Goal: Transaction & Acquisition: Subscribe to service/newsletter

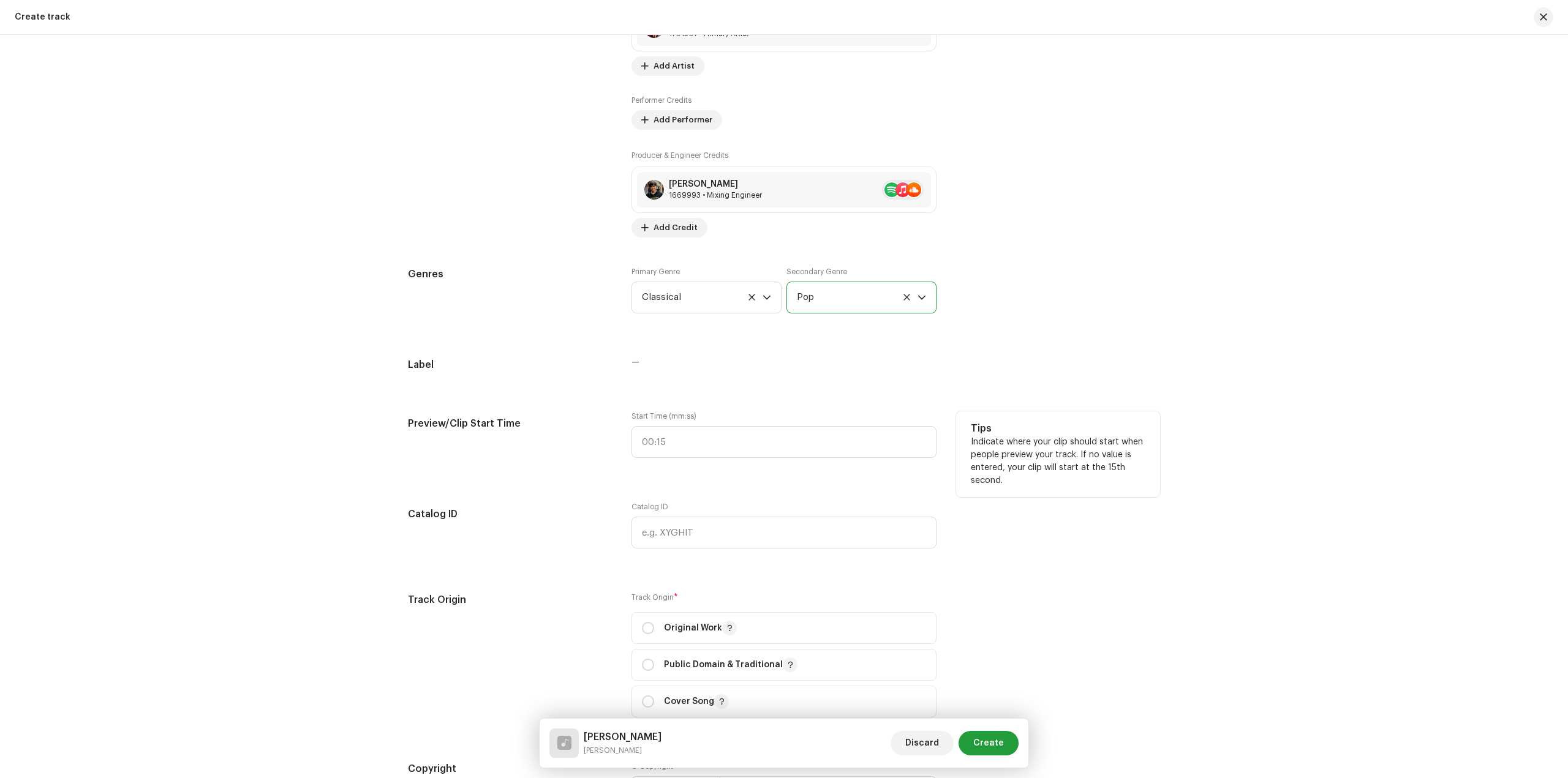
scroll to position [918, 0]
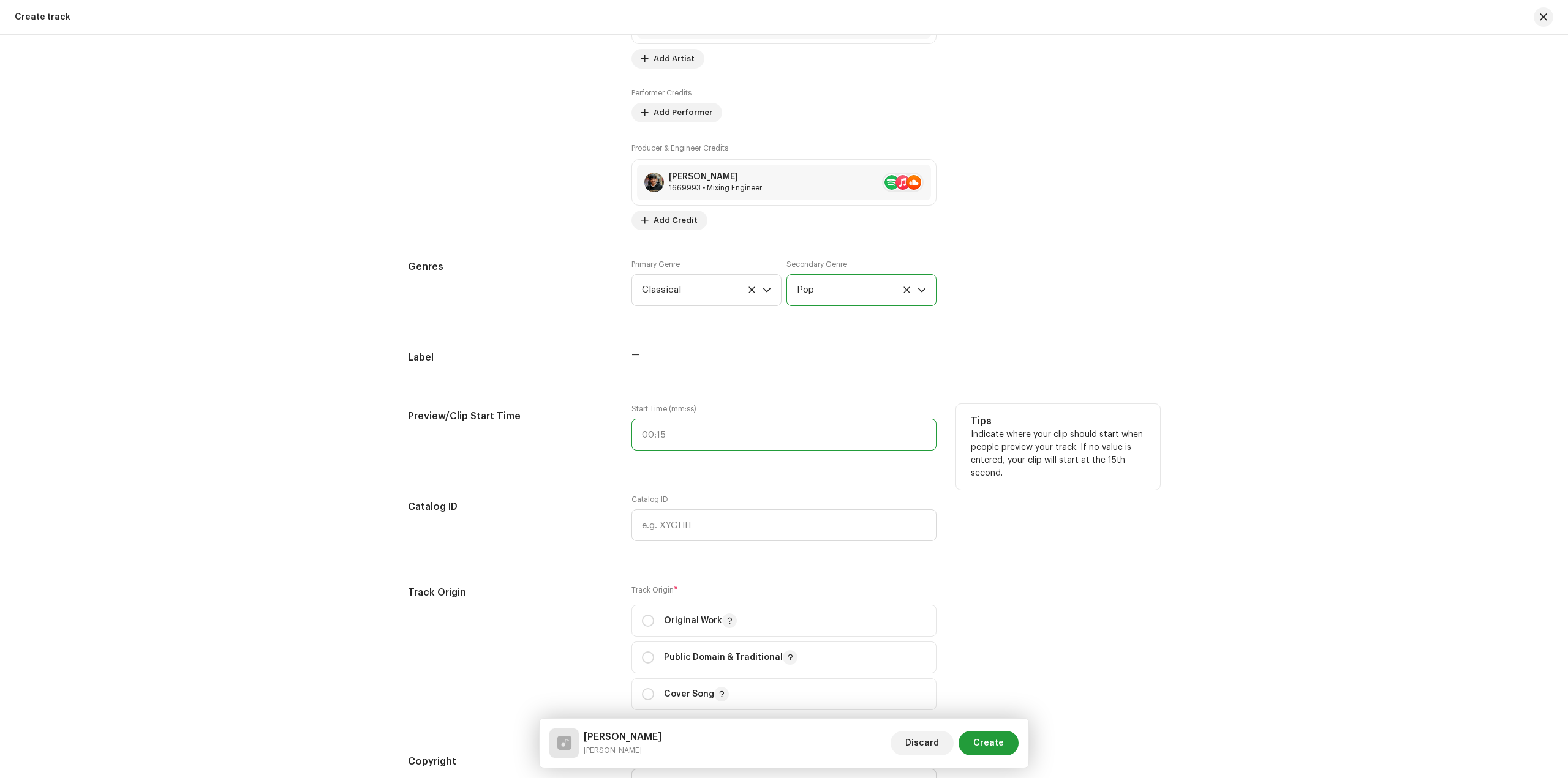
type input ":"
click at [762, 444] on input ":" at bounding box center [784, 435] width 305 height 32
type input ":"
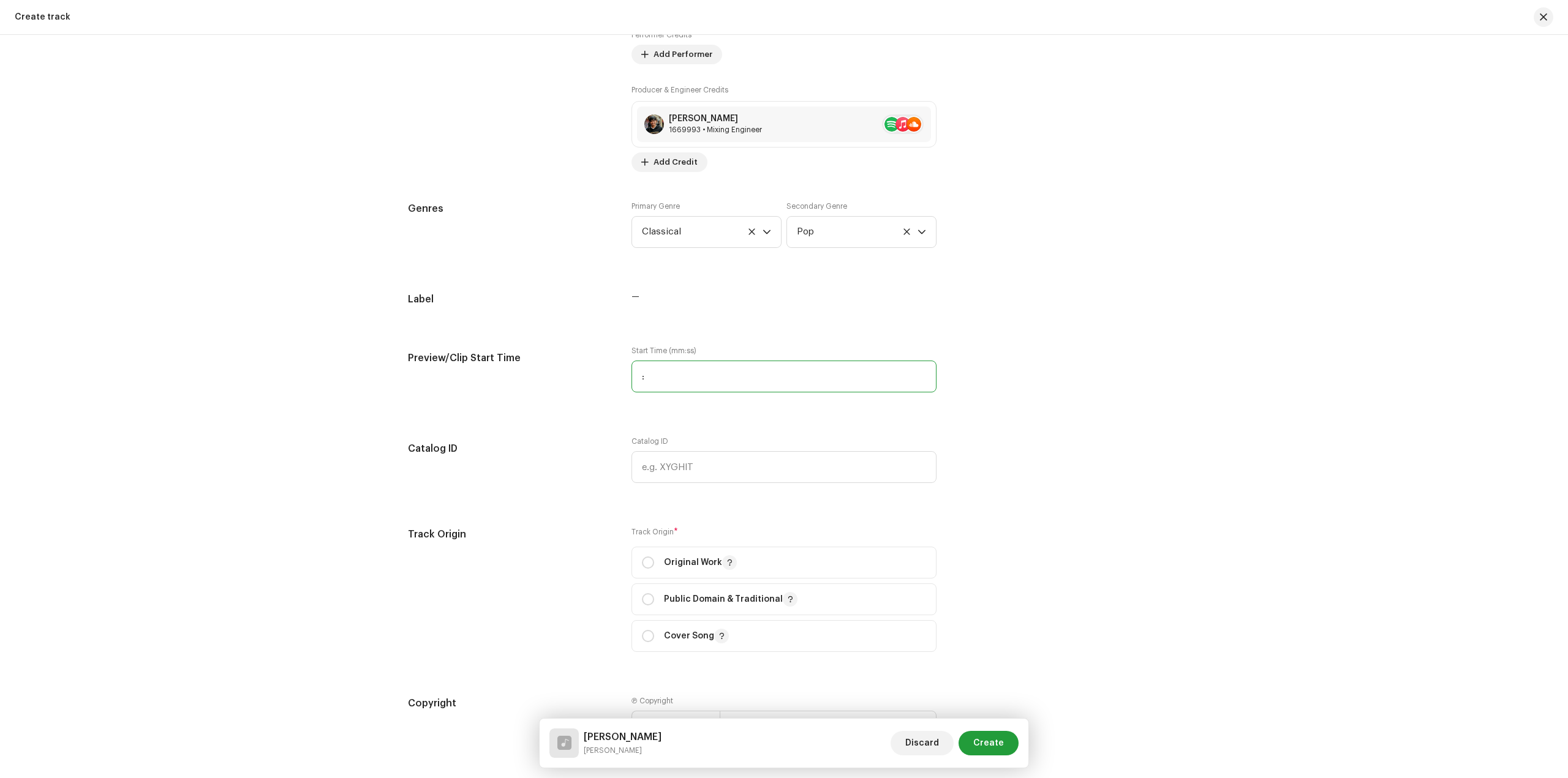
scroll to position [980, 0]
type input "00:41"
click at [693, 464] on input "text" at bounding box center [784, 464] width 305 height 32
paste input "LR-2486954"
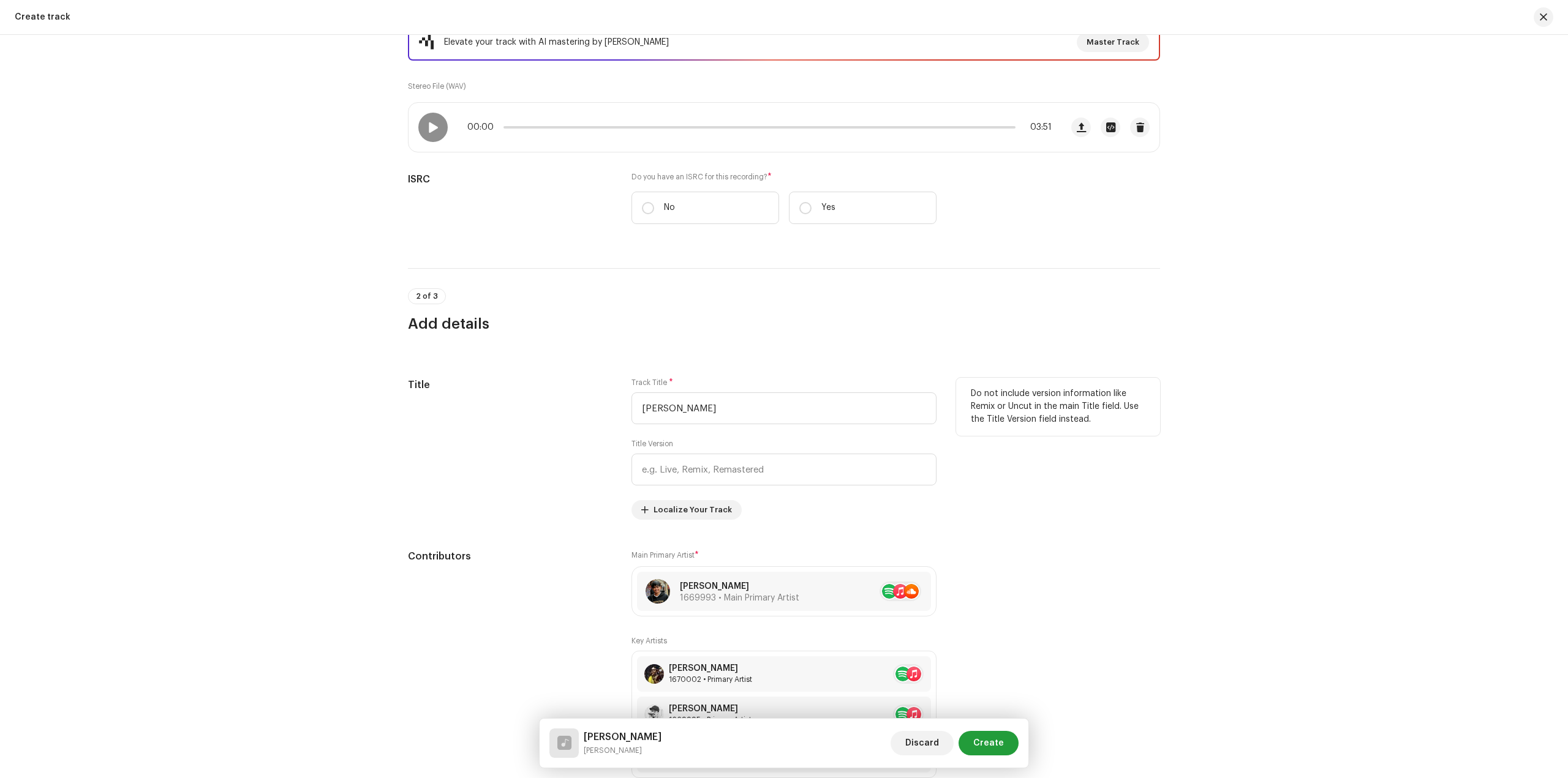
scroll to position [184, 0]
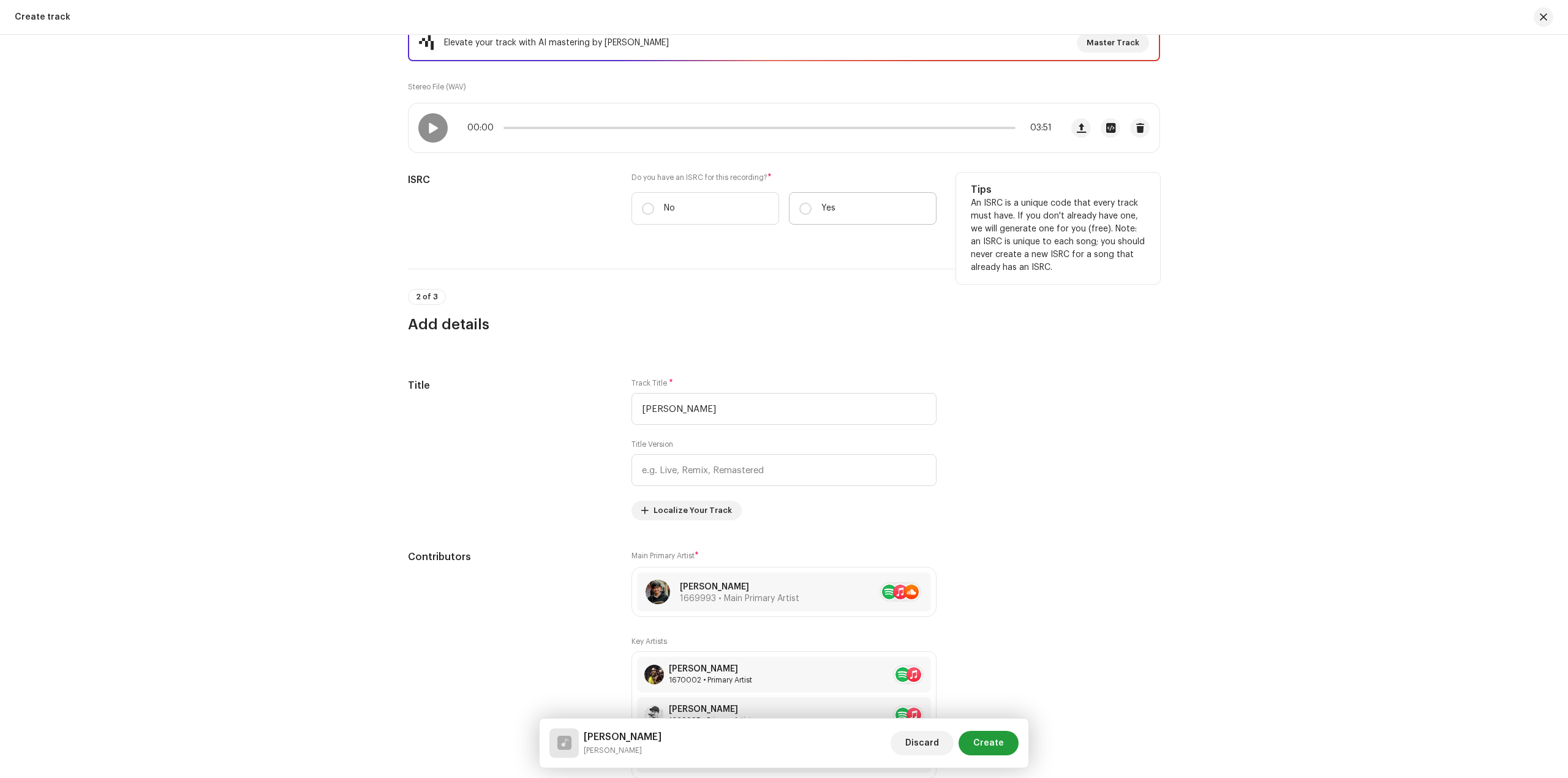
type input "LR-2486954"
click at [824, 207] on p "Yes" at bounding box center [828, 209] width 14 height 13
click at [812, 207] on input "Yes" at bounding box center [806, 209] width 12 height 12
radio input "true"
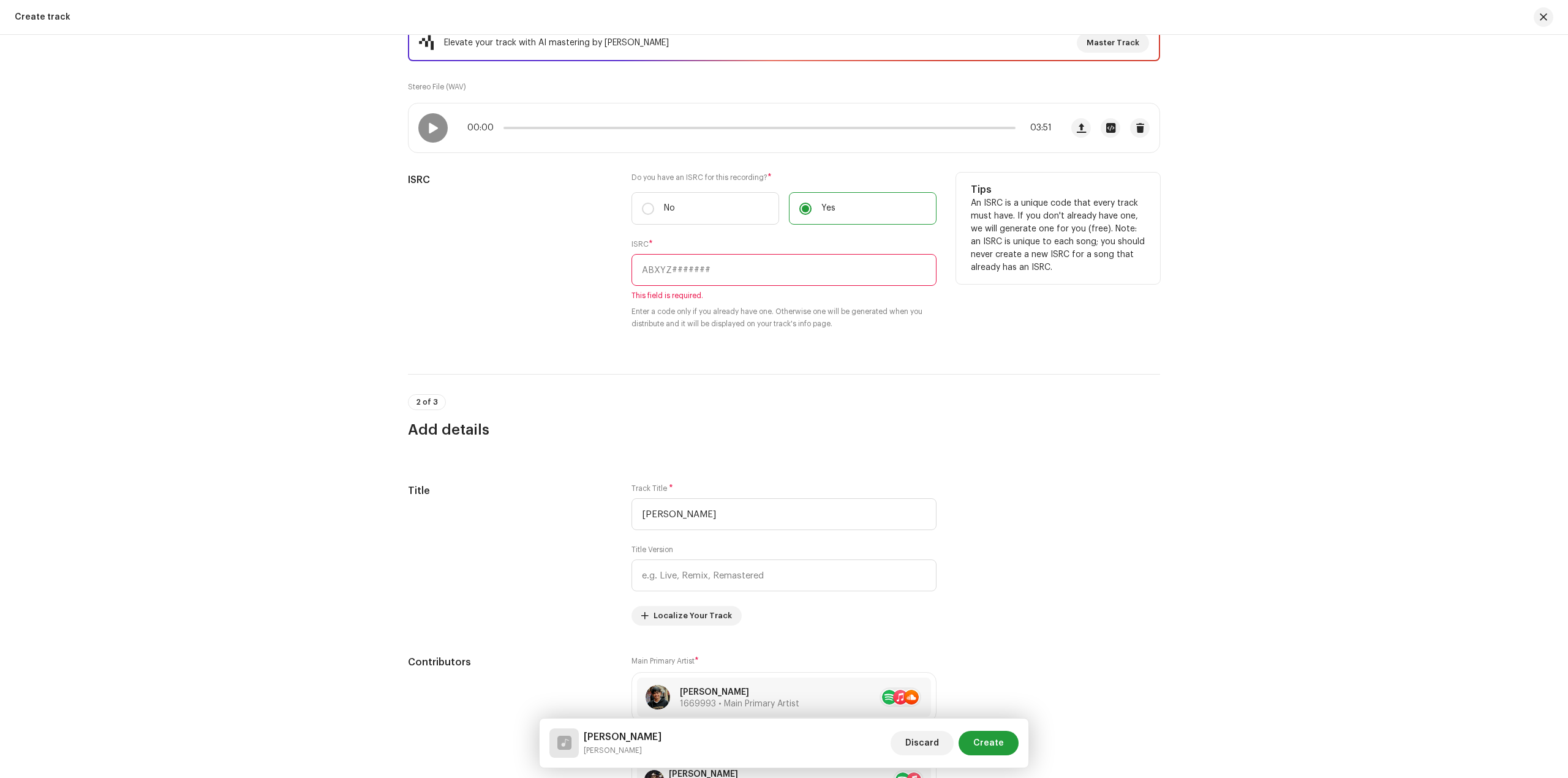
click at [708, 269] on input "text" at bounding box center [784, 270] width 305 height 32
paste input "CAGOO2454675"
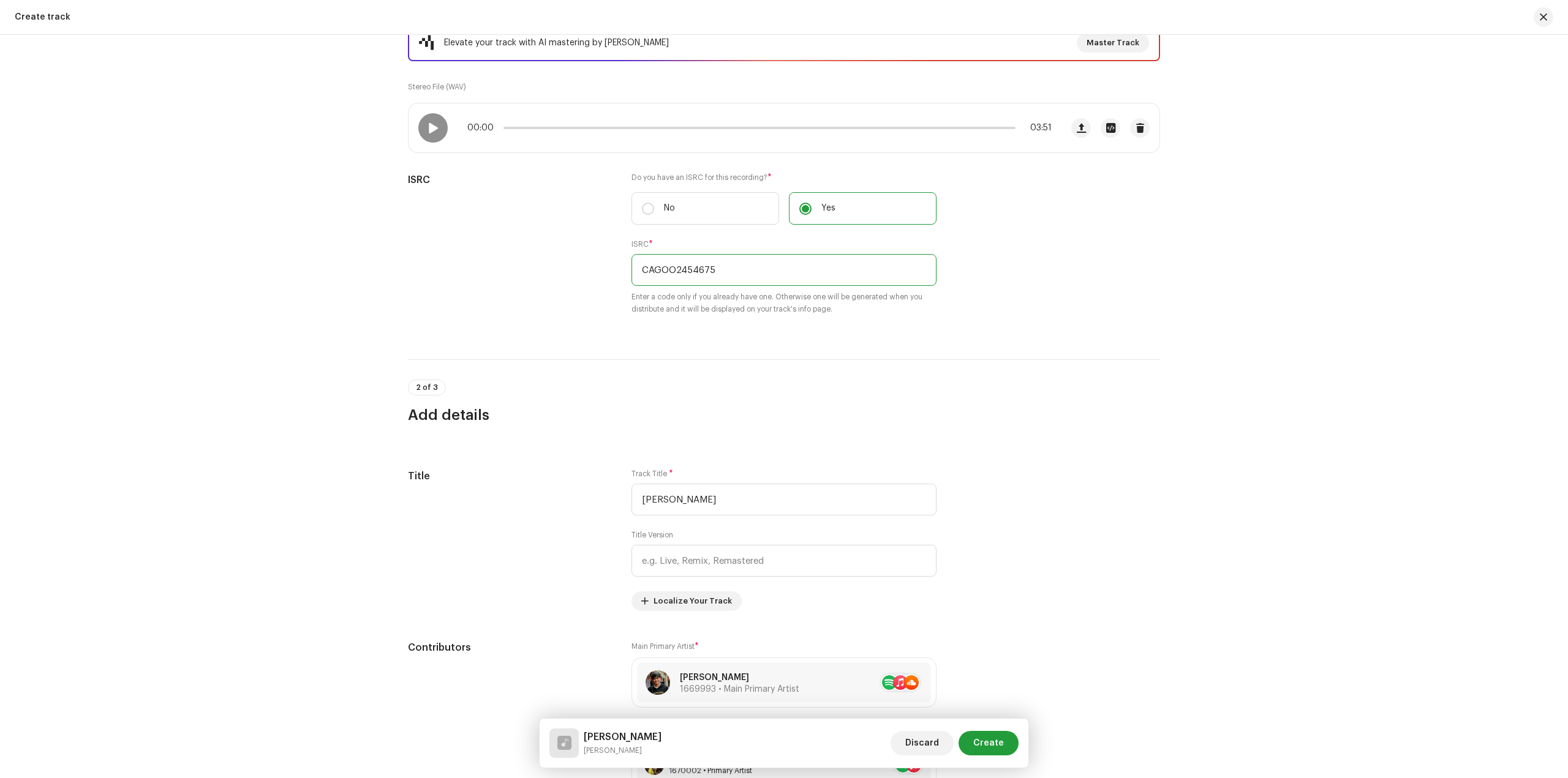
type input "CAGOO2454675"
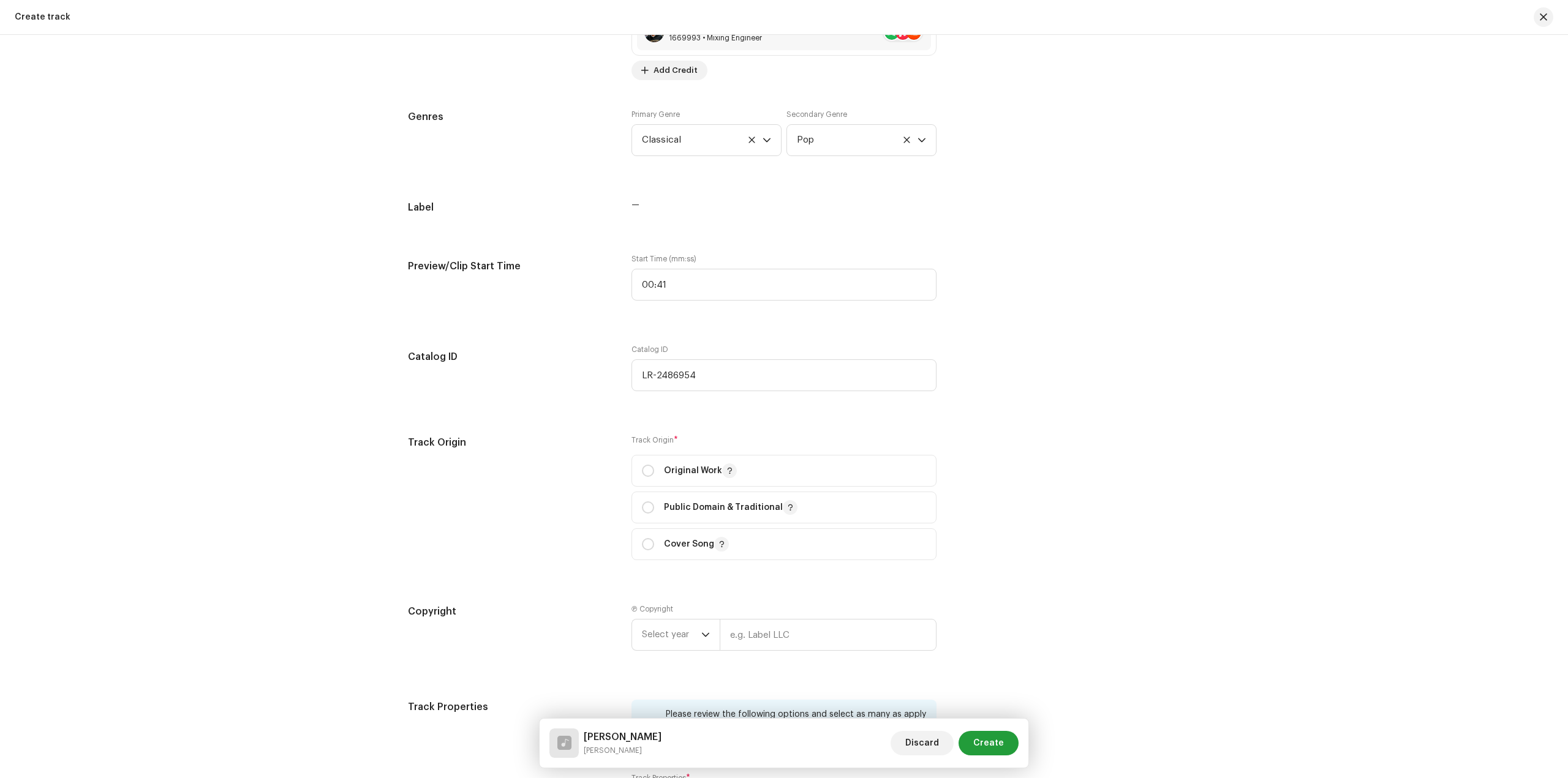
scroll to position [1164, 0]
click at [696, 476] on span "Original Work" at bounding box center [784, 466] width 284 height 31
radio input "true"
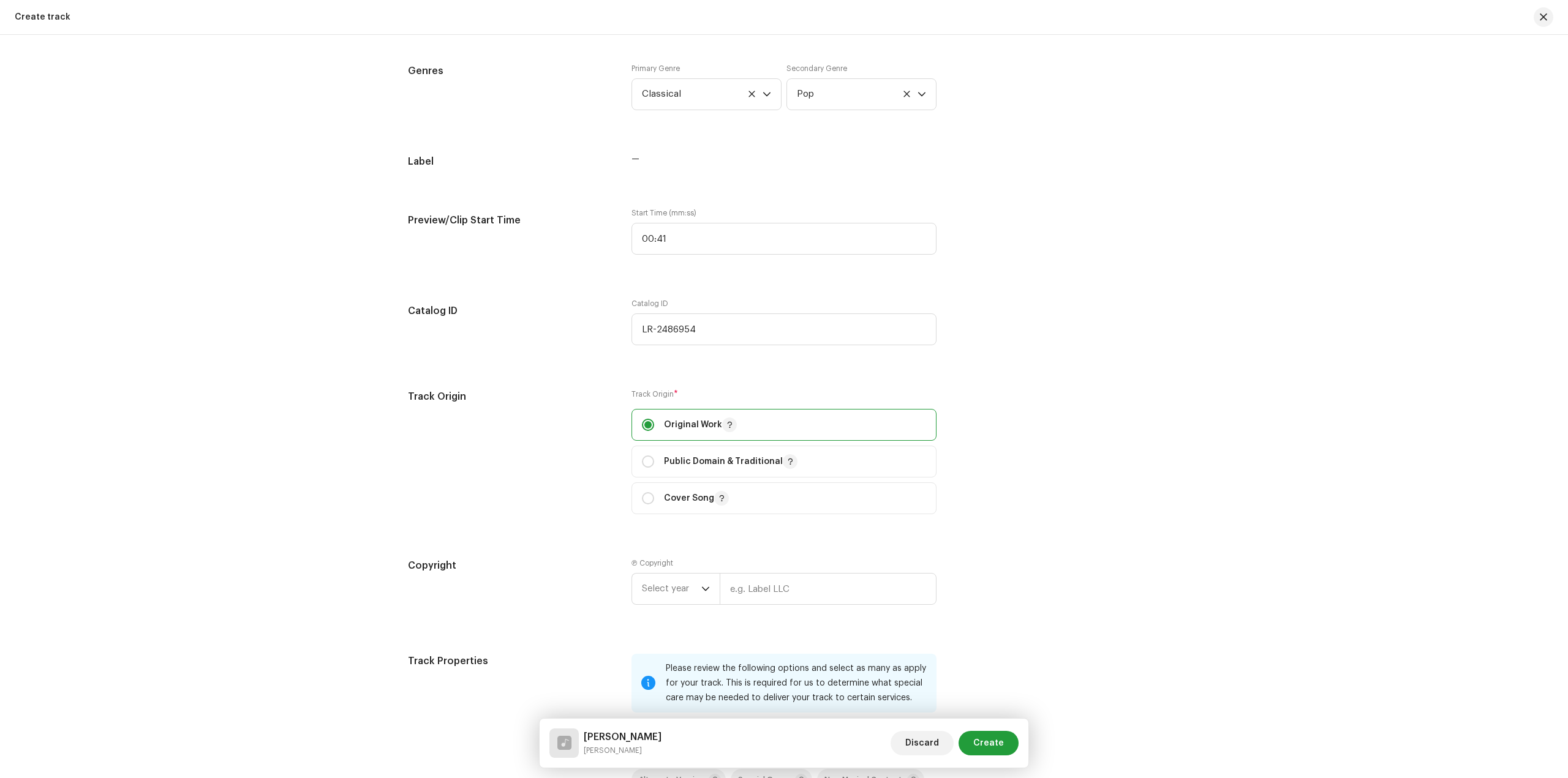
scroll to position [1286, 0]
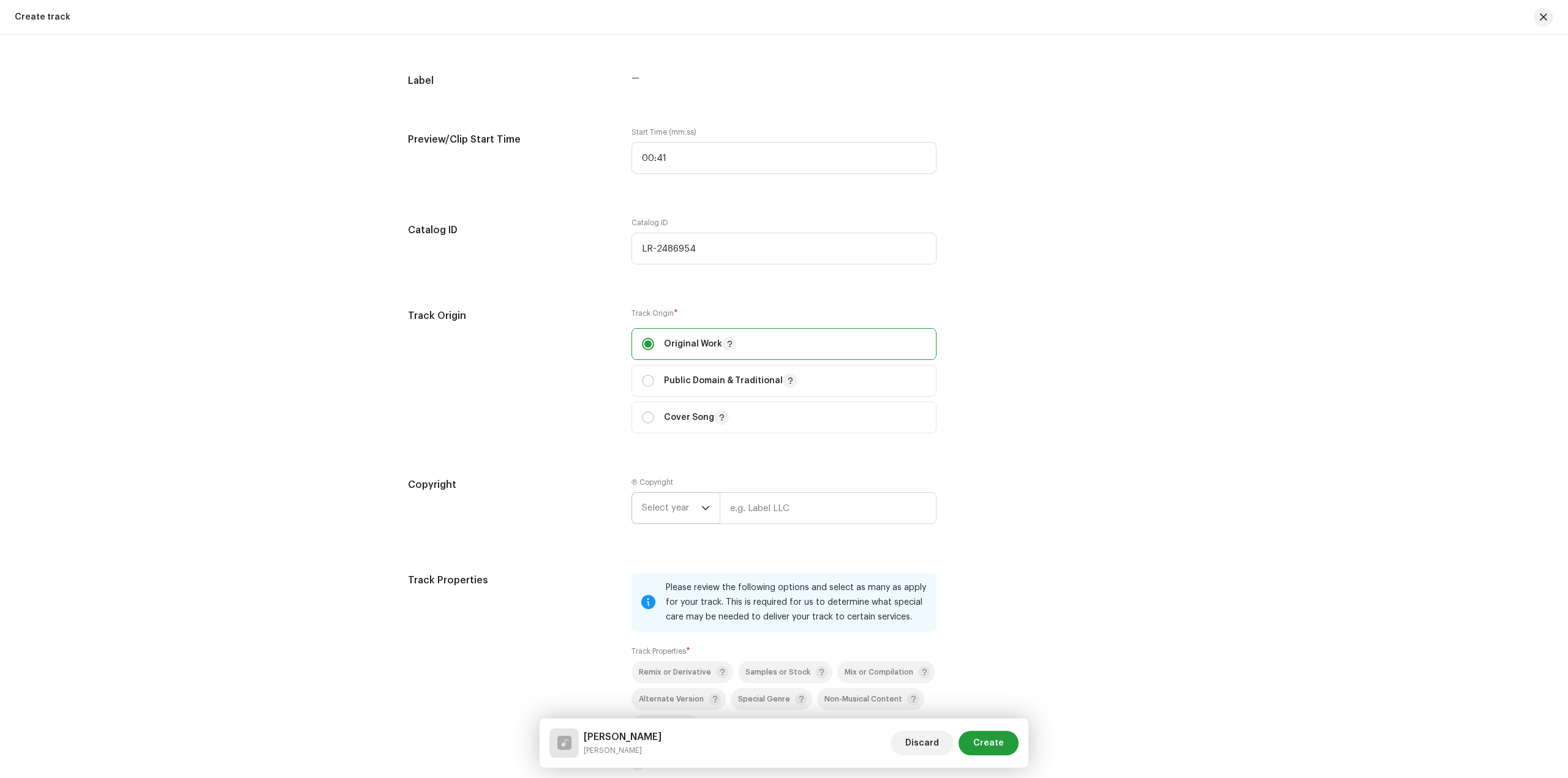
click at [690, 505] on span "Select year" at bounding box center [672, 508] width 59 height 31
click at [482, 446] on div "Track Origin" at bounding box center [509, 378] width 204 height 139
click at [675, 512] on span "Select year" at bounding box center [672, 508] width 59 height 31
click at [661, 645] on li "2018" at bounding box center [680, 651] width 87 height 25
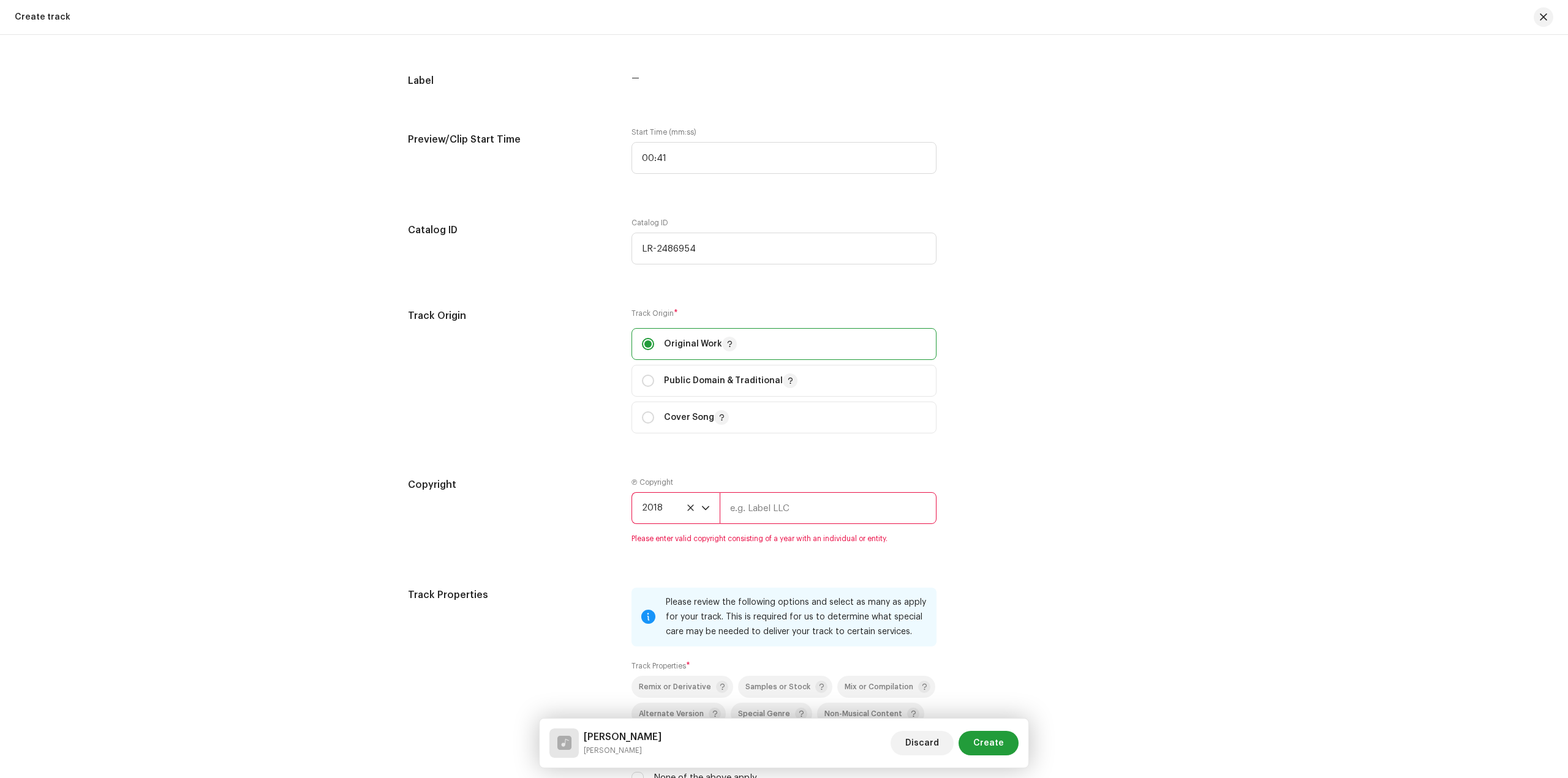
click at [805, 505] on input "text" at bounding box center [827, 508] width 217 height 32
type input "[PERSON_NAME]"
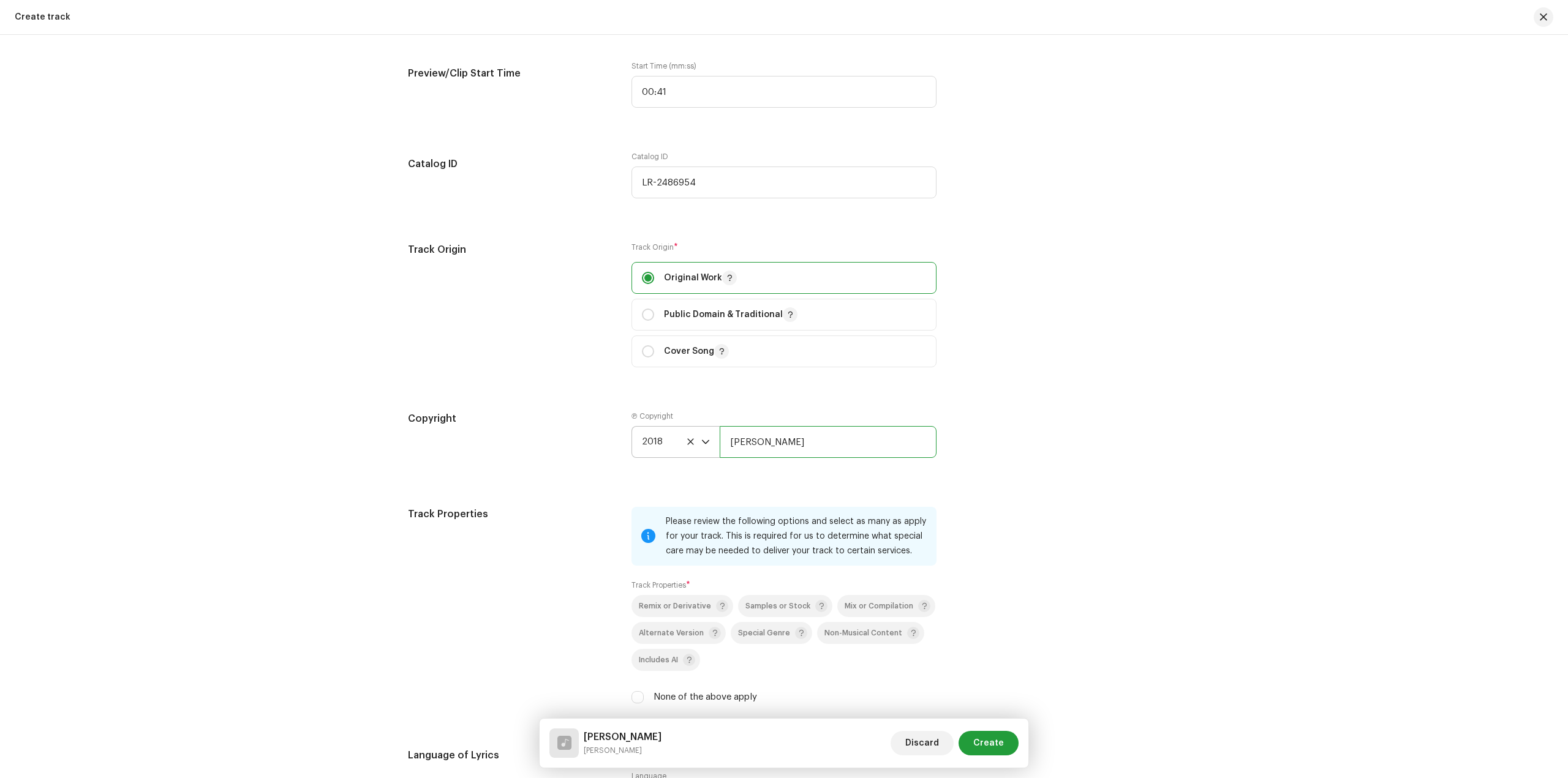
scroll to position [1469, 0]
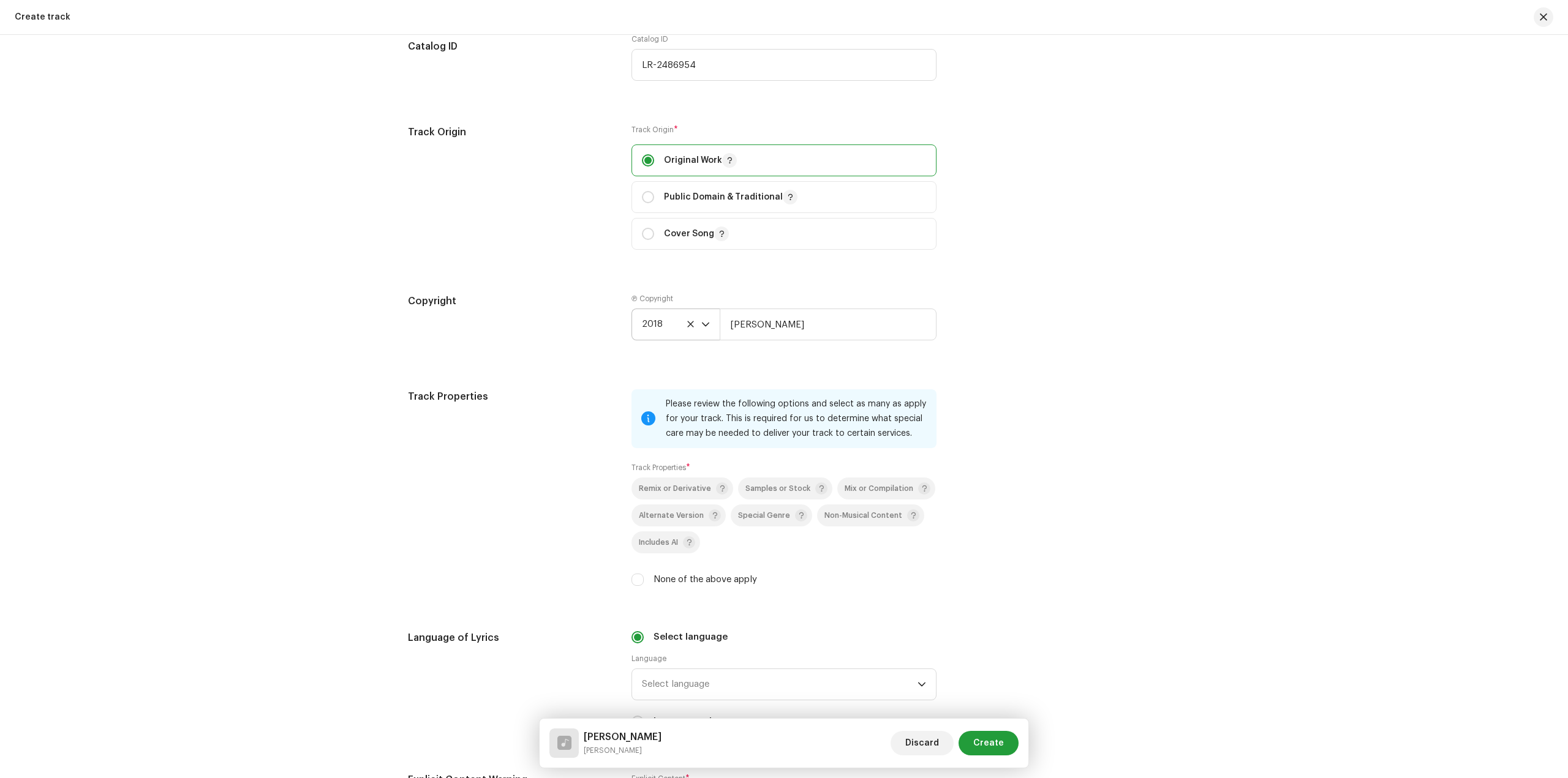
click at [684, 583] on label "None of the above apply" at bounding box center [705, 580] width 103 height 14
click at [643, 583] on input "None of the above apply" at bounding box center [637, 580] width 12 height 12
checkbox input "true"
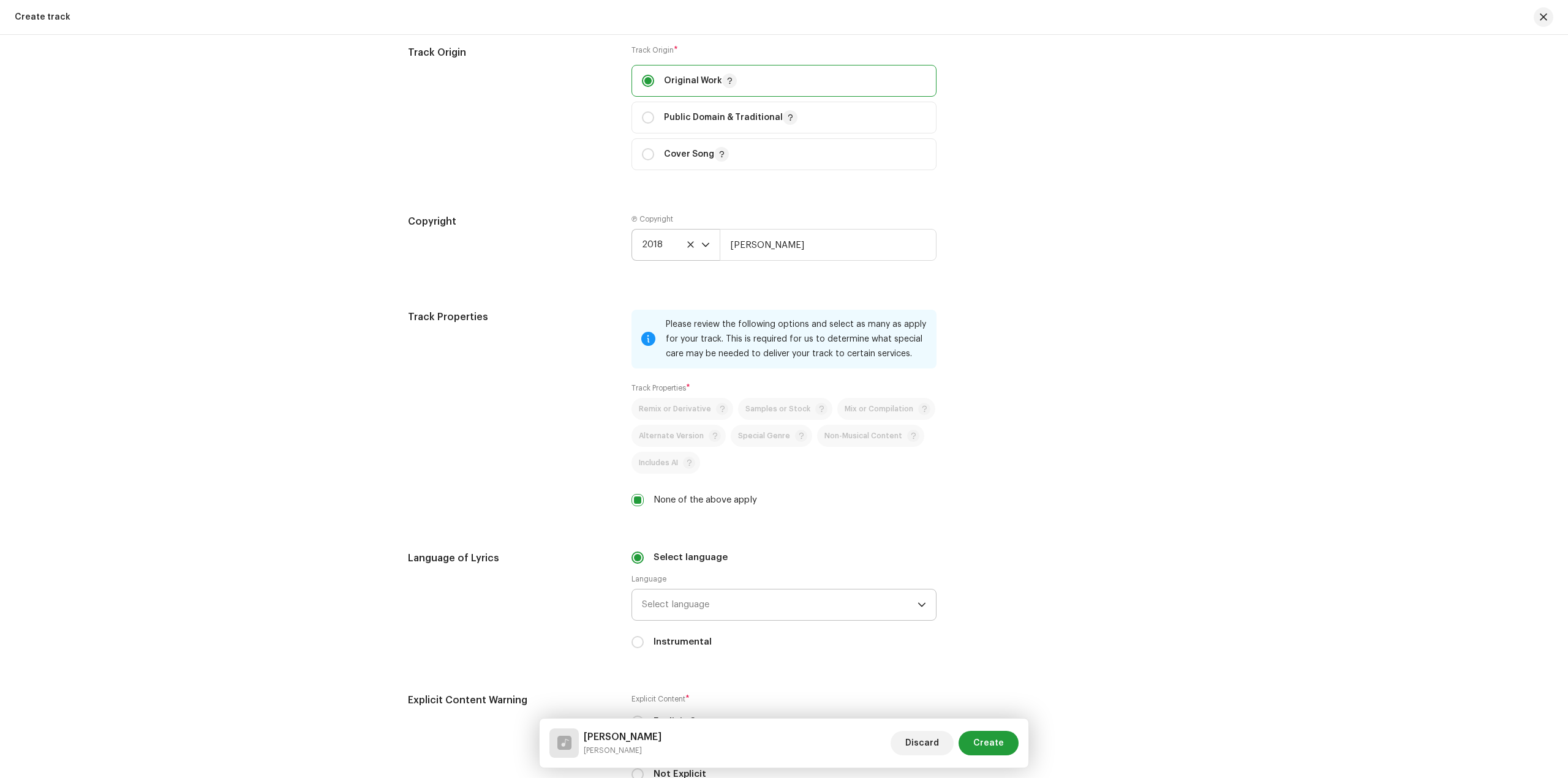
scroll to position [1715, 0]
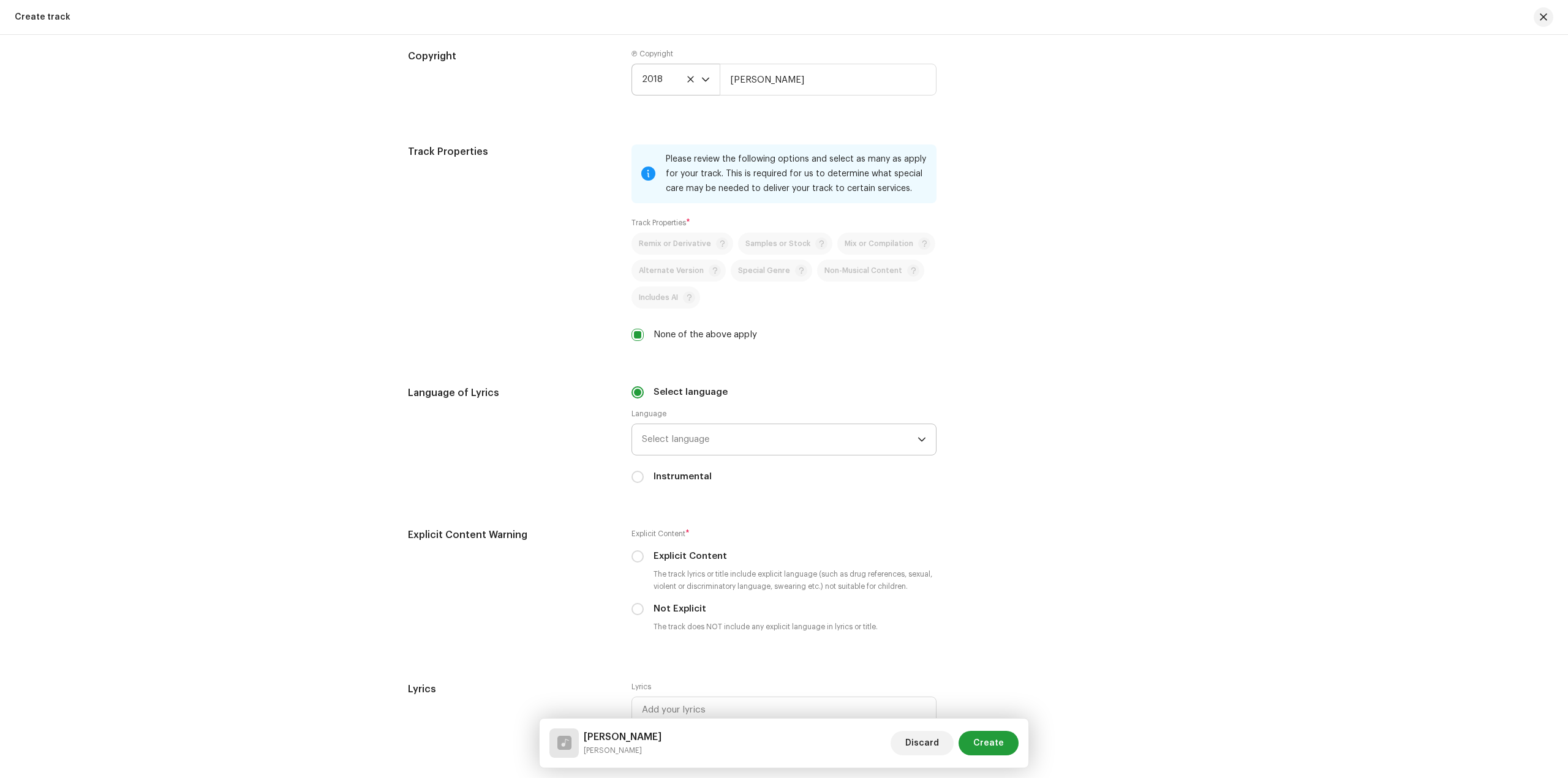
click at [743, 427] on span "Select language" at bounding box center [780, 440] width 276 height 31
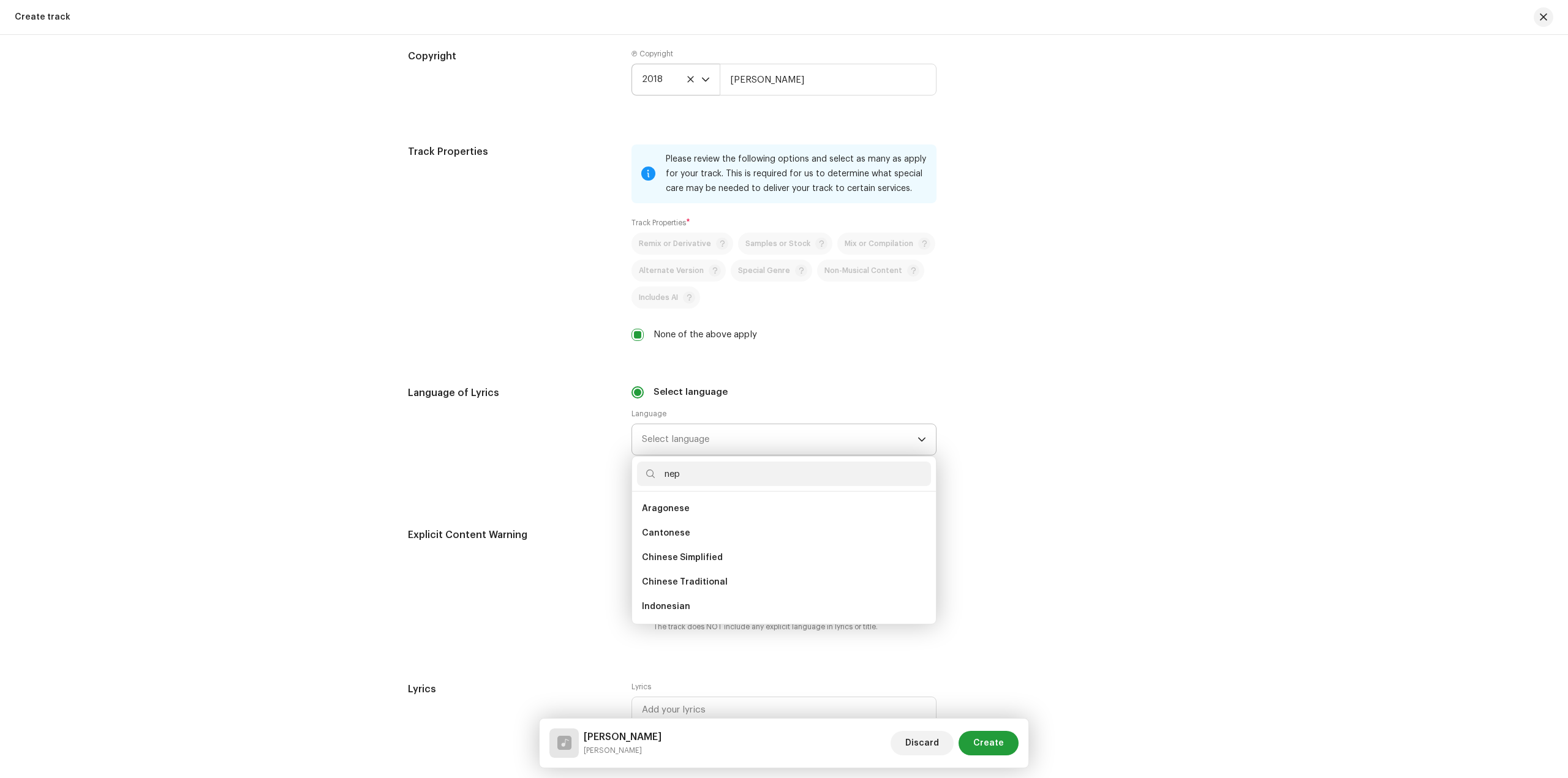
scroll to position [0, 0]
type input "nep"
click at [674, 501] on li "Nepali" at bounding box center [784, 509] width 294 height 25
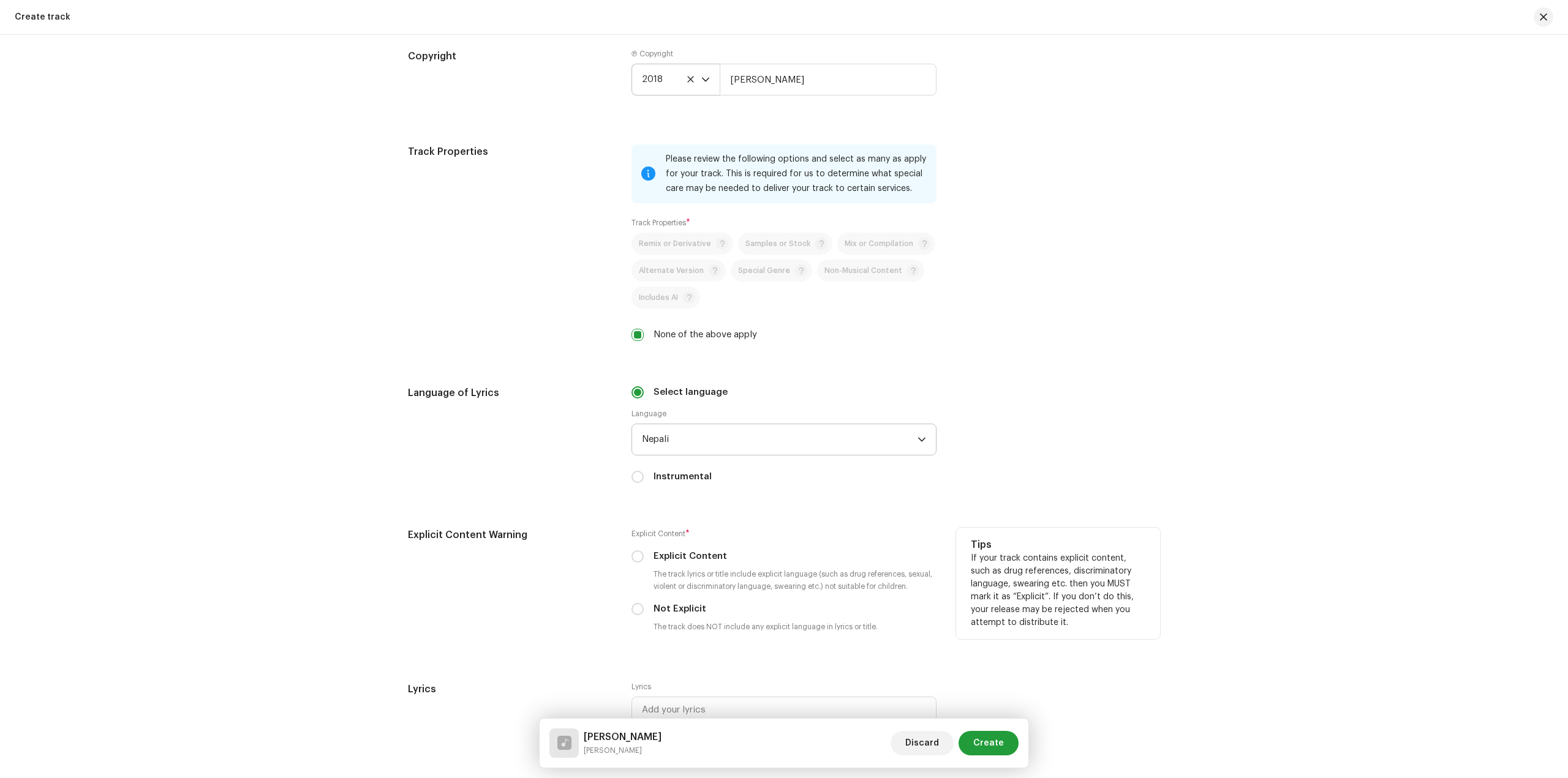
click at [656, 618] on div "Explicit Content * Explicit Content The track lyrics or title include explicit …" at bounding box center [784, 582] width 305 height 110
click at [649, 611] on div "Not Explicit" at bounding box center [784, 609] width 305 height 14
click at [659, 608] on label "Not Explicit" at bounding box center [680, 609] width 53 height 14
click at [643, 608] on input "Not Explicit" at bounding box center [637, 609] width 12 height 12
radio input "true"
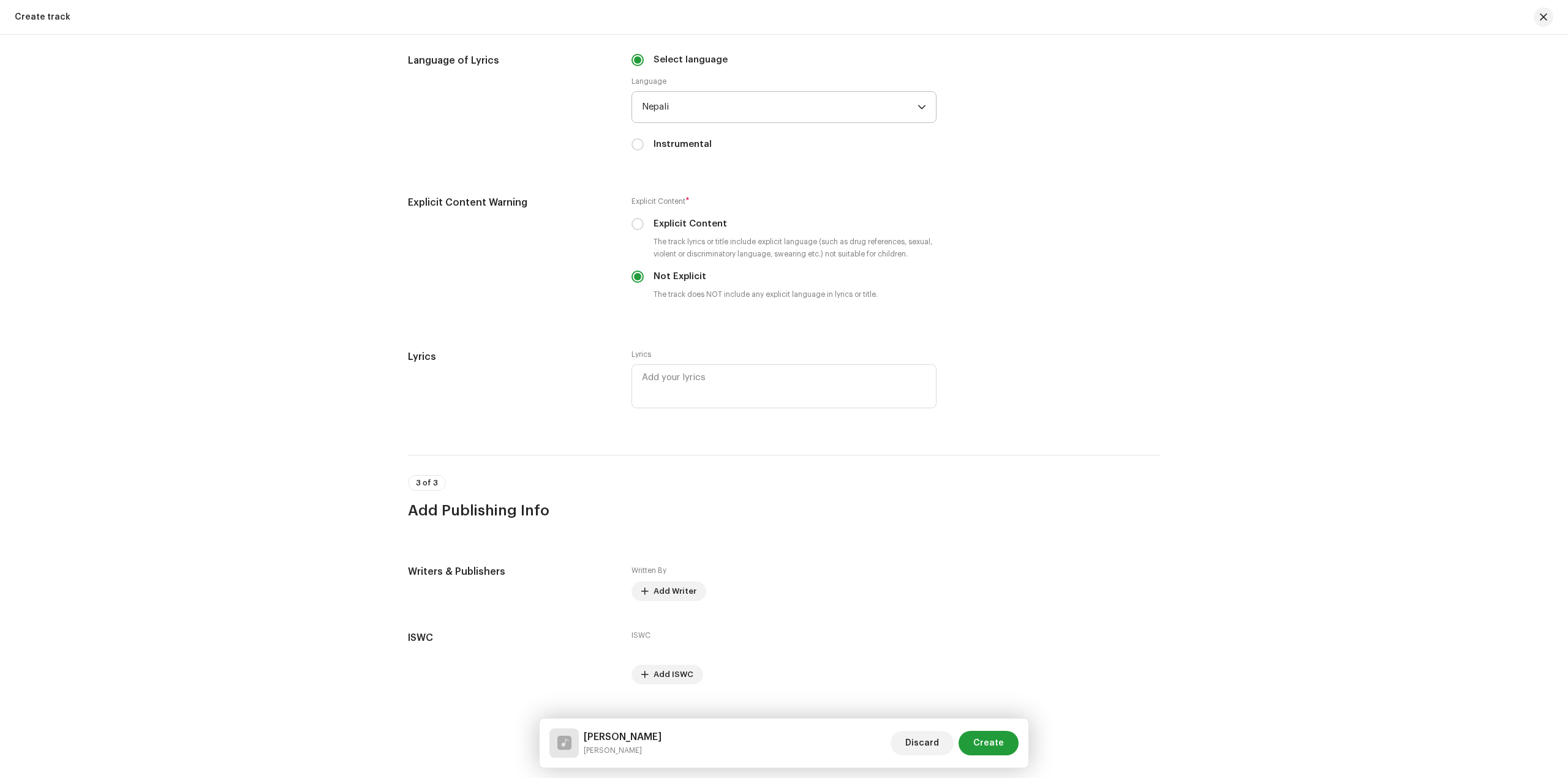
scroll to position [2071, 0]
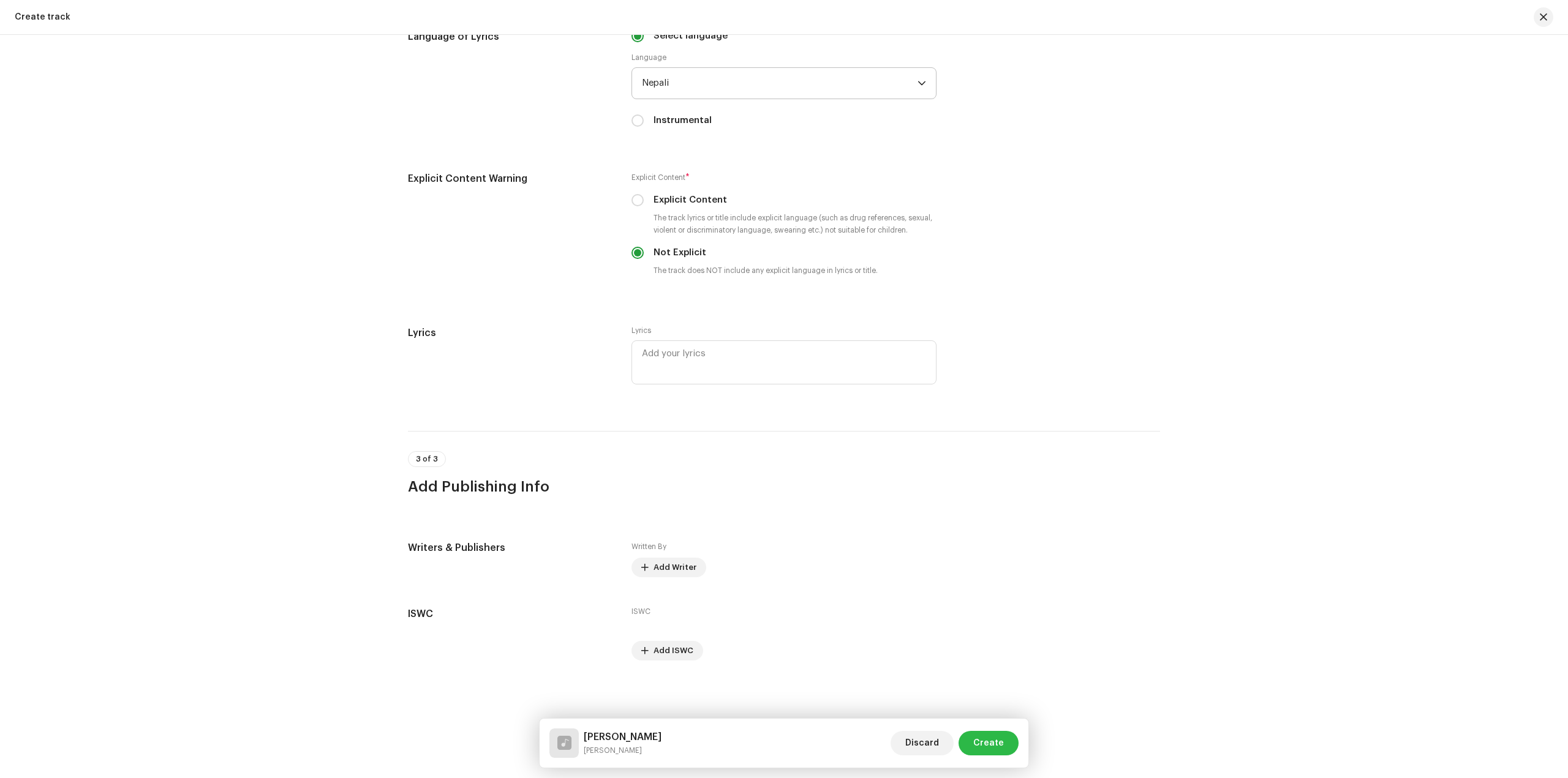
click at [1001, 746] on span "Create" at bounding box center [988, 743] width 31 height 25
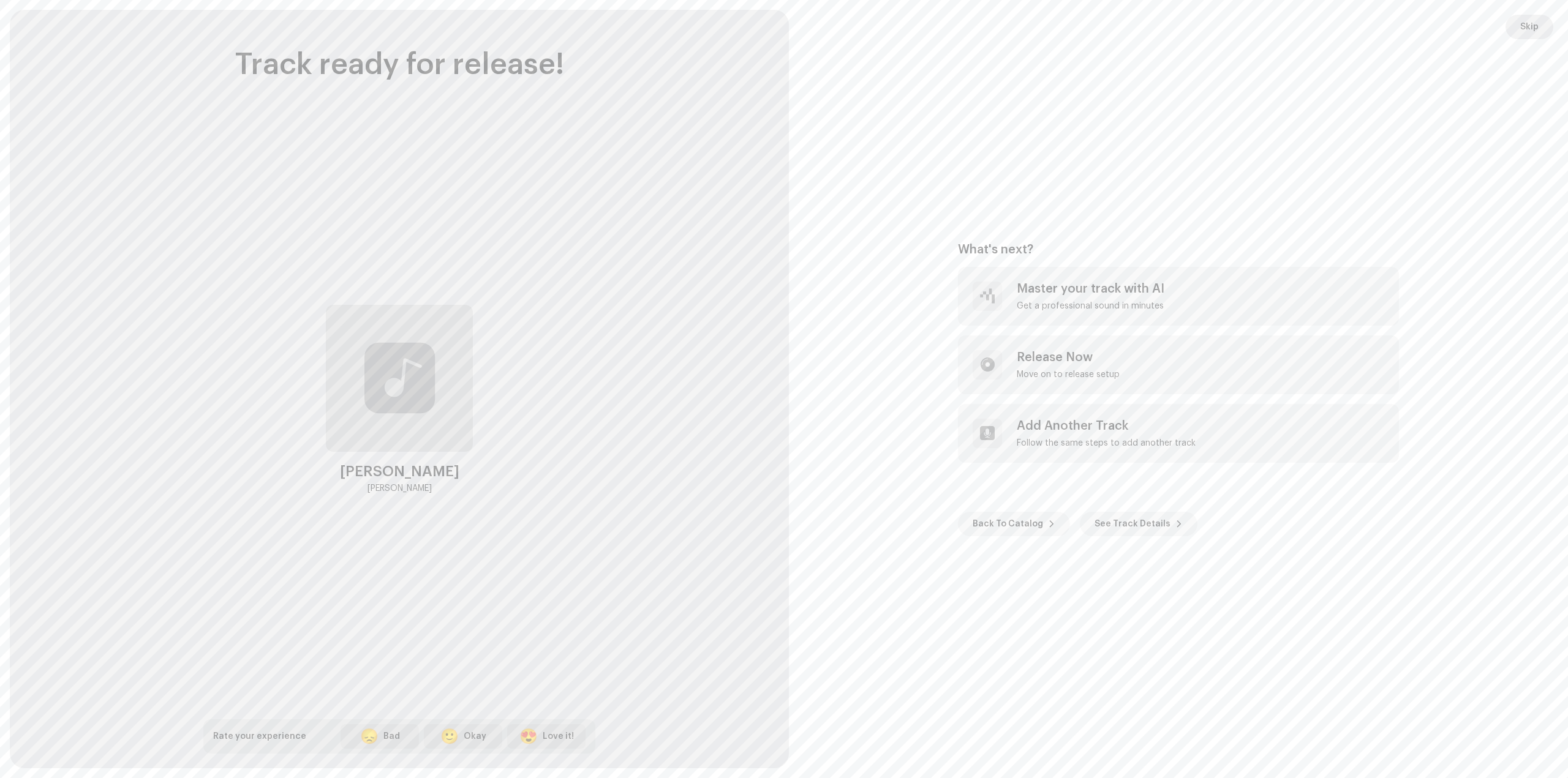
click at [1531, 30] on span "Skip" at bounding box center [1529, 27] width 18 height 25
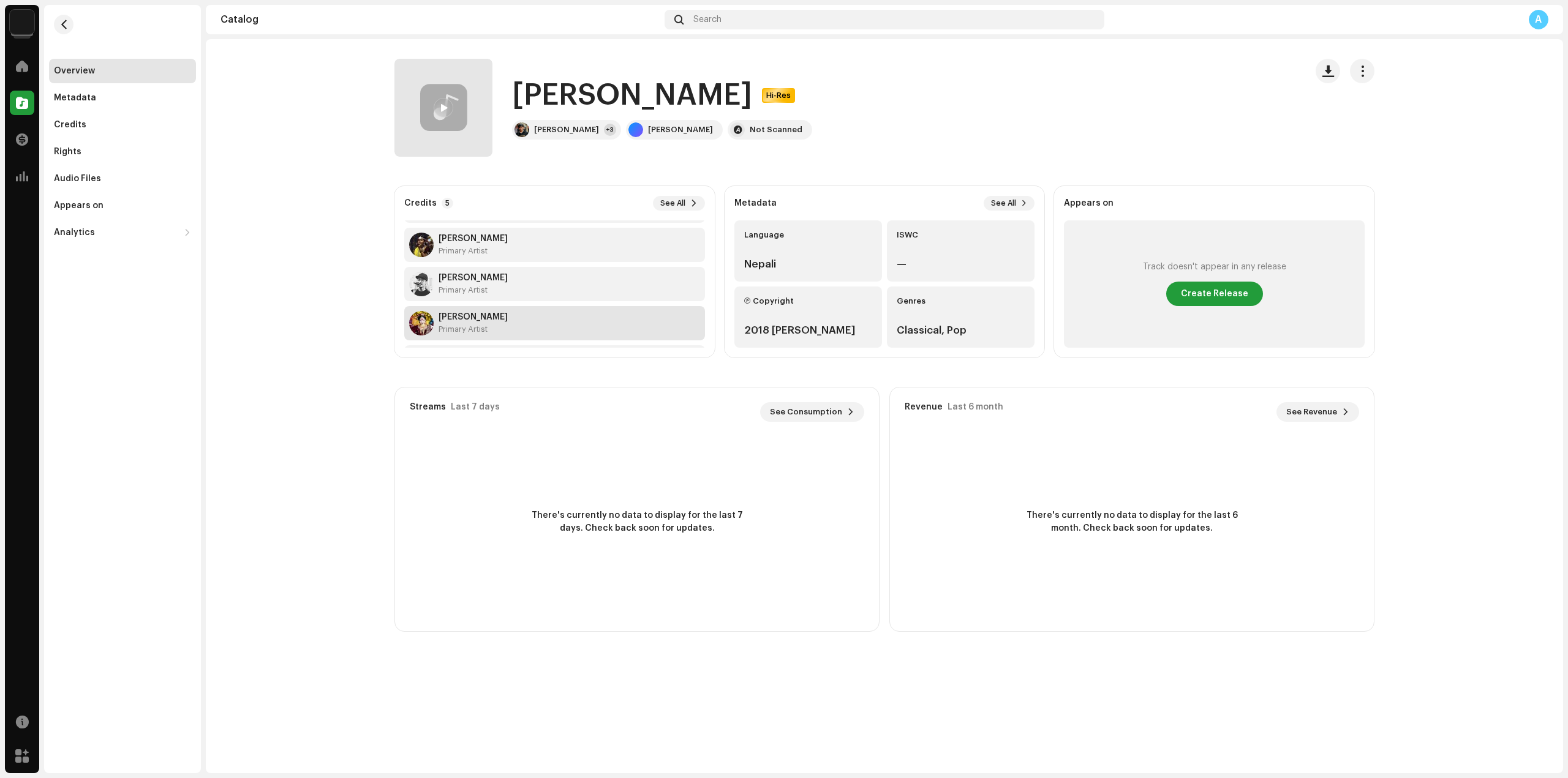
scroll to position [79, 0]
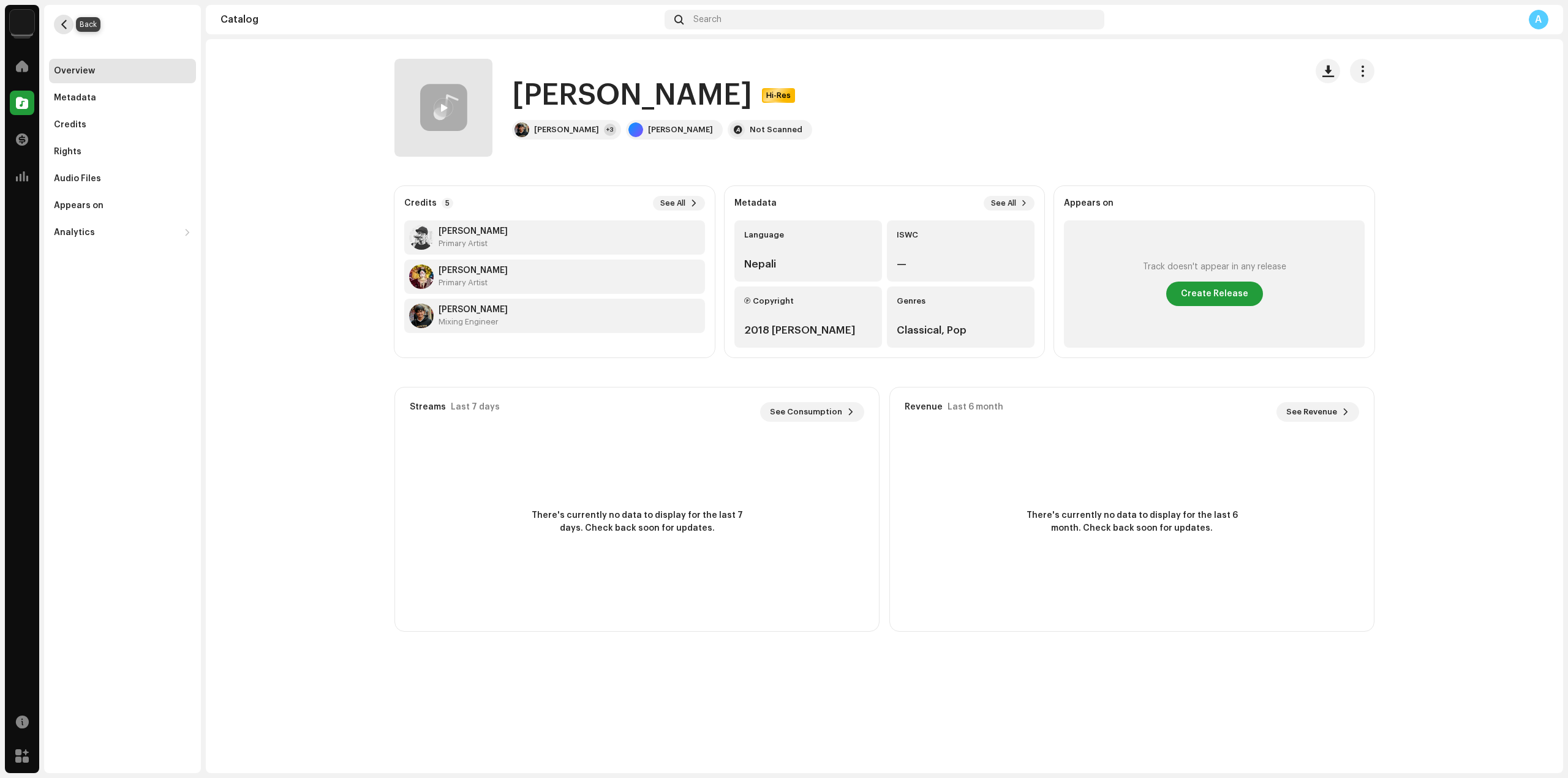
click at [62, 30] on button "button" at bounding box center [64, 24] width 20 height 20
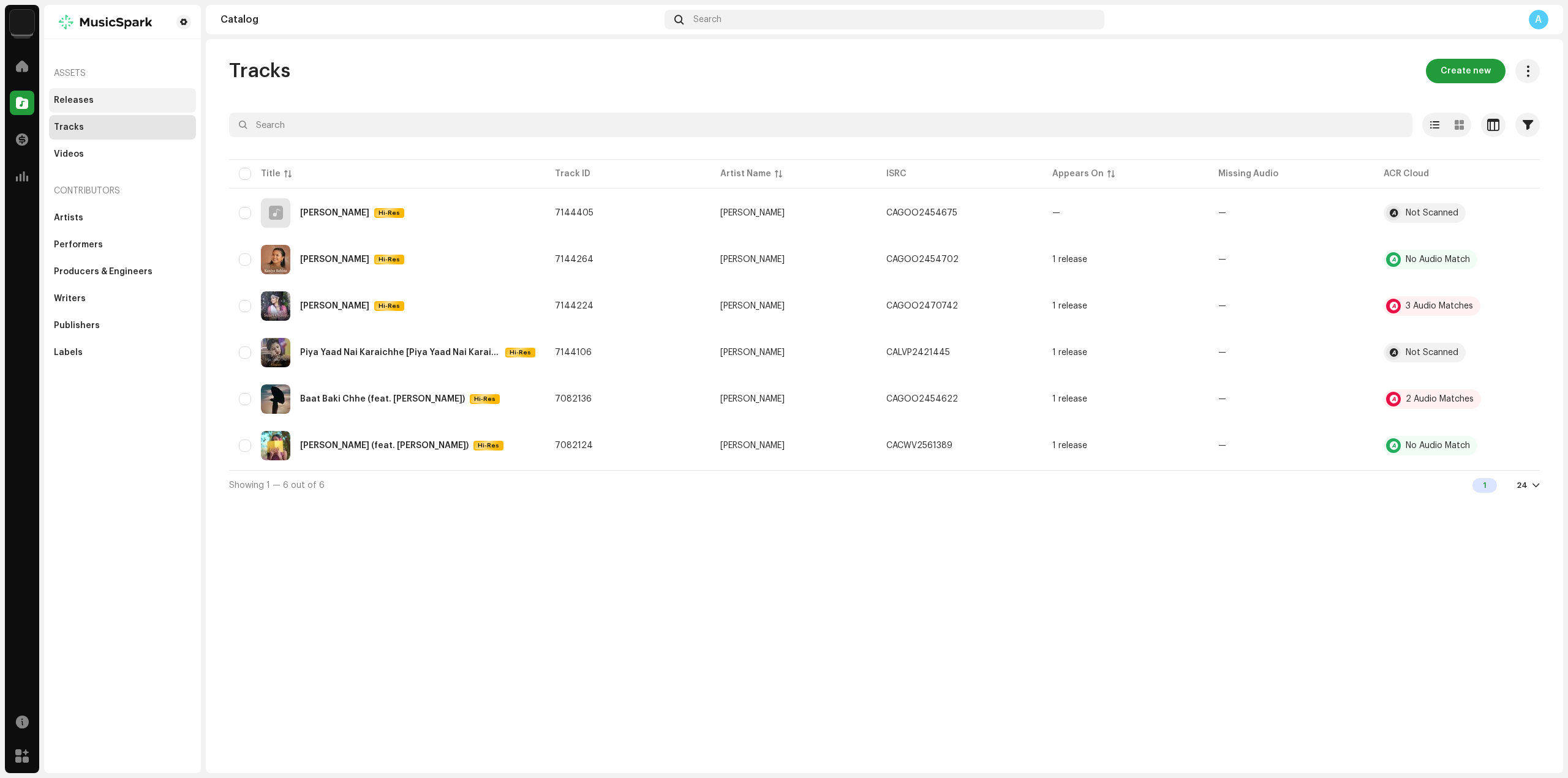
click at [96, 107] on div "Releases" at bounding box center [122, 100] width 147 height 25
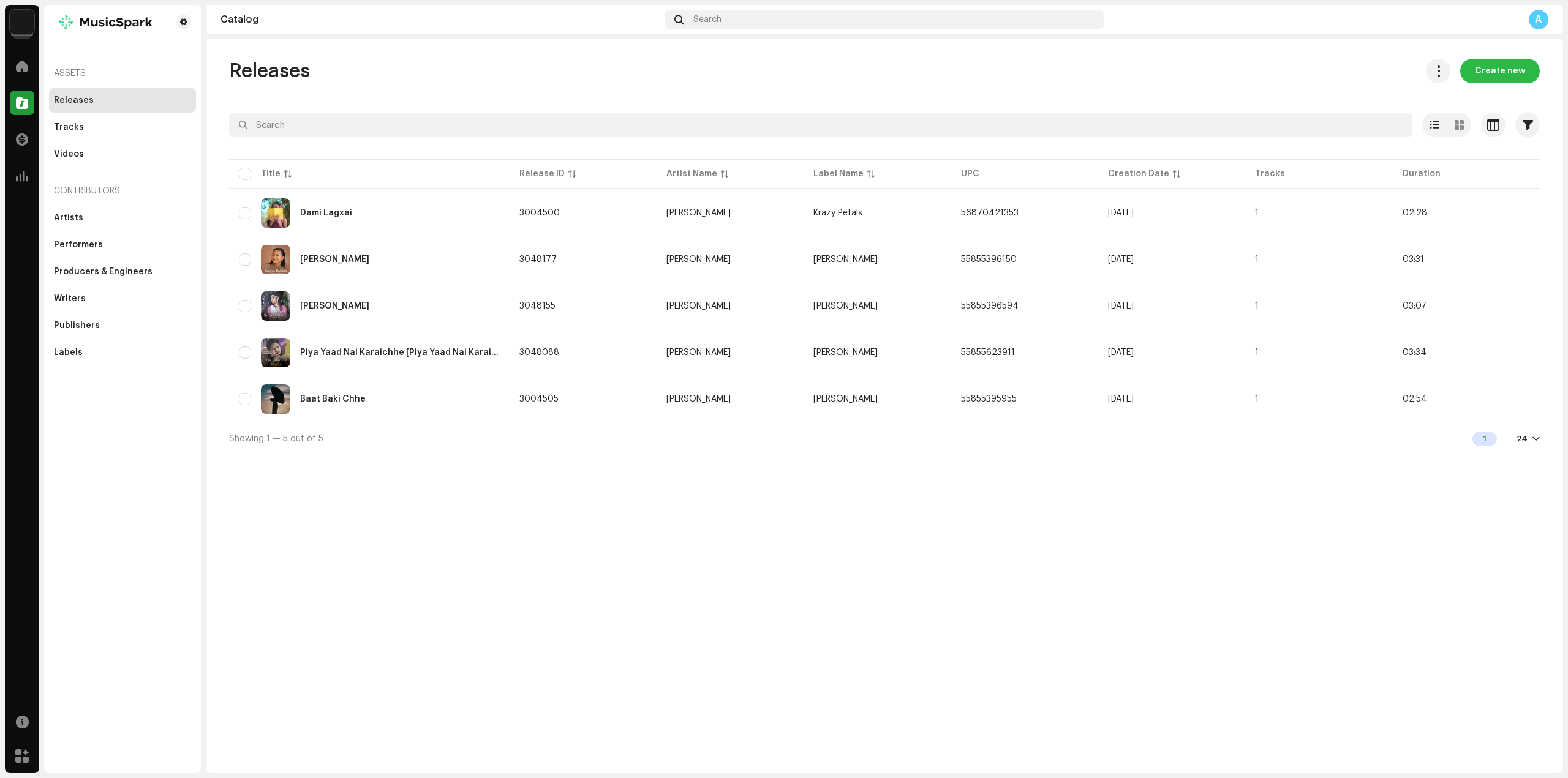
click at [1518, 73] on span "Create new" at bounding box center [1500, 71] width 50 height 25
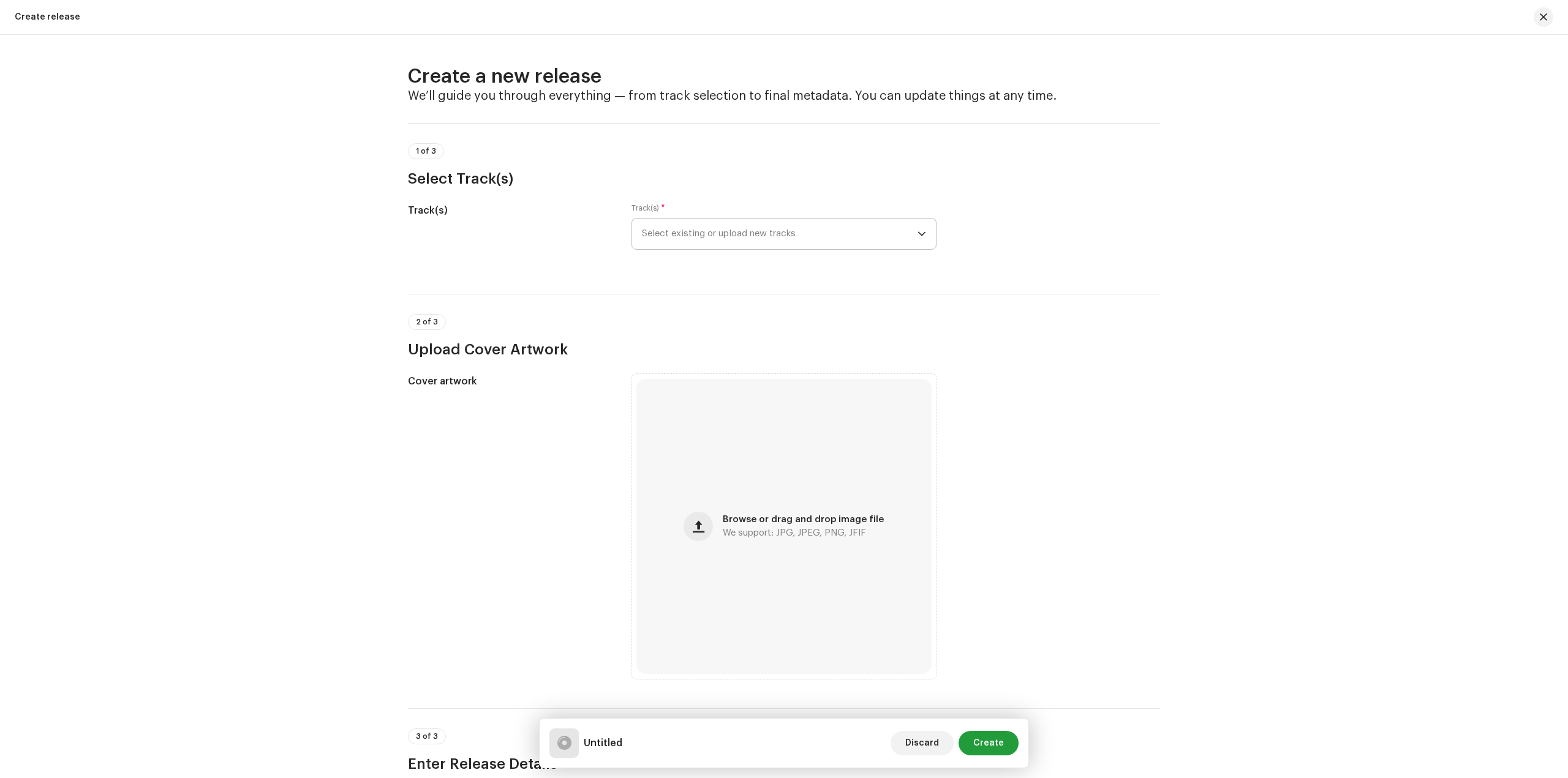
click at [719, 230] on span "Select existing or upload new tracks" at bounding box center [780, 234] width 276 height 31
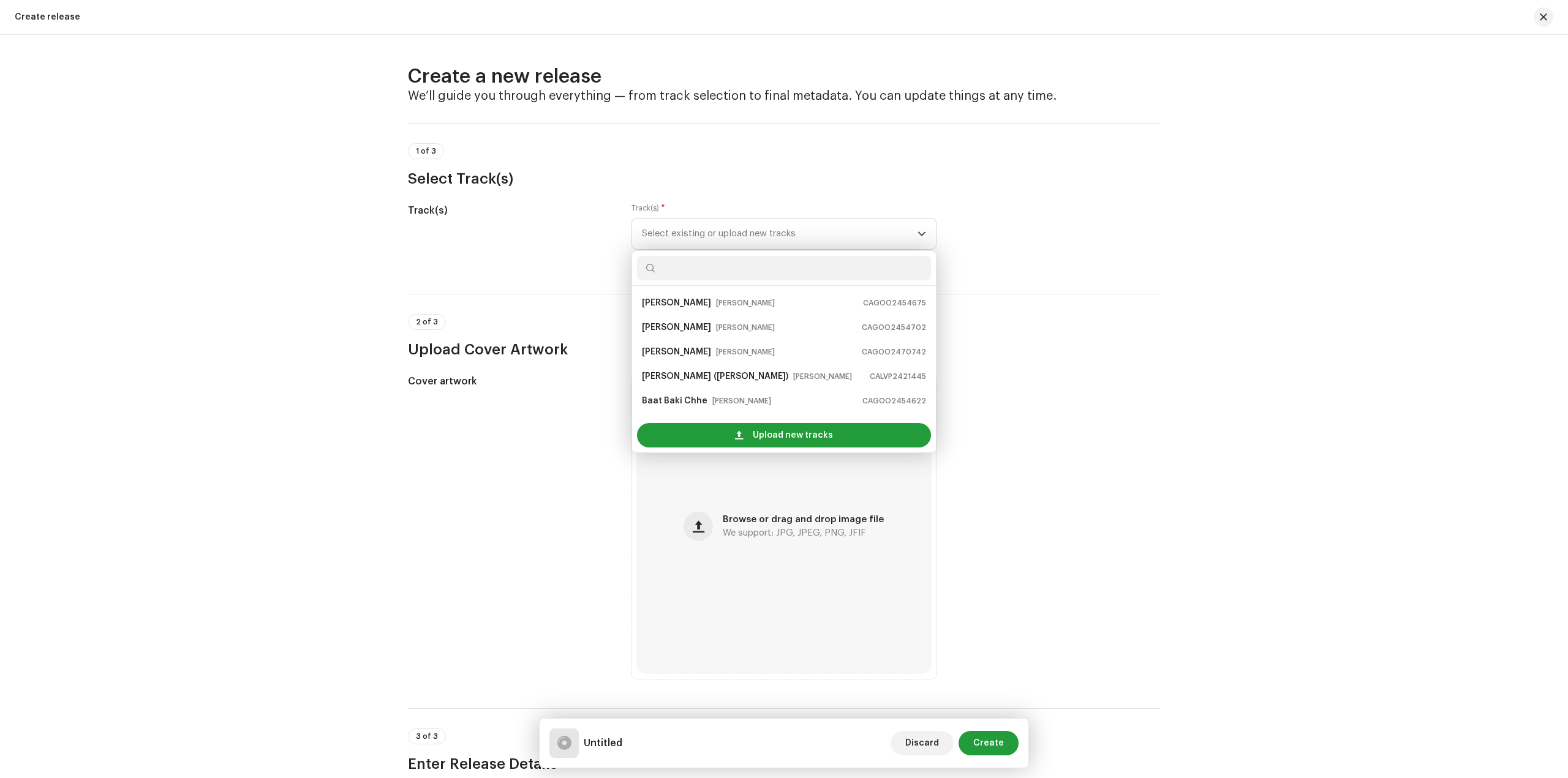
click at [711, 298] on strong "[PERSON_NAME]" at bounding box center [676, 303] width 69 height 20
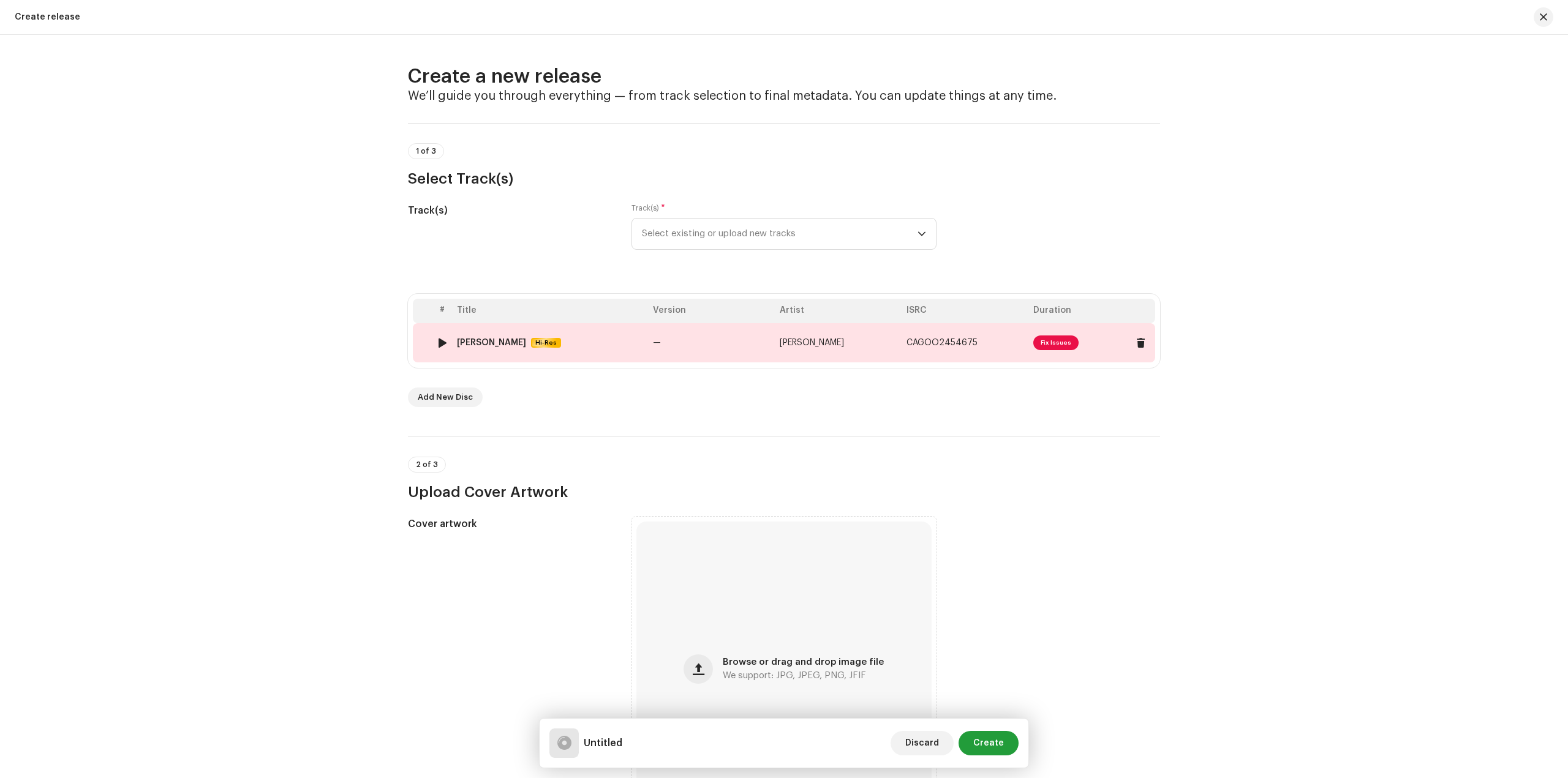
click at [1051, 339] on span "Fix Issues" at bounding box center [1056, 343] width 45 height 14
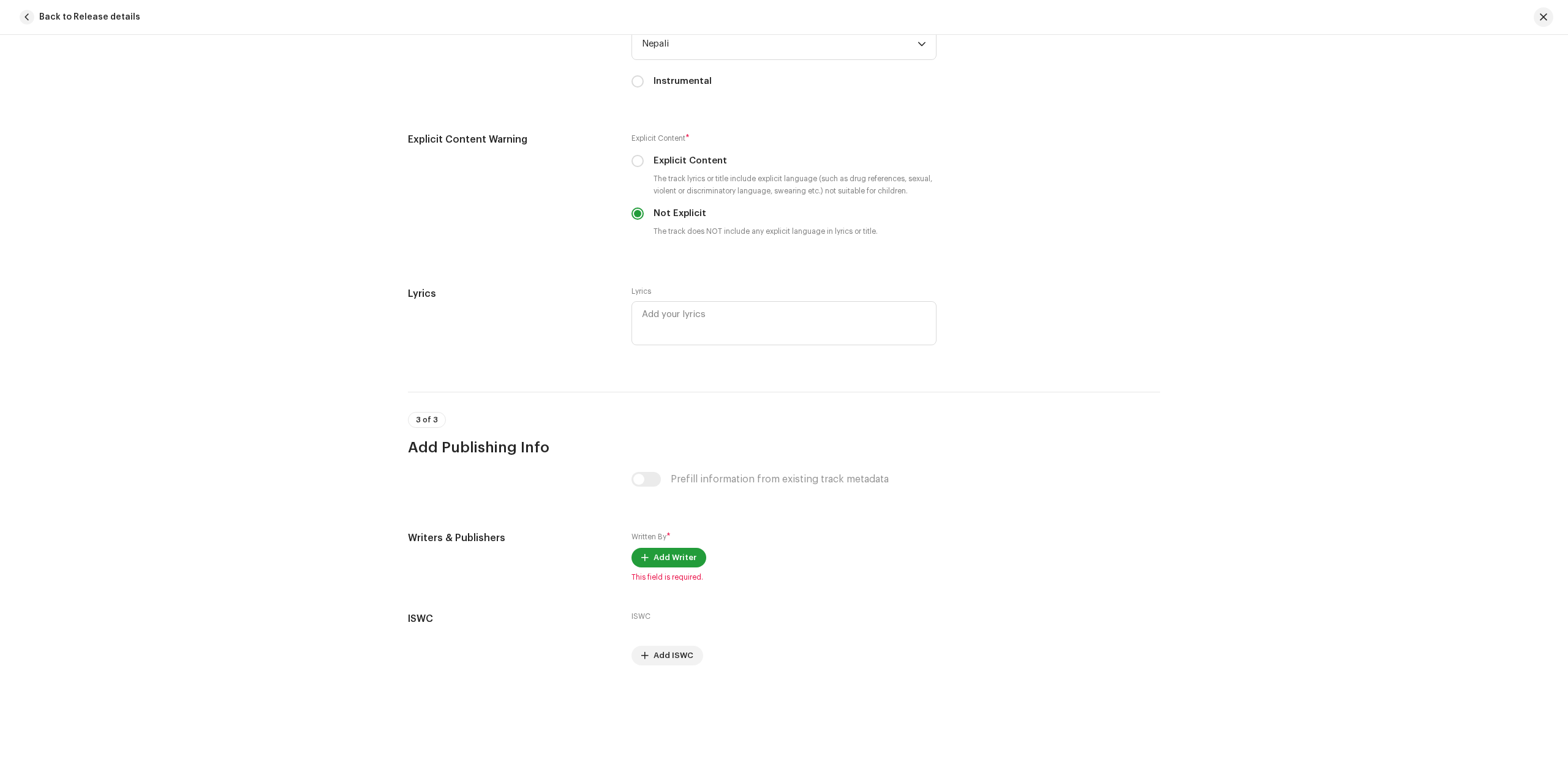
scroll to position [2193, 0]
click at [676, 548] on span "Add Writer" at bounding box center [675, 553] width 43 height 25
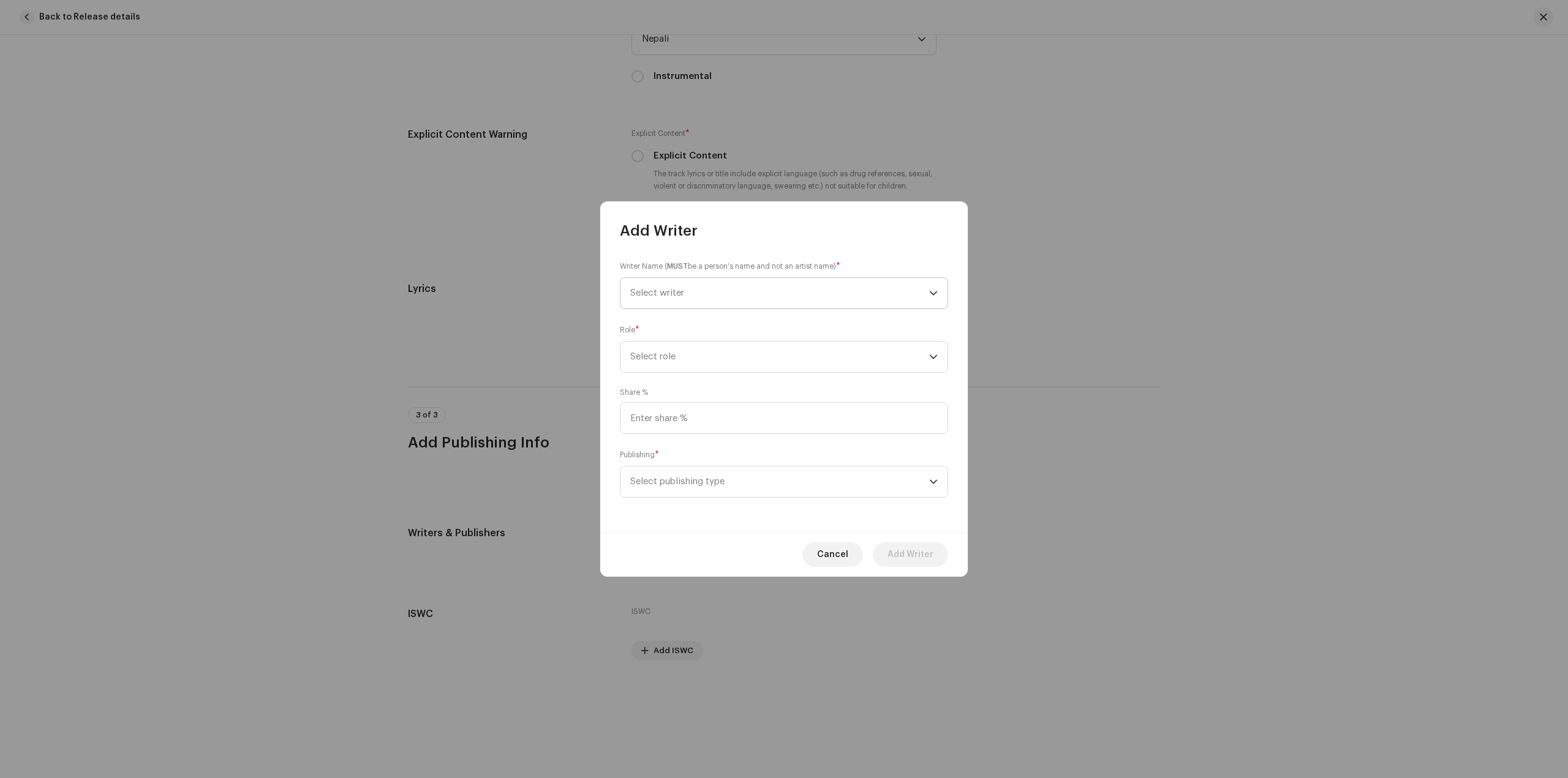
click at [801, 287] on span "Select writer" at bounding box center [780, 293] width 299 height 31
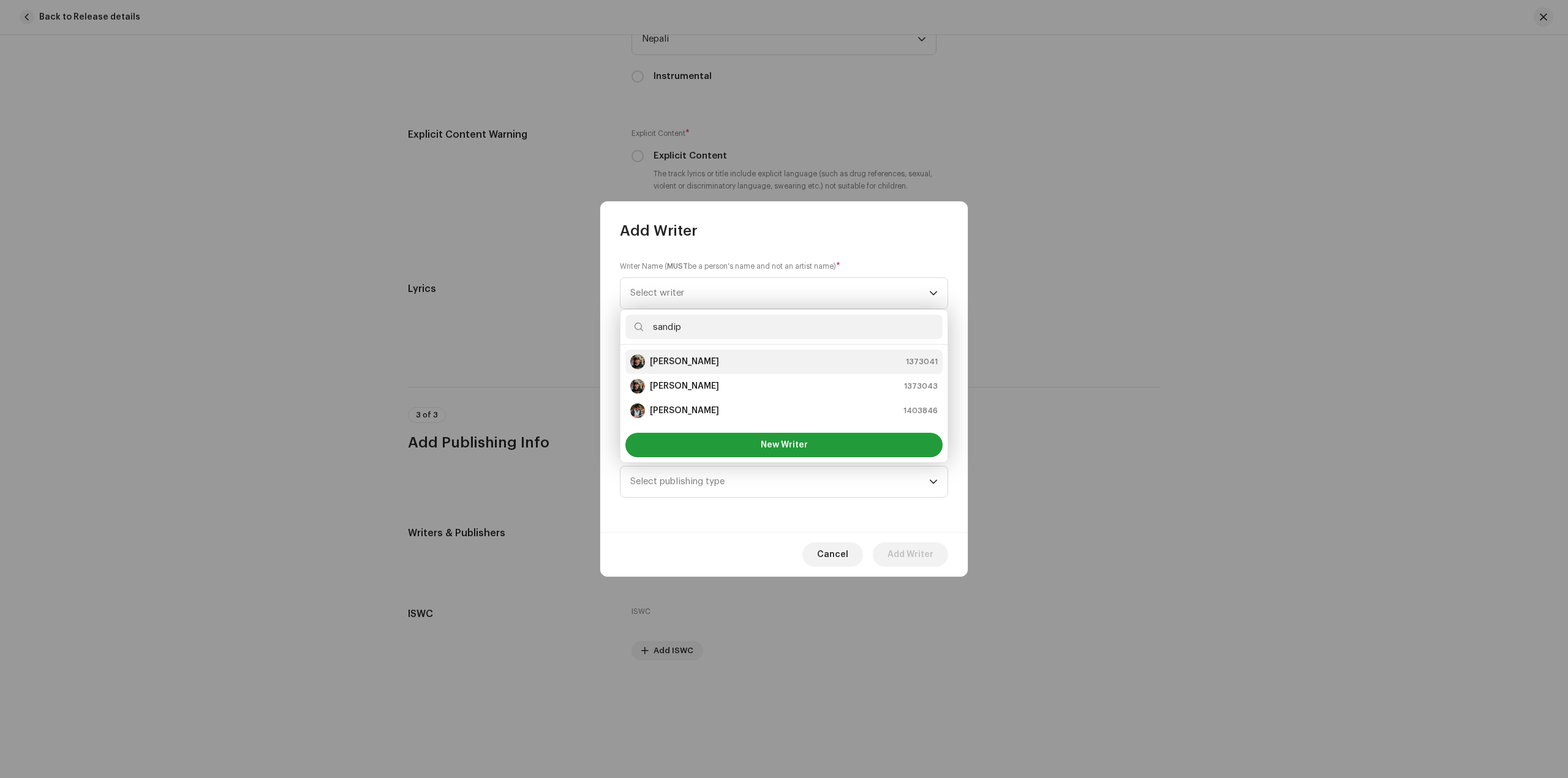
type input "sandip"
click at [782, 361] on div "[PERSON_NAME] 1373041" at bounding box center [784, 362] width 308 height 14
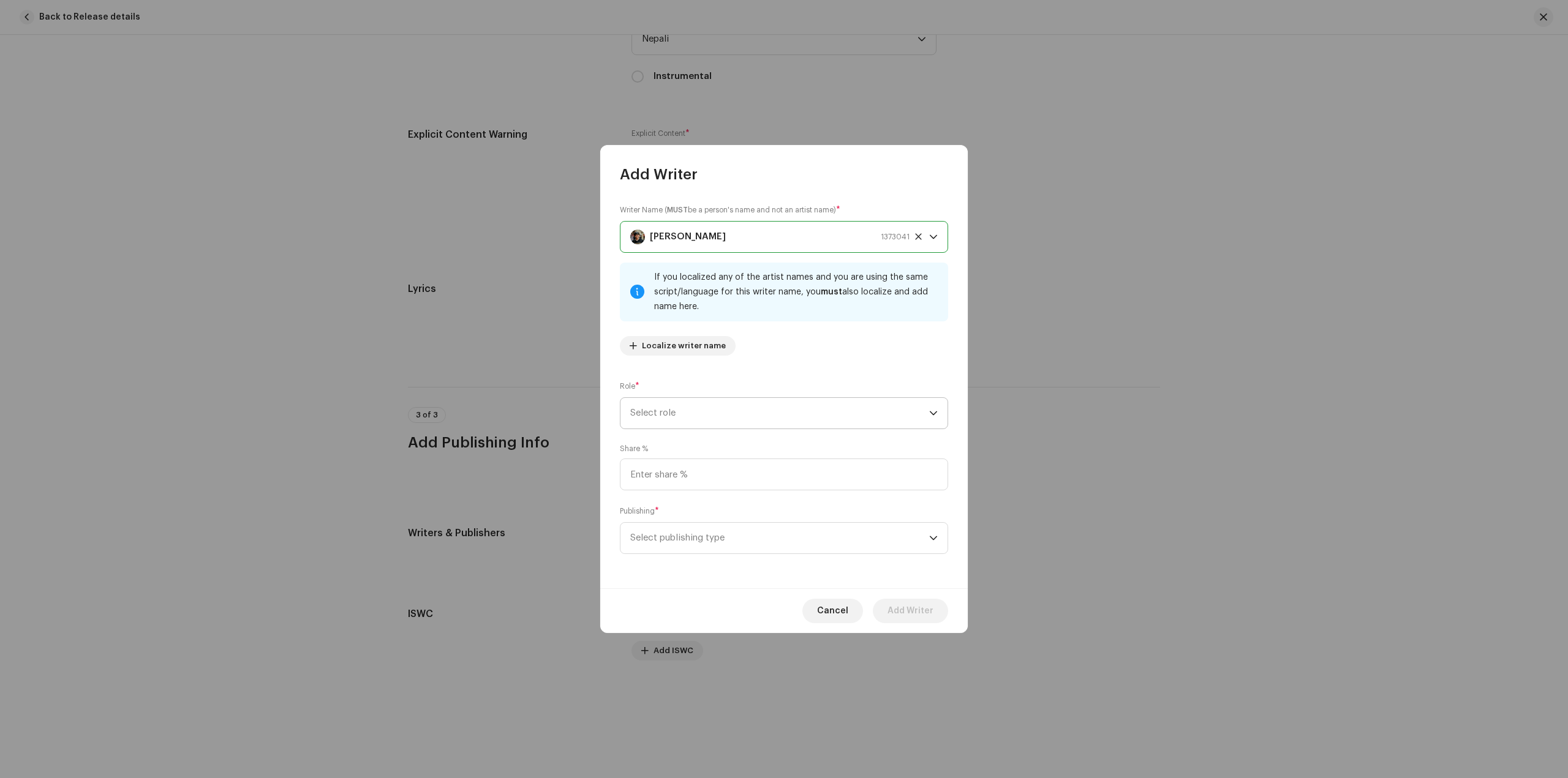
click at [778, 412] on span "Select role" at bounding box center [780, 413] width 299 height 31
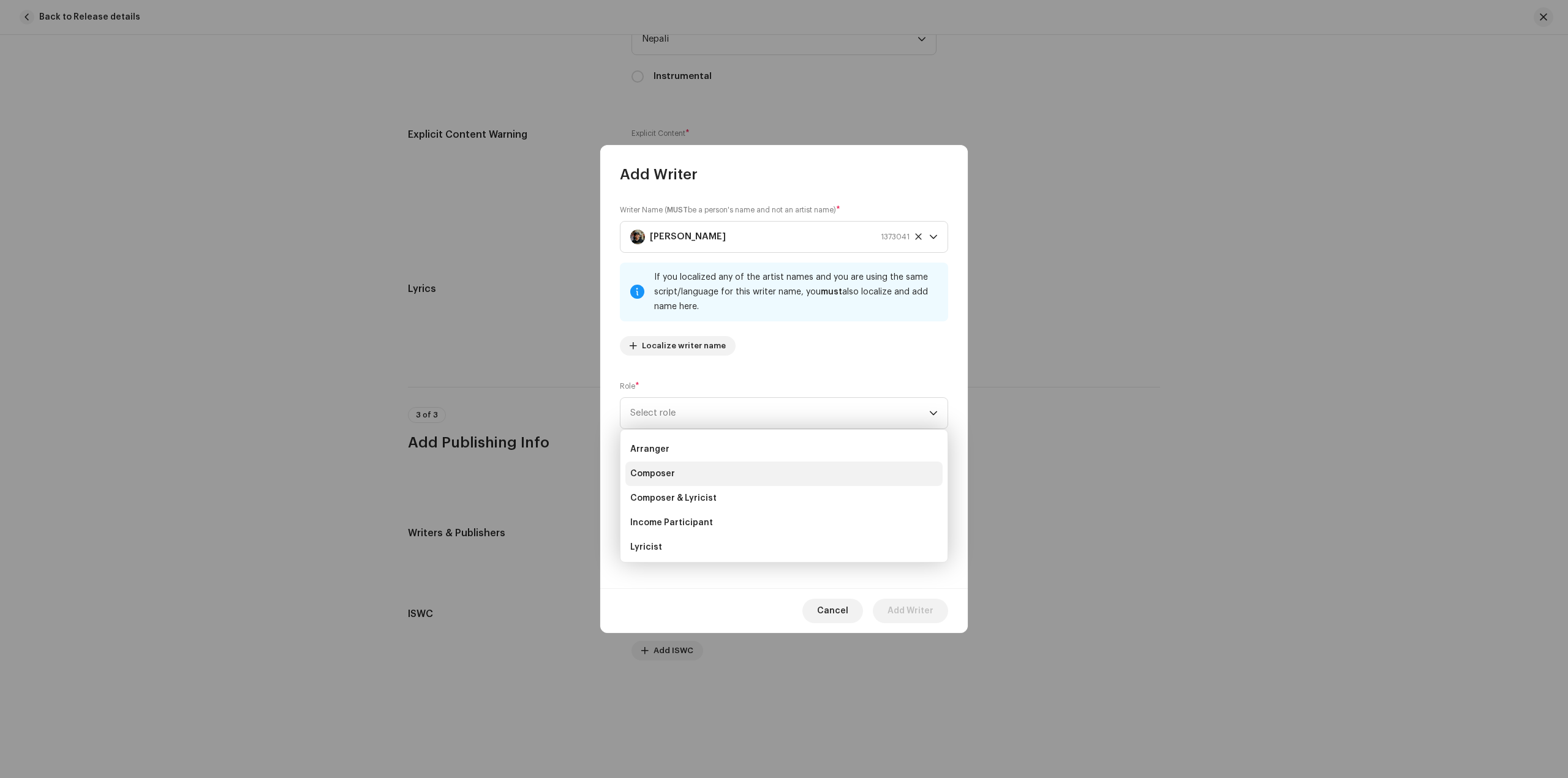
scroll to position [62, 0]
click at [730, 503] on li "Lyricist" at bounding box center [784, 508] width 317 height 25
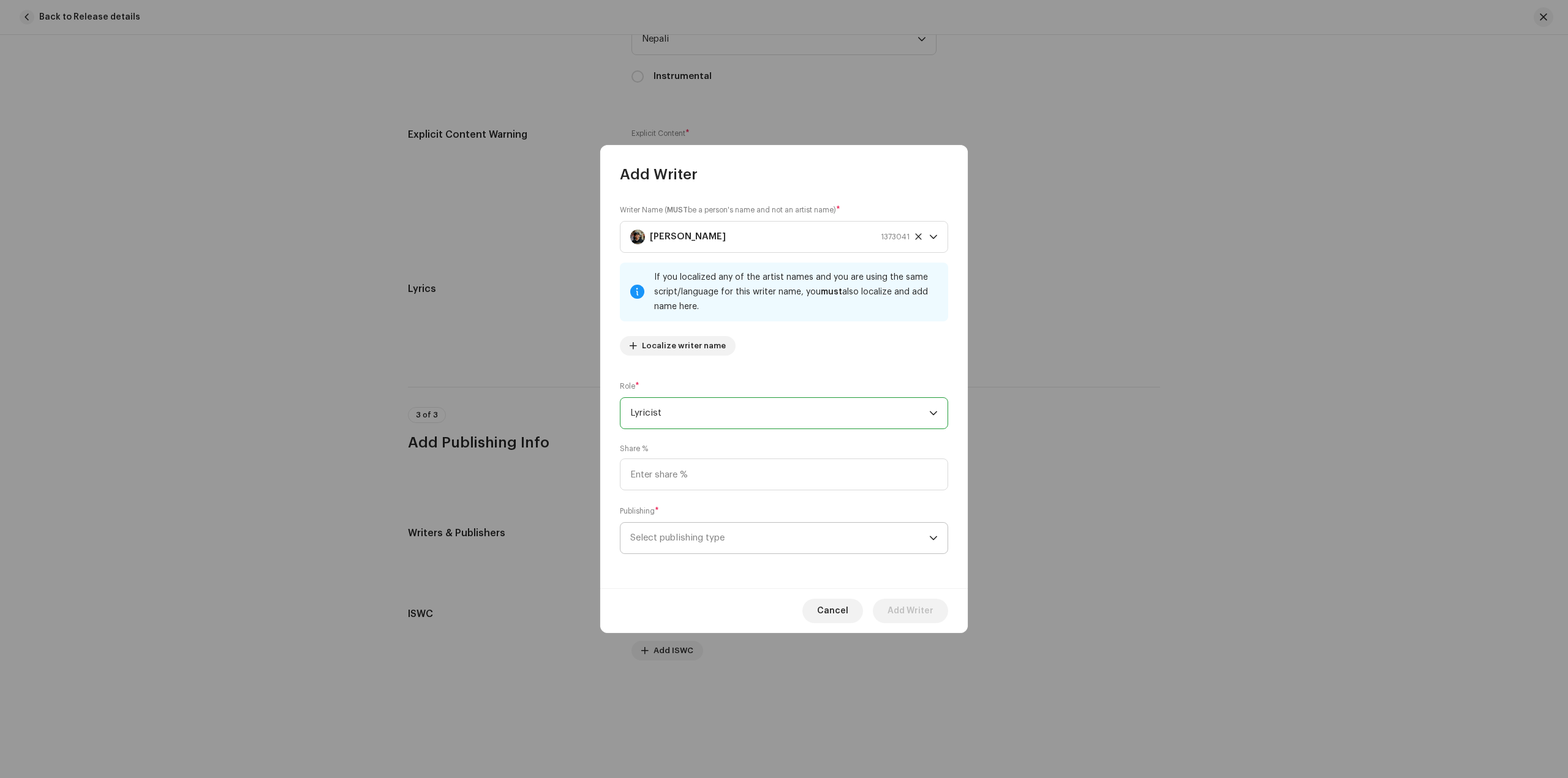
click at [851, 534] on span "Select publishing type" at bounding box center [780, 538] width 299 height 31
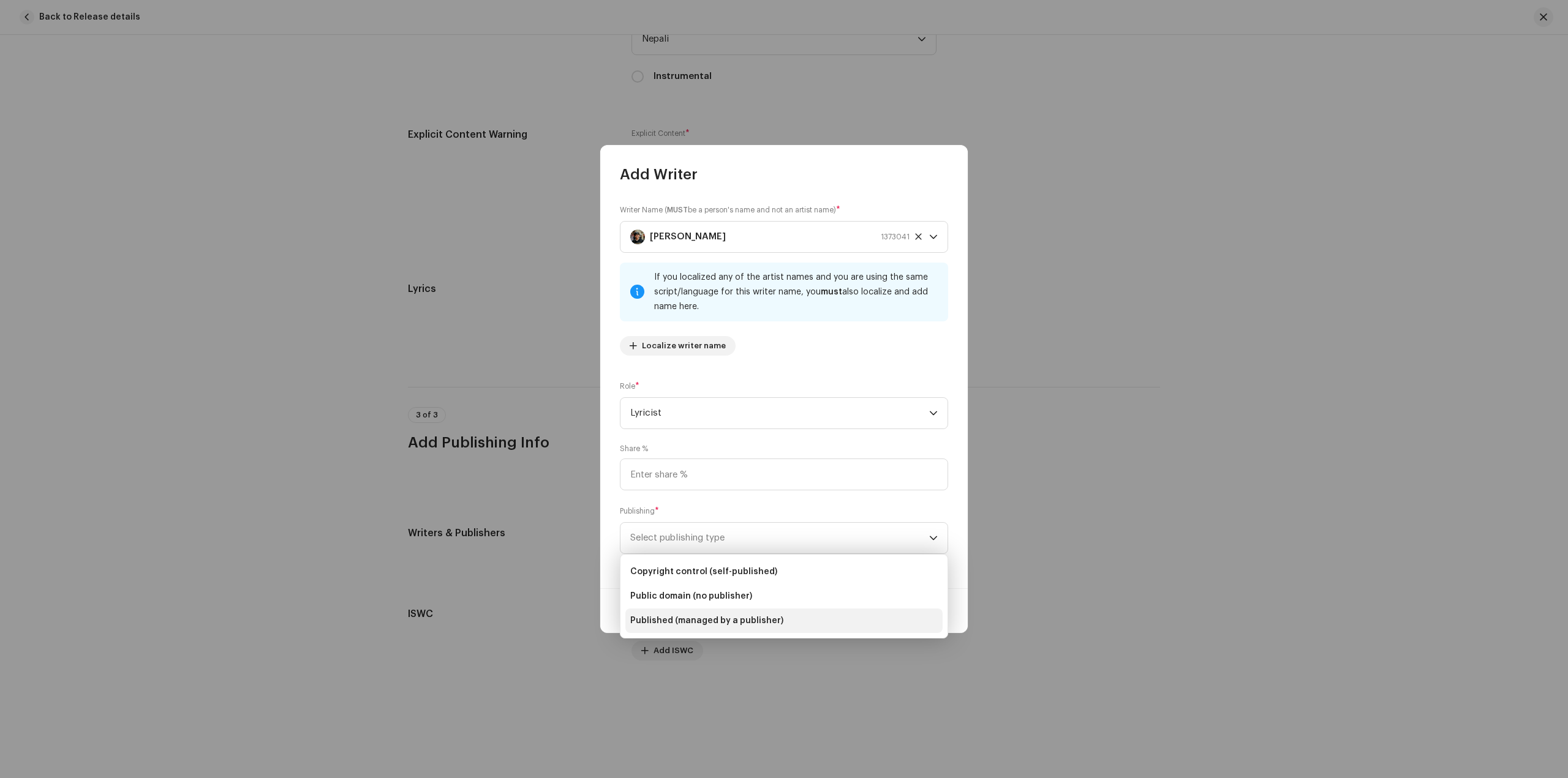
click at [797, 621] on li "Published (managed by a publisher)" at bounding box center [784, 621] width 317 height 25
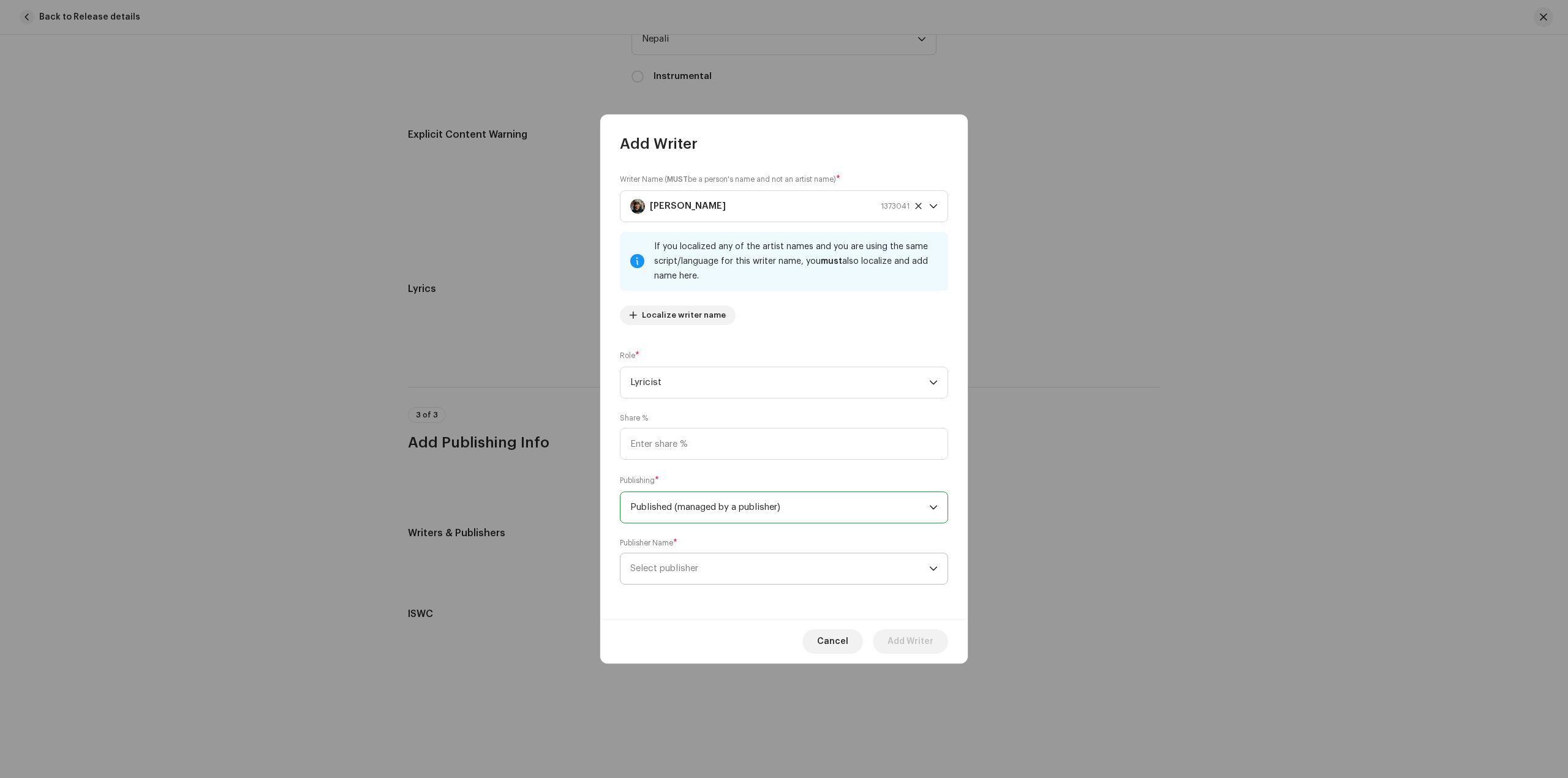
click at [815, 561] on span "Select publisher" at bounding box center [780, 569] width 299 height 31
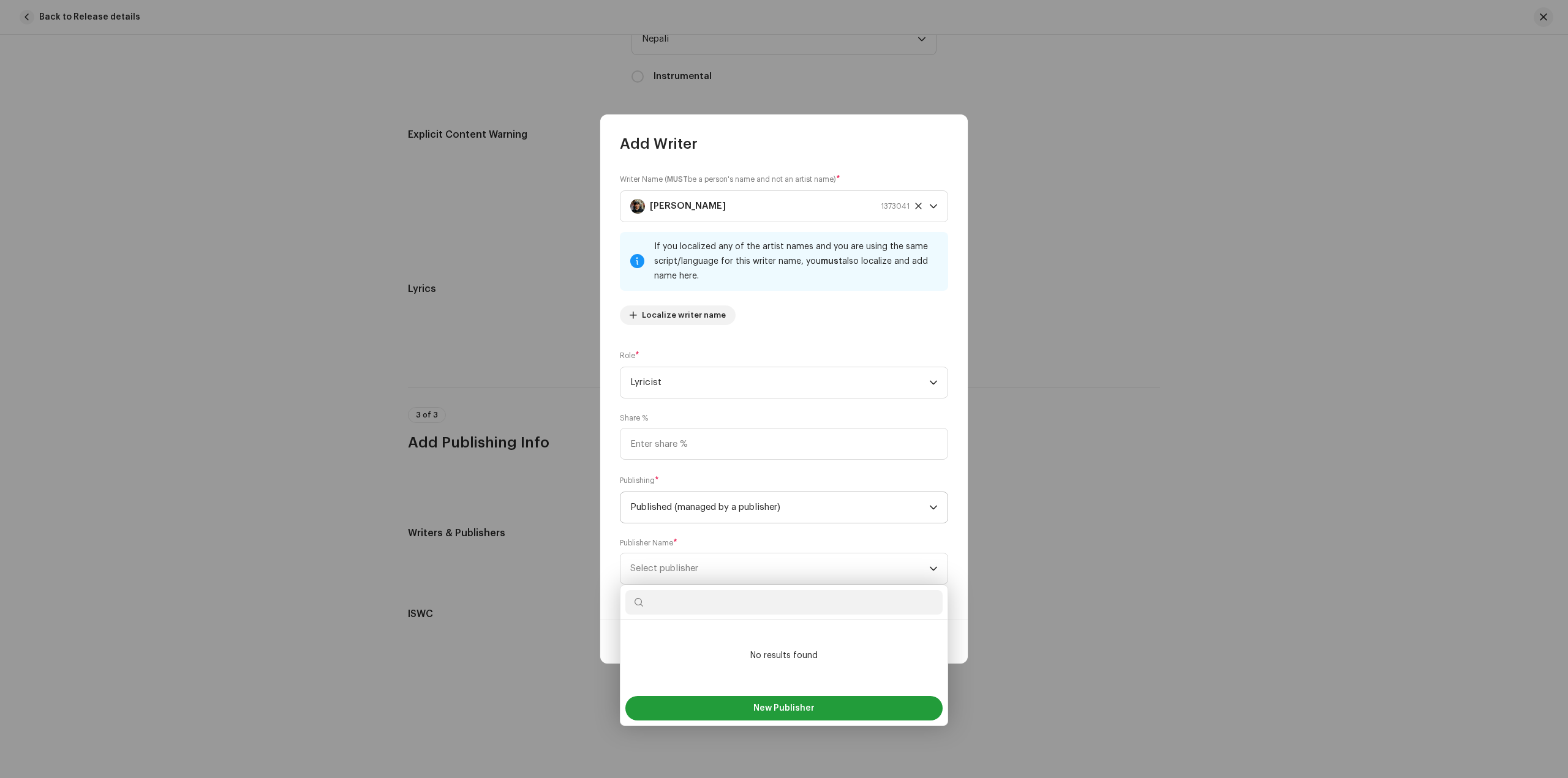
click at [810, 509] on span "Published (managed by a publisher)" at bounding box center [780, 507] width 299 height 31
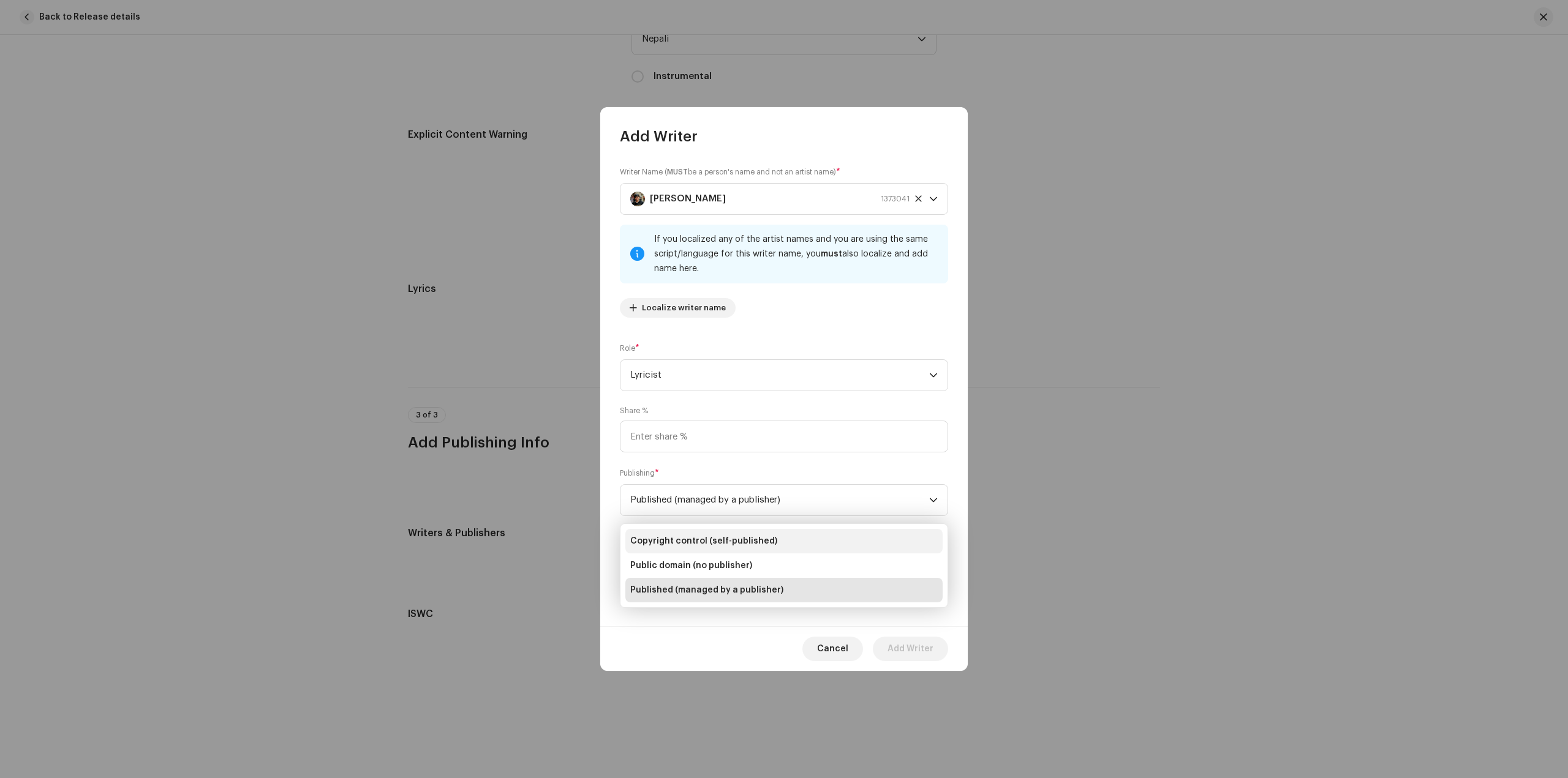
click at [795, 541] on li "Copyright control (self-published)" at bounding box center [784, 541] width 317 height 25
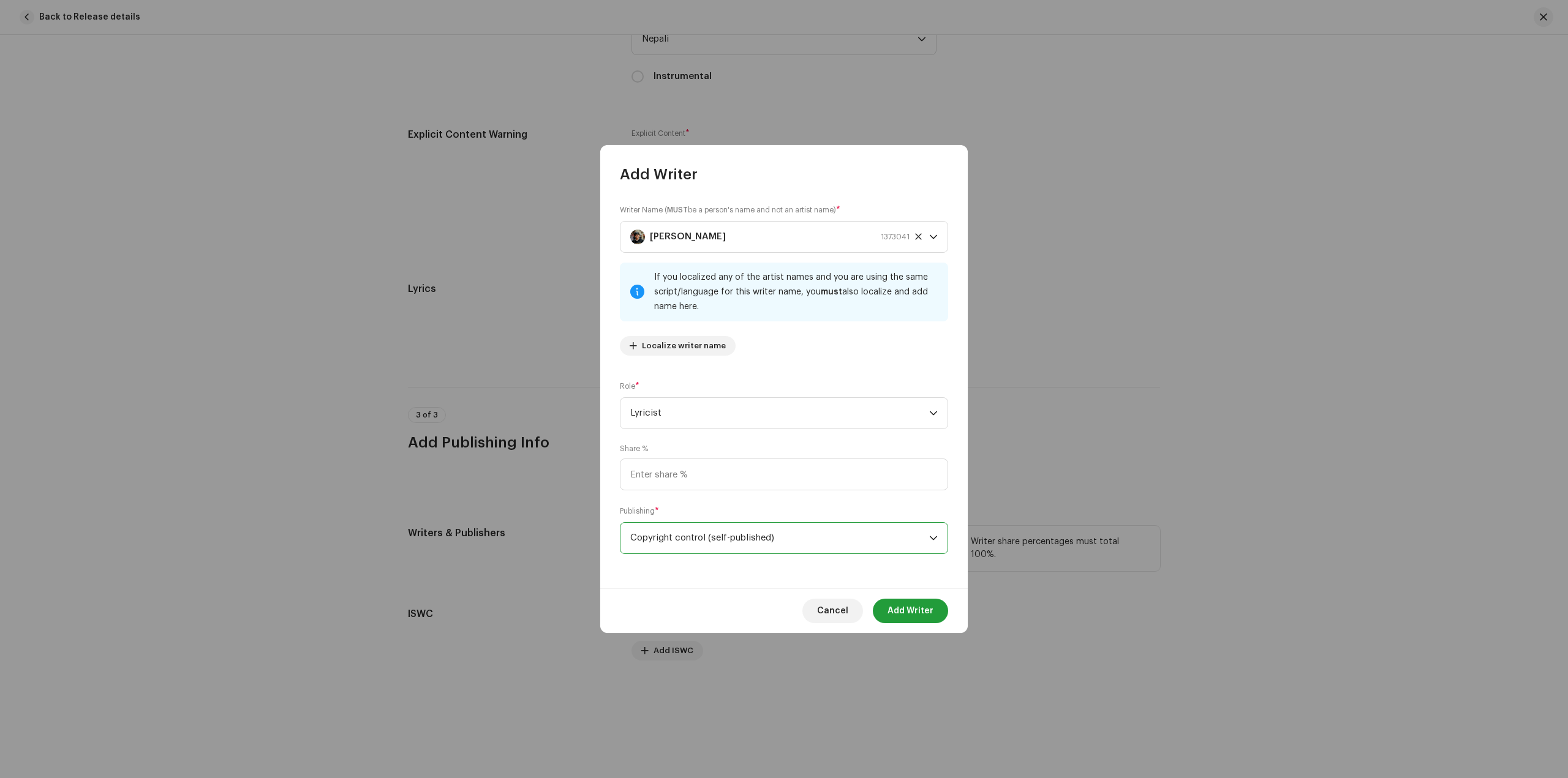
click at [900, 612] on span "Add Writer" at bounding box center [910, 611] width 46 height 25
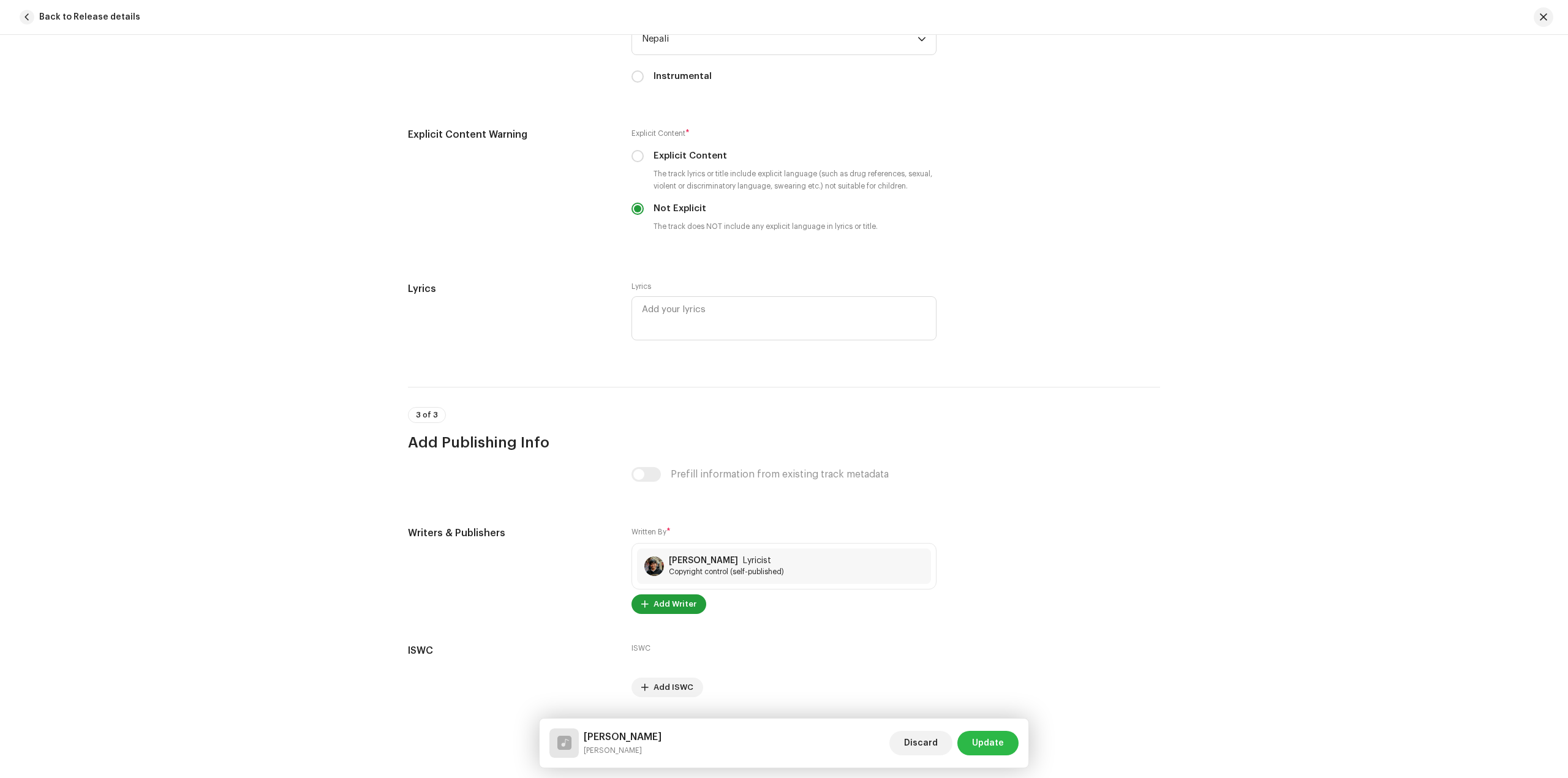
click at [987, 745] on span "Update" at bounding box center [987, 743] width 32 height 25
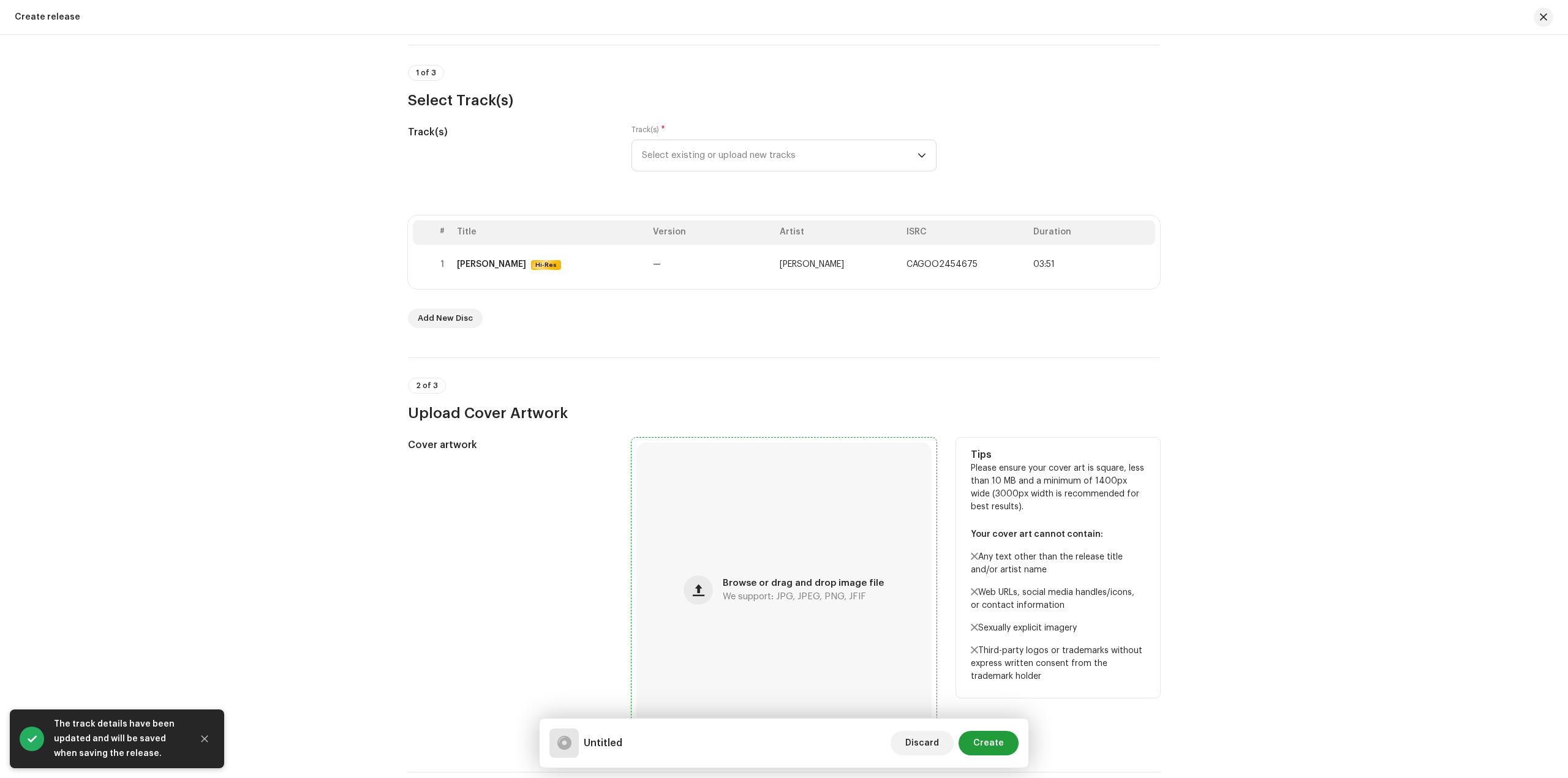
scroll to position [245, 0]
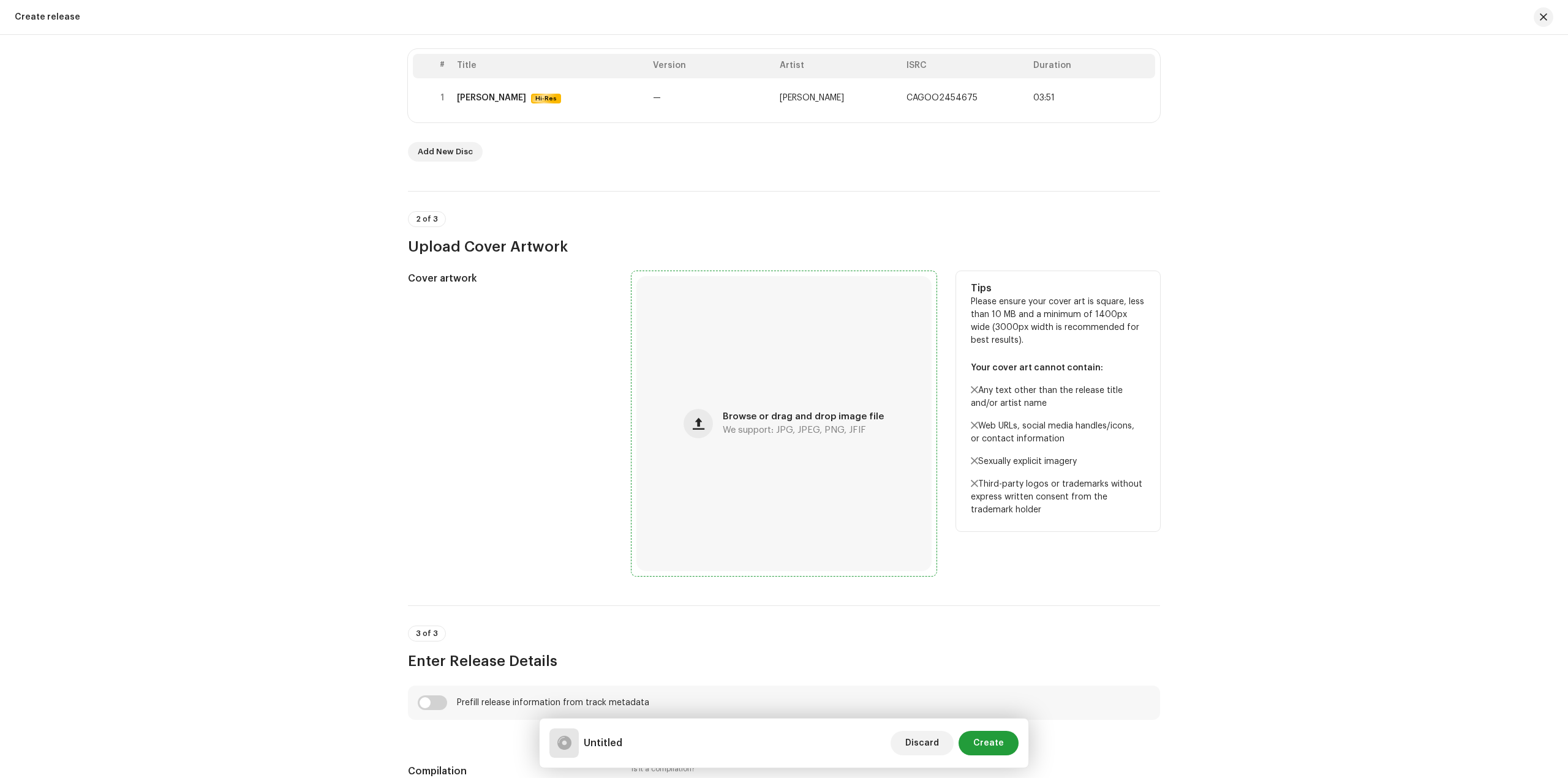
click at [798, 487] on div "Browse or drag and drop image file We support: JPG, JPEG, PNG, JFIF" at bounding box center [784, 424] width 295 height 295
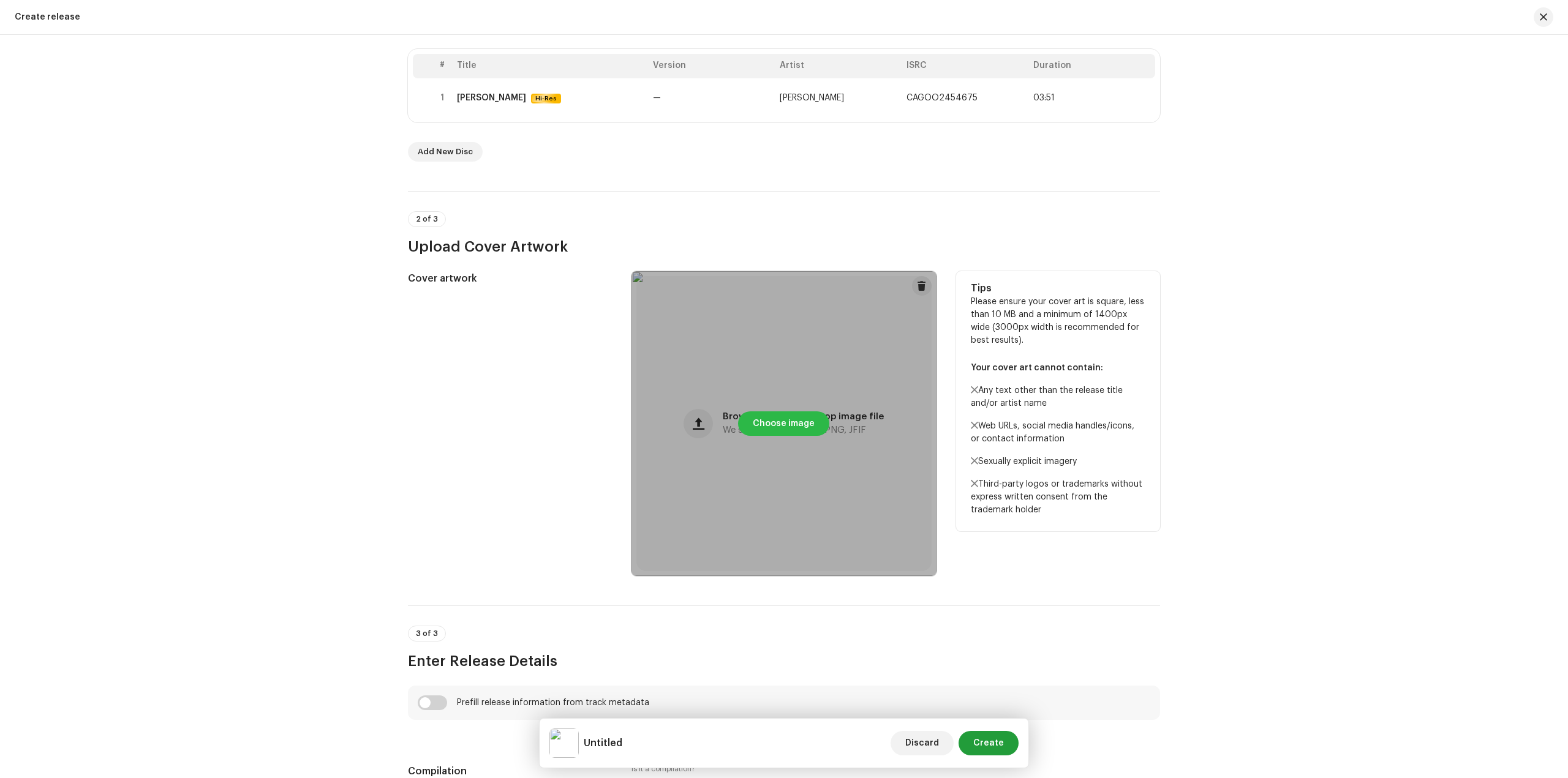
click at [783, 421] on span "Choose image" at bounding box center [784, 424] width 62 height 25
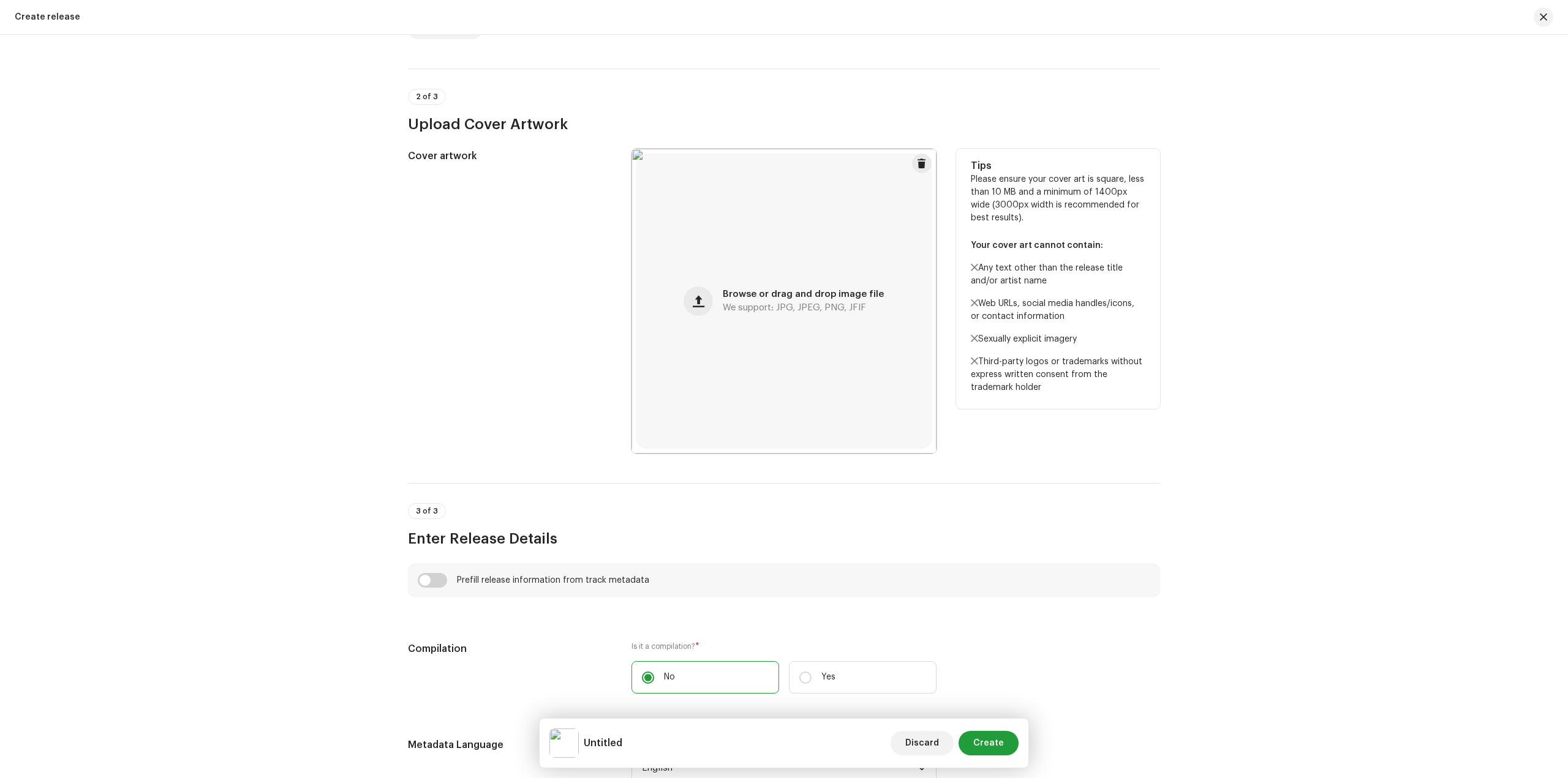
scroll to position [673, 0]
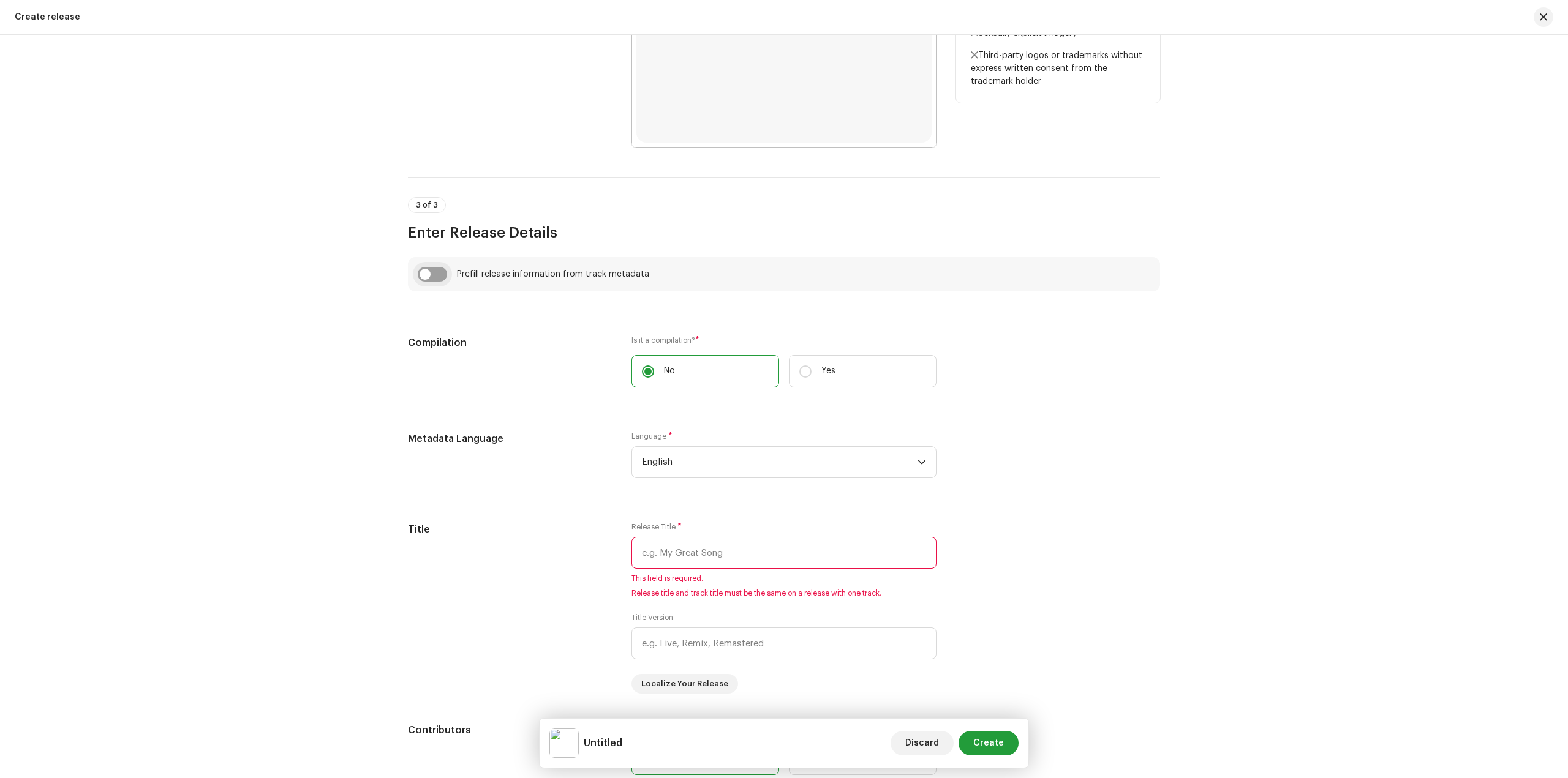
click at [425, 277] on input "checkbox" at bounding box center [432, 273] width 29 height 14
checkbox input "true"
type input "[PERSON_NAME]"
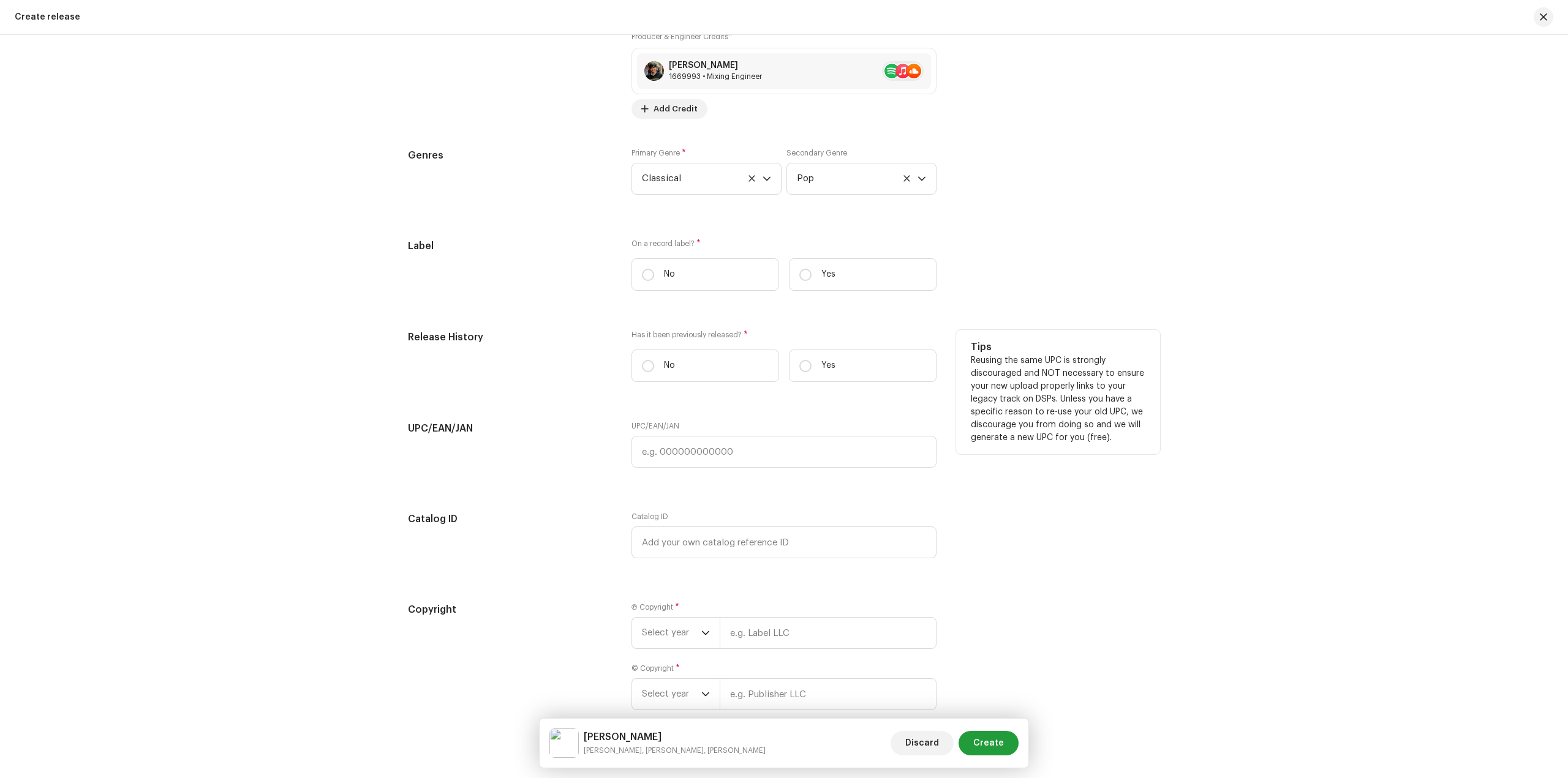
scroll to position [1775, 0]
click at [808, 276] on input "Yes" at bounding box center [806, 273] width 12 height 12
radio input "true"
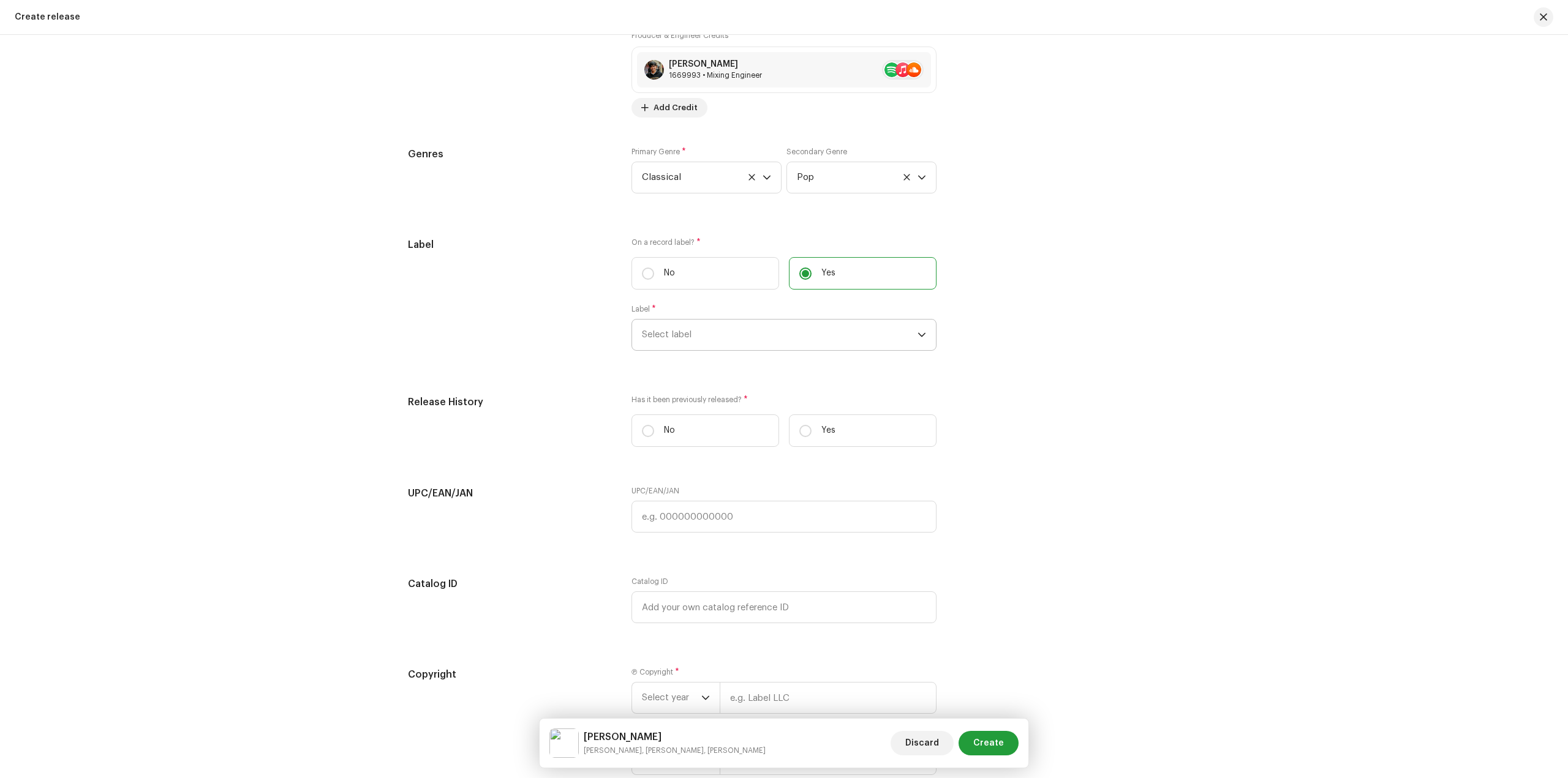
click at [739, 330] on span "Select label" at bounding box center [780, 334] width 276 height 31
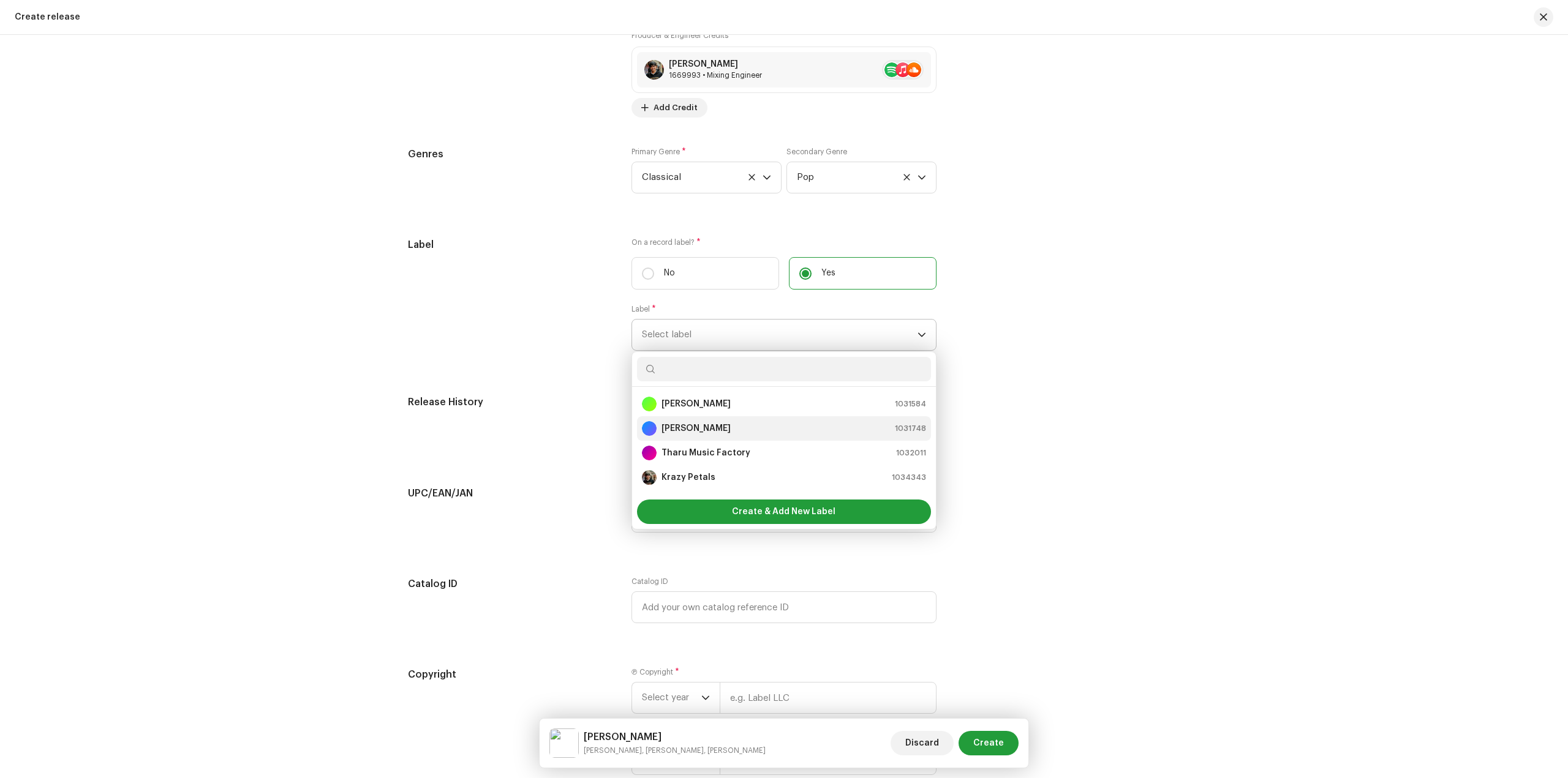
click at [720, 425] on div "[PERSON_NAME] 1031748" at bounding box center [784, 428] width 284 height 14
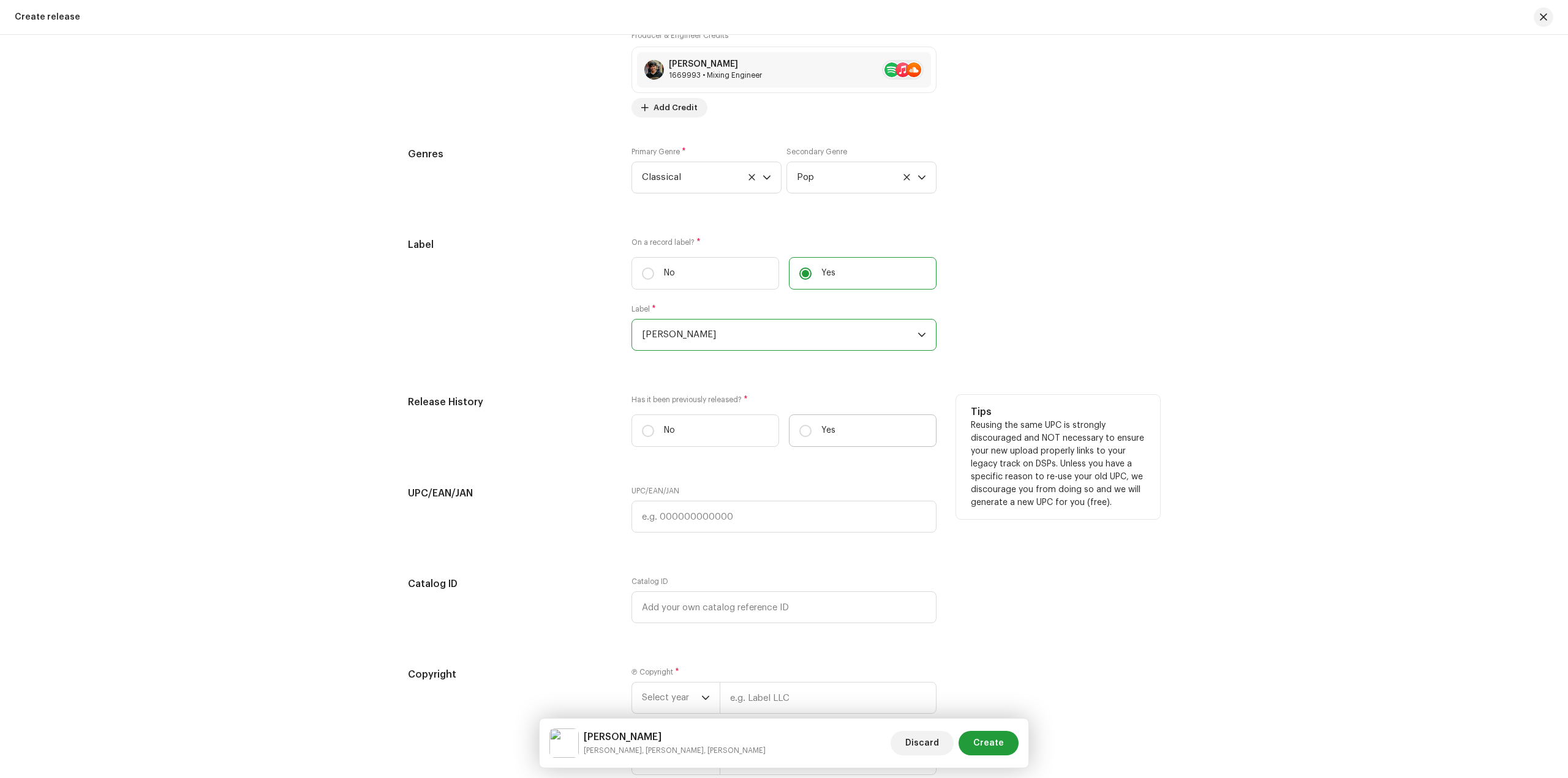
click at [860, 435] on label "Yes" at bounding box center [862, 430] width 148 height 32
click at [812, 435] on input "Yes" at bounding box center [806, 431] width 12 height 12
radio input "true"
click at [719, 492] on input "text" at bounding box center [784, 492] width 305 height 32
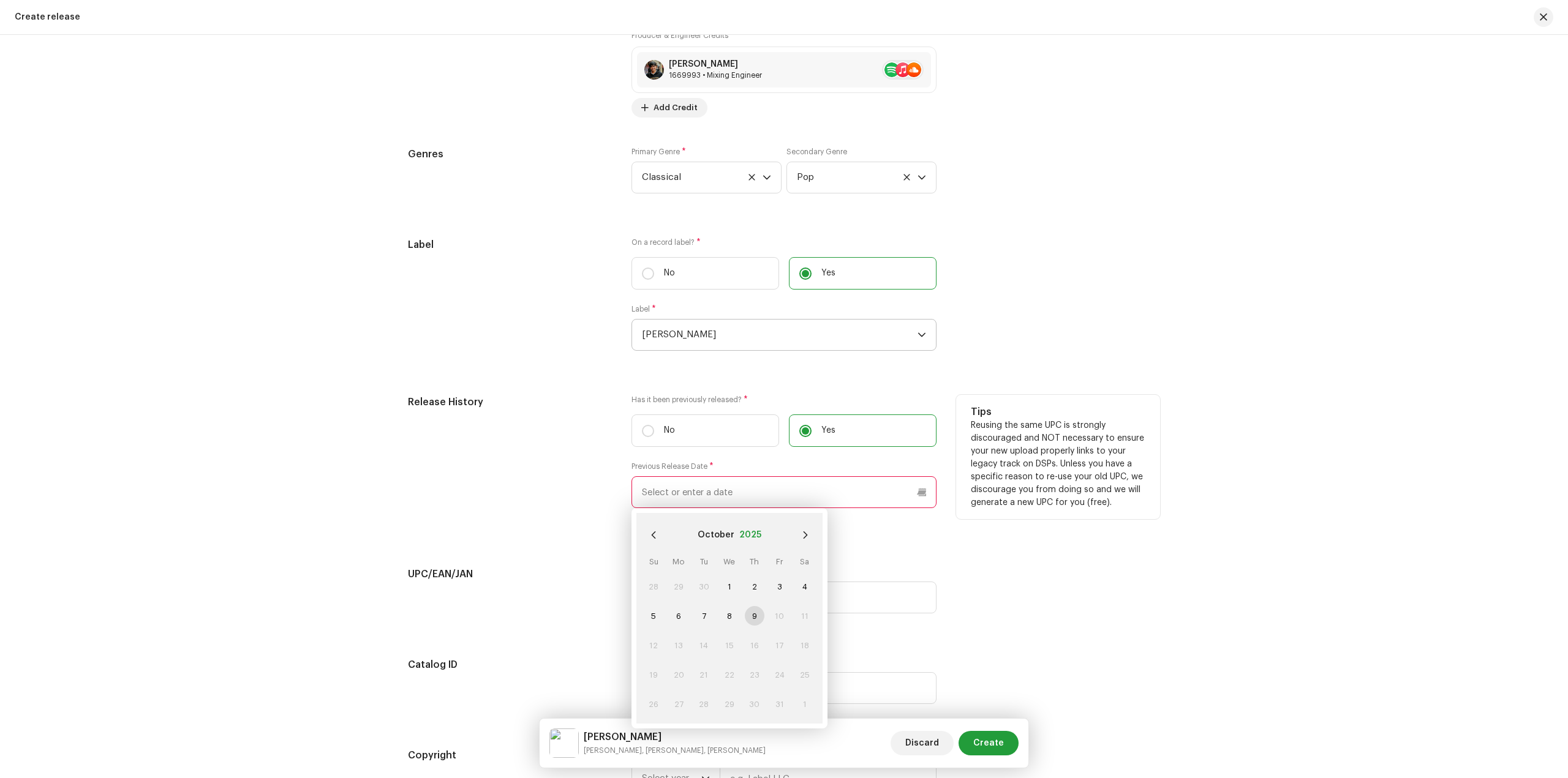
click at [751, 539] on button "2025" at bounding box center [750, 535] width 22 height 20
click at [734, 566] on span "2021" at bounding box center [730, 573] width 59 height 22
click at [681, 569] on span "Jan" at bounding box center [667, 572] width 52 height 20
drag, startPoint x: 677, startPoint y: 671, endPoint x: 701, endPoint y: 646, distance: 34.7
click at [676, 671] on span "18" at bounding box center [678, 675] width 20 height 20
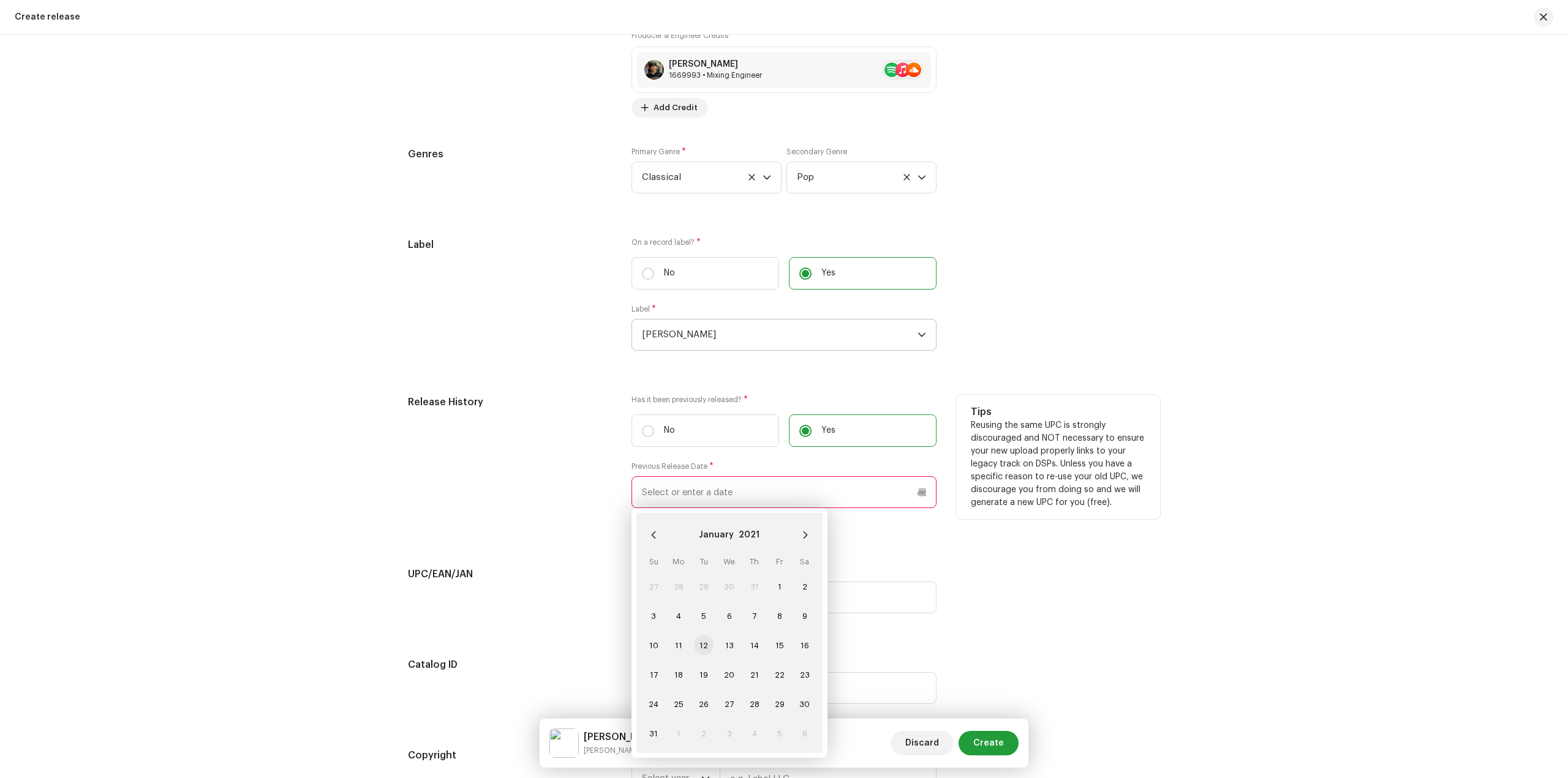
type input "01/18/2021"
drag, startPoint x: 1056, startPoint y: 611, endPoint x: 972, endPoint y: 601, distance: 84.6
click at [1055, 611] on div "UPC/EAN/JAN UPC/EAN/JAN" at bounding box center [784, 583] width 752 height 62
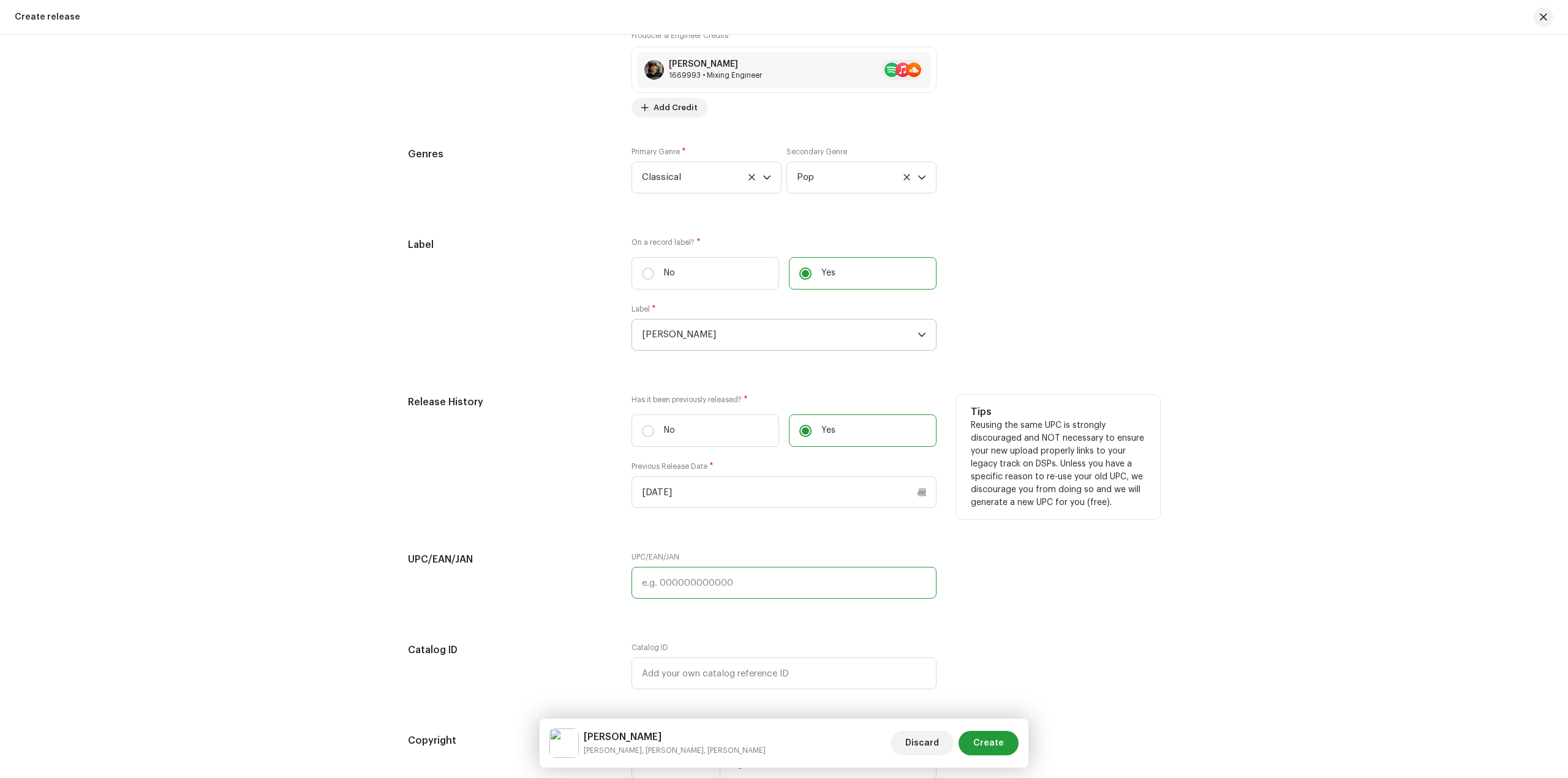
click at [800, 589] on input "text" at bounding box center [784, 582] width 305 height 32
paste input "055855395771"
type input "055855395771"
click at [719, 662] on input "text" at bounding box center [784, 673] width 305 height 32
paste input "LR-2486954"
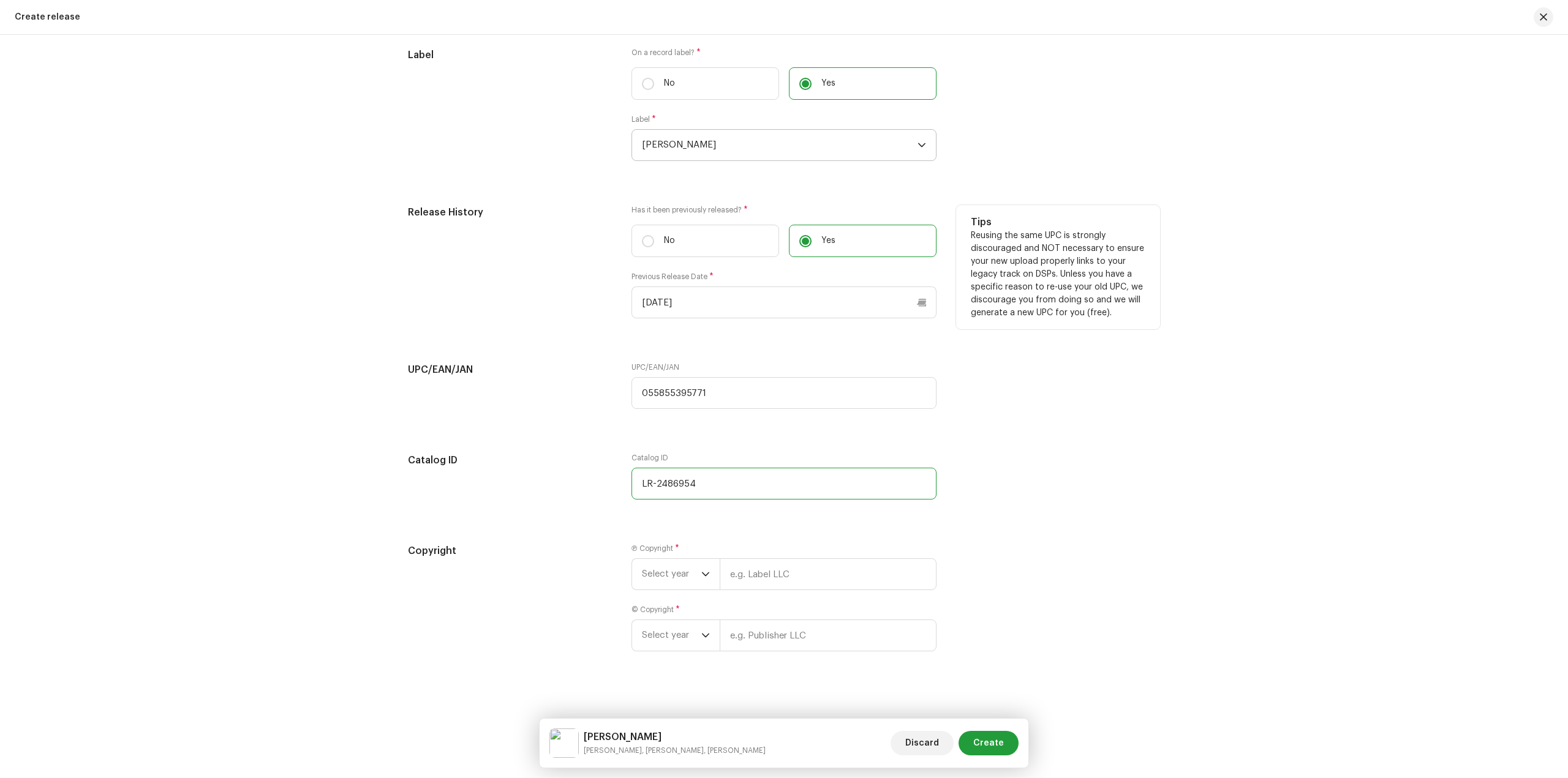
scroll to position [1971, 0]
type input "LR-2486954"
click at [696, 568] on span "Select year" at bounding box center [672, 569] width 59 height 31
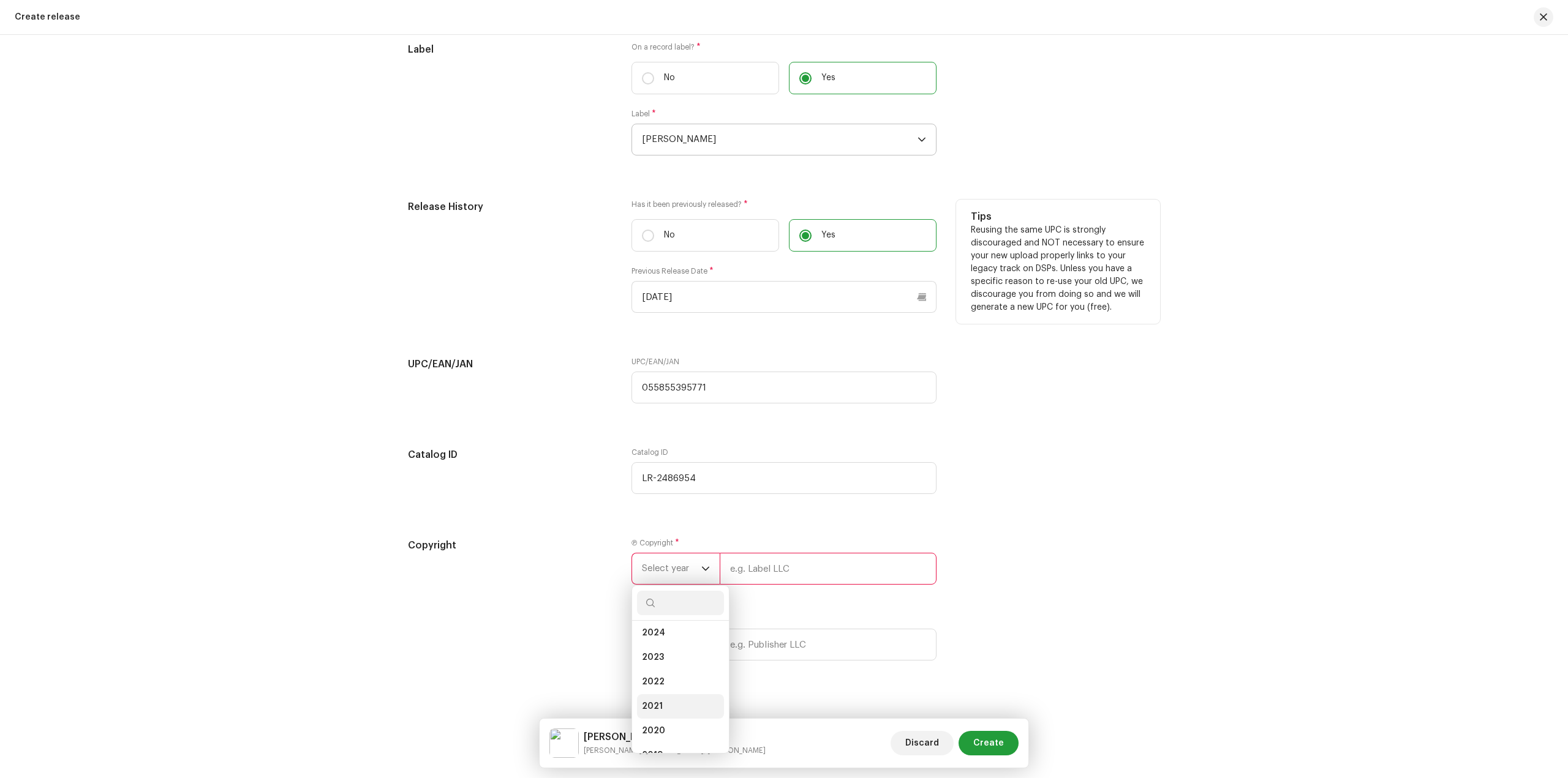
scroll to position [115, 0]
click at [668, 714] on li "2018" at bounding box center [680, 719] width 87 height 25
click at [669, 647] on span "Select year" at bounding box center [672, 645] width 59 height 31
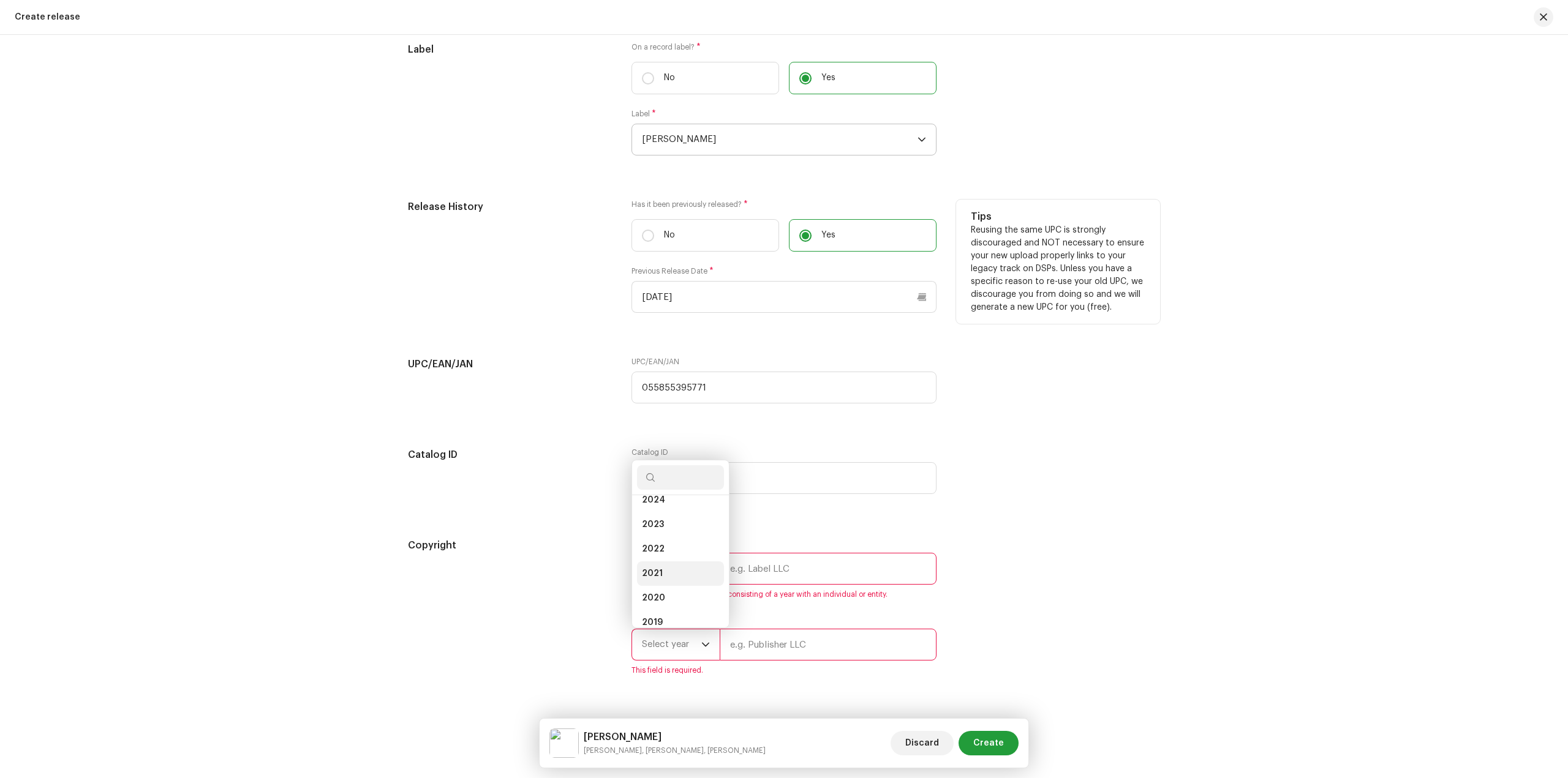
scroll to position [122, 0]
click at [663, 585] on li "2018" at bounding box center [680, 586] width 87 height 25
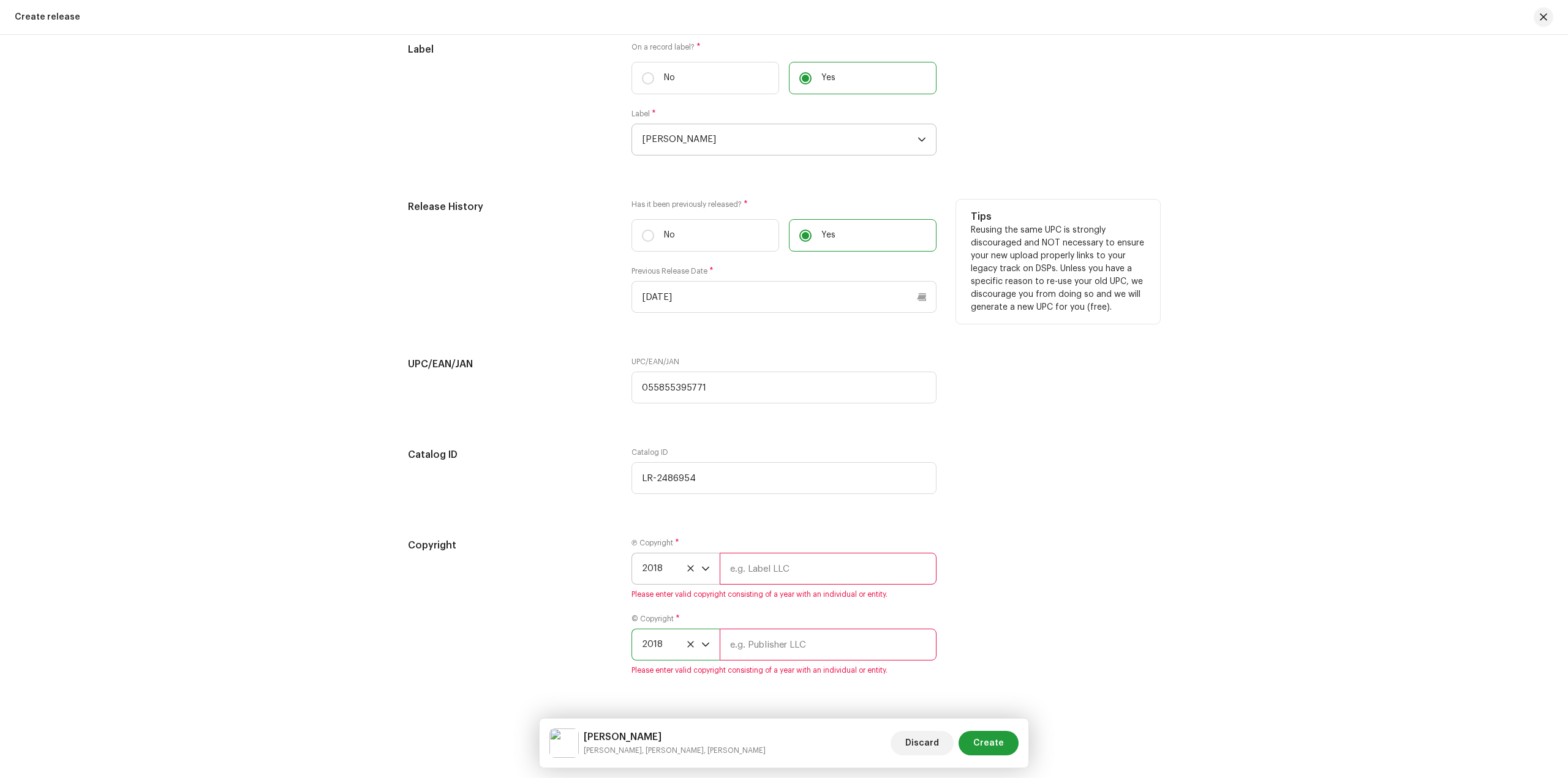
click at [783, 578] on input "text" at bounding box center [827, 569] width 217 height 32
type input "[PERSON_NAME]"
click at [807, 639] on input "text" at bounding box center [827, 630] width 217 height 32
type input "[PERSON_NAME]"
click at [993, 744] on span "Create" at bounding box center [988, 743] width 31 height 25
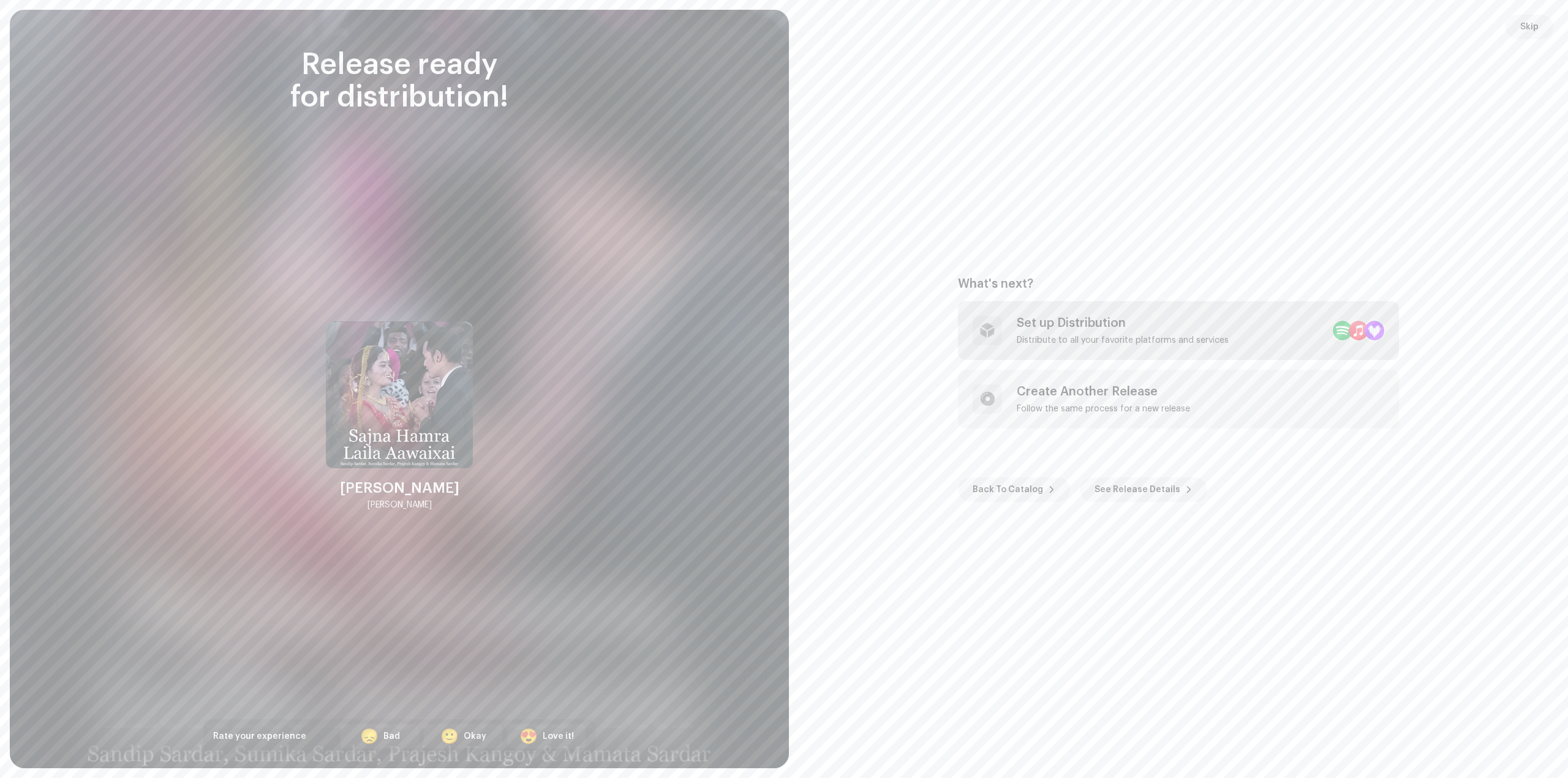
click at [1143, 330] on div "Set up Distribution" at bounding box center [1123, 323] width 212 height 14
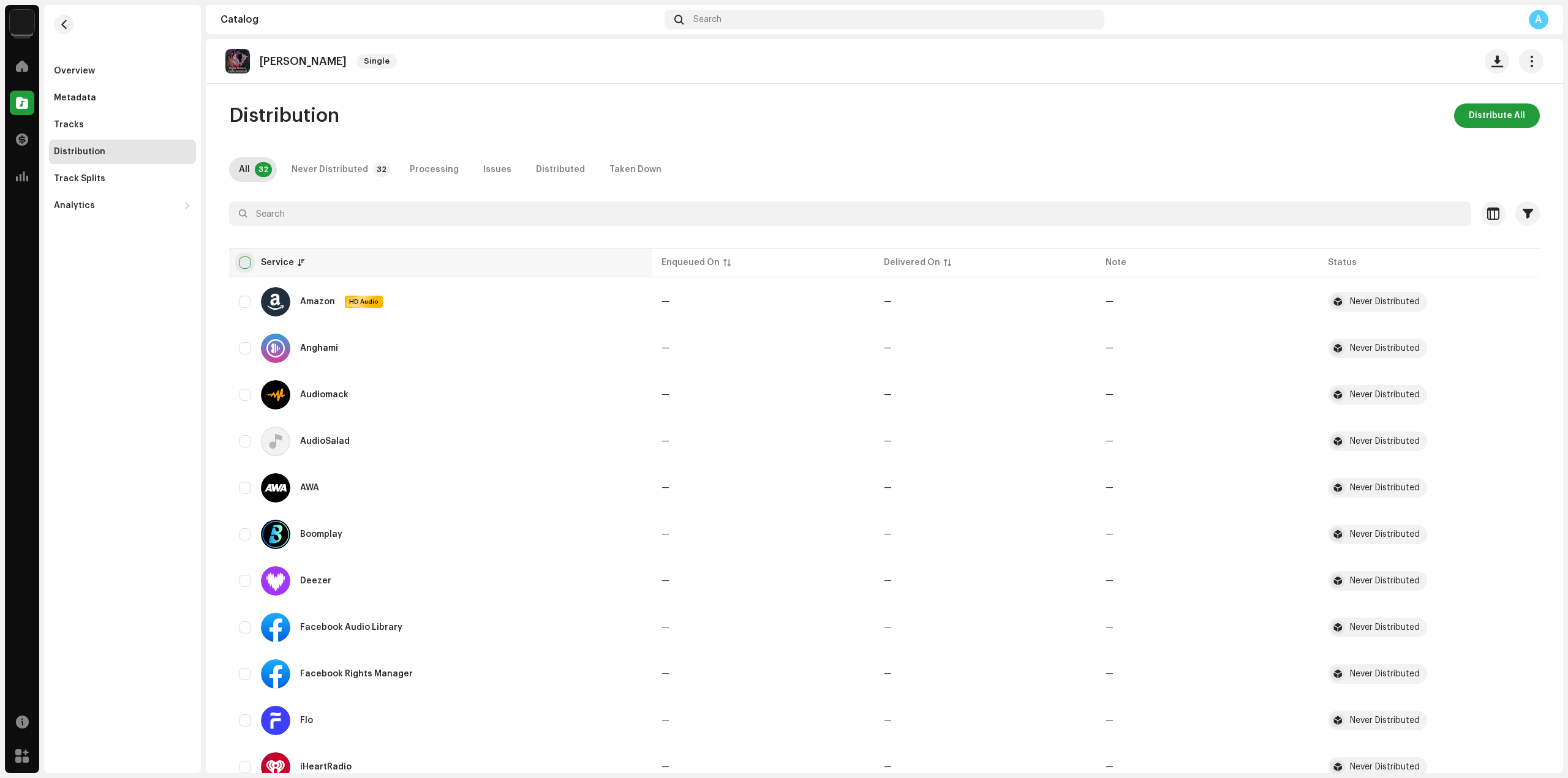
click at [239, 263] on input "checkbox" at bounding box center [245, 263] width 12 height 12
checkbox input "true"
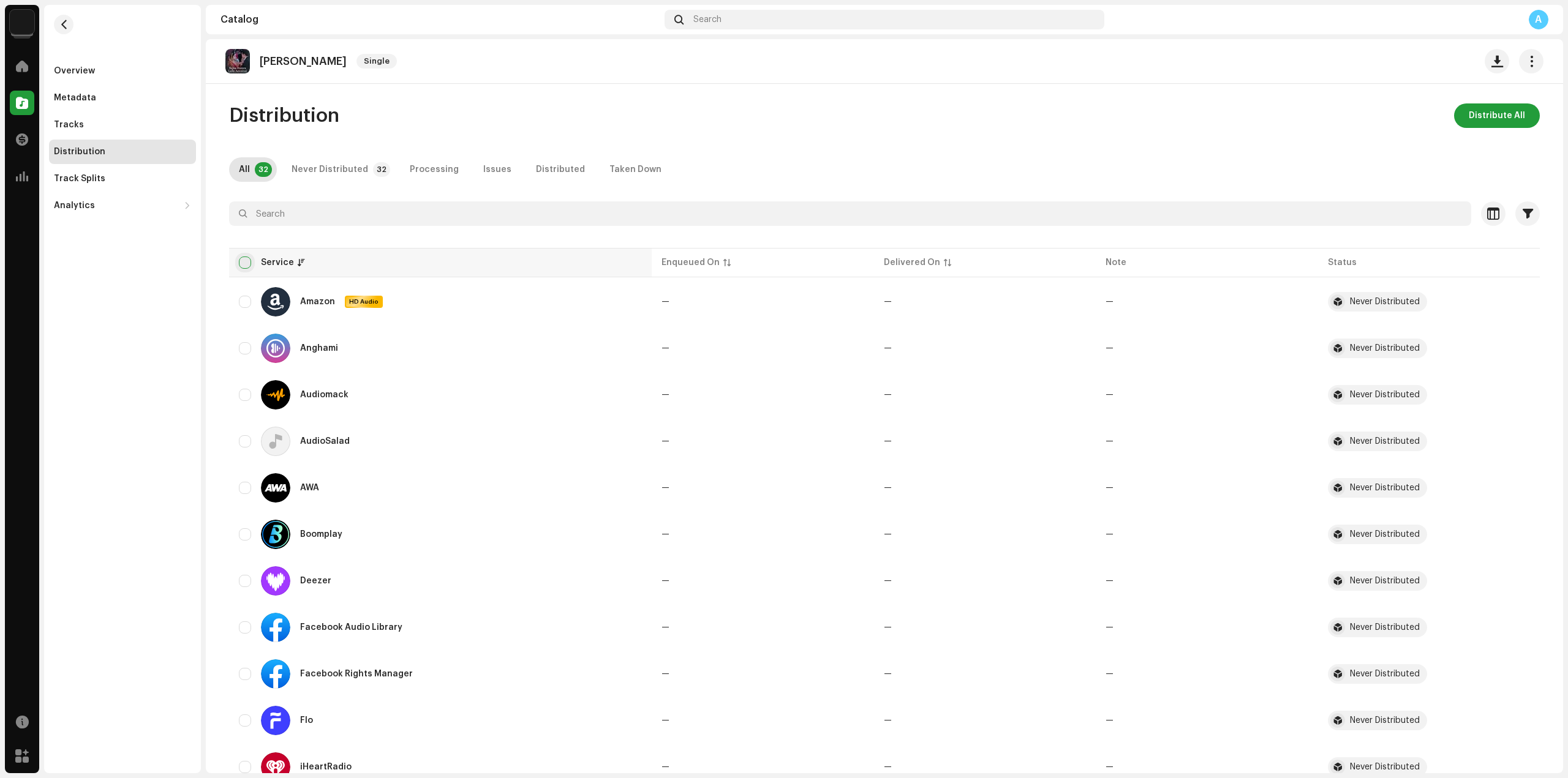
checkbox input "true"
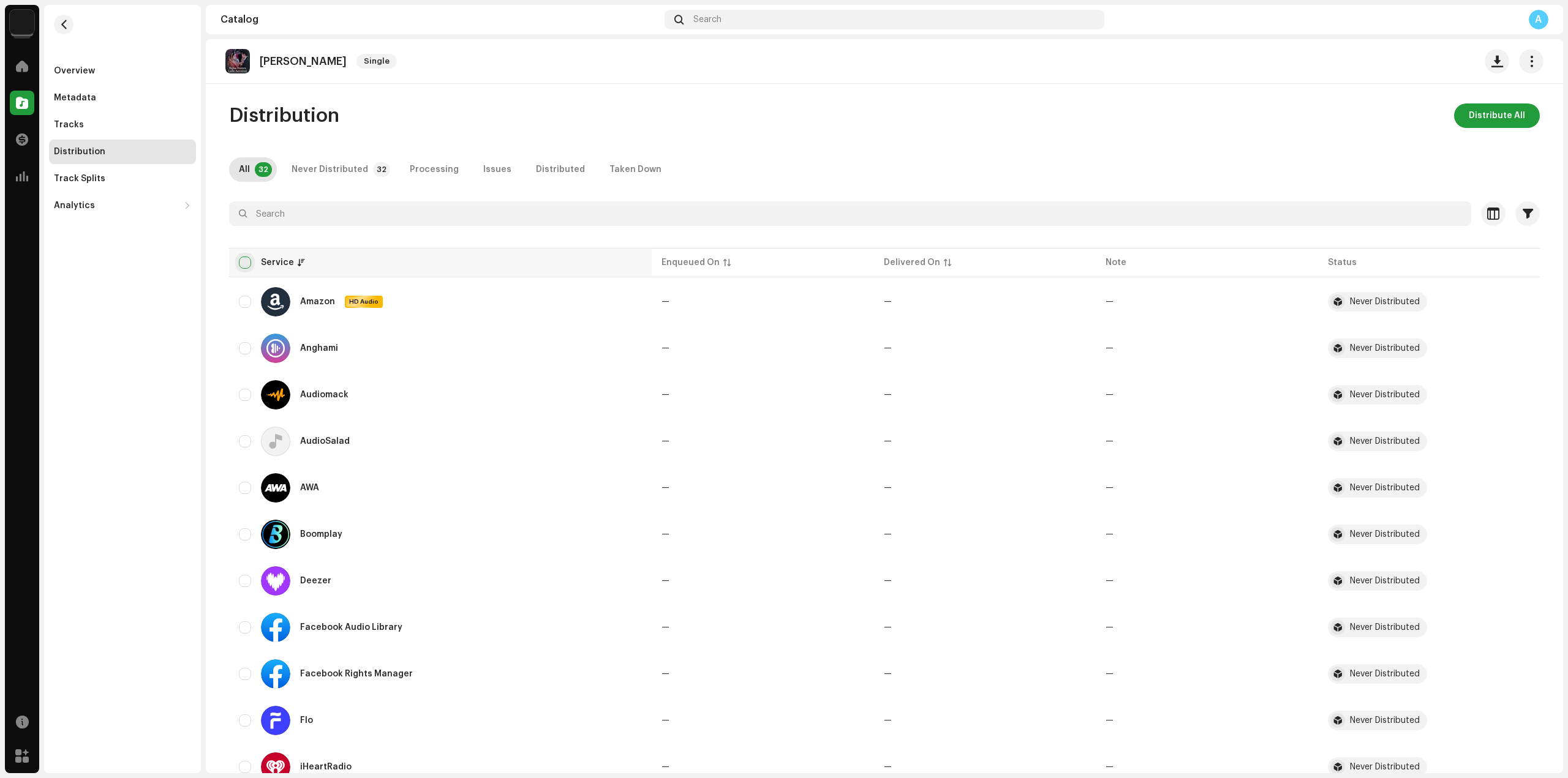
checkbox input "true"
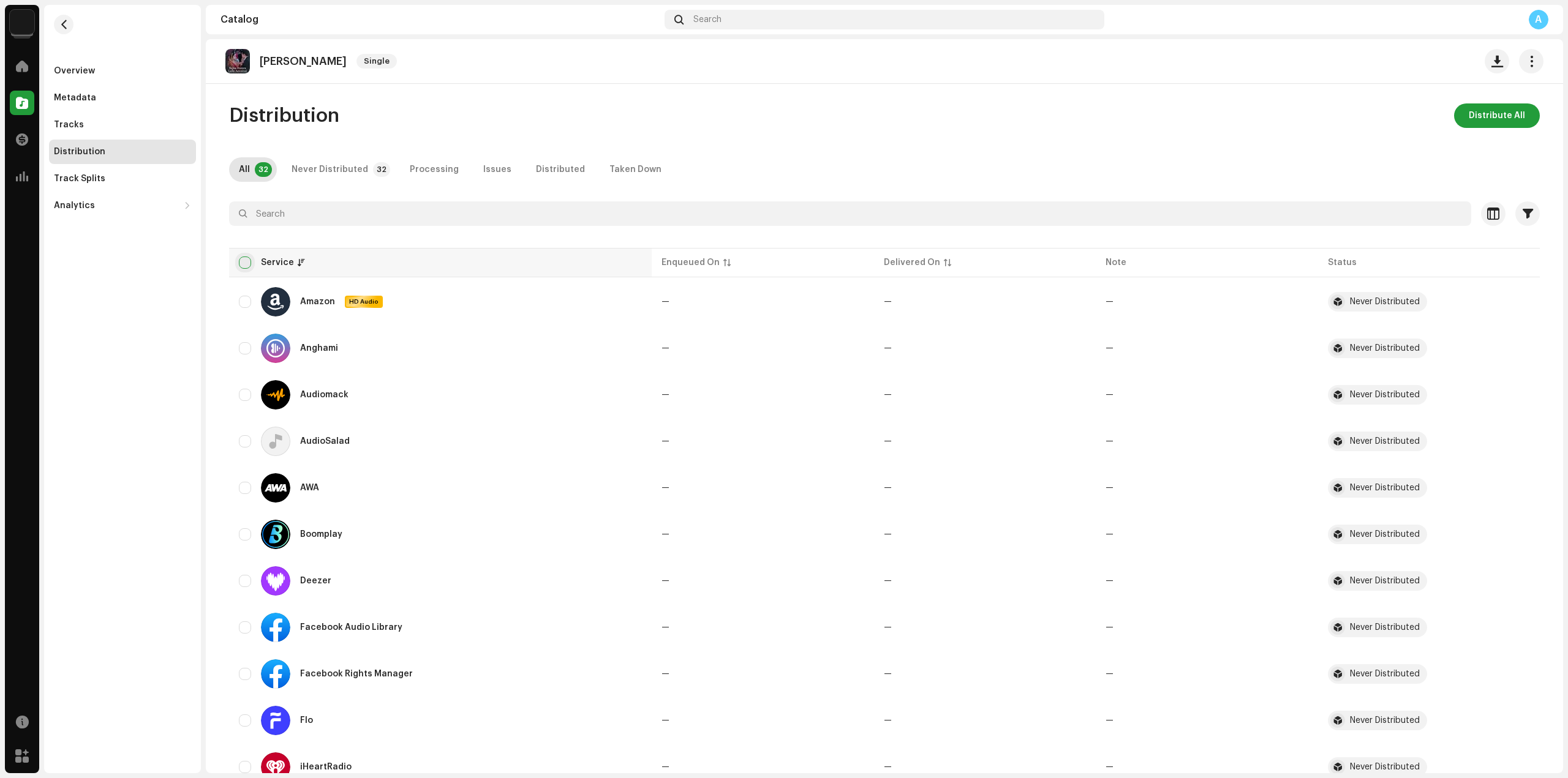
checkbox input "true"
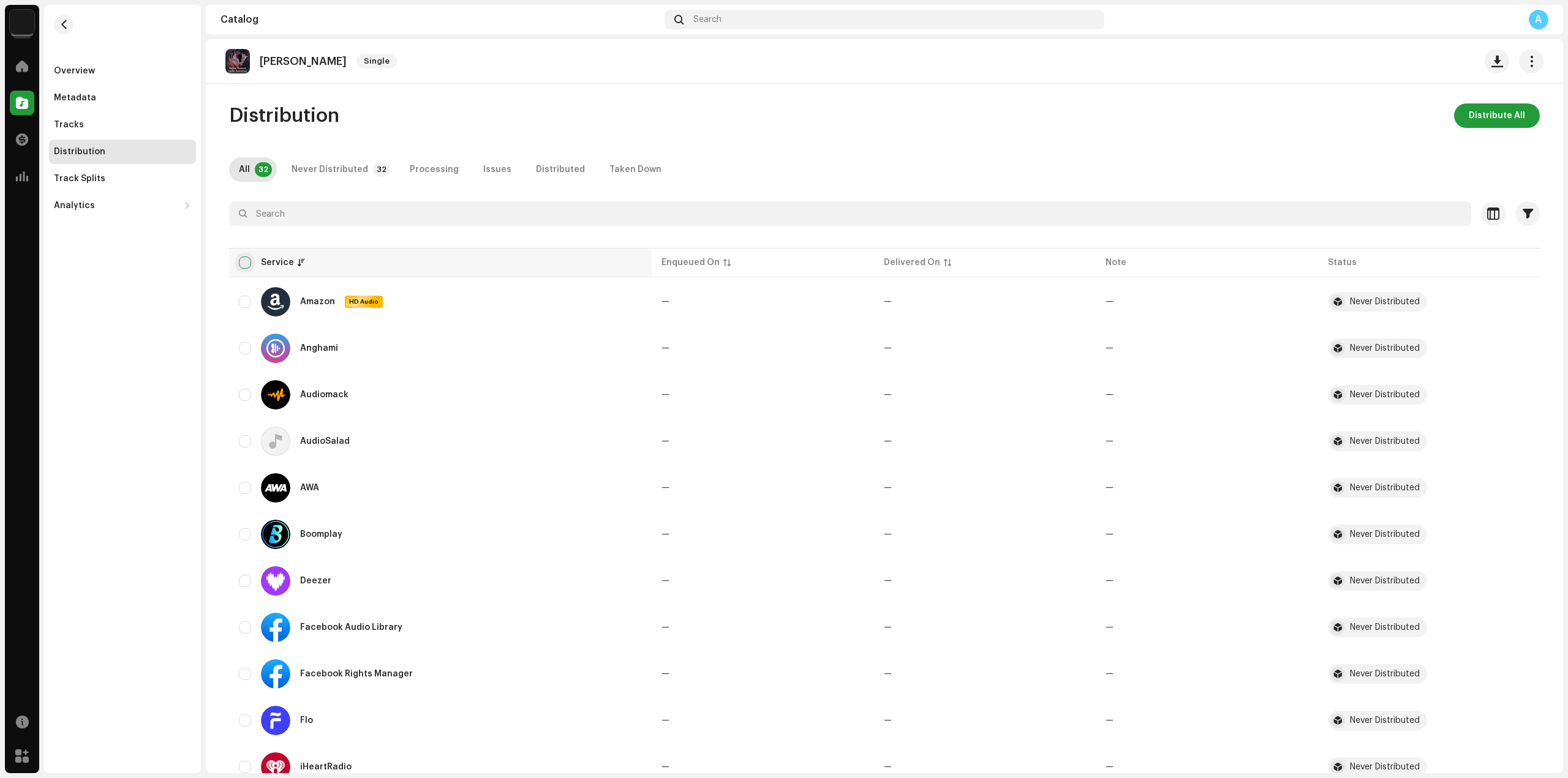
checkbox input "true"
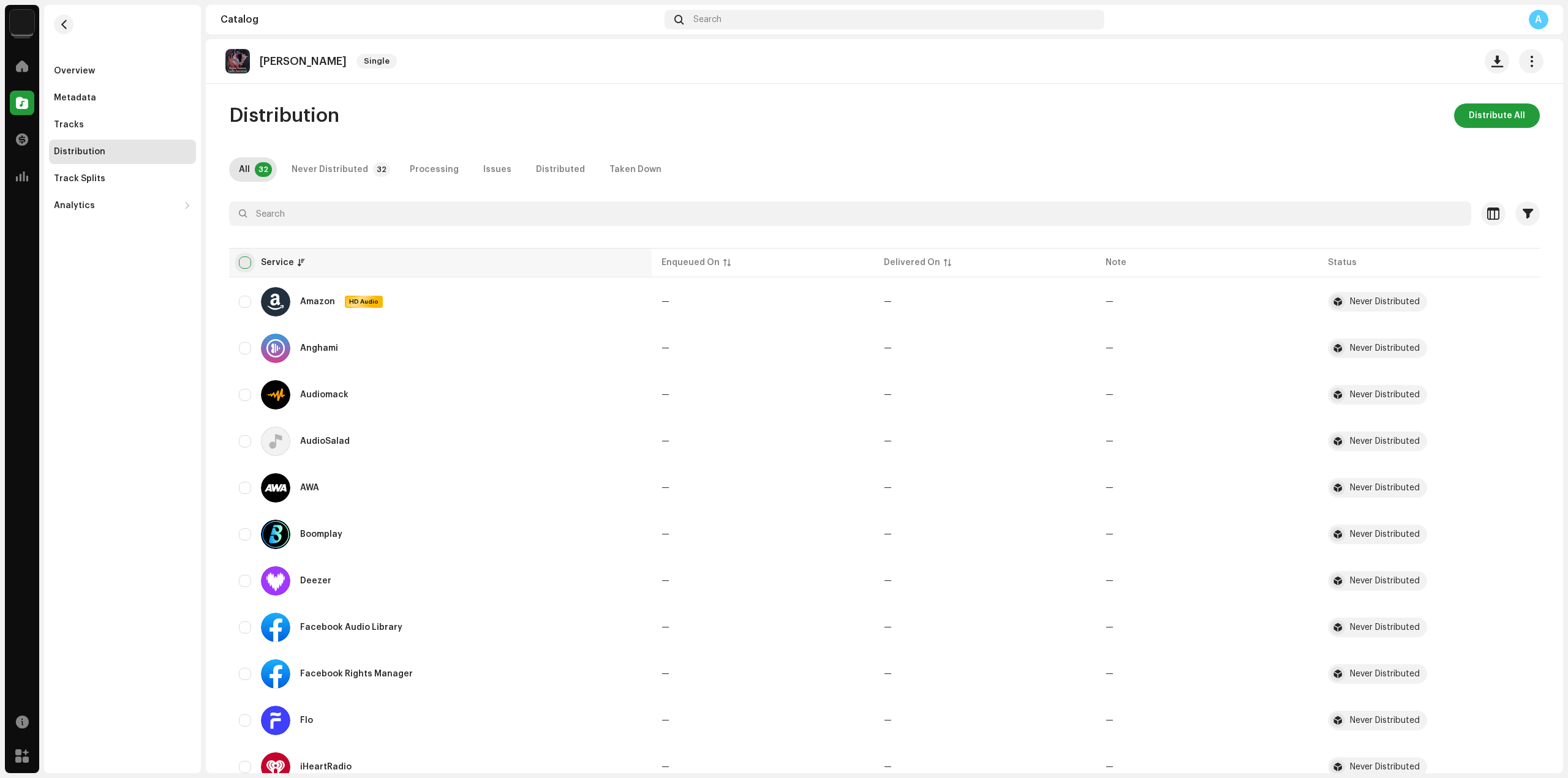
checkbox input "true"
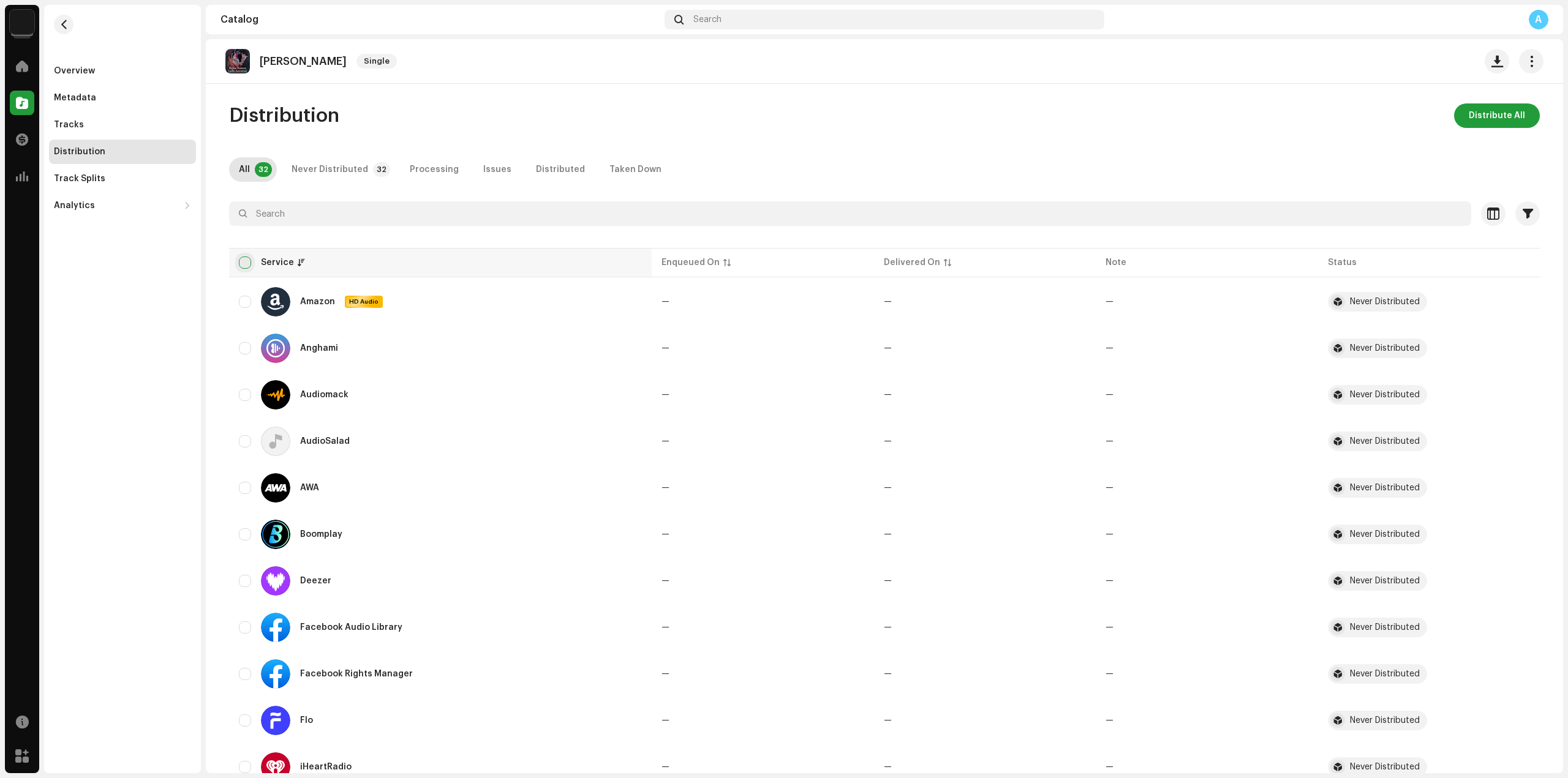
checkbox input "true"
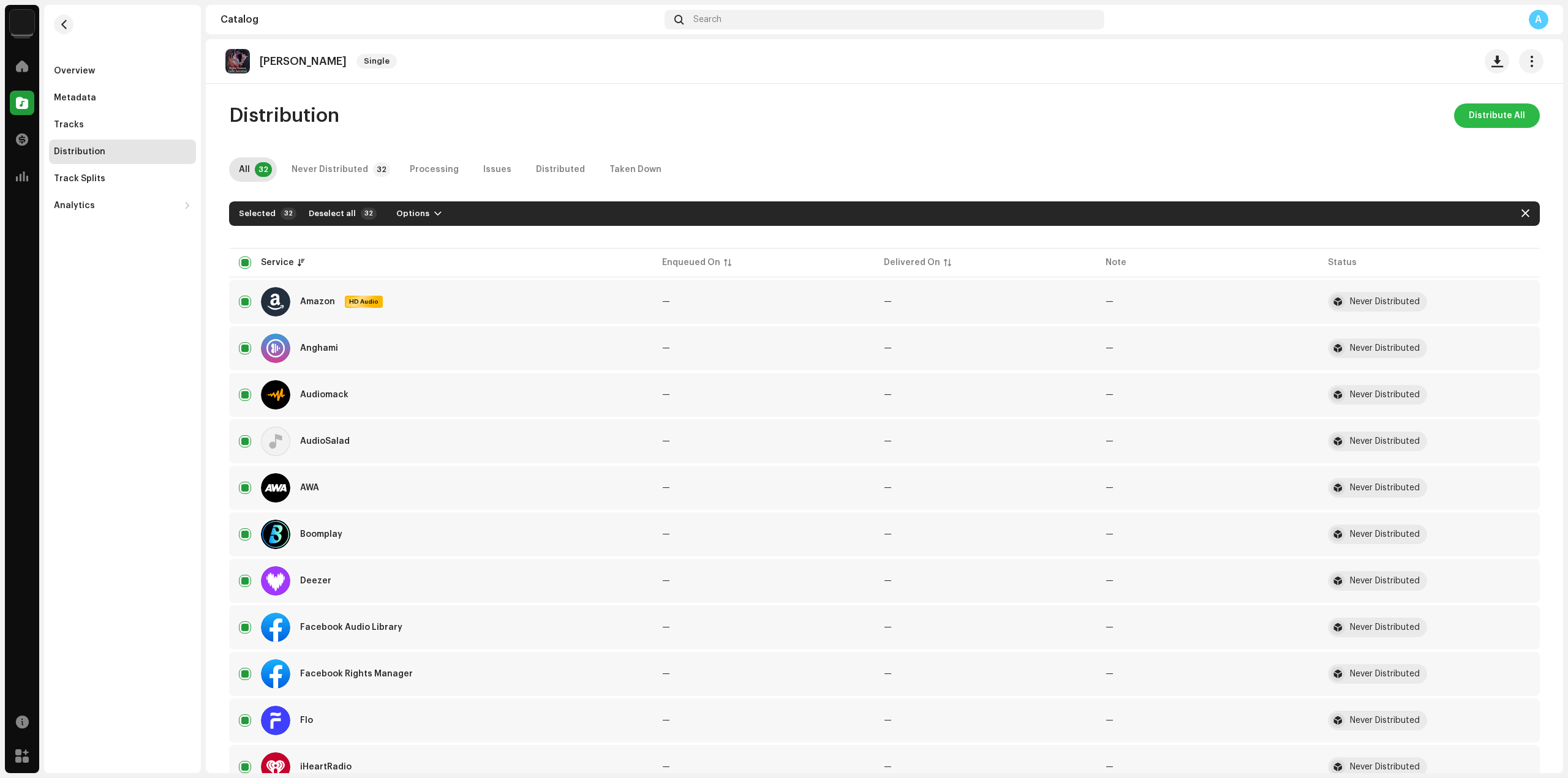
click at [1488, 109] on span "Distribute All" at bounding box center [1497, 116] width 56 height 25
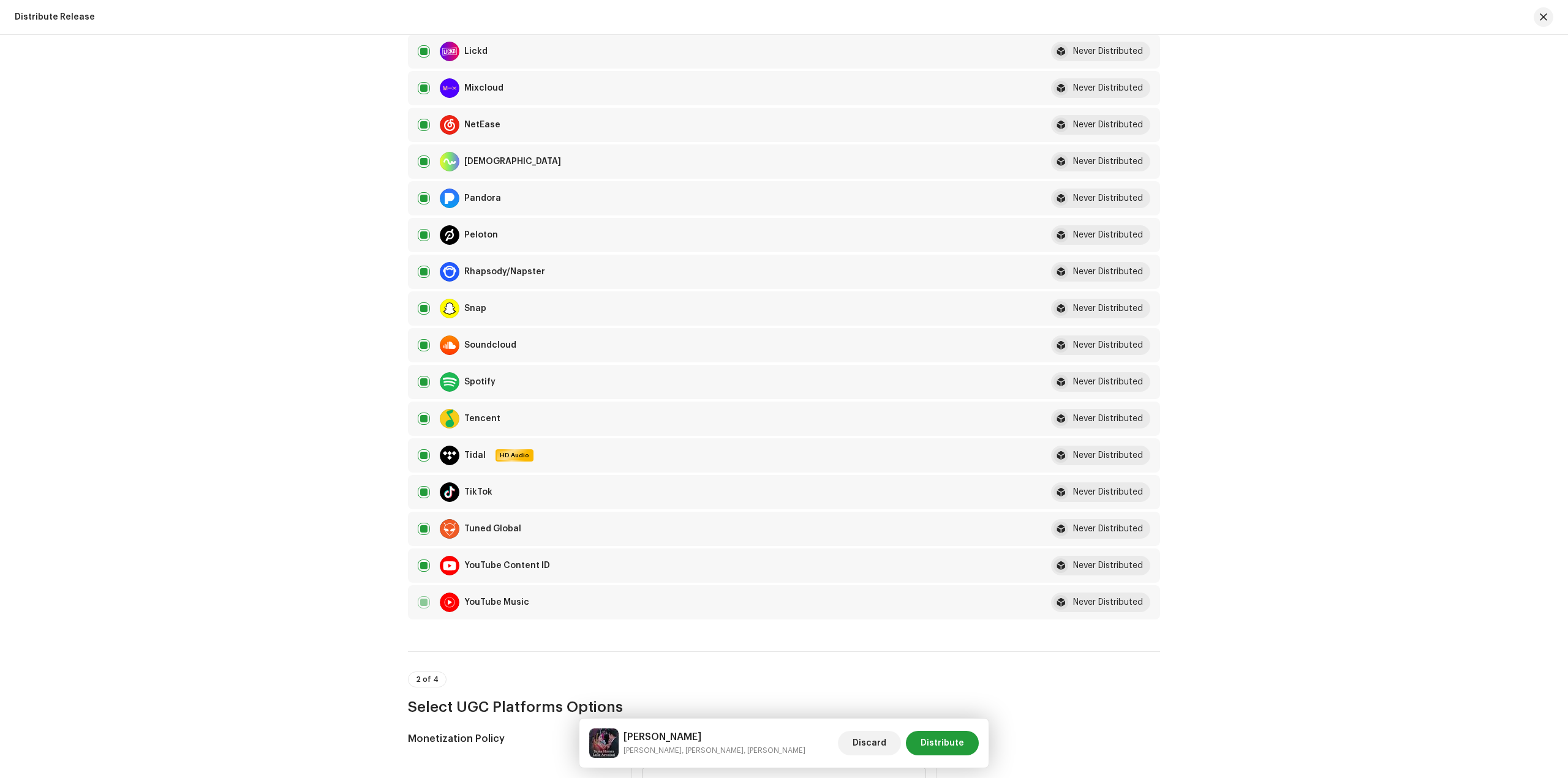
scroll to position [1164, 0]
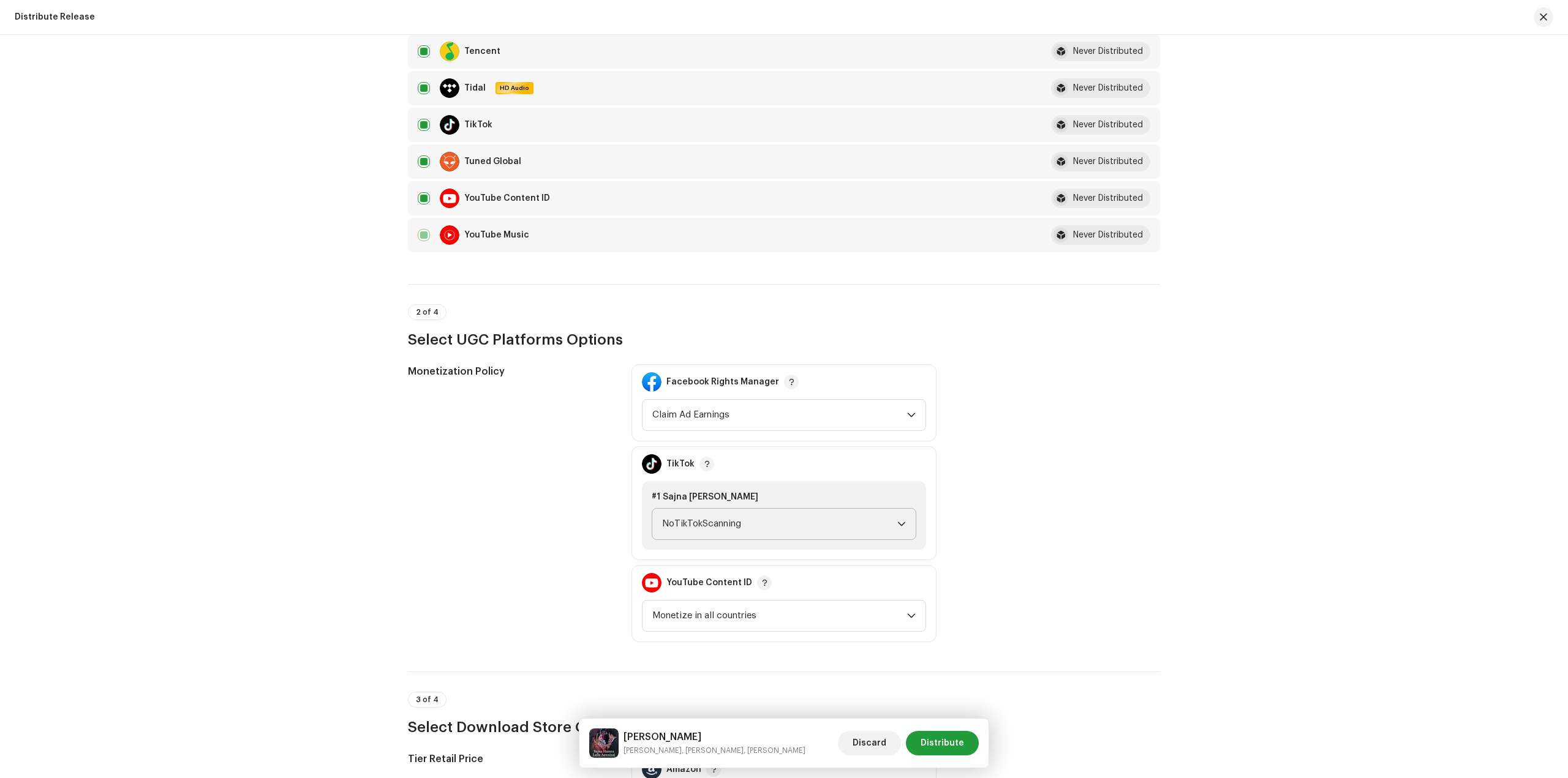
click at [884, 524] on span "NoTikTokScanning" at bounding box center [780, 524] width 235 height 31
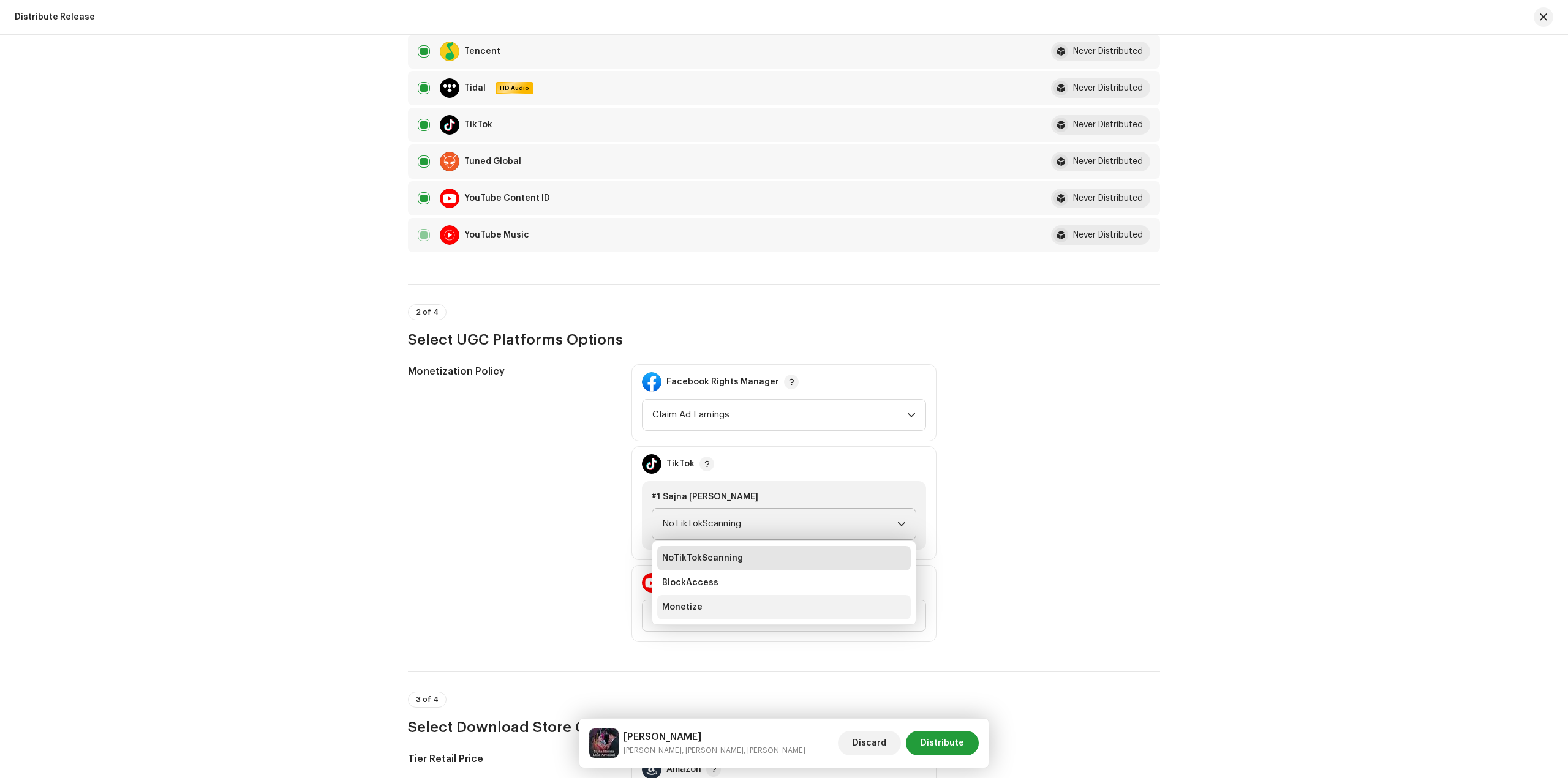
click at [811, 613] on li "Monetize" at bounding box center [784, 607] width 254 height 25
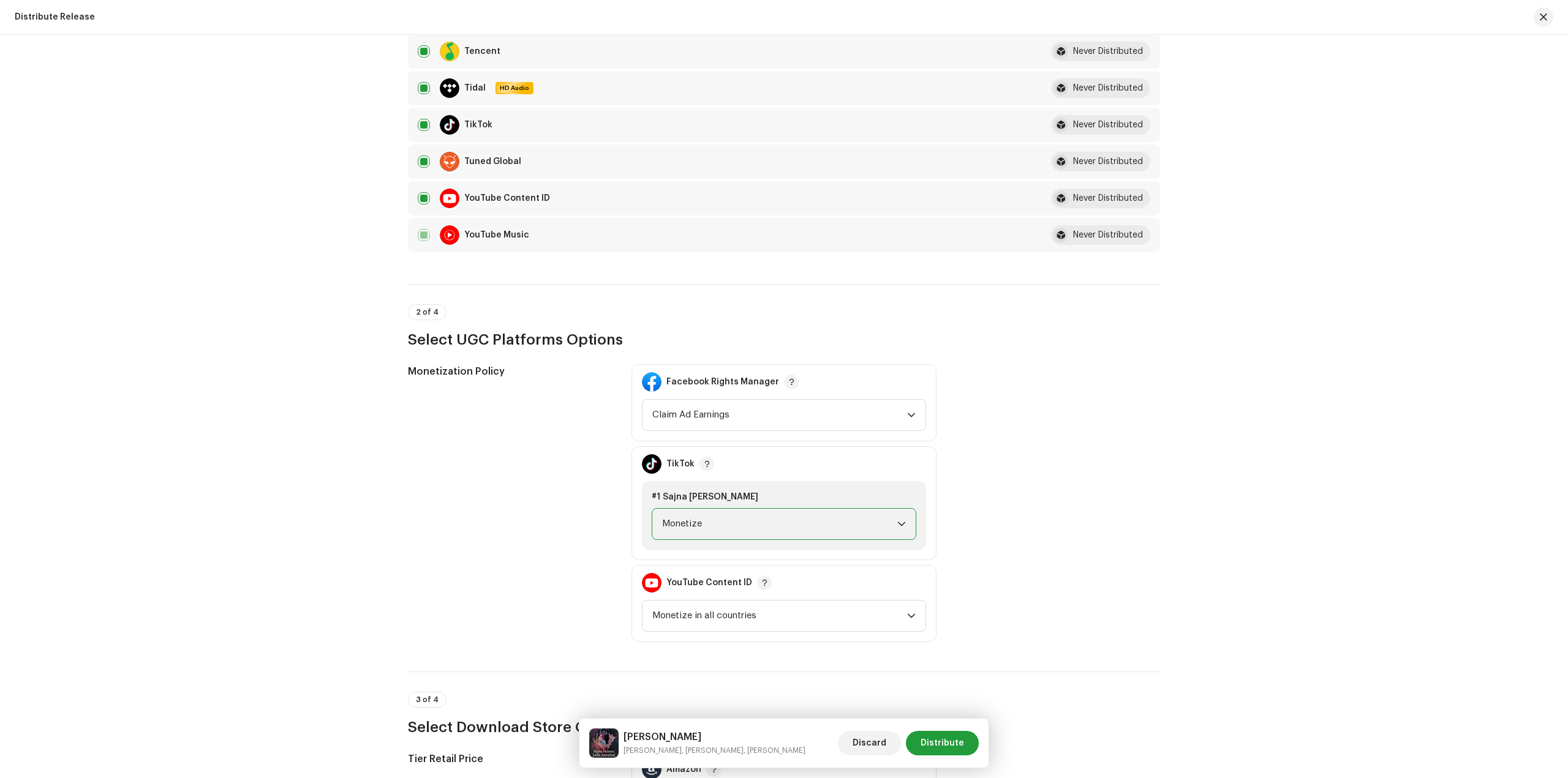
click at [1083, 567] on div "Monetization Policy Facebook Rights Manager Claim Ad Earnings TikTok #1 Sajna H…" at bounding box center [784, 503] width 752 height 278
click at [859, 417] on span "Claim Ad Earnings" at bounding box center [780, 415] width 255 height 31
click at [1063, 507] on div "Monetization Policy Facebook Rights Manager Claim Ad Earnings TikTok #1 Sajna H…" at bounding box center [784, 503] width 752 height 278
click at [951, 742] on span "Distribute" at bounding box center [942, 743] width 44 height 25
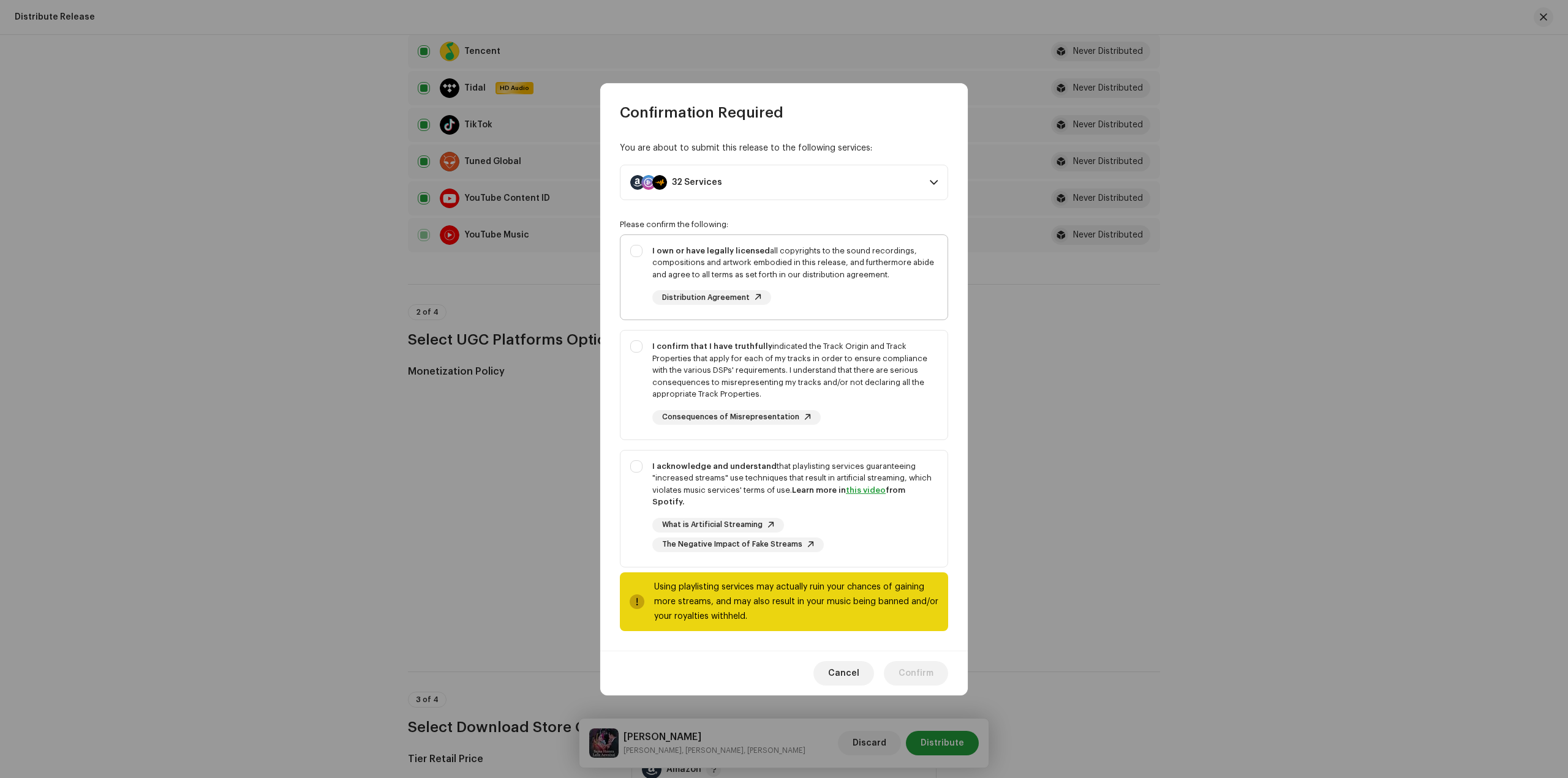
click at [678, 255] on strong "I own or have legally licensed" at bounding box center [711, 251] width 118 height 8
checkbox input "true"
click at [667, 349] on strong "I confirm that I have truthfully" at bounding box center [713, 347] width 120 height 8
checkbox input "true"
click at [663, 470] on strong "I acknowledge and understand" at bounding box center [715, 466] width 124 height 8
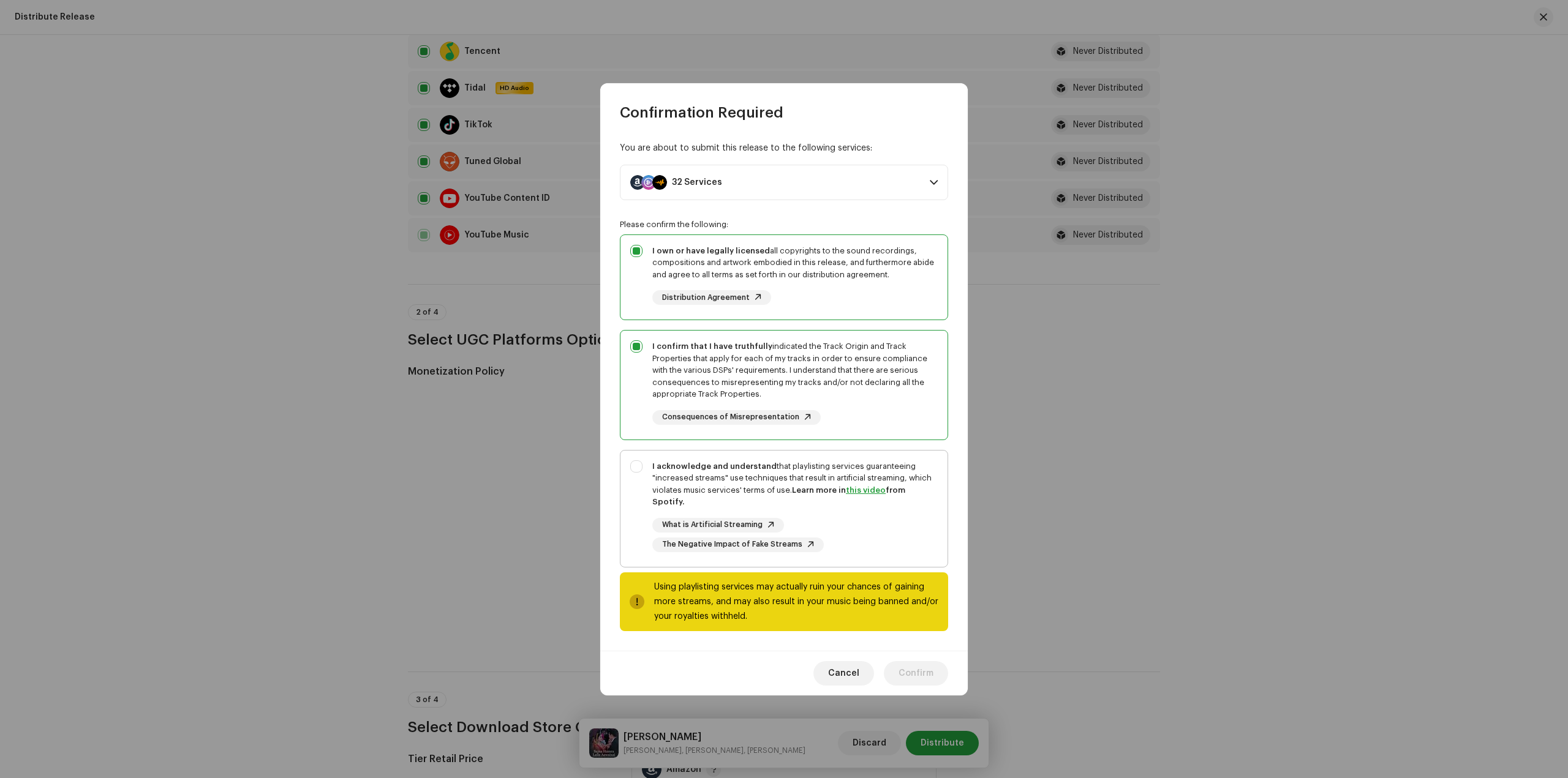
checkbox input "true"
click at [930, 661] on span "Confirm" at bounding box center [916, 673] width 35 height 25
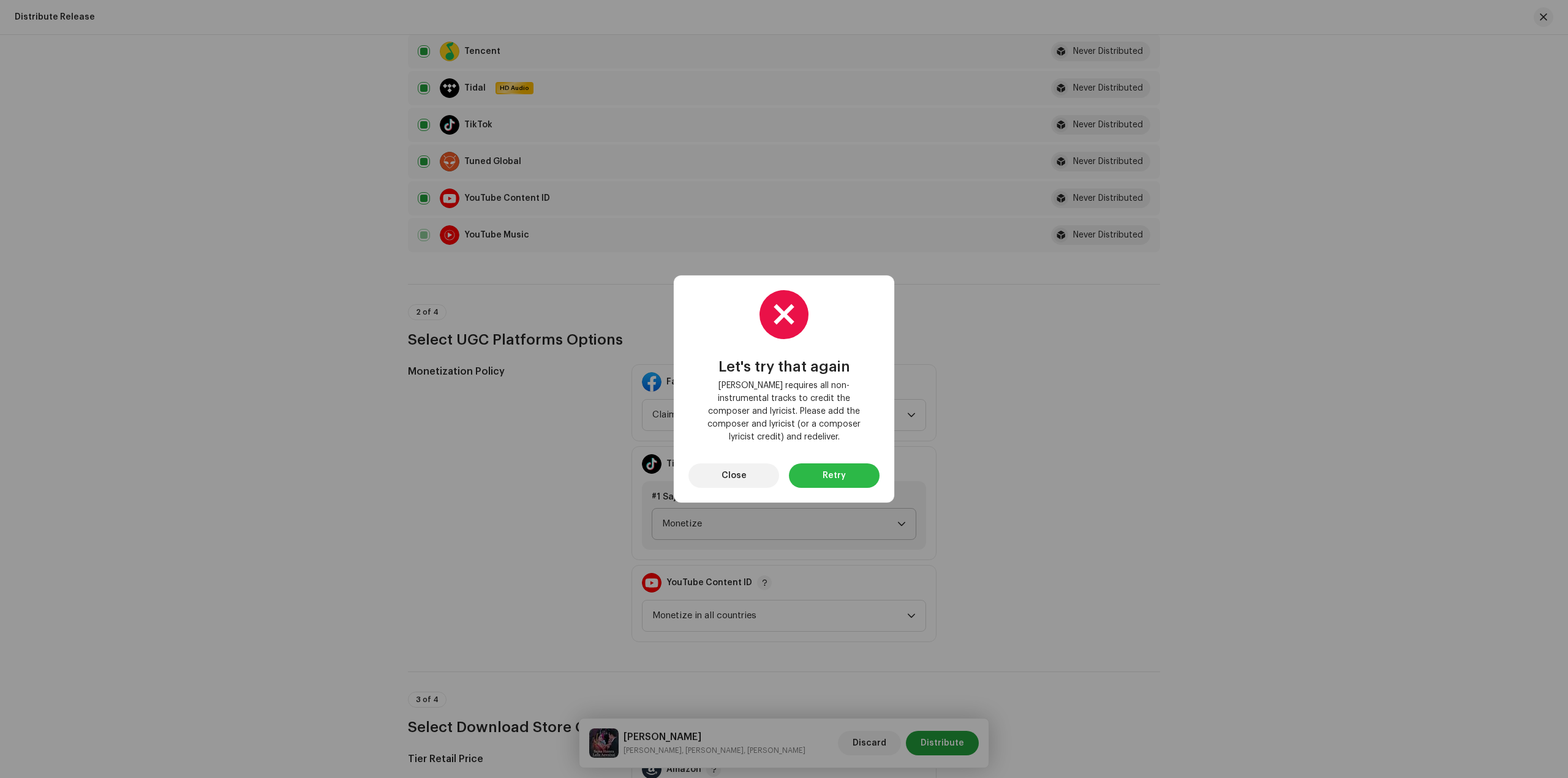
click at [842, 473] on span "Retry" at bounding box center [834, 476] width 23 height 25
click at [739, 472] on span "Close" at bounding box center [734, 476] width 25 height 25
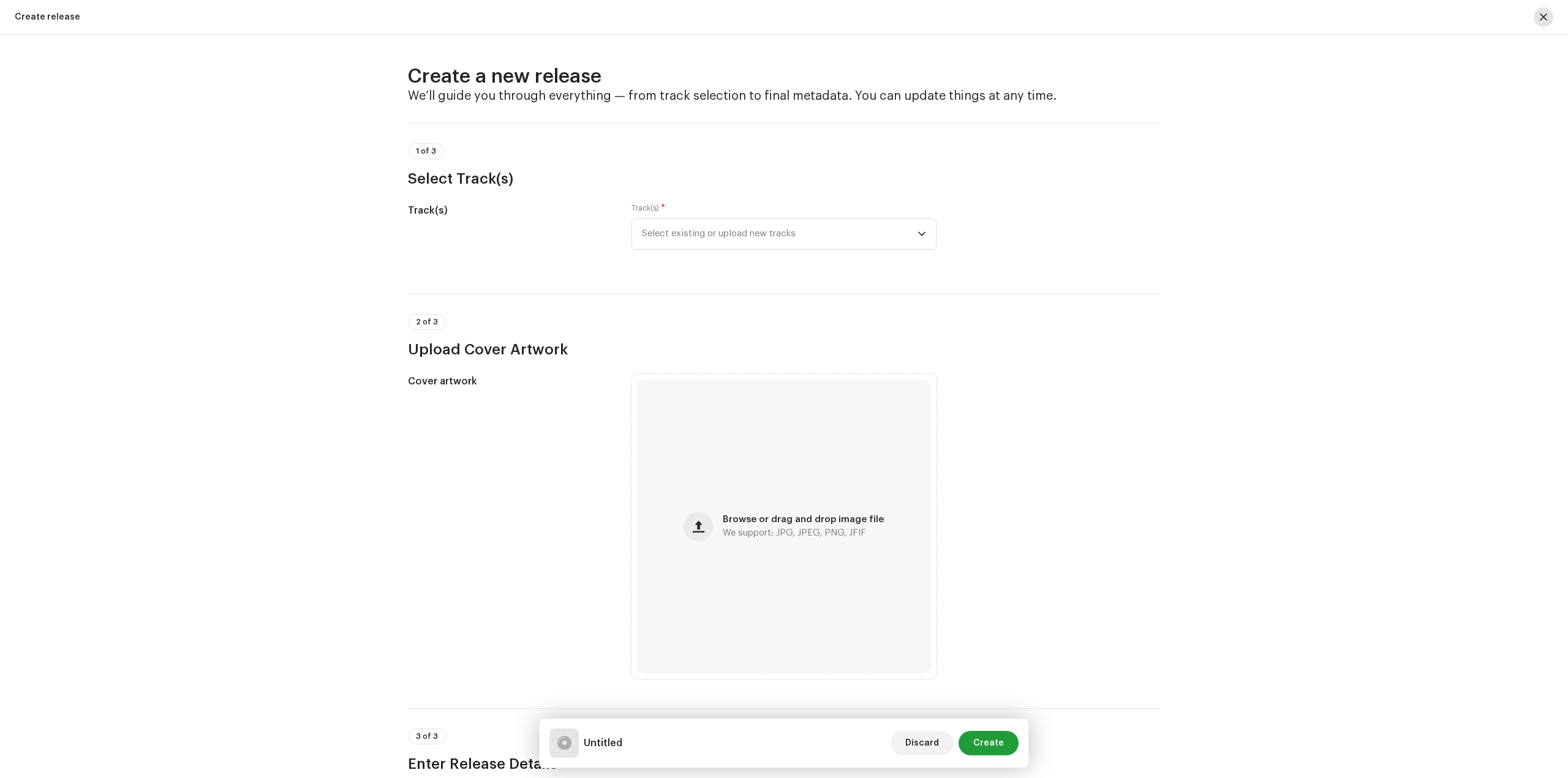
click at [1538, 16] on button "button" at bounding box center [1543, 17] width 20 height 20
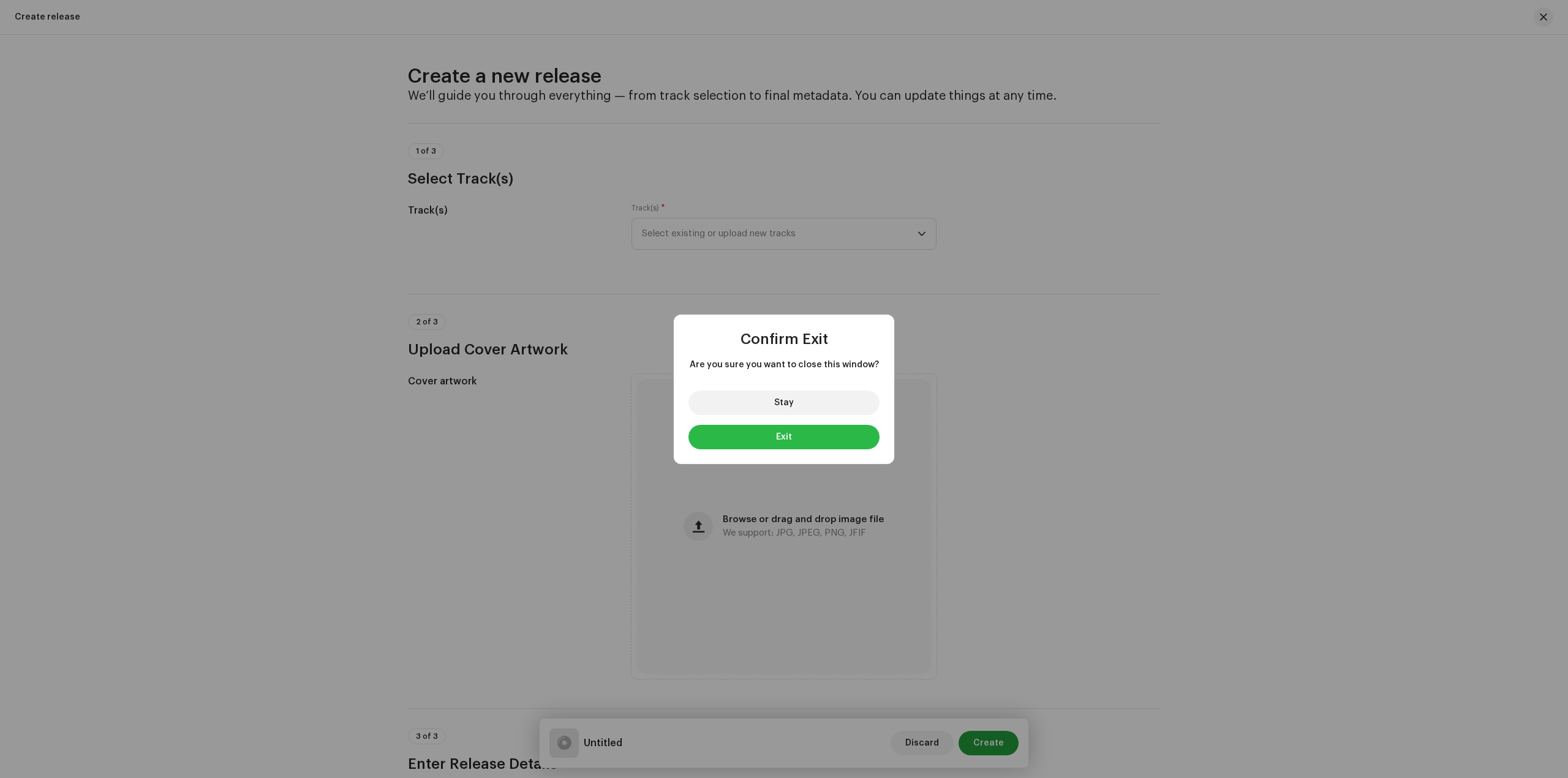
click at [801, 440] on button "Exit" at bounding box center [784, 438] width 191 height 25
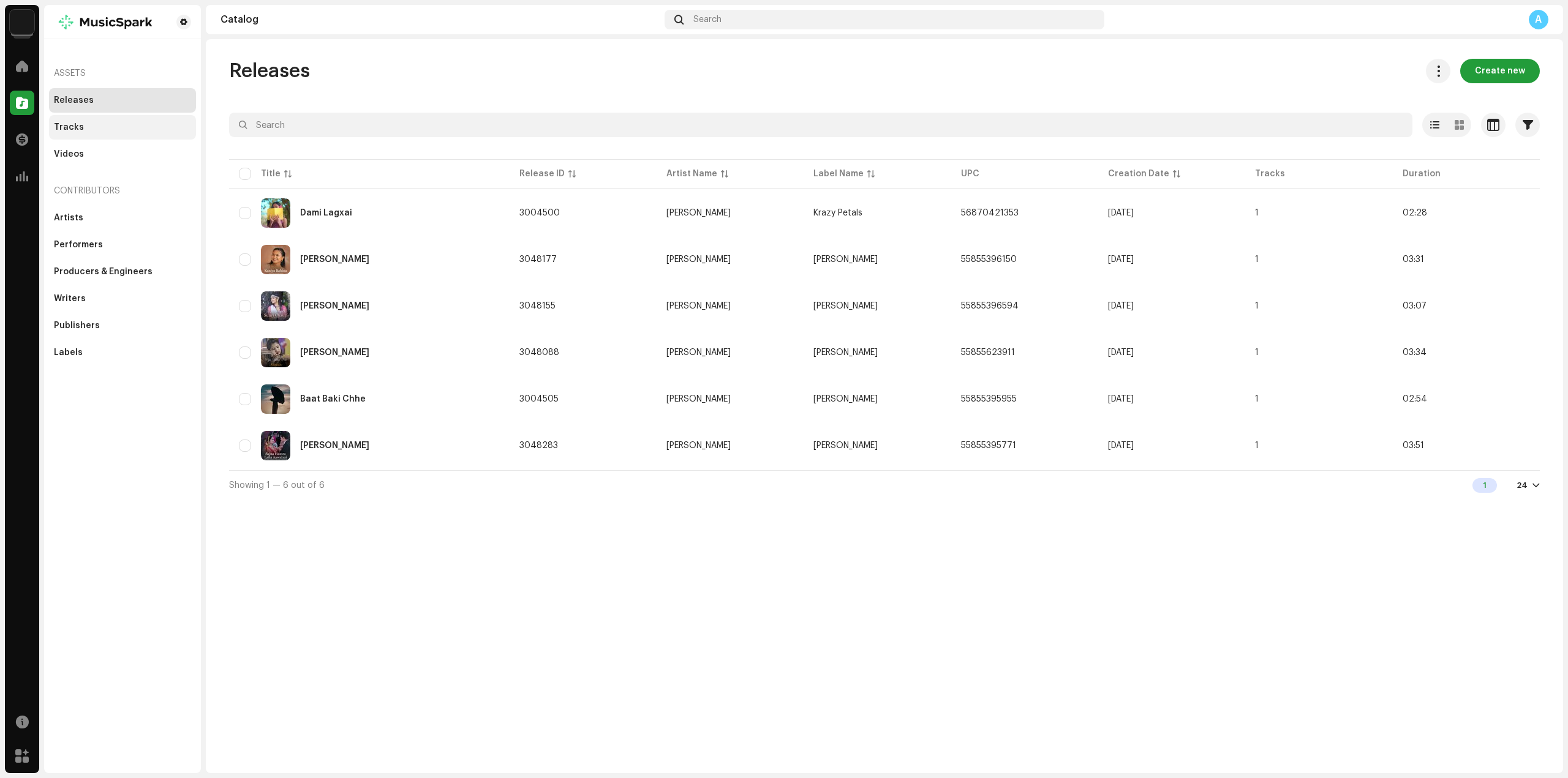
click at [88, 128] on div "Tracks" at bounding box center [122, 127] width 137 height 10
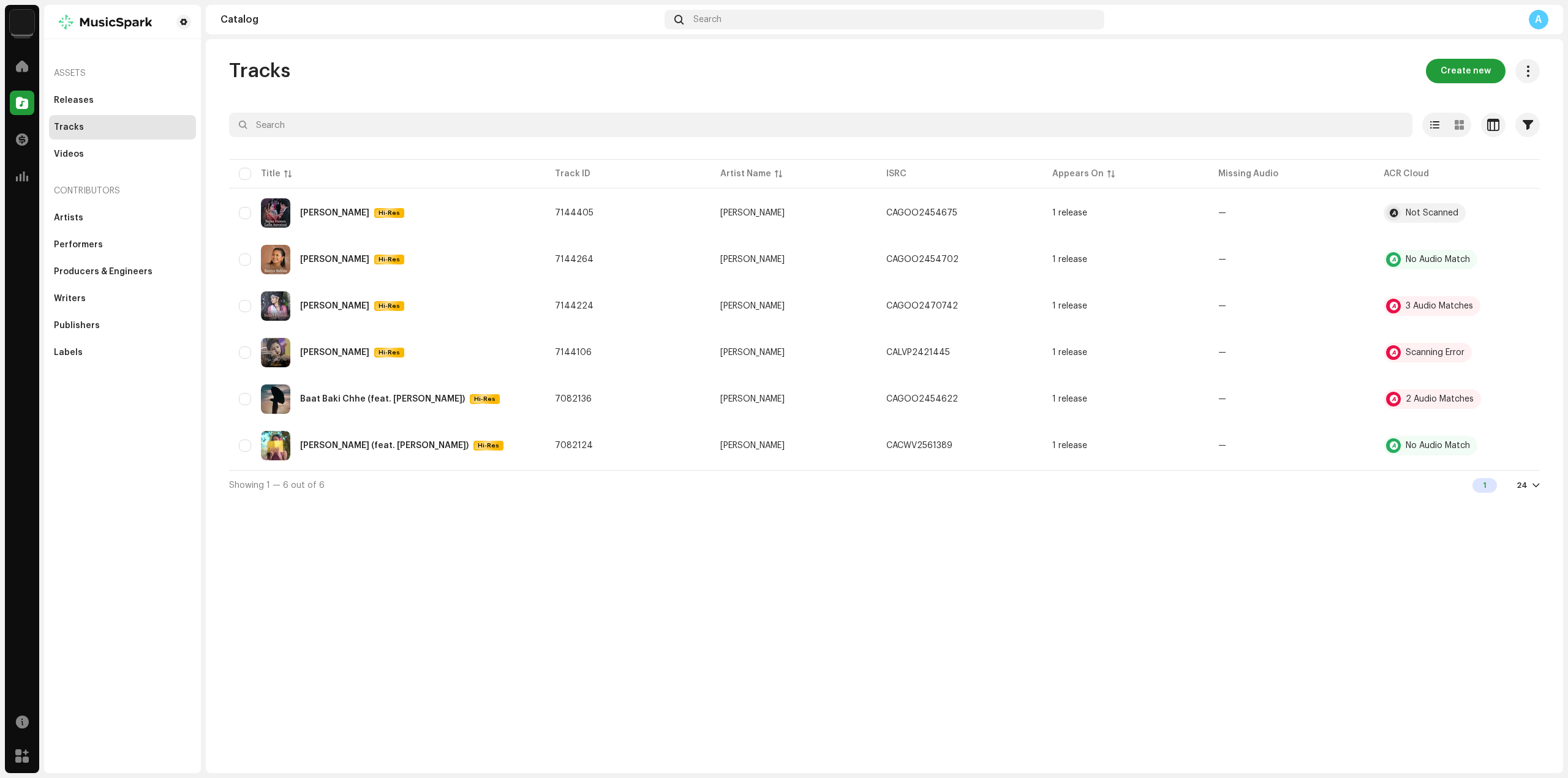
click at [800, 655] on div "Tracks Create new Selected 0 Options Filters Distribution status In progress No…" at bounding box center [884, 406] width 1357 height 734
click at [1426, 301] on div "3 Audio Matches" at bounding box center [1431, 306] width 96 height 20
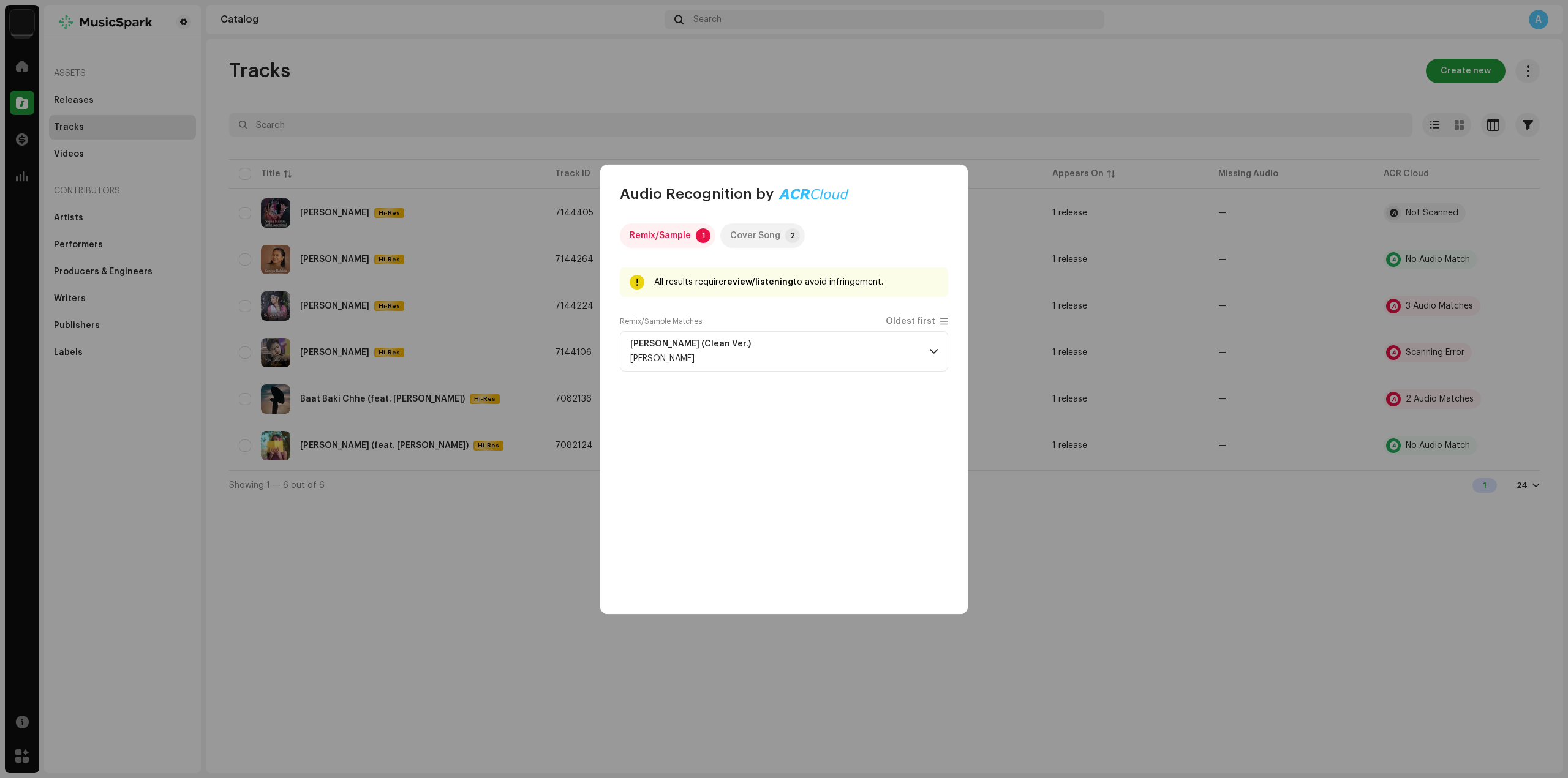
click at [751, 239] on div "Cover Song" at bounding box center [755, 236] width 50 height 25
click at [836, 353] on p-accordion-header "Way Back Skizzy Mars, Prelow" at bounding box center [784, 351] width 328 height 40
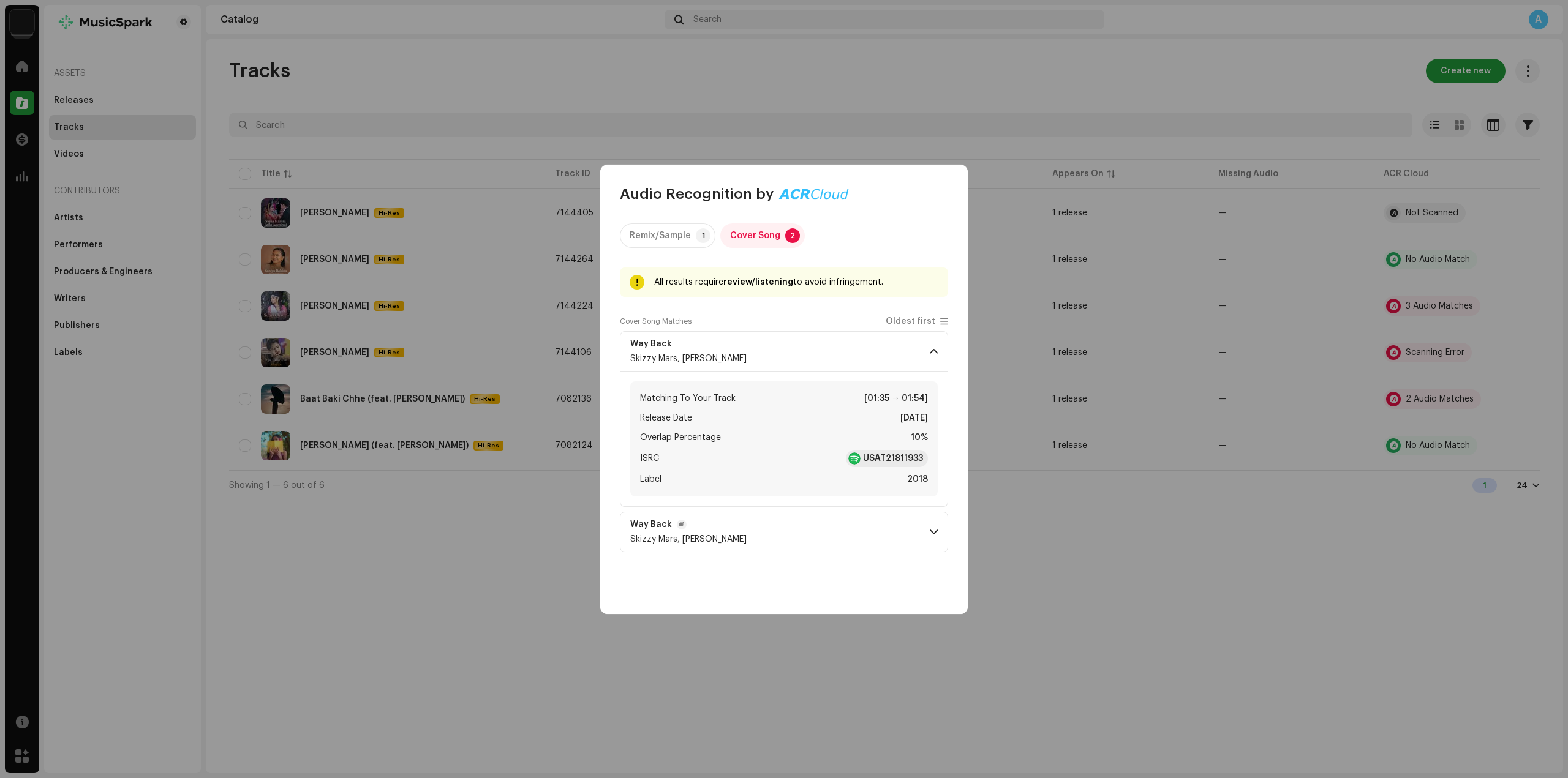
click at [805, 525] on p-accordion-header "Way Back Skizzy Mars, Prelow" at bounding box center [784, 532] width 328 height 40
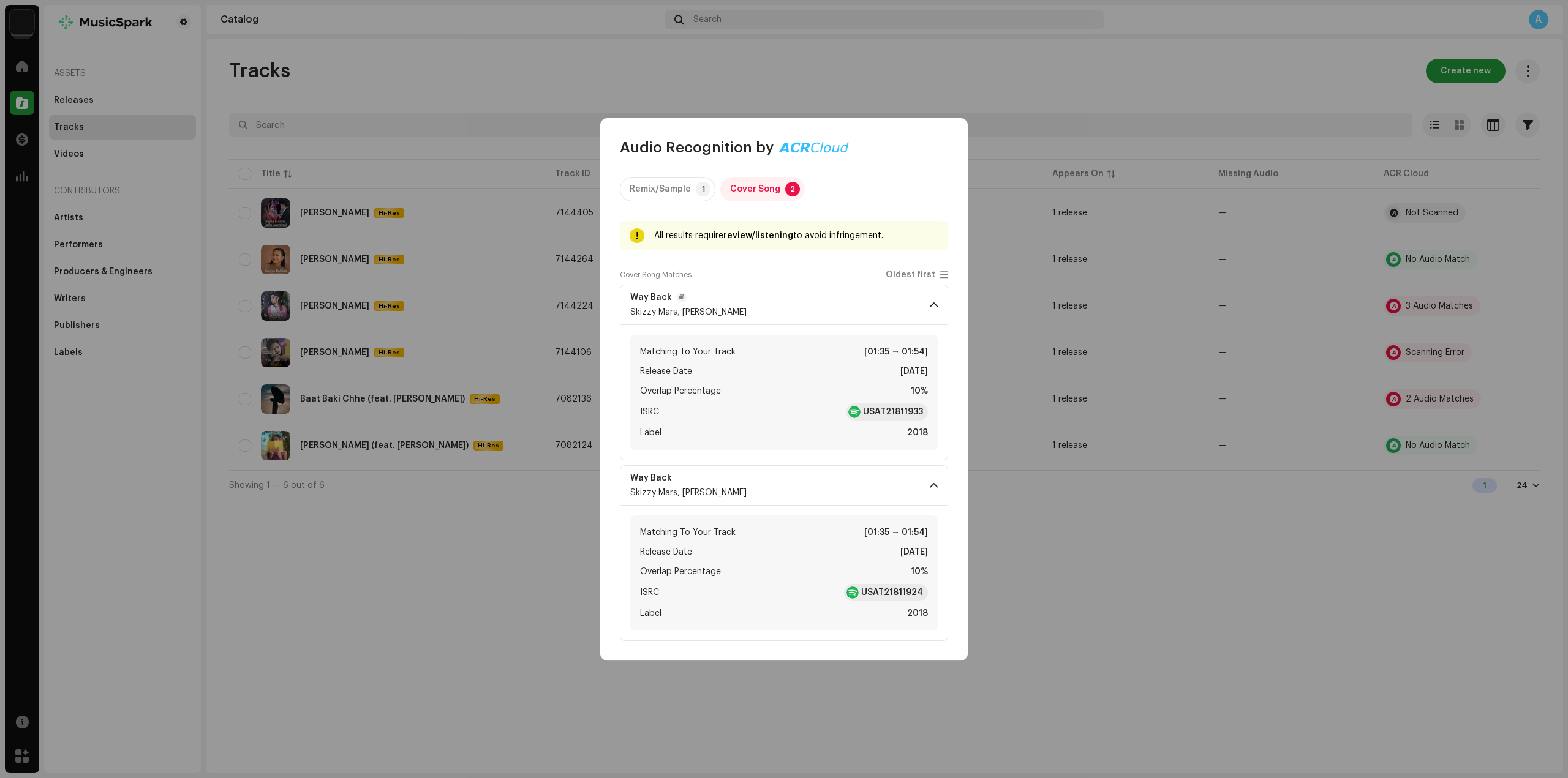
drag, startPoint x: 628, startPoint y: 298, endPoint x: 672, endPoint y: 305, distance: 44.6
click at [672, 305] on p-accordion-header "Way Back Skizzy Mars, Prelow" at bounding box center [784, 304] width 328 height 40
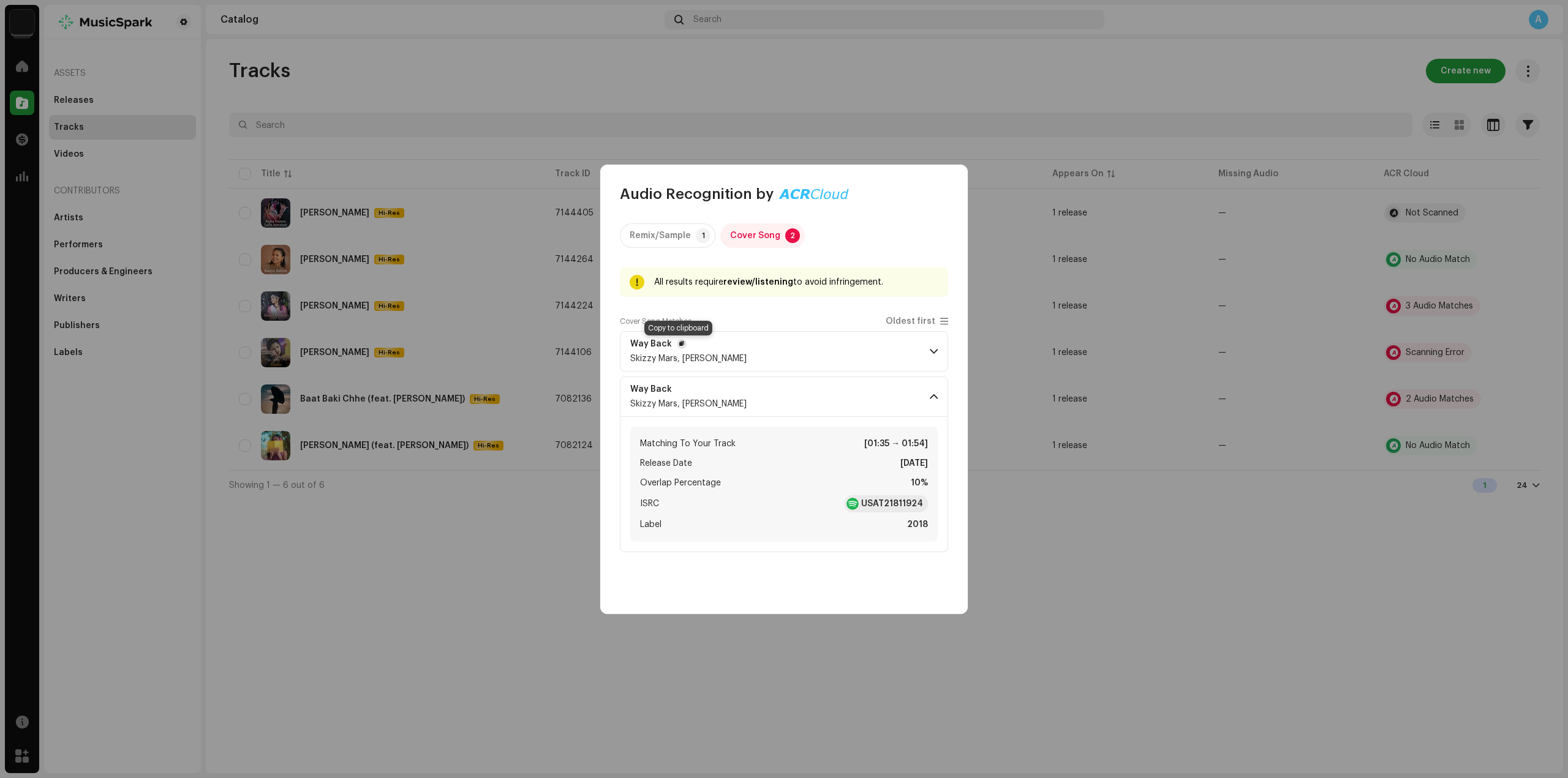
click at [680, 345] on span "button" at bounding box center [681, 344] width 5 height 10
click at [677, 340] on button "button" at bounding box center [682, 344] width 10 height 10
click at [929, 347] on span at bounding box center [933, 351] width 8 height 10
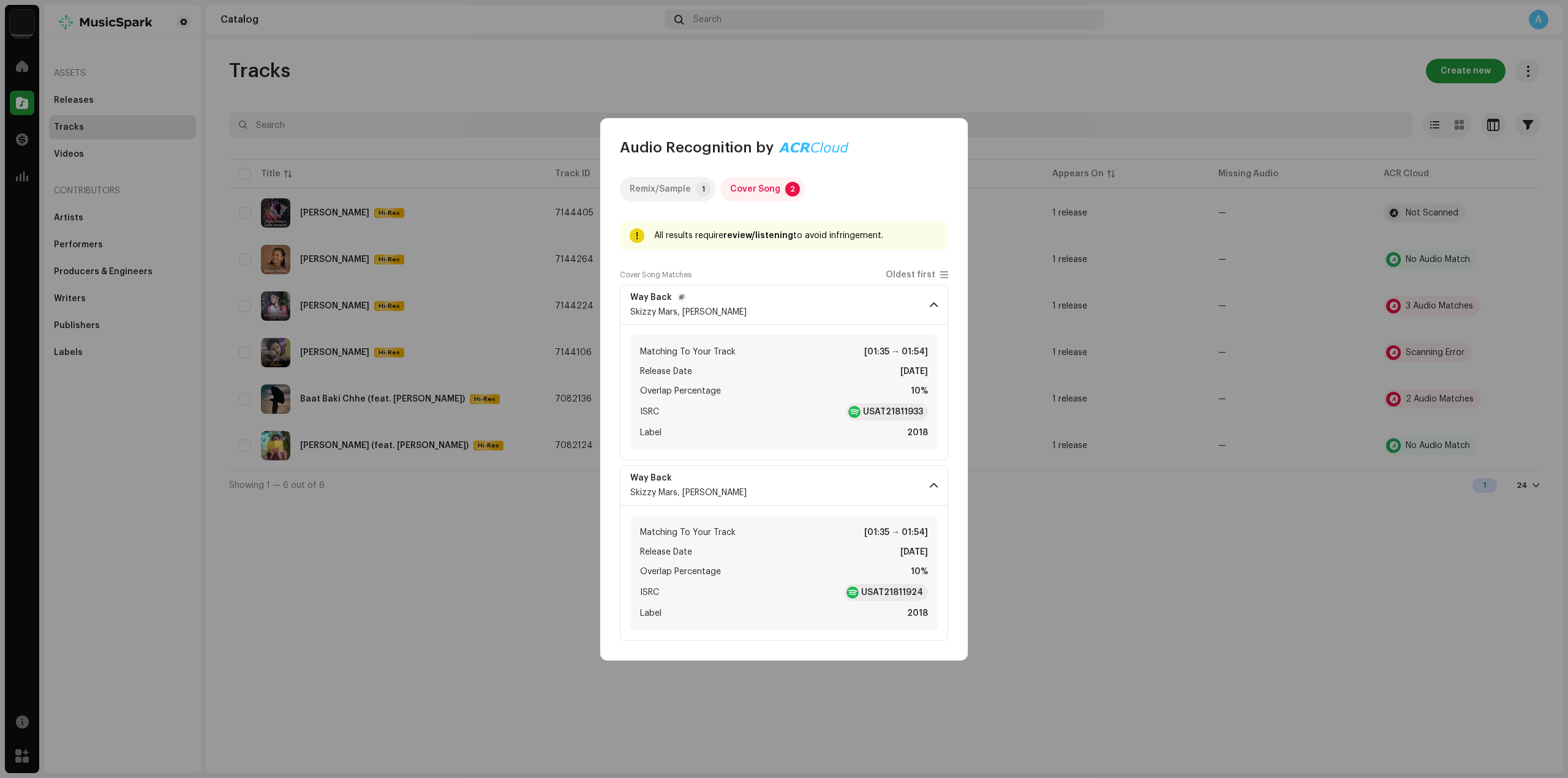
click at [660, 191] on div "Remix/Sample" at bounding box center [661, 189] width 62 height 25
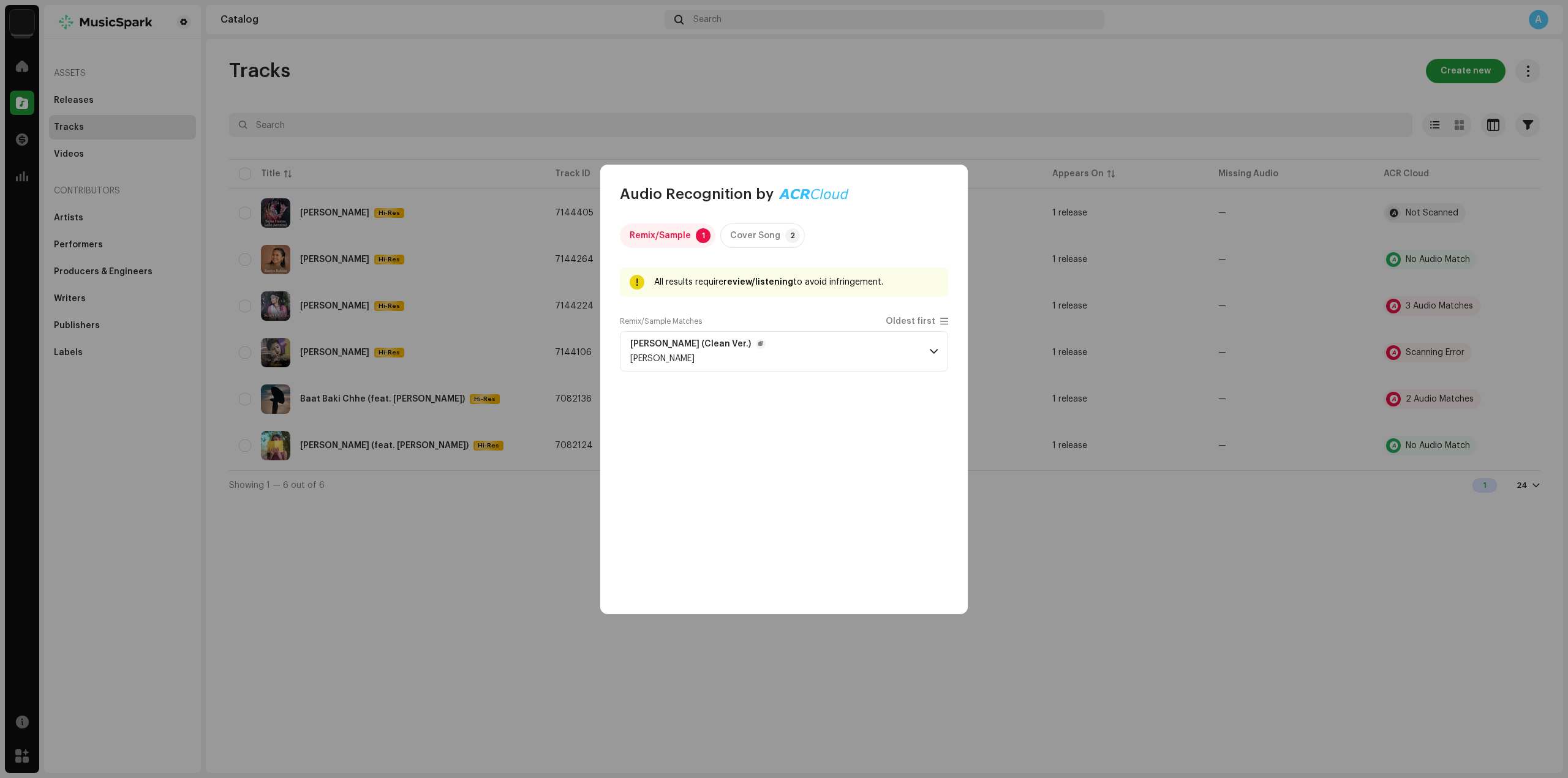
click at [903, 351] on p-accordion-header "Sunri Chhauri (Clean Ver.) Sandip Sardar" at bounding box center [784, 351] width 328 height 40
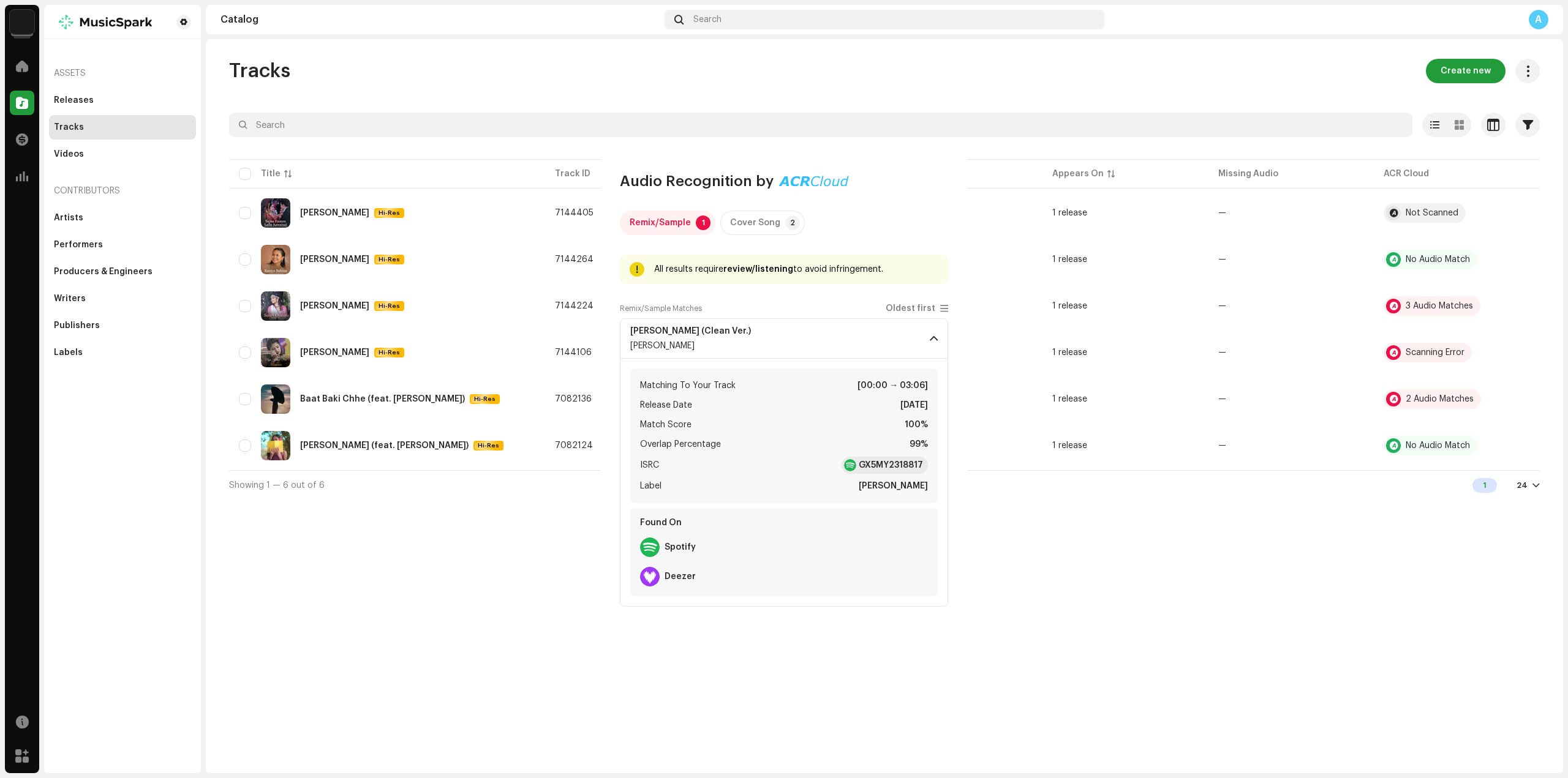
click at [824, 96] on div "Audio Recognition by Remix/Sample 1 Cover Song 2 All results require review/lis…" at bounding box center [784, 389] width 1568 height 778
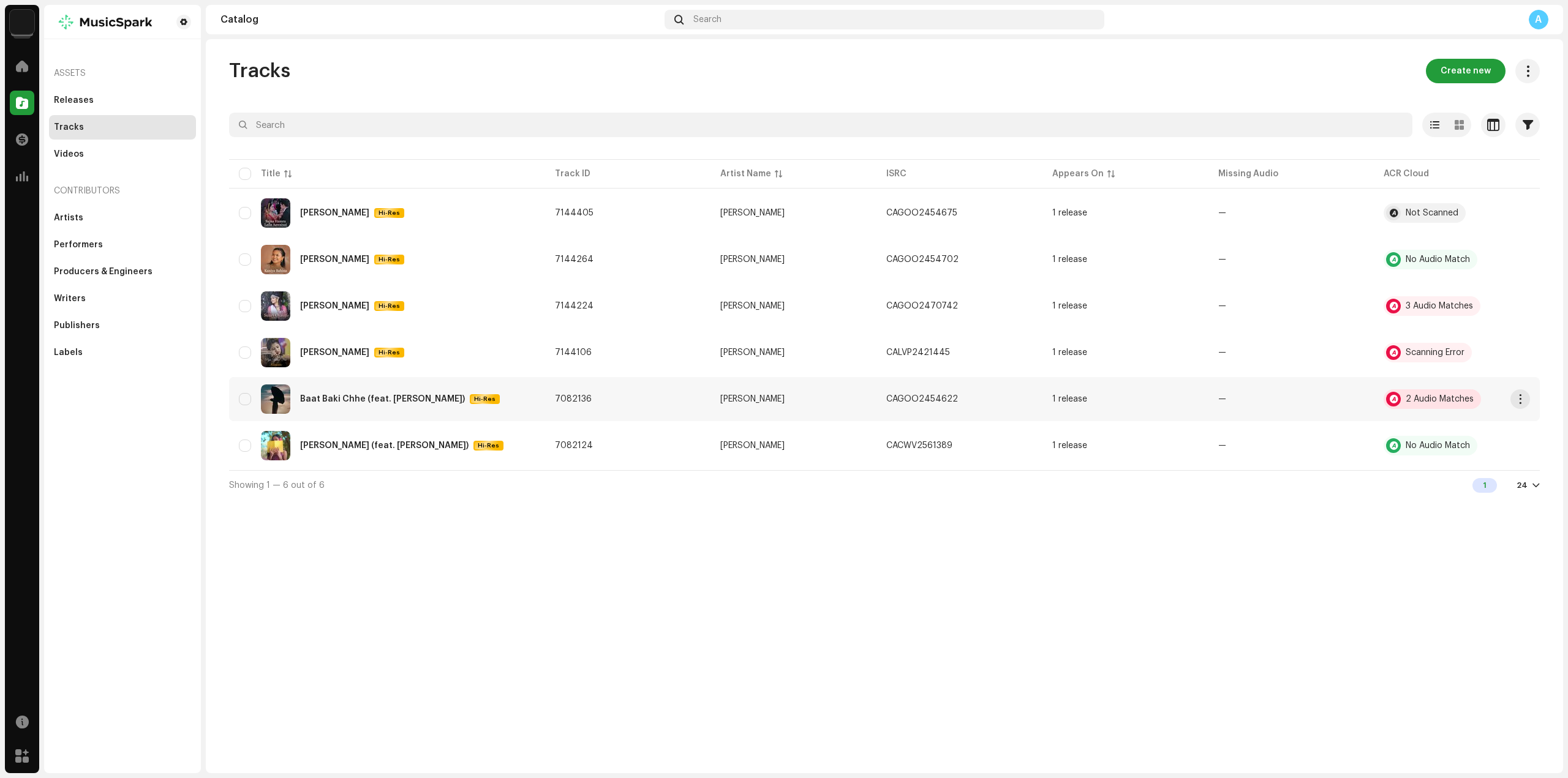
click at [1436, 401] on div "2 Audio Matches" at bounding box center [1439, 399] width 68 height 9
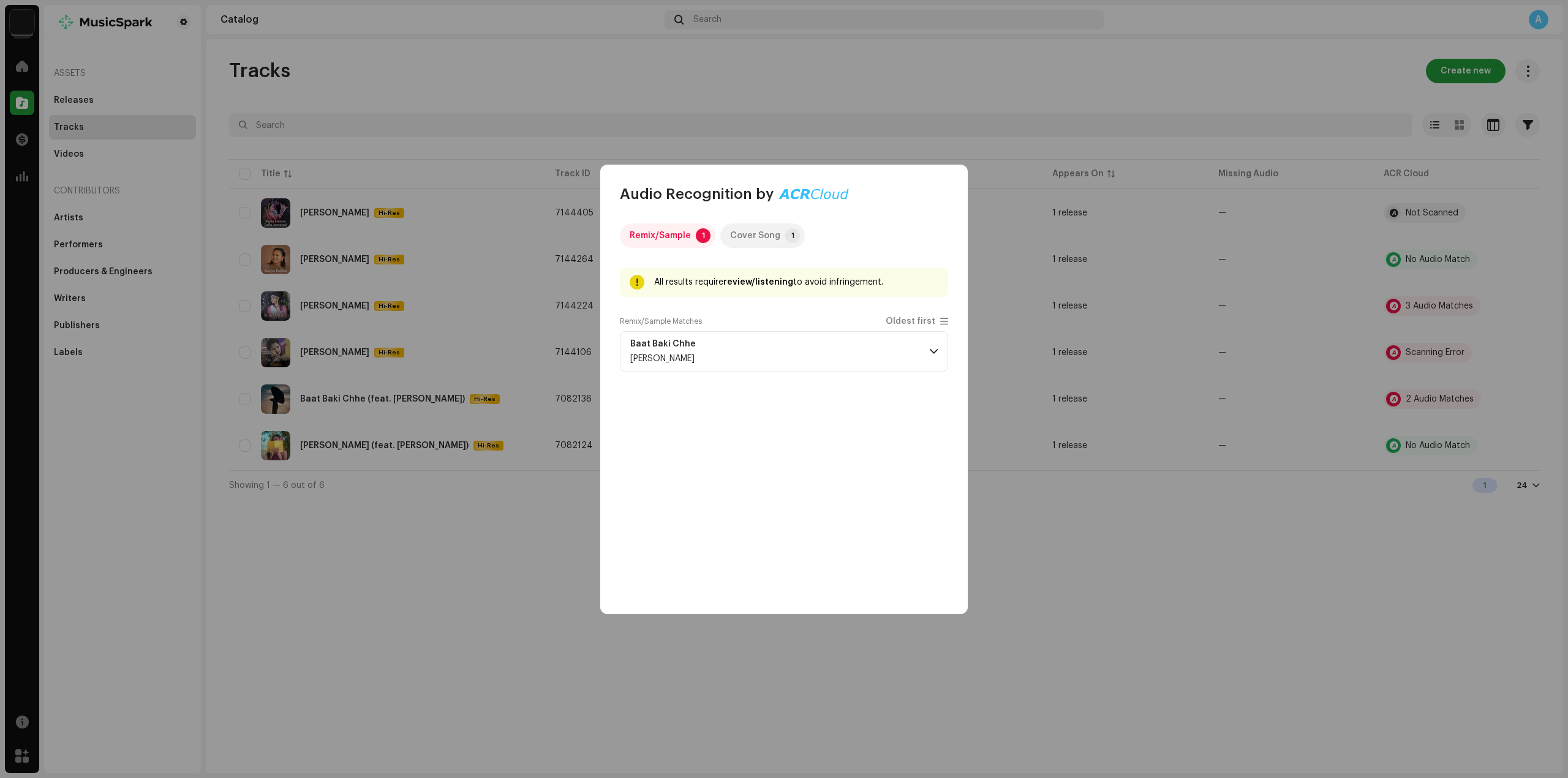
click at [770, 232] on div "Cover Song" at bounding box center [755, 236] width 50 height 25
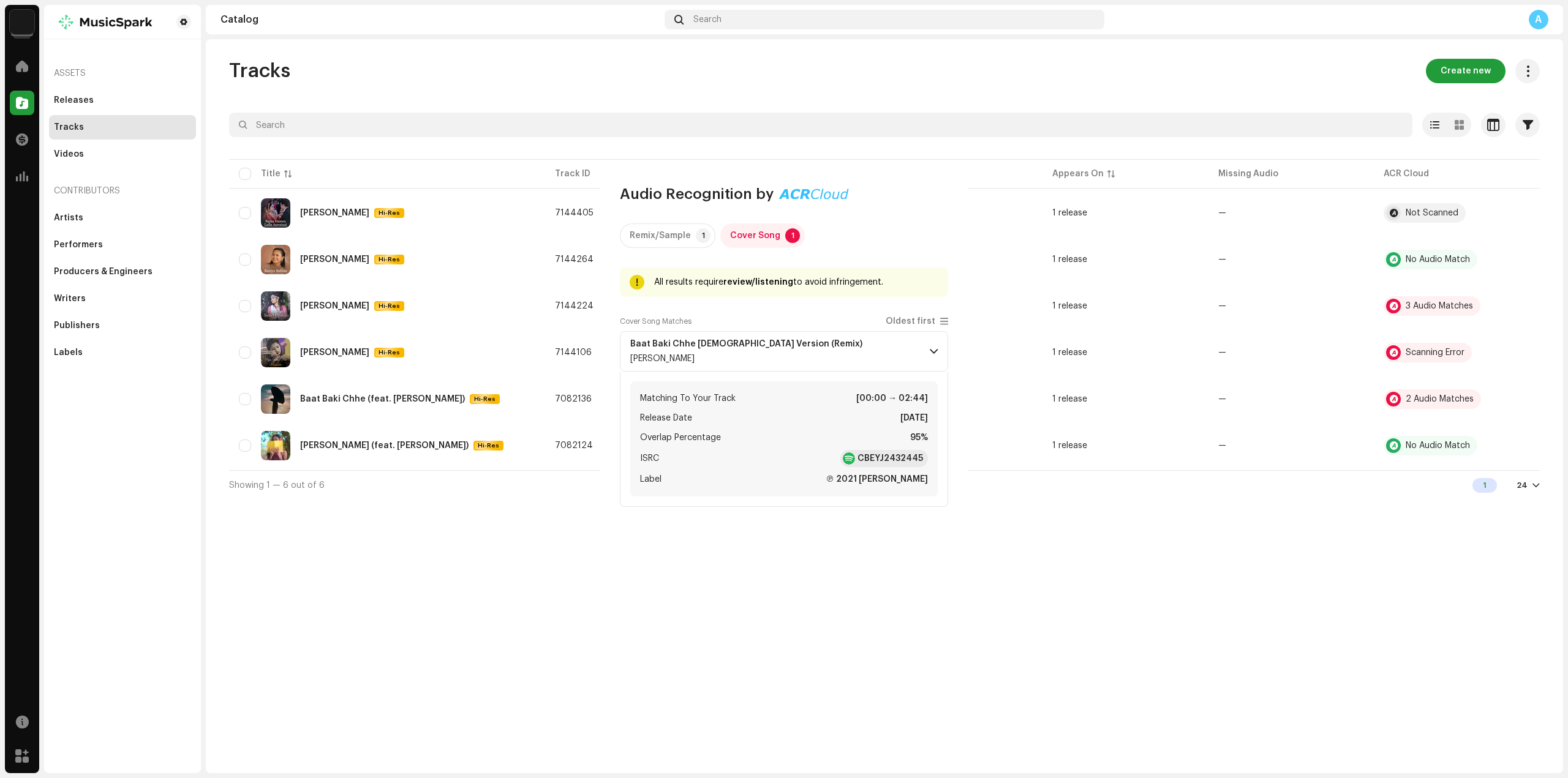
click at [1119, 439] on div "Audio Recognition by Remix/Sample 1 Cover Song 1 All results require review/lis…" at bounding box center [784, 389] width 1568 height 778
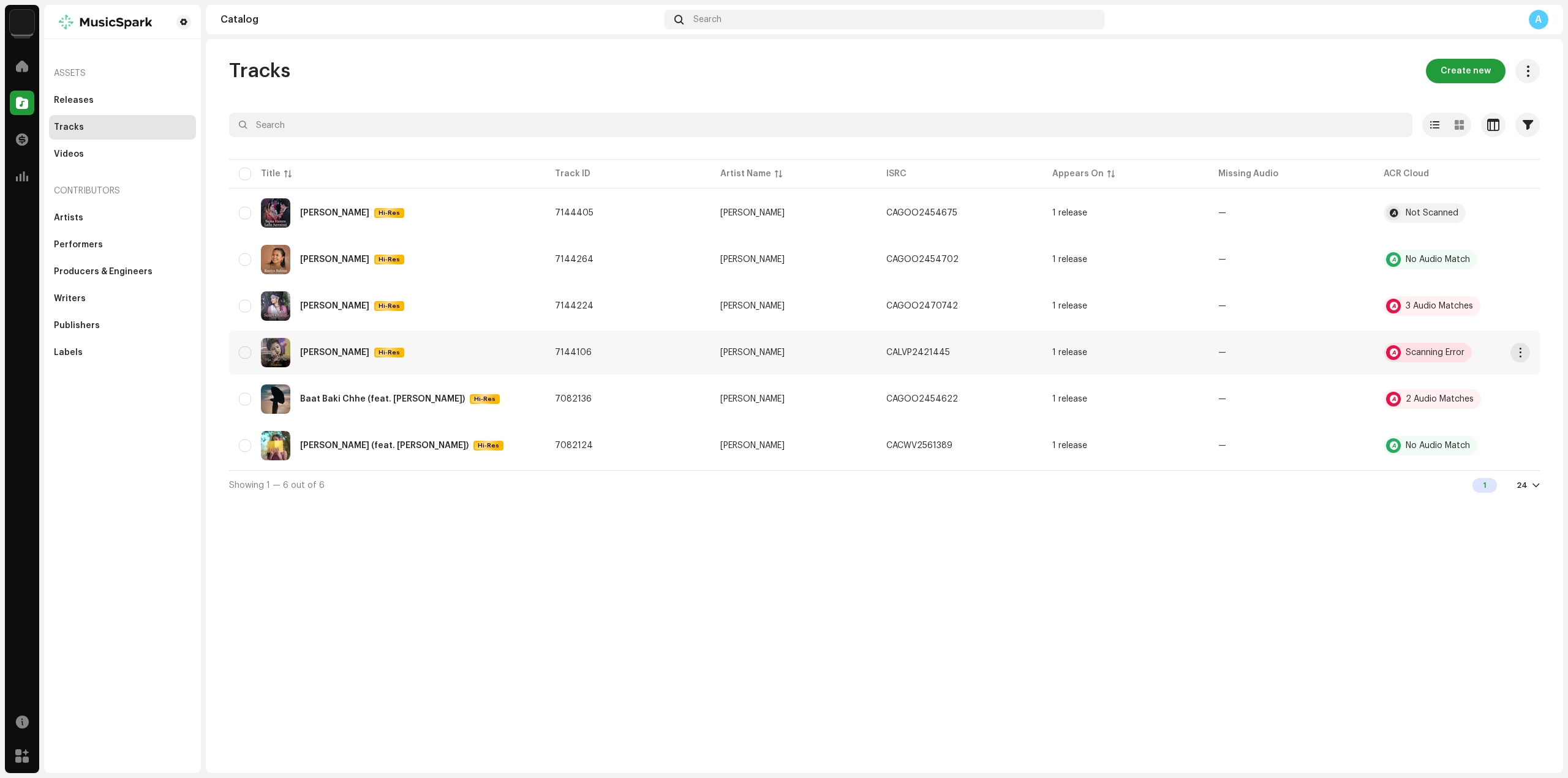
click at [1426, 356] on div "Scanning Error" at bounding box center [1435, 353] width 59 height 9
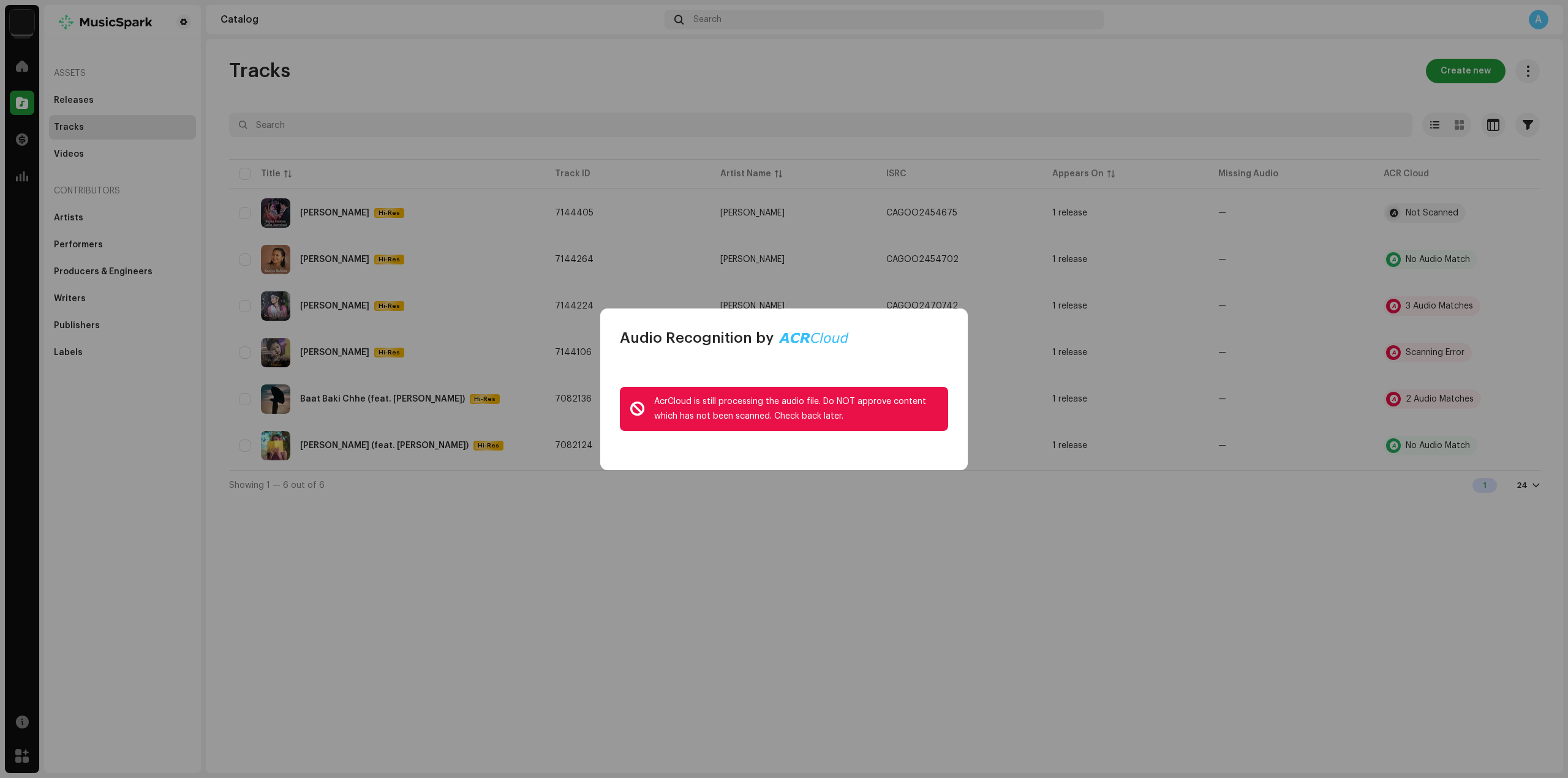
click at [827, 265] on div "Audio Recognition by AcrCloud is still processing the audio file. Do NOT approv…" at bounding box center [784, 389] width 1568 height 778
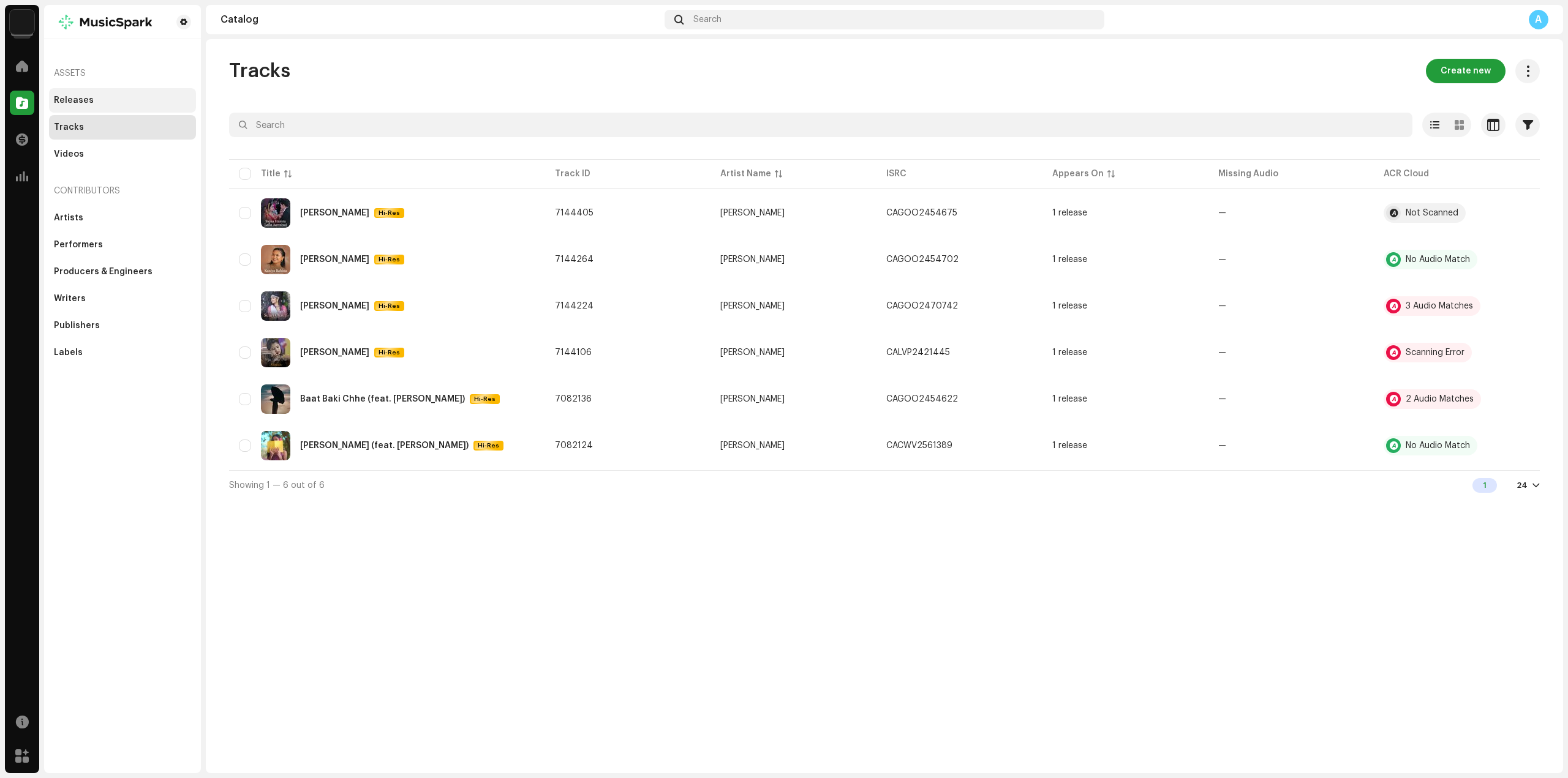
click at [80, 105] on div "Releases" at bounding box center [122, 100] width 147 height 25
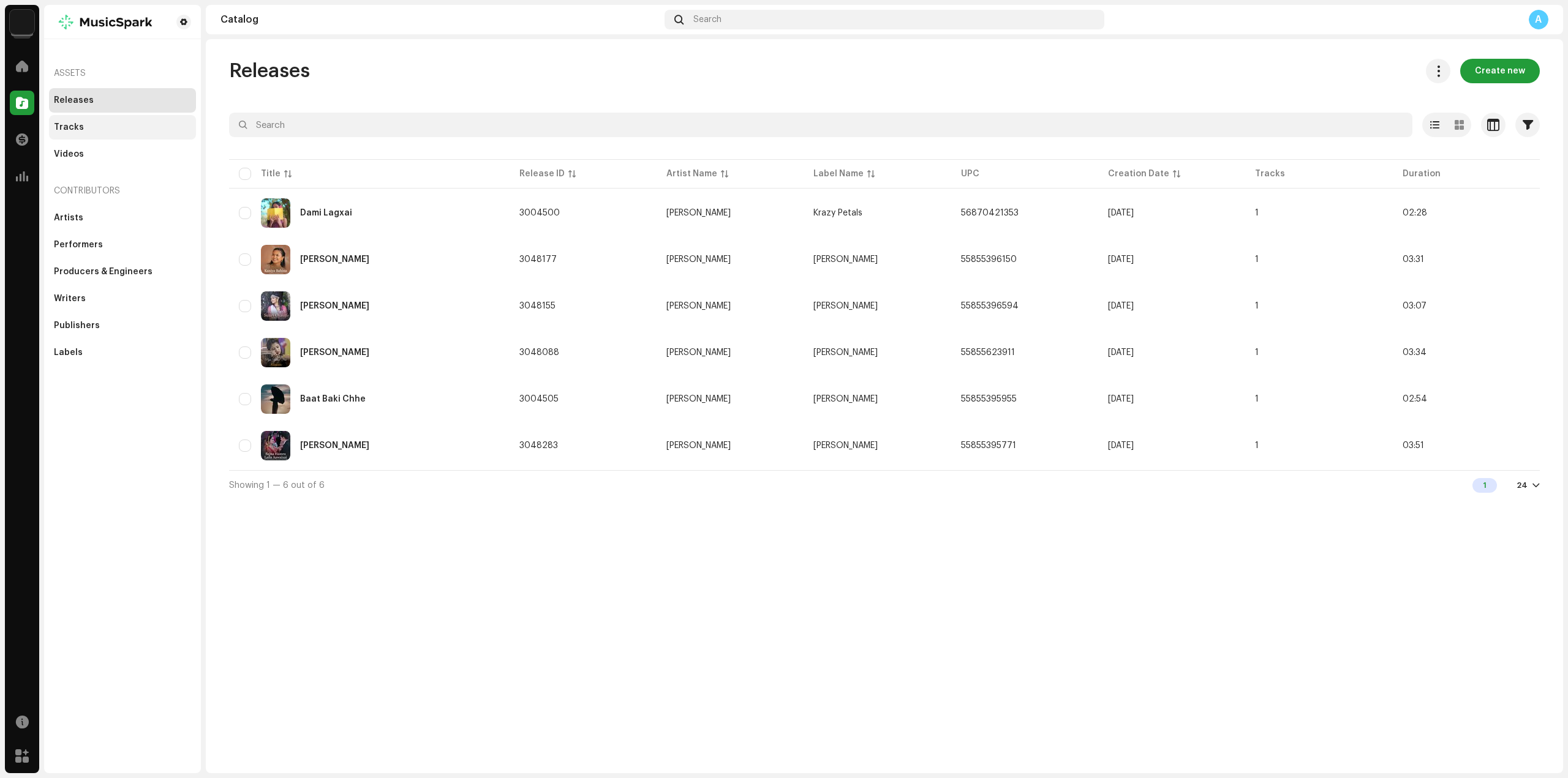
click at [90, 137] on div "Tracks" at bounding box center [122, 127] width 147 height 25
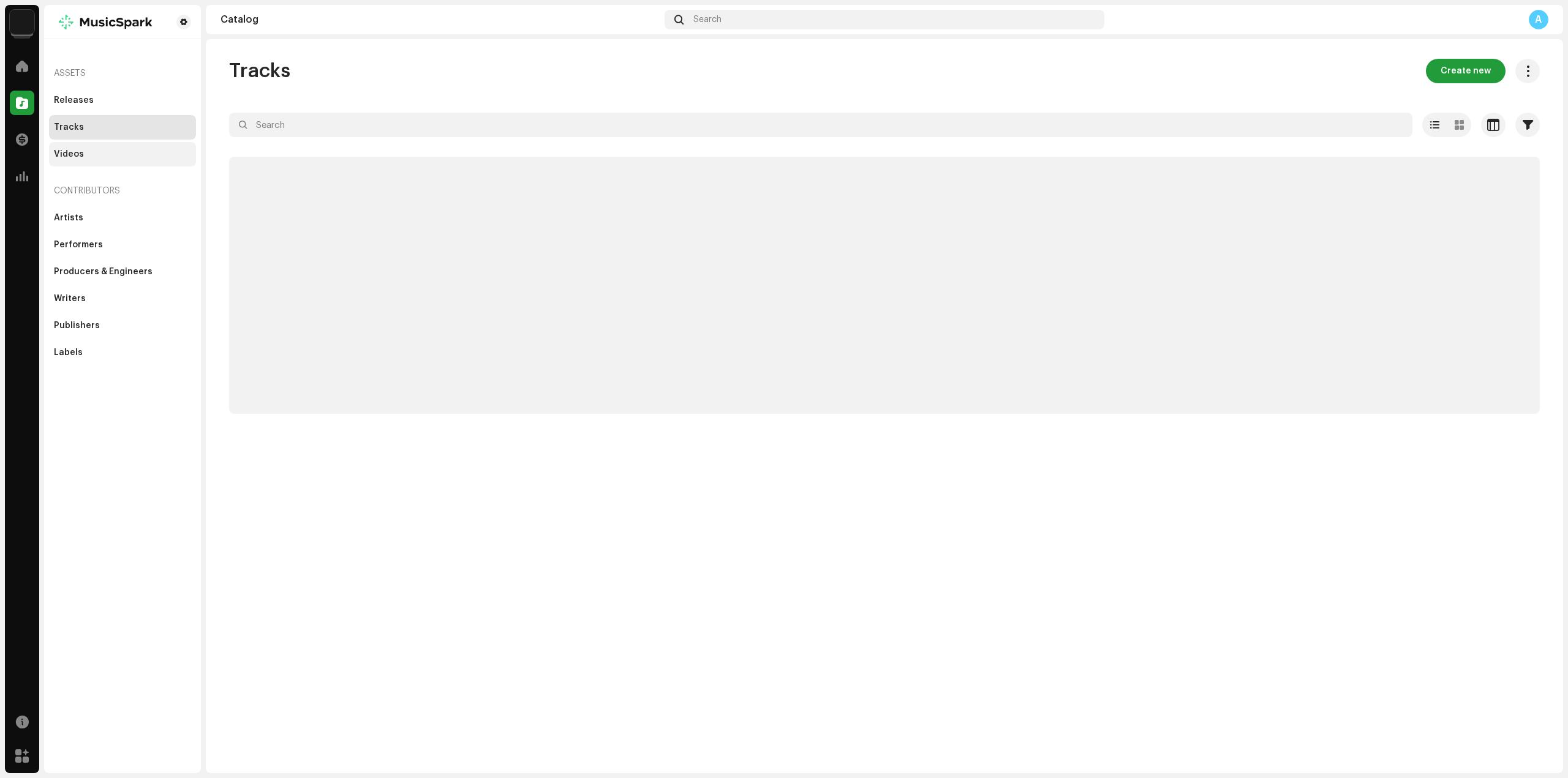
click at [82, 158] on div "Videos" at bounding box center [122, 155] width 137 height 10
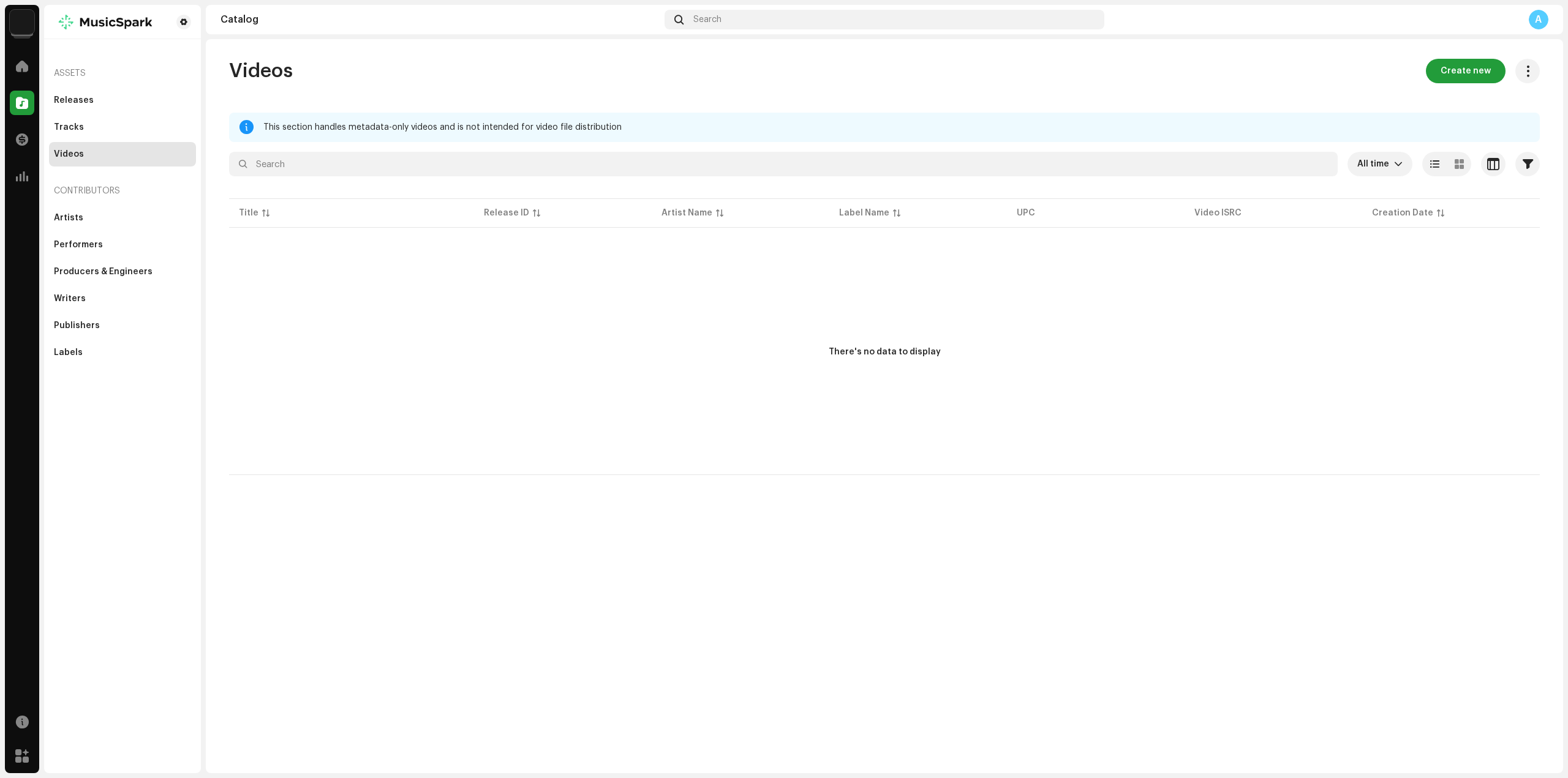
click at [98, 259] on div "Artists Performers Producers & Engineers Writers Publishers Labels" at bounding box center [122, 285] width 147 height 159
click at [85, 232] on div "Performers" at bounding box center [122, 245] width 147 height 25
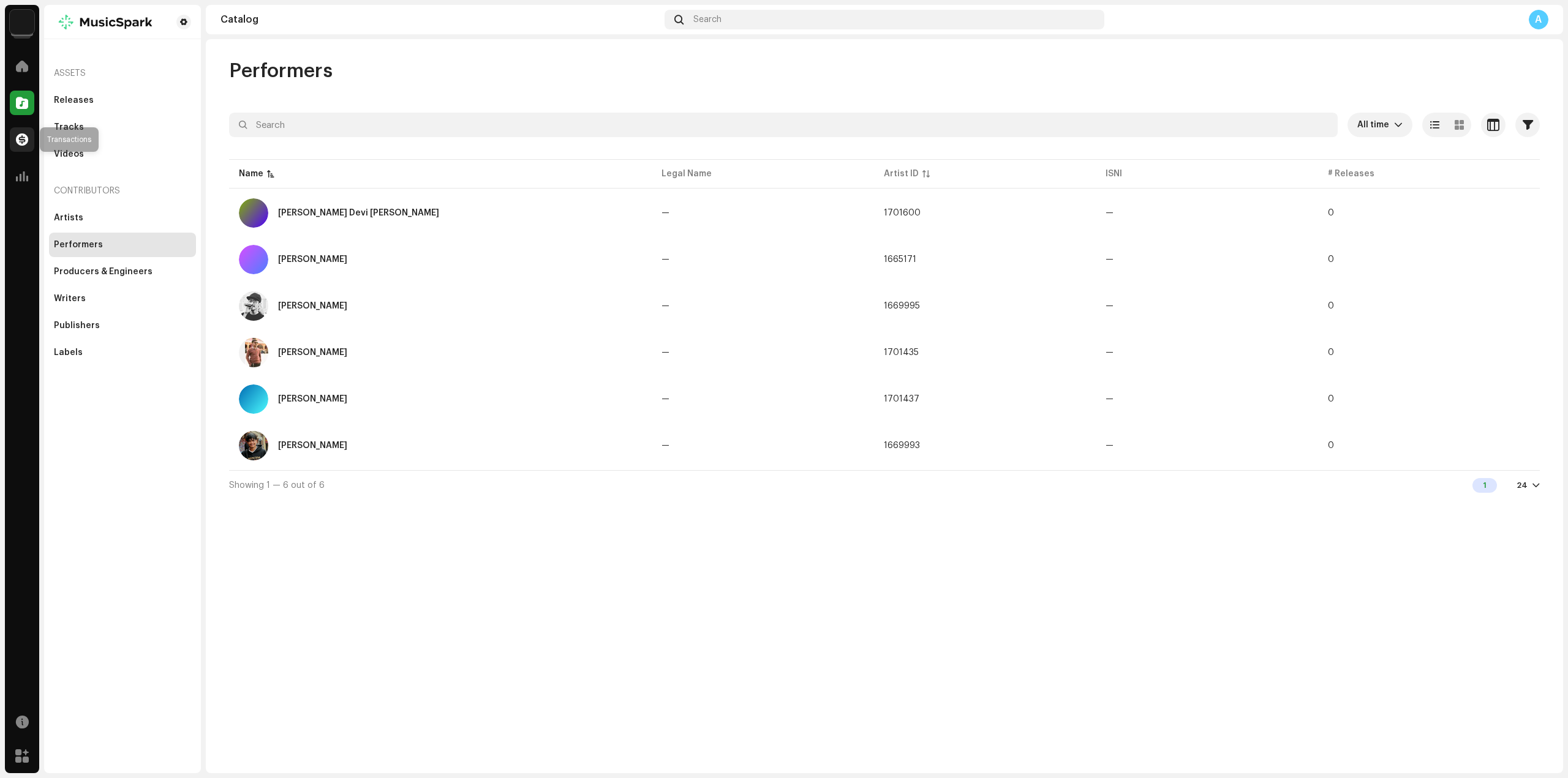
click at [29, 139] on div at bounding box center [22, 139] width 25 height 25
click at [24, 173] on span at bounding box center [22, 176] width 12 height 10
click at [17, 179] on span at bounding box center [22, 176] width 12 height 10
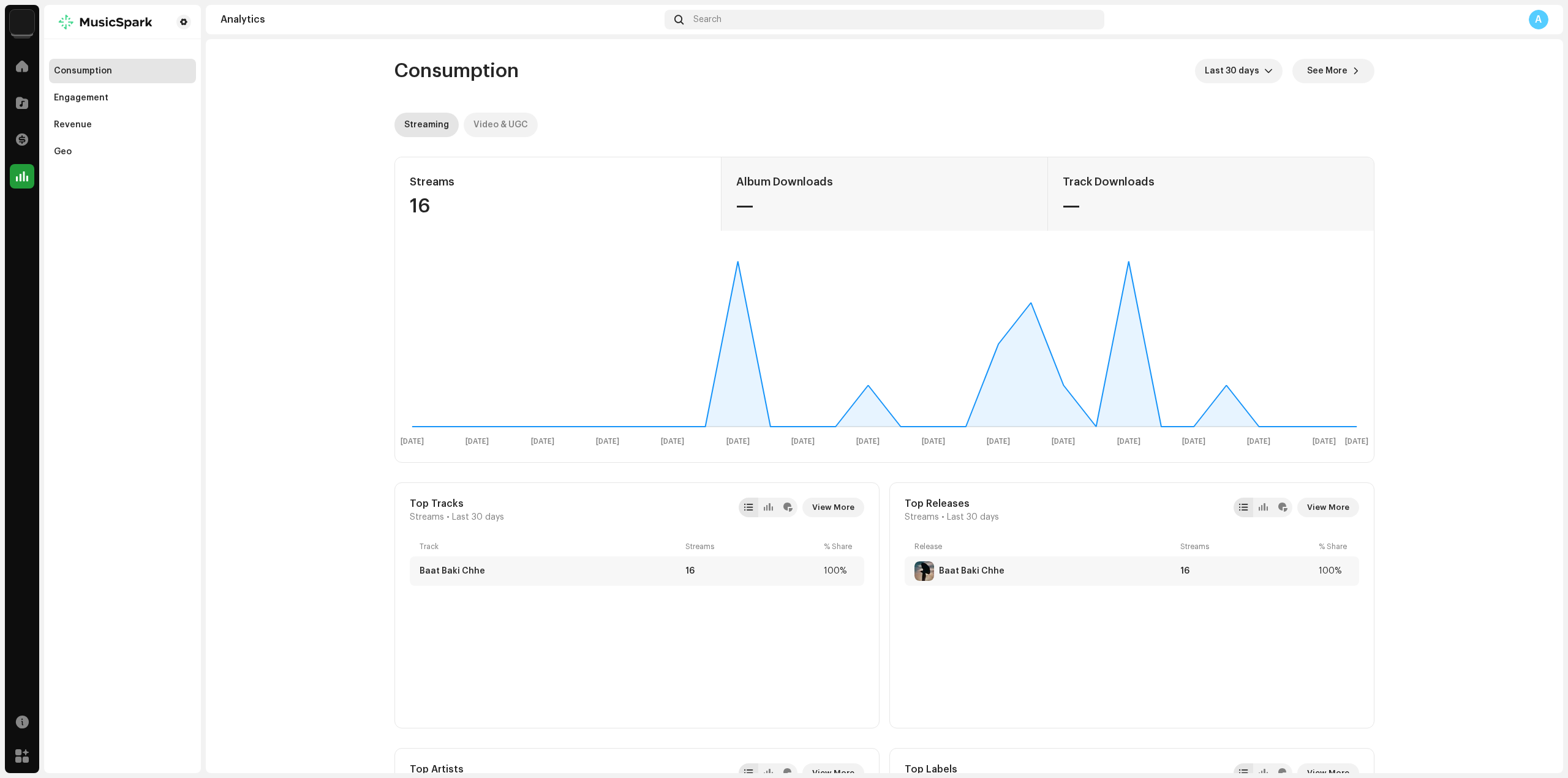
click at [496, 125] on div "Video & UGC" at bounding box center [501, 125] width 55 height 25
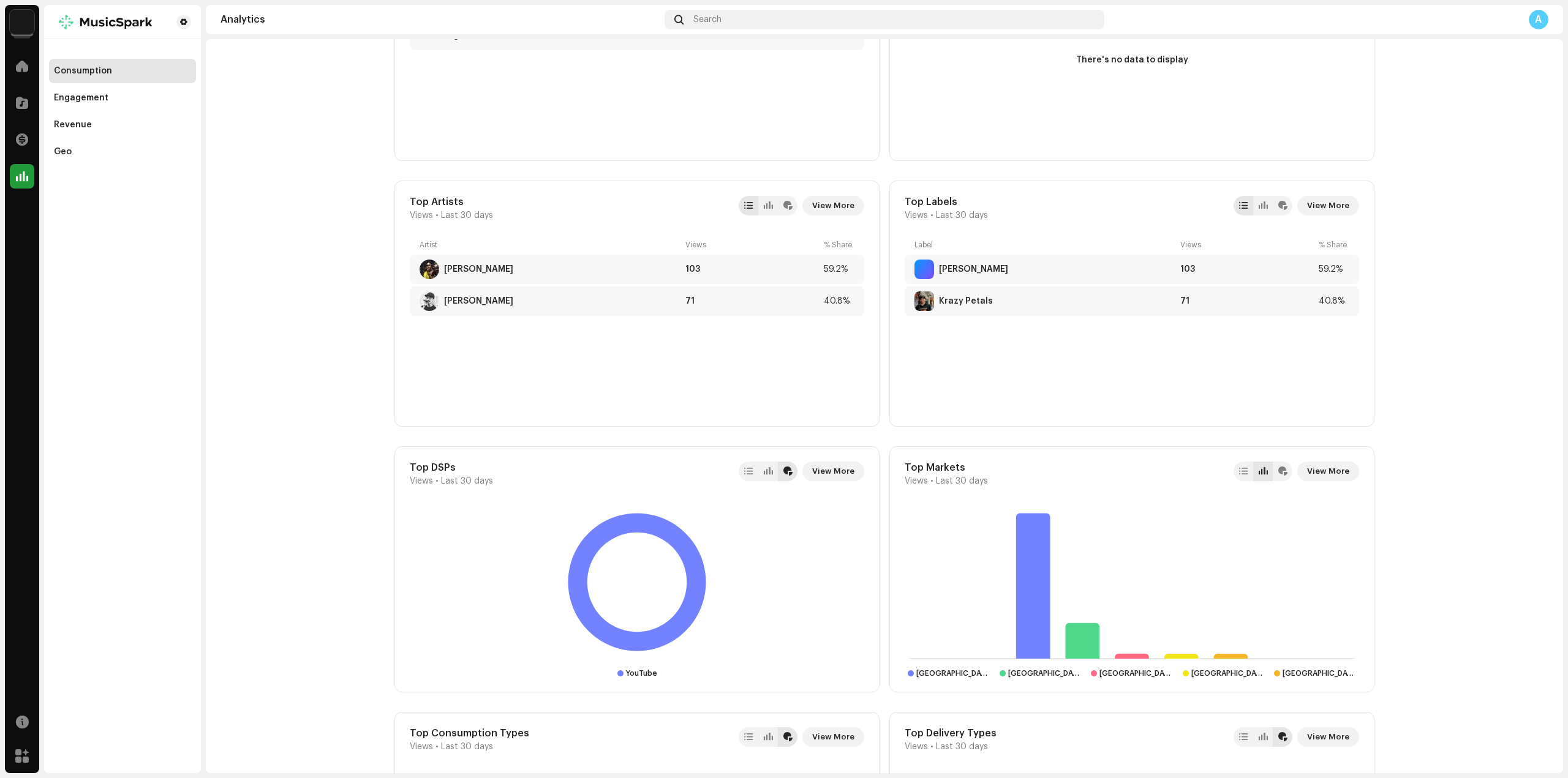
scroll to position [673, 0]
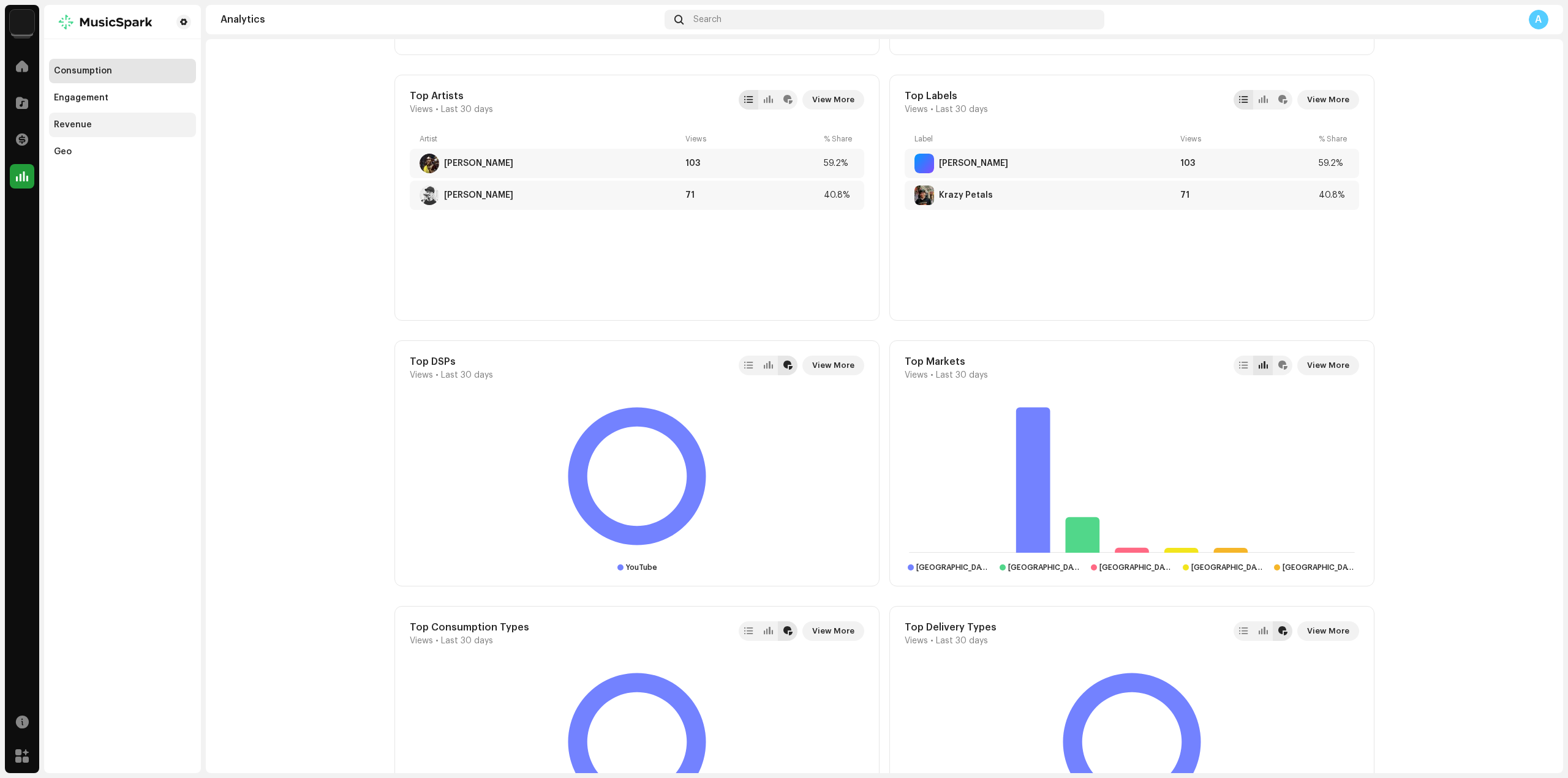
click at [70, 120] on div "Revenue" at bounding box center [73, 125] width 38 height 10
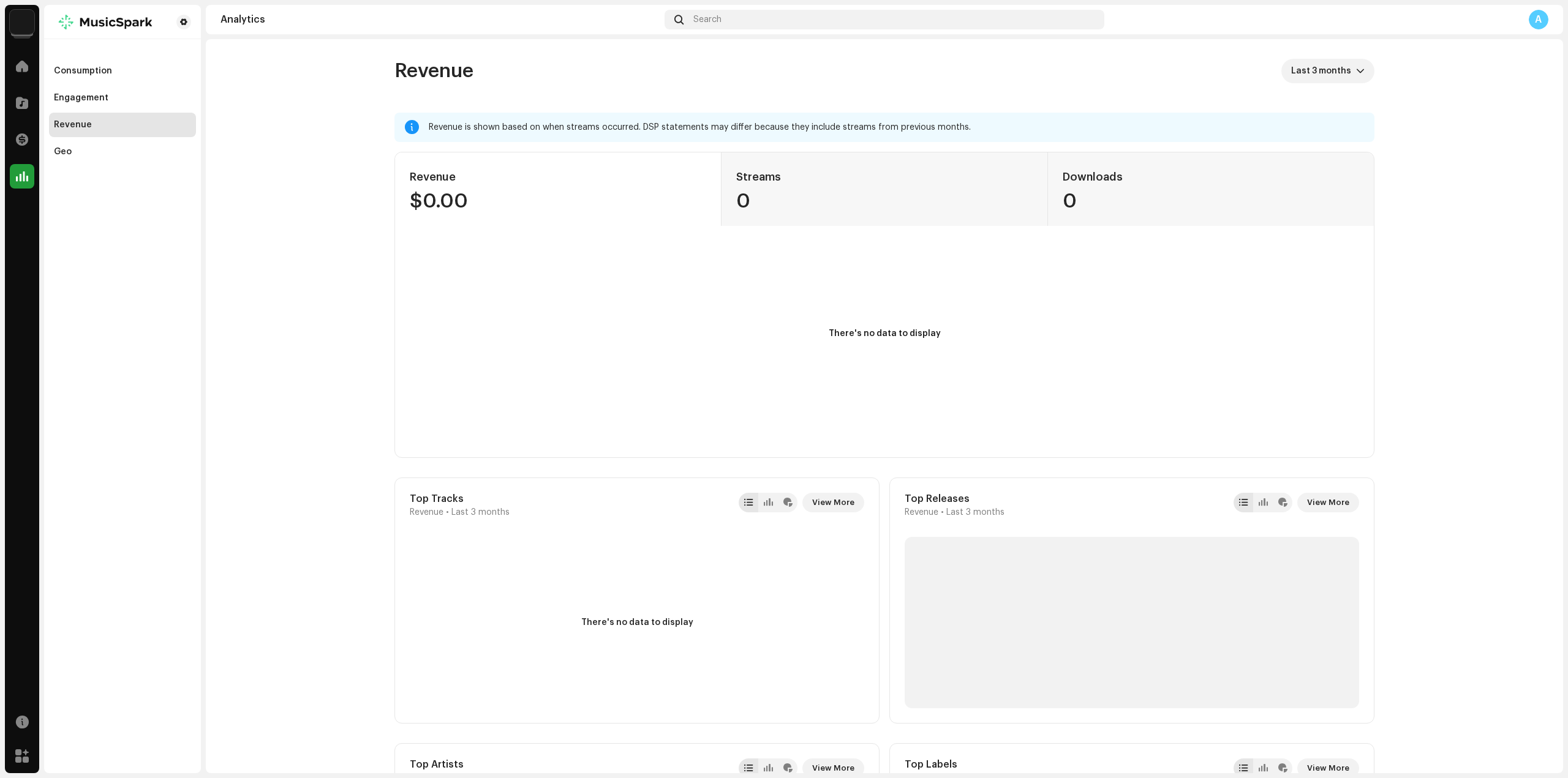
drag, startPoint x: 23, startPoint y: 25, endPoint x: 33, endPoint y: 25, distance: 10.0
click at [25, 25] on img at bounding box center [22, 22] width 25 height 25
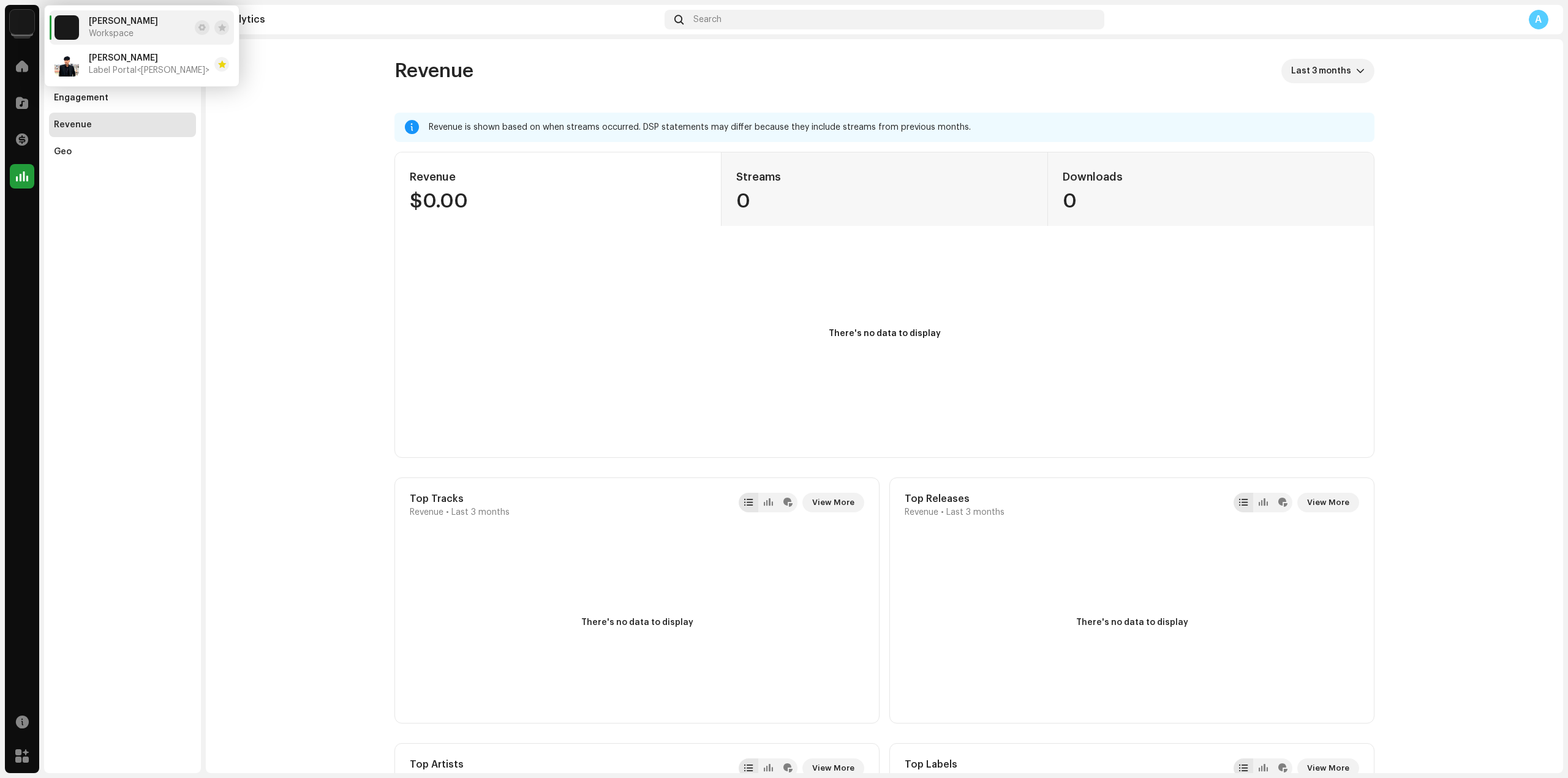
click at [249, 215] on re-o-revenue-dashboard "Revenue Last 3 months Revenue is shown based on when streams occurred. DSP stat…" at bounding box center [884, 790] width 1357 height 1501
click at [27, 21] on img at bounding box center [22, 22] width 25 height 25
click at [216, 191] on re-o-revenue-dashboard "Revenue Last 3 months Revenue is shown based on when streams occurred. DSP stat…" at bounding box center [884, 790] width 1357 height 1501
click at [17, 68] on span at bounding box center [22, 66] width 12 height 10
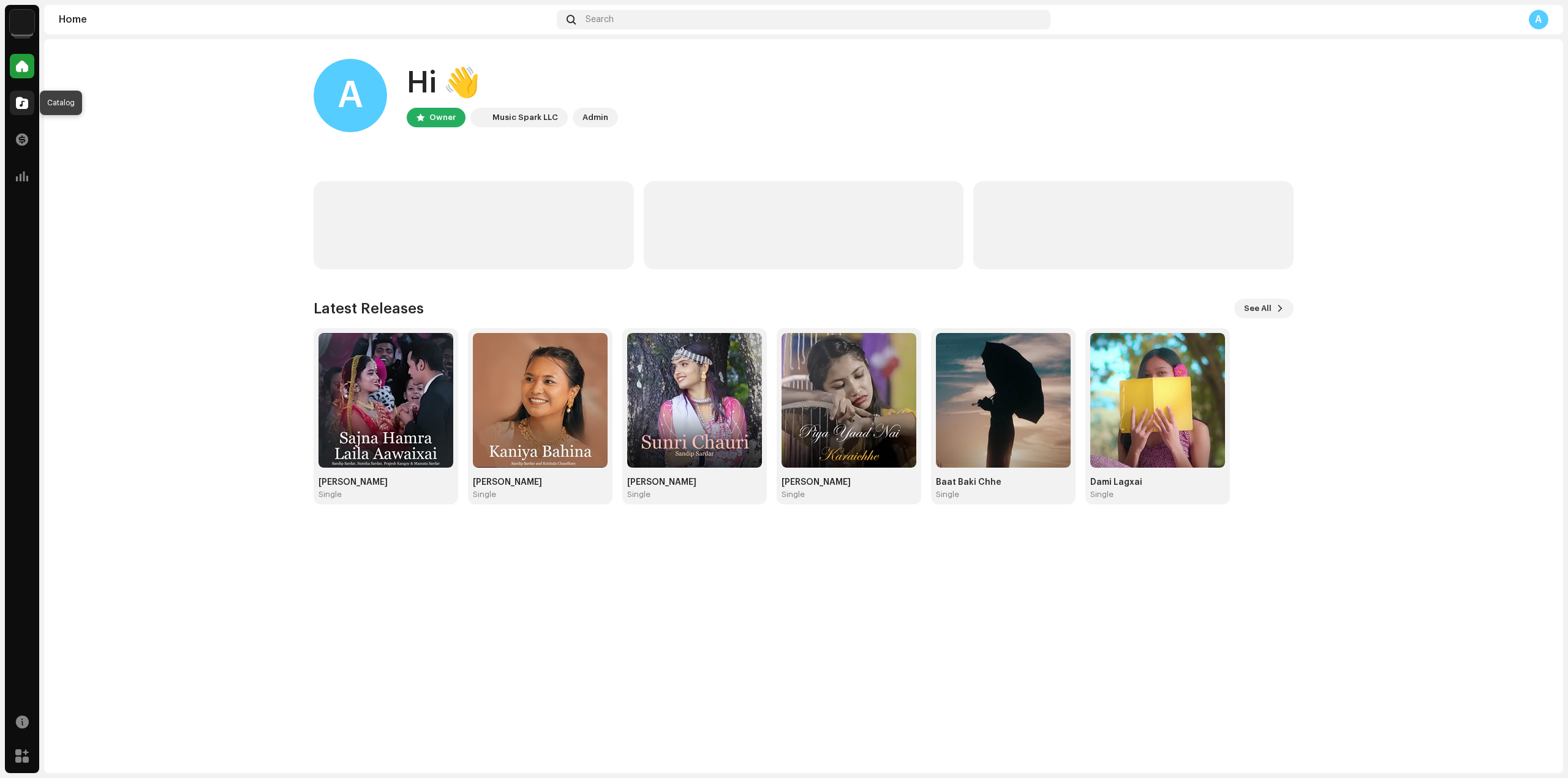
click at [27, 96] on div at bounding box center [22, 103] width 25 height 25
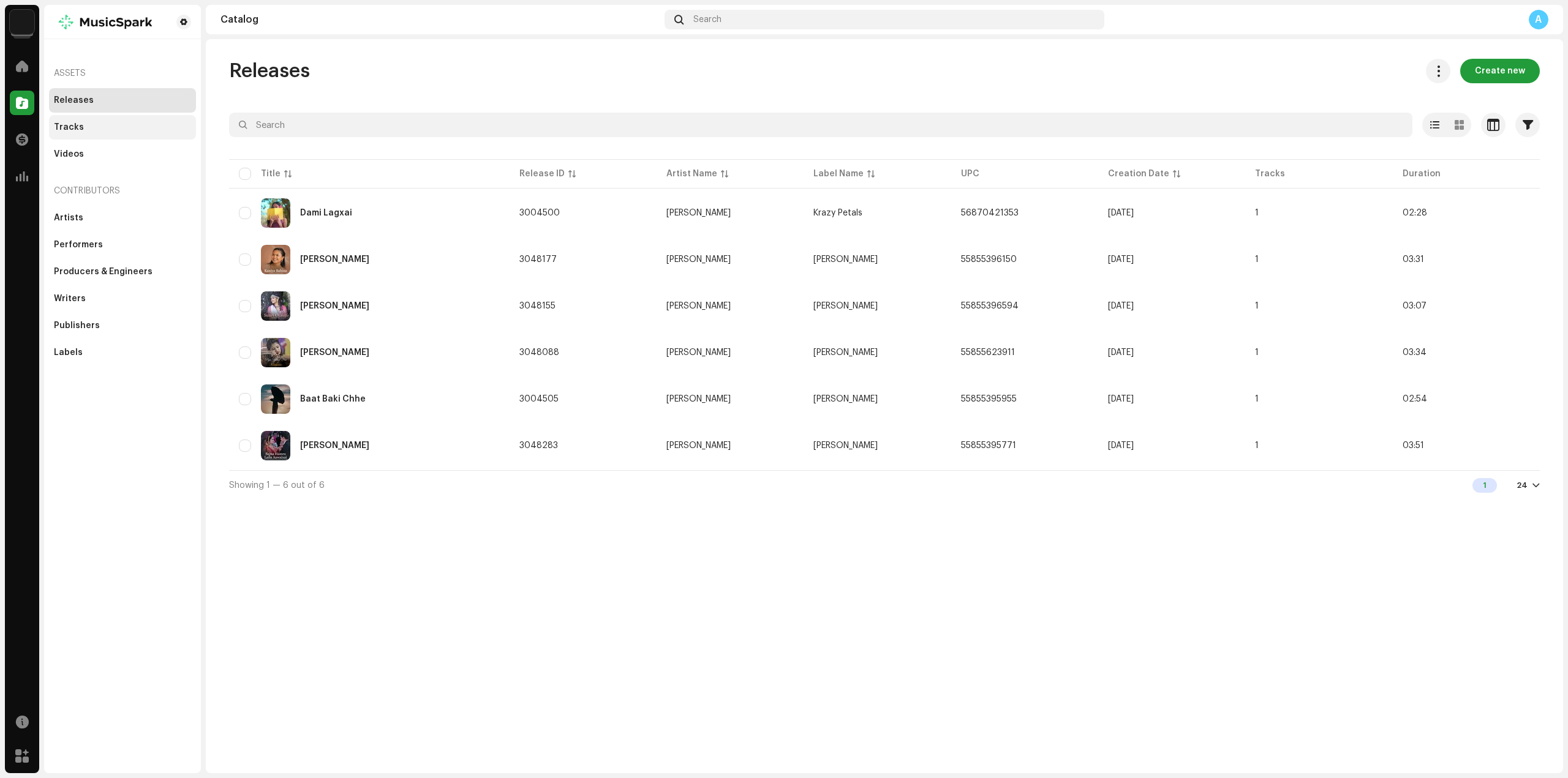
click at [106, 129] on div "Tracks" at bounding box center [122, 127] width 137 height 10
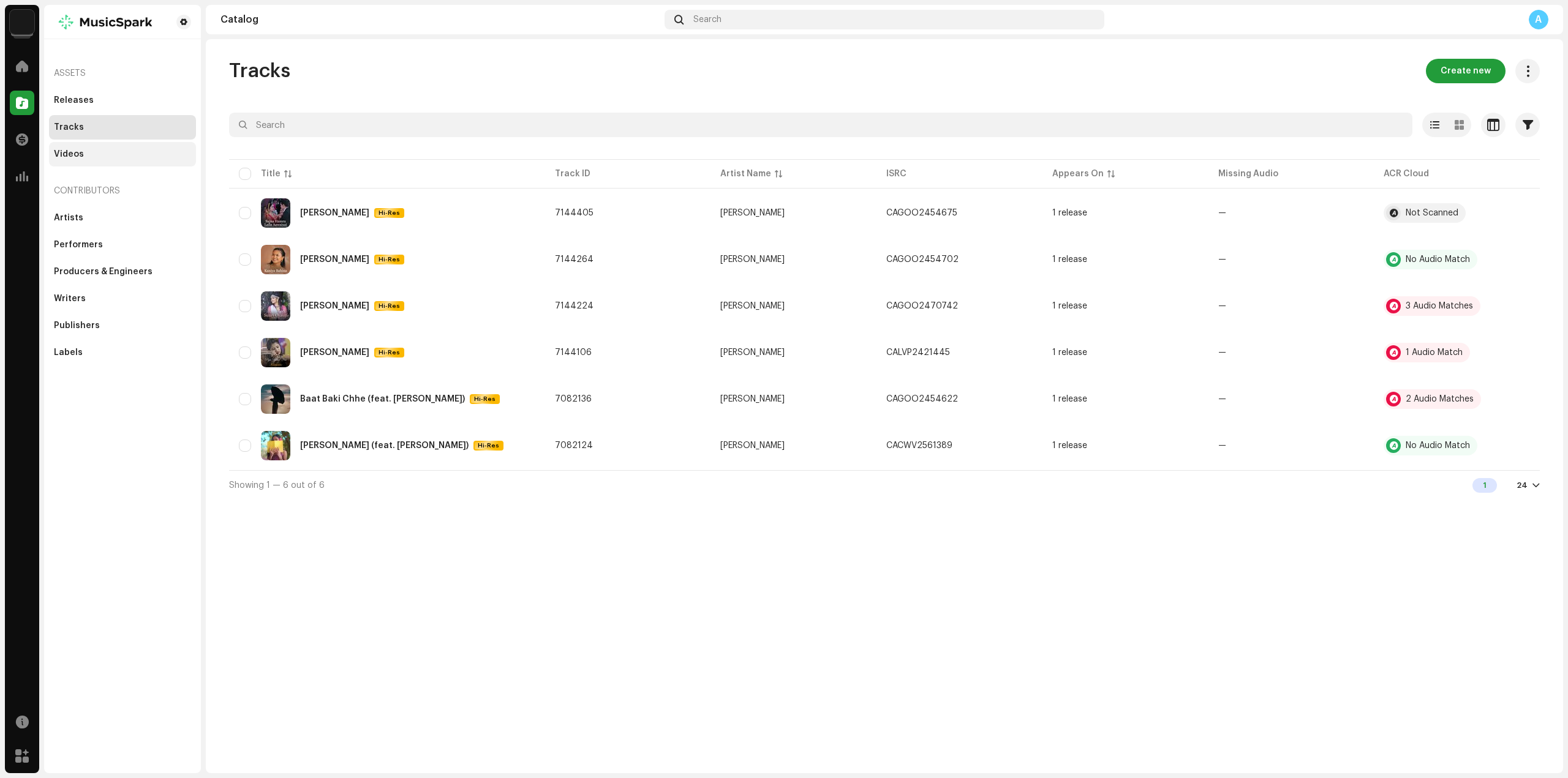
click at [94, 150] on div "Videos" at bounding box center [122, 155] width 137 height 10
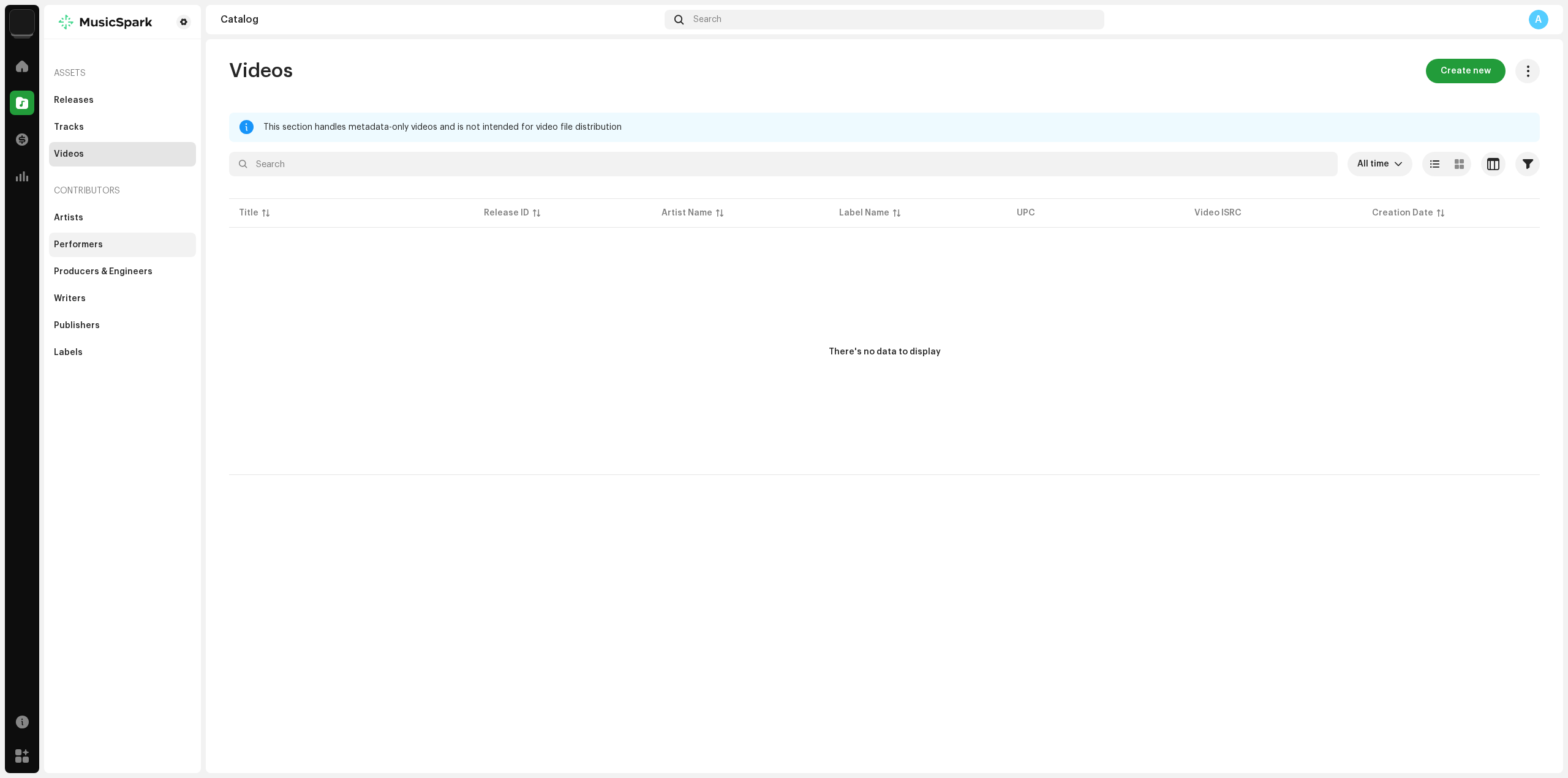
click at [80, 238] on div "Performers" at bounding box center [122, 245] width 147 height 25
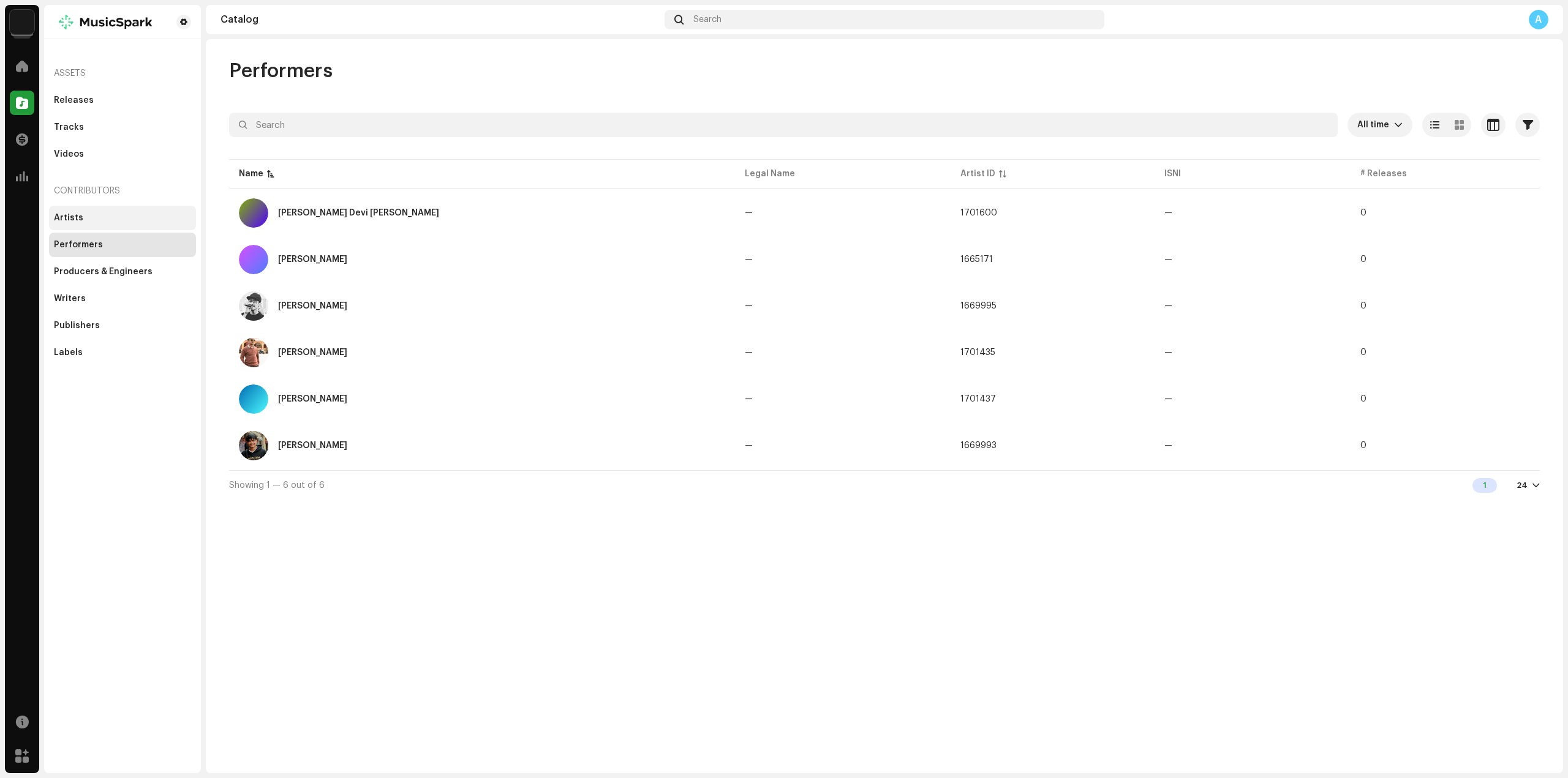
click at [92, 223] on div "Artists" at bounding box center [122, 218] width 147 height 25
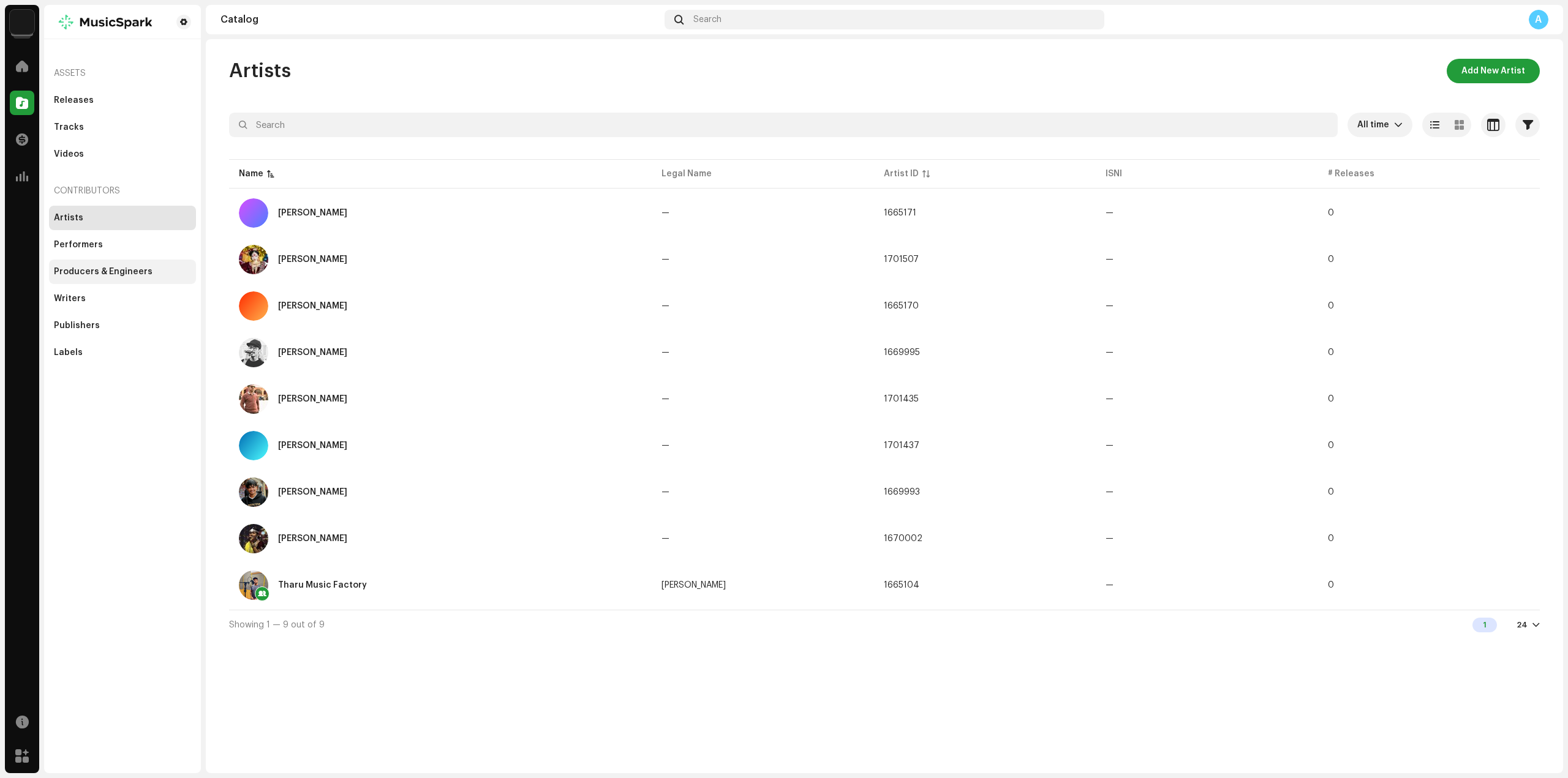
click at [99, 269] on div "Producers & Engineers" at bounding box center [103, 271] width 98 height 10
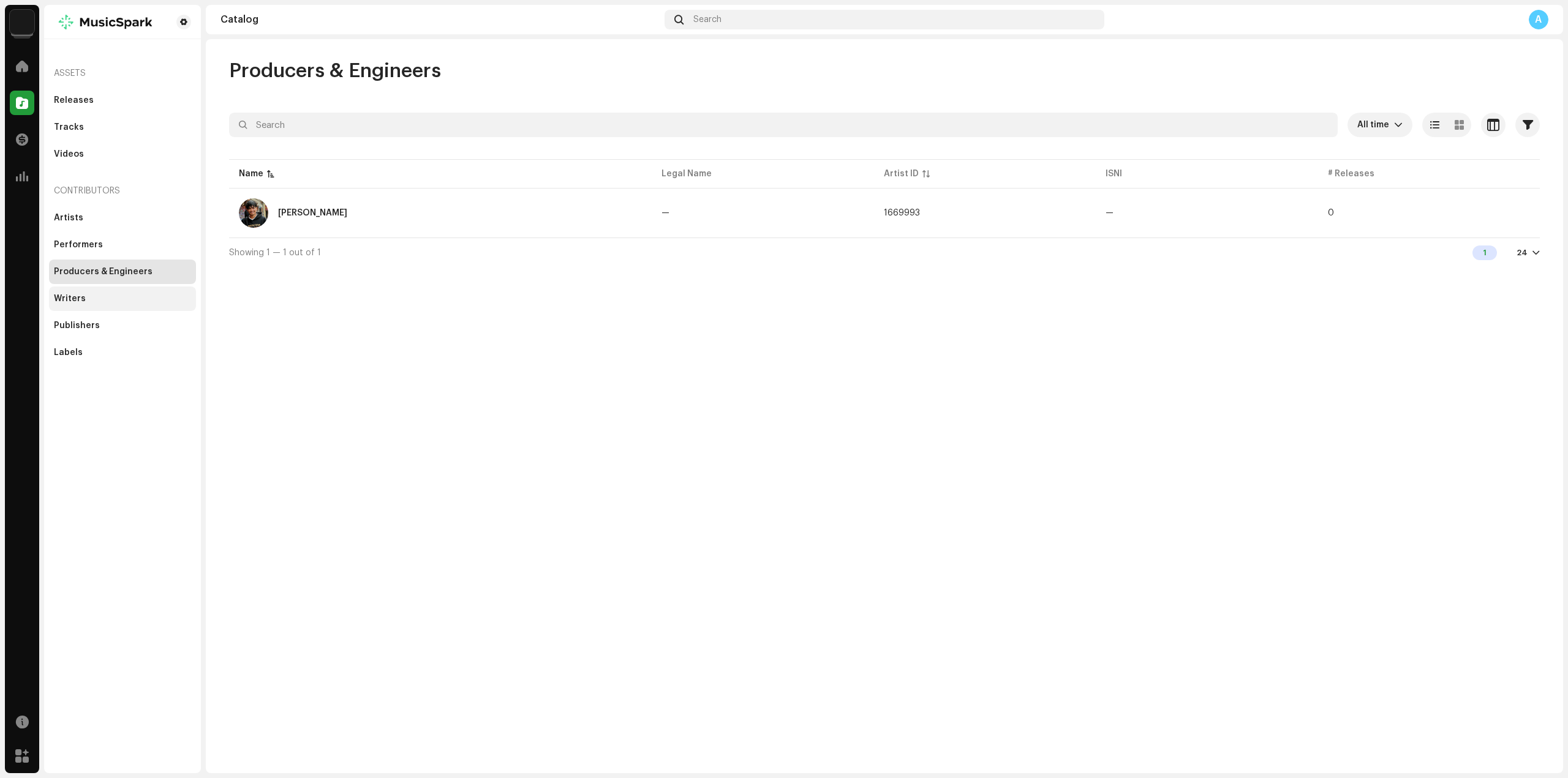
click at [107, 298] on div "Writers" at bounding box center [122, 299] width 137 height 10
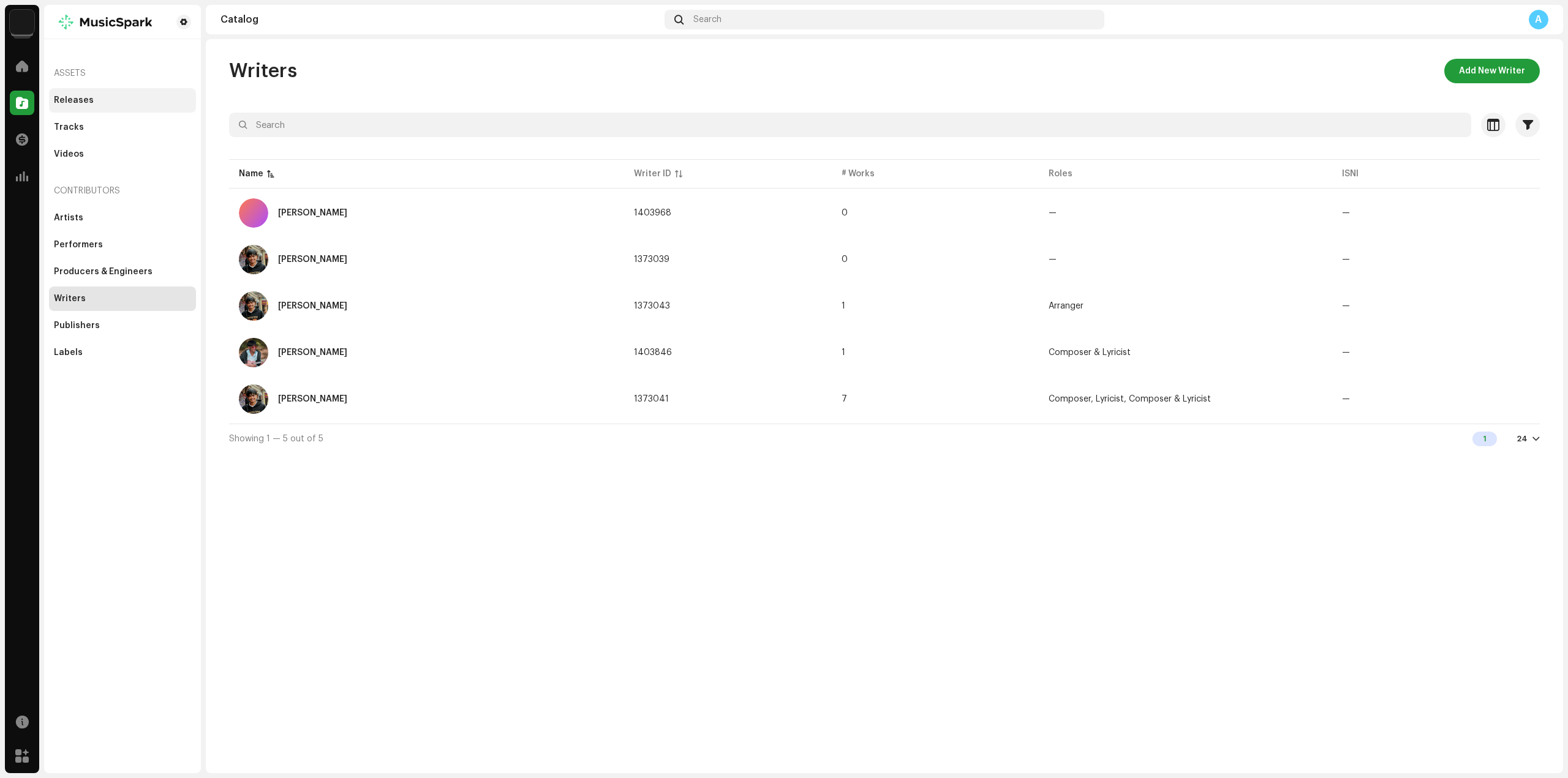
click at [76, 107] on div "Releases" at bounding box center [122, 100] width 147 height 25
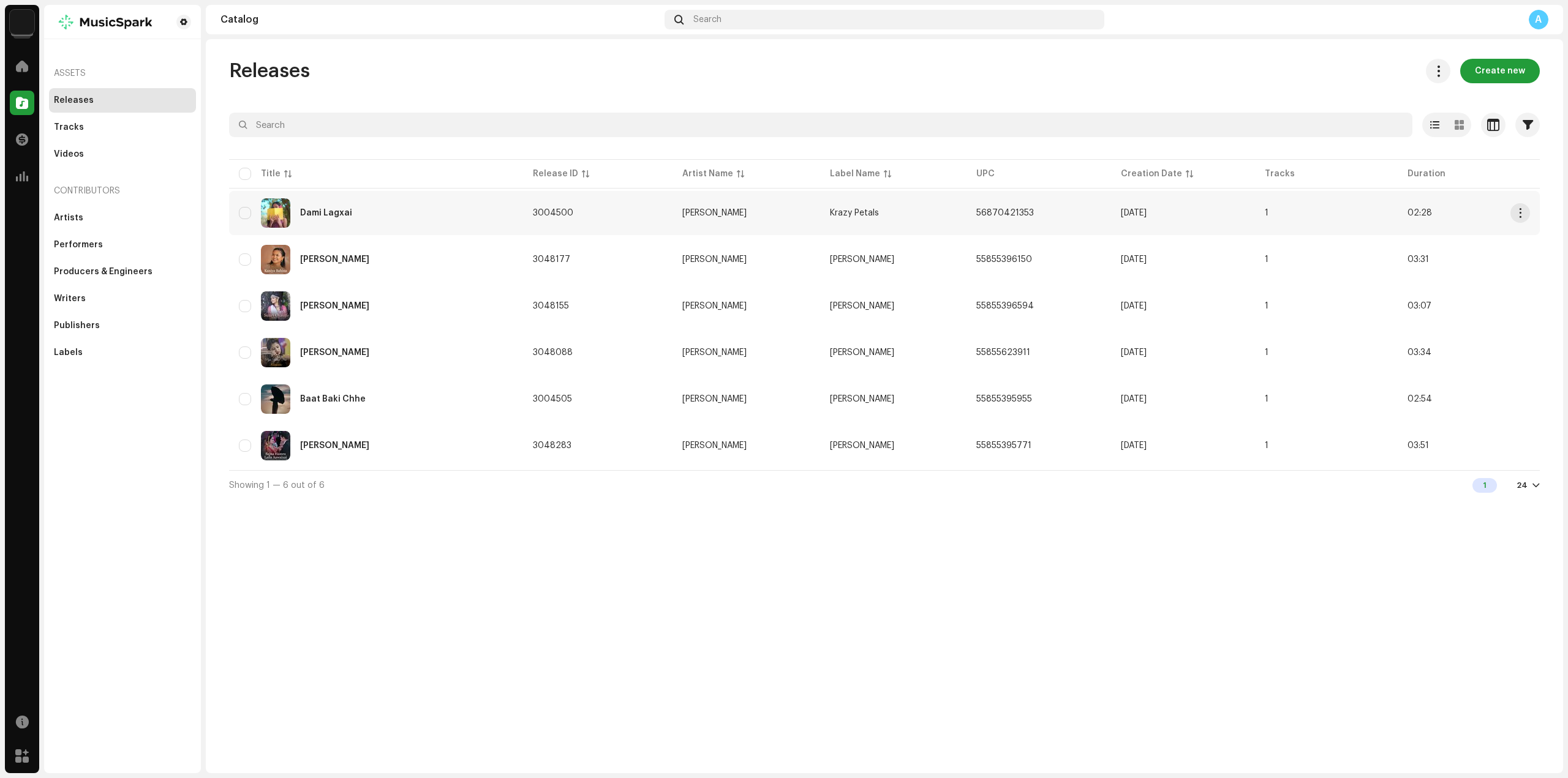
click at [361, 214] on div "Dami Lagxai" at bounding box center [375, 213] width 274 height 29
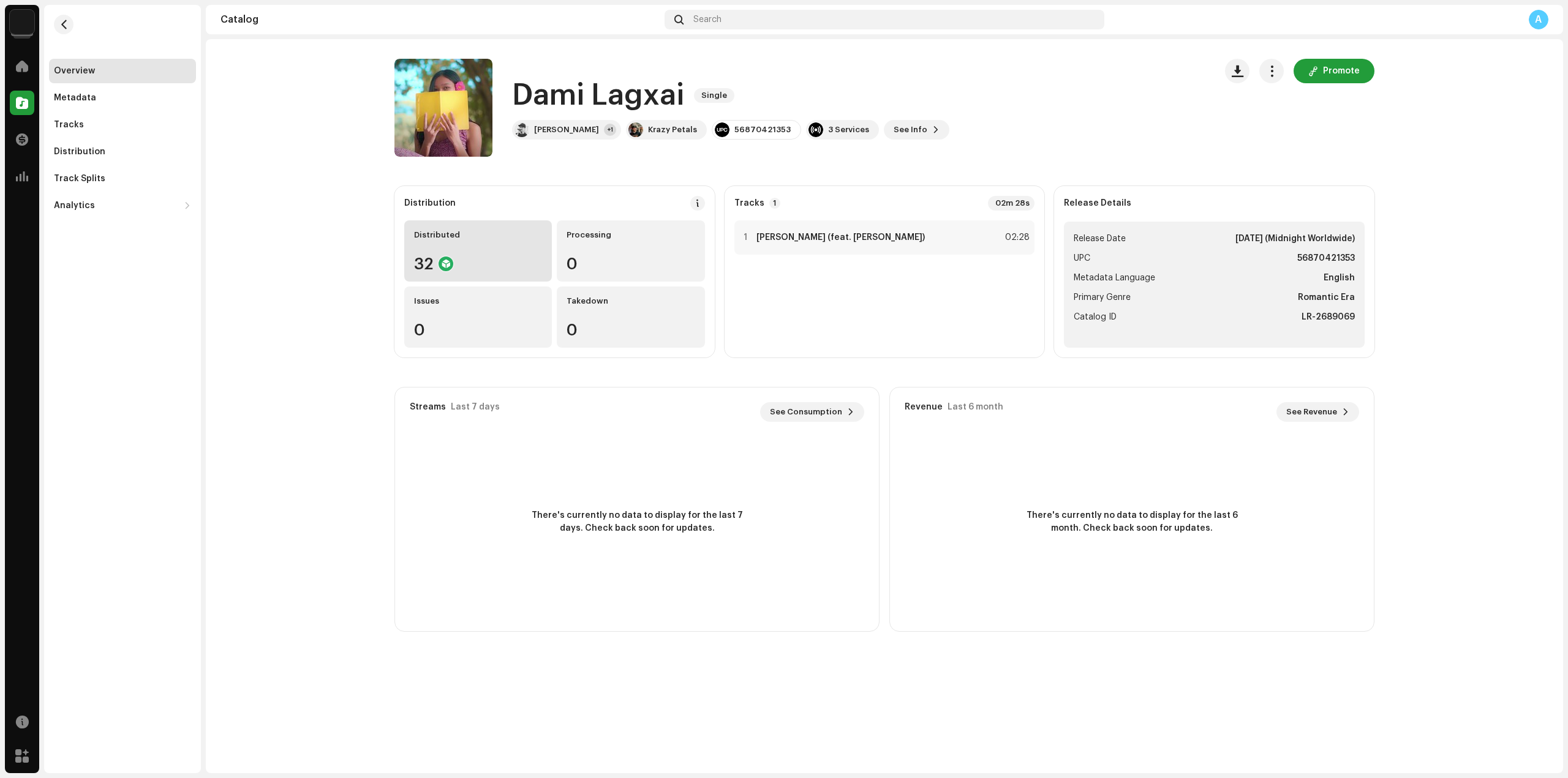
click at [479, 262] on div "32" at bounding box center [477, 263] width 128 height 16
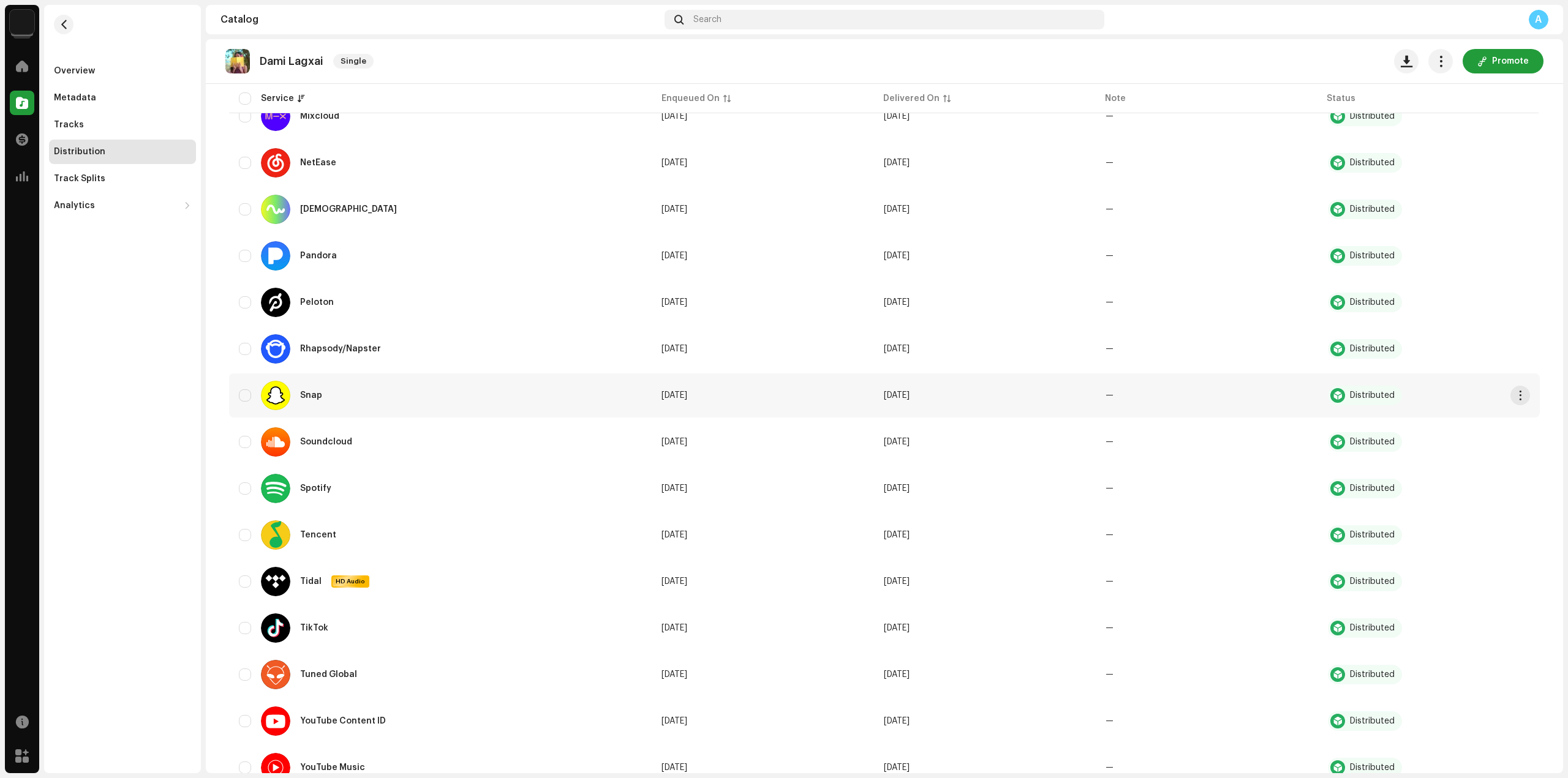
scroll to position [1028, 0]
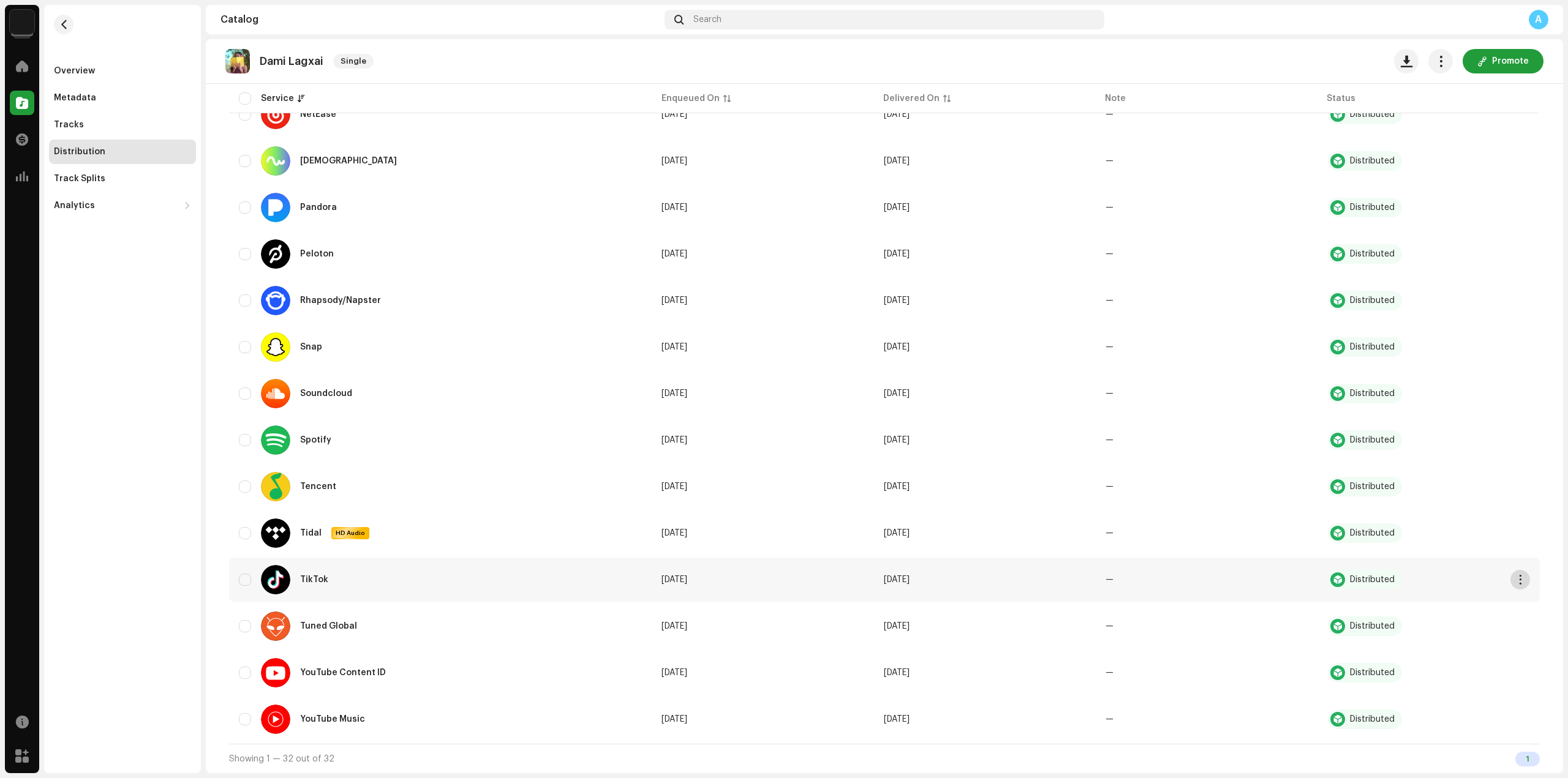
click at [1510, 582] on button "button" at bounding box center [1519, 580] width 20 height 20
click at [244, 574] on input "checkbox" at bounding box center [245, 580] width 12 height 12
checkbox input "true"
click at [1516, 579] on span "button" at bounding box center [1520, 580] width 9 height 10
click at [1484, 603] on div "Distribute" at bounding box center [1459, 607] width 114 height 10
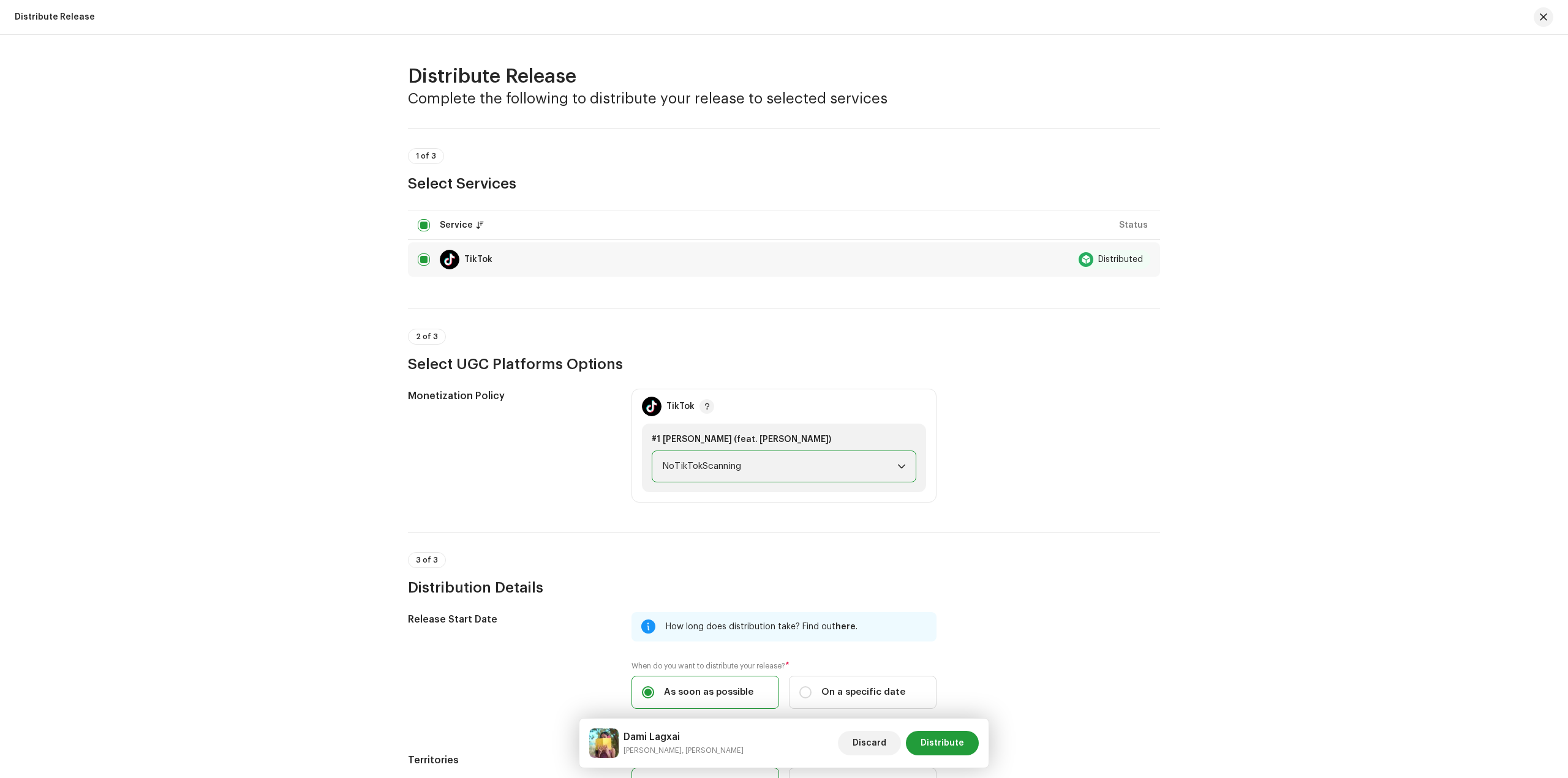
click at [827, 463] on span "NoTikTokScanning" at bounding box center [780, 466] width 235 height 31
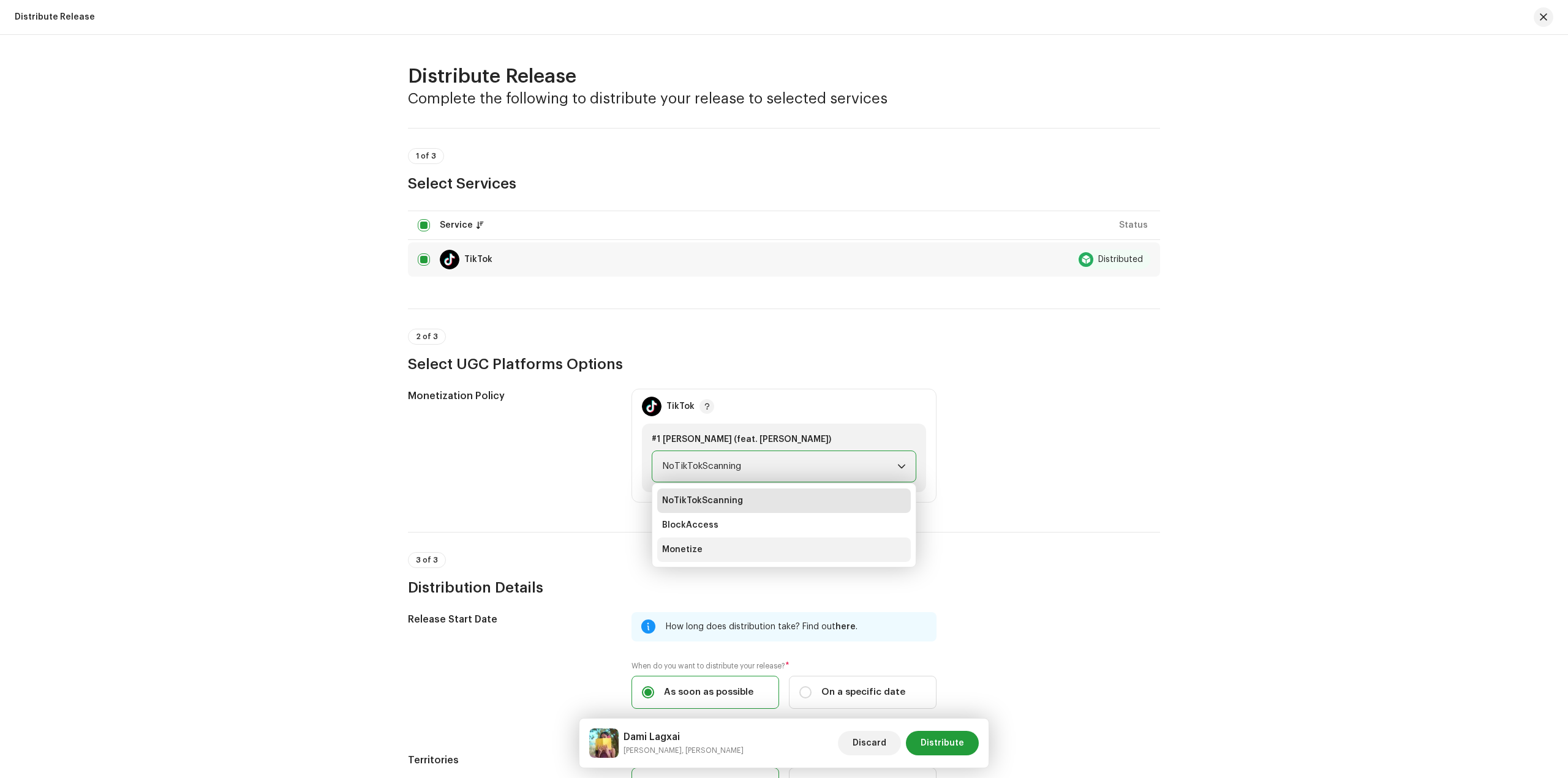
click at [768, 547] on li "Monetize" at bounding box center [784, 550] width 254 height 25
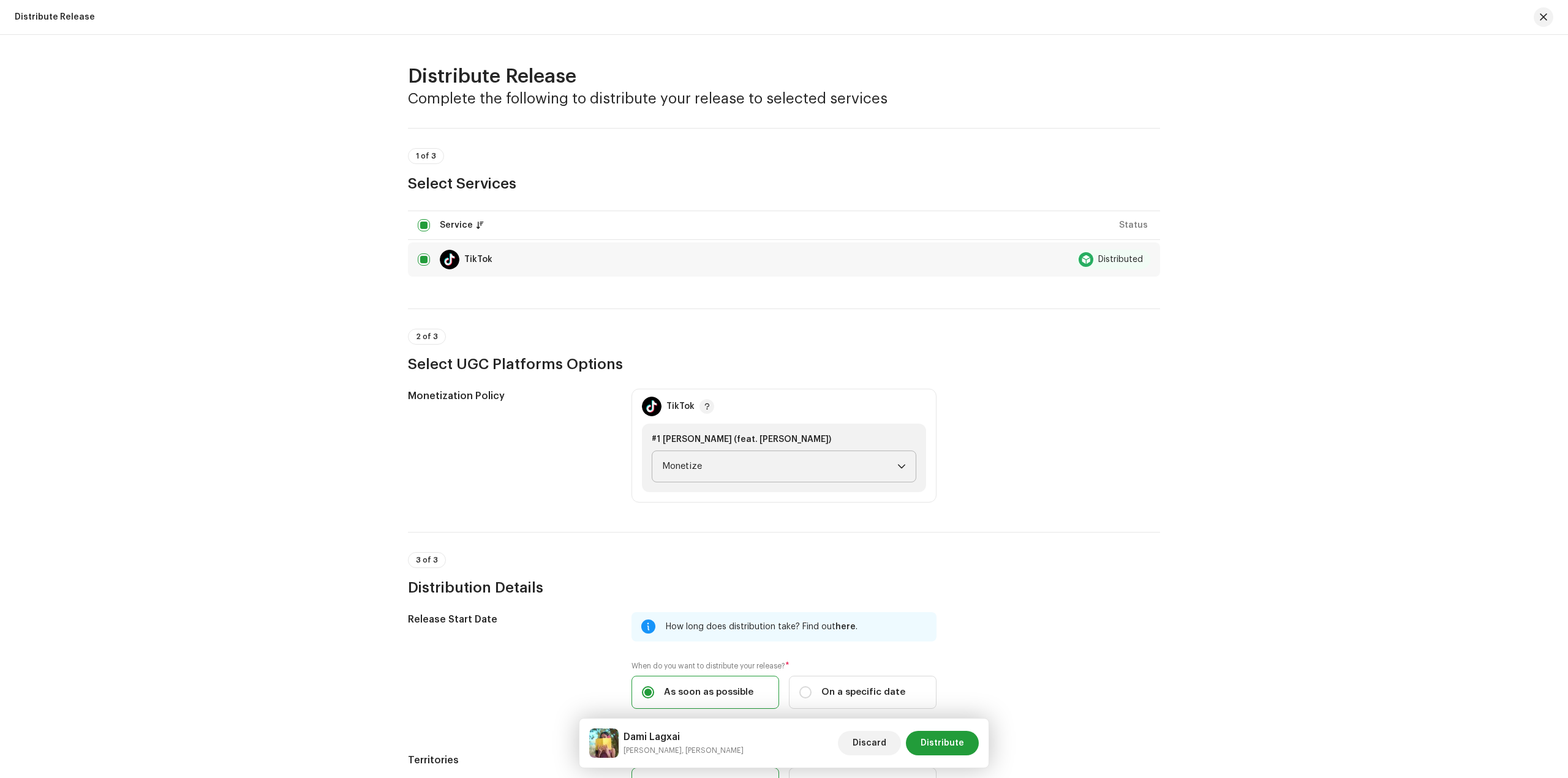
click at [1047, 461] on div "Monetization Policy TikTok #1 Dami Lagxai (feat. Sandip Sardar) Monetize" at bounding box center [784, 446] width 752 height 114
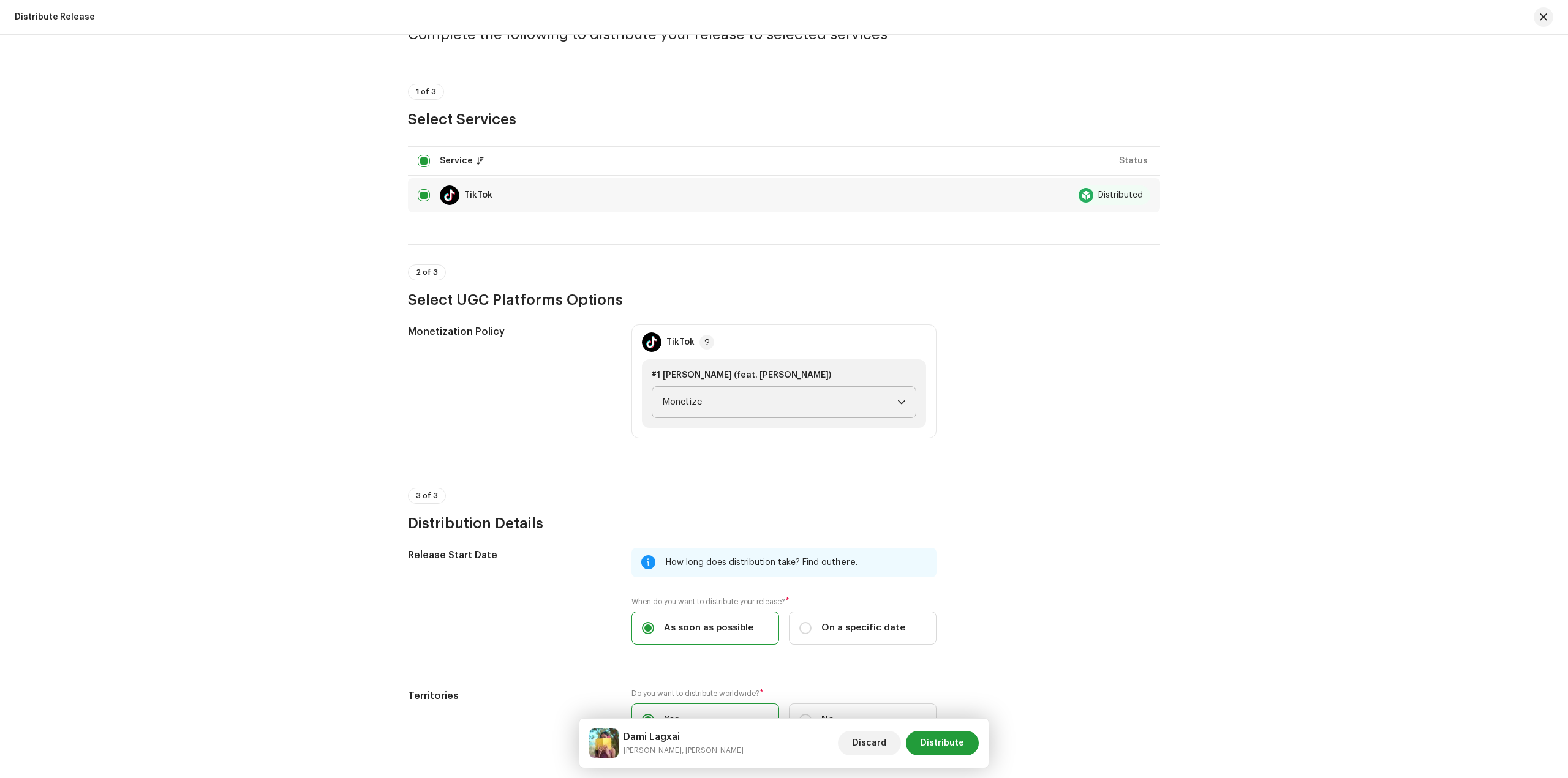
scroll to position [155, 0]
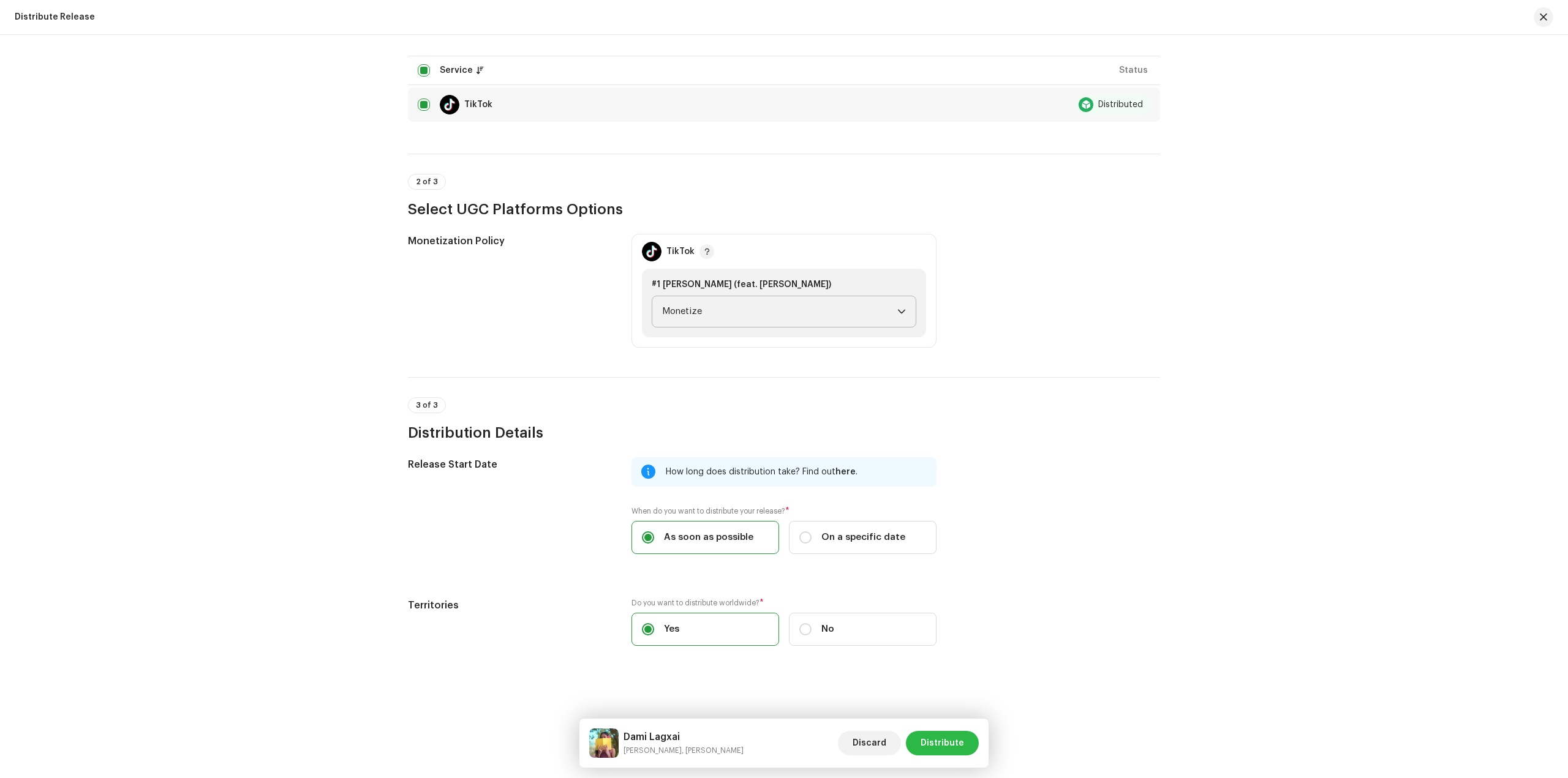
click at [958, 747] on span "Distribute" at bounding box center [942, 743] width 44 height 25
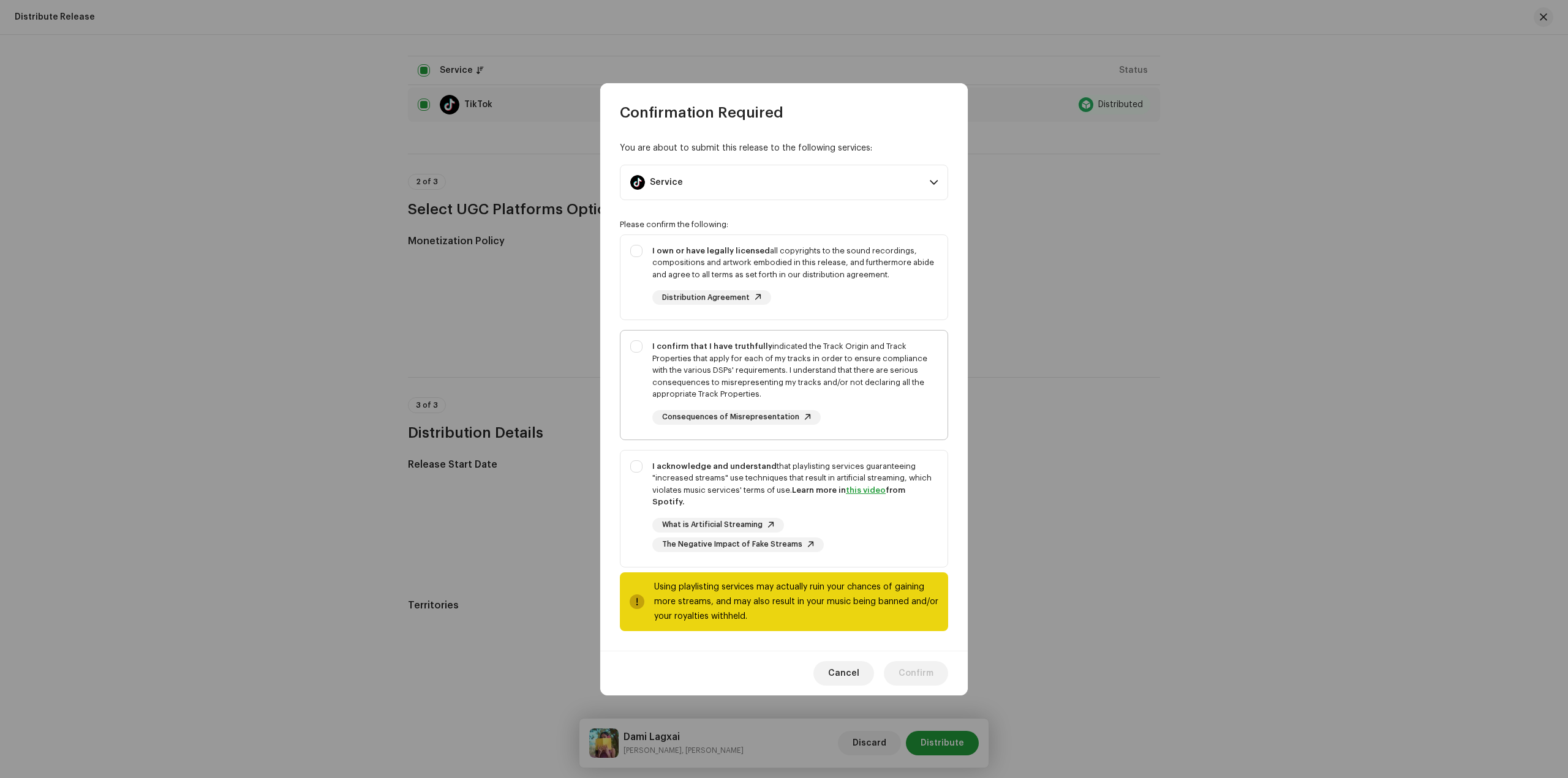
drag, startPoint x: 691, startPoint y: 464, endPoint x: 691, endPoint y: 440, distance: 24.0
click at [691, 465] on div "I acknowledge and understand that playlisting services guaranteeing "increased …" at bounding box center [784, 506] width 327 height 111
checkbox input "true"
click at [695, 372] on div "I confirm that I have truthfully indicated the Track Origin and Track Propertie…" at bounding box center [795, 371] width 285 height 60
checkbox input "true"
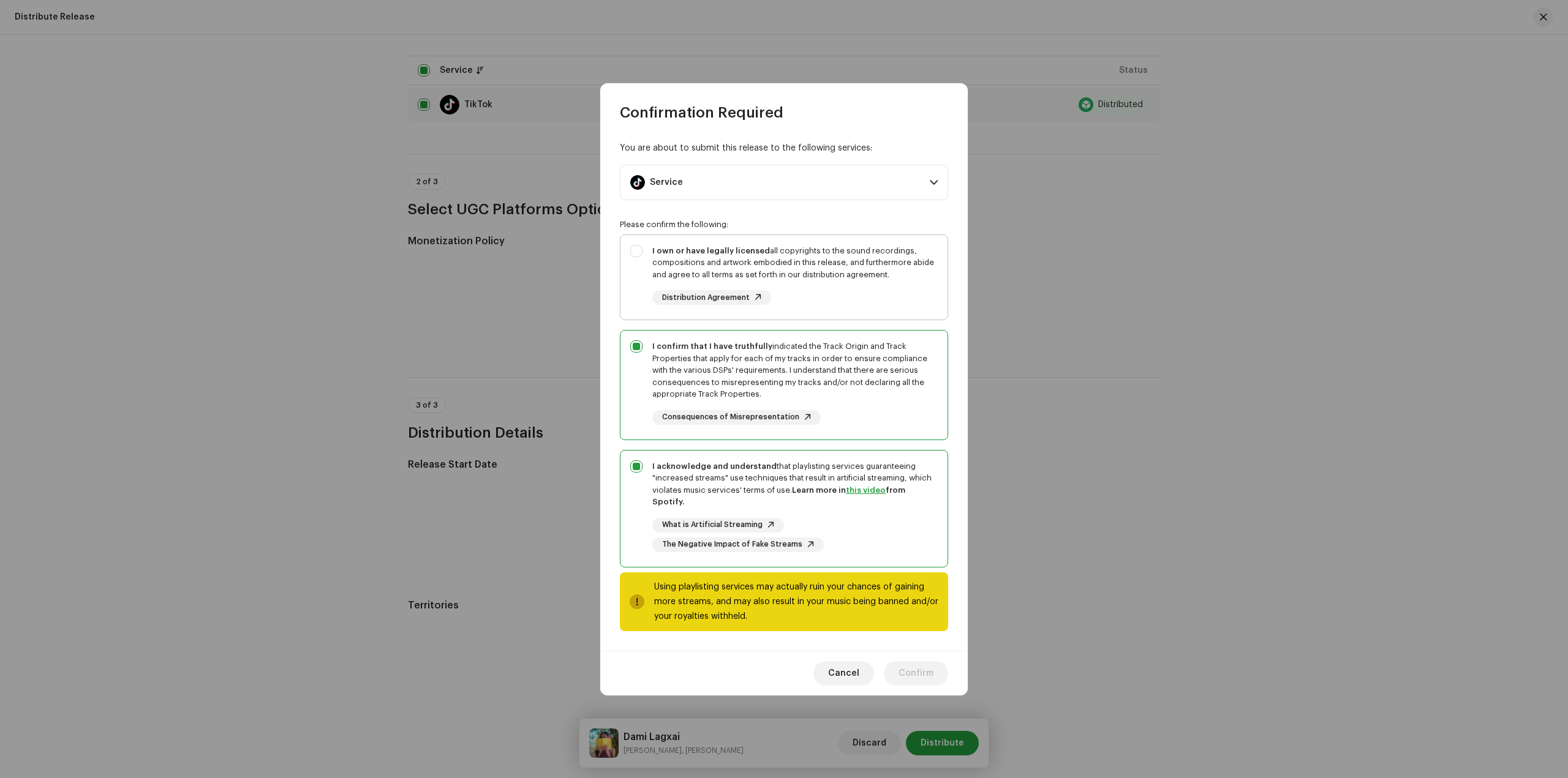
click at [695, 247] on div "I own or have legally licensed all copyrights to the sound recordings, composit…" at bounding box center [784, 275] width 327 height 80
checkbox input "true"
click at [933, 665] on span "Confirm" at bounding box center [916, 673] width 35 height 25
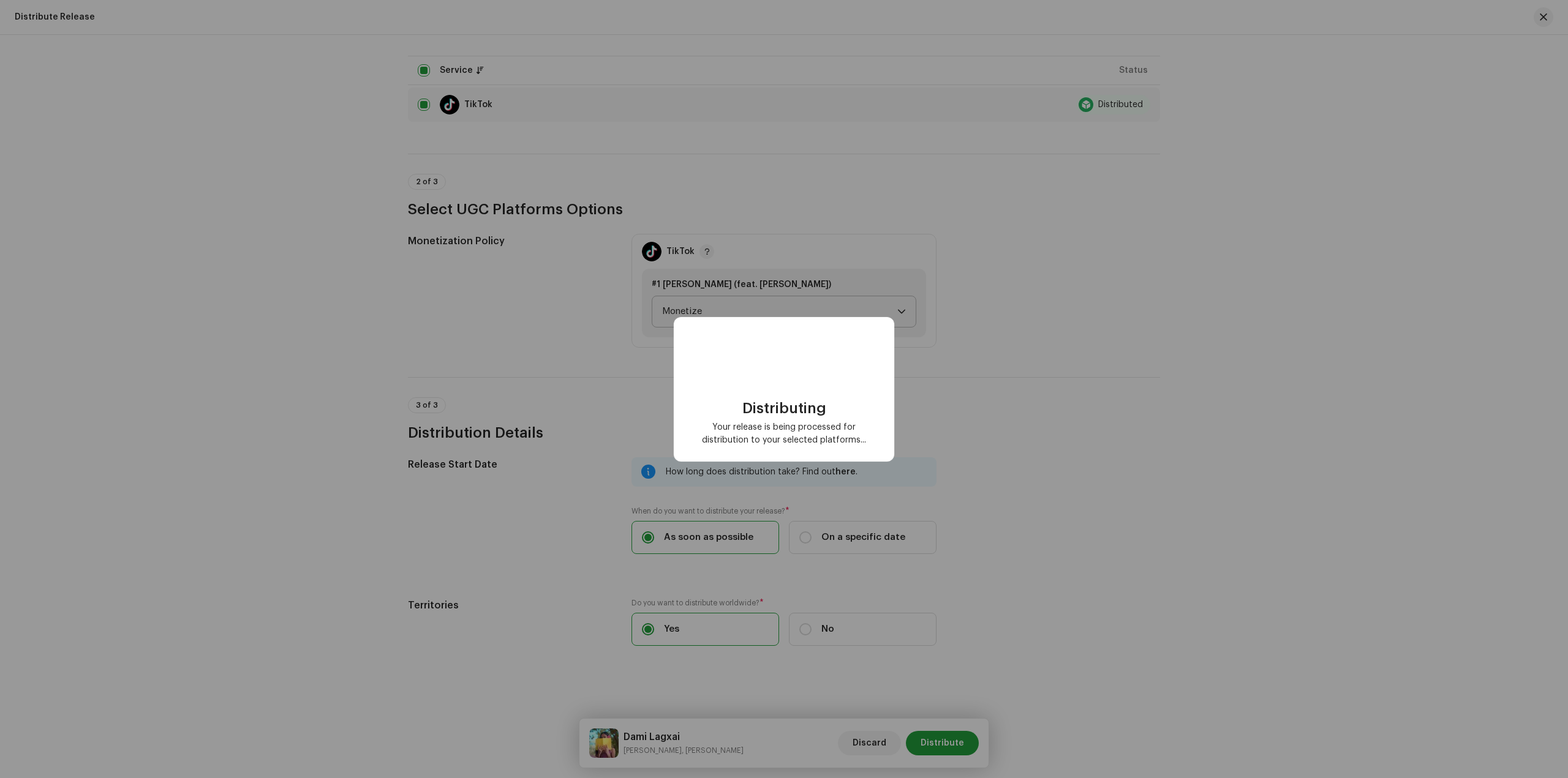
scroll to position [0, 0]
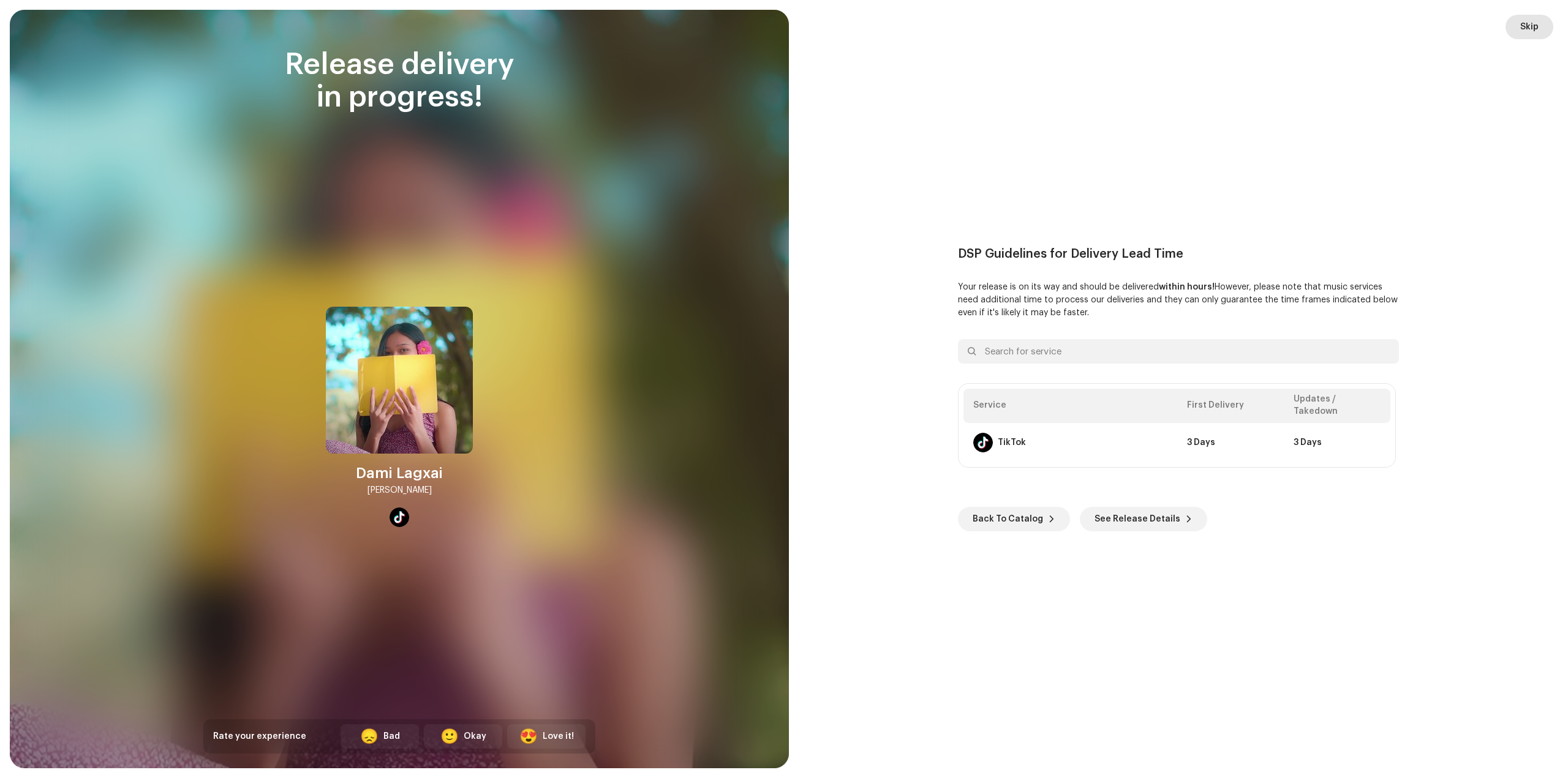
click at [1532, 29] on span "Skip" at bounding box center [1529, 27] width 18 height 25
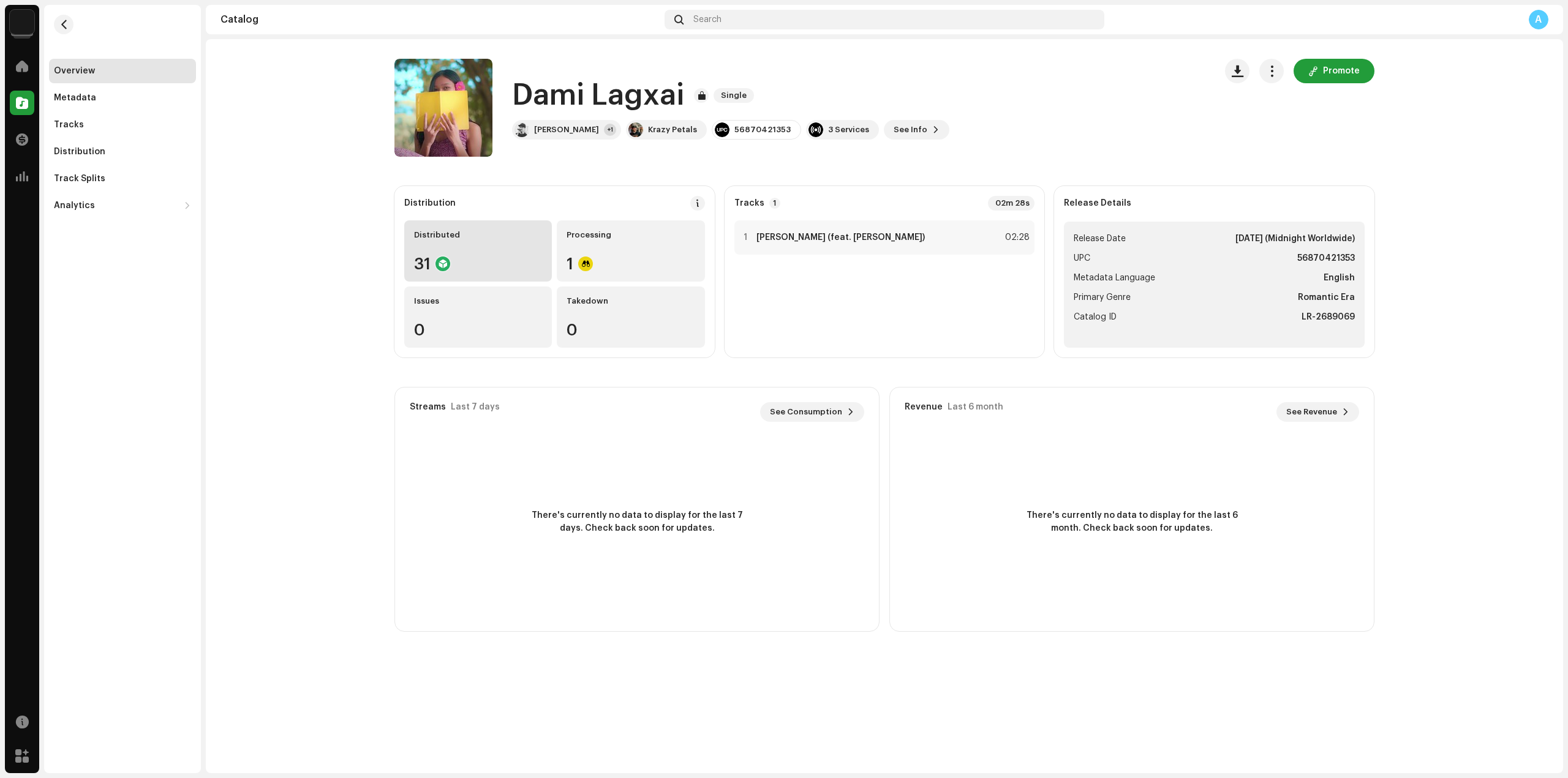
click at [479, 243] on div "Distributed 31" at bounding box center [478, 251] width 148 height 62
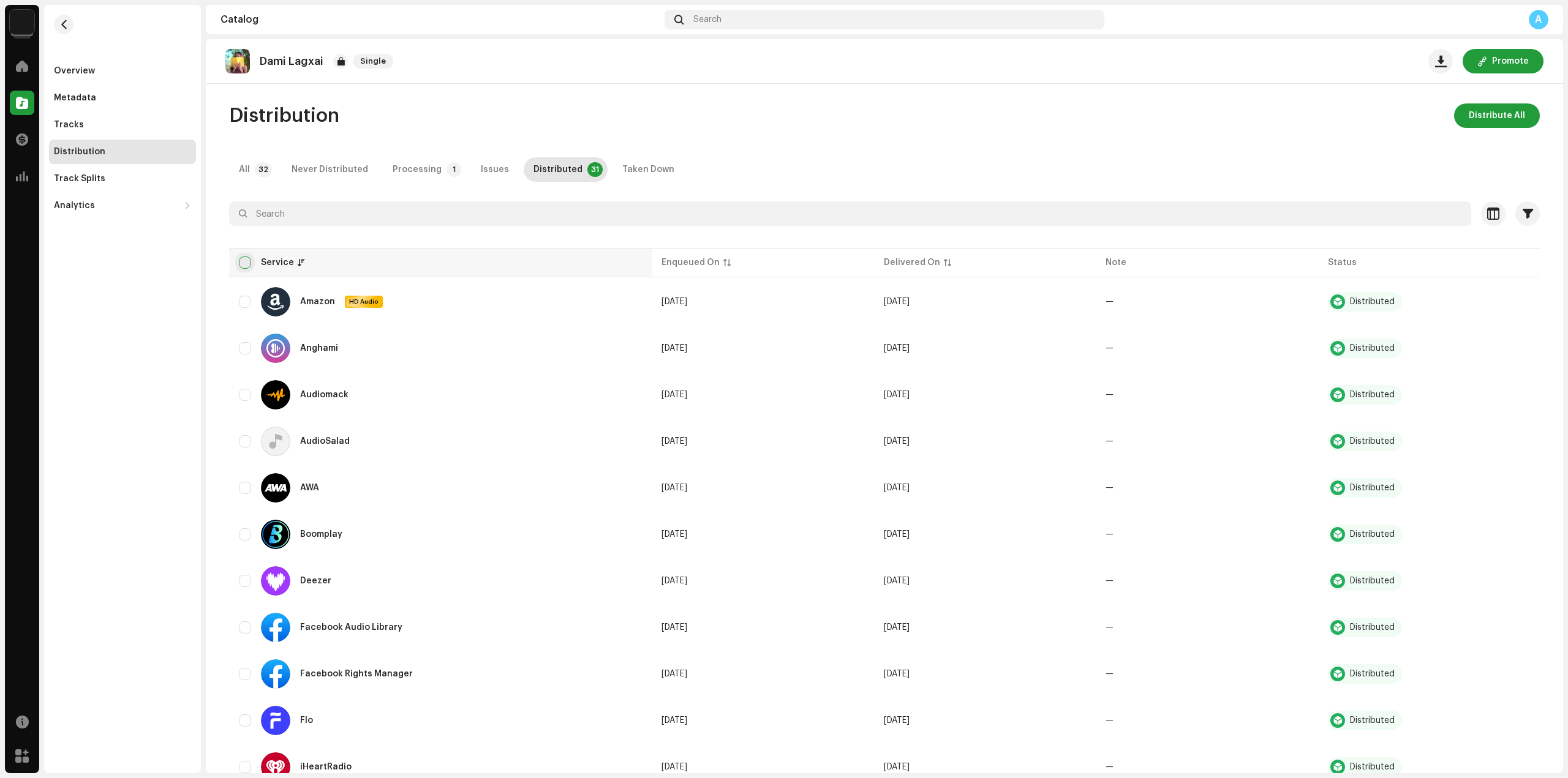
click at [243, 268] on input "checkbox" at bounding box center [245, 263] width 12 height 12
checkbox input "true"
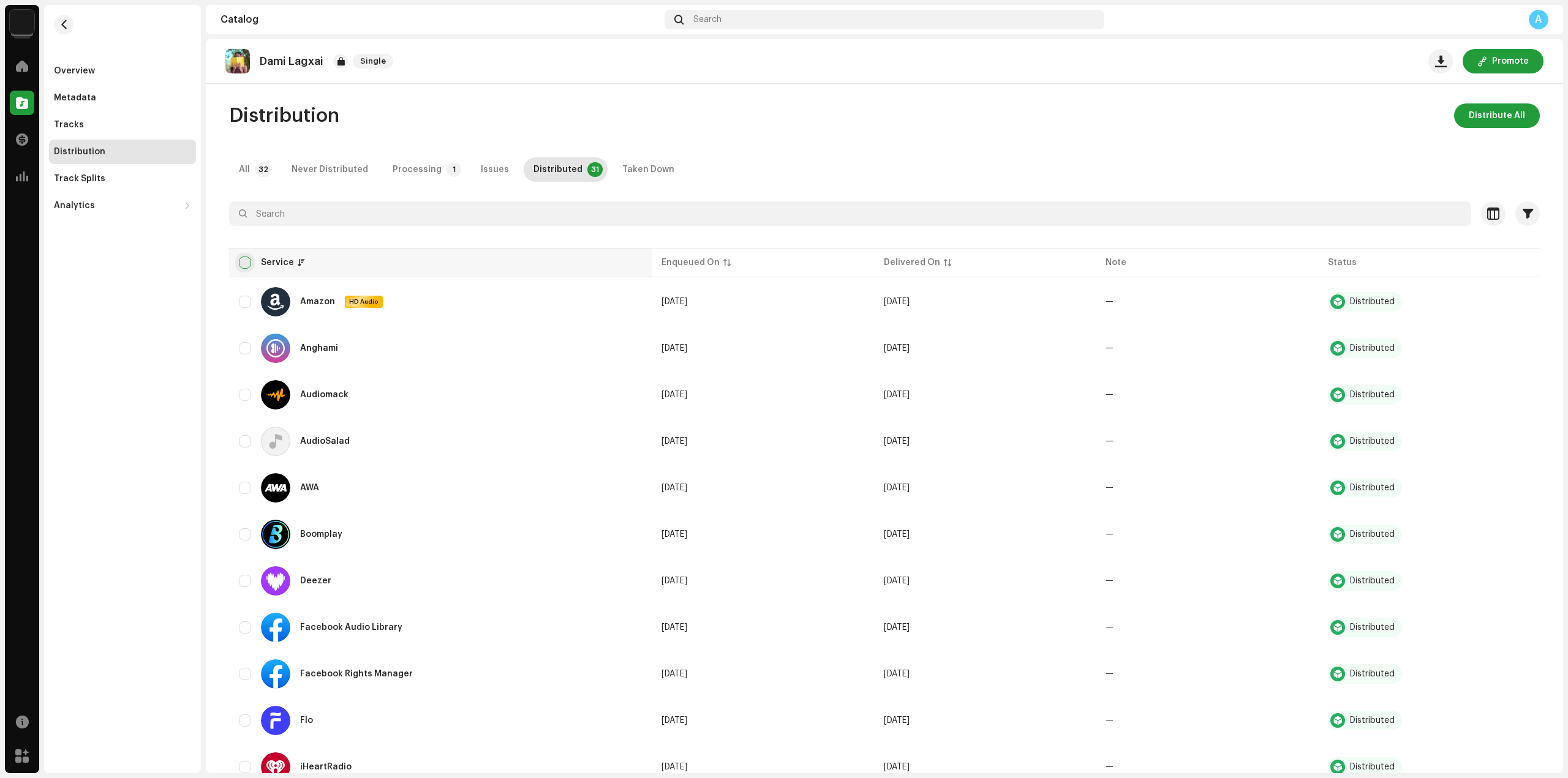
checkbox input "true"
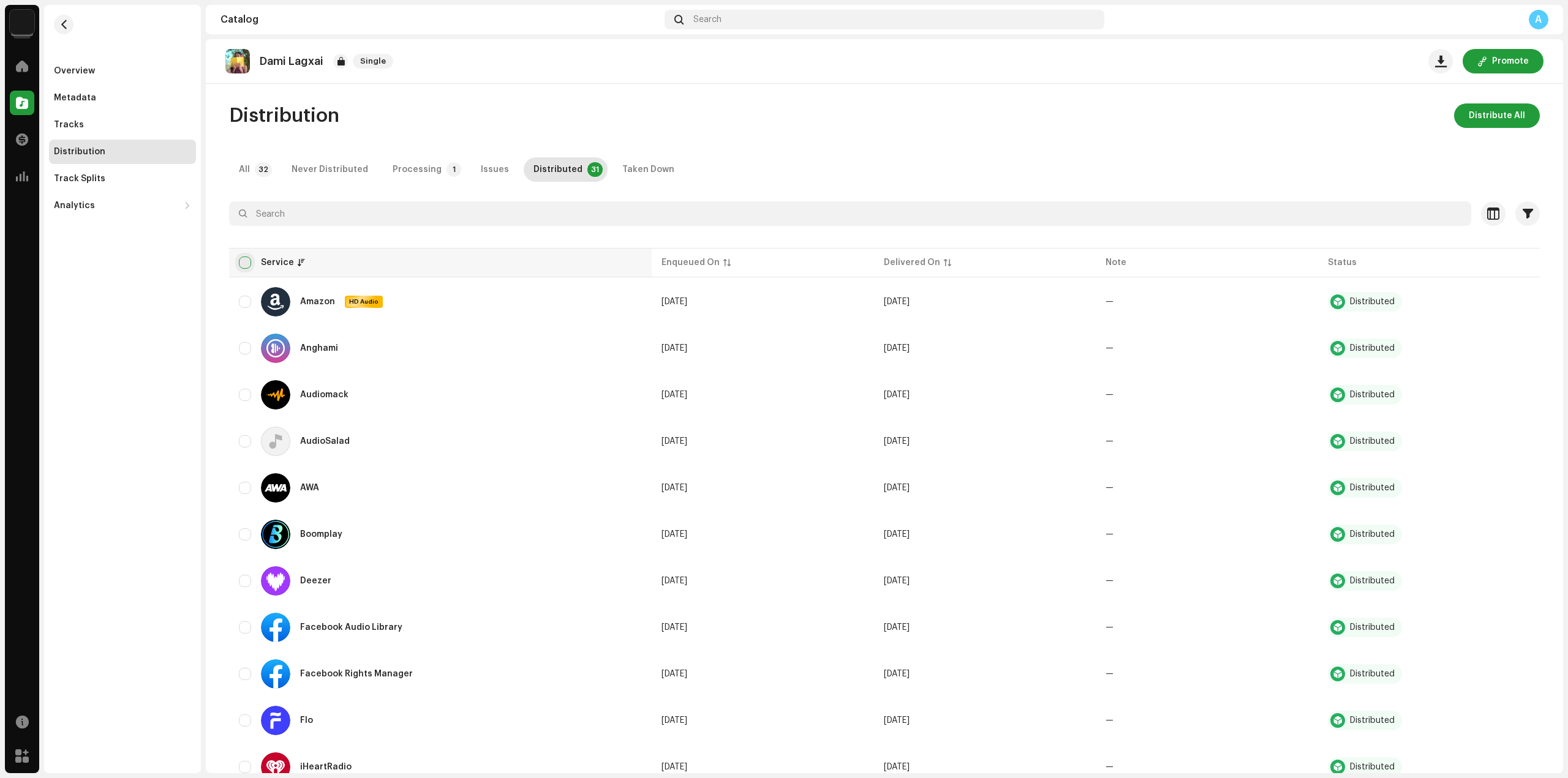
checkbox input "true"
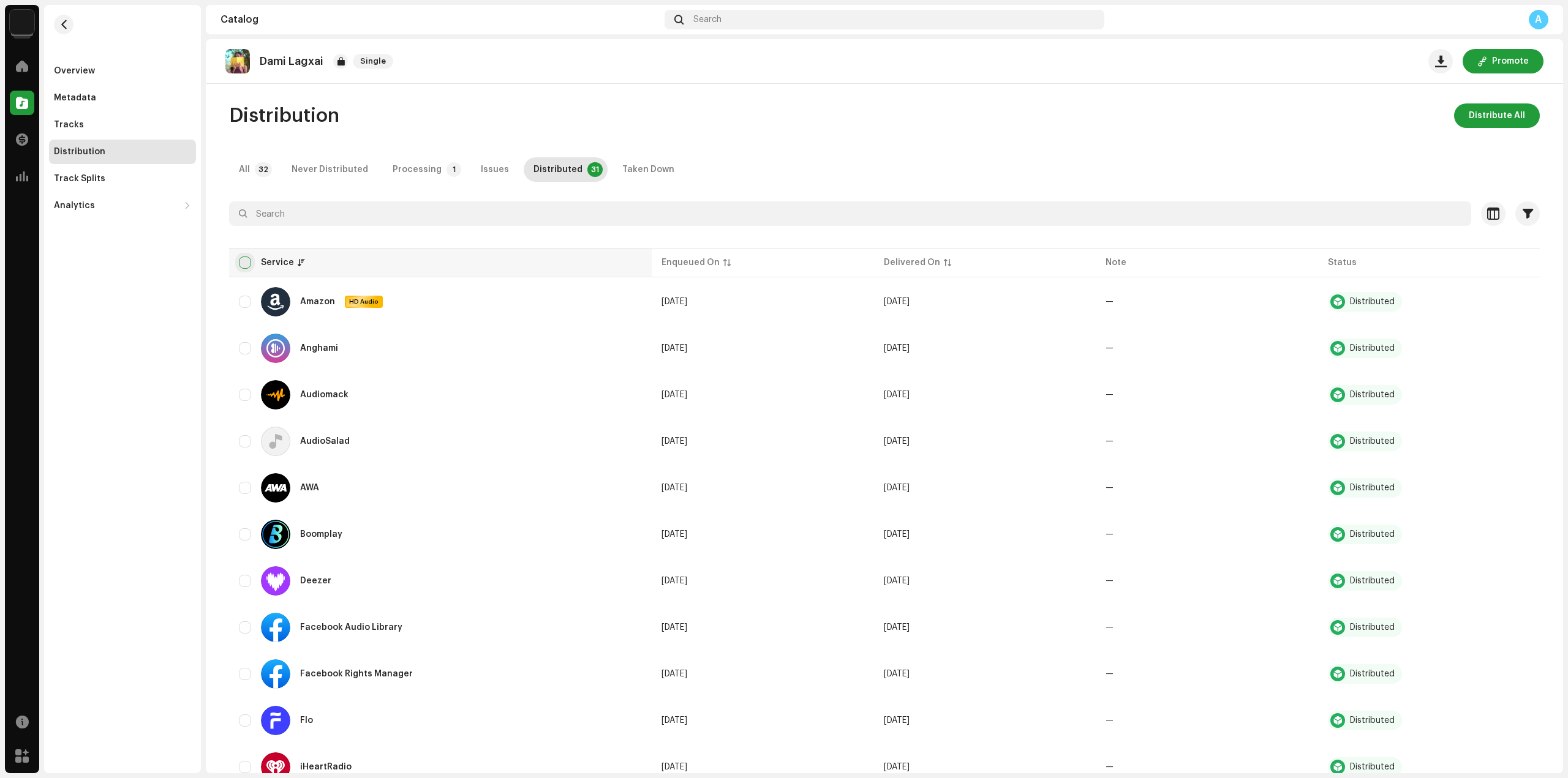
checkbox input "true"
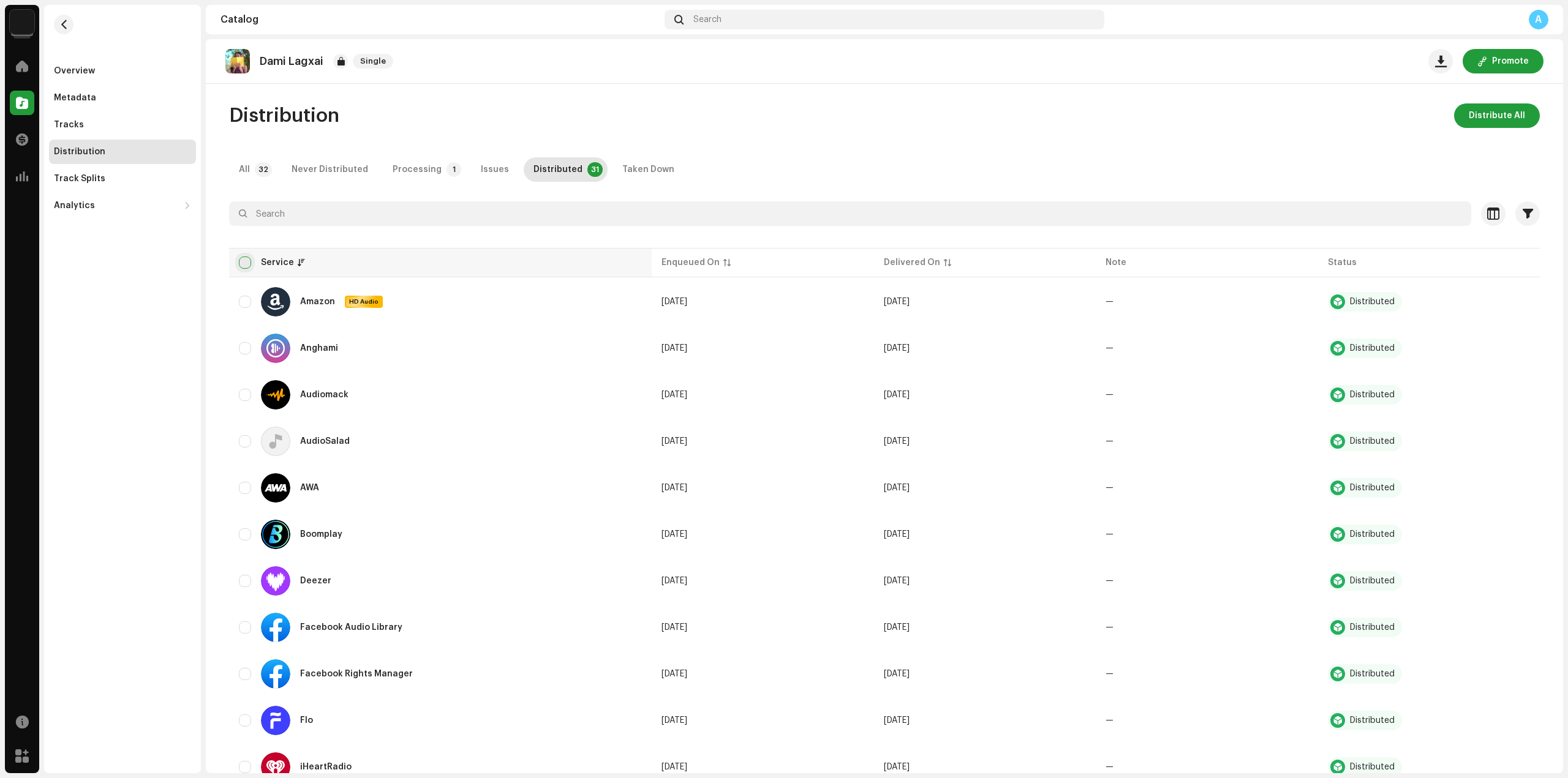
checkbox input "true"
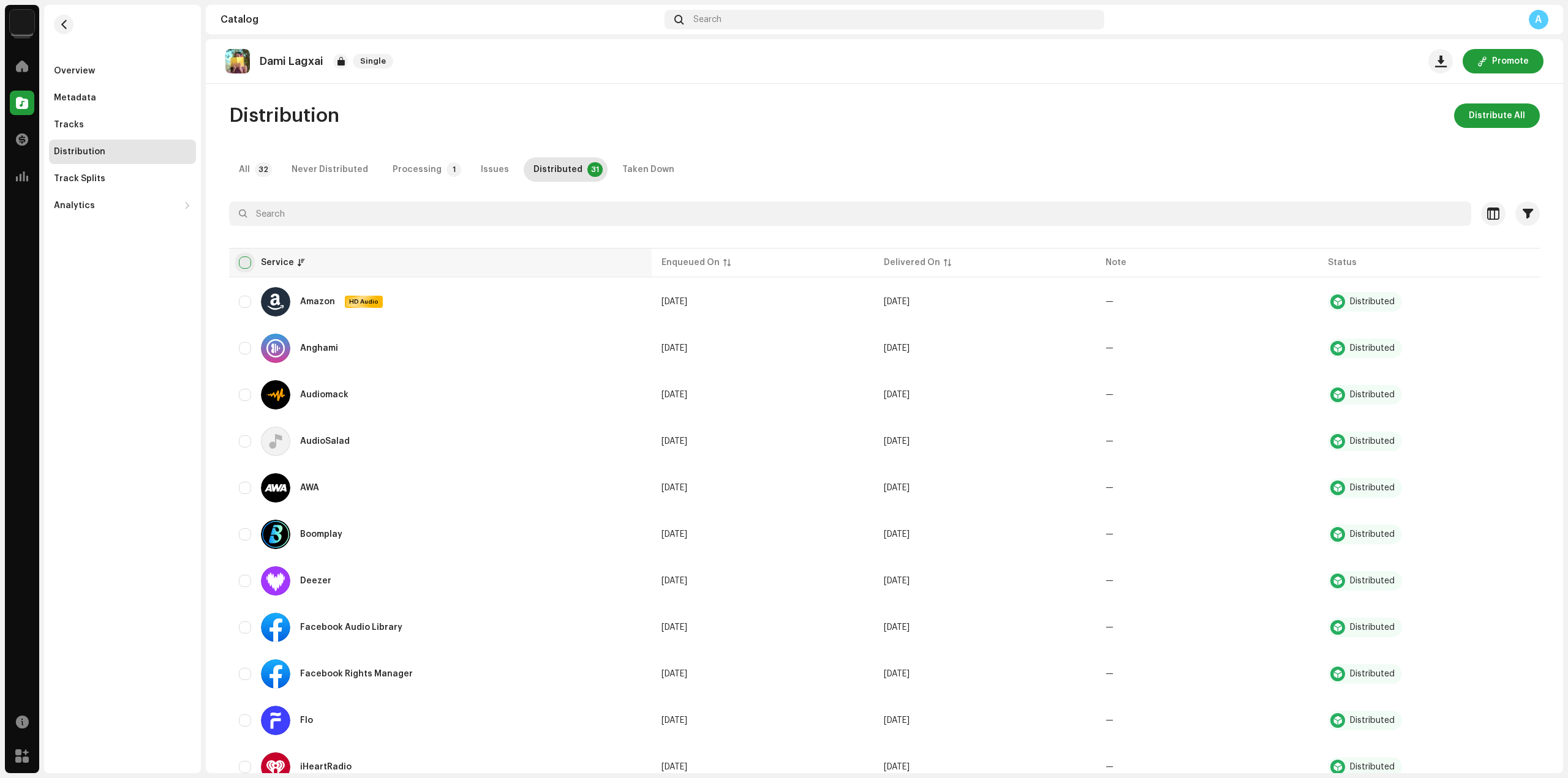
checkbox input "true"
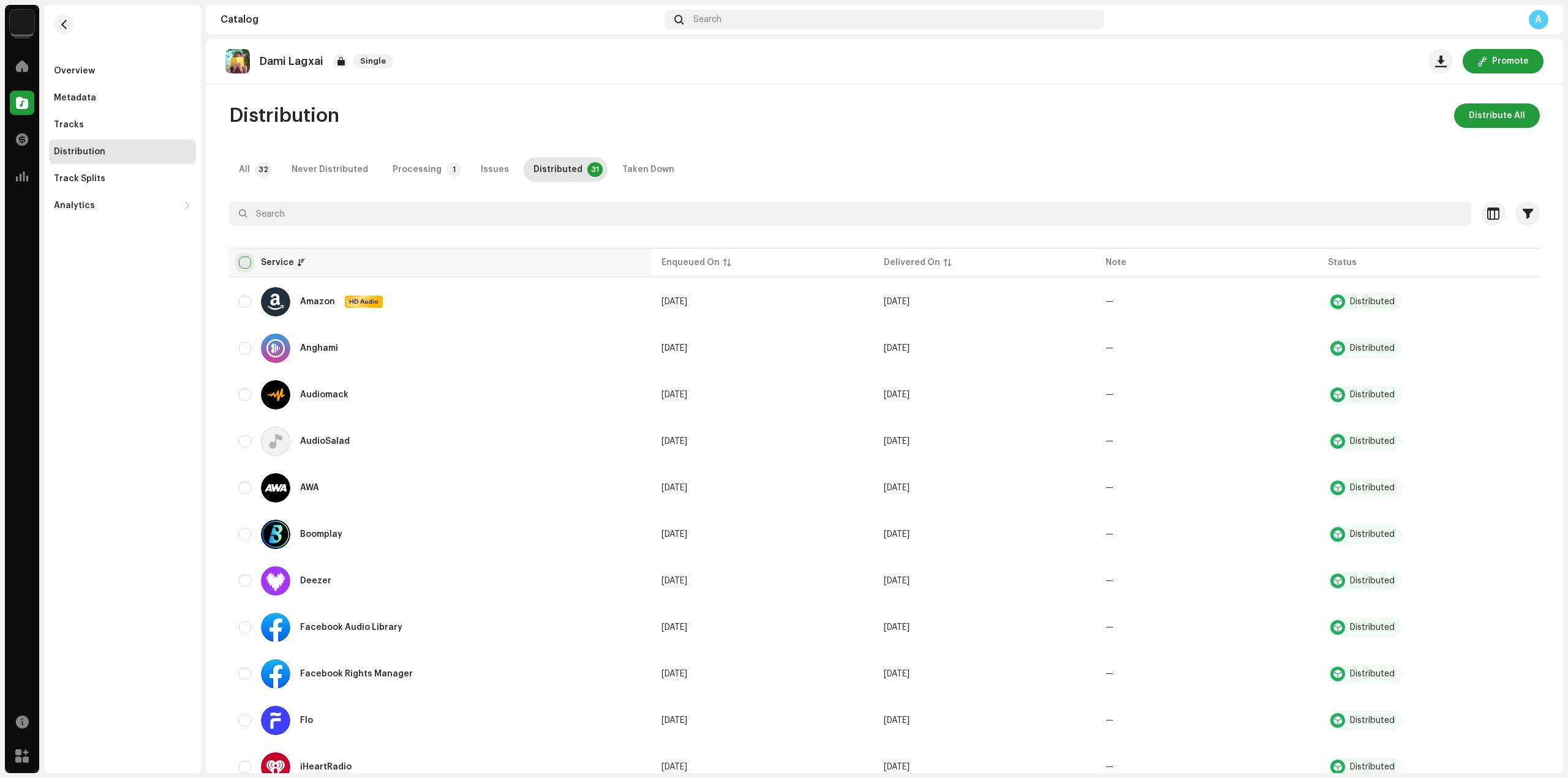
checkbox input "true"
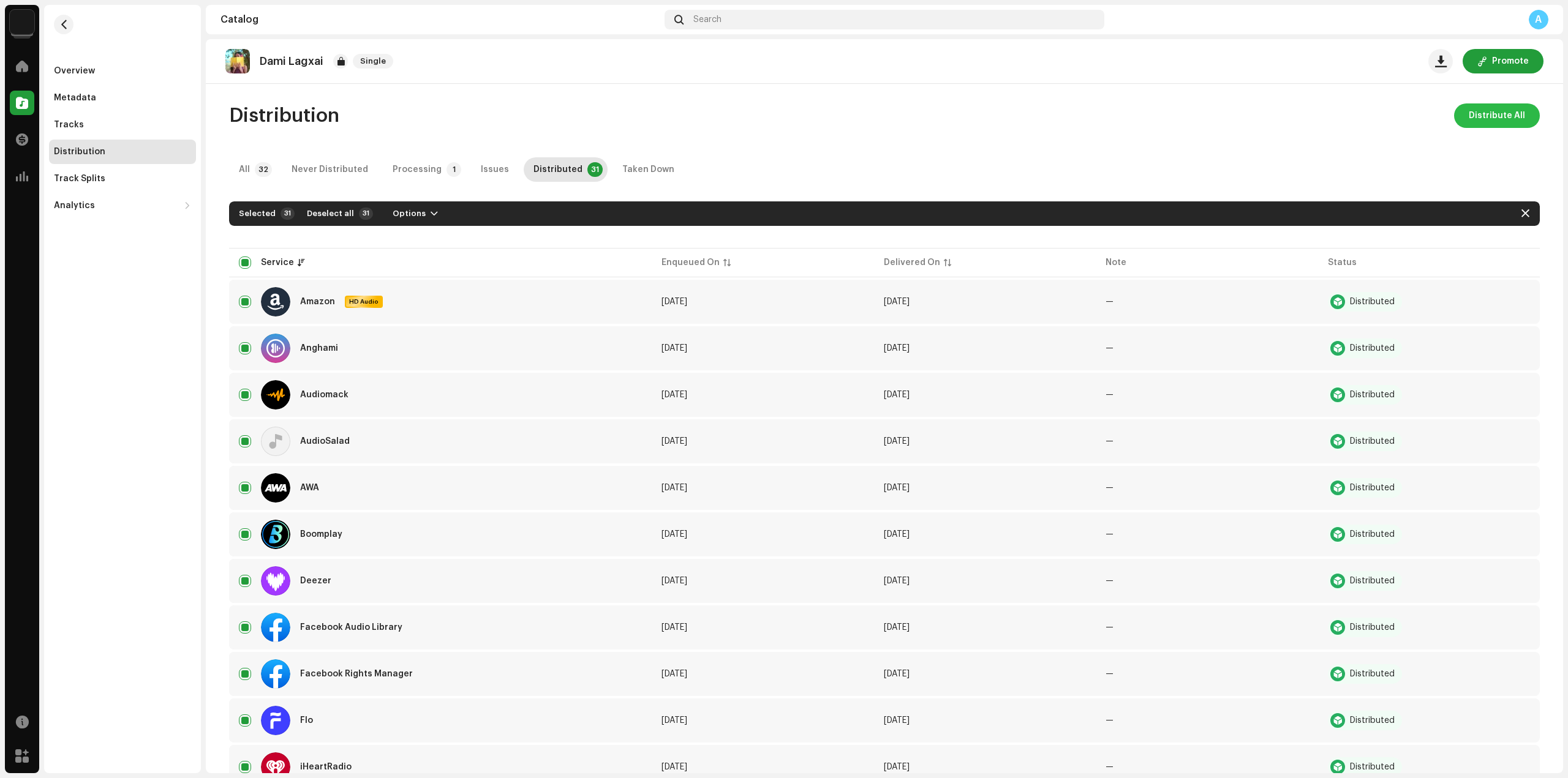
click at [1496, 113] on span "Distribute All" at bounding box center [1497, 116] width 56 height 25
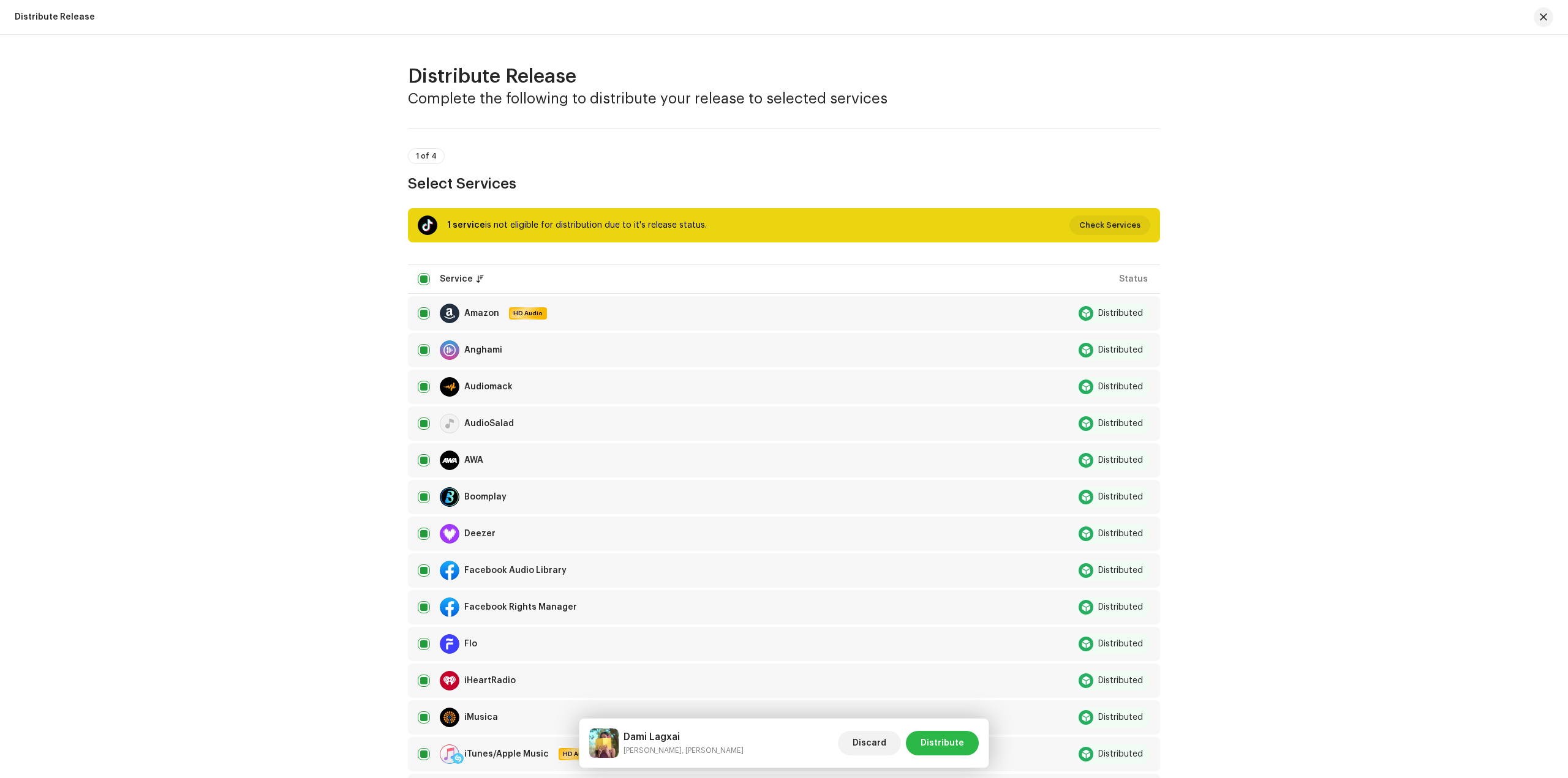
click at [953, 739] on span "Distribute" at bounding box center [942, 743] width 44 height 25
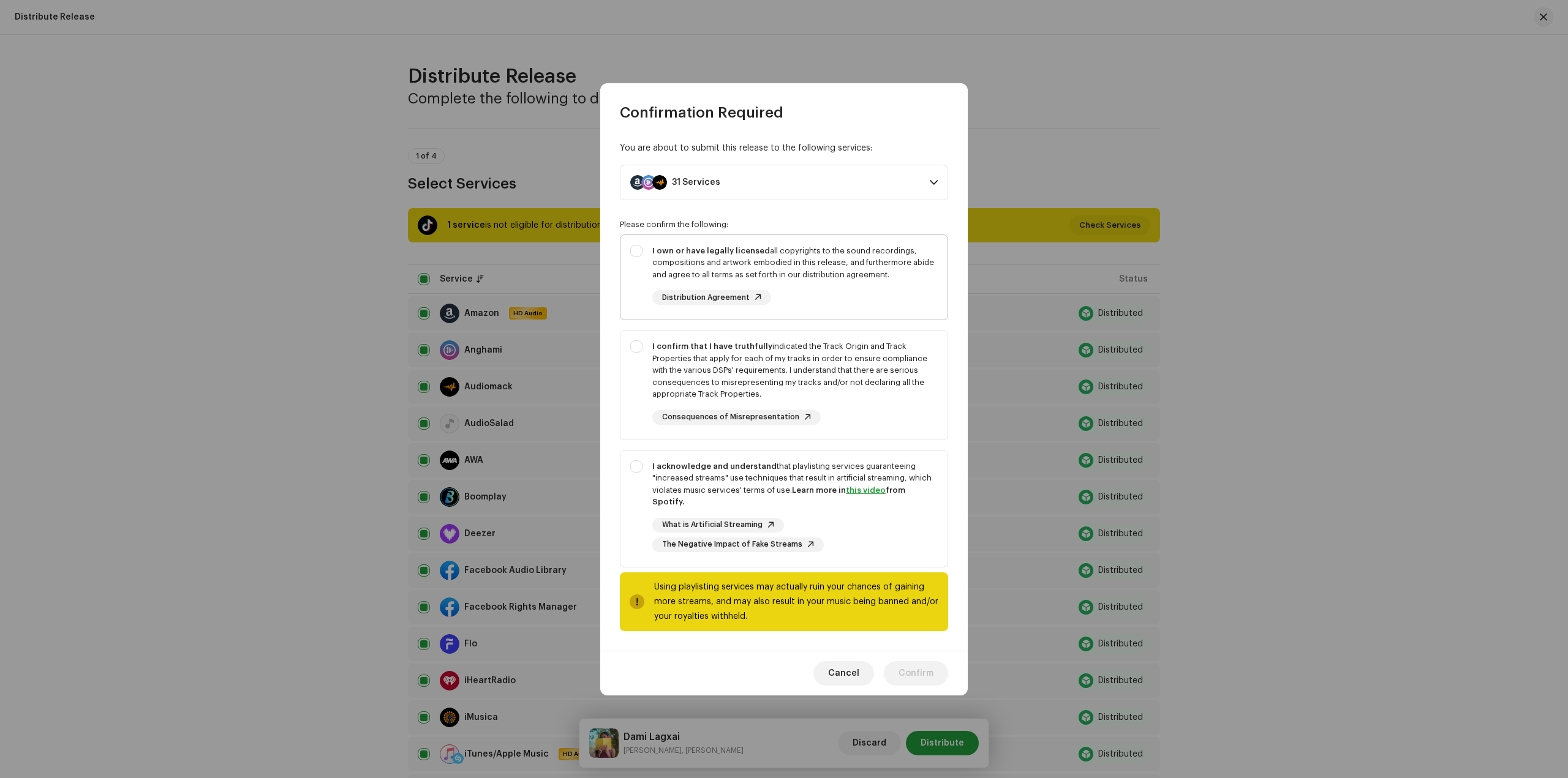
click at [710, 255] on strong "I own or have legally licensed" at bounding box center [711, 251] width 118 height 8
checkbox input "true"
click at [710, 350] on strong "I confirm that I have truthfully" at bounding box center [713, 347] width 120 height 8
checkbox input "true"
click at [713, 467] on div "I acknowledge and understand that playlisting services guaranteeing "increased …" at bounding box center [795, 484] width 285 height 48
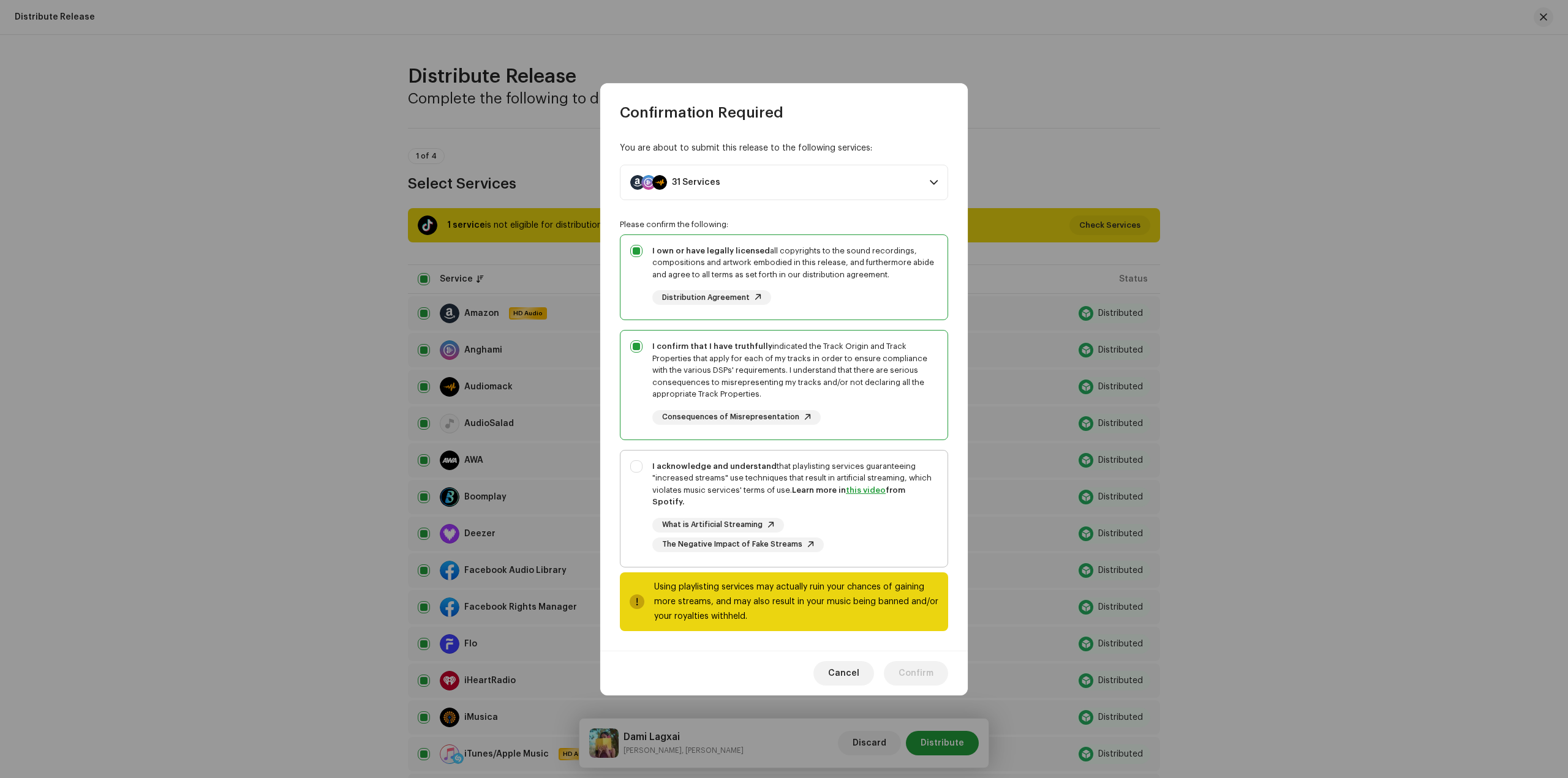
checkbox input "true"
click at [914, 661] on span "Confirm" at bounding box center [916, 673] width 35 height 25
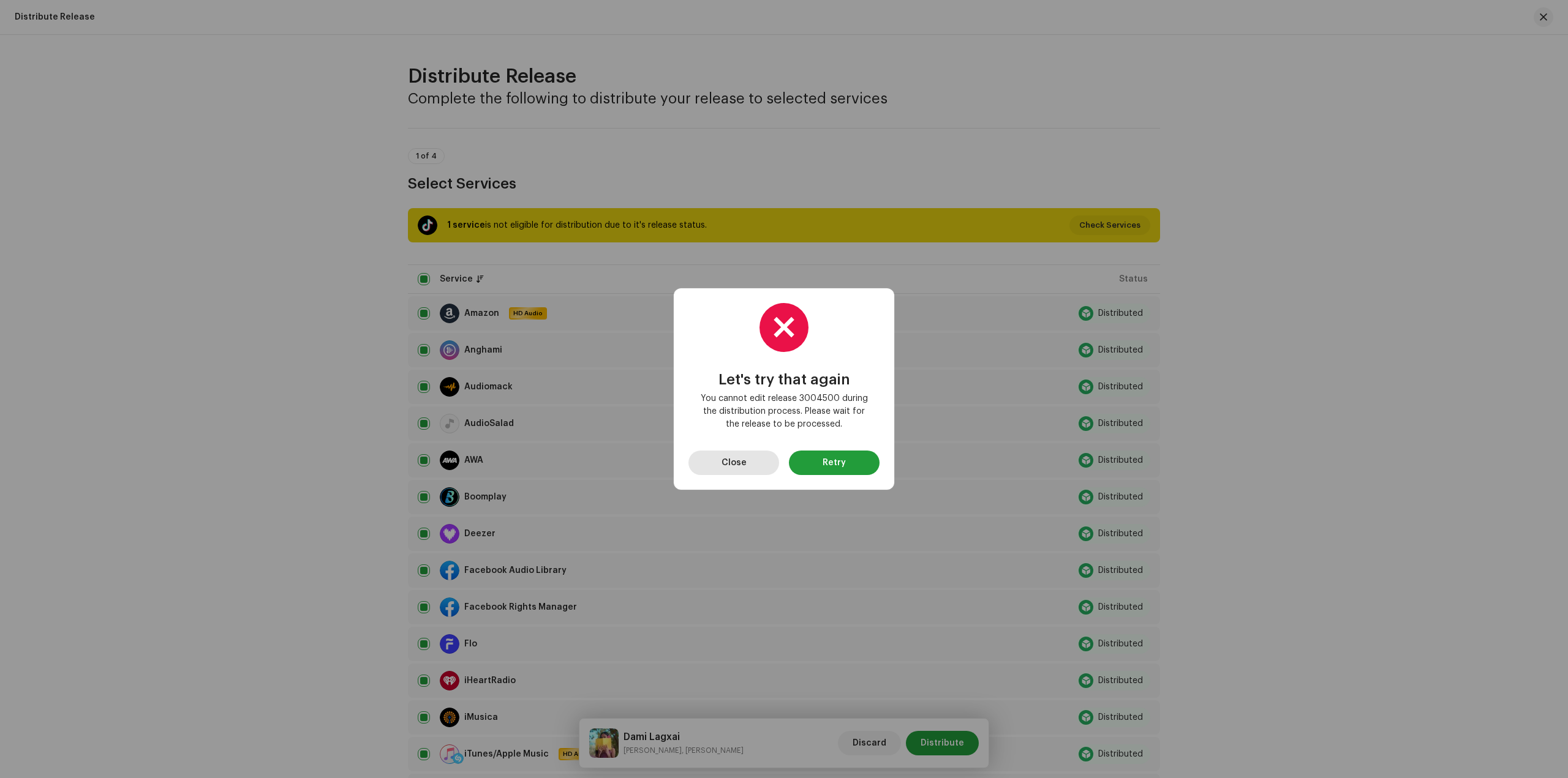
click at [743, 461] on span "Close" at bounding box center [734, 463] width 25 height 25
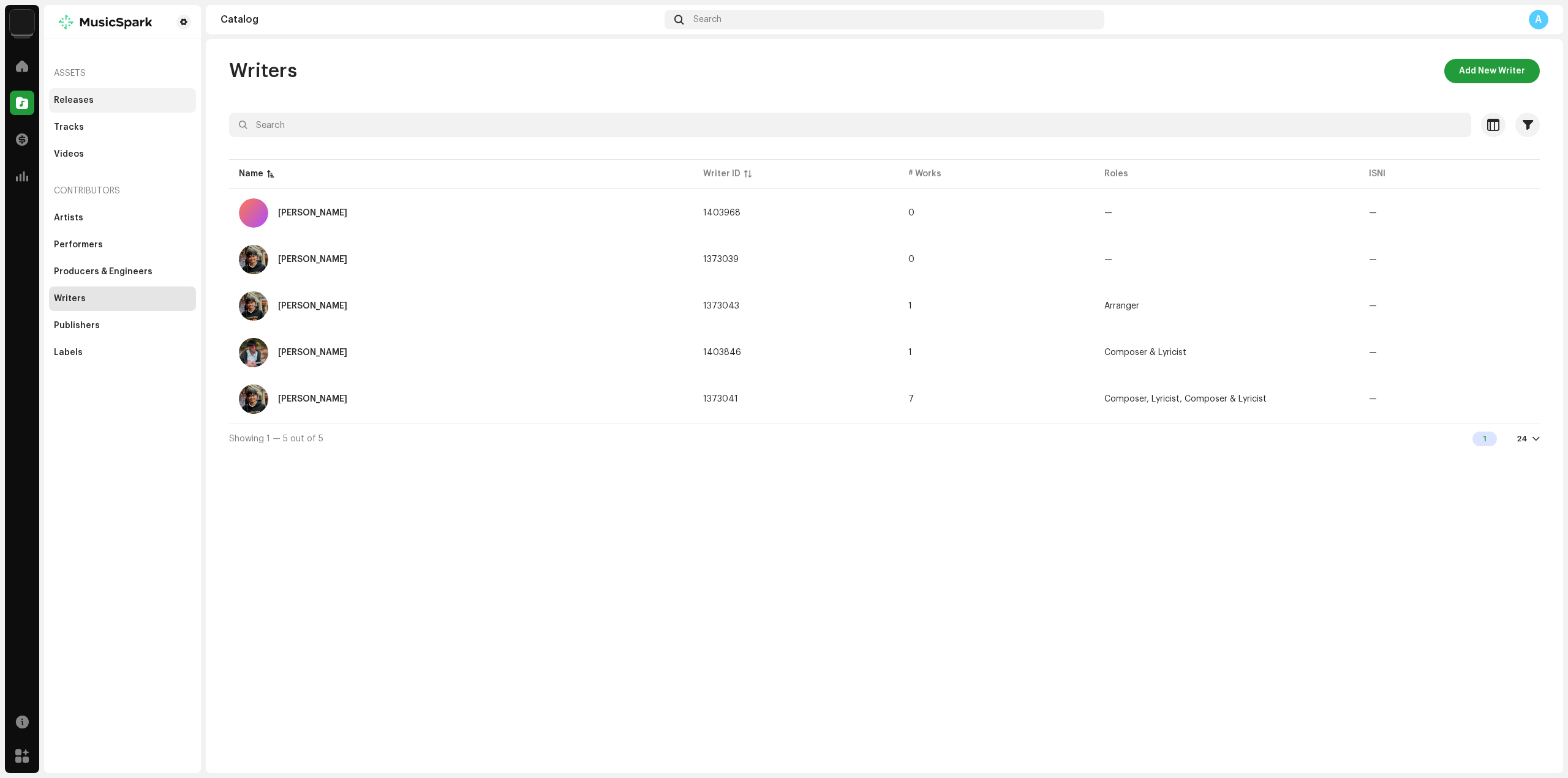
click at [91, 99] on div "Releases" at bounding box center [122, 100] width 137 height 10
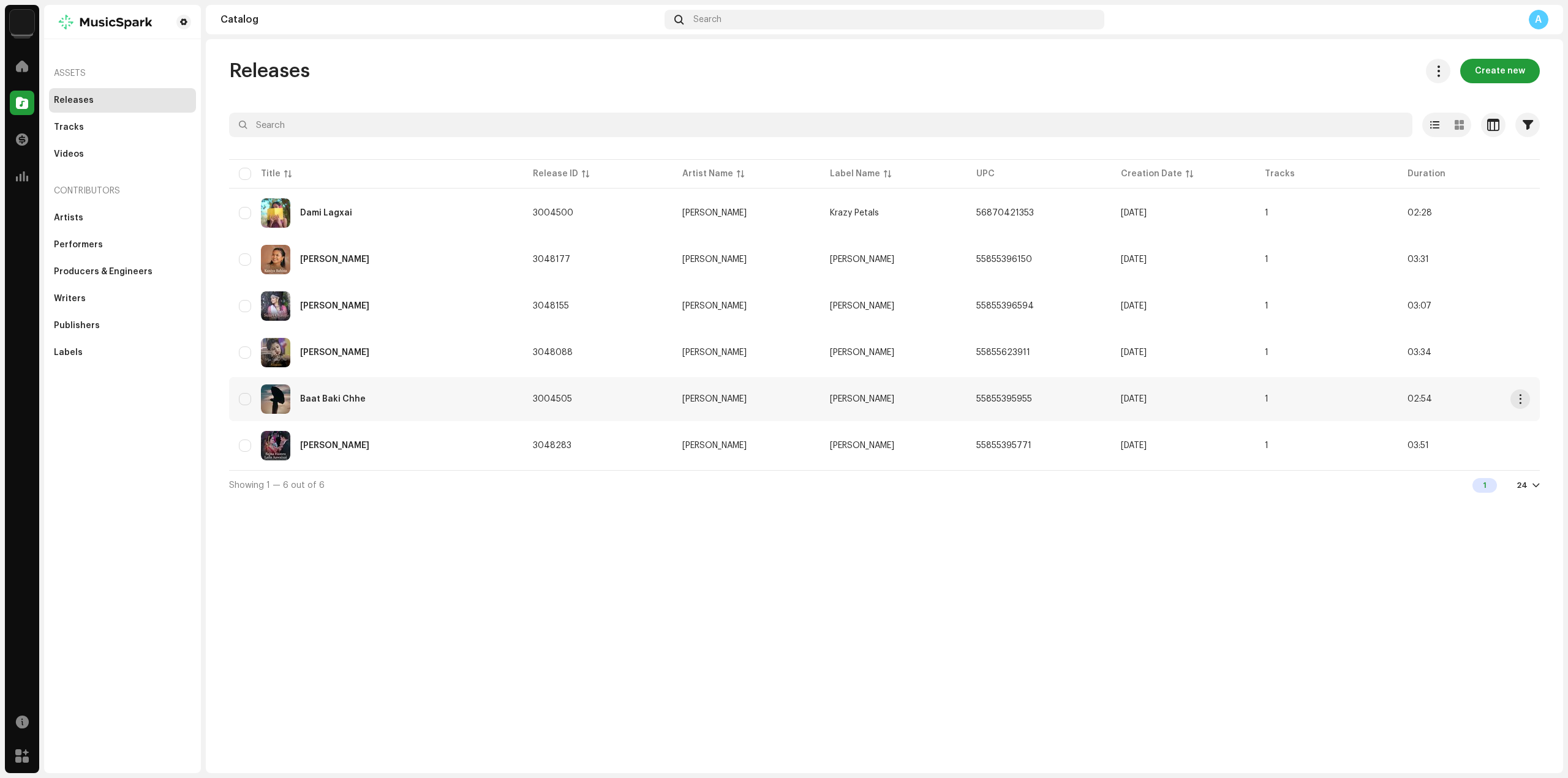
click at [417, 401] on div "Baat Baki Chhe" at bounding box center [375, 399] width 274 height 29
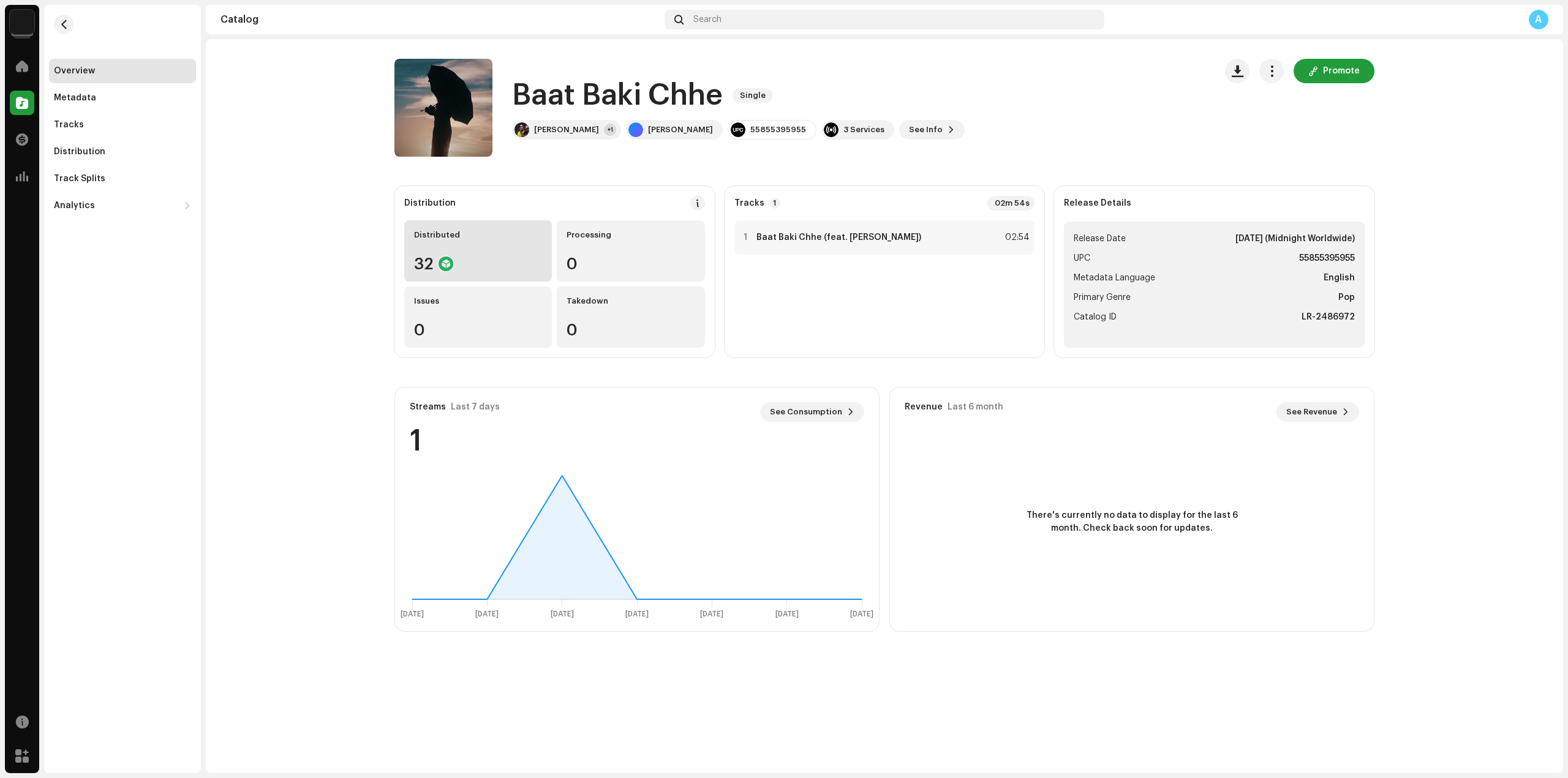
click at [486, 256] on div "32" at bounding box center [477, 263] width 128 height 16
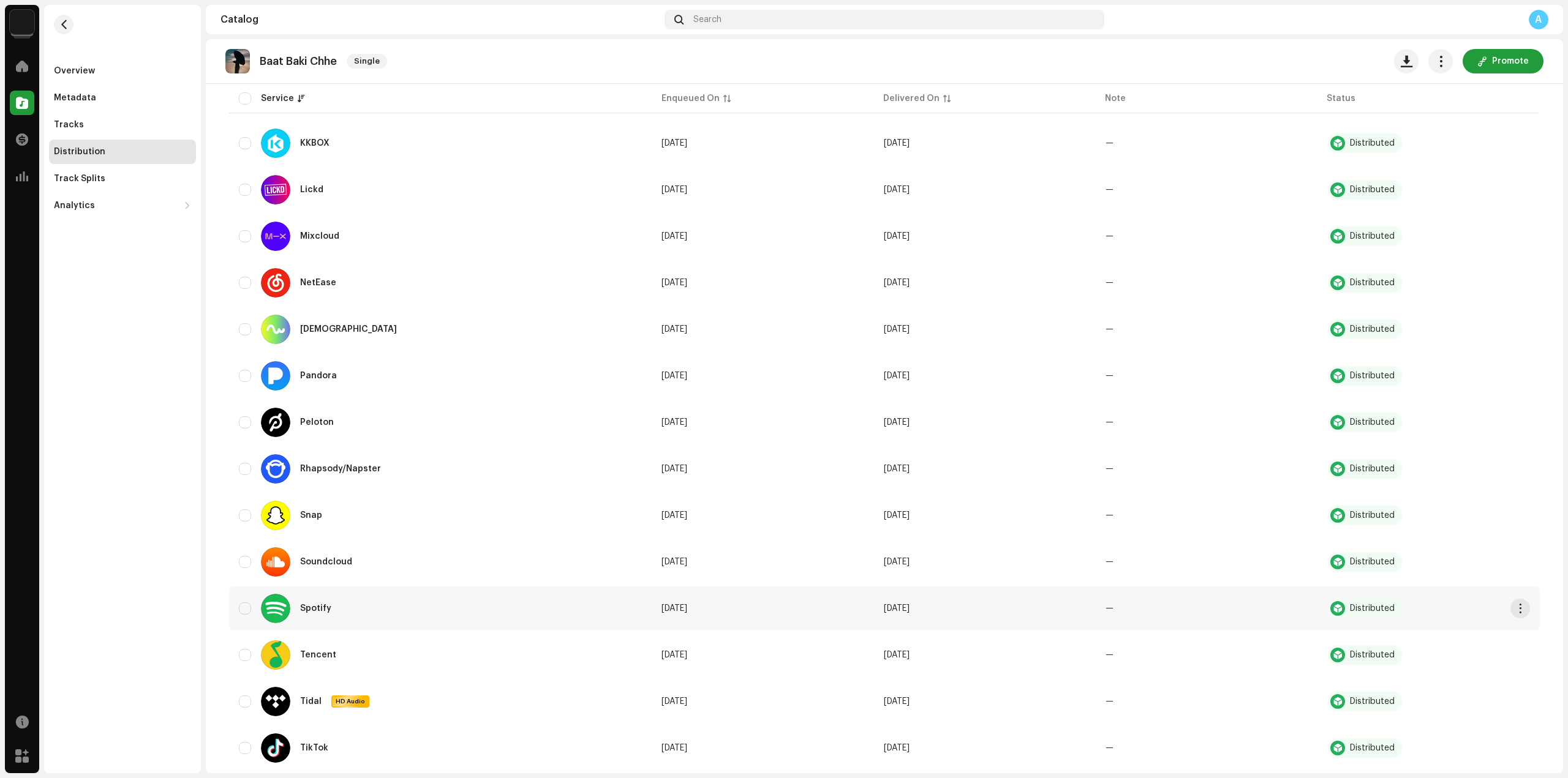
scroll to position [1028, 0]
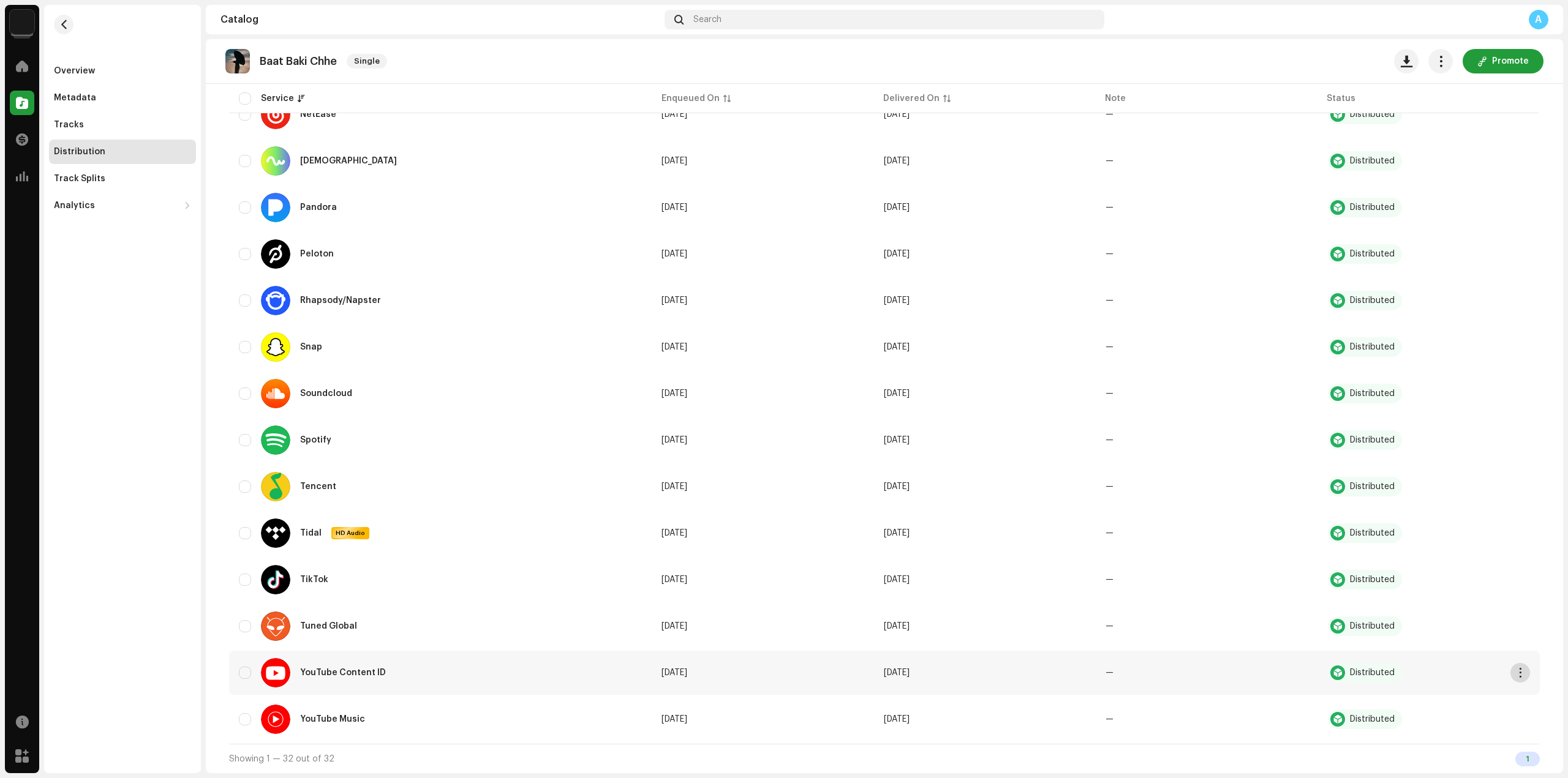
click at [1516, 673] on span "button" at bounding box center [1520, 673] width 9 height 10
click at [1497, 695] on div "Distribute" at bounding box center [1459, 700] width 114 height 10
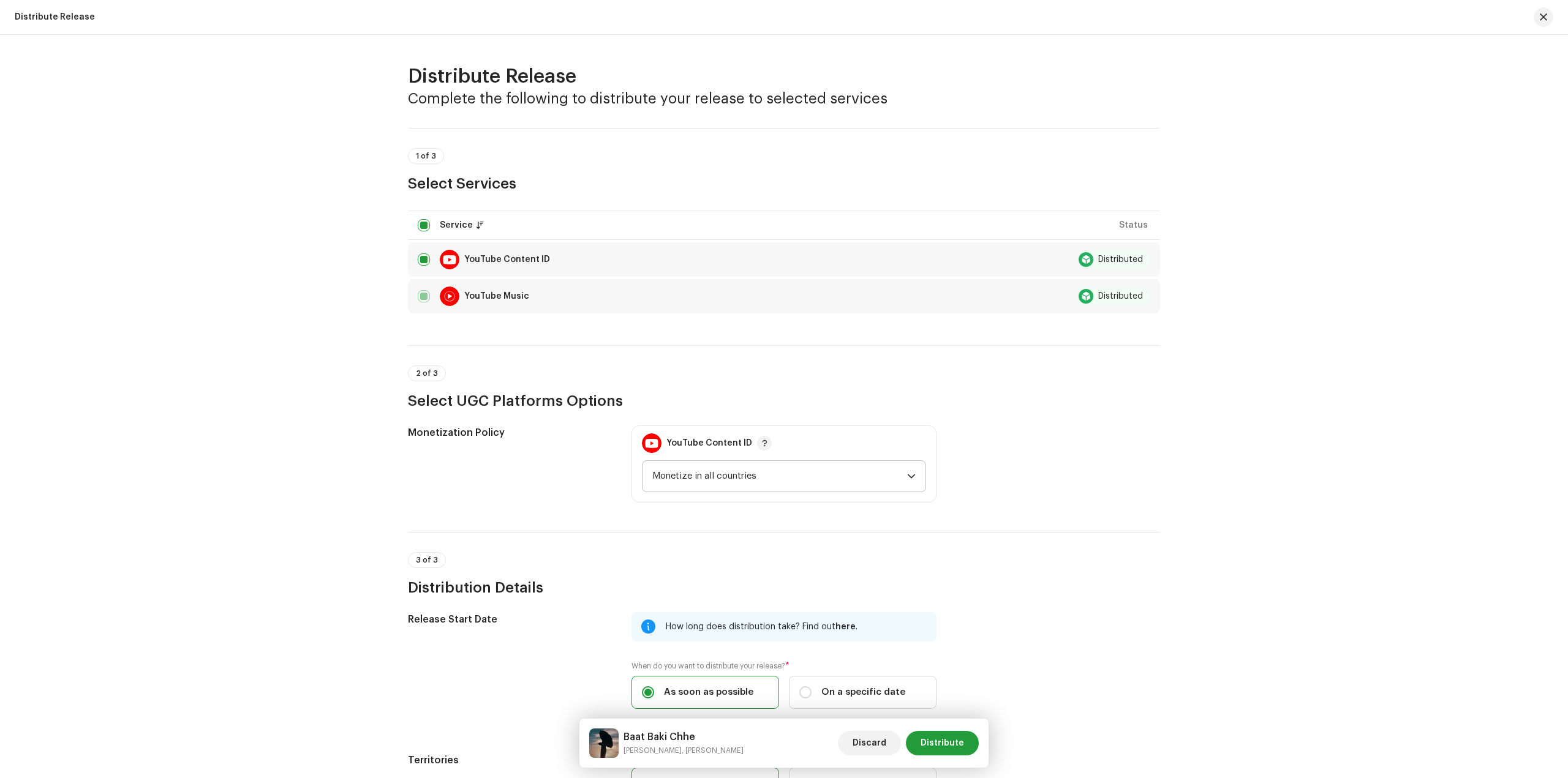
click at [806, 476] on span "Monetize in all countries" at bounding box center [780, 476] width 255 height 31
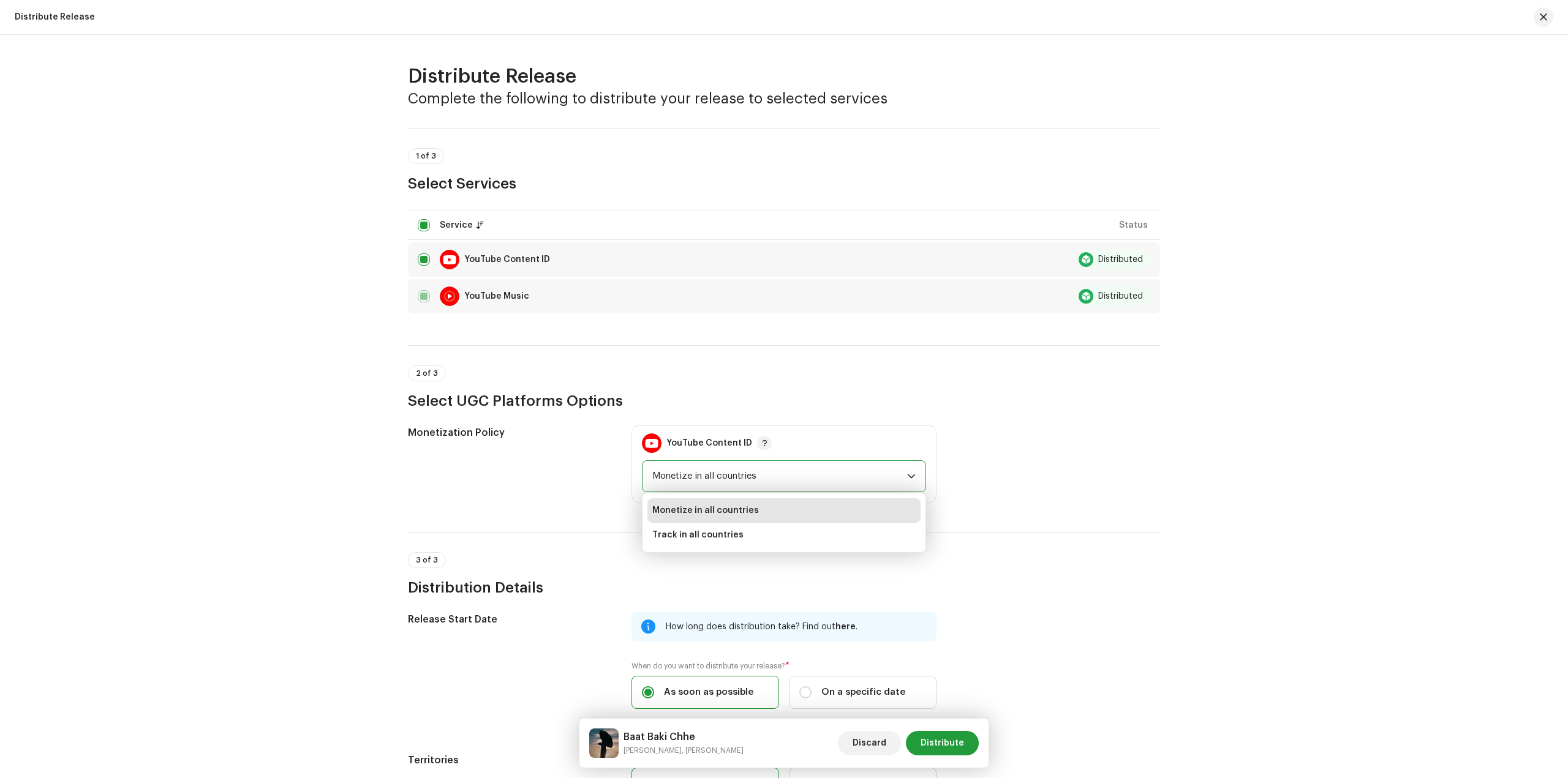
click at [992, 448] on div "Monetization Policy YouTube Content ID Monetize in all countries Monetize in al…" at bounding box center [784, 464] width 752 height 77
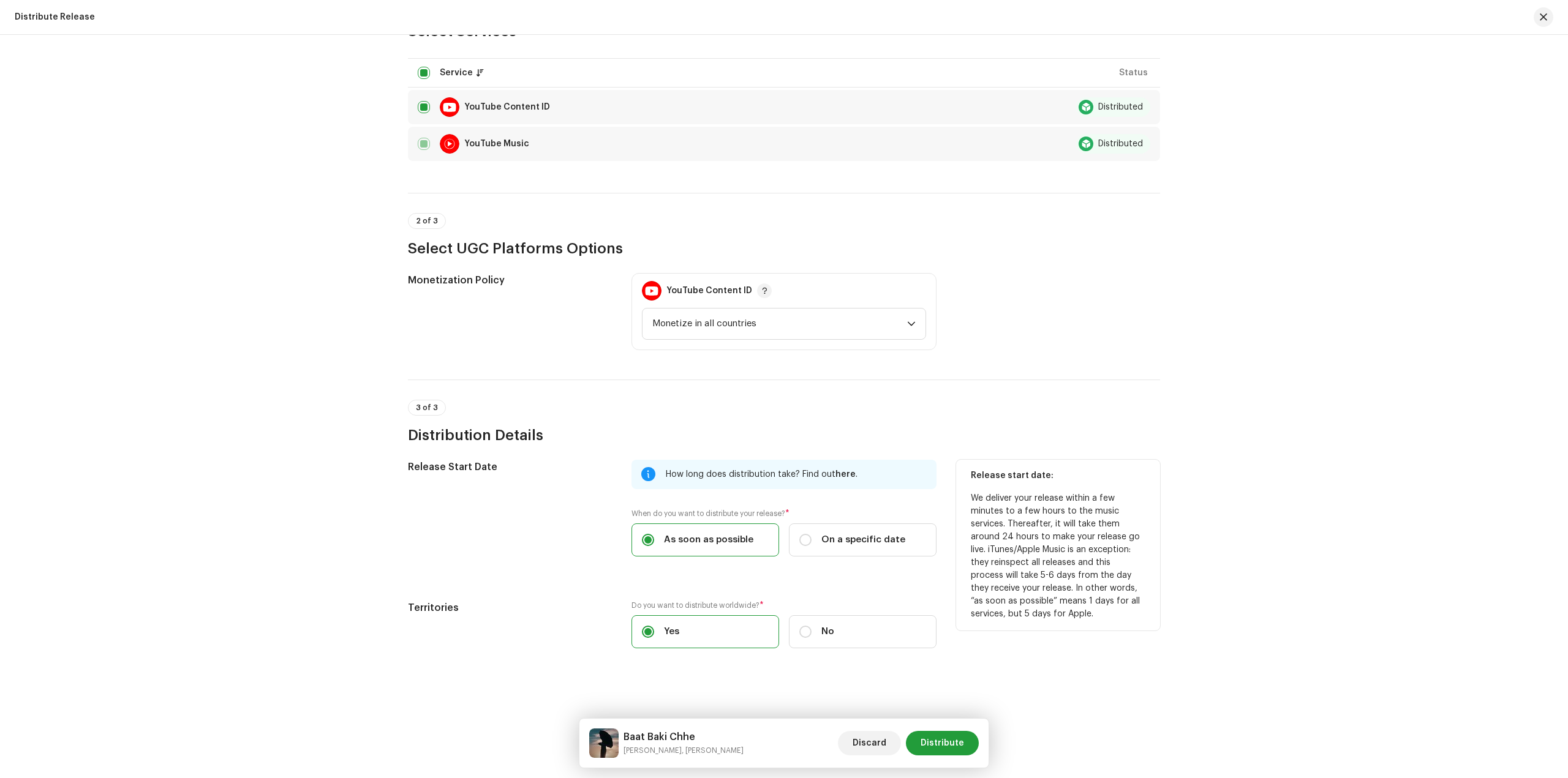
scroll to position [155, 0]
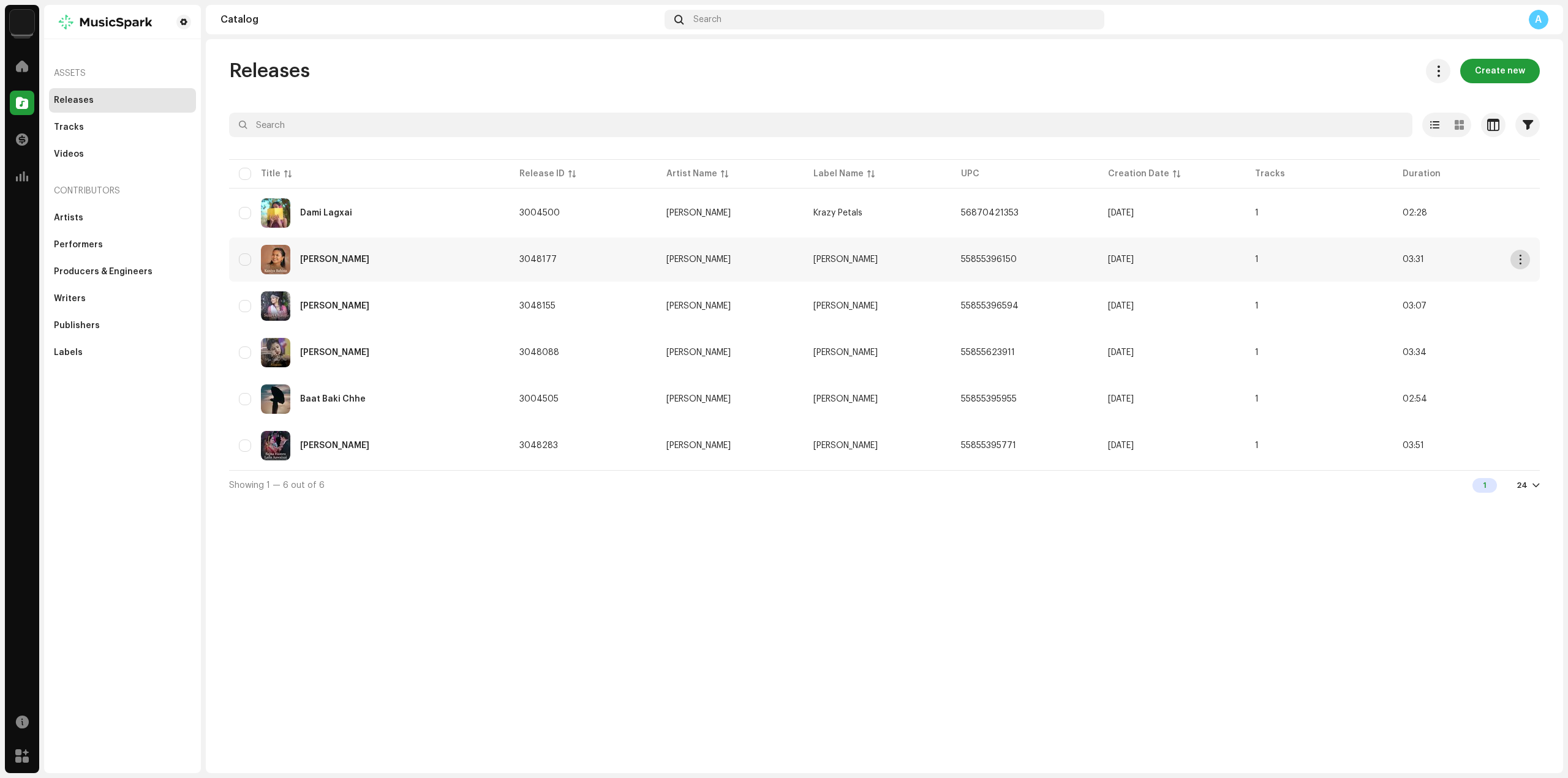
click at [1522, 258] on span "button" at bounding box center [1520, 260] width 9 height 10
click at [1115, 264] on td "[DATE]" at bounding box center [1171, 259] width 147 height 44
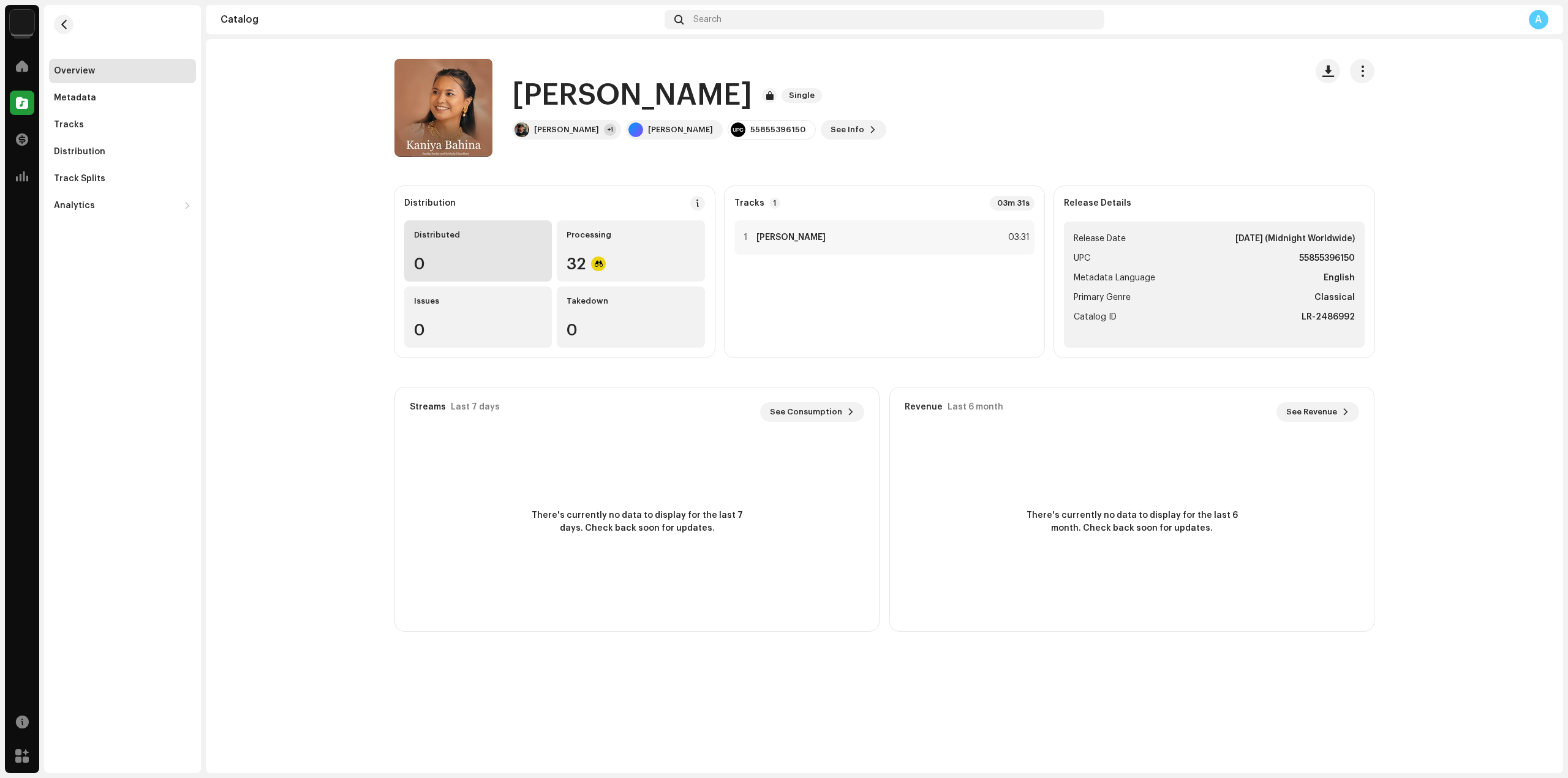
click at [507, 258] on div "0" at bounding box center [477, 263] width 128 height 16
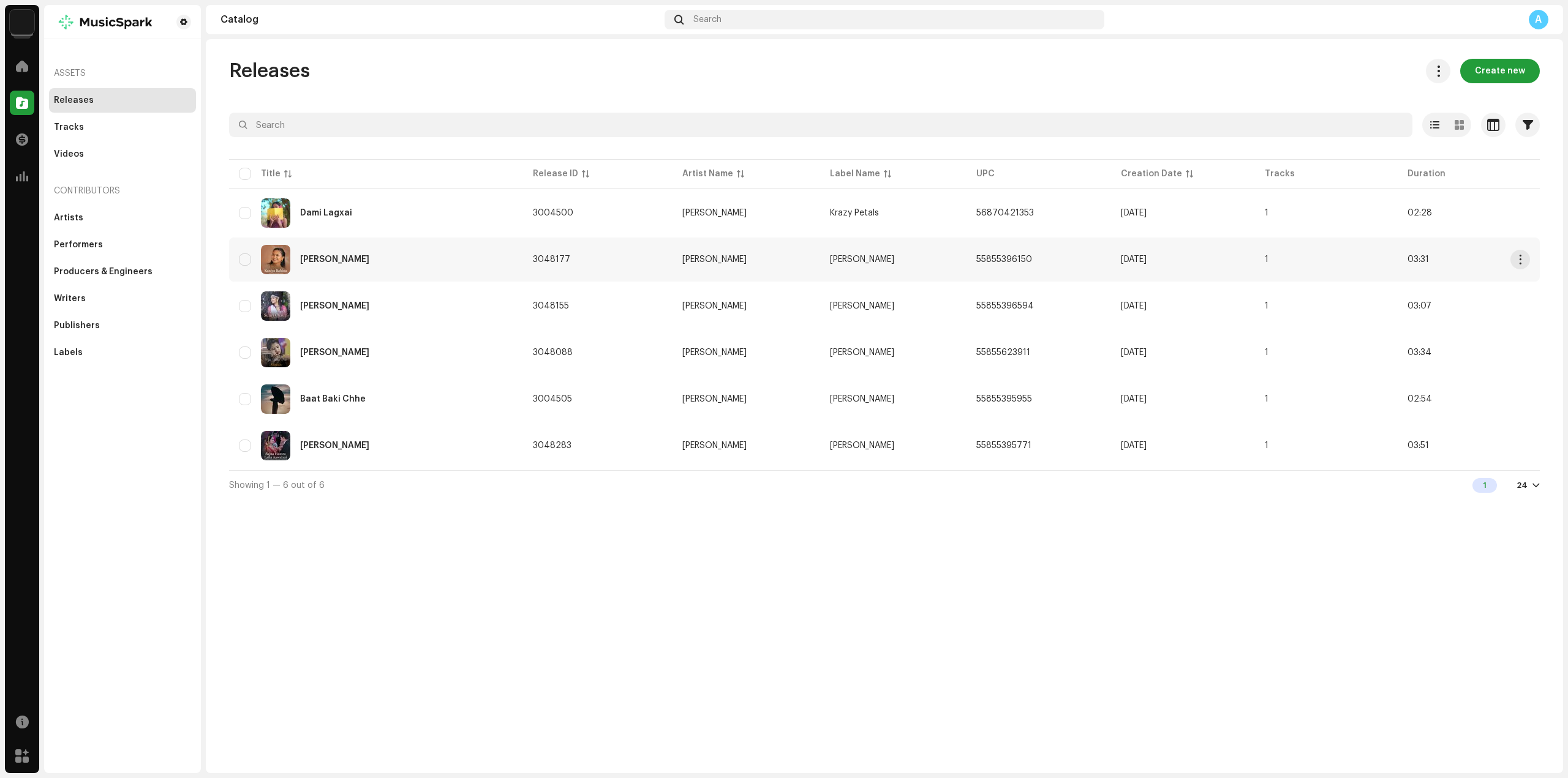
click at [386, 255] on div "[PERSON_NAME]" at bounding box center [375, 259] width 274 height 29
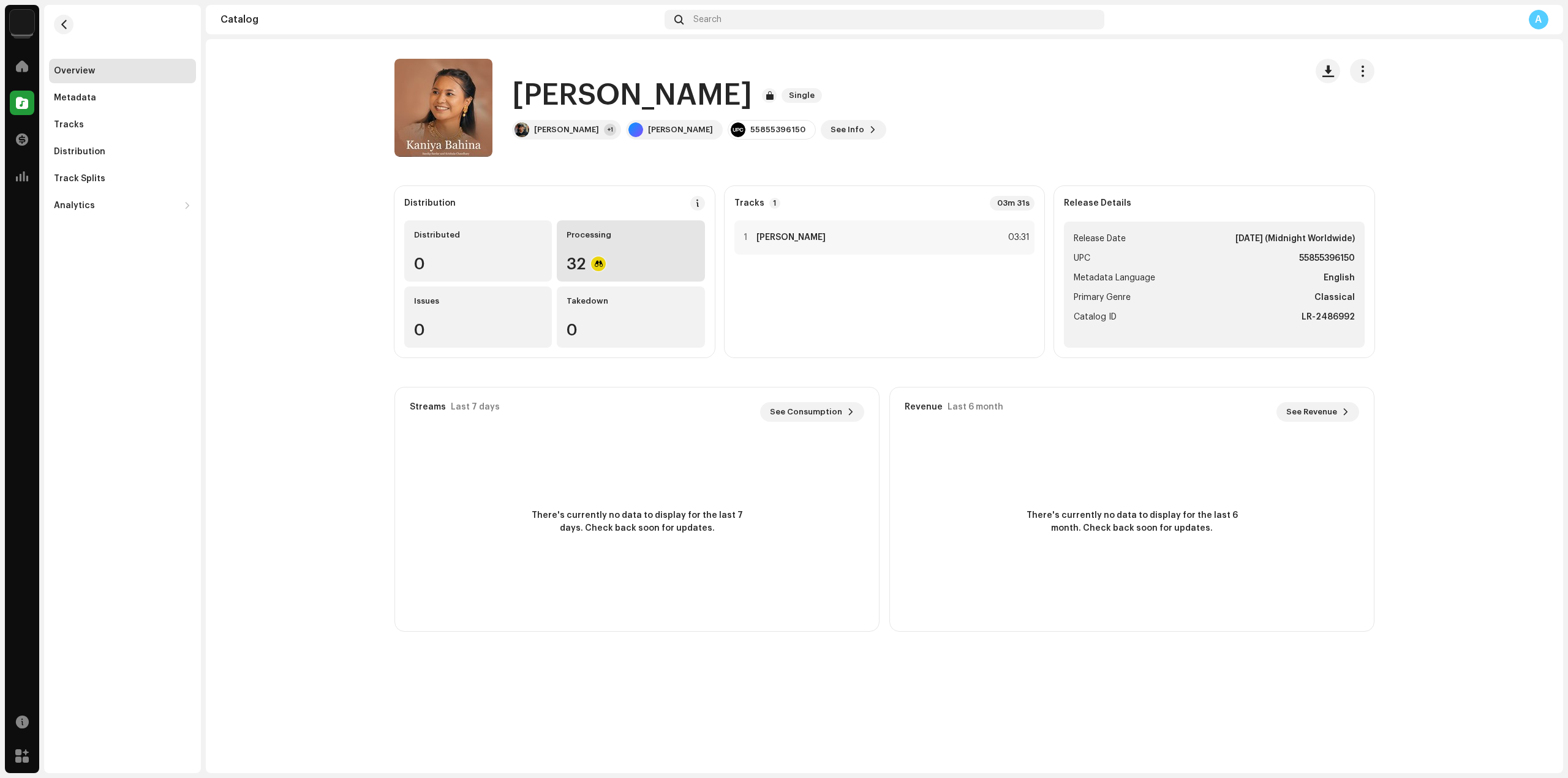
click at [640, 255] on div "Processing 32" at bounding box center [630, 251] width 148 height 62
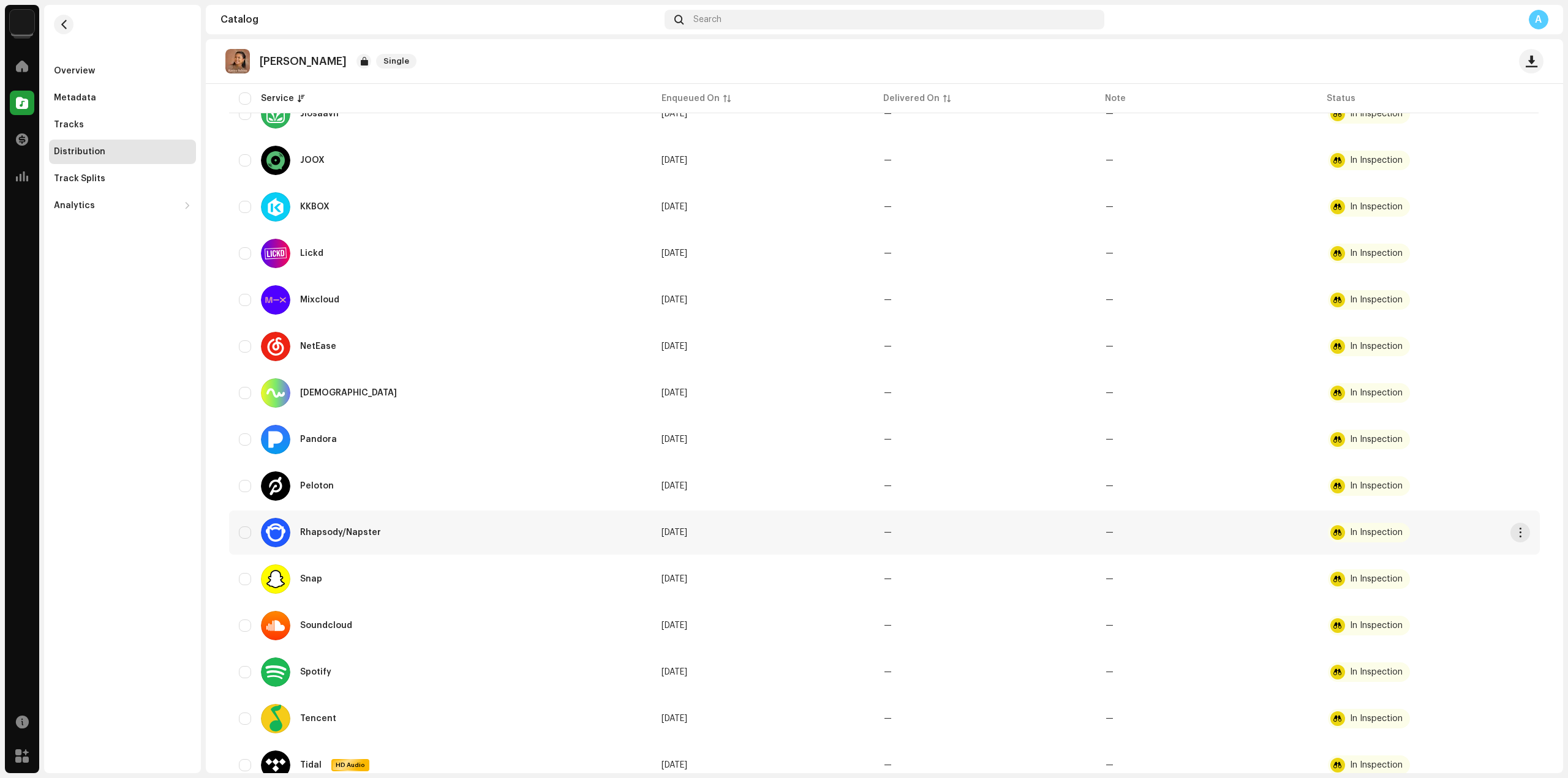
scroll to position [1028, 0]
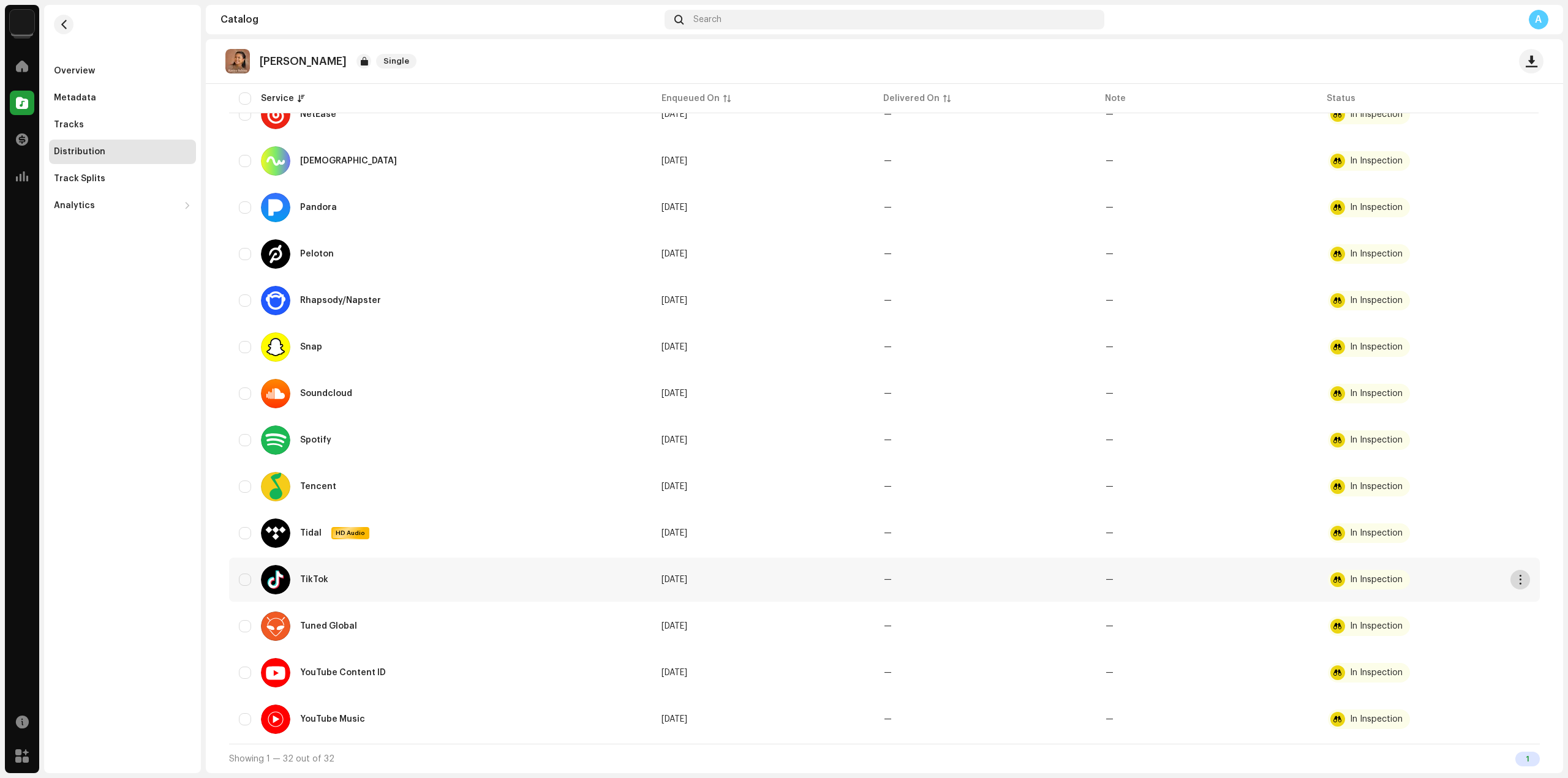
click at [1516, 579] on span "button" at bounding box center [1520, 580] width 9 height 10
click at [1496, 600] on div "Distribute" at bounding box center [1459, 607] width 124 height 25
click at [843, 529] on div "Not Eligible For Distribution A release that has status In Inspection with any …" at bounding box center [784, 389] width 1568 height 778
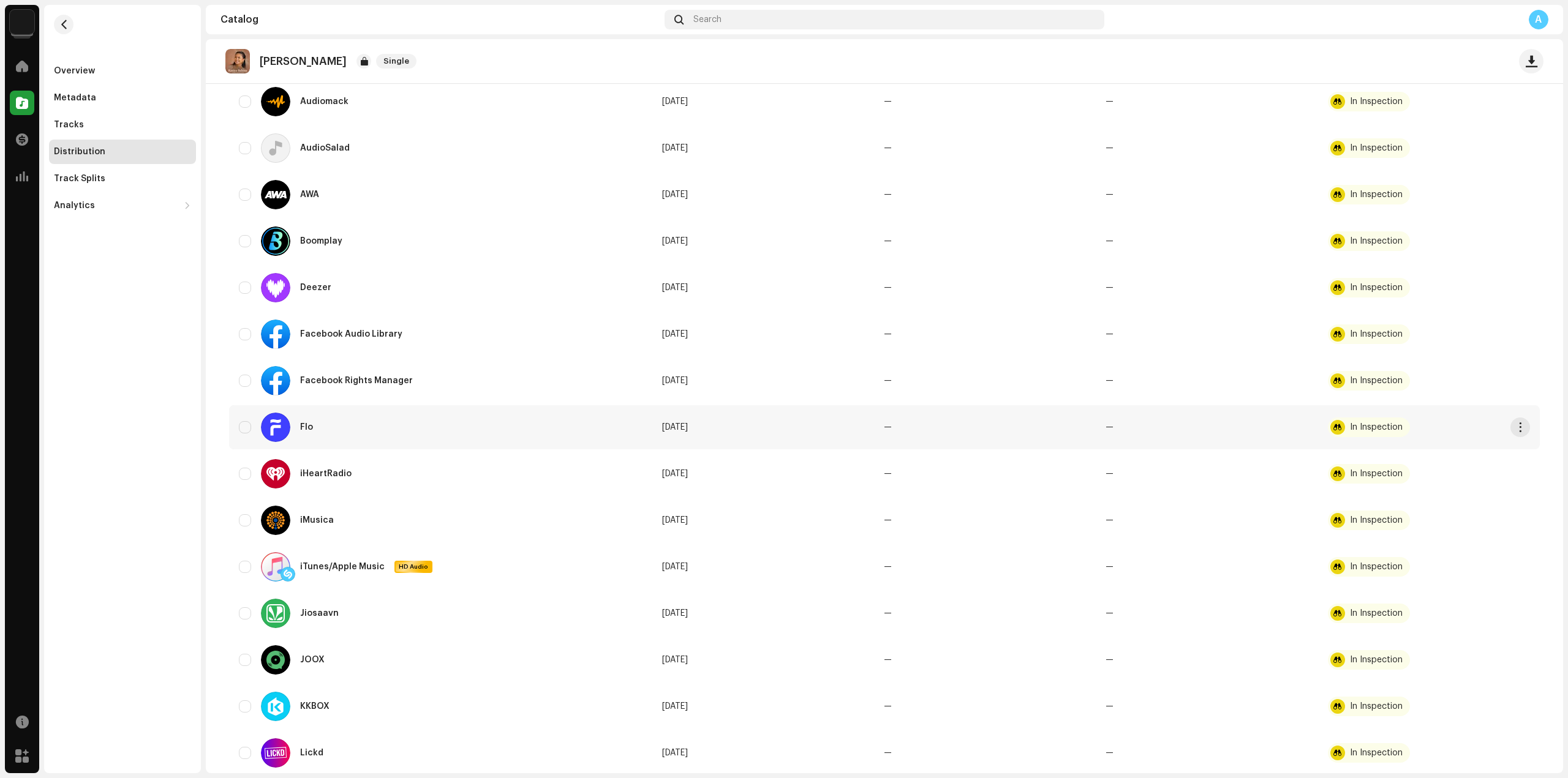
scroll to position [0, 0]
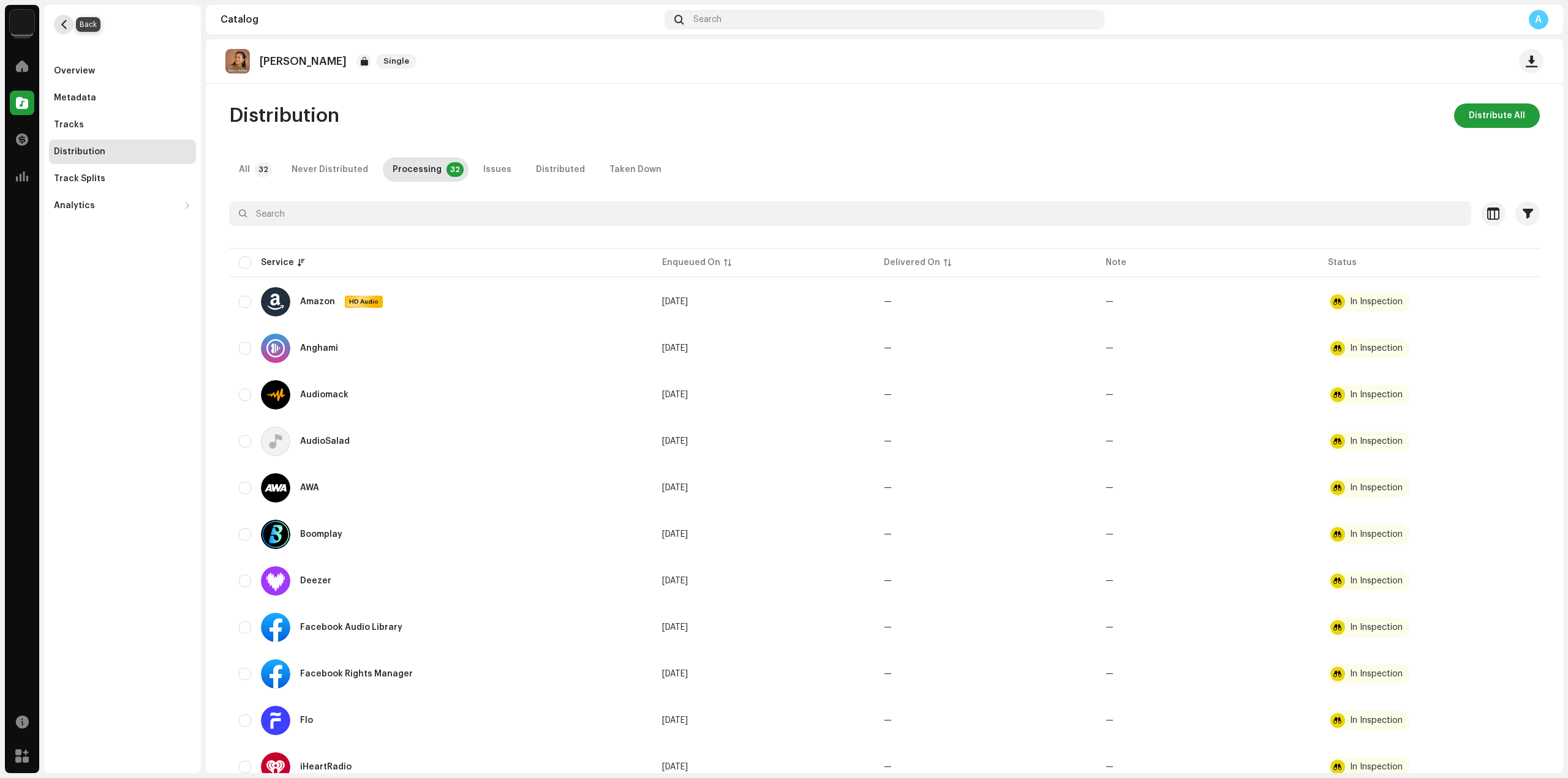
click at [66, 29] on span "button" at bounding box center [64, 25] width 9 height 10
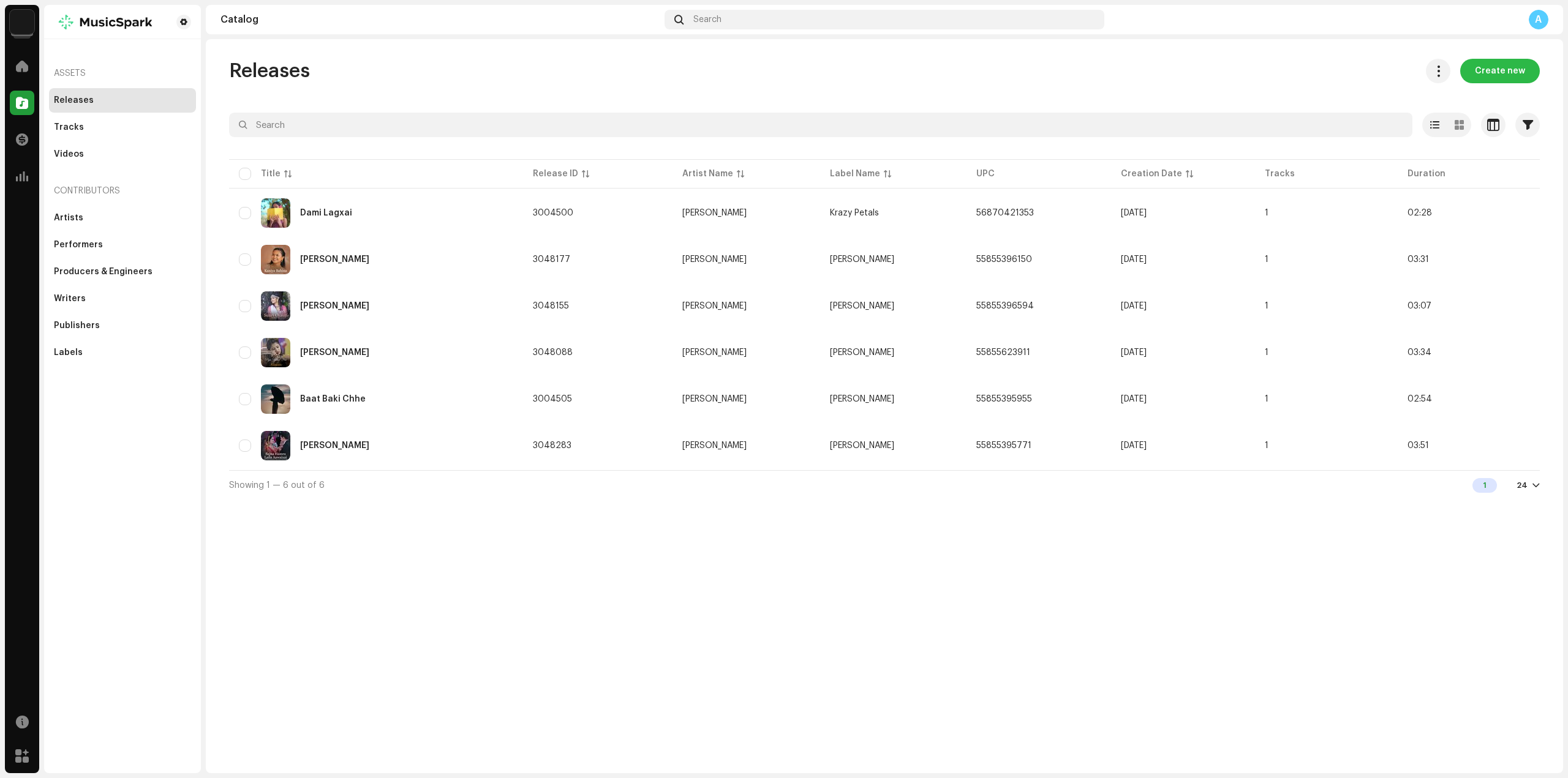
click at [1504, 68] on span "Create new" at bounding box center [1500, 71] width 50 height 25
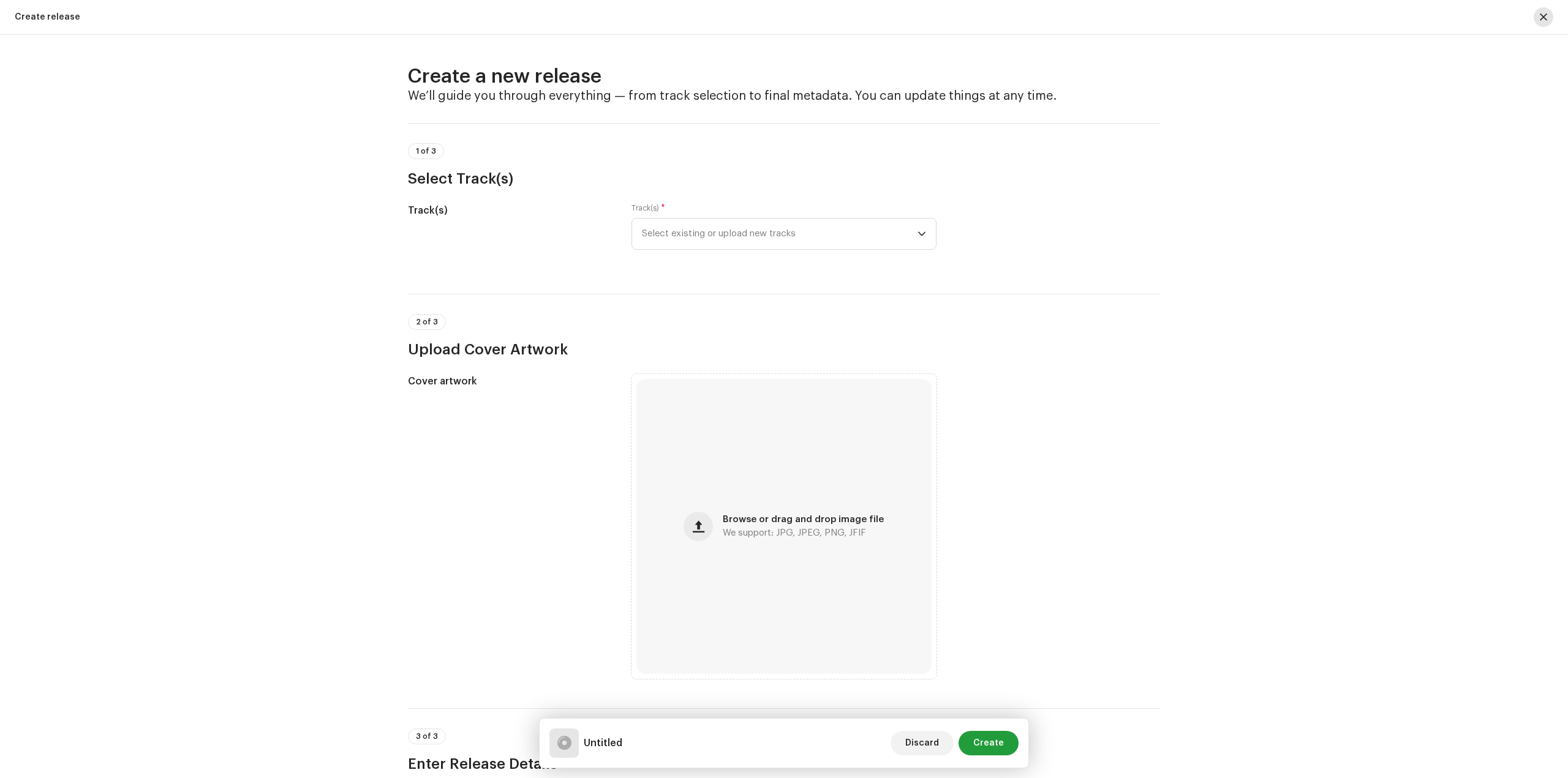
click at [1547, 19] on button "button" at bounding box center [1543, 17] width 20 height 20
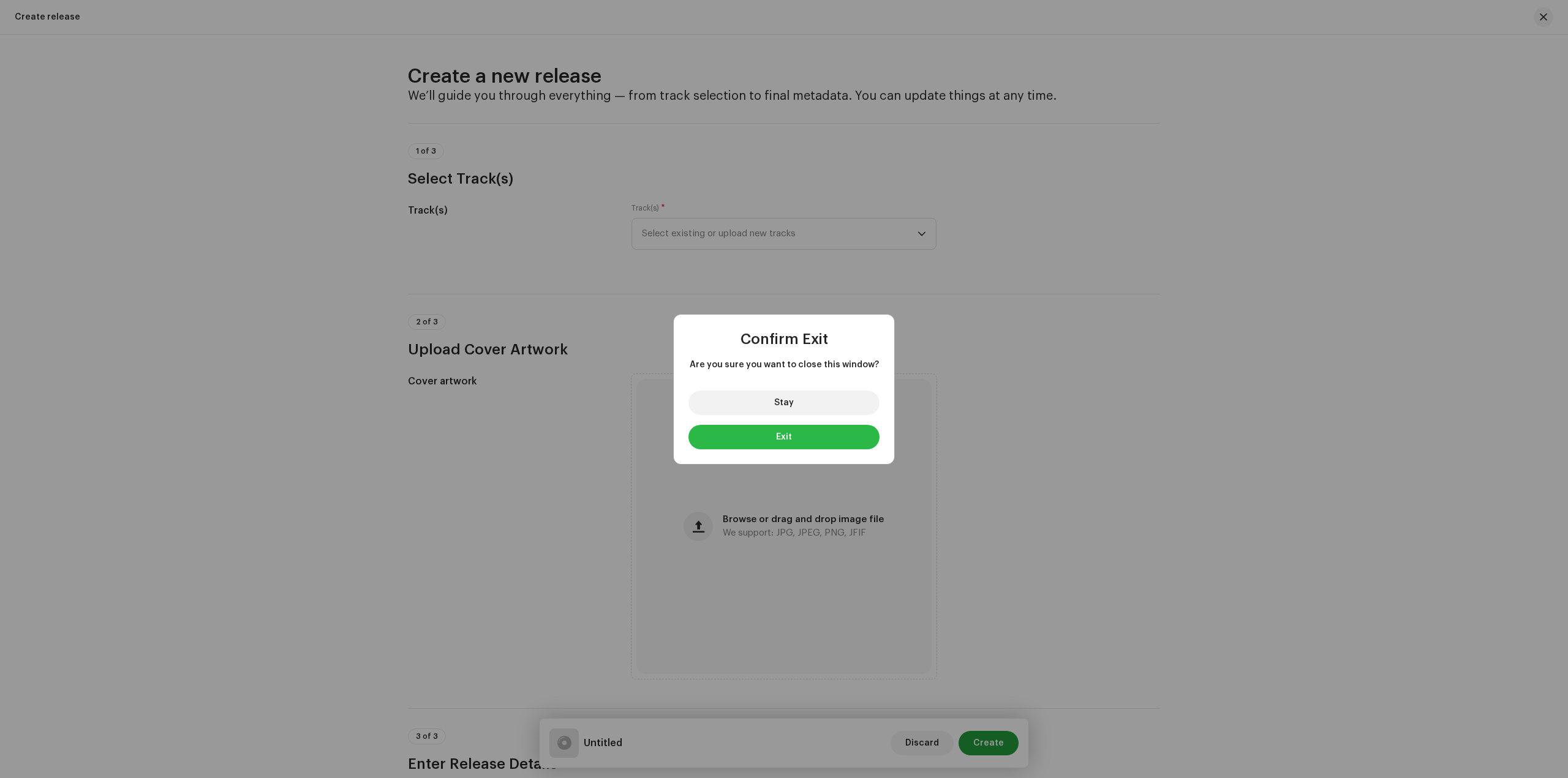
click at [788, 431] on button "Exit" at bounding box center [784, 438] width 191 height 25
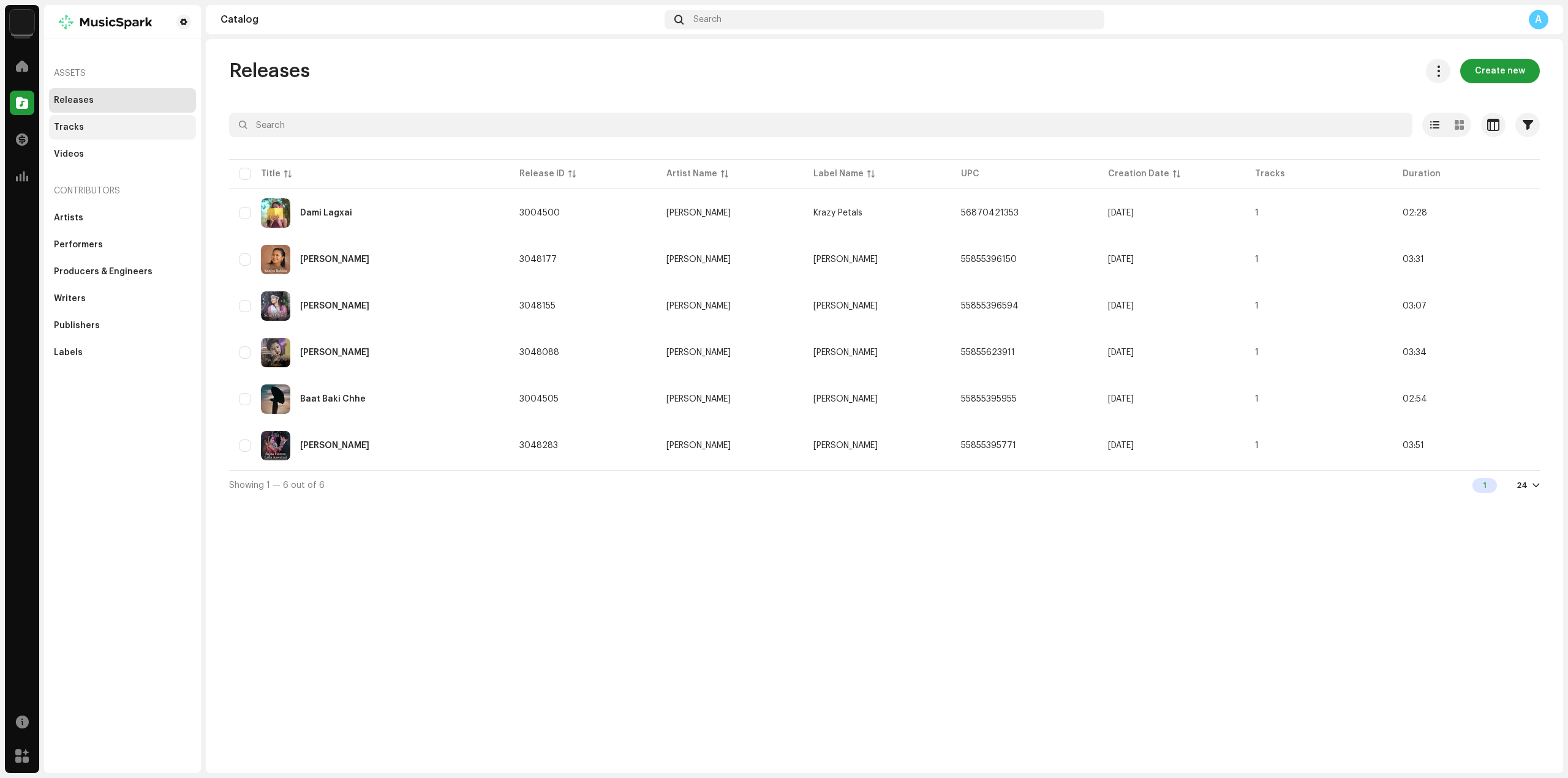
click at [98, 116] on div "Tracks" at bounding box center [122, 127] width 147 height 25
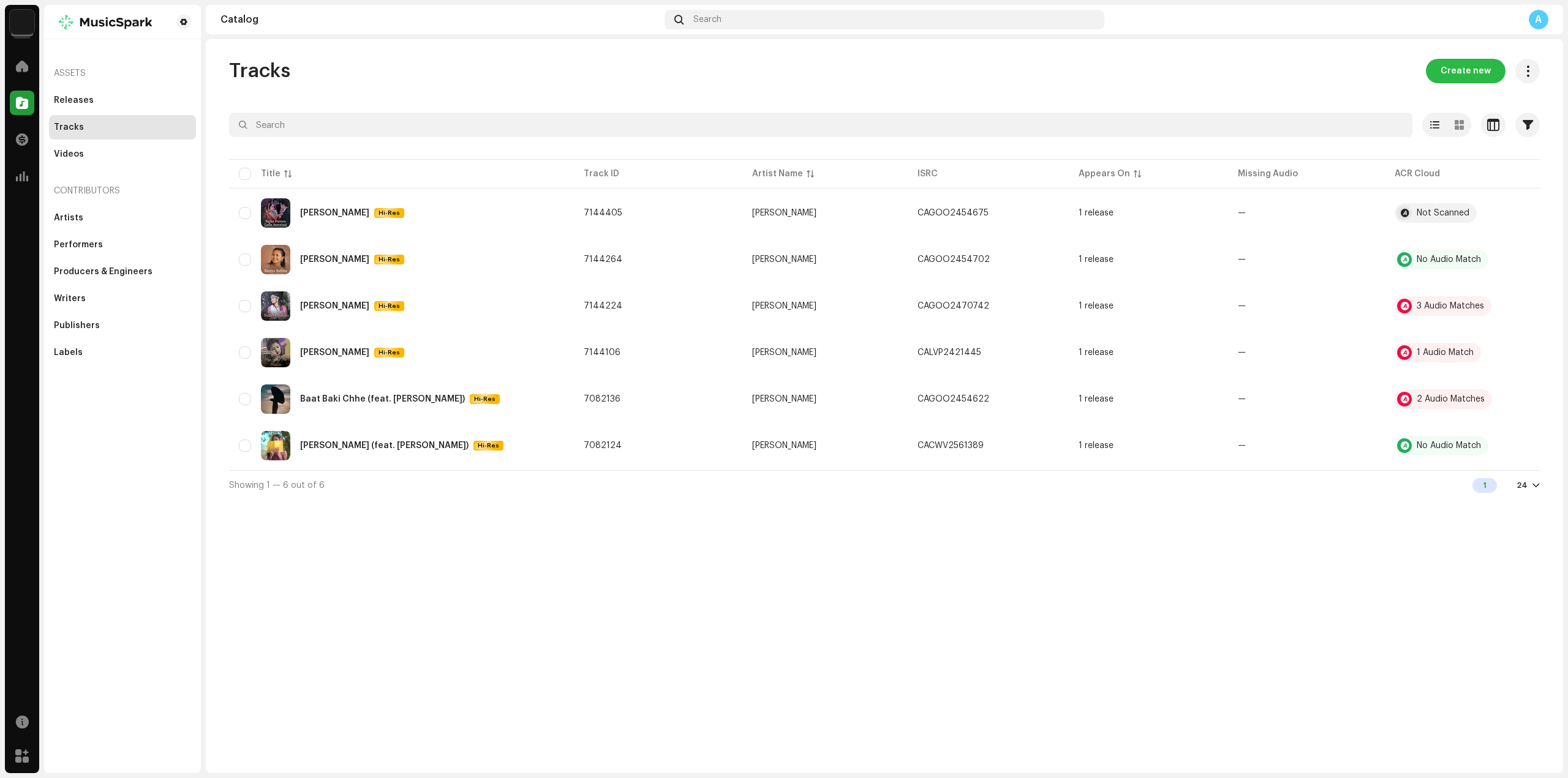
click at [1463, 64] on span "Create new" at bounding box center [1465, 71] width 50 height 25
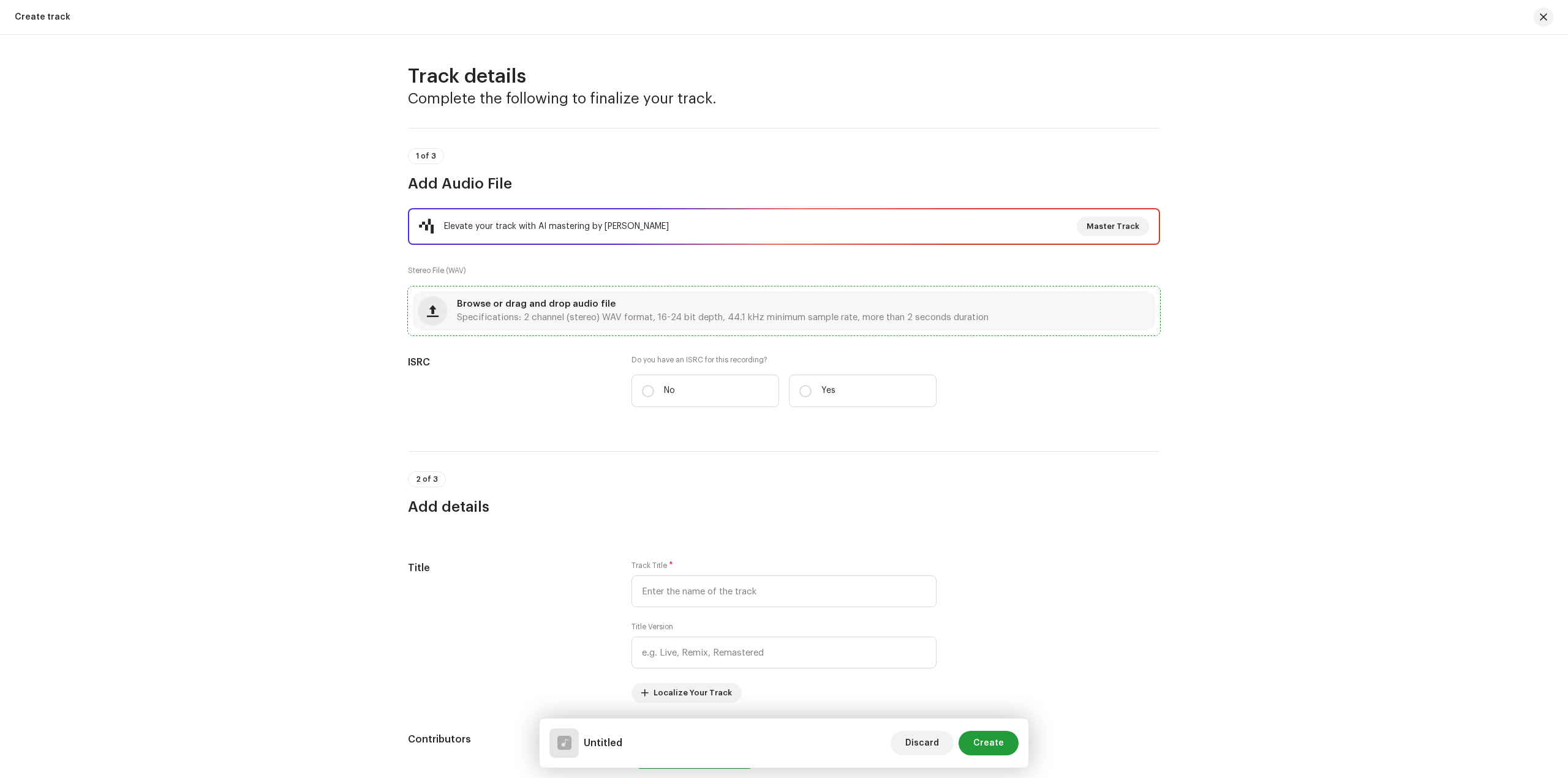
click at [563, 300] on span "Browse or drag and drop audio file" at bounding box center [536, 304] width 159 height 9
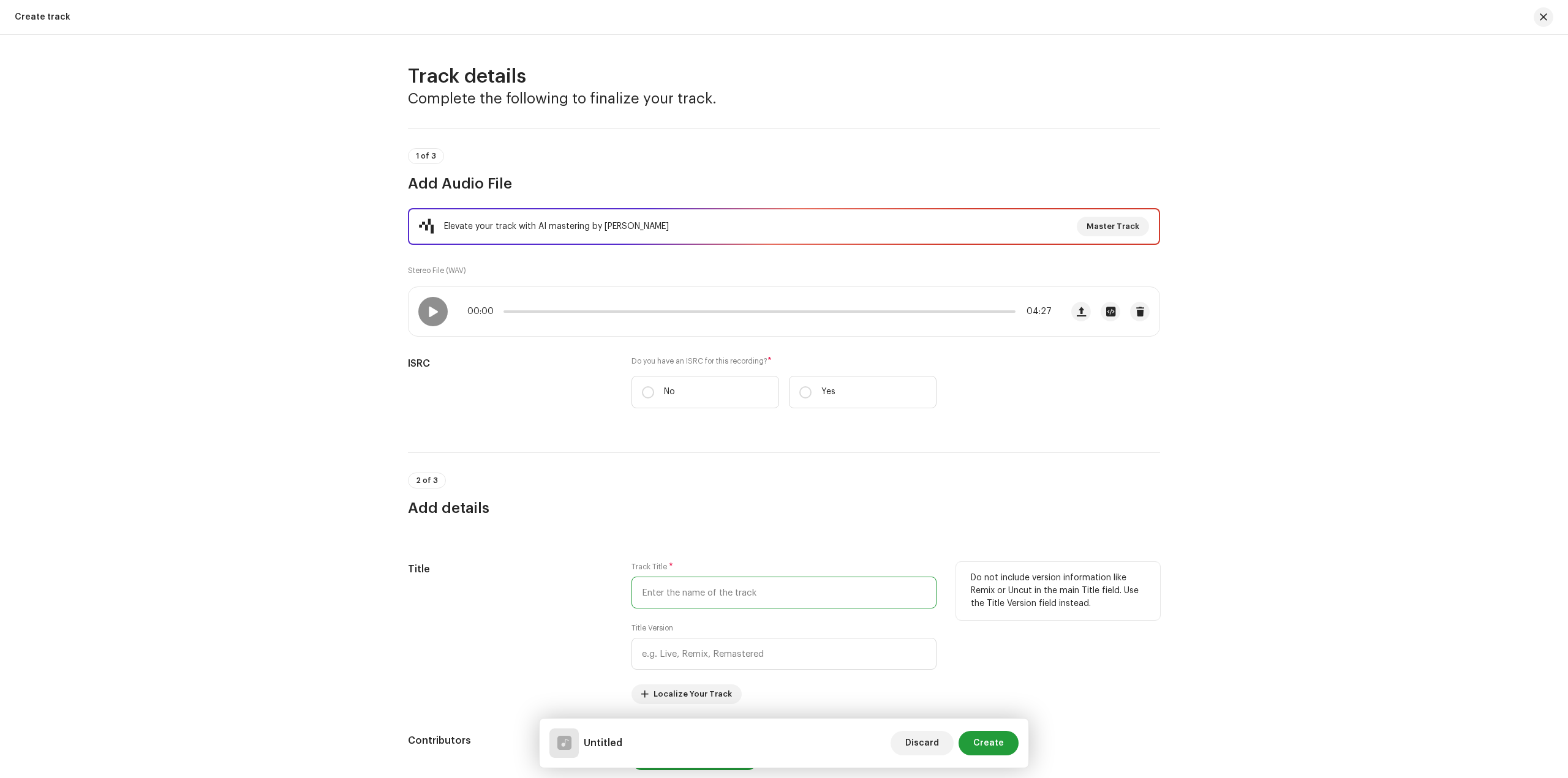
click at [678, 584] on input "text" at bounding box center [784, 593] width 305 height 32
paste input "[PERSON_NAME]"
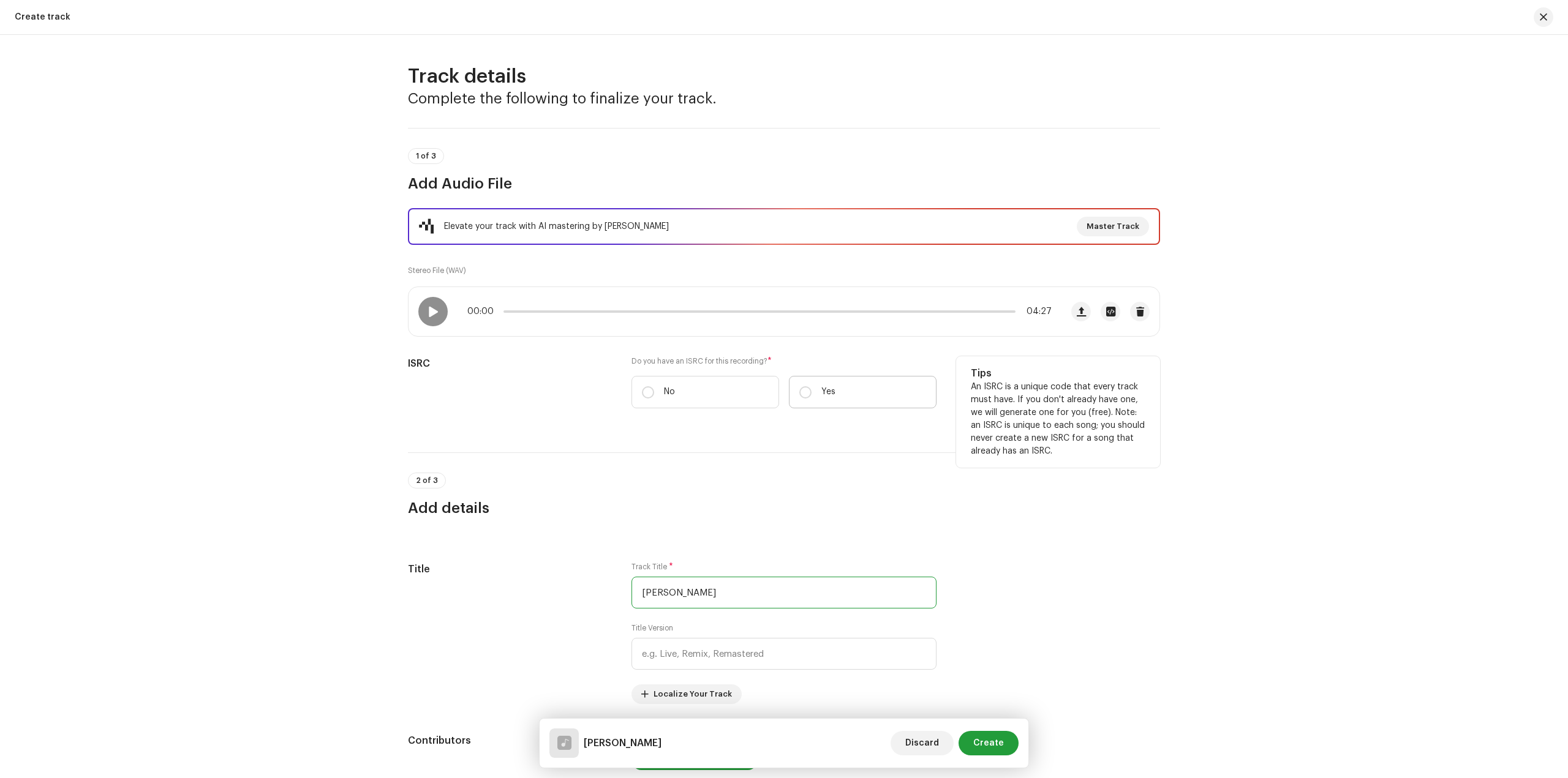
type input "[PERSON_NAME]"
click at [847, 401] on label "Yes" at bounding box center [862, 392] width 148 height 32
click at [812, 399] on input "Yes" at bounding box center [806, 392] width 12 height 12
radio input "true"
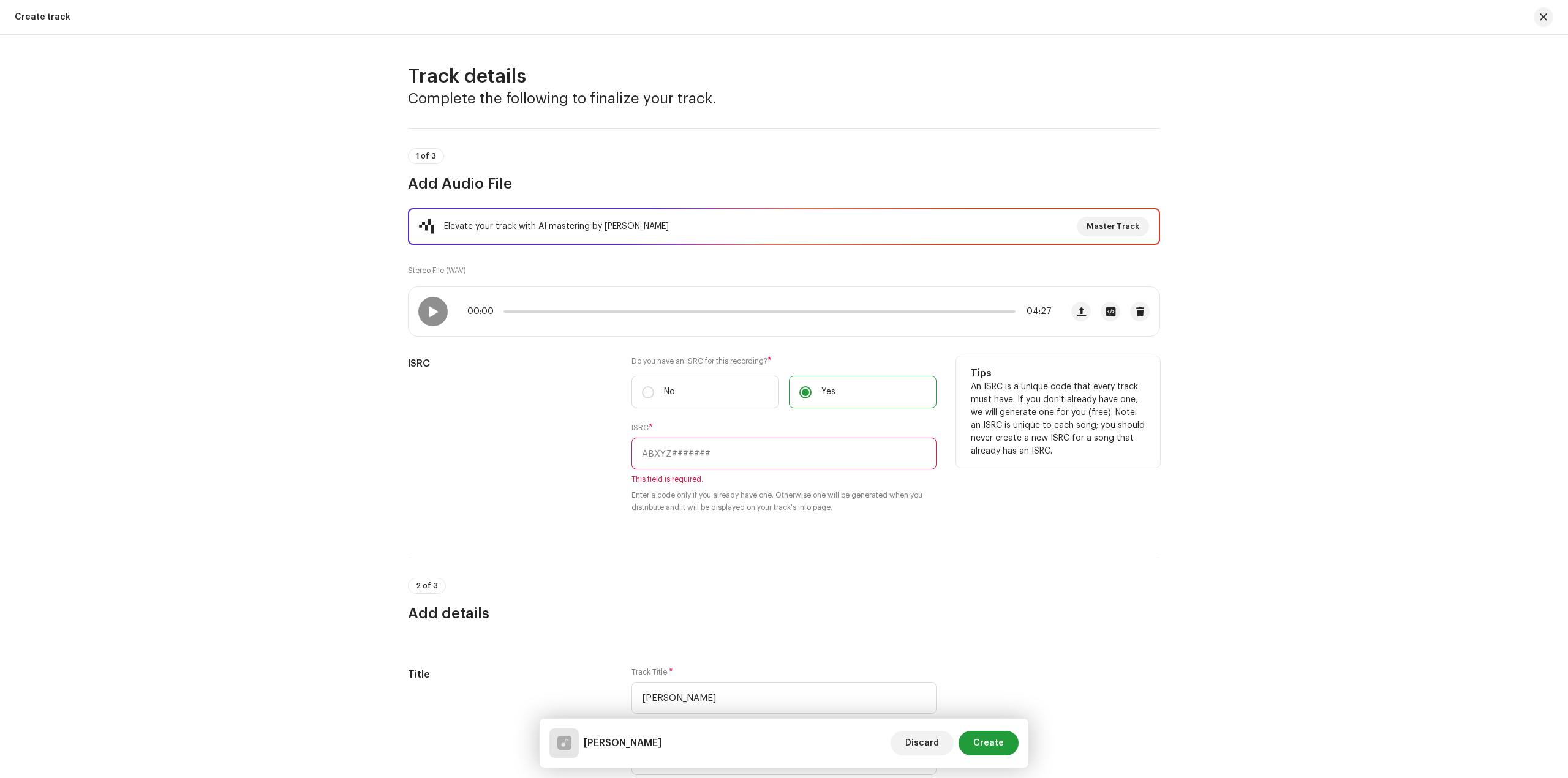
click at [704, 455] on input "text" at bounding box center [784, 453] width 305 height 32
paste input "CACWV2528158"
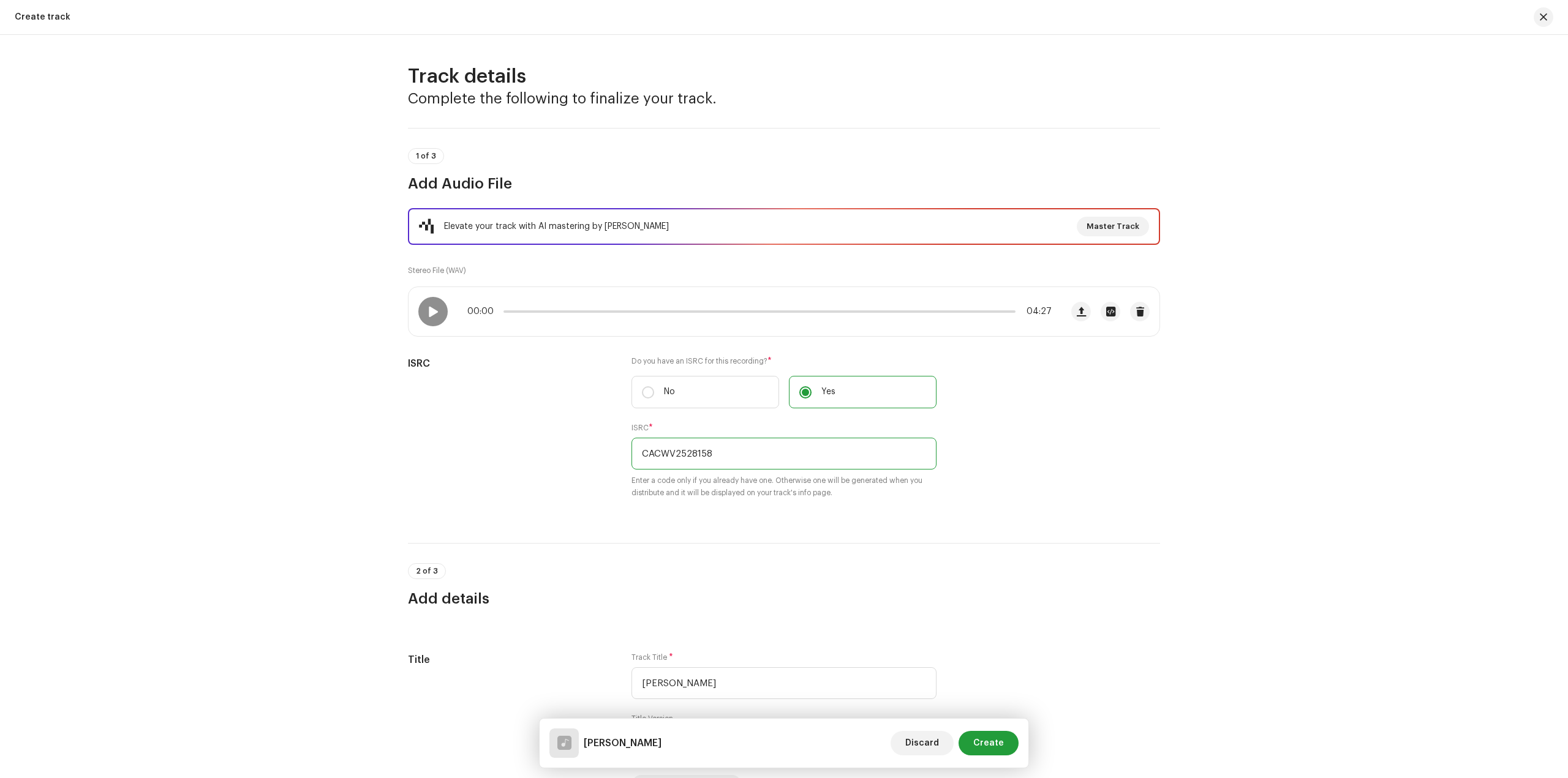
scroll to position [245, 0]
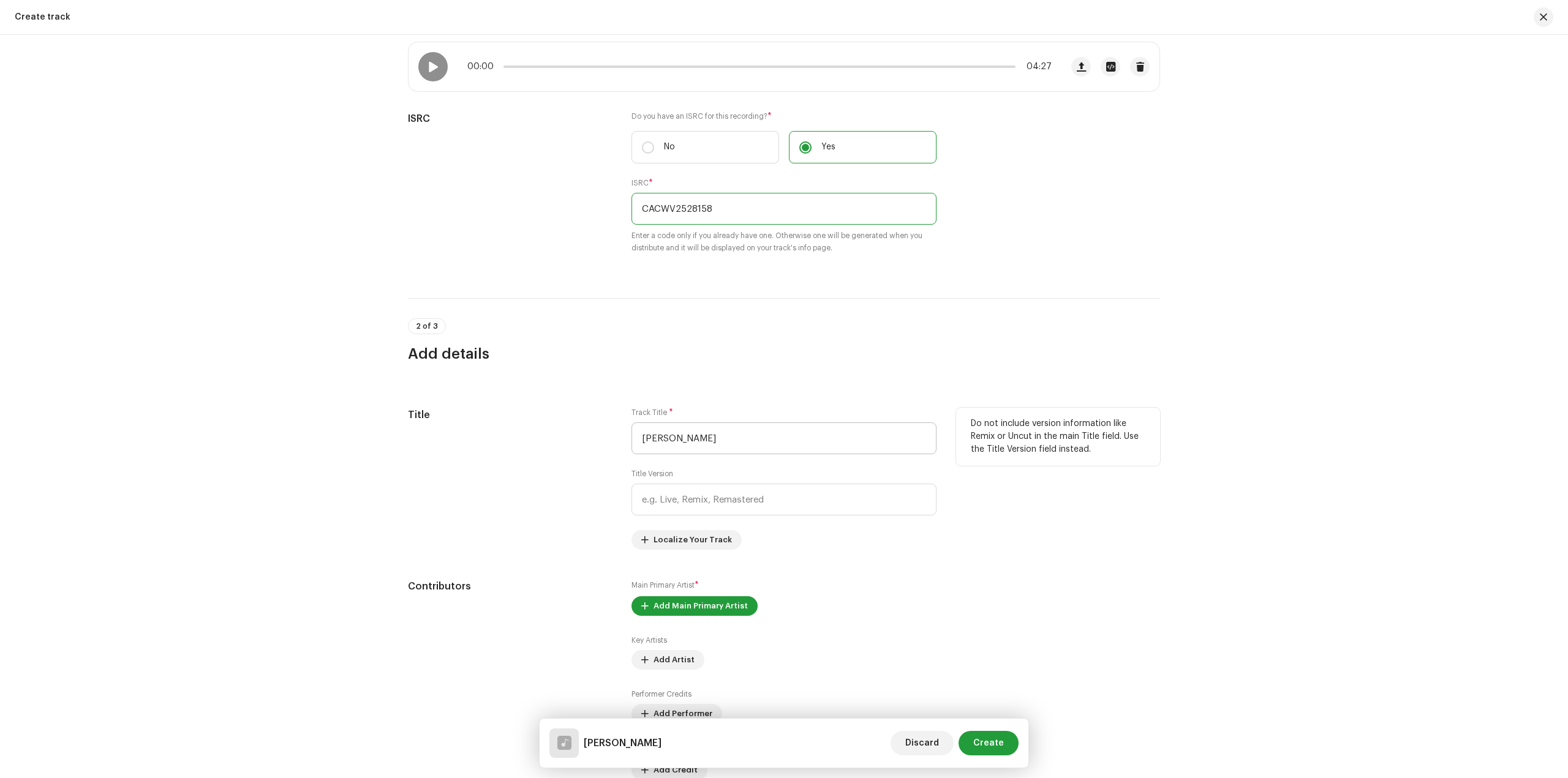
type input "CACWV2528158"
click at [721, 440] on input "[PERSON_NAME]" at bounding box center [784, 438] width 305 height 32
click at [723, 500] on input "text" at bounding box center [784, 499] width 305 height 32
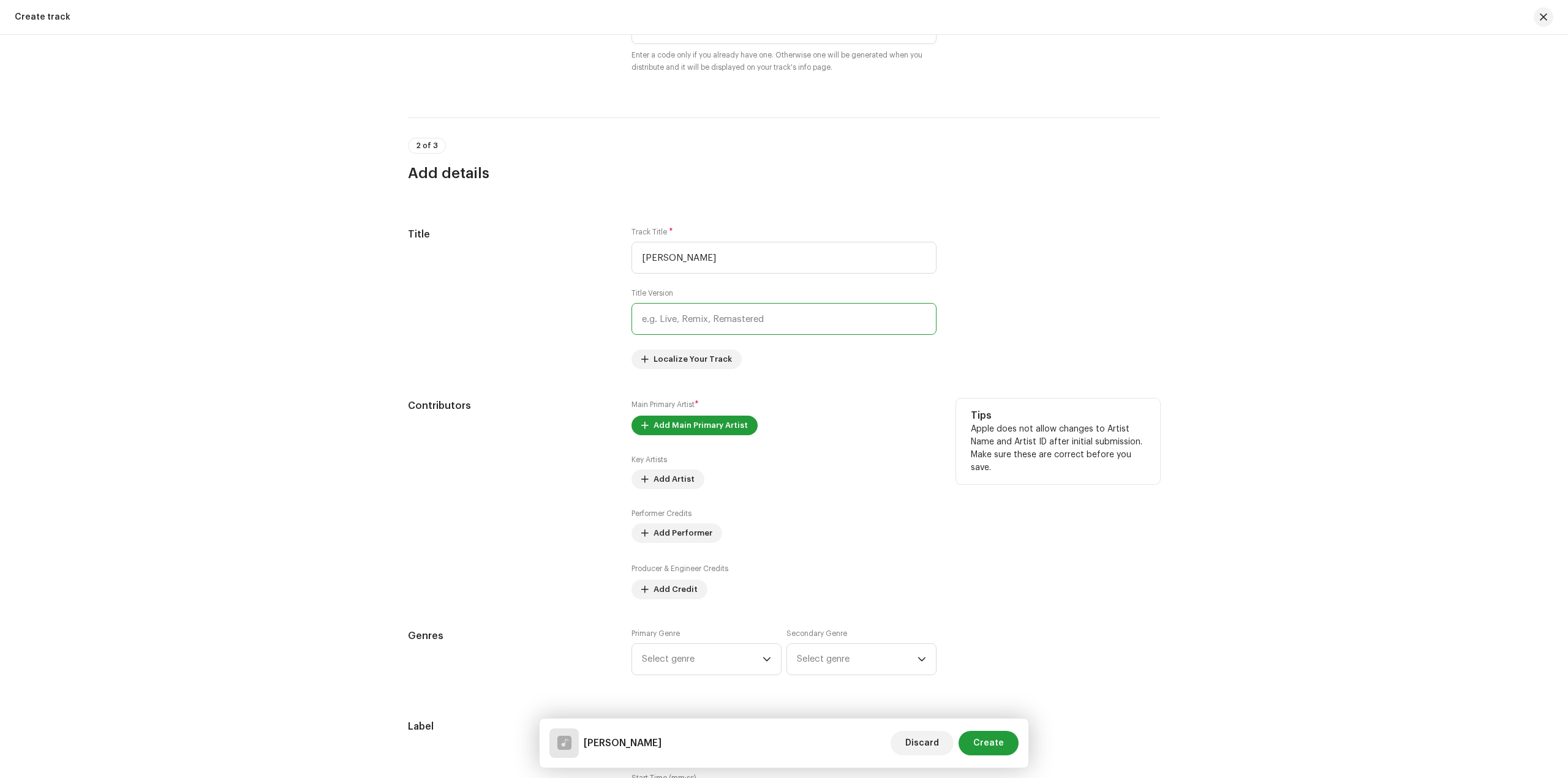
scroll to position [429, 0]
click at [694, 427] on span "Add Main Primary Artist" at bounding box center [701, 422] width 94 height 25
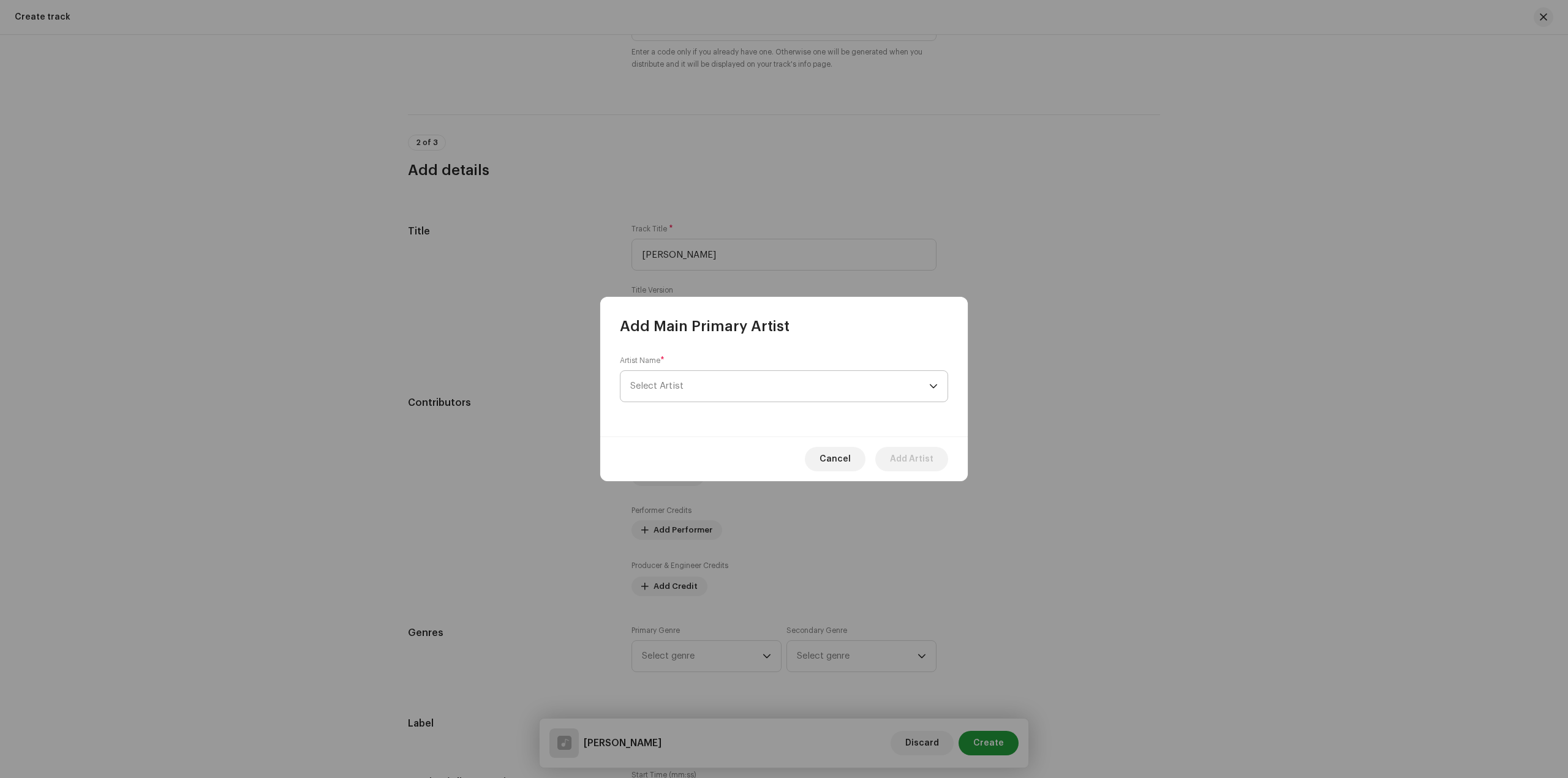
click at [732, 379] on span "Select Artist" at bounding box center [780, 386] width 299 height 31
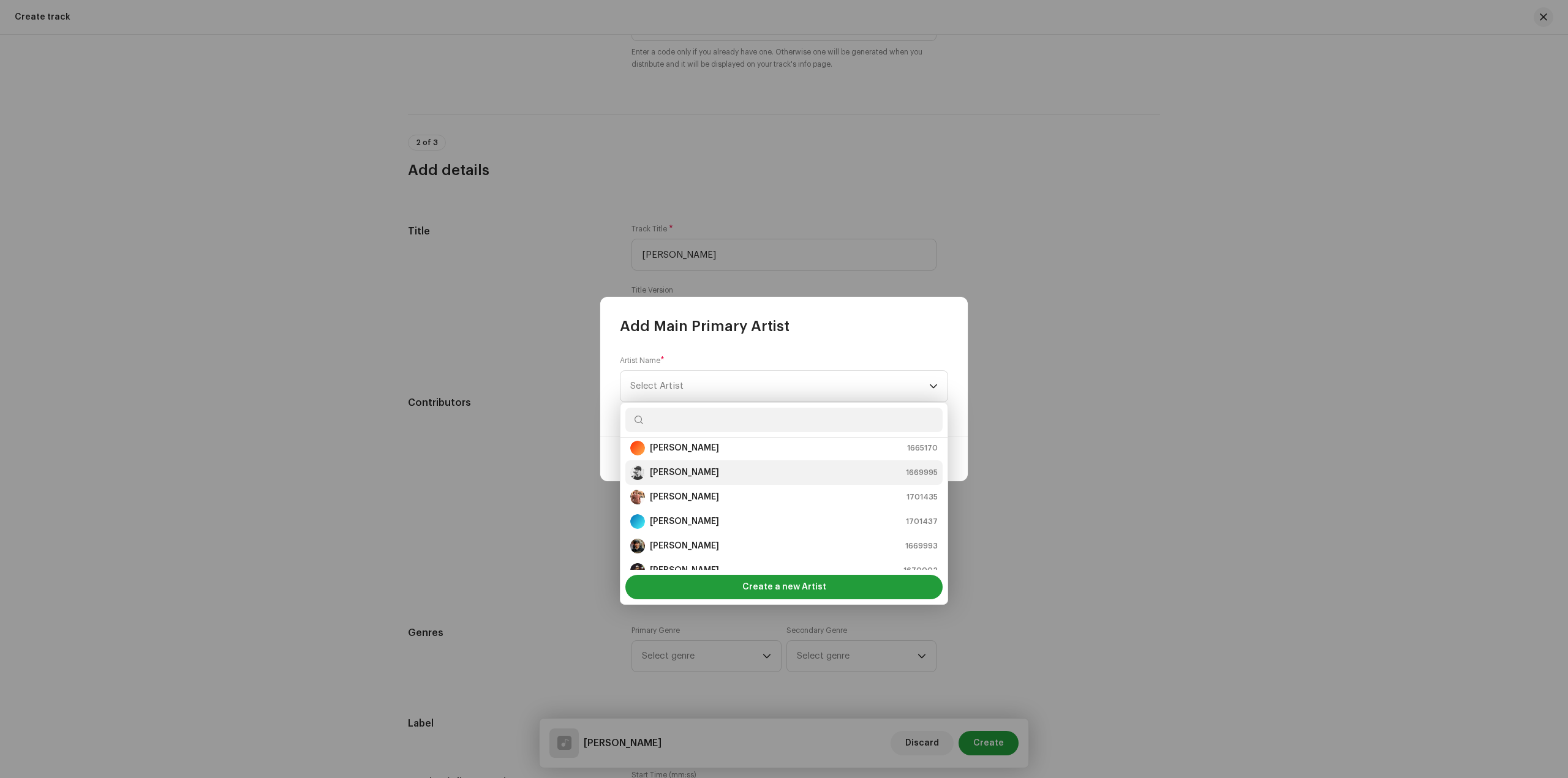
scroll to position [122, 0]
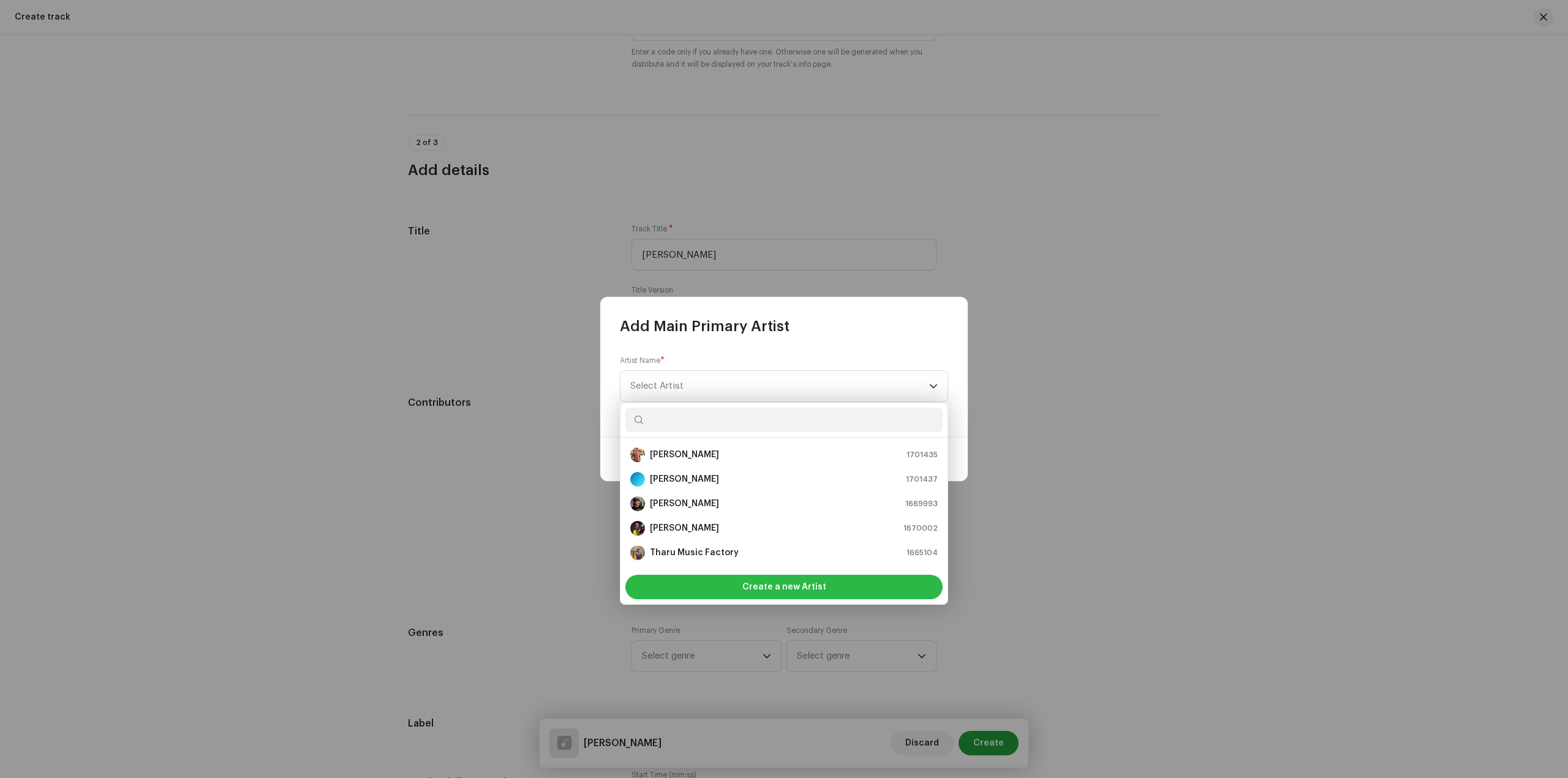
click at [758, 582] on span "Create a new Artist" at bounding box center [784, 587] width 84 height 25
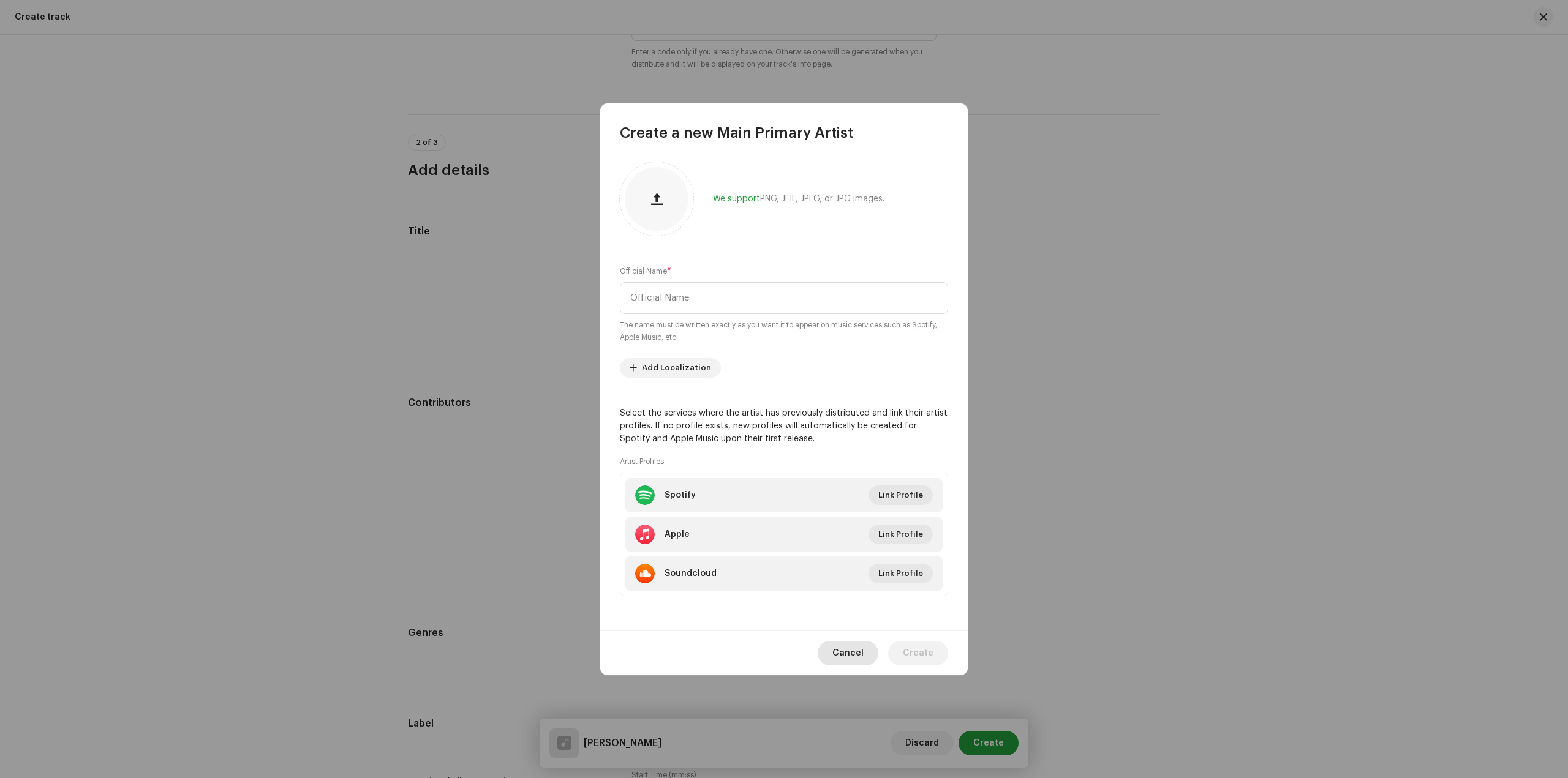
click at [867, 647] on button "Cancel" at bounding box center [848, 654] width 61 height 25
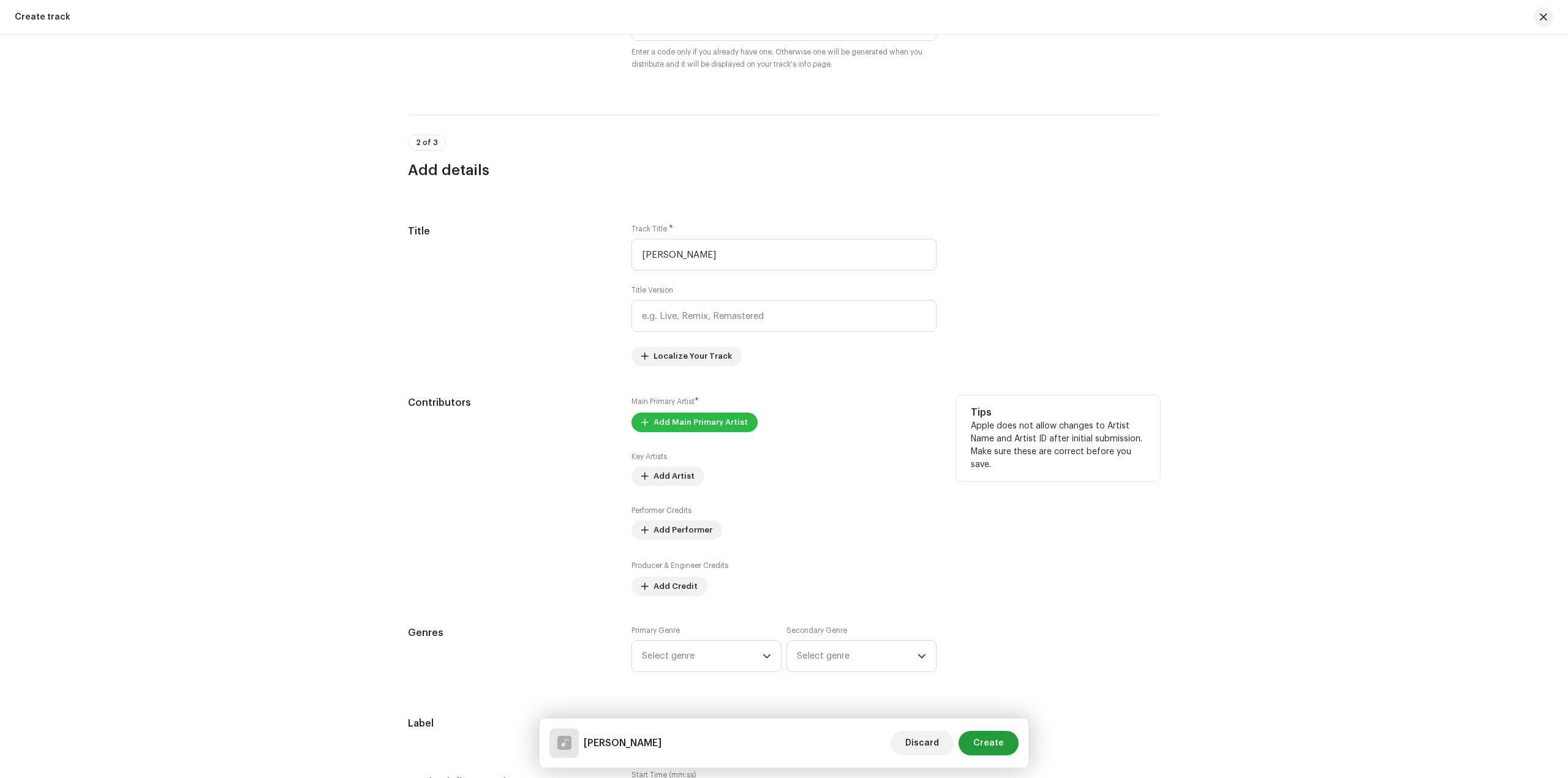
click at [713, 420] on span "Add Main Primary Artist" at bounding box center [701, 422] width 94 height 25
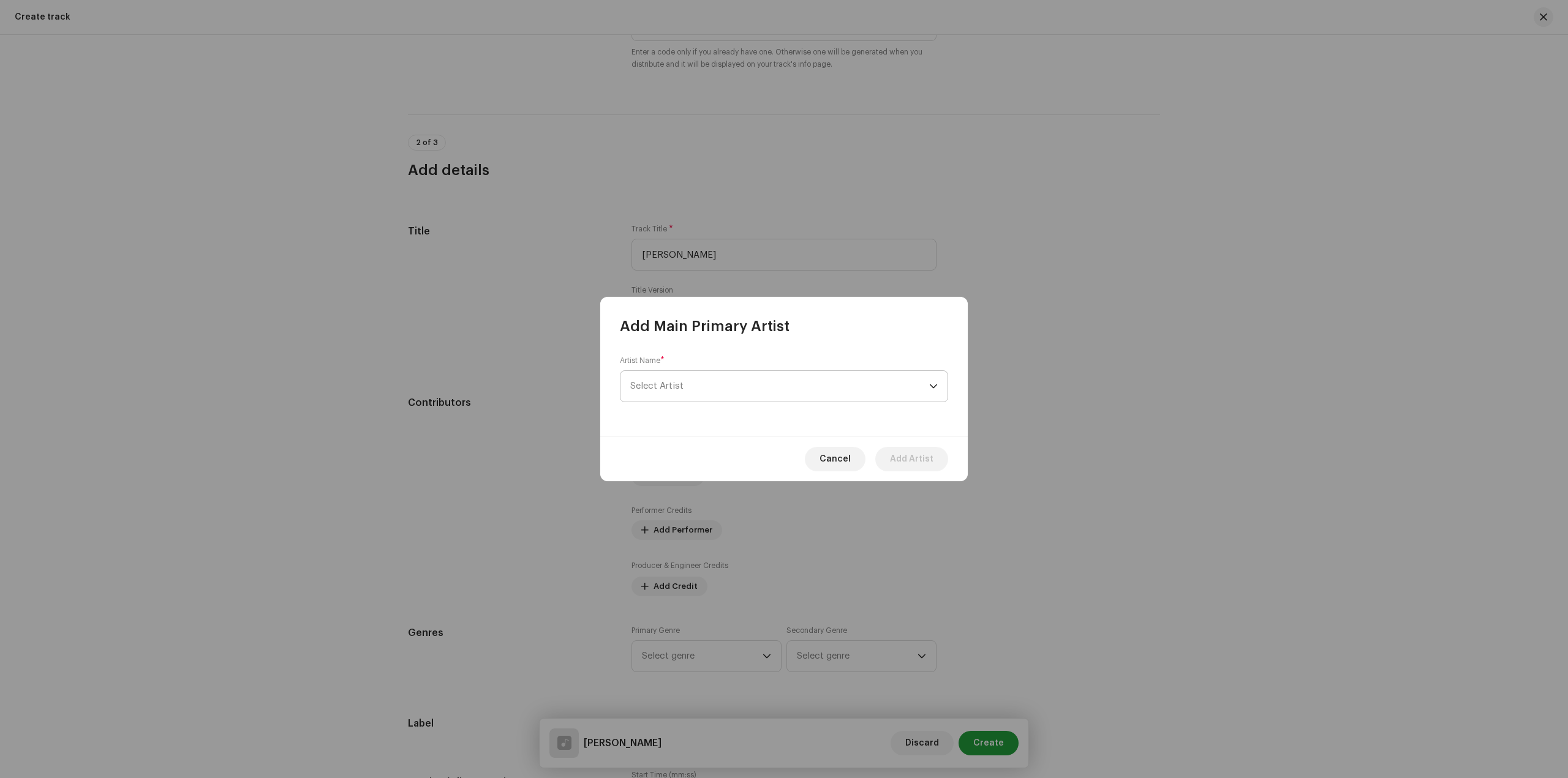
click at [752, 388] on span "Select Artist" at bounding box center [780, 386] width 299 height 31
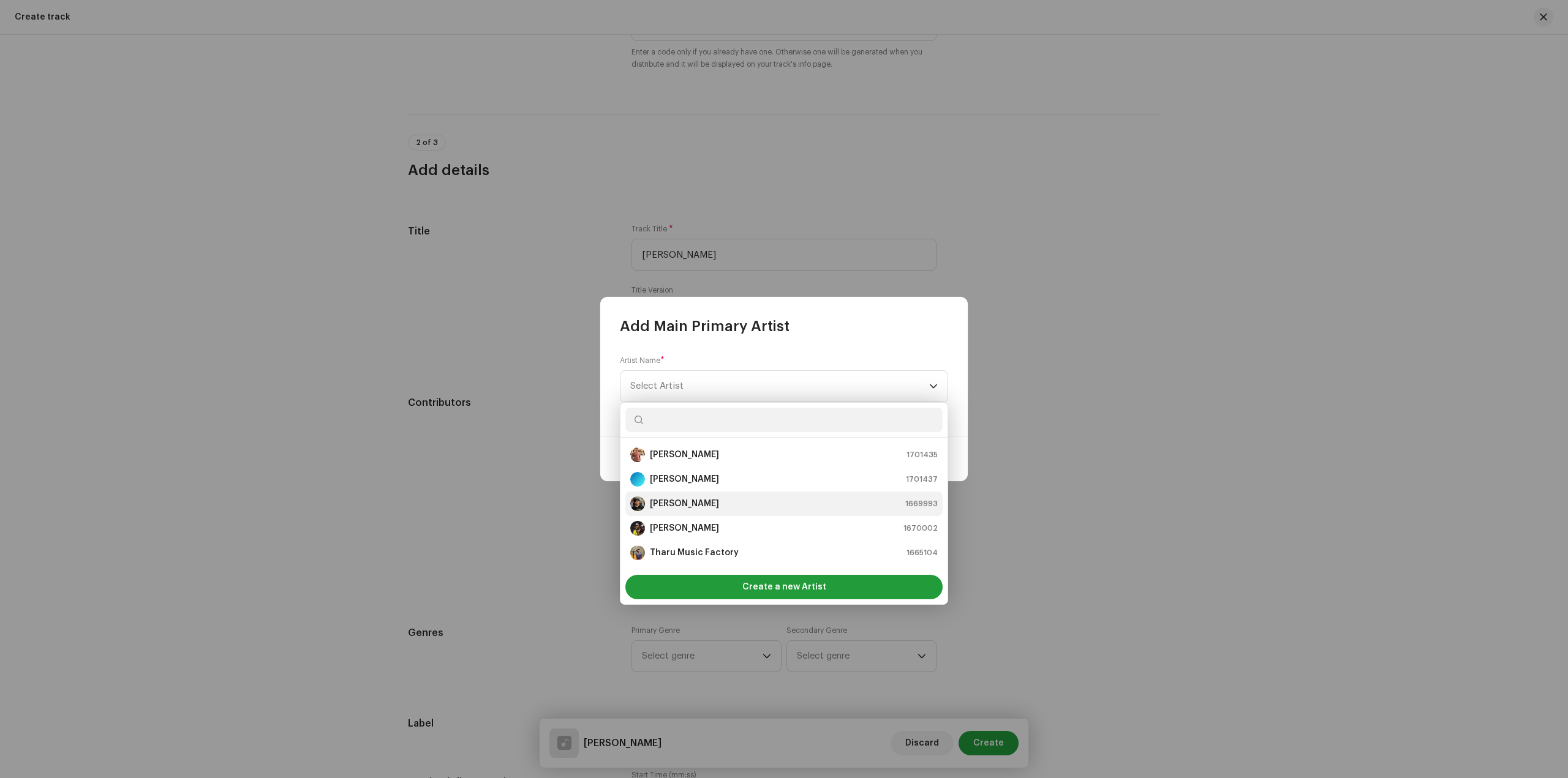
click at [700, 502] on strong "[PERSON_NAME]" at bounding box center [684, 504] width 69 height 12
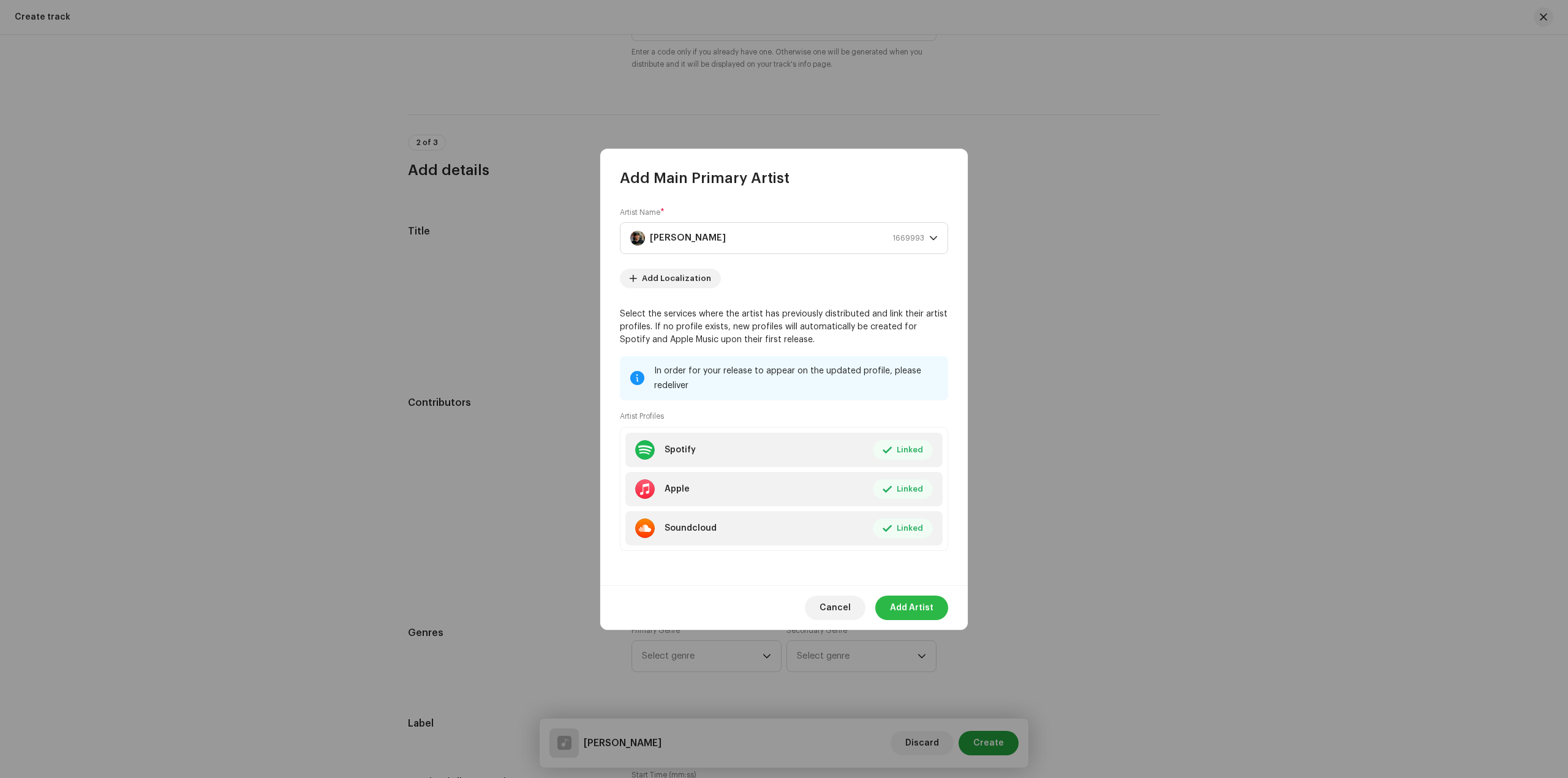
click at [914, 610] on span "Add Artist" at bounding box center [912, 608] width 44 height 25
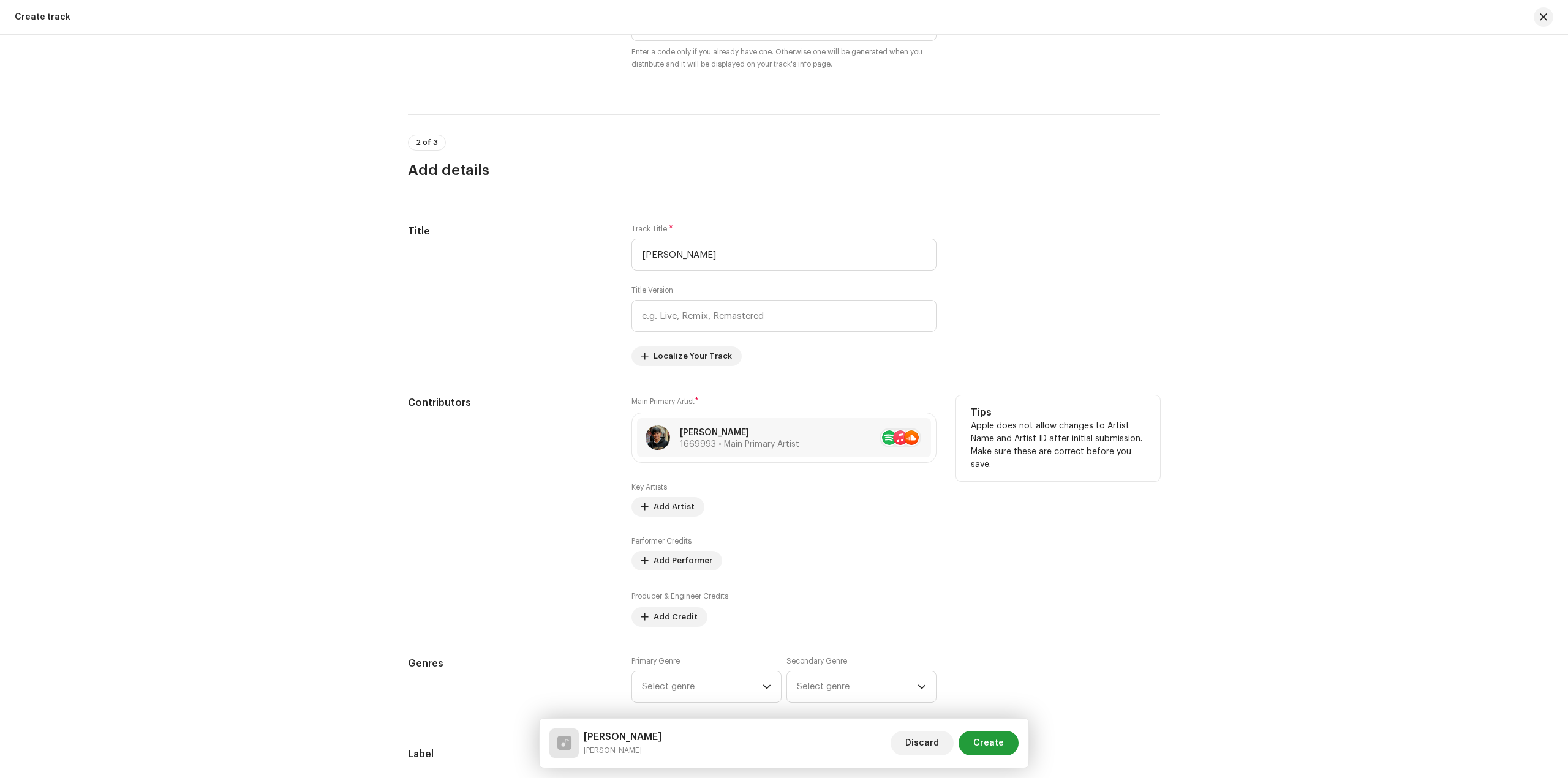
scroll to position [489, 0]
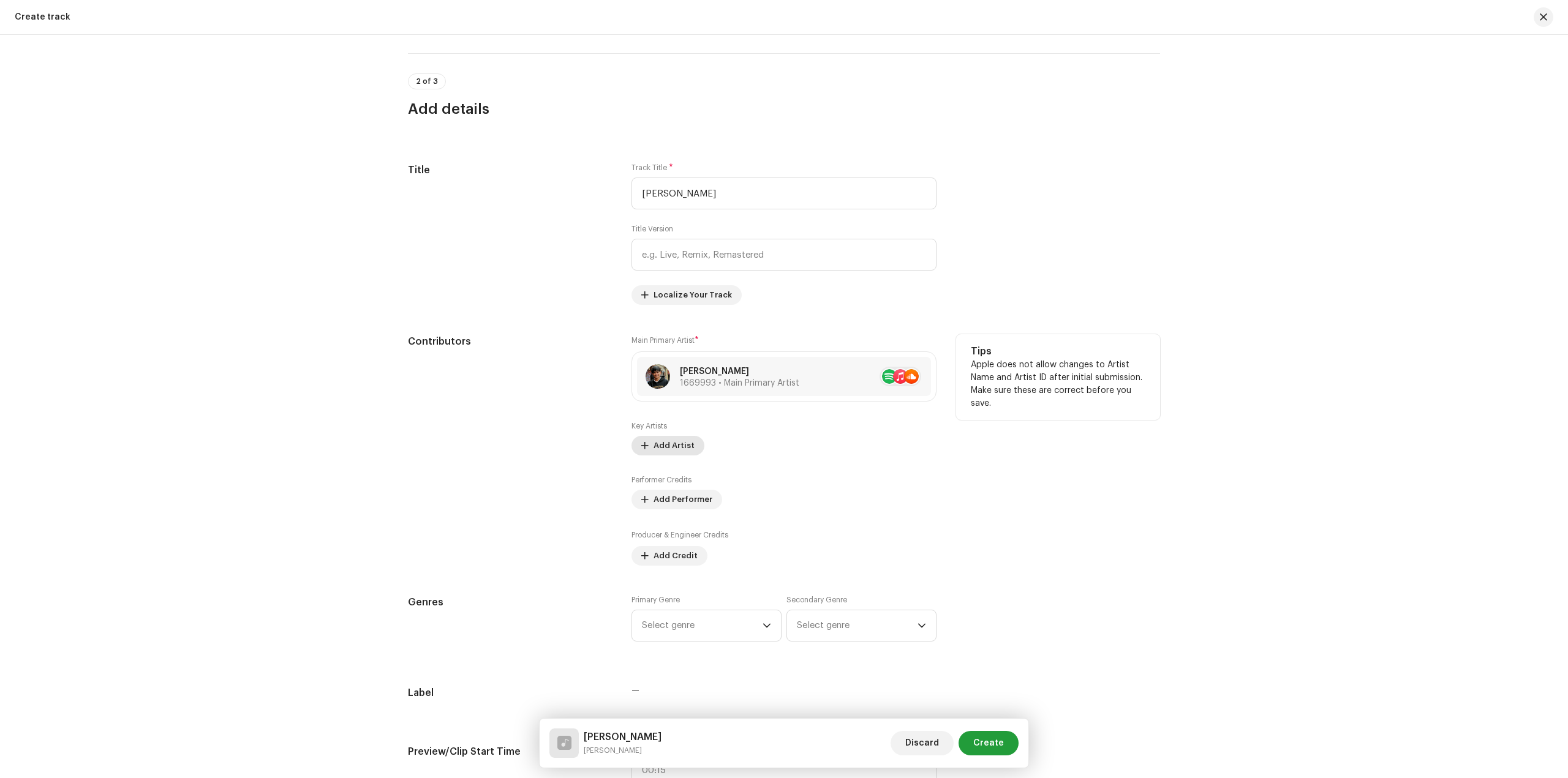
click at [671, 454] on span "Add Artist" at bounding box center [674, 446] width 41 height 25
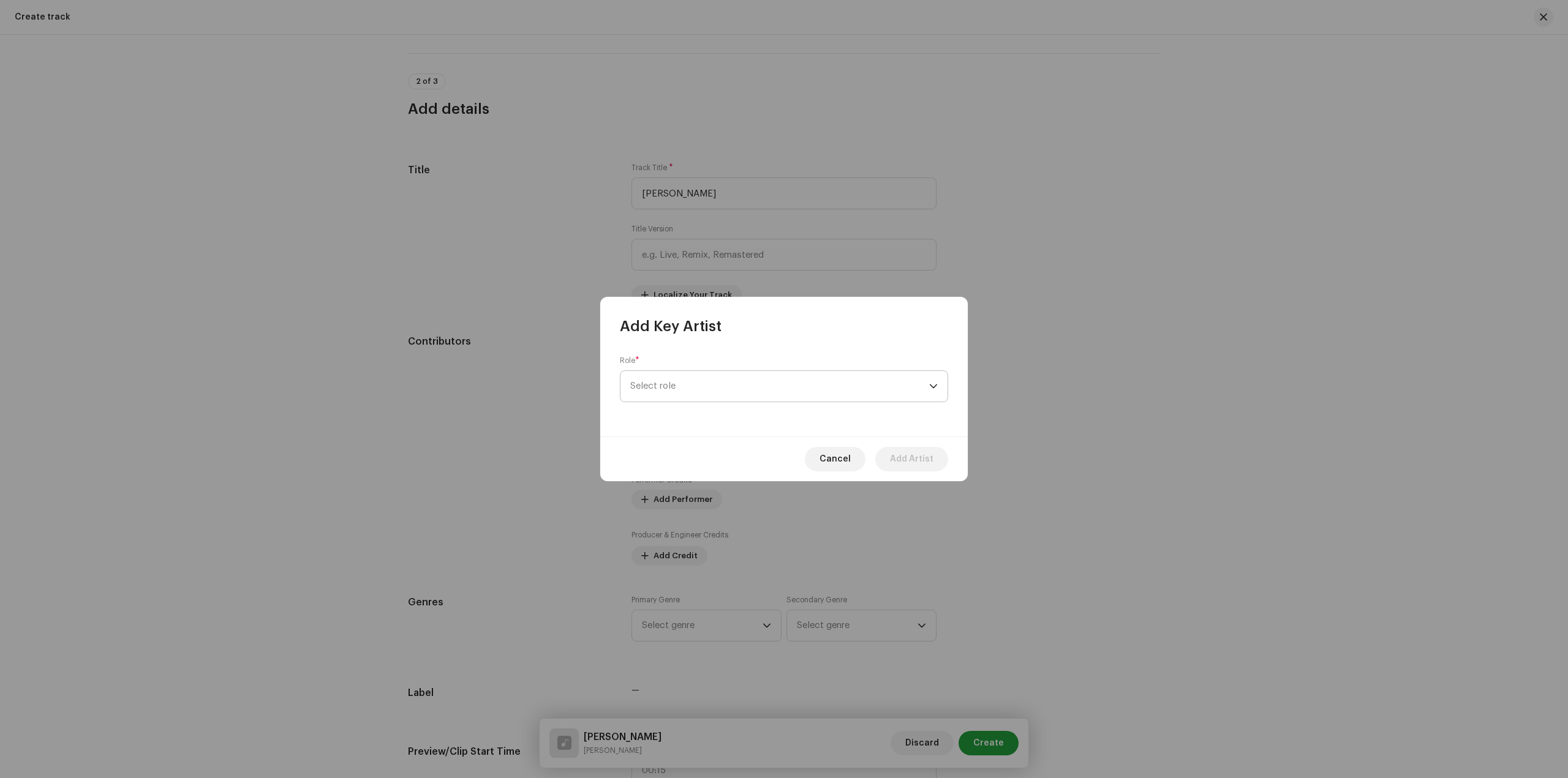
click at [705, 397] on span "Select role" at bounding box center [780, 386] width 299 height 31
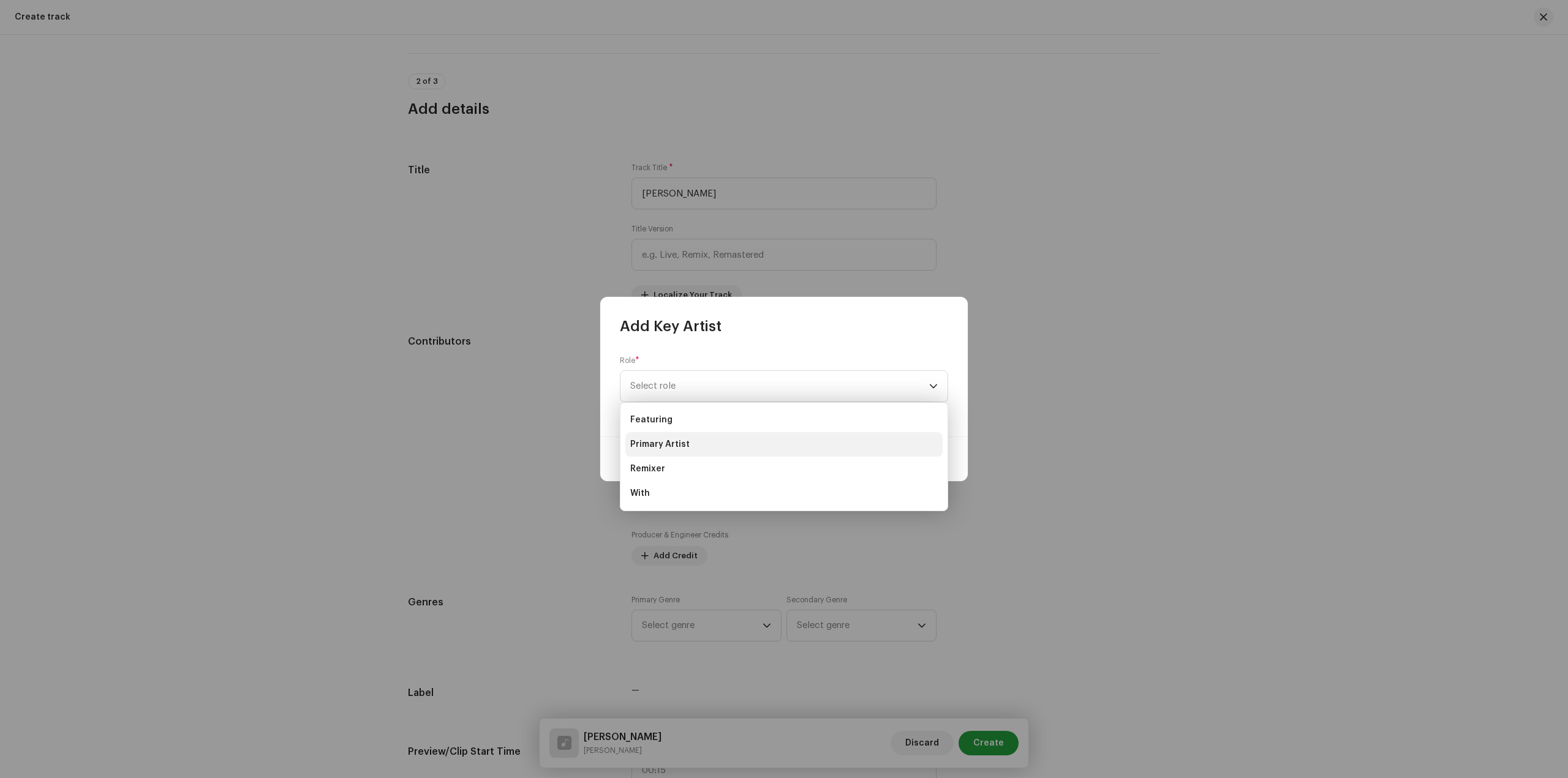
click at [718, 443] on li "Primary Artist" at bounding box center [784, 444] width 317 height 25
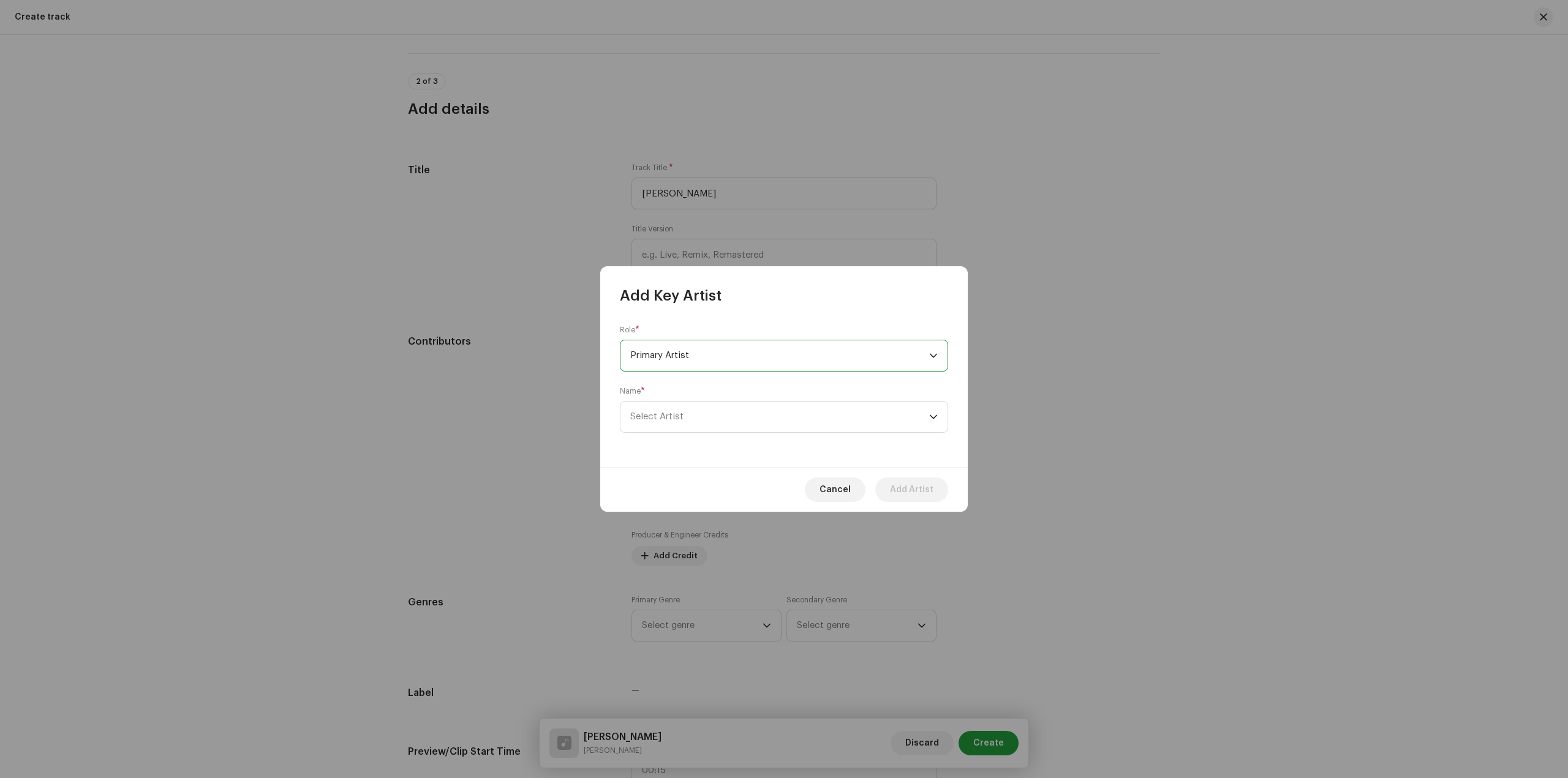
click at [858, 433] on div "Role * Primary Artist Name * Select Artist" at bounding box center [784, 386] width 367 height 161
click at [853, 423] on span "Select Artist" at bounding box center [780, 416] width 299 height 31
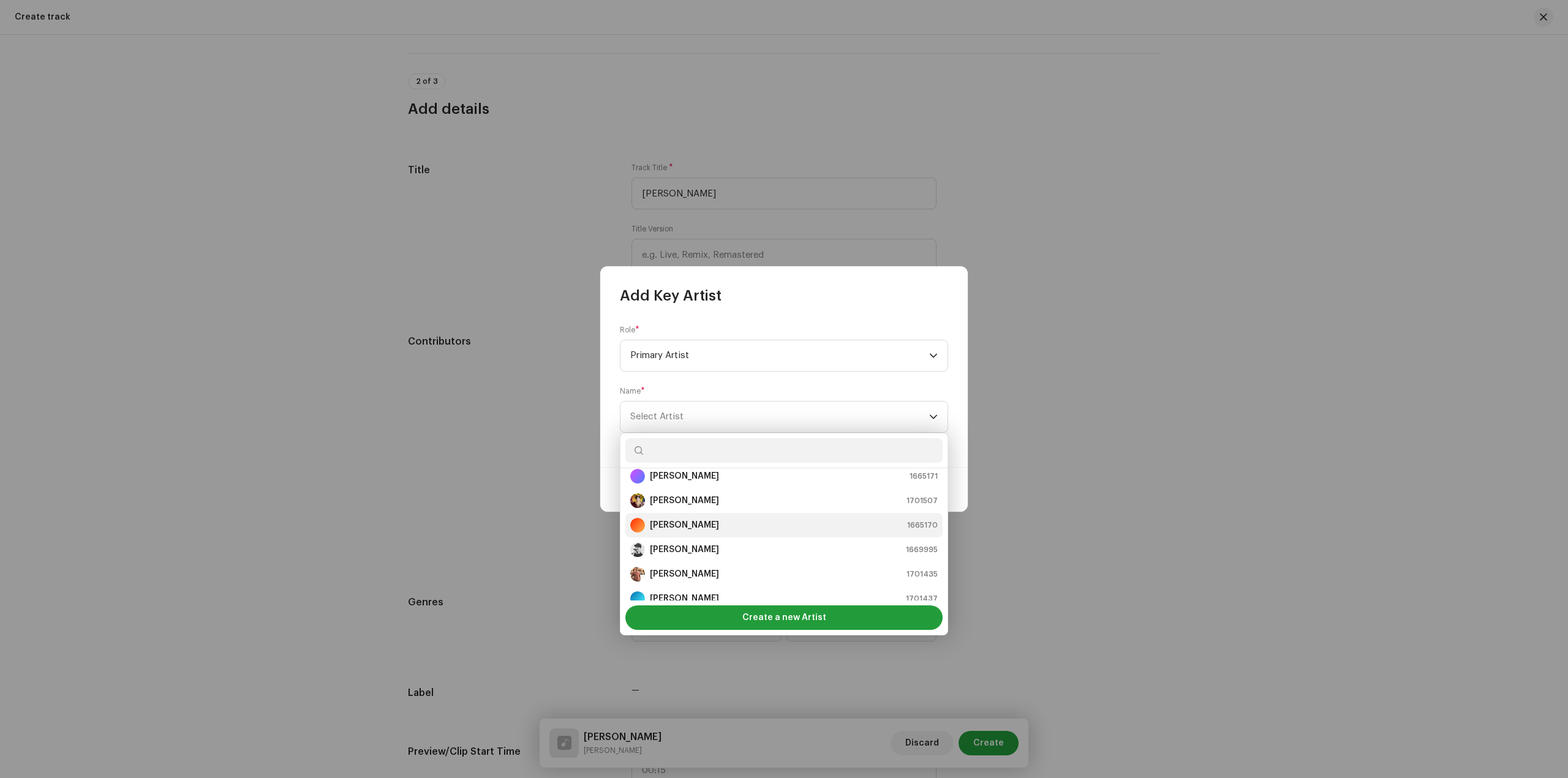
scroll to position [62, 0]
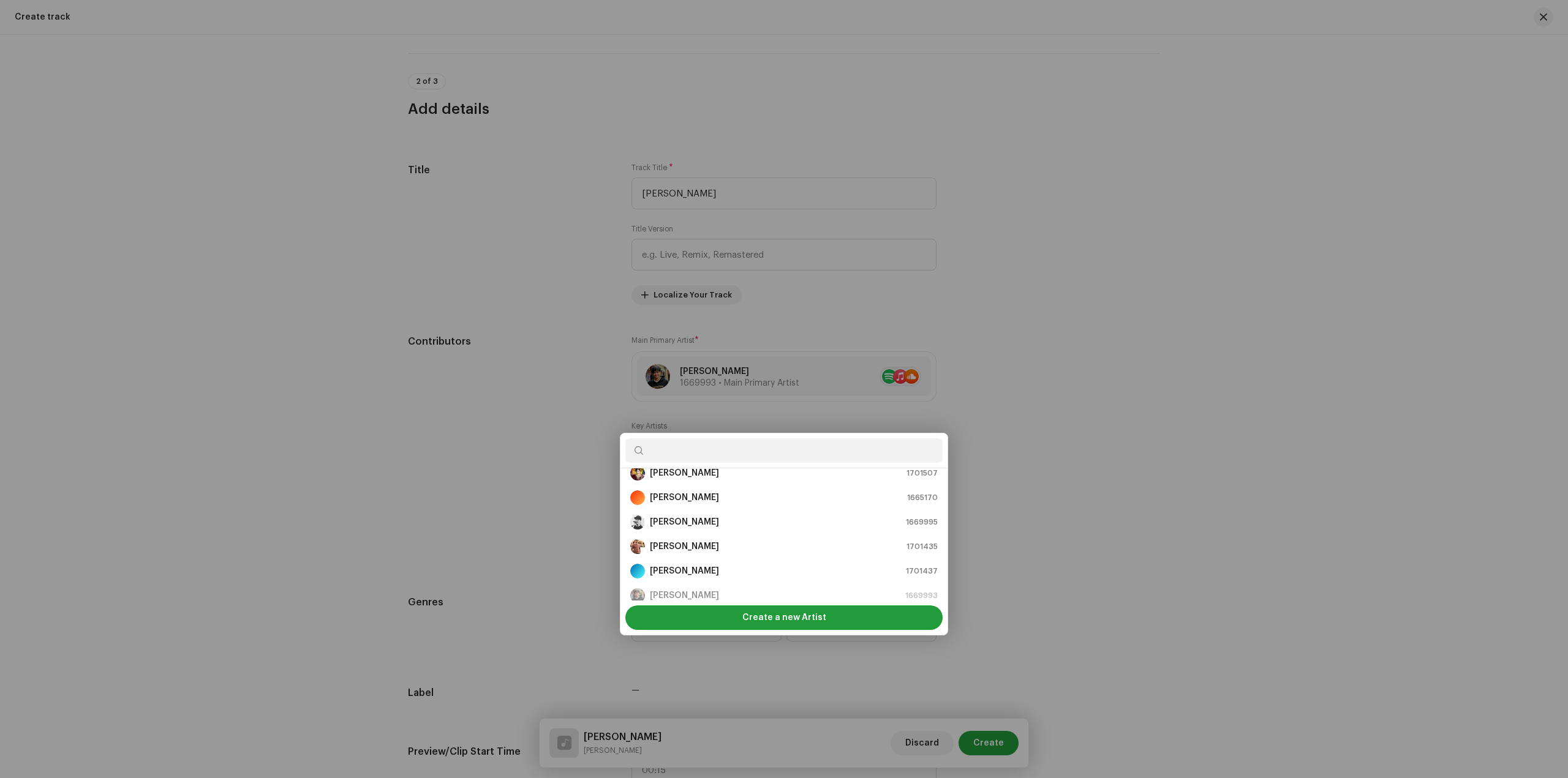
click at [1151, 450] on div "Add Key Artist Role * Primary Artist Name * Select Artist Cancel Add Artist" at bounding box center [784, 389] width 1568 height 778
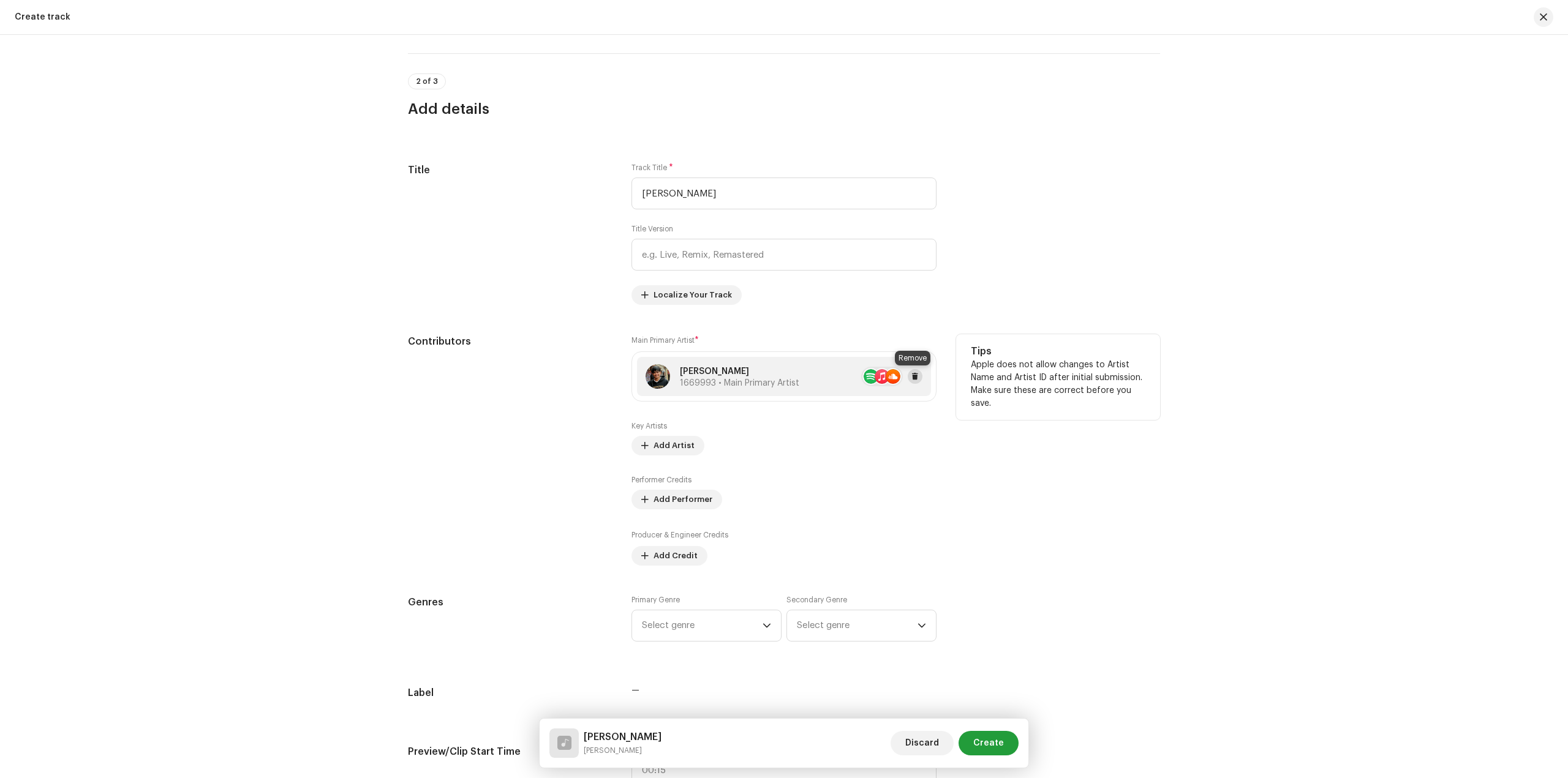
click at [913, 379] on span at bounding box center [915, 377] width 8 height 10
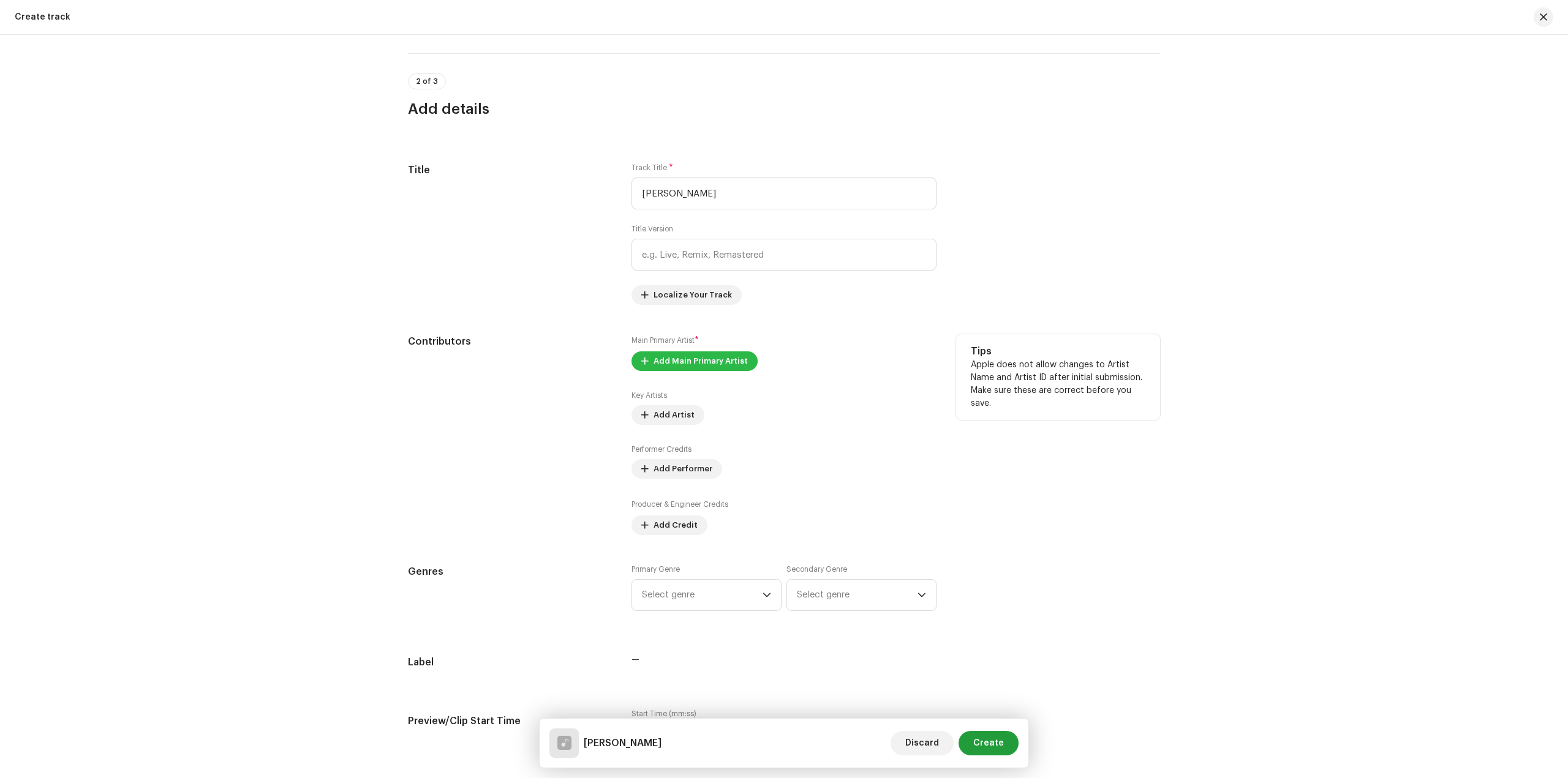
click at [690, 369] on span "Add Main Primary Artist" at bounding box center [701, 361] width 94 height 25
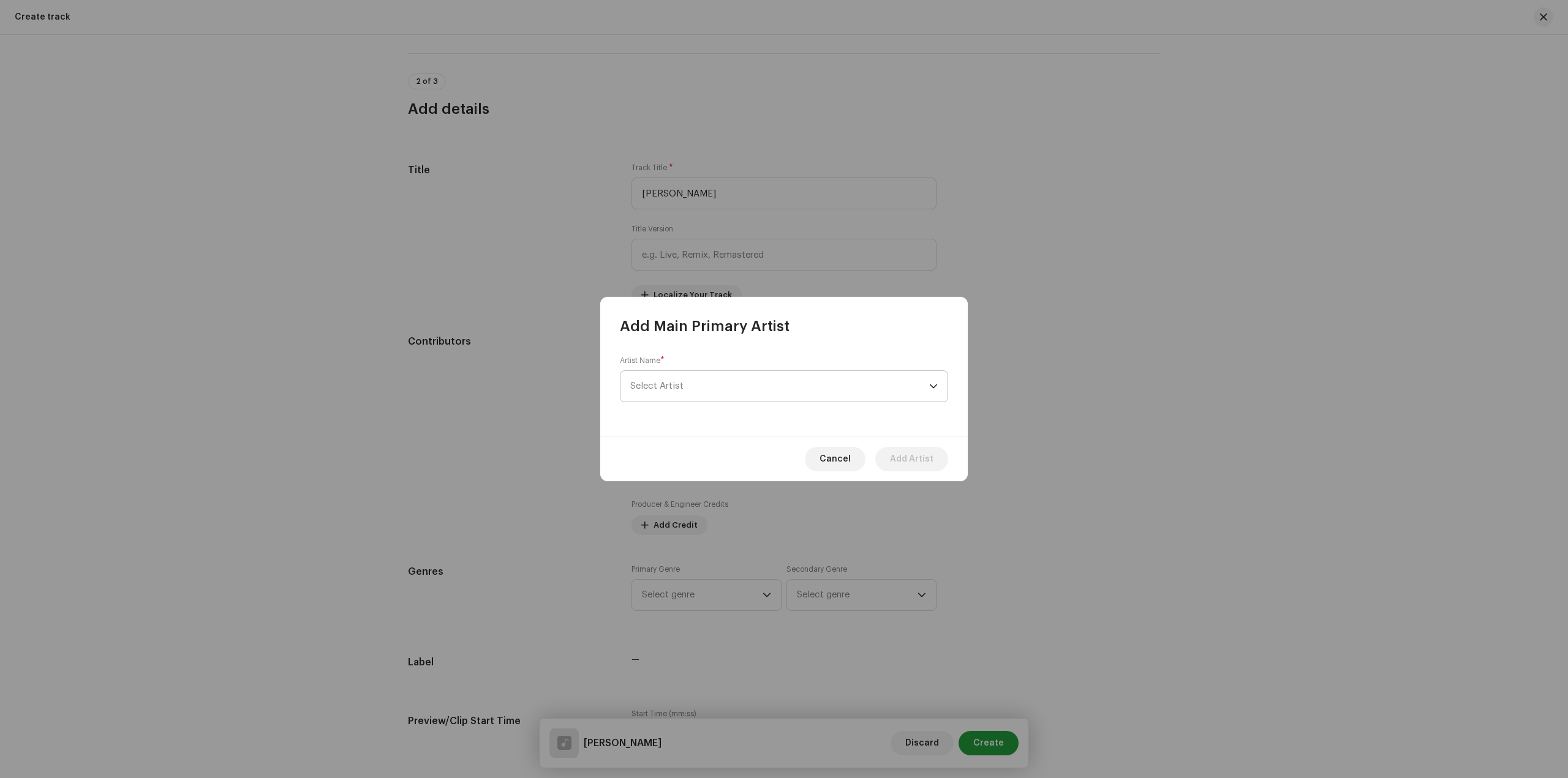
click at [723, 378] on span "Select Artist" at bounding box center [780, 386] width 299 height 31
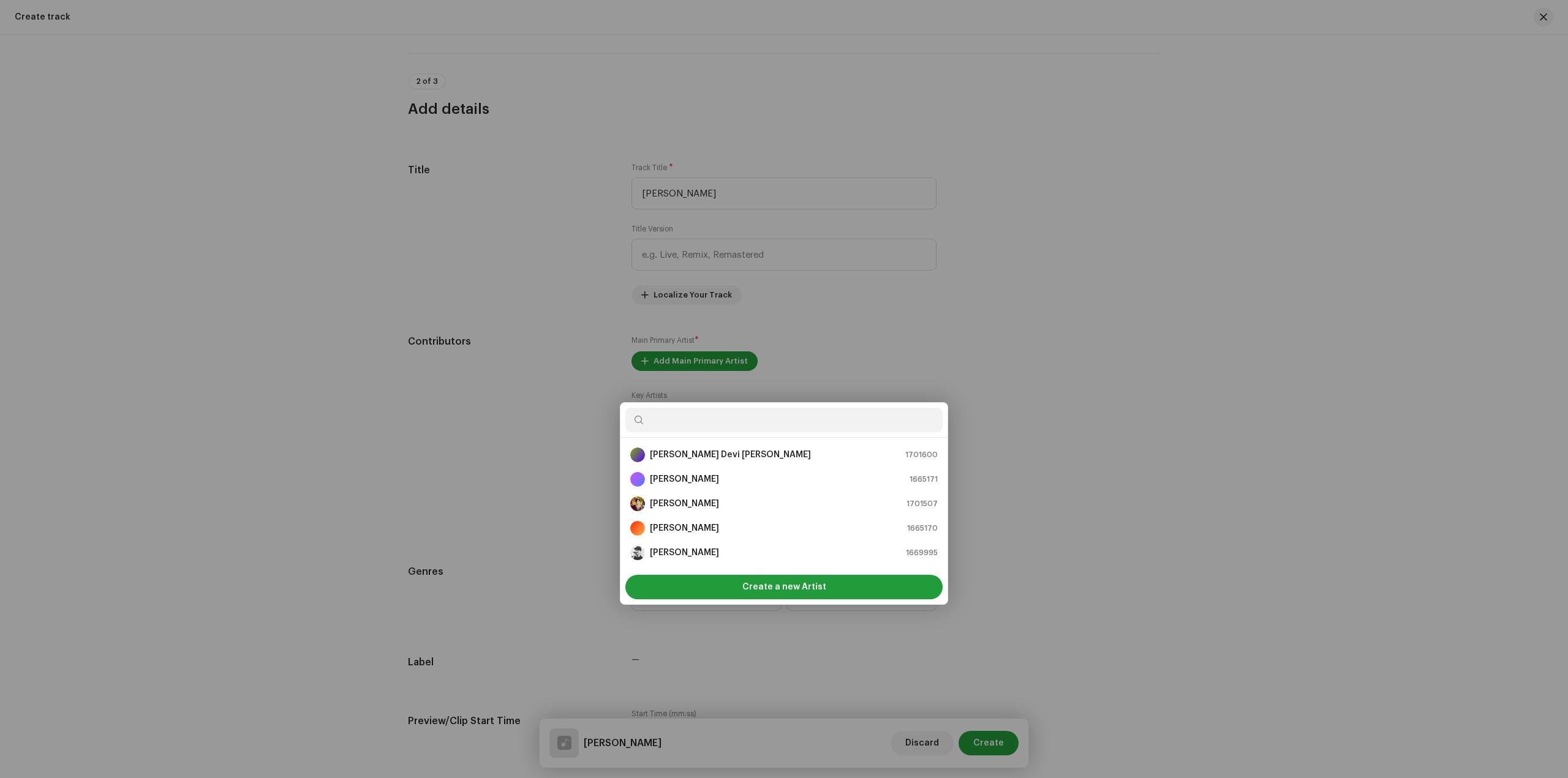
click at [1299, 191] on div "Add Main Primary Artist Artist Name * Select Artist Cancel Add Artist" at bounding box center [784, 389] width 1568 height 778
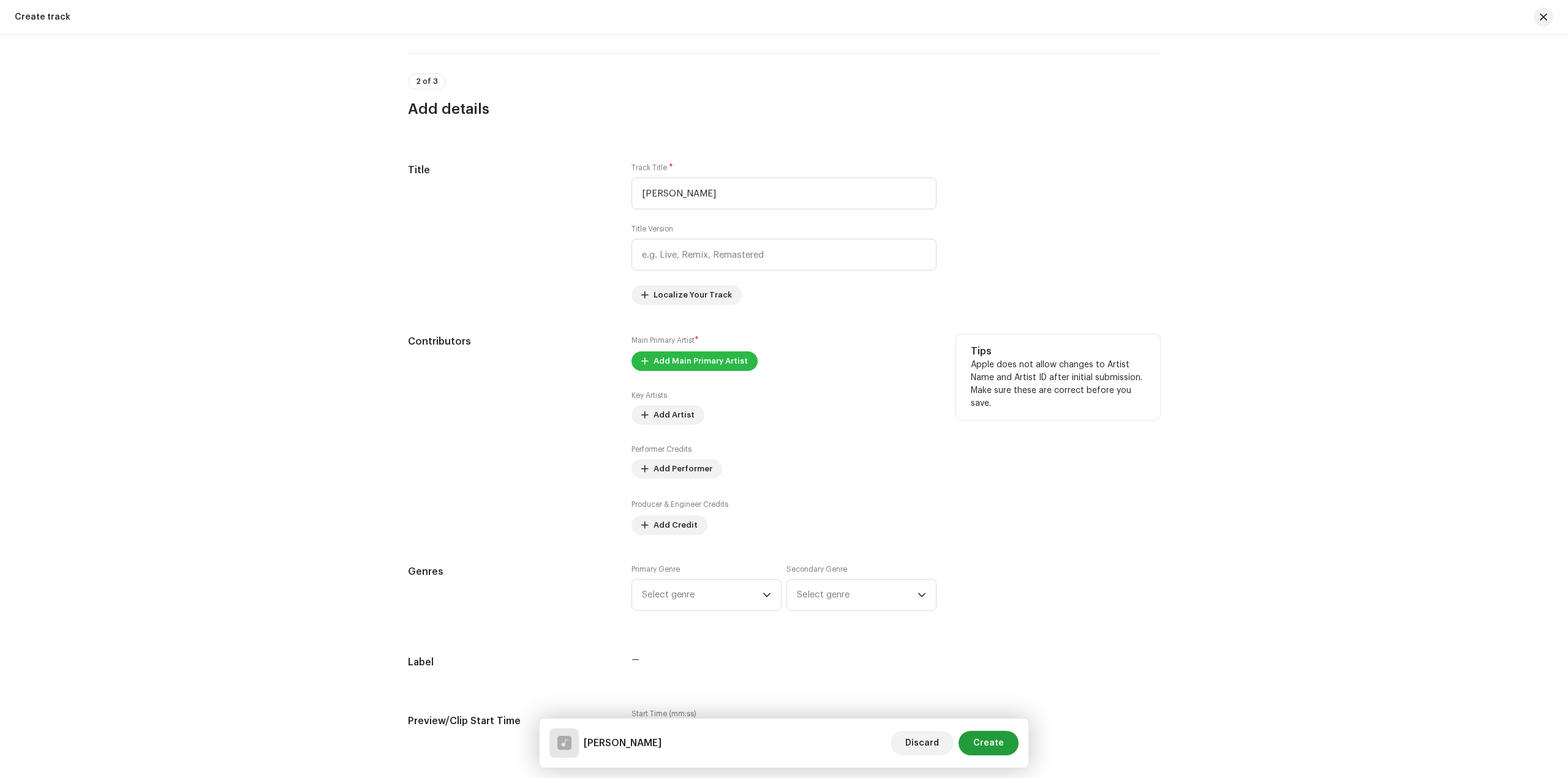
click at [691, 368] on span "Add Main Primary Artist" at bounding box center [701, 361] width 94 height 25
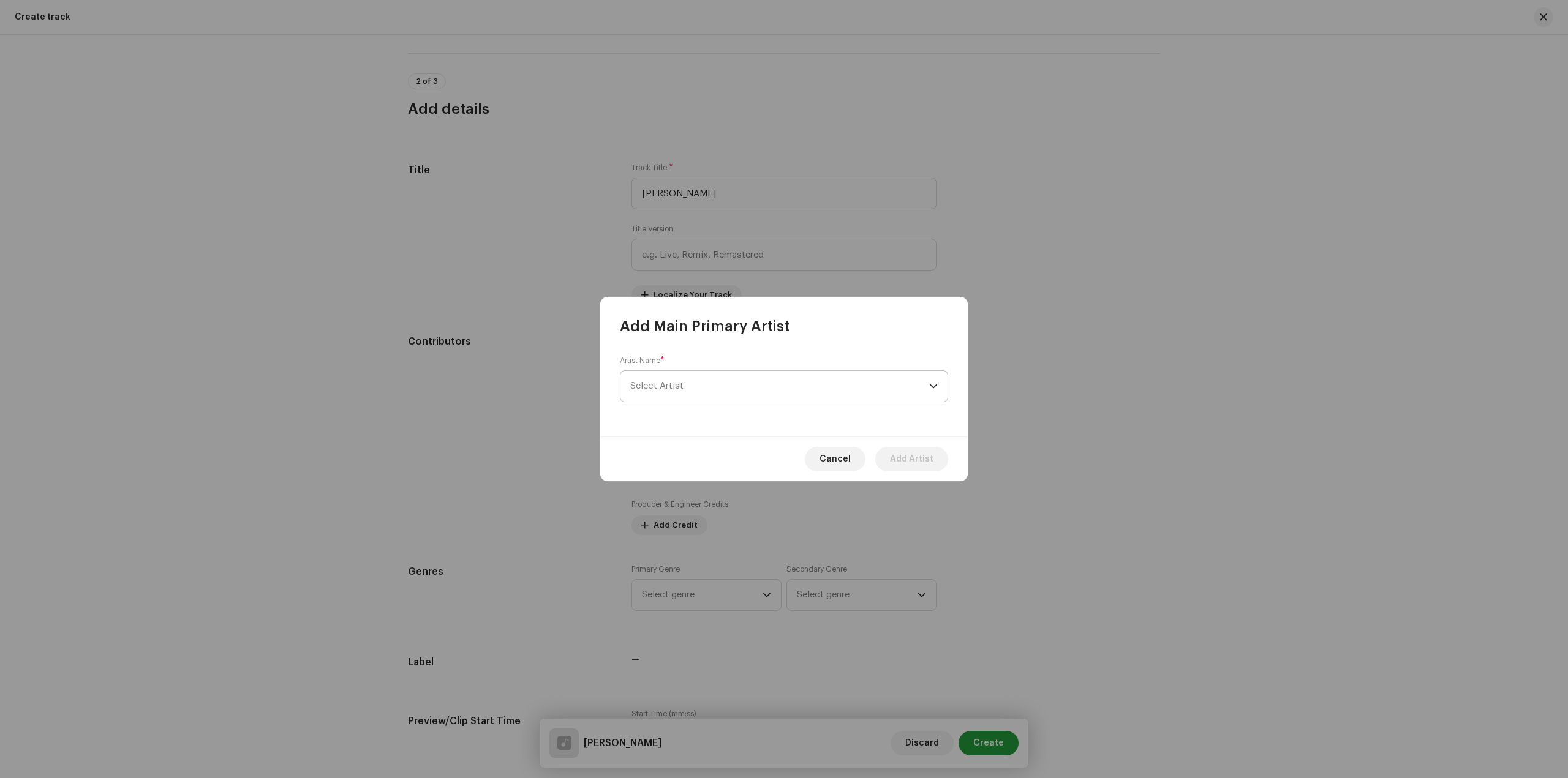
click at [717, 388] on span "Select Artist" at bounding box center [780, 386] width 299 height 31
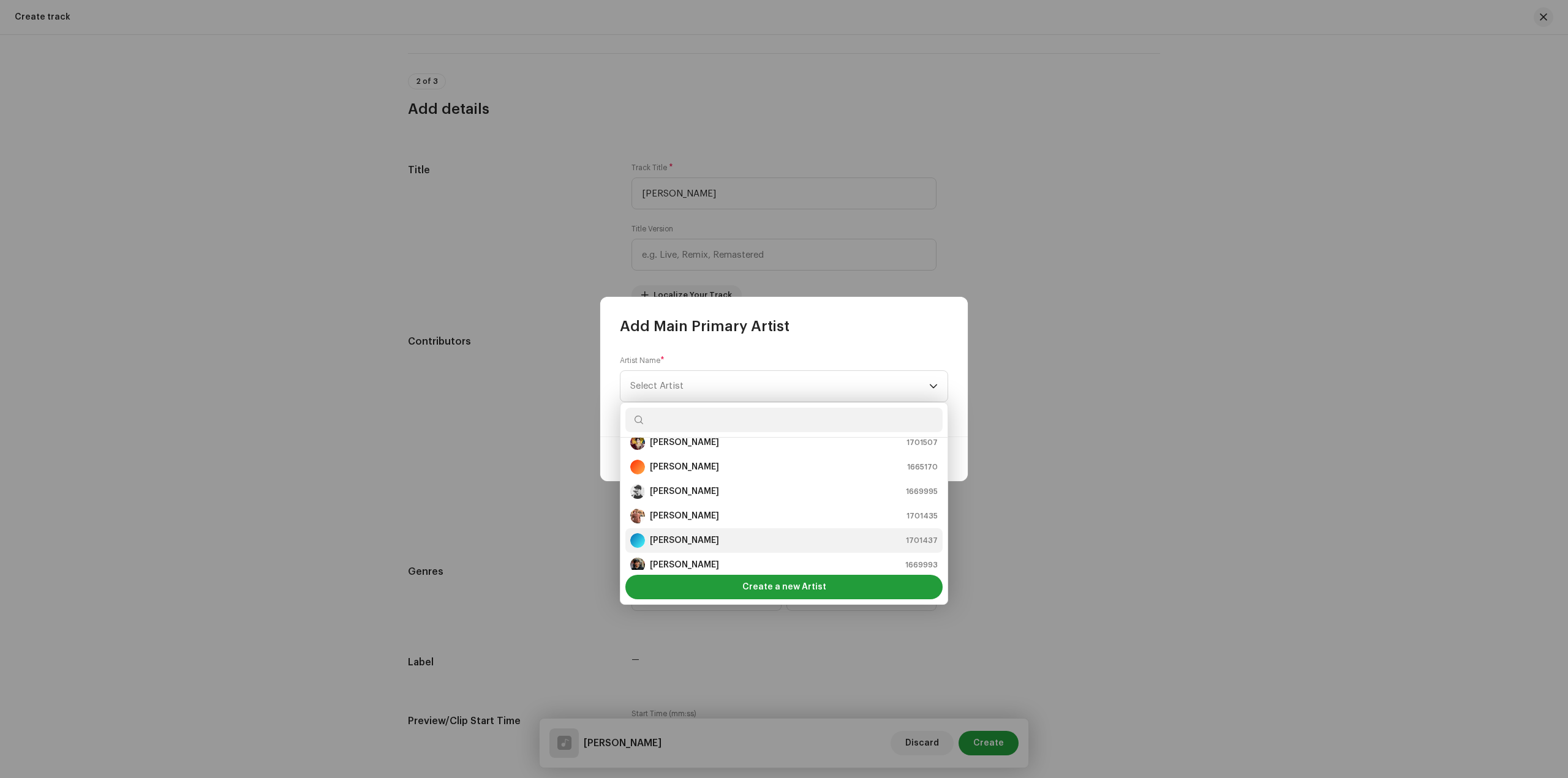
scroll to position [122, 0]
type input "P"
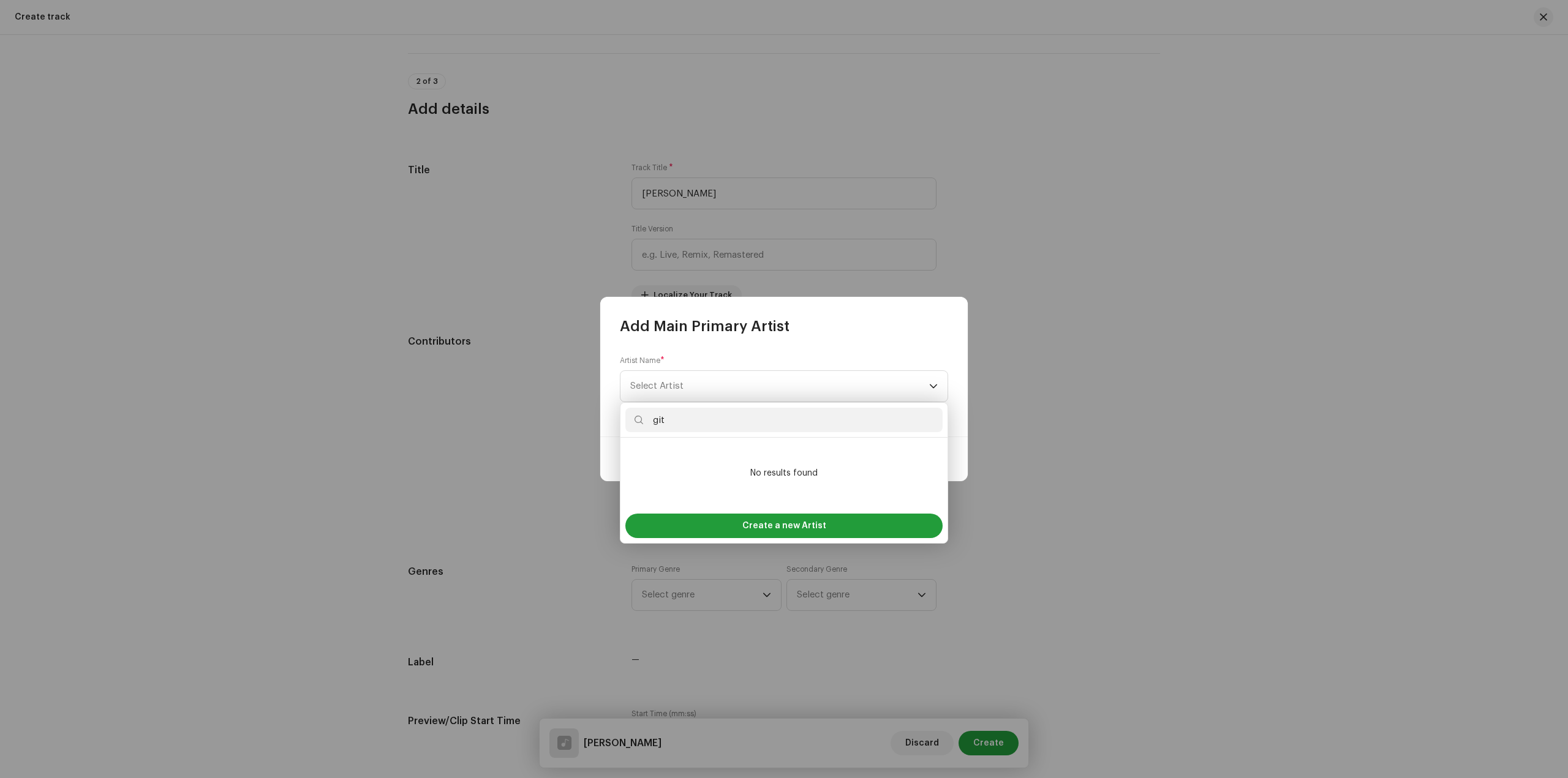
type input "gita"
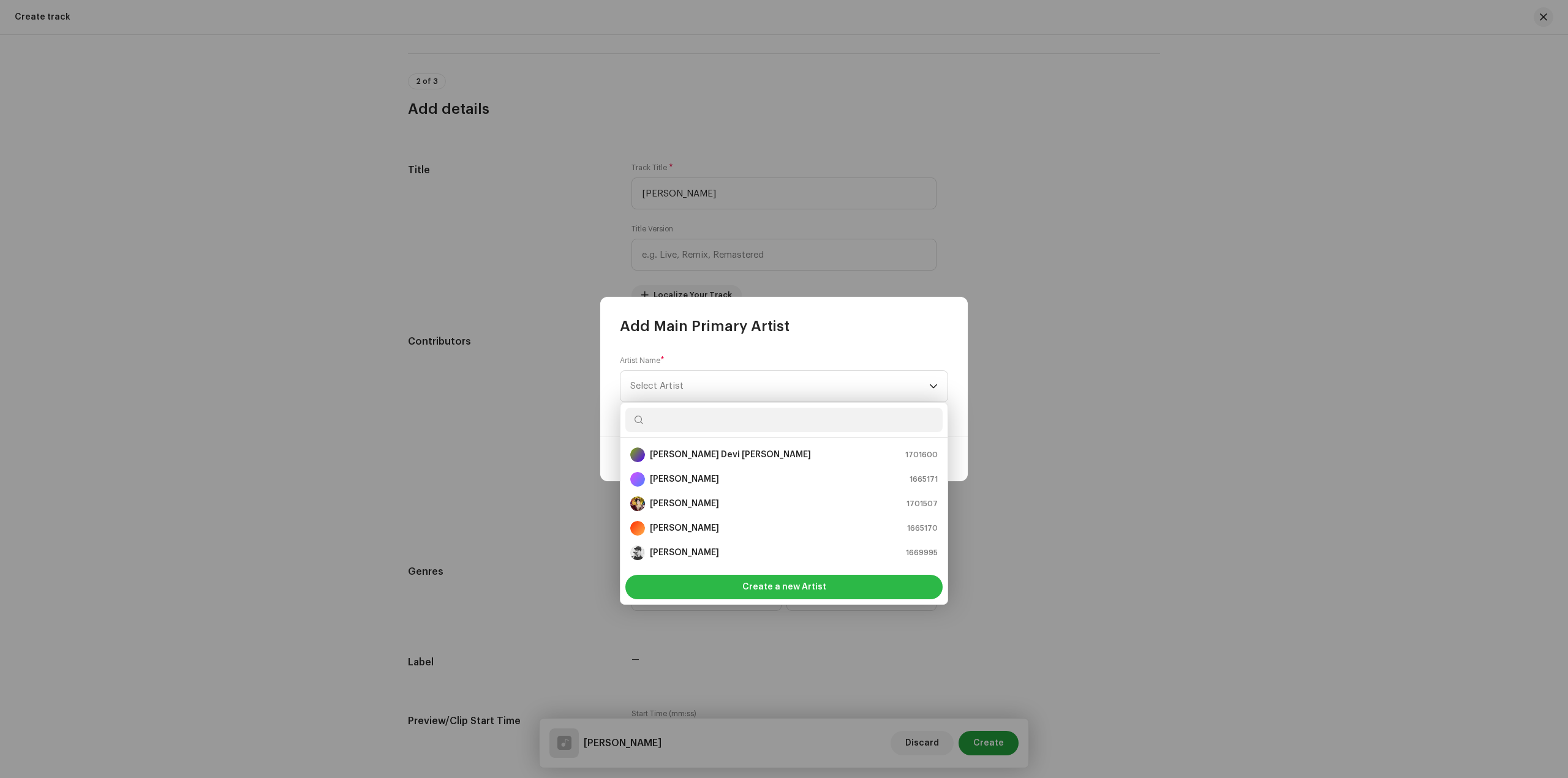
scroll to position [20, 0]
click at [780, 580] on span "Create a new Artist" at bounding box center [784, 587] width 84 height 25
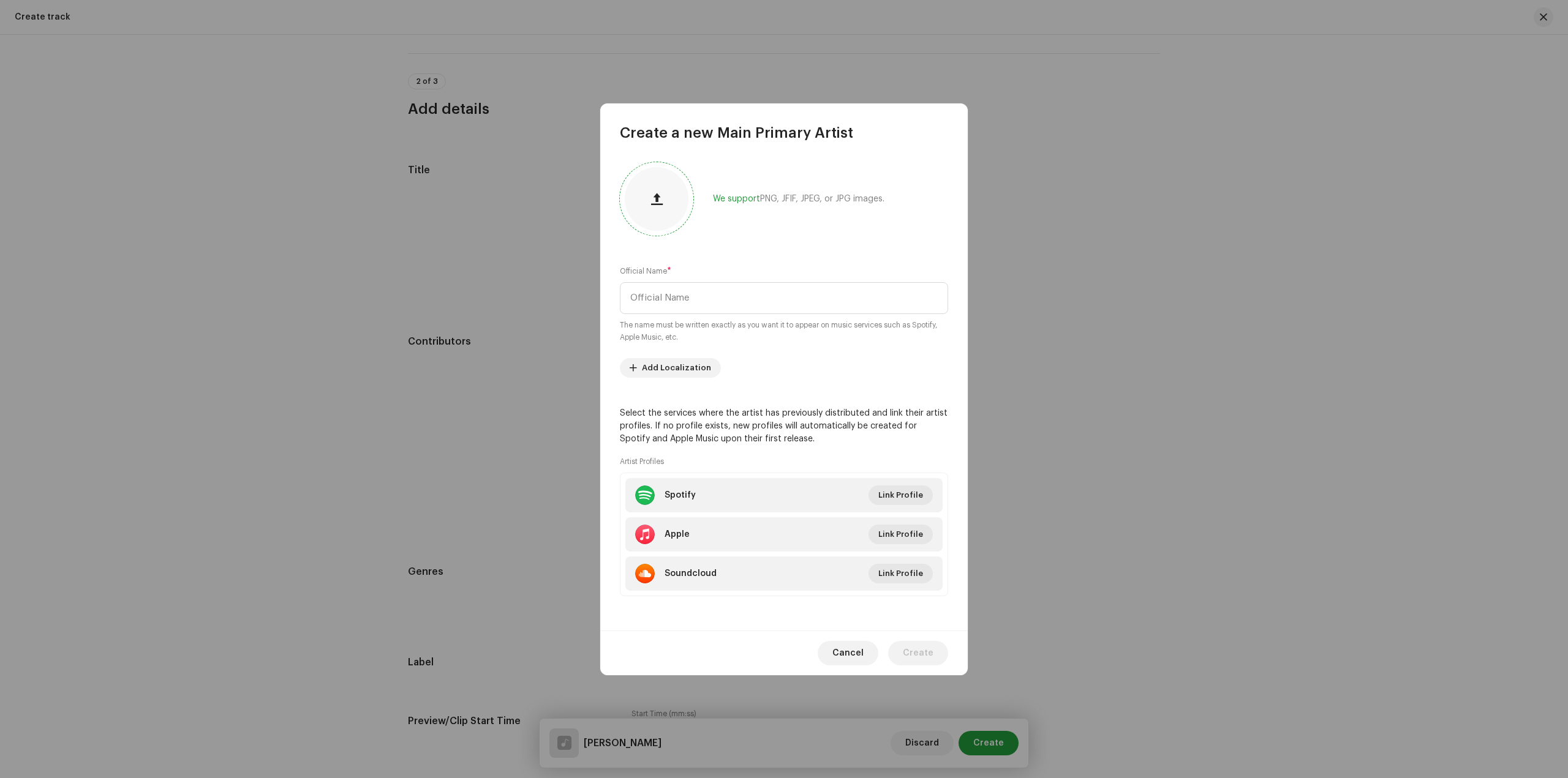
click at [663, 223] on div at bounding box center [656, 198] width 64 height 64
click at [663, 206] on button at bounding box center [656, 199] width 25 height 25
click at [721, 297] on input "text" at bounding box center [784, 298] width 328 height 32
type input "[PERSON_NAME]"
click at [920, 654] on span "Create" at bounding box center [918, 654] width 31 height 25
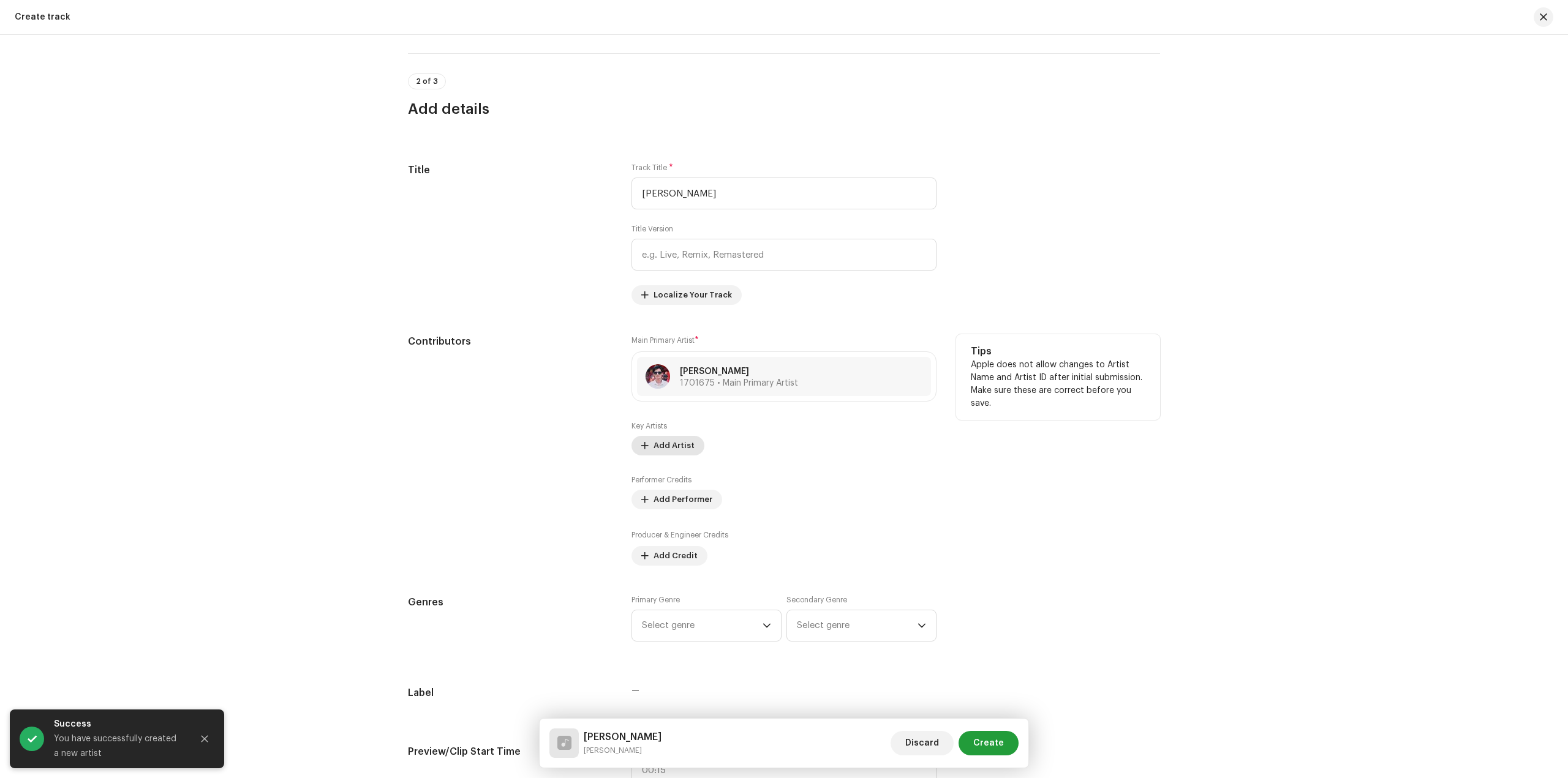
click at [674, 443] on span "Add Artist" at bounding box center [674, 446] width 41 height 25
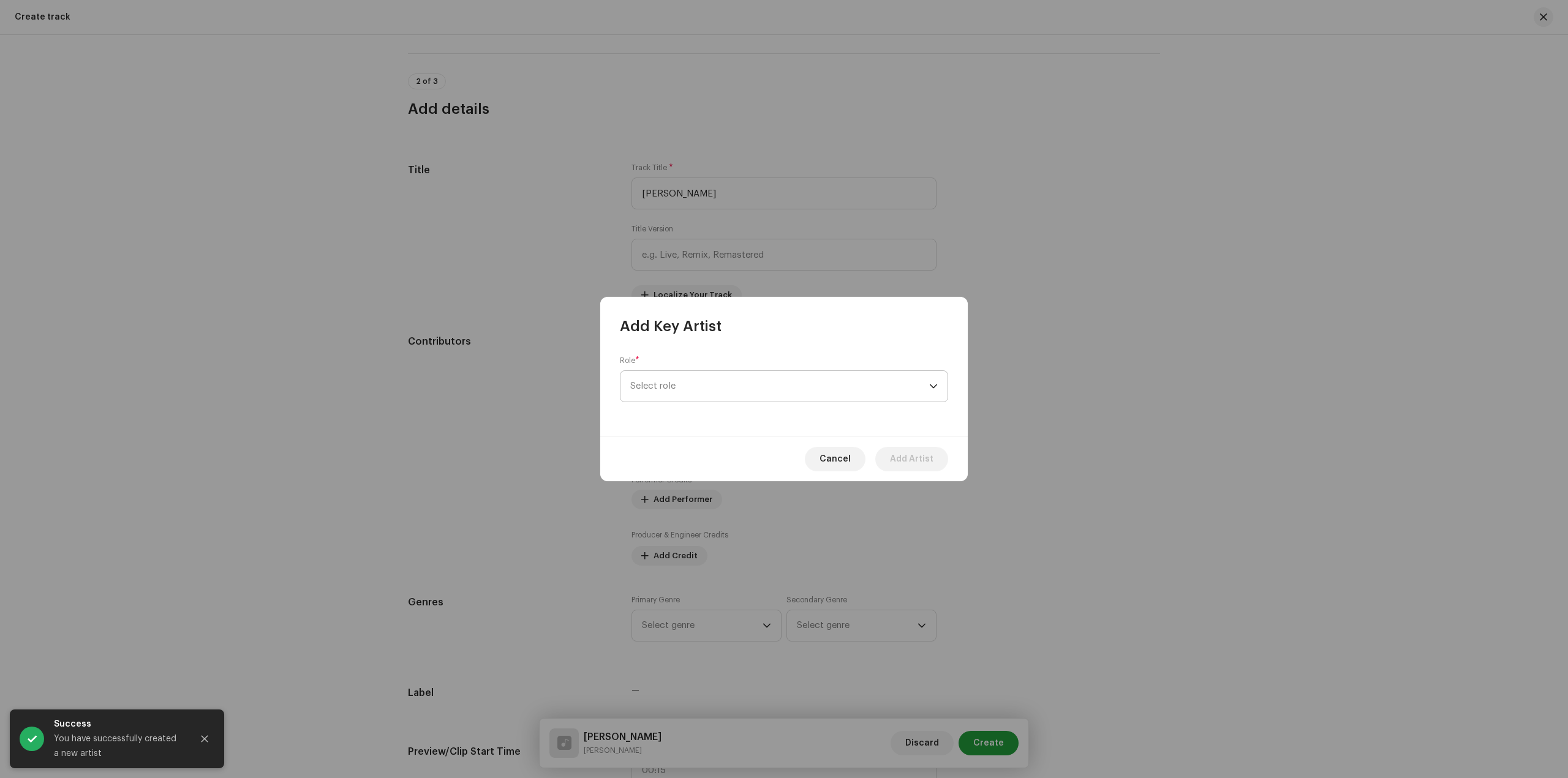
click at [735, 386] on span "Select role" at bounding box center [780, 386] width 299 height 31
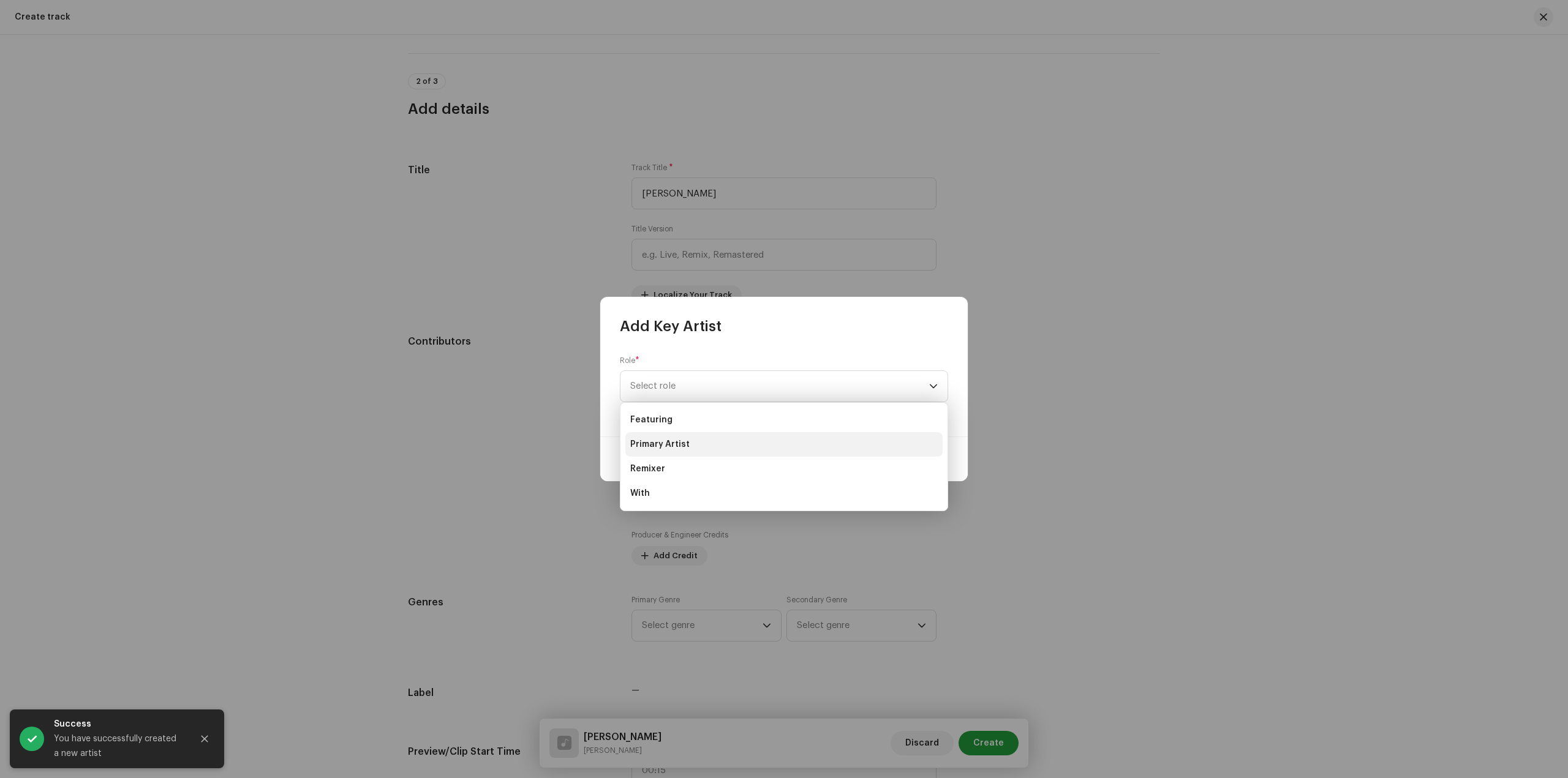
click at [728, 443] on li "Primary Artist" at bounding box center [784, 444] width 317 height 25
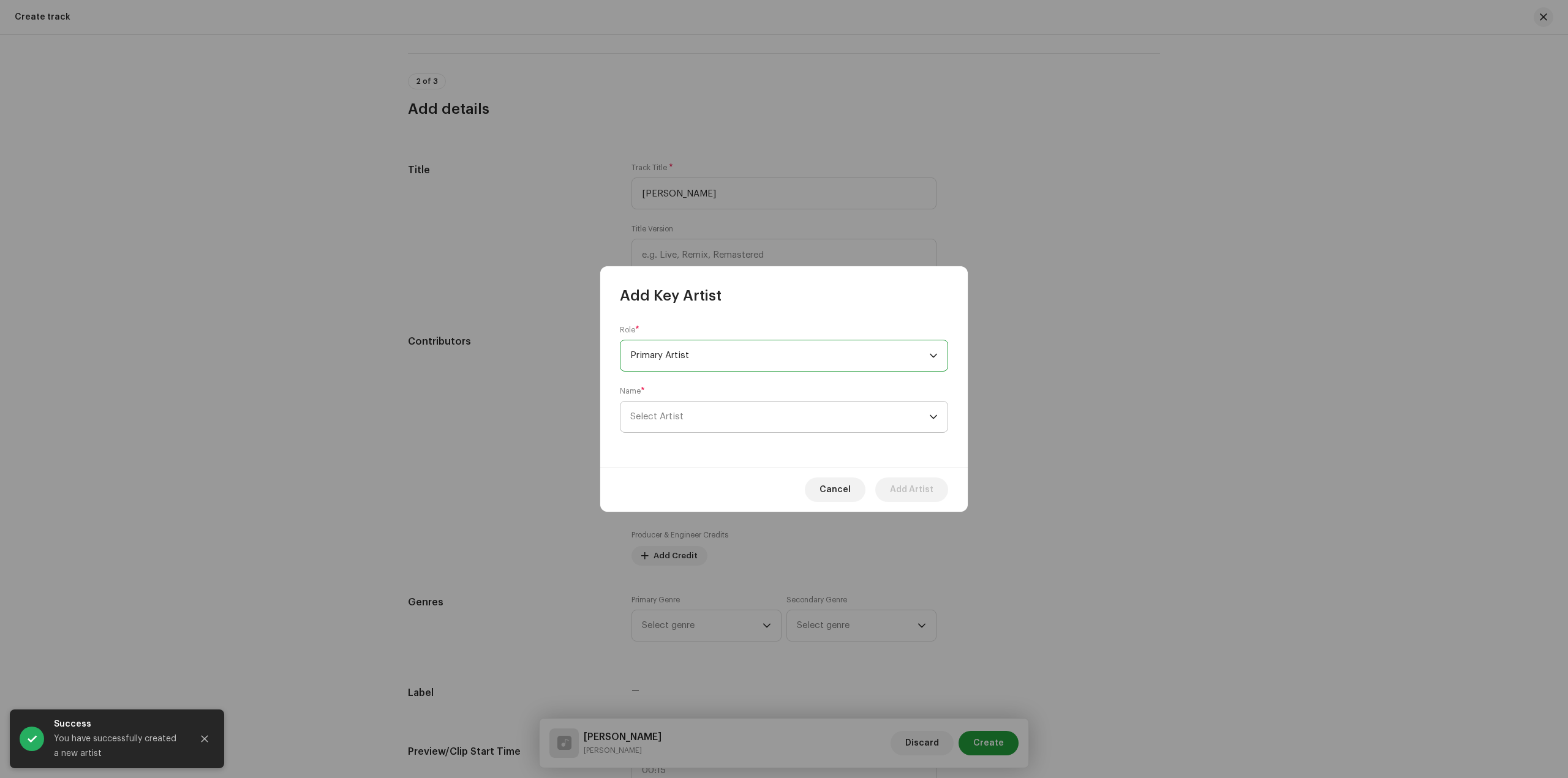
click at [710, 415] on span "Select Artist" at bounding box center [780, 416] width 299 height 31
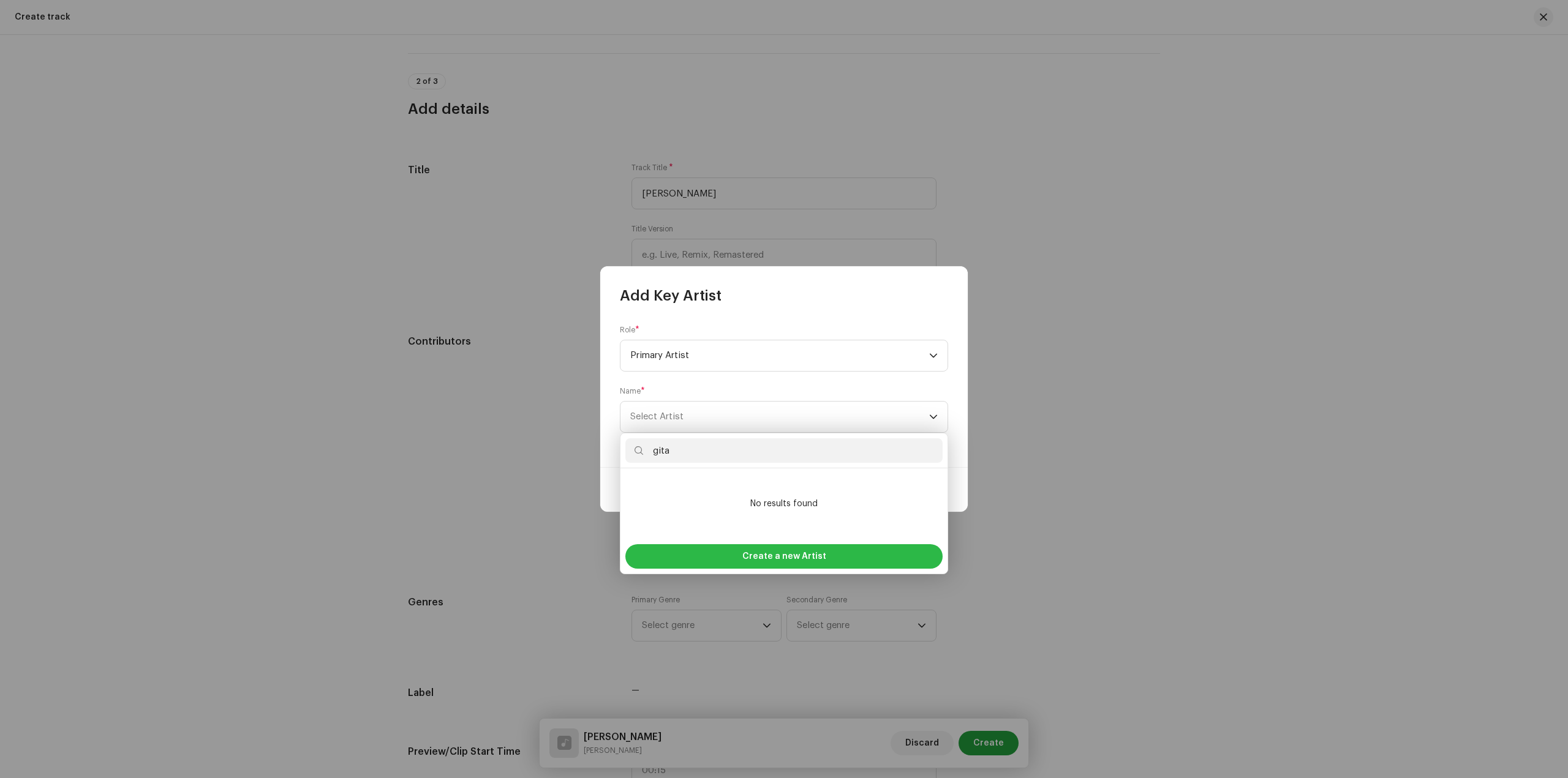
type input "gita"
click at [768, 557] on span "Create a new Artist" at bounding box center [784, 556] width 84 height 25
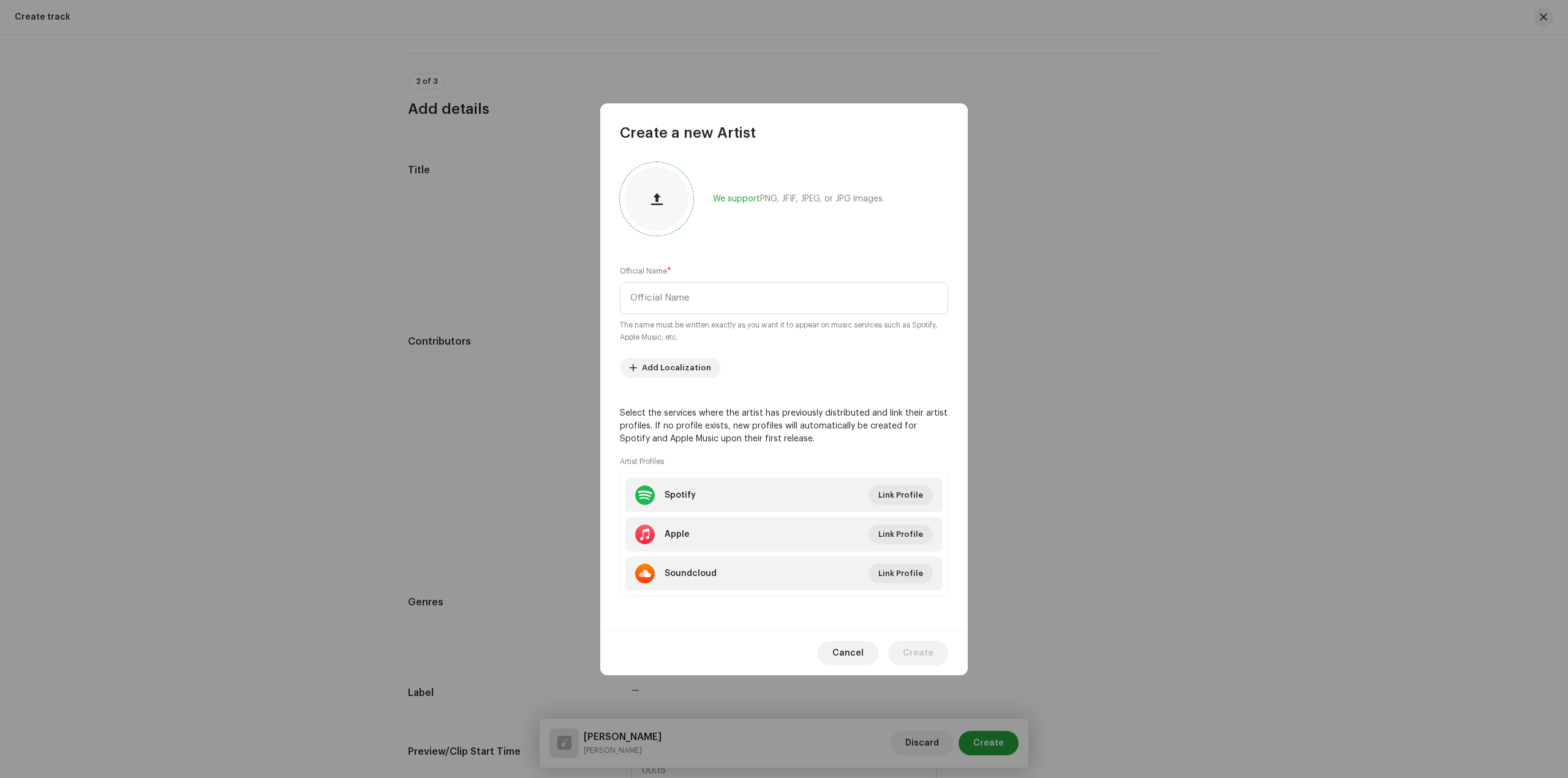
click at [672, 213] on div at bounding box center [656, 198] width 64 height 64
click at [672, 304] on input "text" at bounding box center [784, 298] width 328 height 32
type input "Gita Chaudharuy"
click at [668, 210] on div at bounding box center [656, 198] width 64 height 64
click at [635, 217] on div at bounding box center [656, 198] width 73 height 73
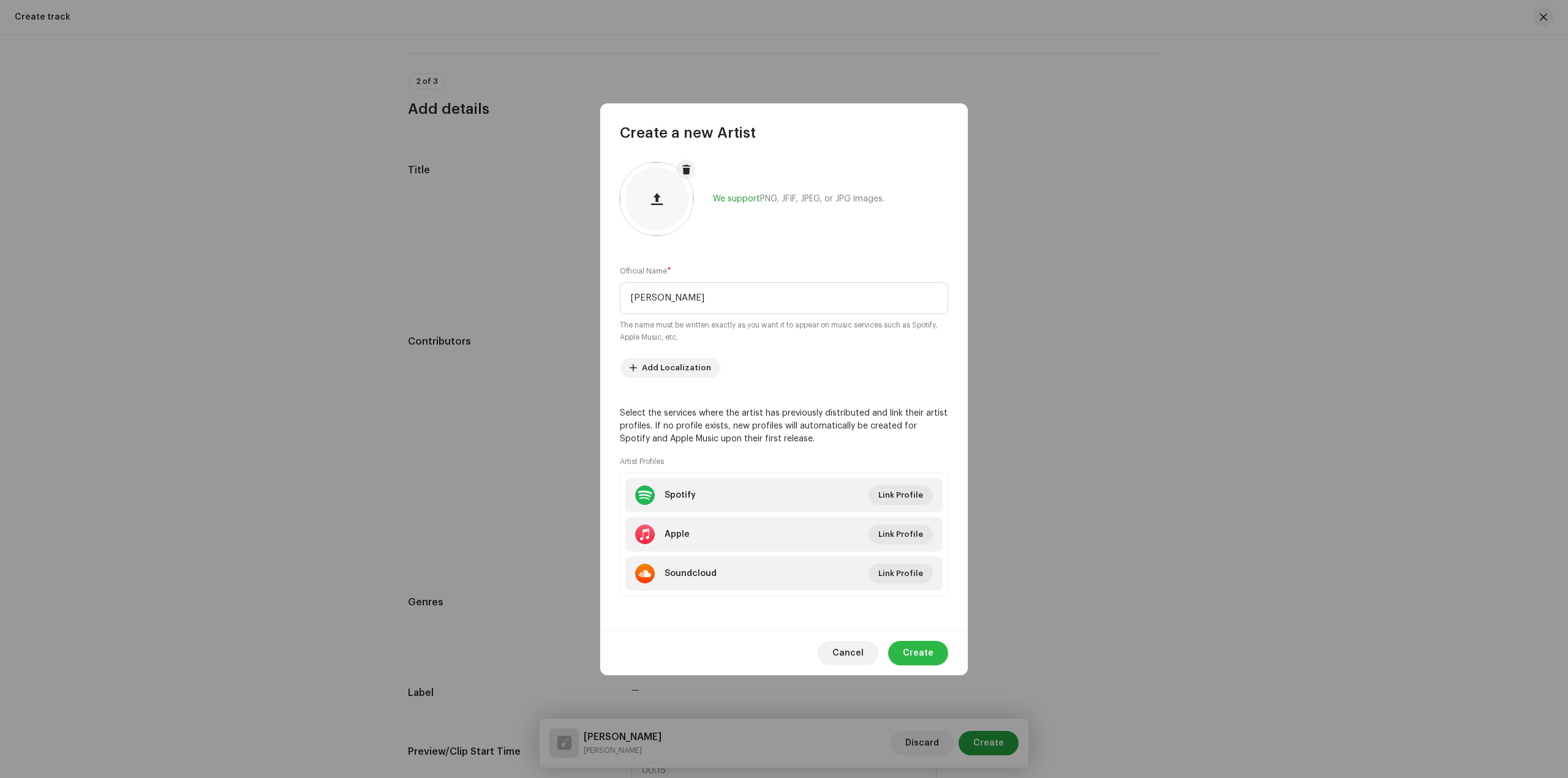
click at [926, 654] on span "Create" at bounding box center [918, 654] width 31 height 25
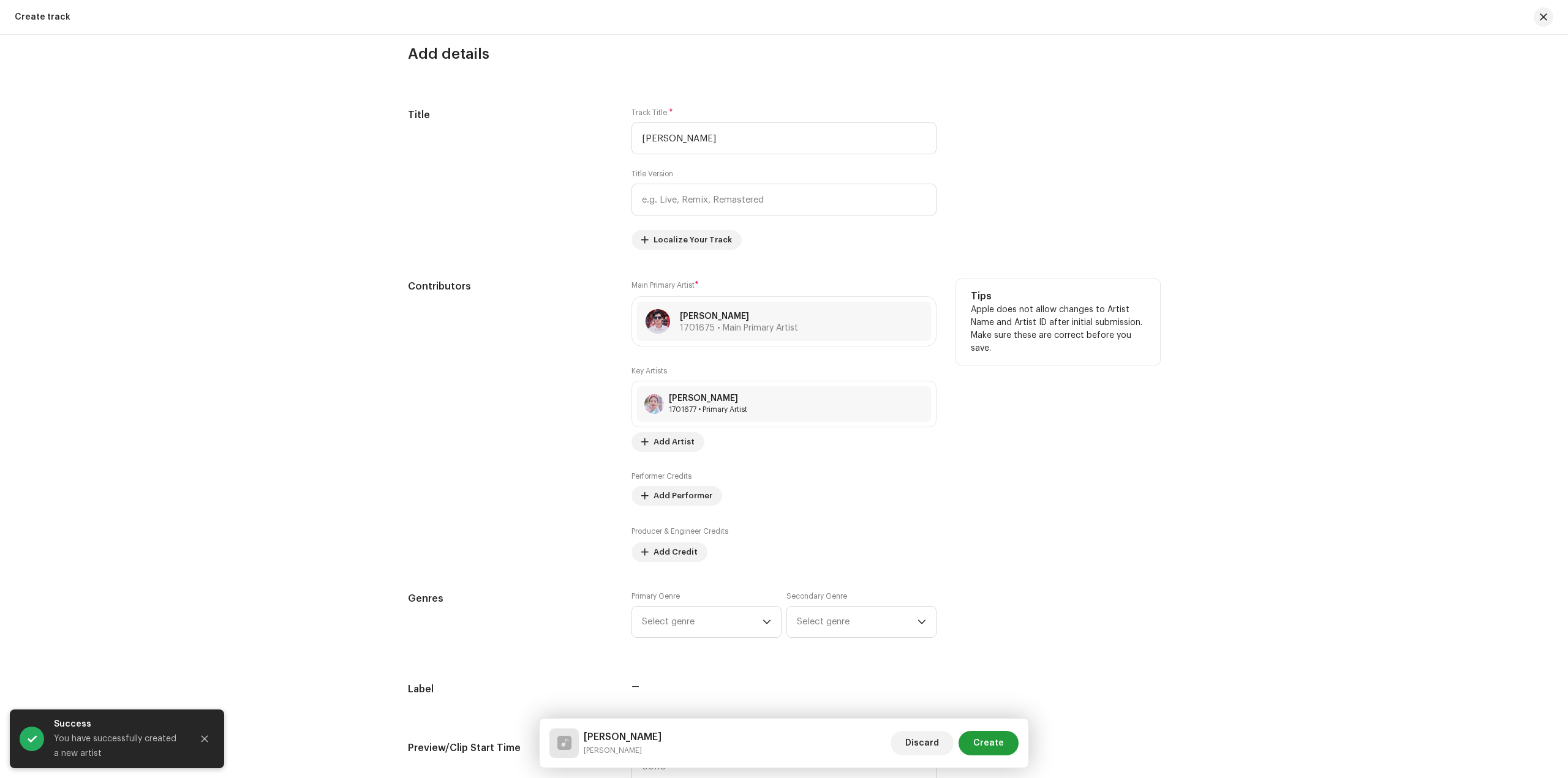
scroll to position [613, 0]
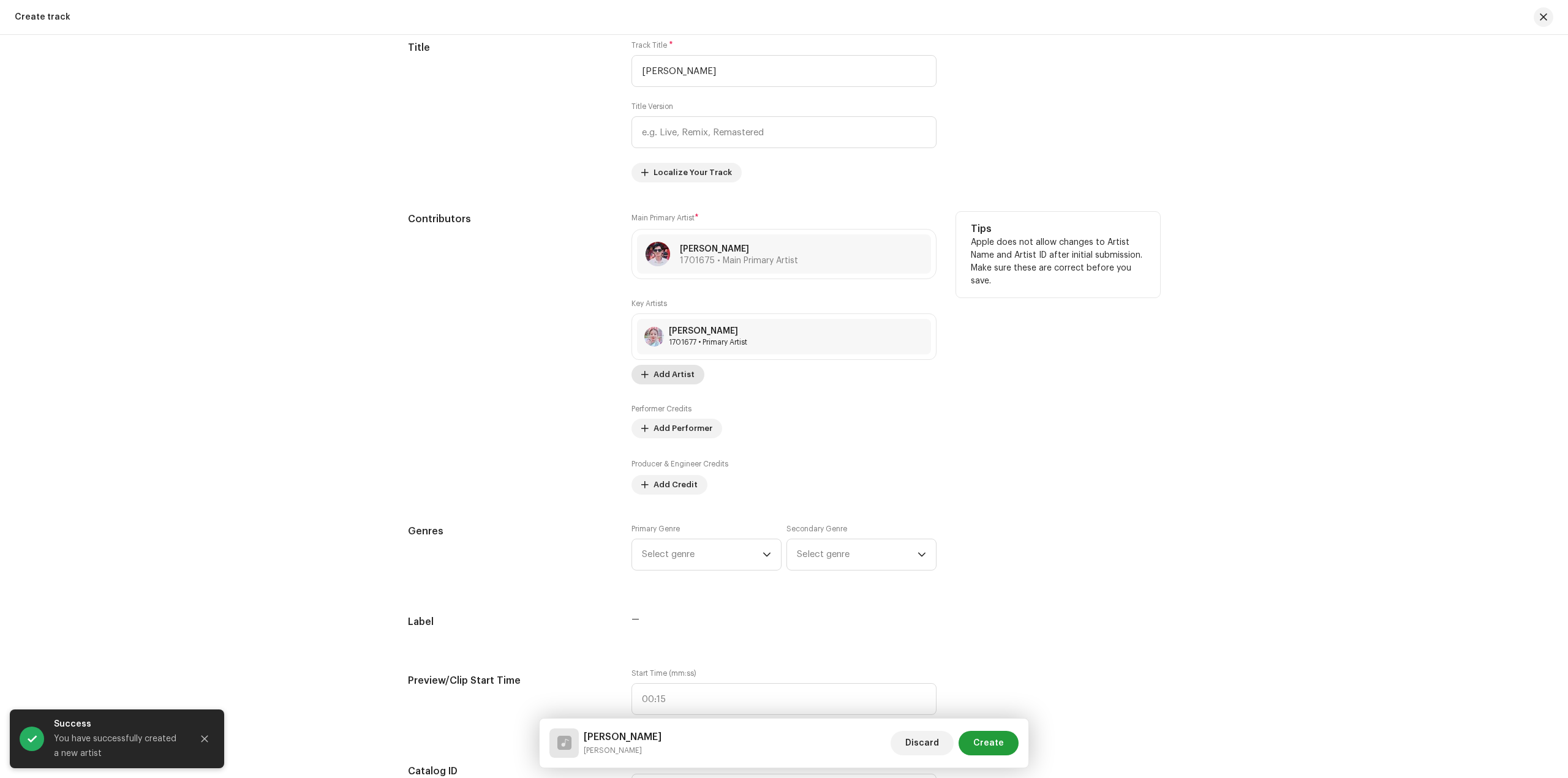
click at [669, 379] on span "Add Artist" at bounding box center [674, 375] width 41 height 25
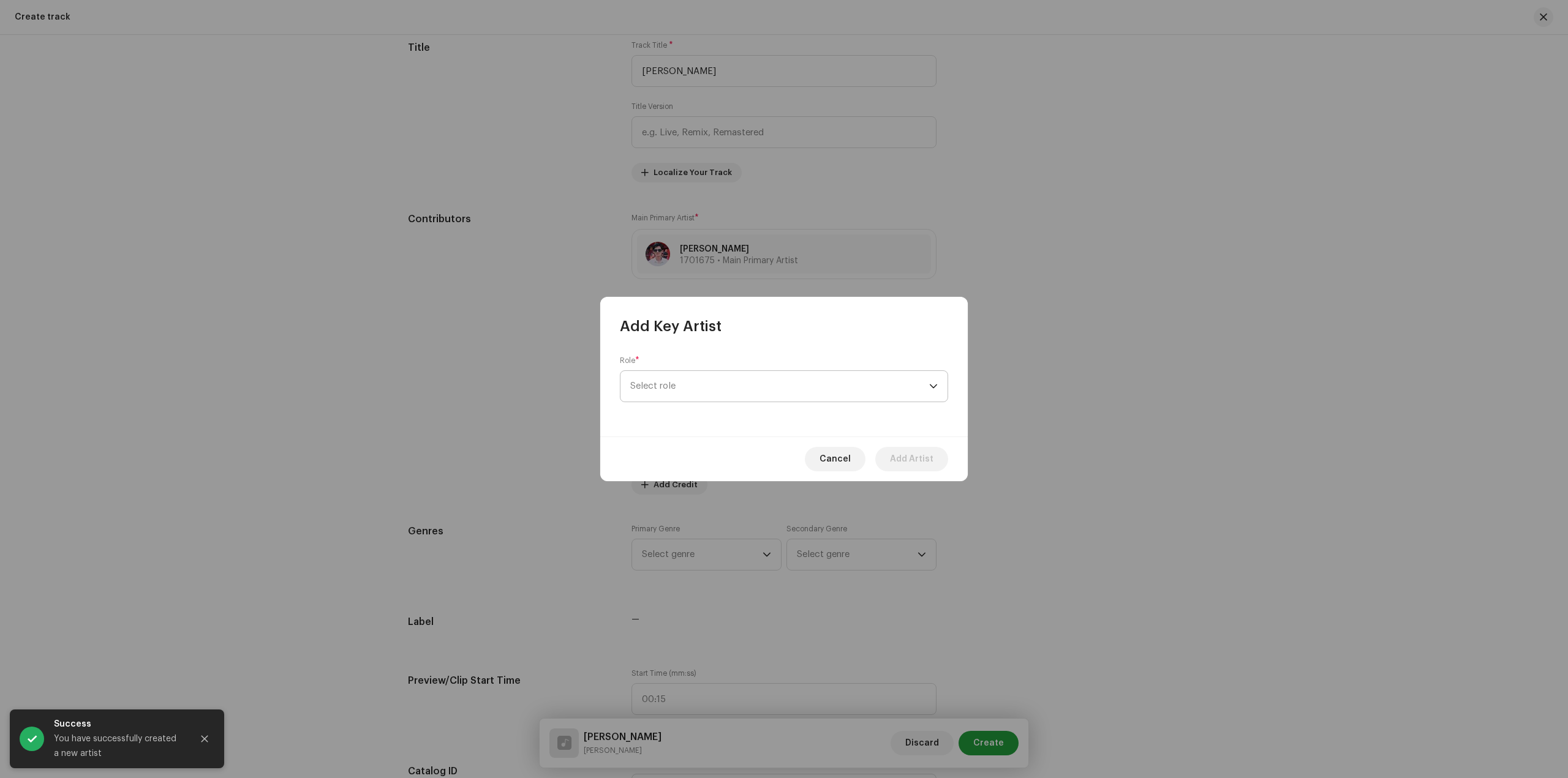
click at [772, 394] on span "Select role" at bounding box center [780, 386] width 299 height 31
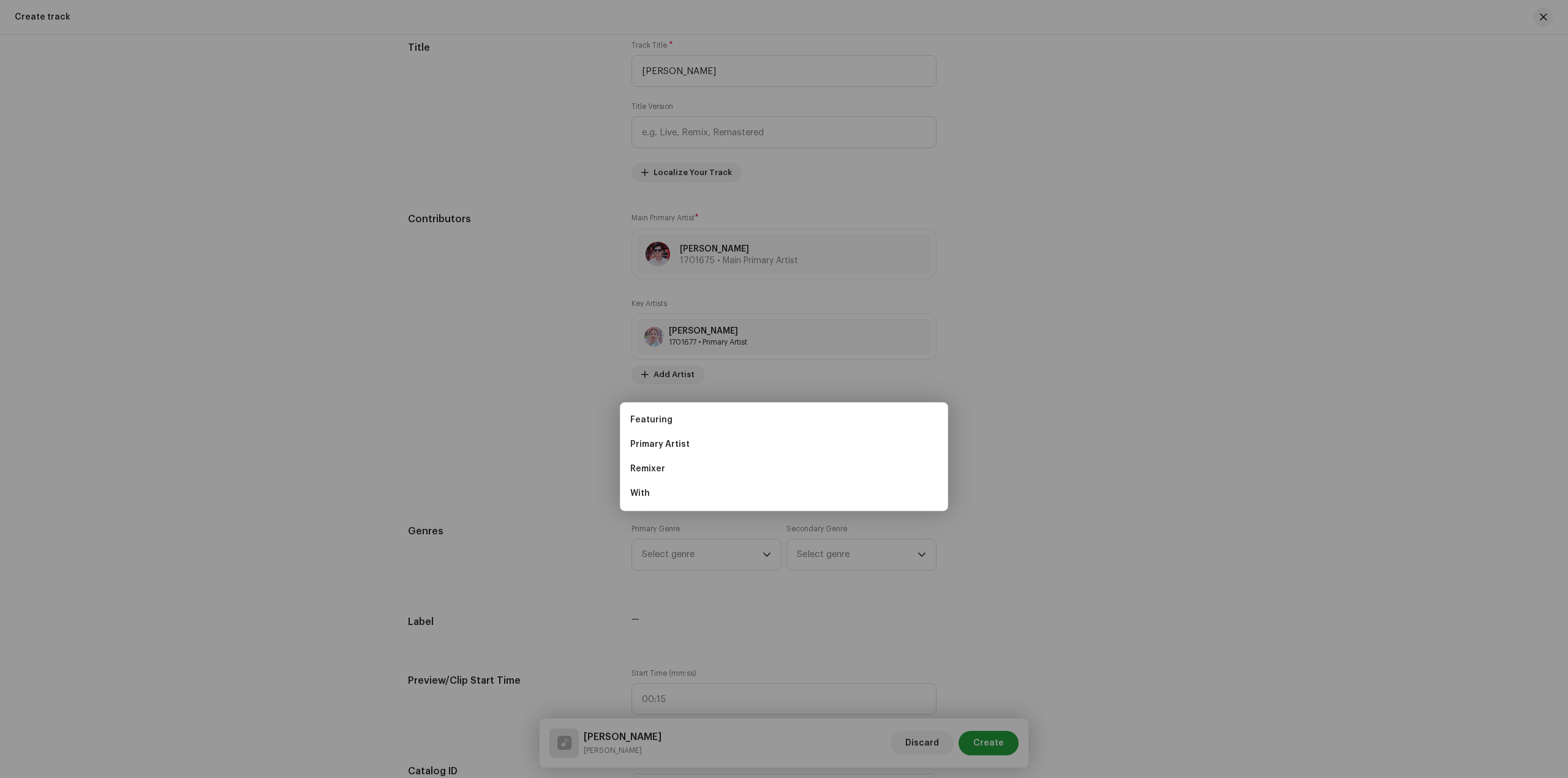
click at [1077, 438] on div "Add Key Artist Role * Select role Cancel Add Artist" at bounding box center [784, 389] width 1568 height 778
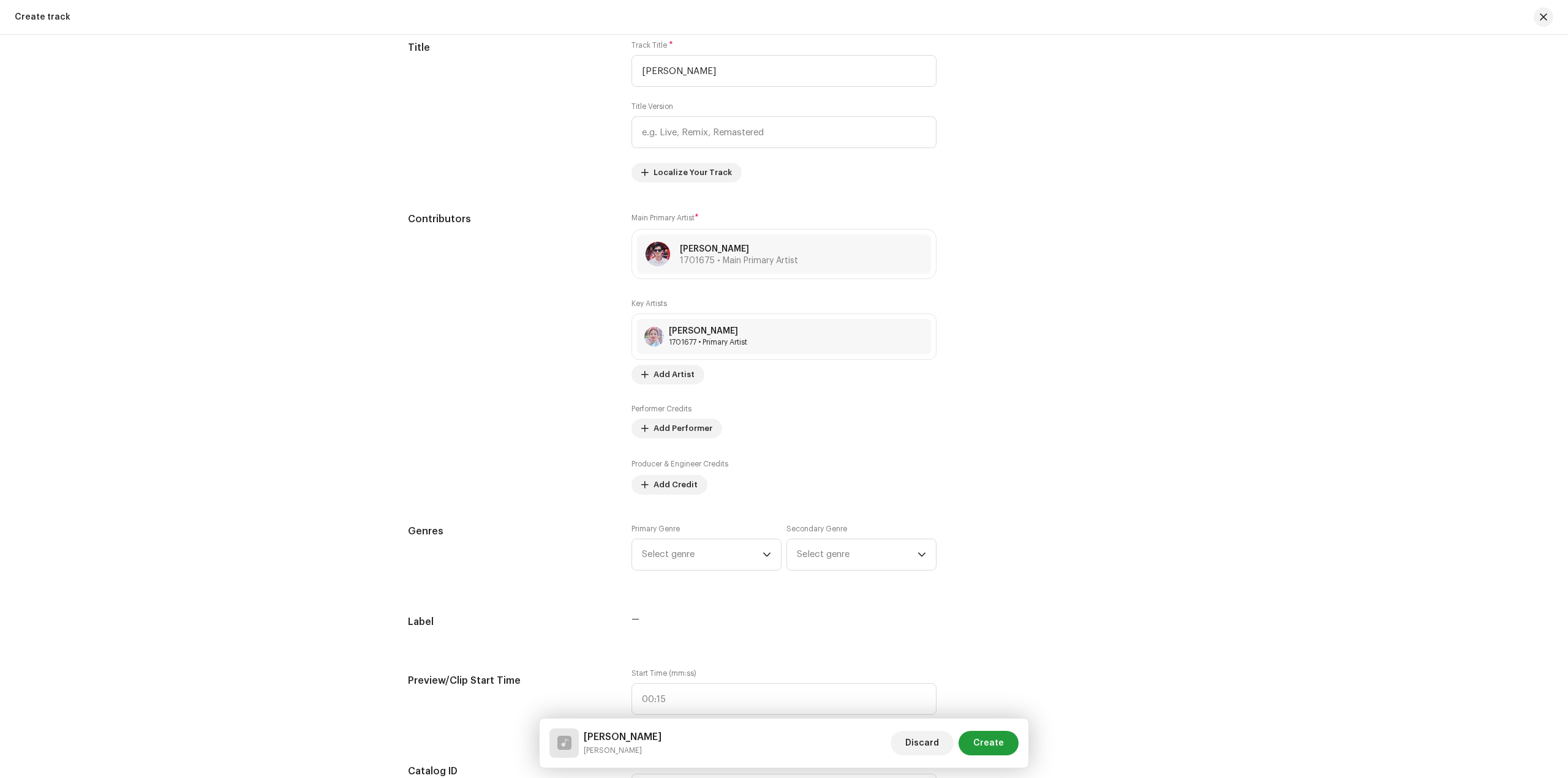
scroll to position [673, 0]
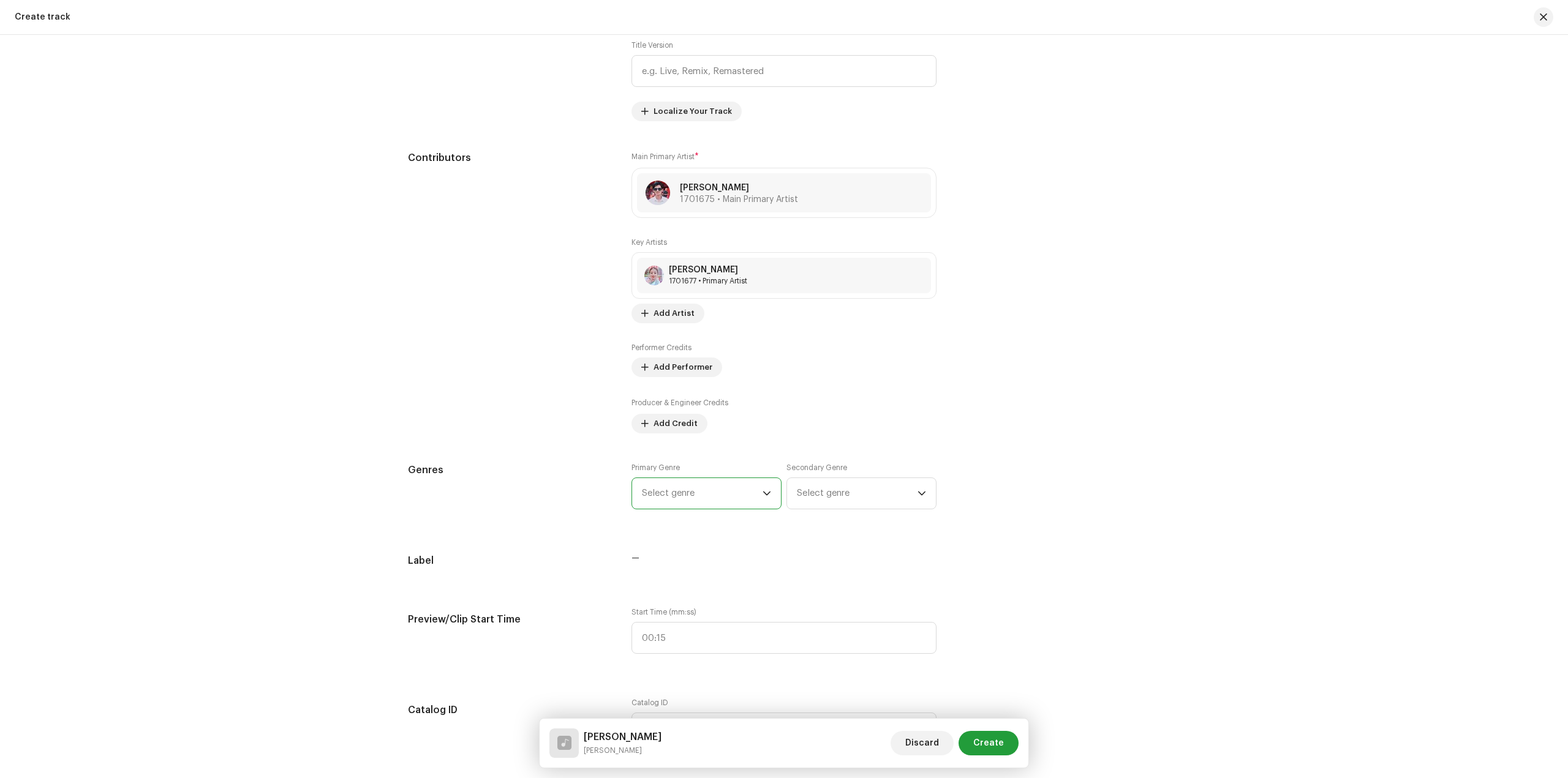
click at [734, 496] on span "Select genre" at bounding box center [702, 493] width 120 height 31
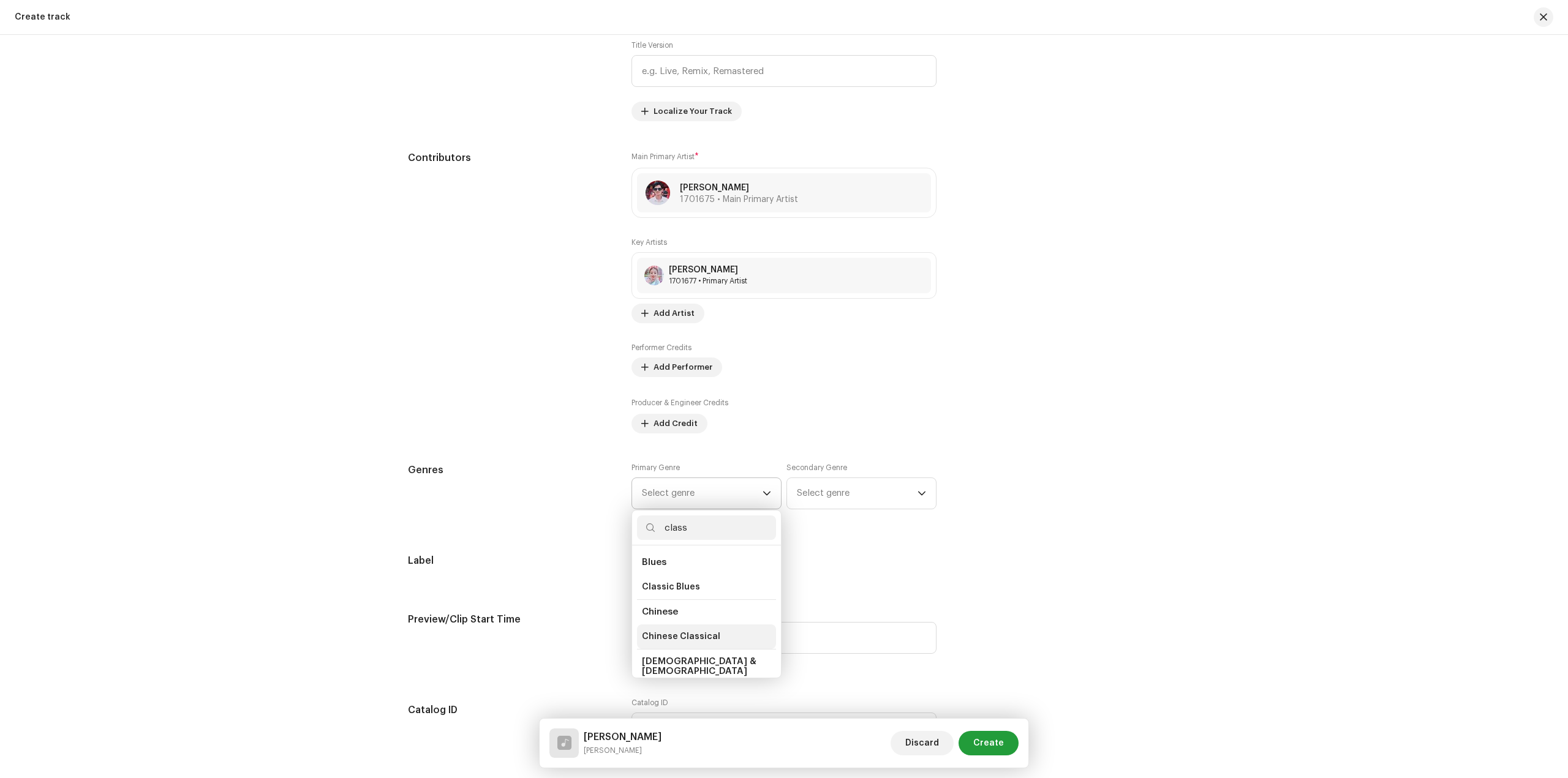
scroll to position [122, 0]
type input "class"
click at [681, 612] on li "Classical" at bounding box center [706, 623] width 139 height 25
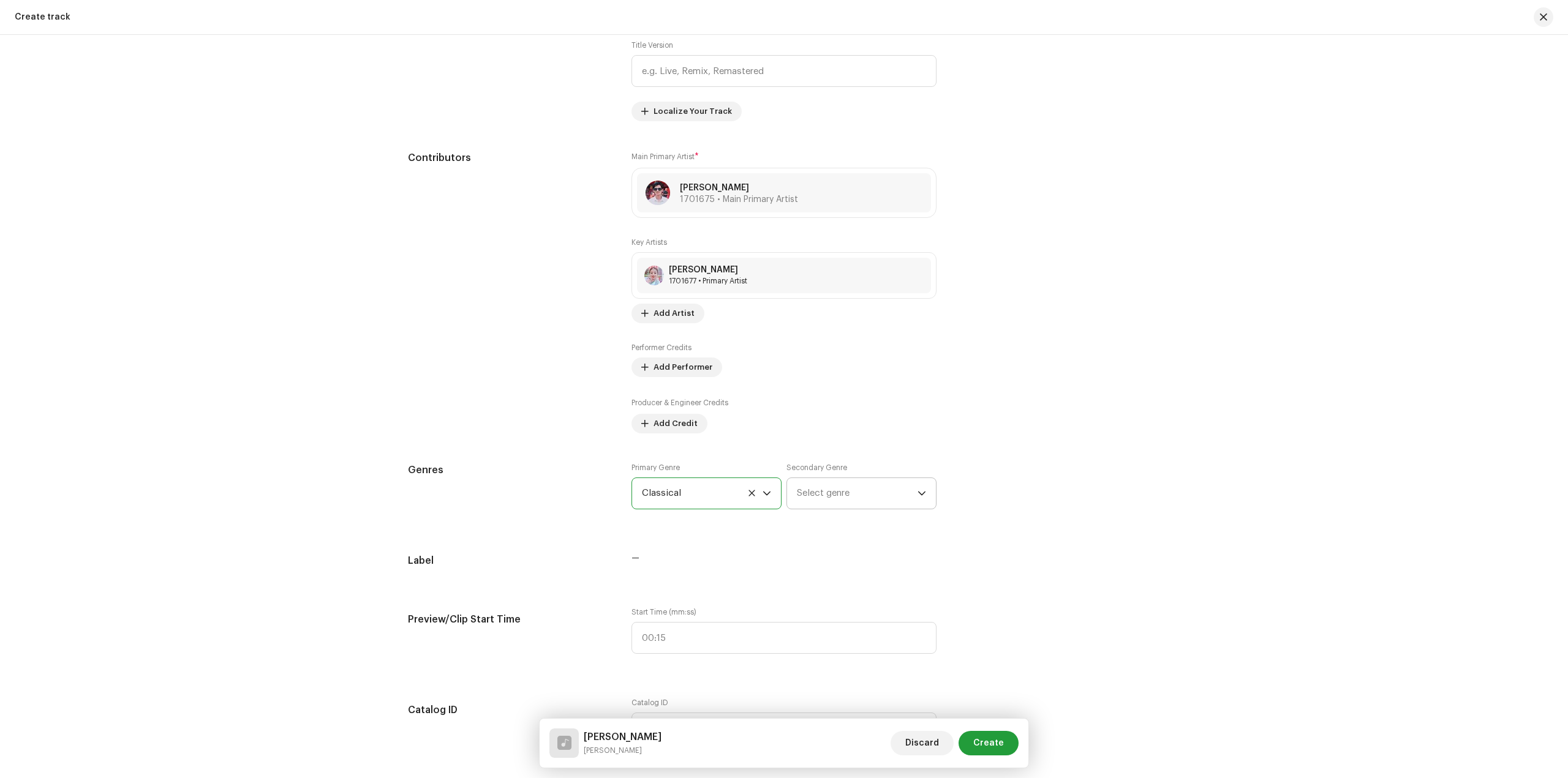
click at [839, 496] on span "Select genre" at bounding box center [857, 493] width 120 height 31
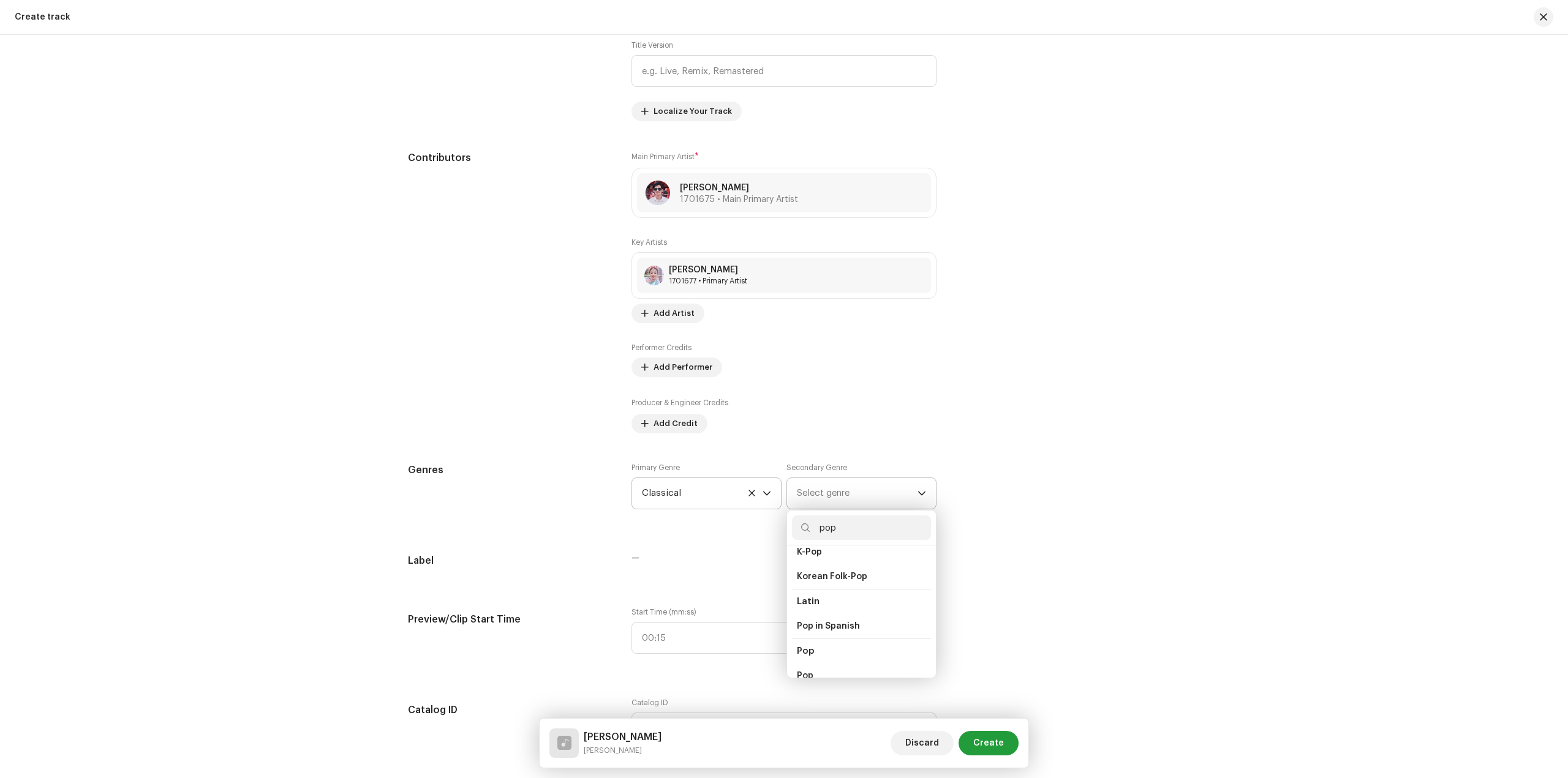
scroll to position [367, 0]
type input "pop"
click at [816, 663] on li "Pop" at bounding box center [861, 675] width 139 height 25
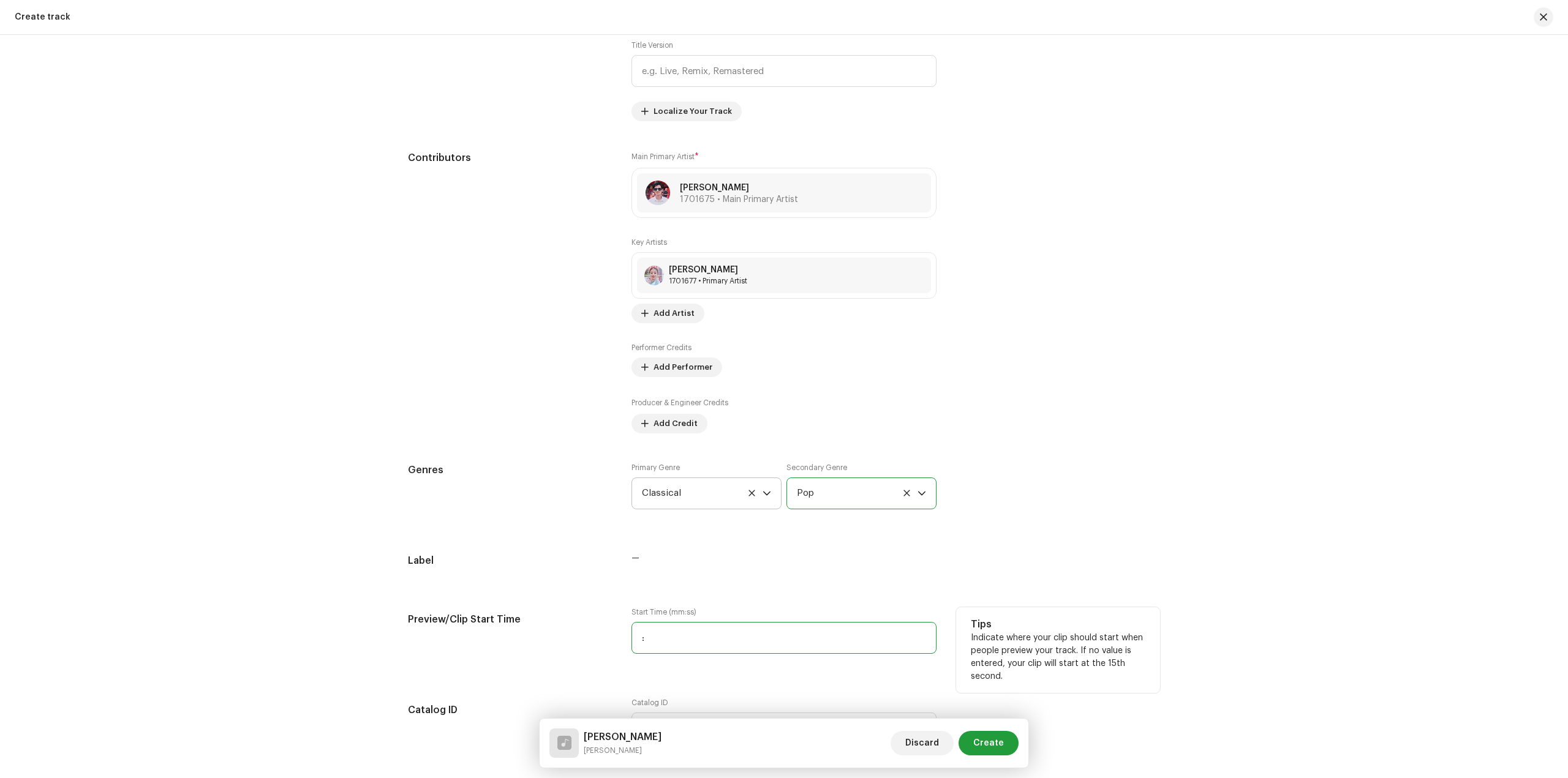
click at [660, 633] on input ":" at bounding box center [784, 638] width 305 height 32
type input "01:07"
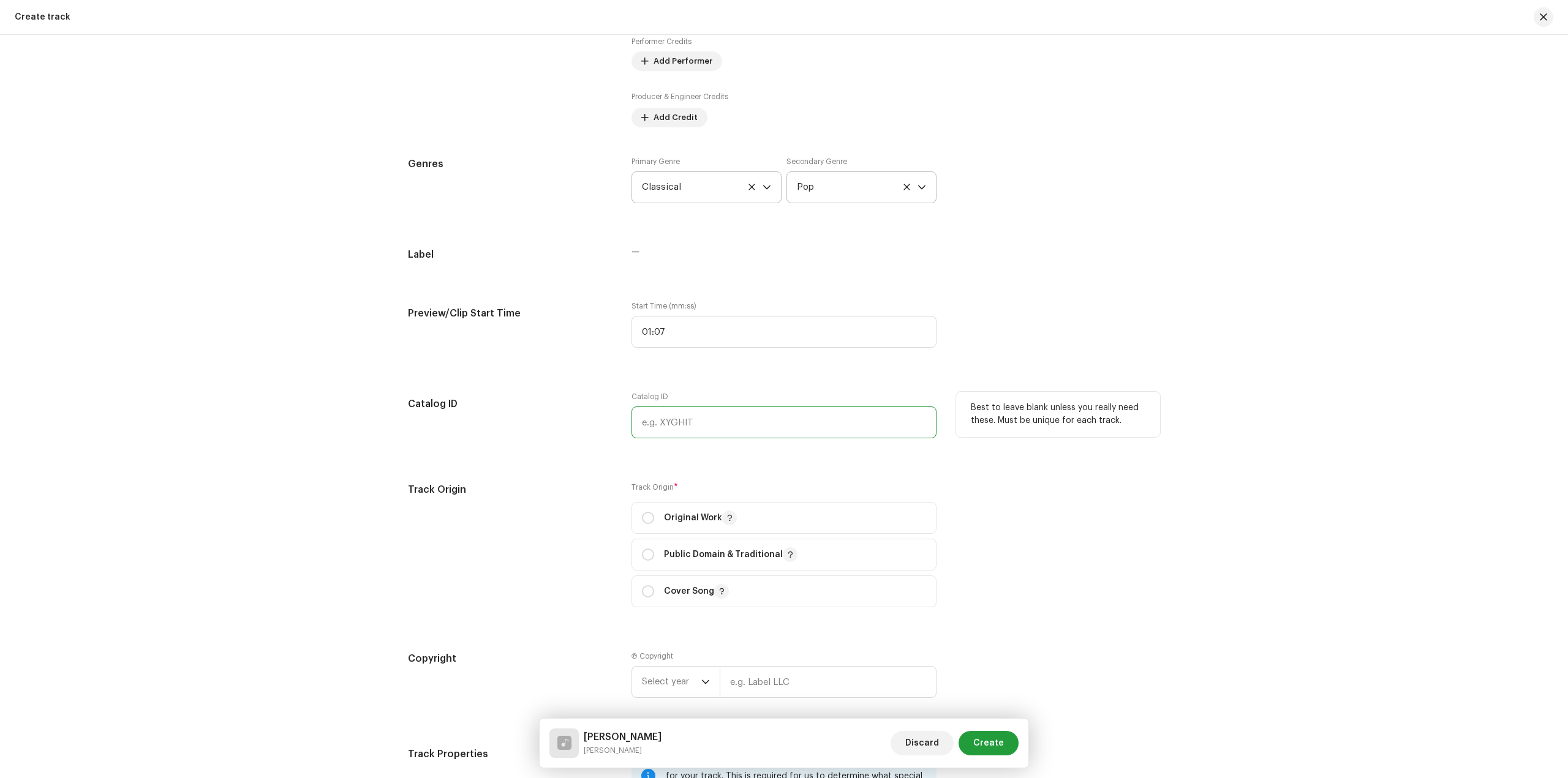
click at [852, 427] on input "text" at bounding box center [784, 422] width 305 height 32
paste input "LR-2670893"
type input "LR-2670893"
click at [697, 525] on p "Original Work" at bounding box center [700, 518] width 73 height 14
radio input "true"
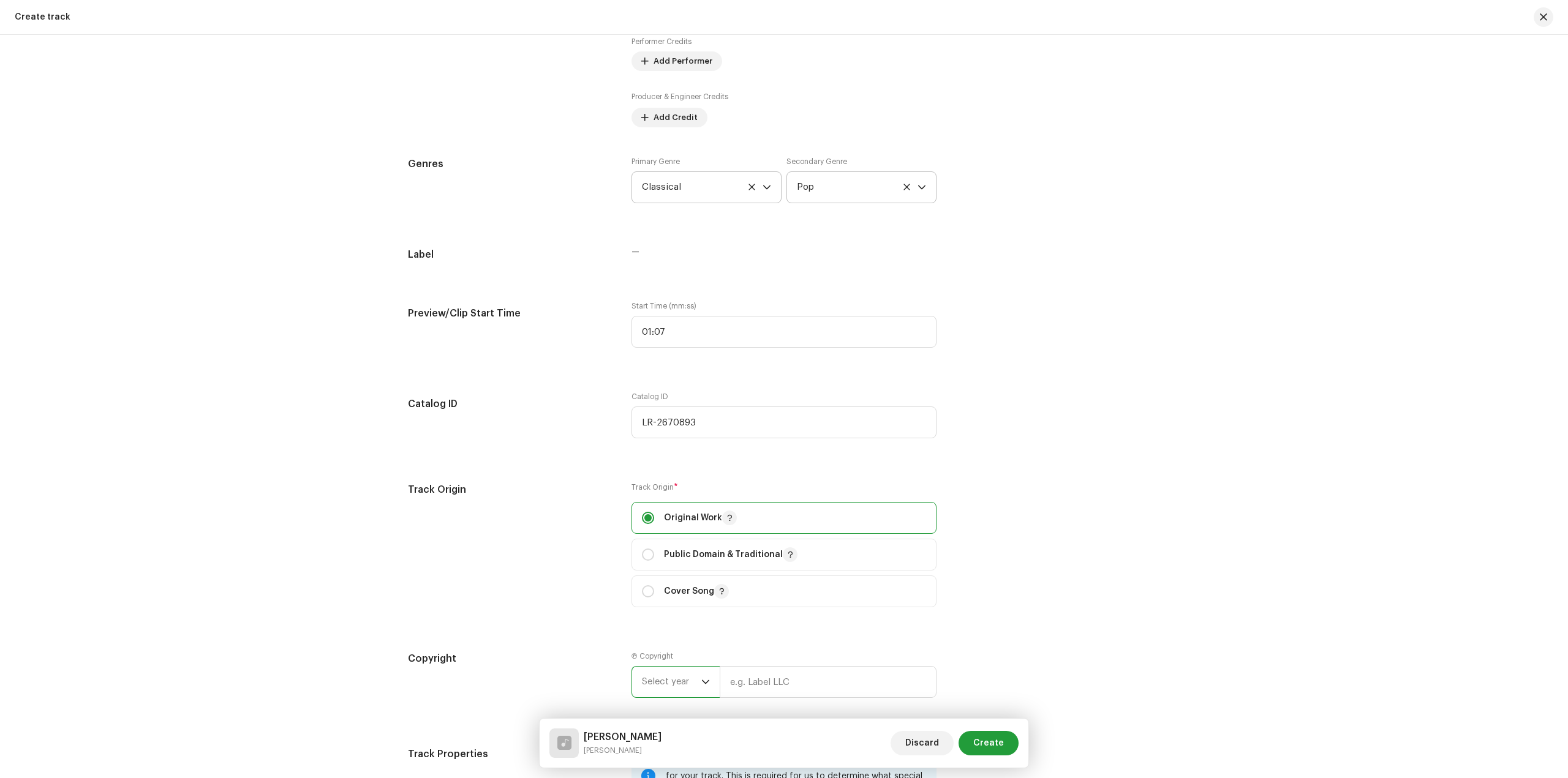
click at [682, 680] on span "Select year" at bounding box center [672, 682] width 59 height 31
click at [654, 570] on span "2022" at bounding box center [653, 569] width 23 height 12
click at [749, 663] on div "Ⓟ Copyright 2022 Please enter valid copyright consisting of a year with an indi…" at bounding box center [784, 684] width 305 height 66
click at [760, 675] on input "text" at bounding box center [827, 682] width 217 height 32
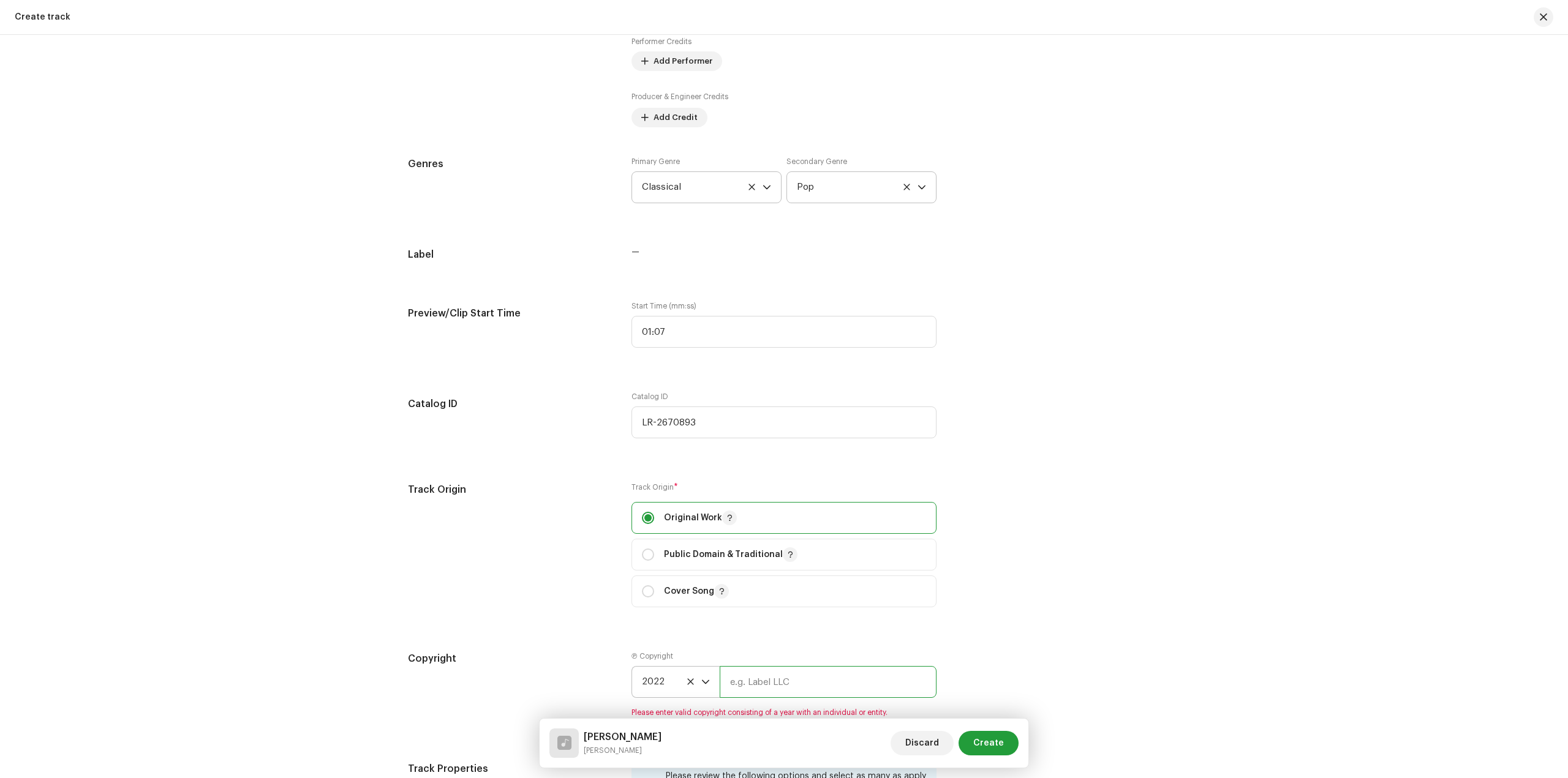
type input "[PERSON_NAME]"
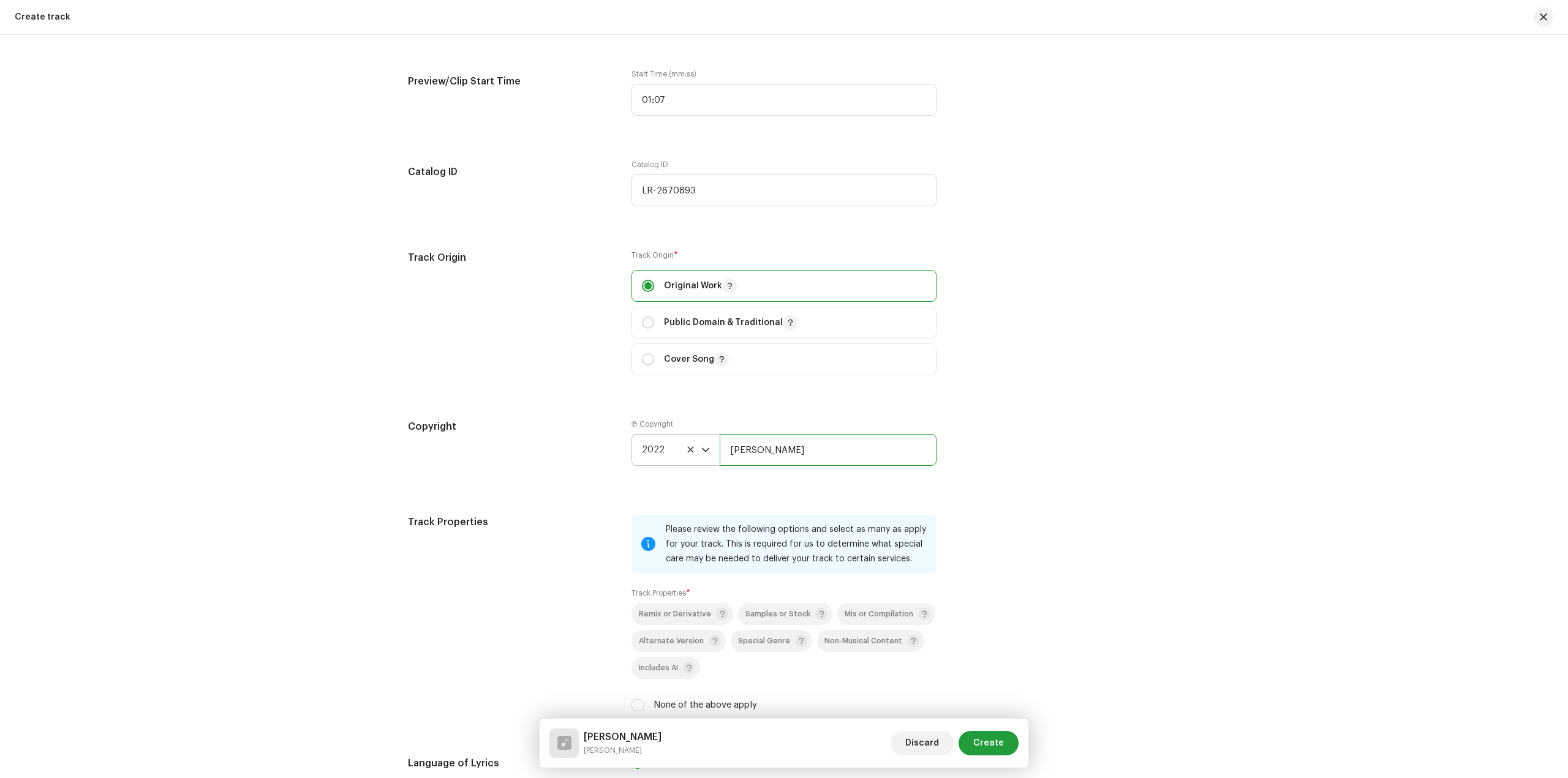
scroll to position [1286, 0]
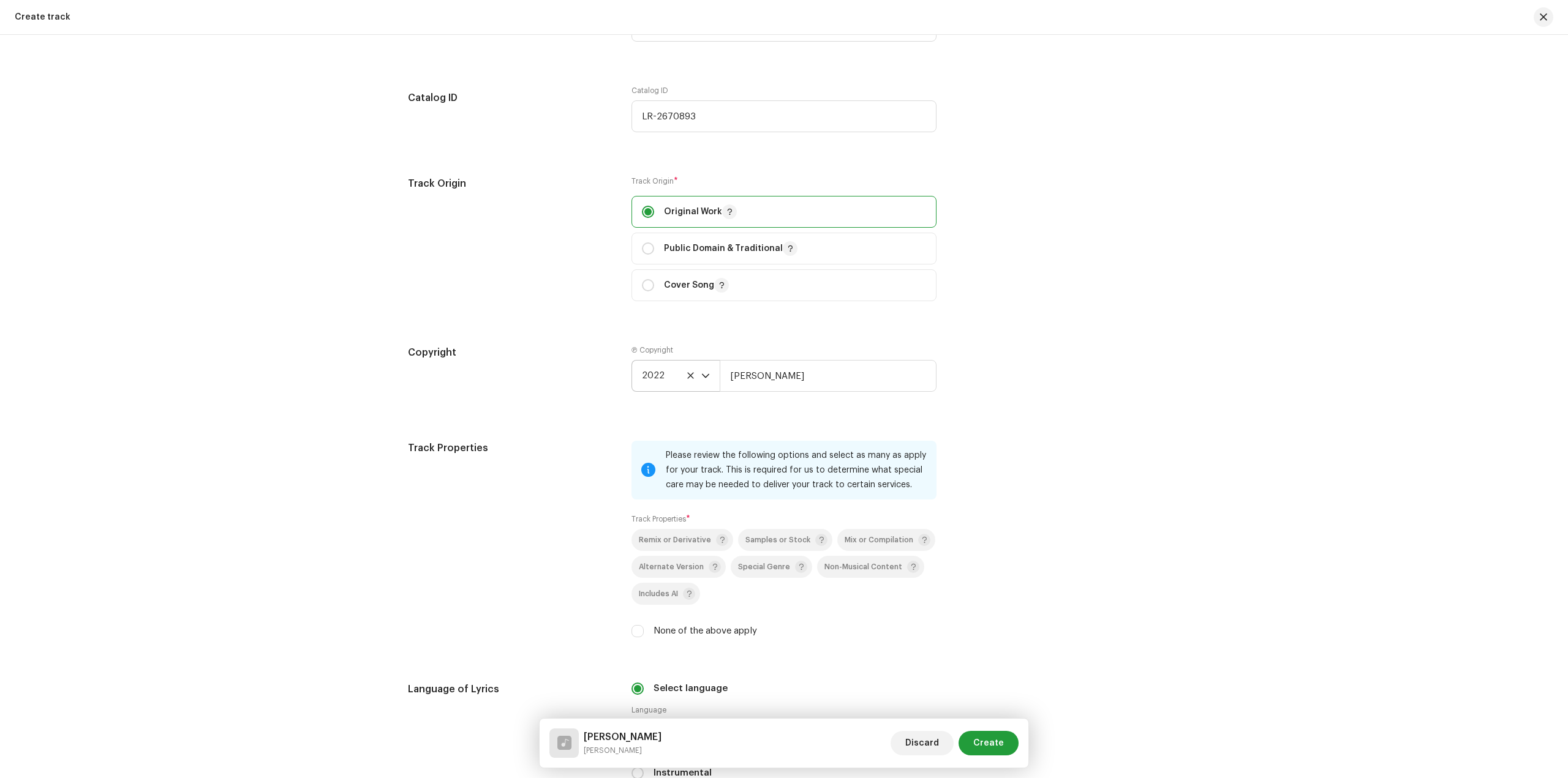
click at [666, 623] on div "Remix or Derivative Samples or Stock Mix or Compilation Alternate Version Speci…" at bounding box center [784, 583] width 305 height 109
click at [666, 628] on label "None of the above apply" at bounding box center [705, 631] width 103 height 14
click at [643, 628] on input "None of the above apply" at bounding box center [637, 631] width 12 height 12
checkbox input "true"
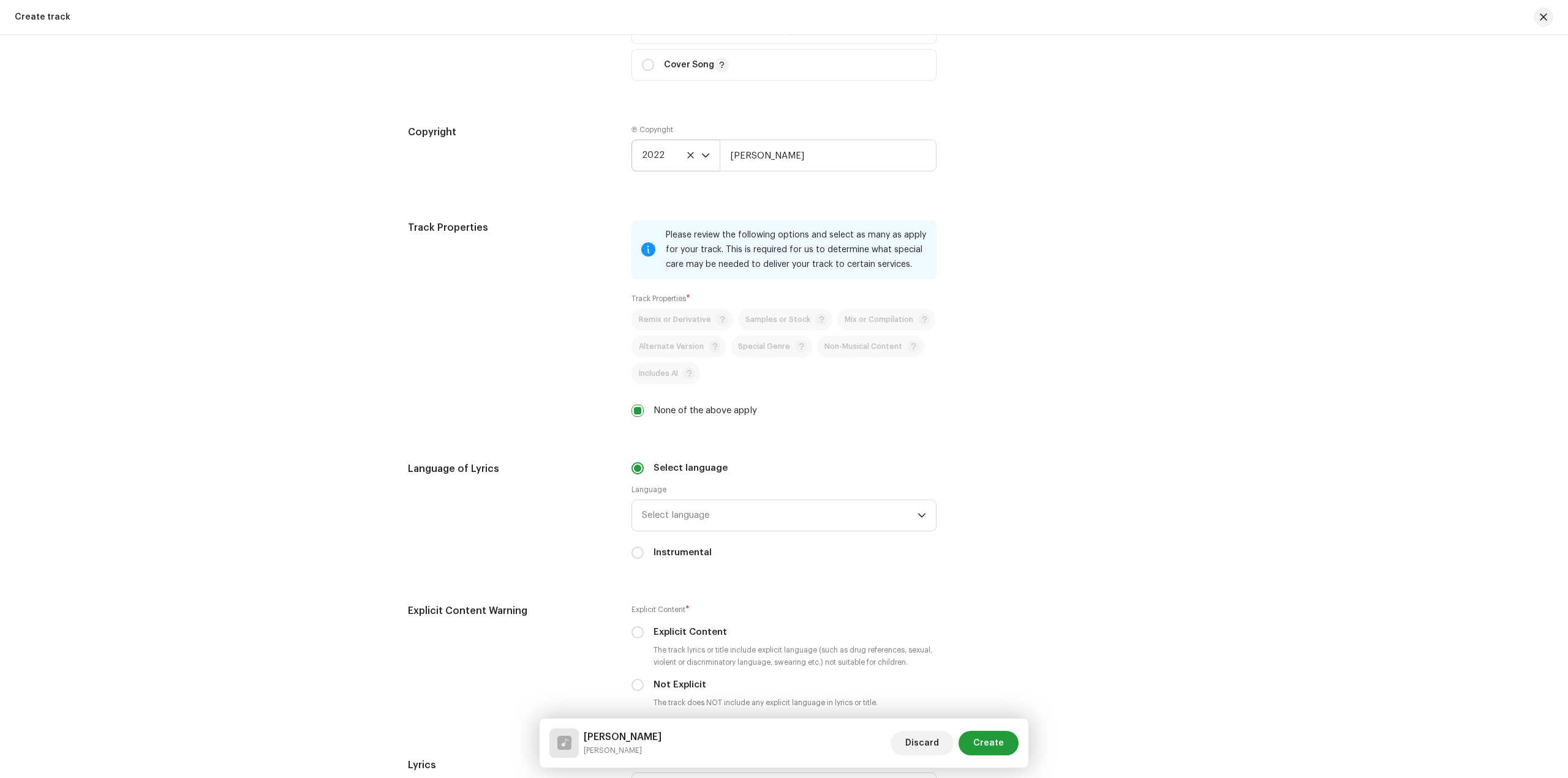
scroll to position [1531, 0]
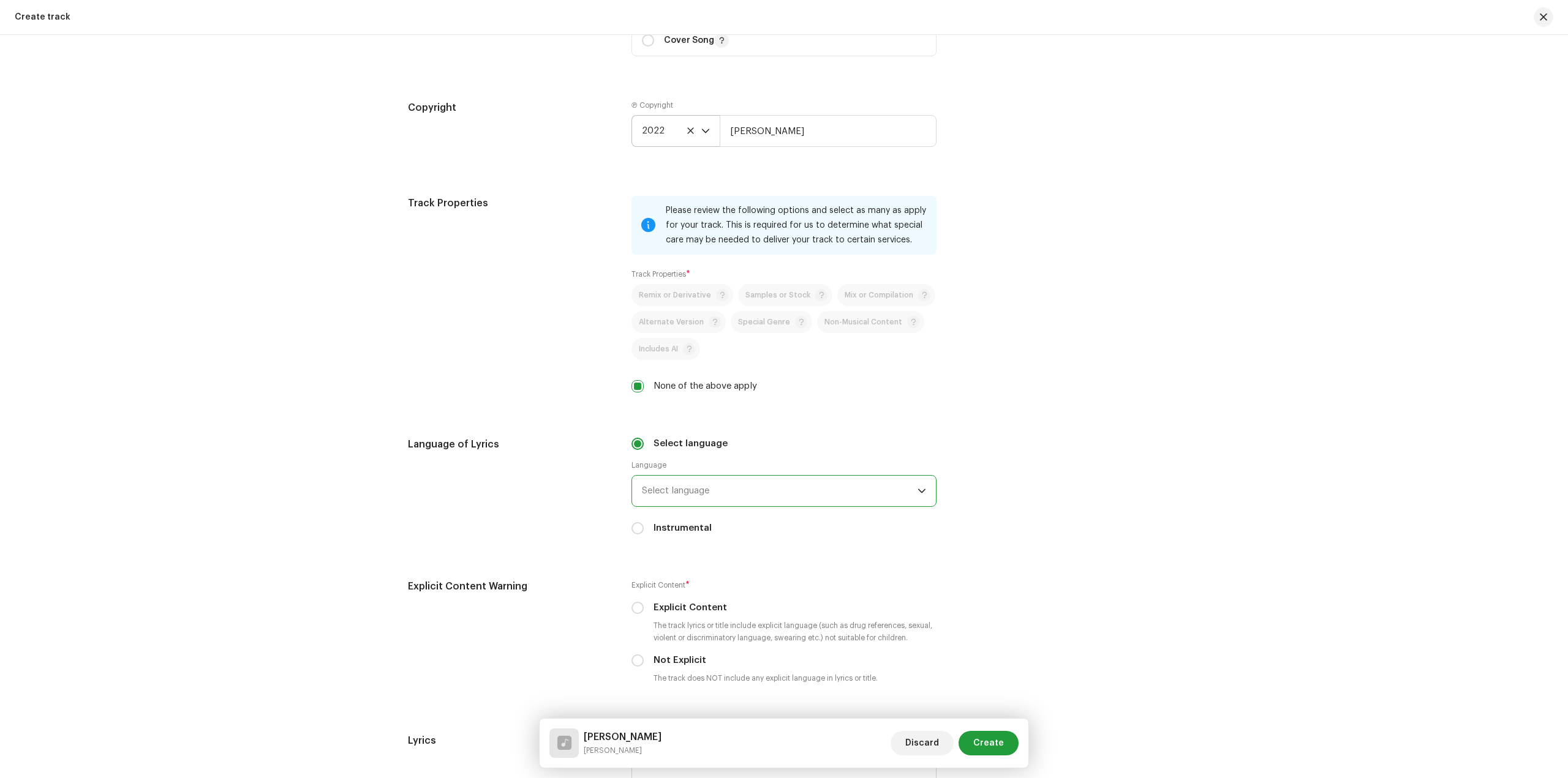
click at [714, 489] on span "Select language" at bounding box center [780, 491] width 276 height 31
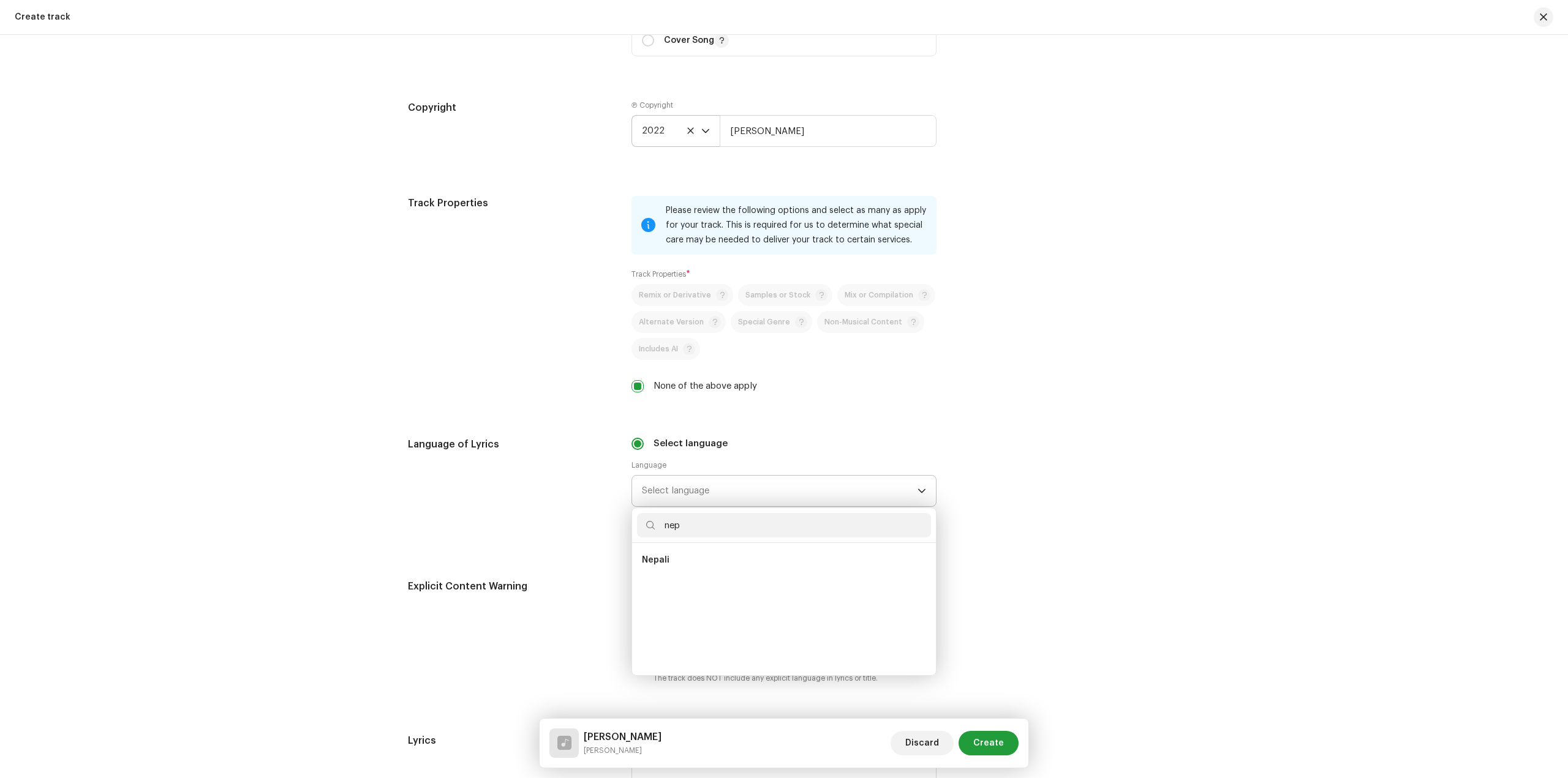
scroll to position [0, 0]
type input "nep"
click at [704, 548] on li "Nepali" at bounding box center [784, 561] width 294 height 25
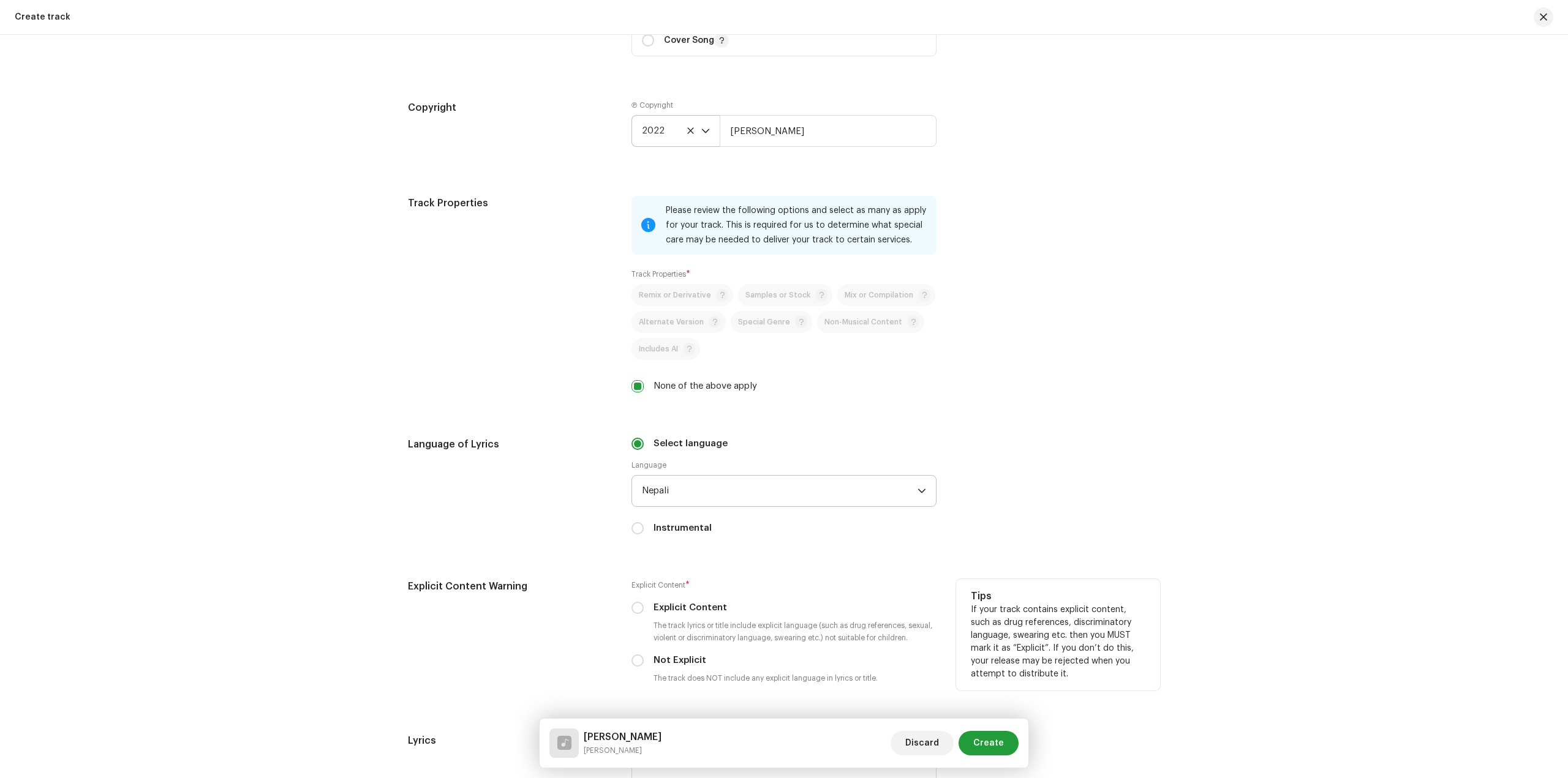
click at [667, 665] on label "Not Explicit" at bounding box center [680, 660] width 53 height 14
click at [643, 665] on input "Not Explicit" at bounding box center [637, 660] width 12 height 12
radio input "true"
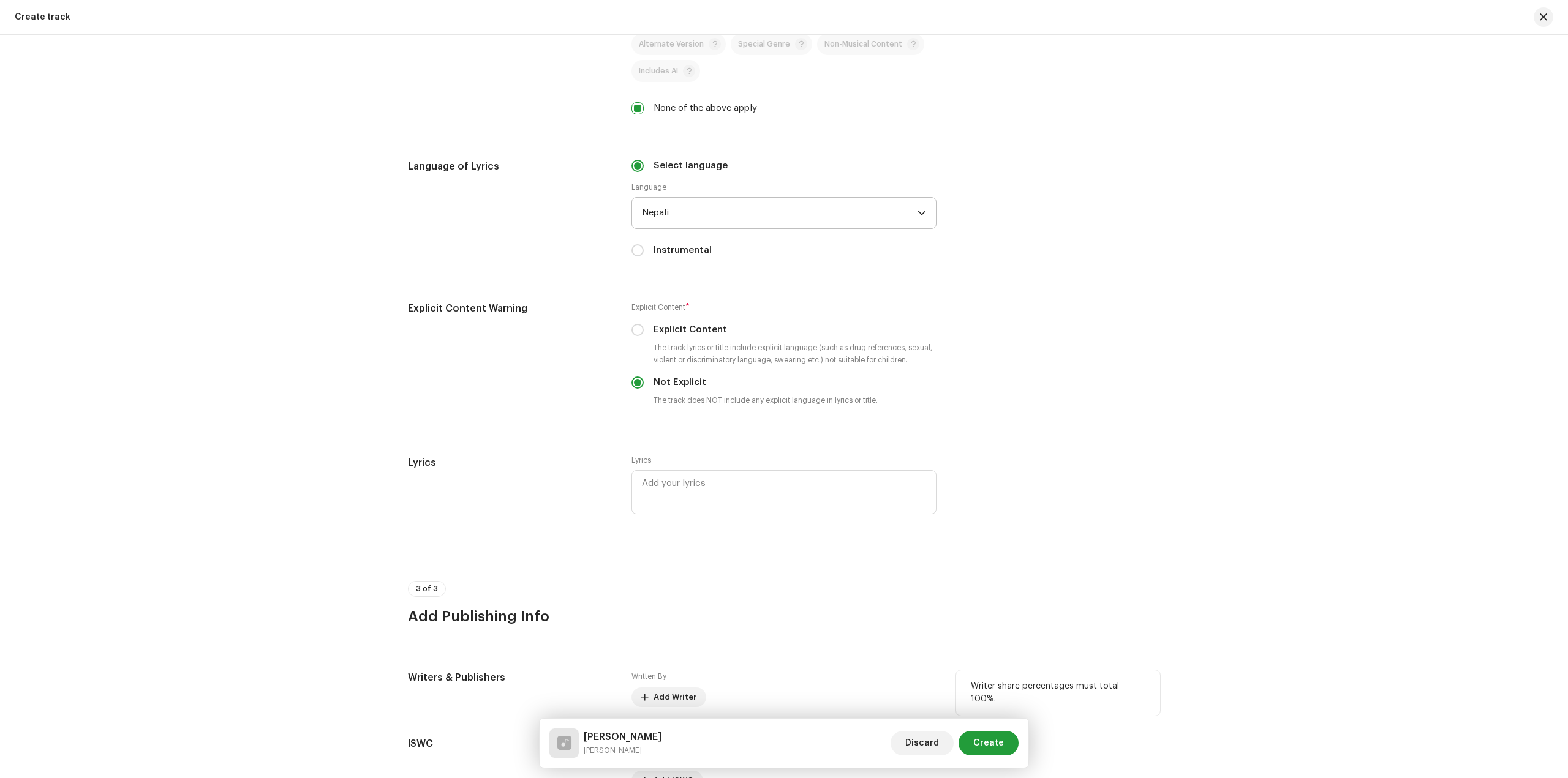
scroll to position [1938, 0]
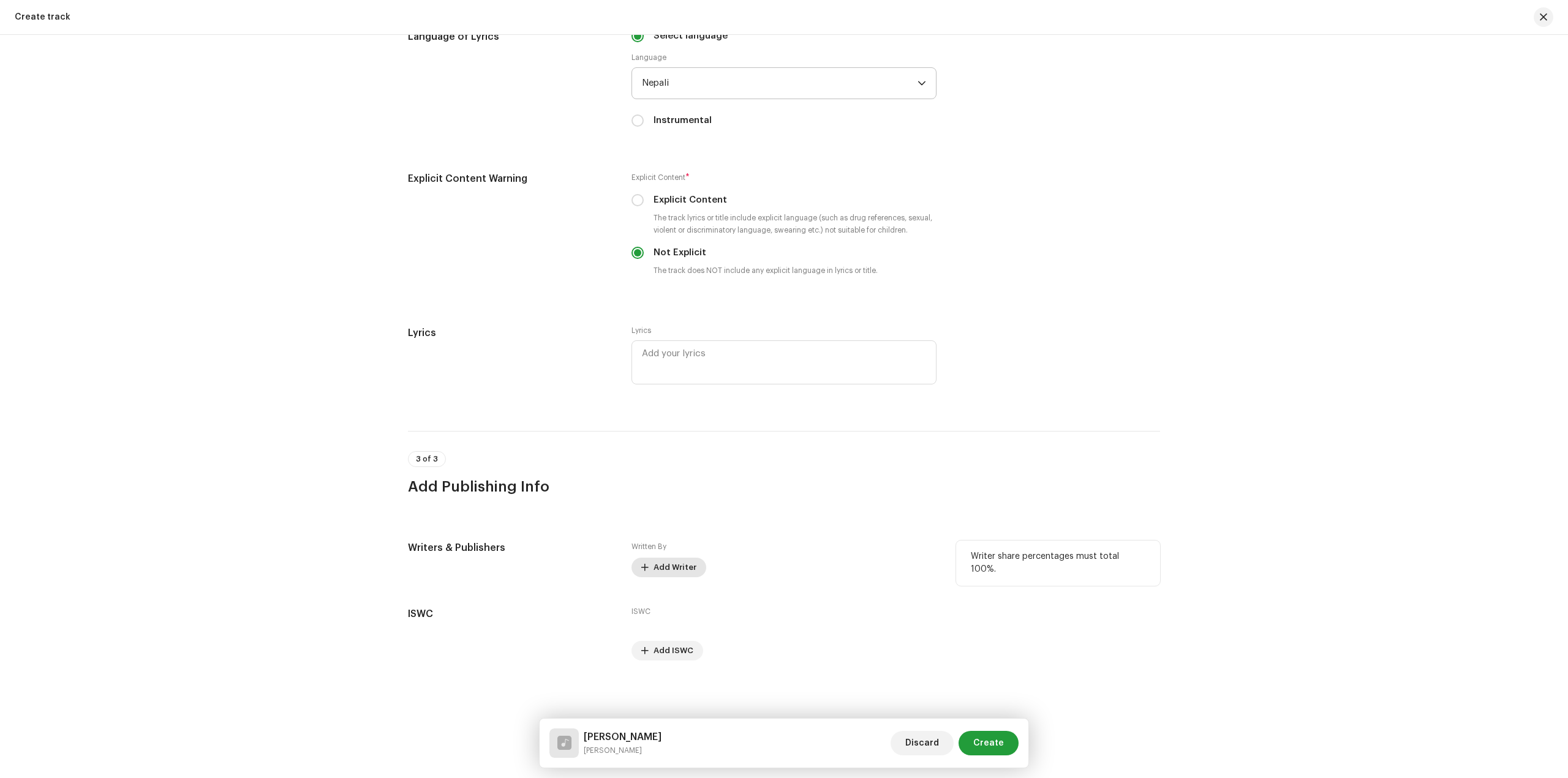
click at [665, 565] on span "Add Writer" at bounding box center [675, 567] width 43 height 25
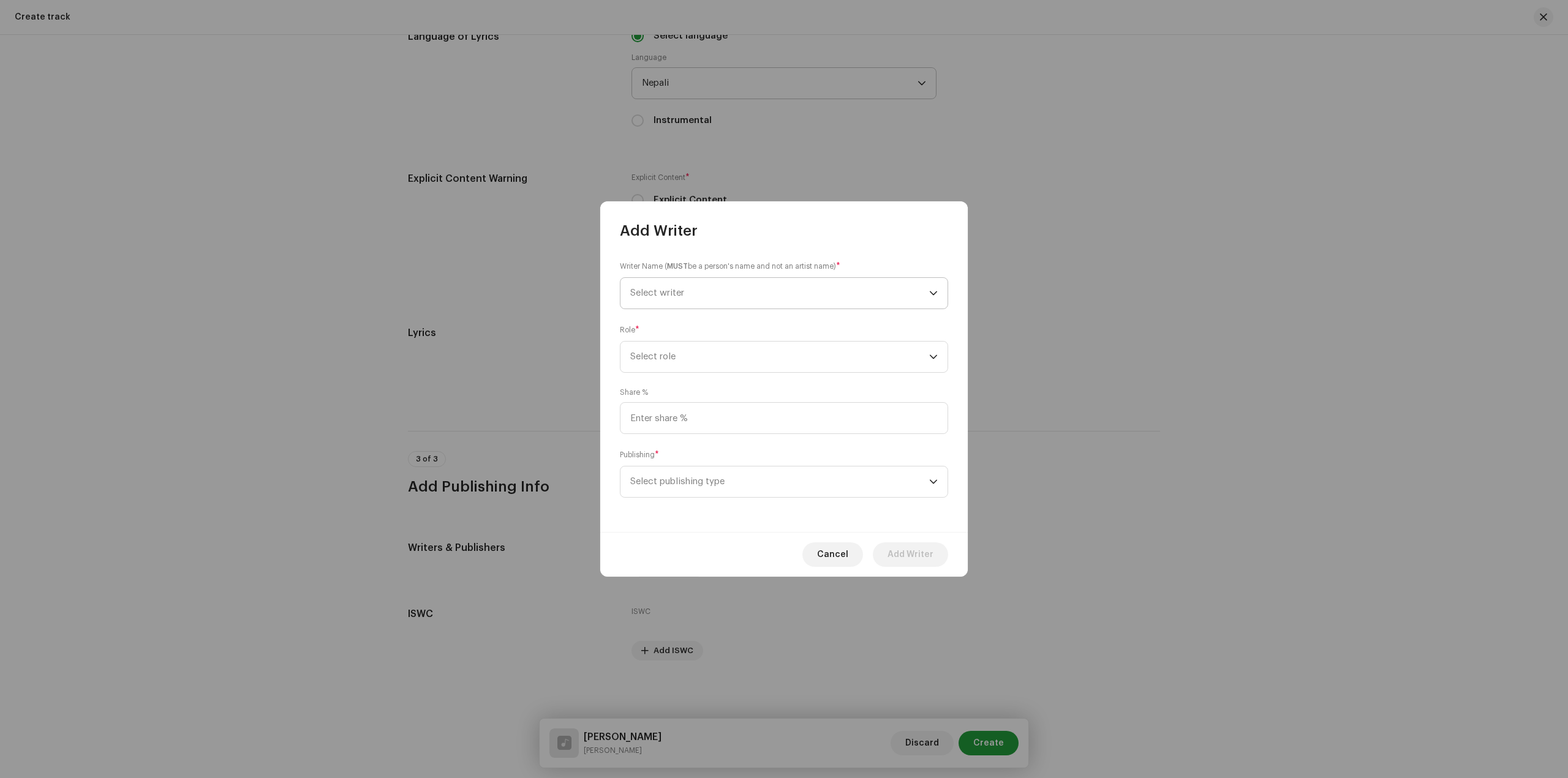
click at [718, 301] on span "Select writer" at bounding box center [780, 293] width 299 height 31
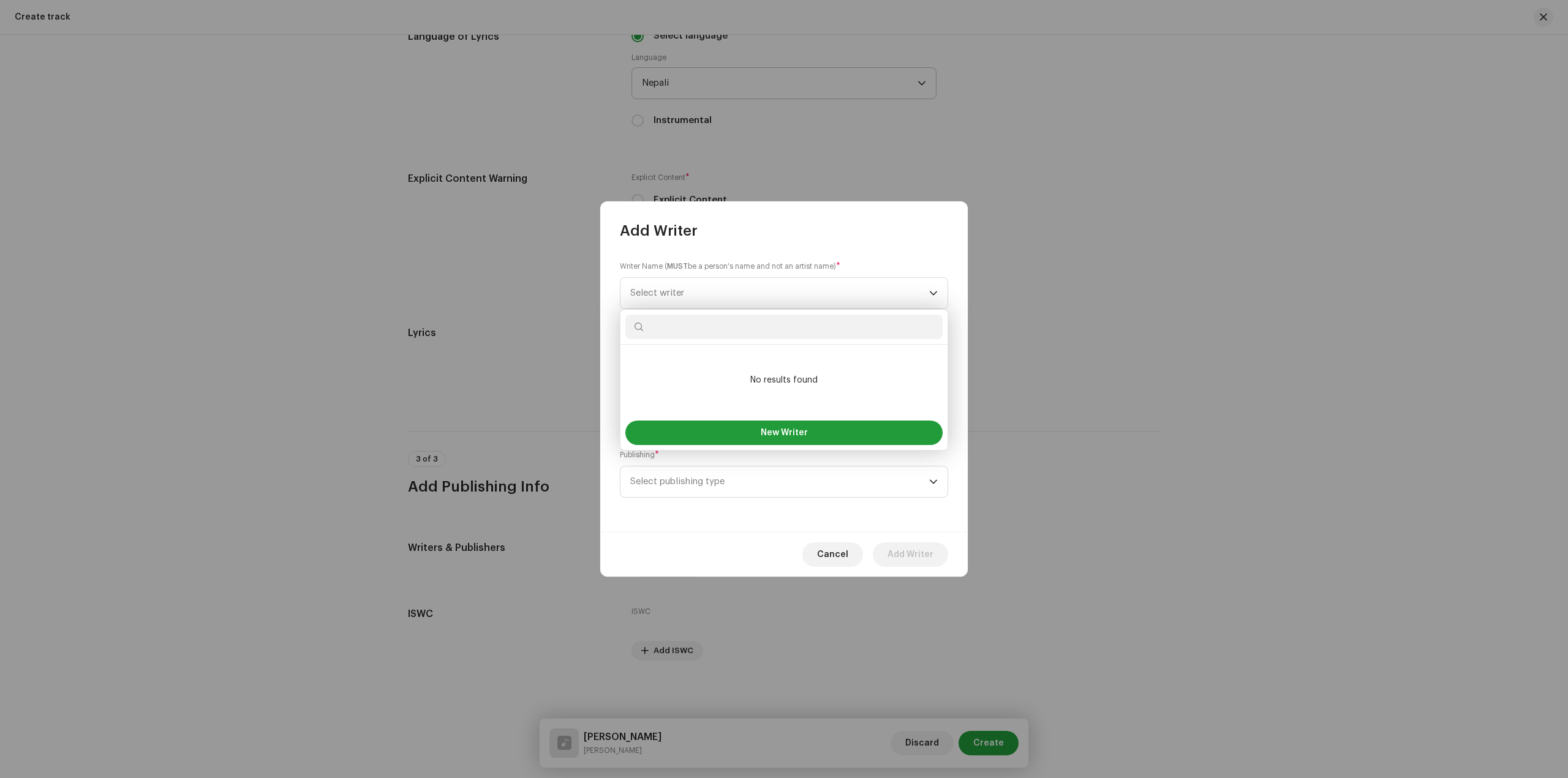
click at [801, 311] on div at bounding box center [784, 327] width 327 height 35
click at [756, 330] on input "text" at bounding box center [784, 327] width 317 height 25
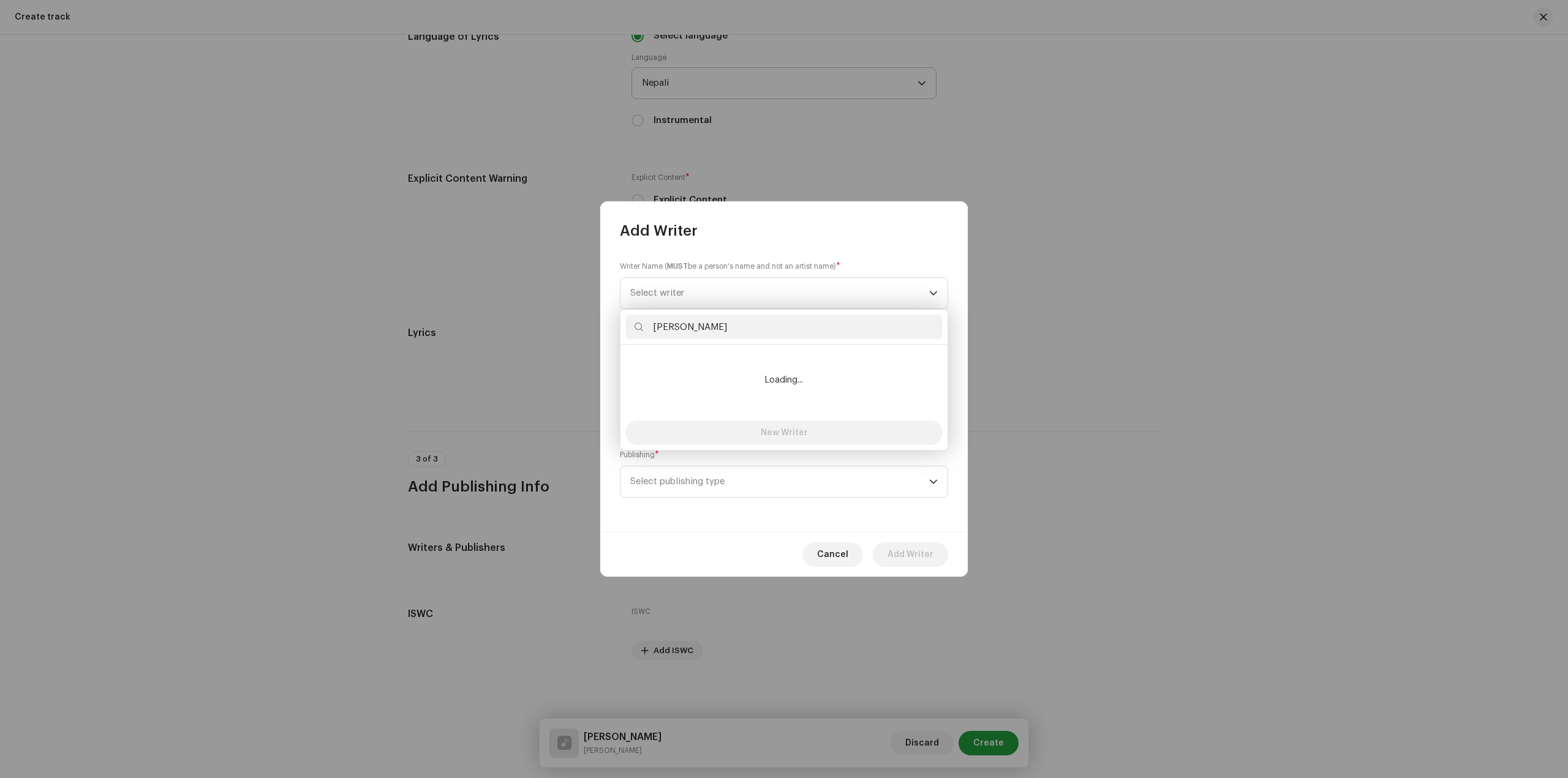
type input "sandip sardar"
click at [716, 260] on small "Writer Name ( MUST be a person's name and not an artist name)" at bounding box center [728, 267] width 216 height 12
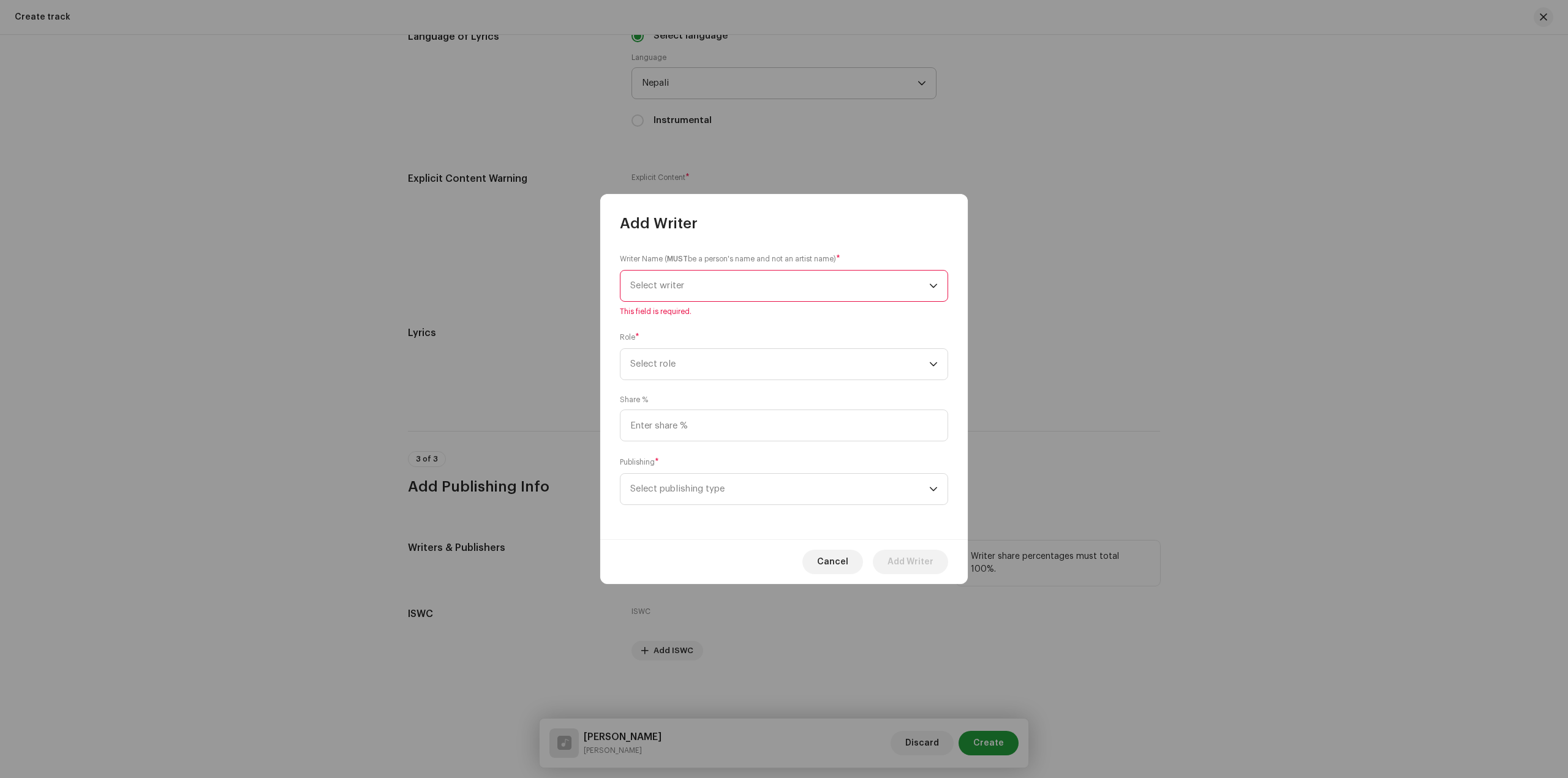
click at [836, 566] on span "Cancel" at bounding box center [833, 562] width 31 height 25
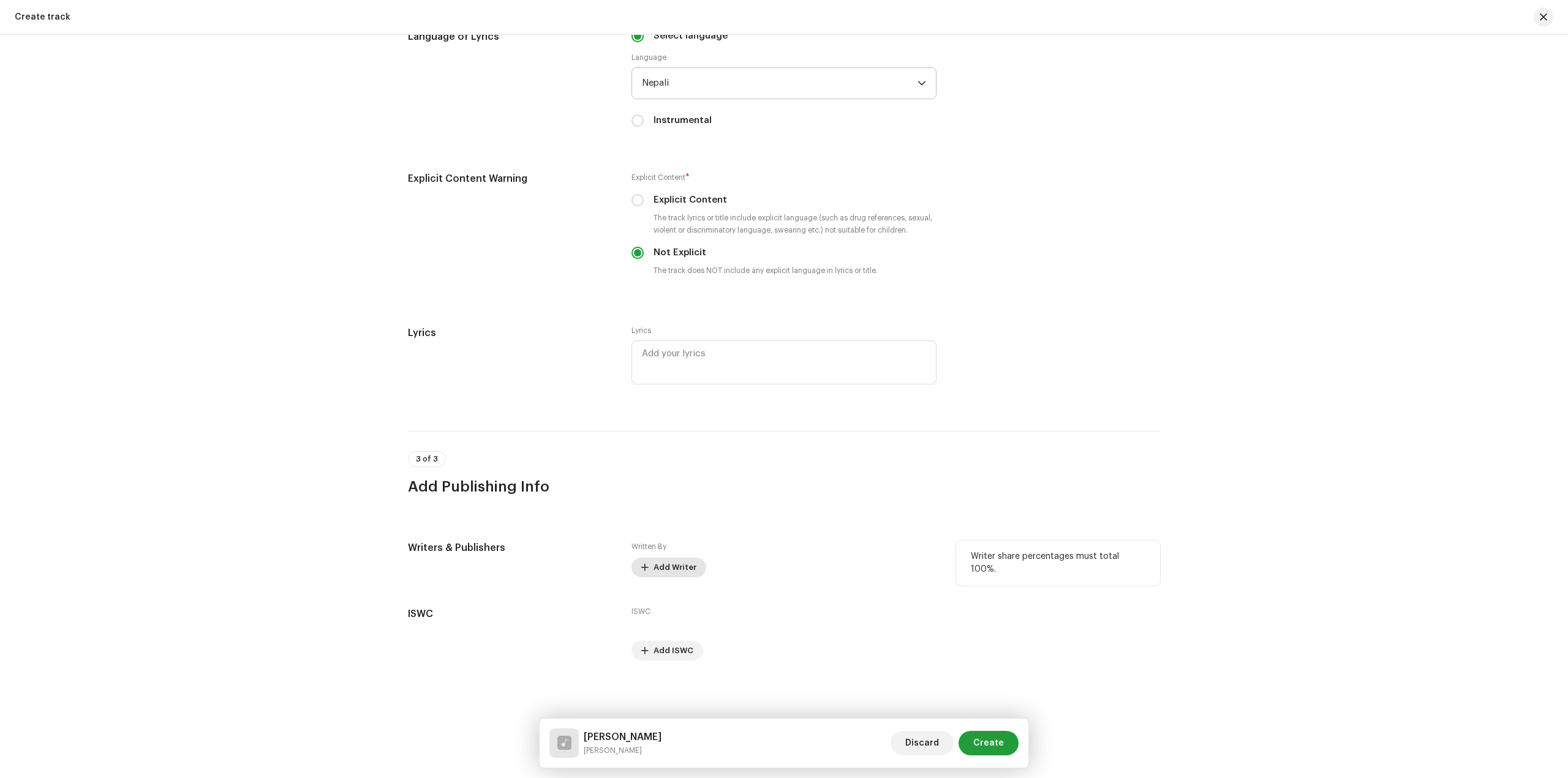
click at [676, 562] on span "Add Writer" at bounding box center [675, 567] width 43 height 25
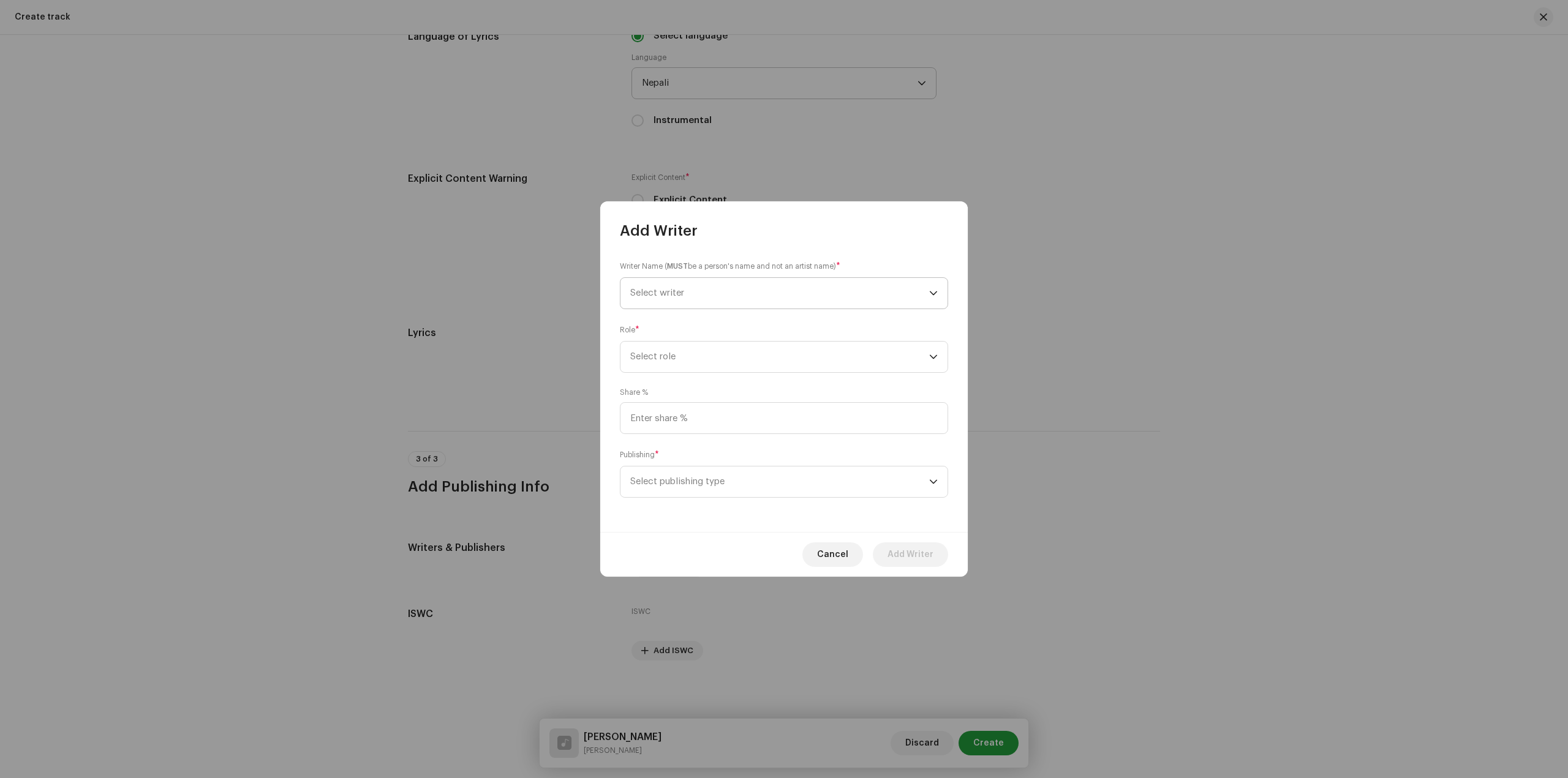
click at [727, 301] on span "Select writer" at bounding box center [780, 293] width 299 height 31
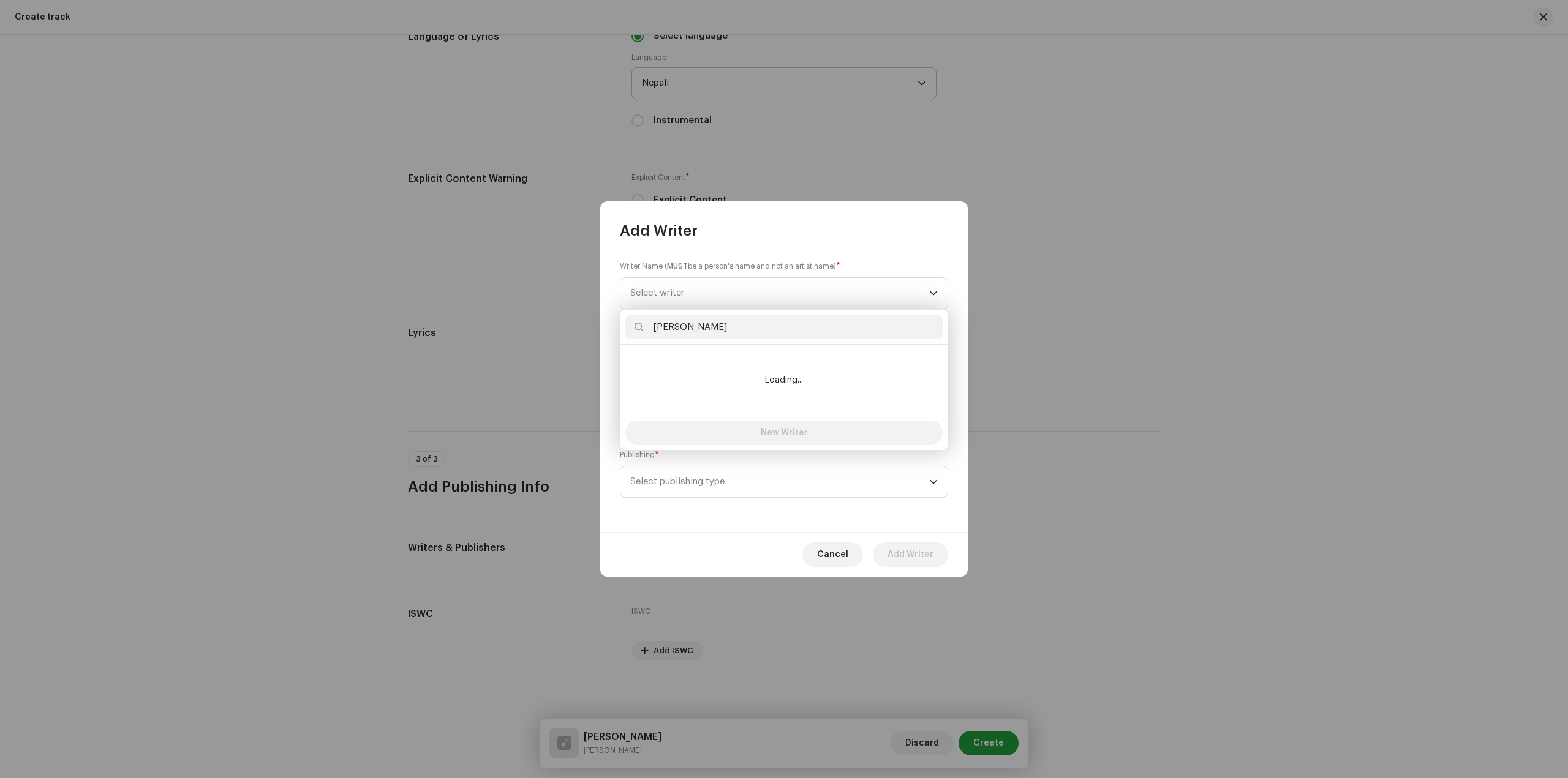
type input "sandip sardar"
click at [825, 554] on span "Cancel" at bounding box center [833, 554] width 31 height 25
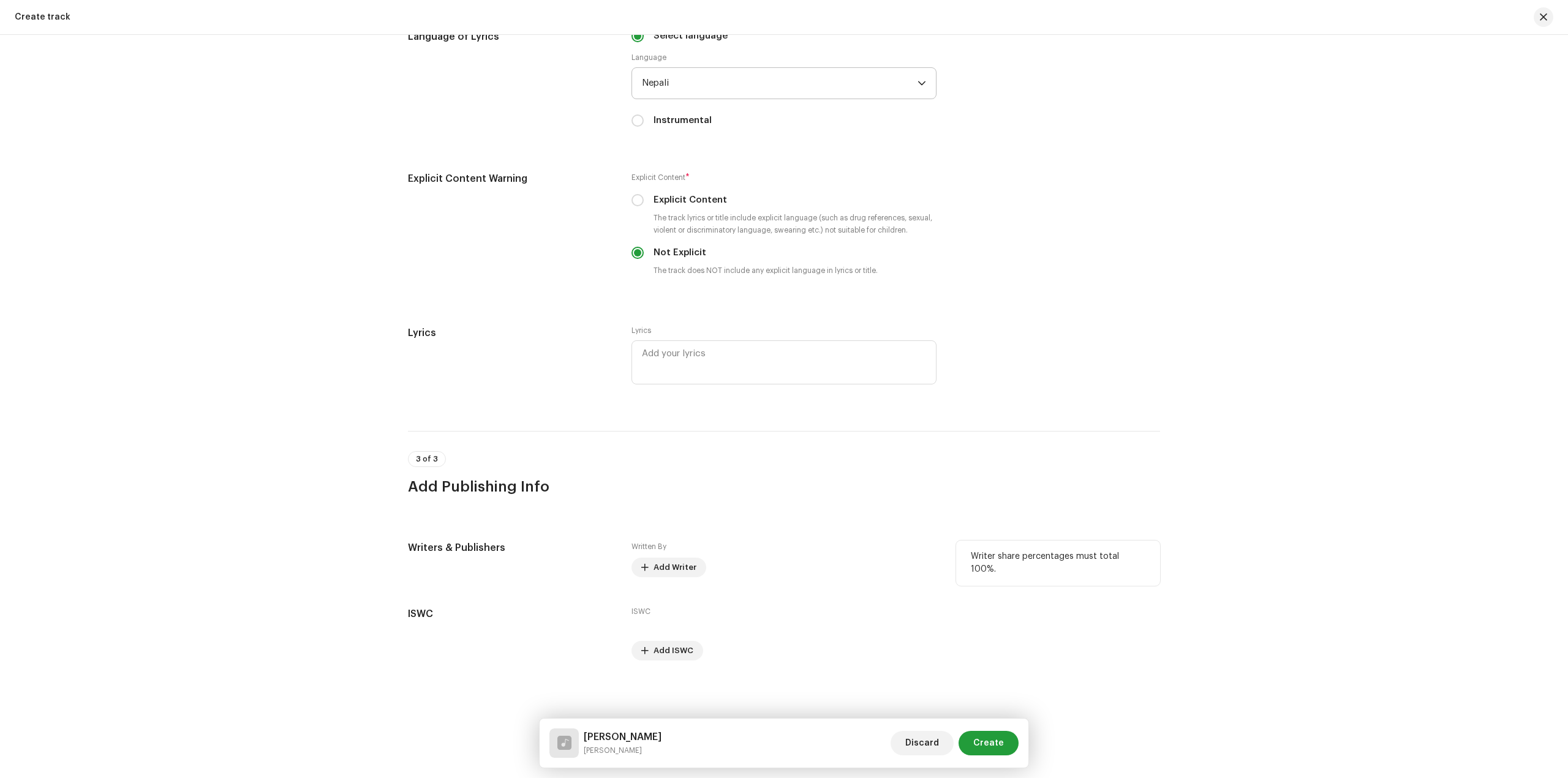
click at [797, 550] on div "Written By Add Writer" at bounding box center [784, 559] width 305 height 37
click at [998, 740] on span "Create" at bounding box center [988, 743] width 31 height 25
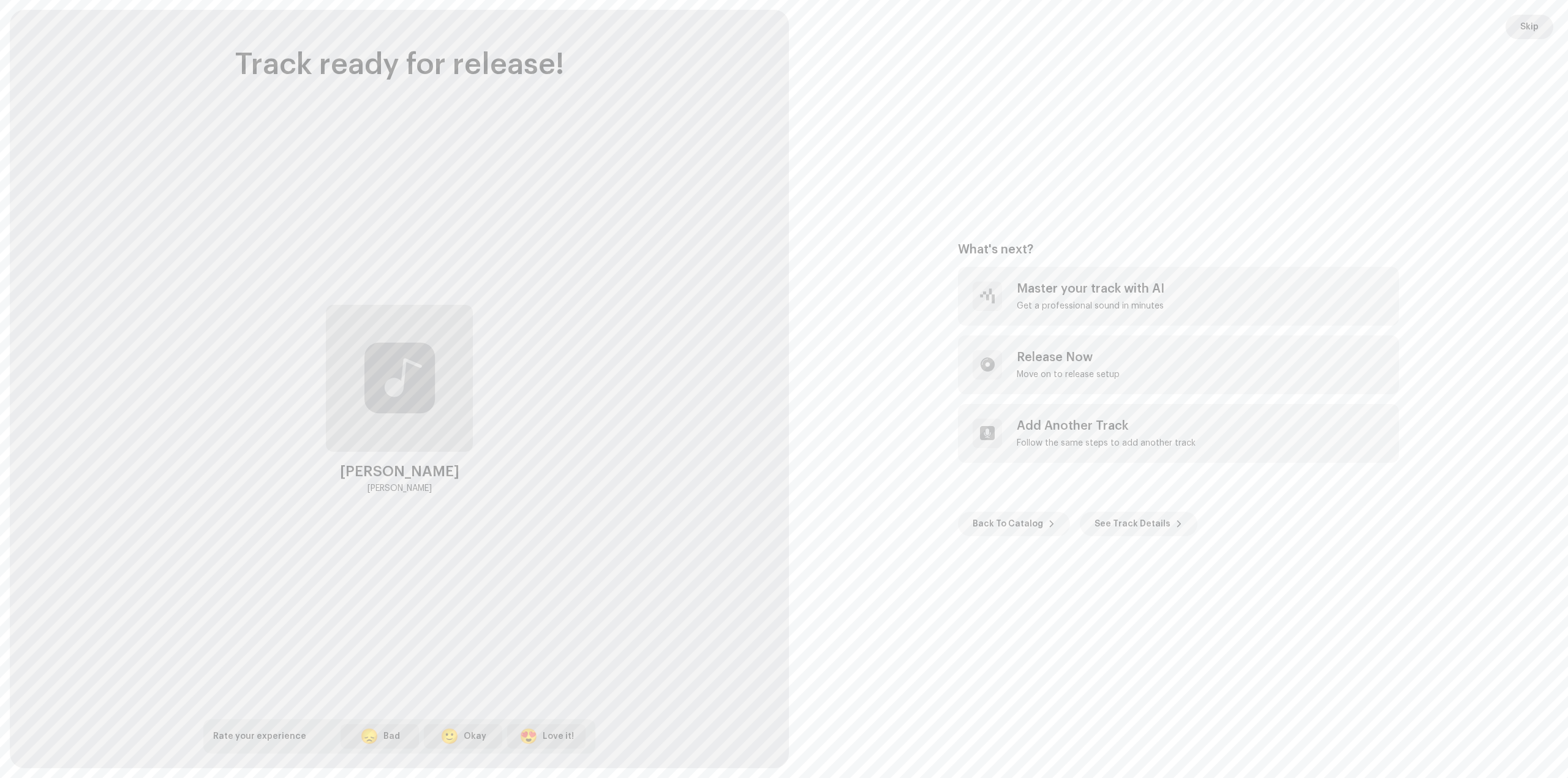
click at [1533, 24] on span "Skip" at bounding box center [1529, 27] width 18 height 25
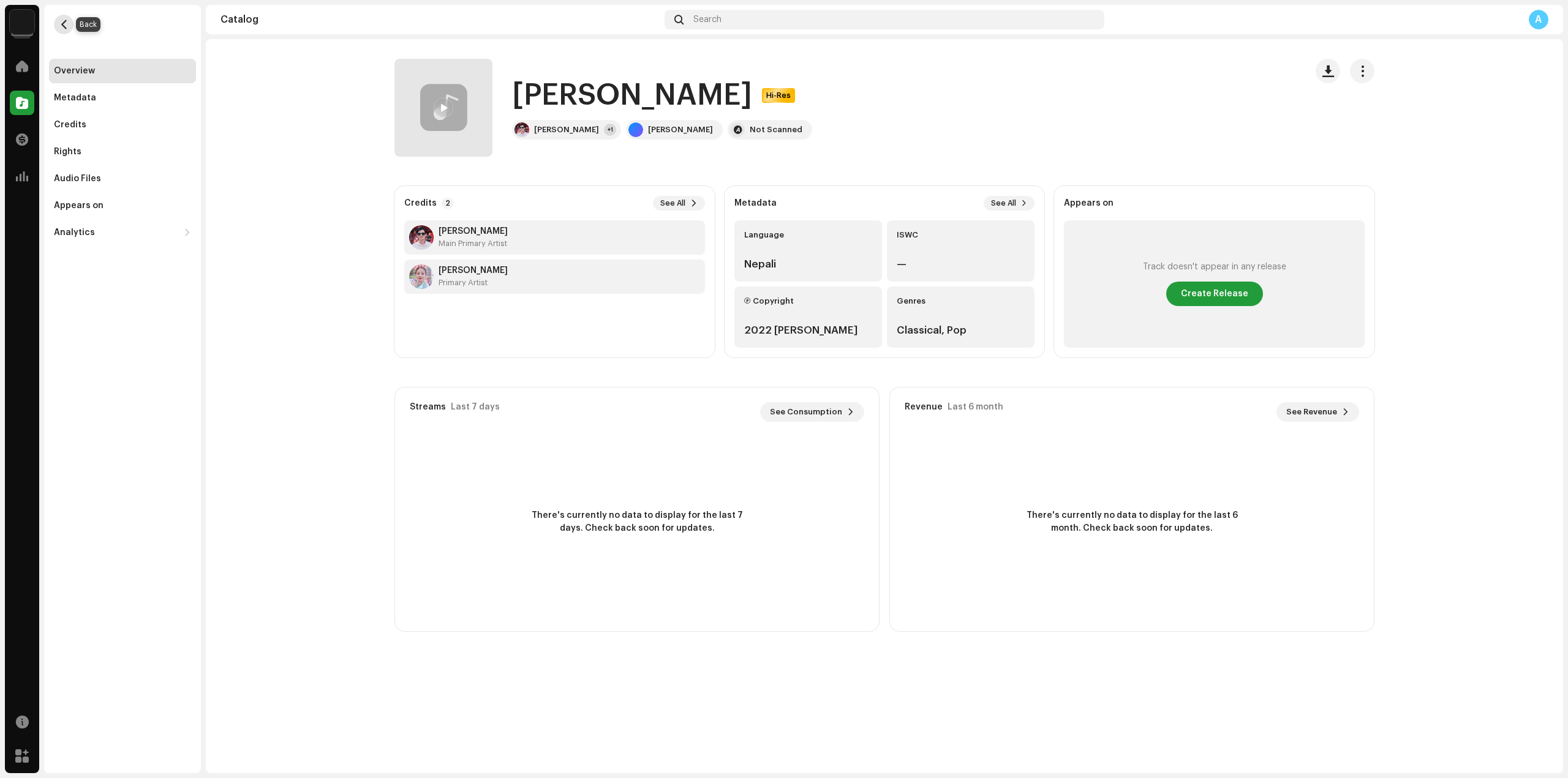
click at [66, 31] on button "button" at bounding box center [64, 24] width 20 height 20
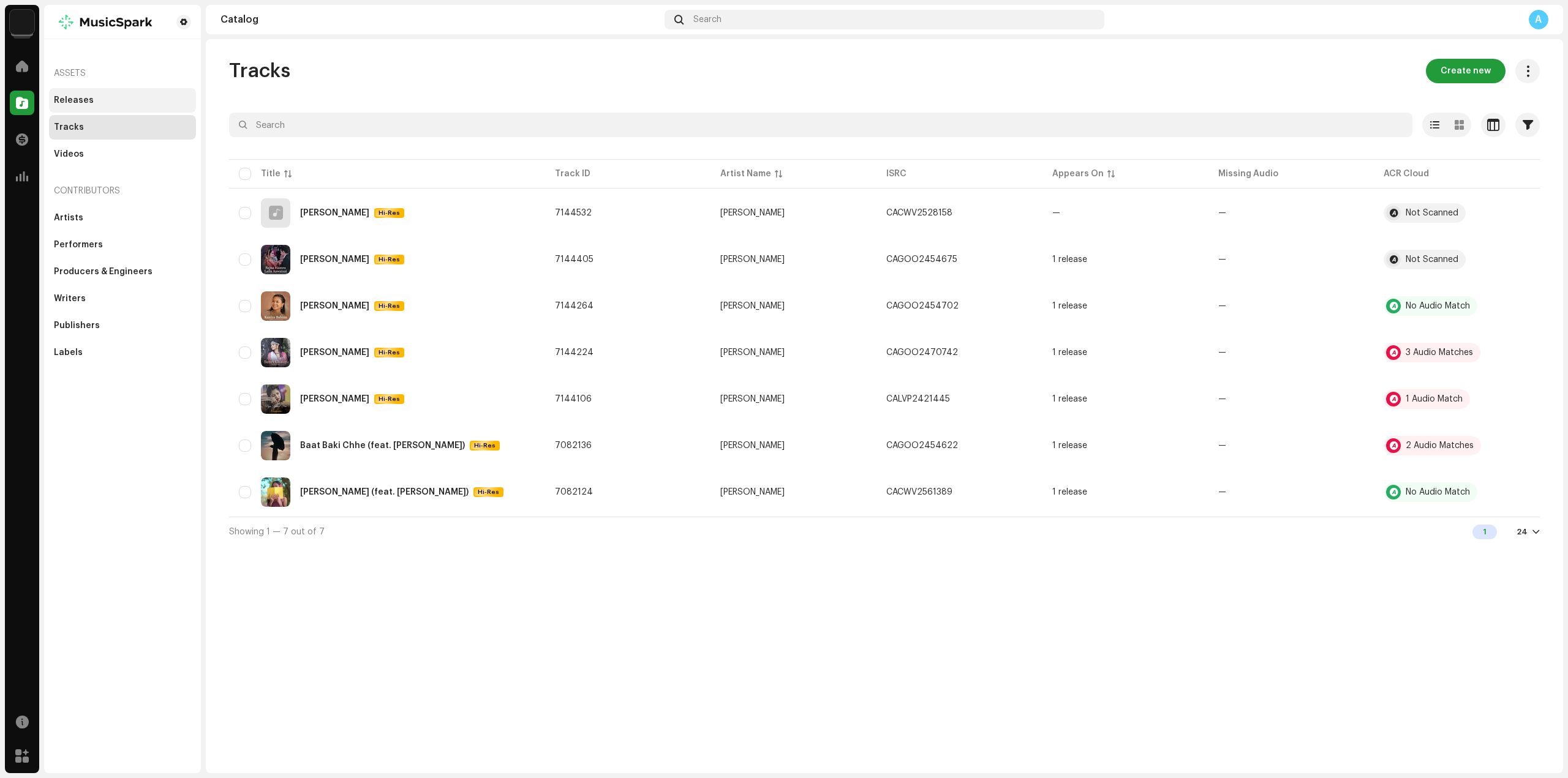
click at [92, 100] on div "Releases" at bounding box center [122, 100] width 137 height 10
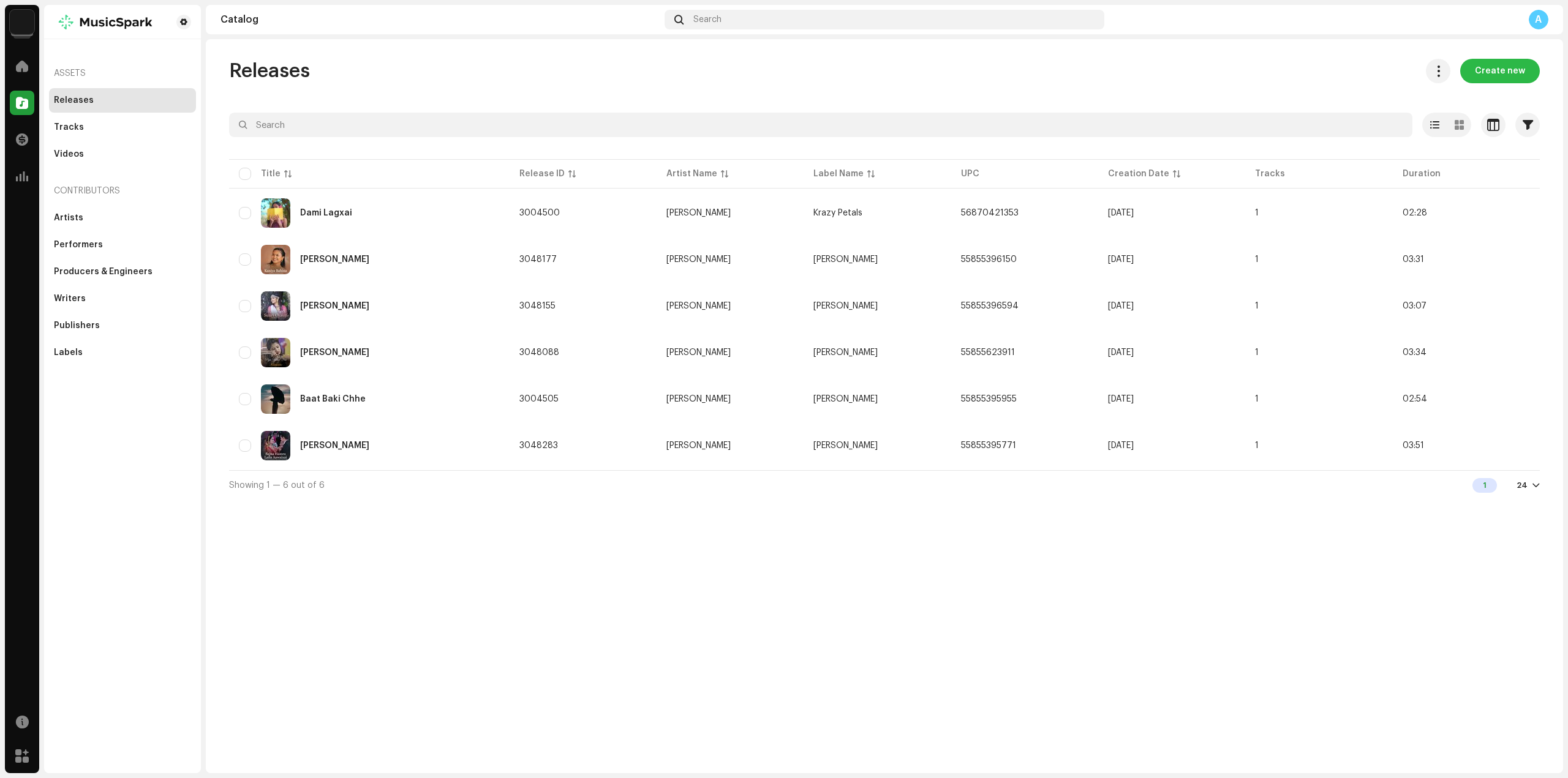
click at [1508, 64] on span "Create new" at bounding box center [1500, 71] width 50 height 25
click at [1504, 70] on span "Create new" at bounding box center [1500, 71] width 50 height 25
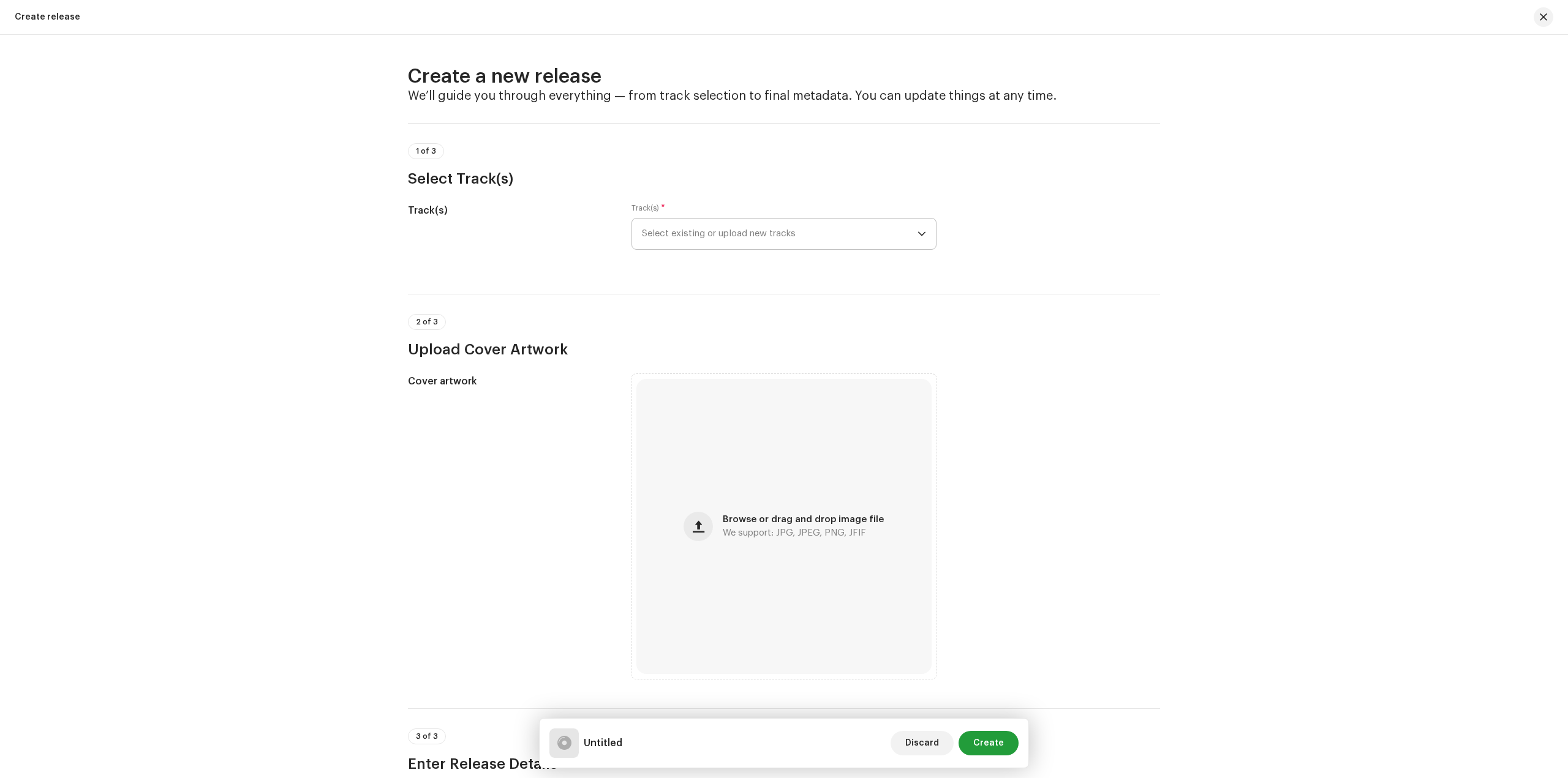
drag, startPoint x: 669, startPoint y: 211, endPoint x: 683, endPoint y: 228, distance: 22.0
click at [670, 211] on div "Track(s) * Select existing or upload new tracks" at bounding box center [784, 226] width 305 height 46
click at [700, 241] on span "Select existing or upload new tracks" at bounding box center [780, 234] width 276 height 31
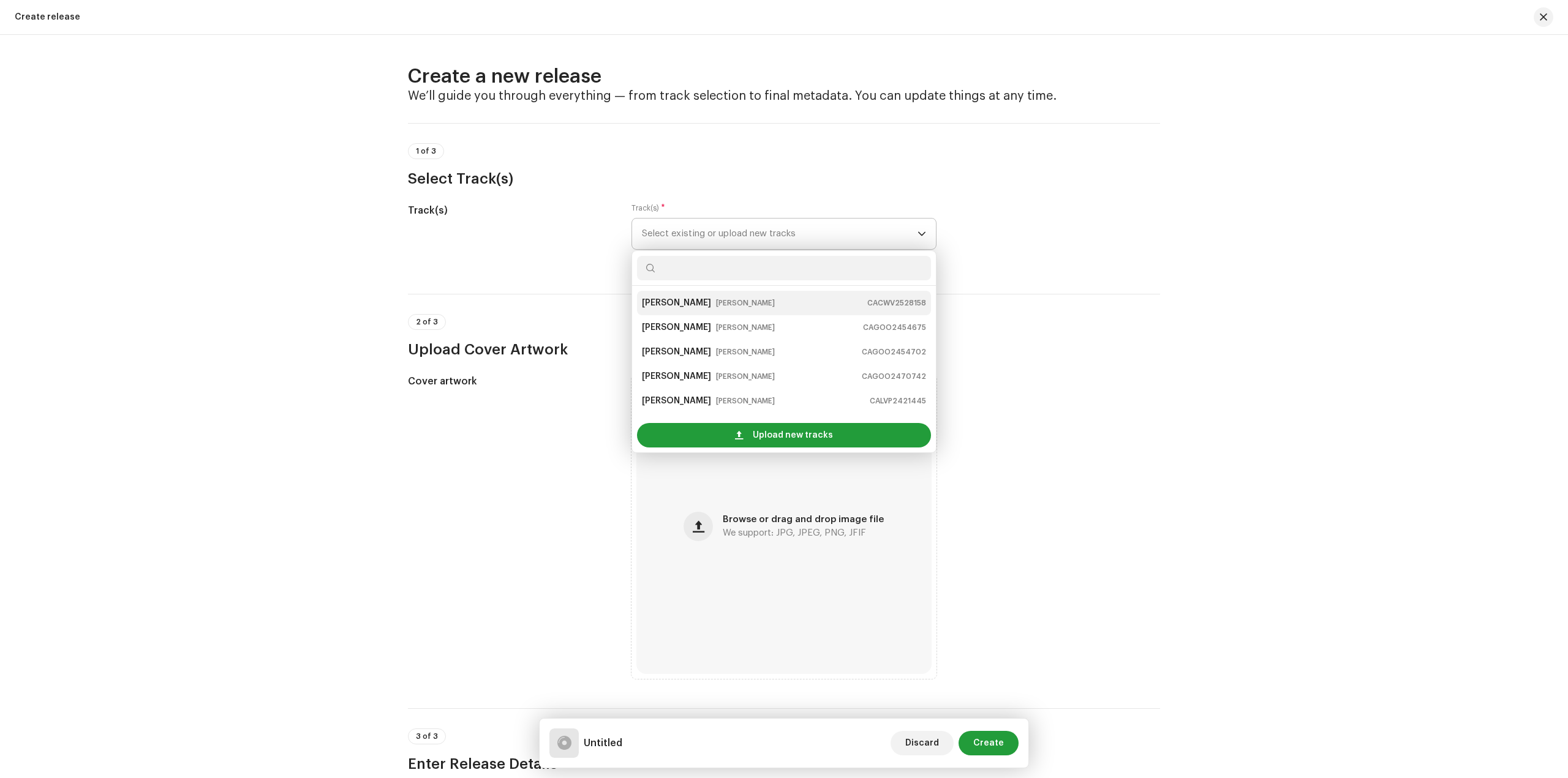
click at [726, 304] on small "Piyush Chaudhary" at bounding box center [745, 303] width 59 height 12
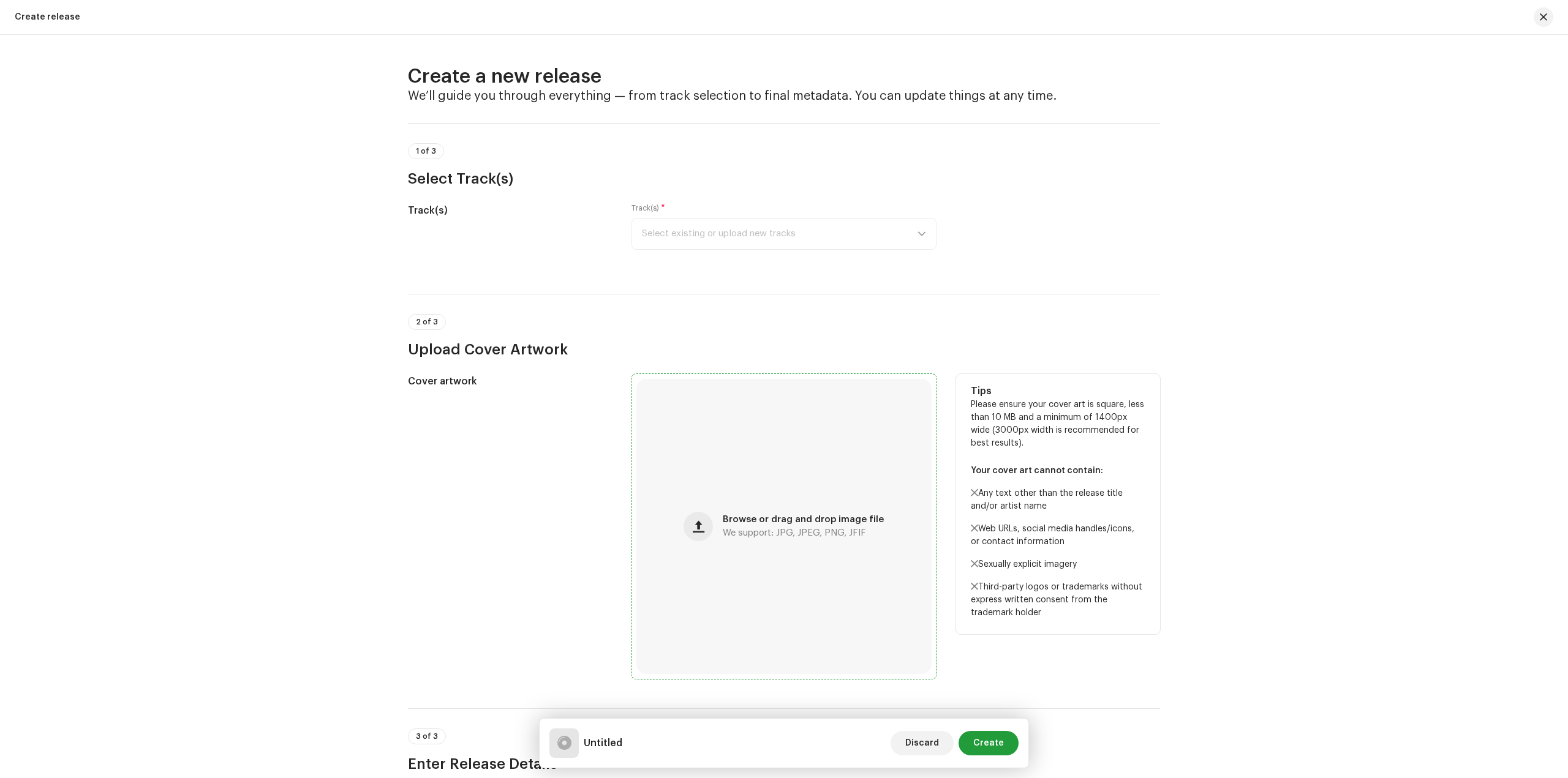
click at [773, 513] on div "Browse or drag and drop image file We support: JPG, JPEG, PNG, JFIF" at bounding box center [784, 526] width 295 height 295
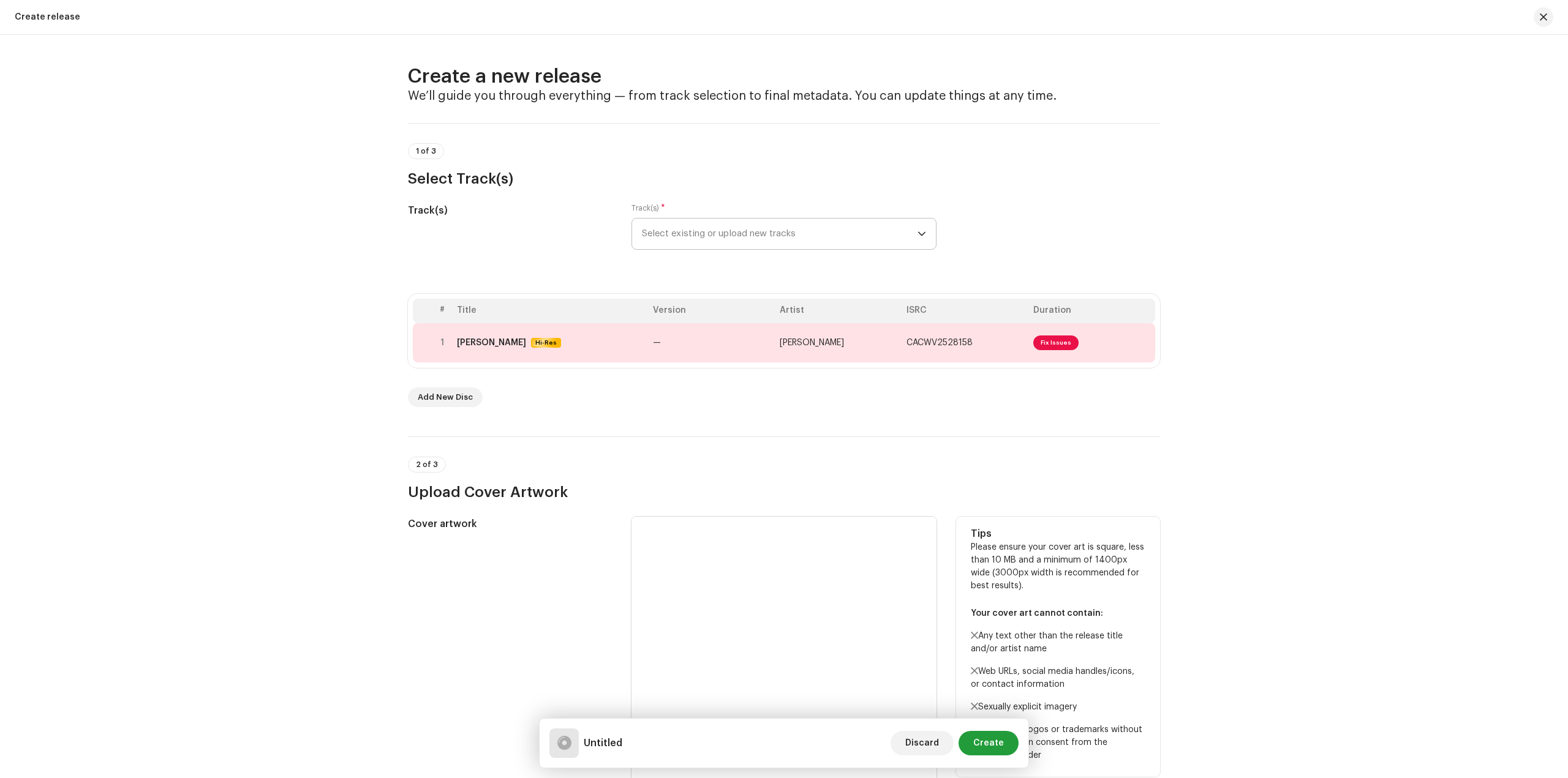
scroll to position [184, 0]
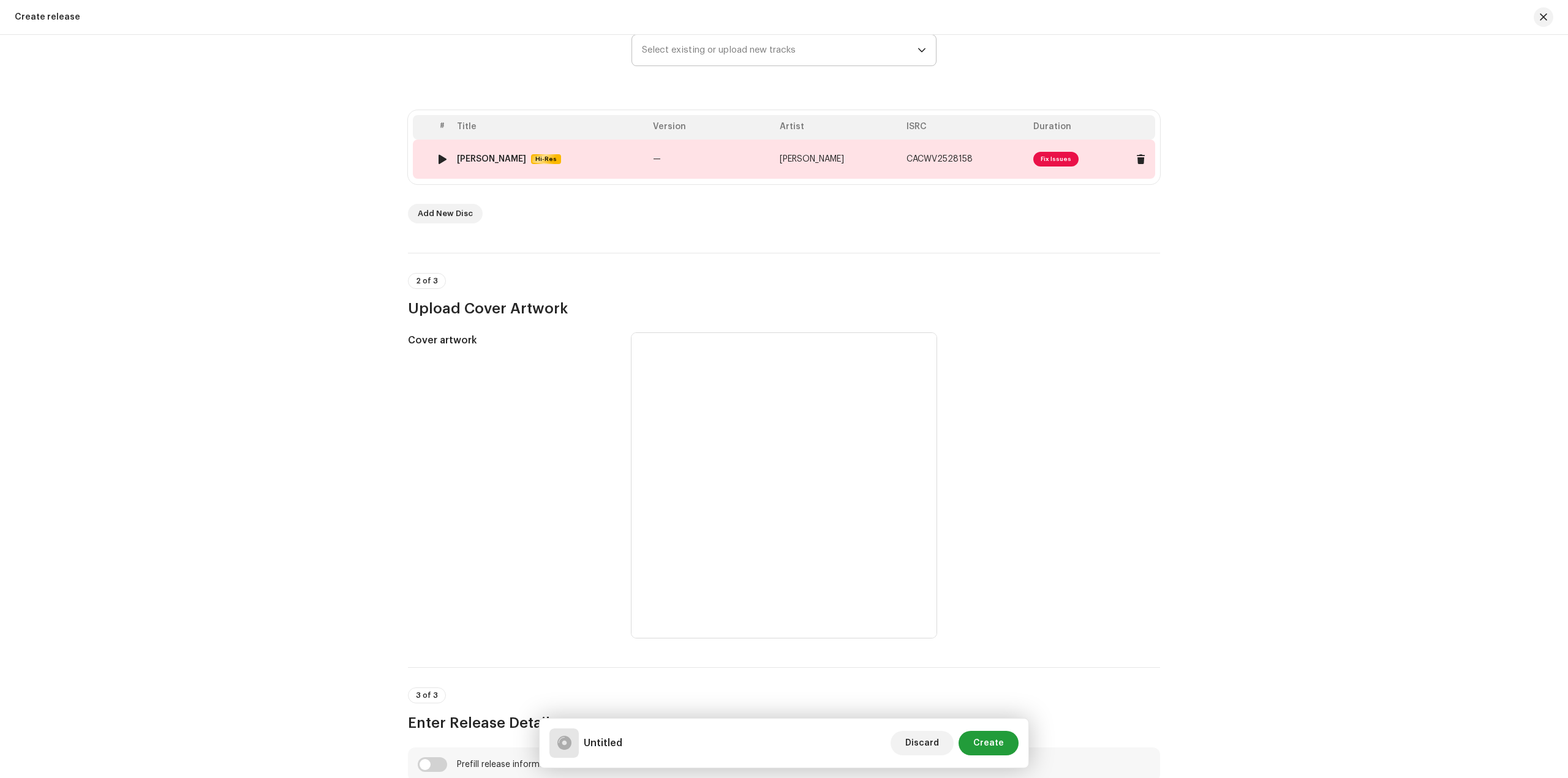
click at [1055, 159] on span "Fix Issues" at bounding box center [1056, 159] width 45 height 14
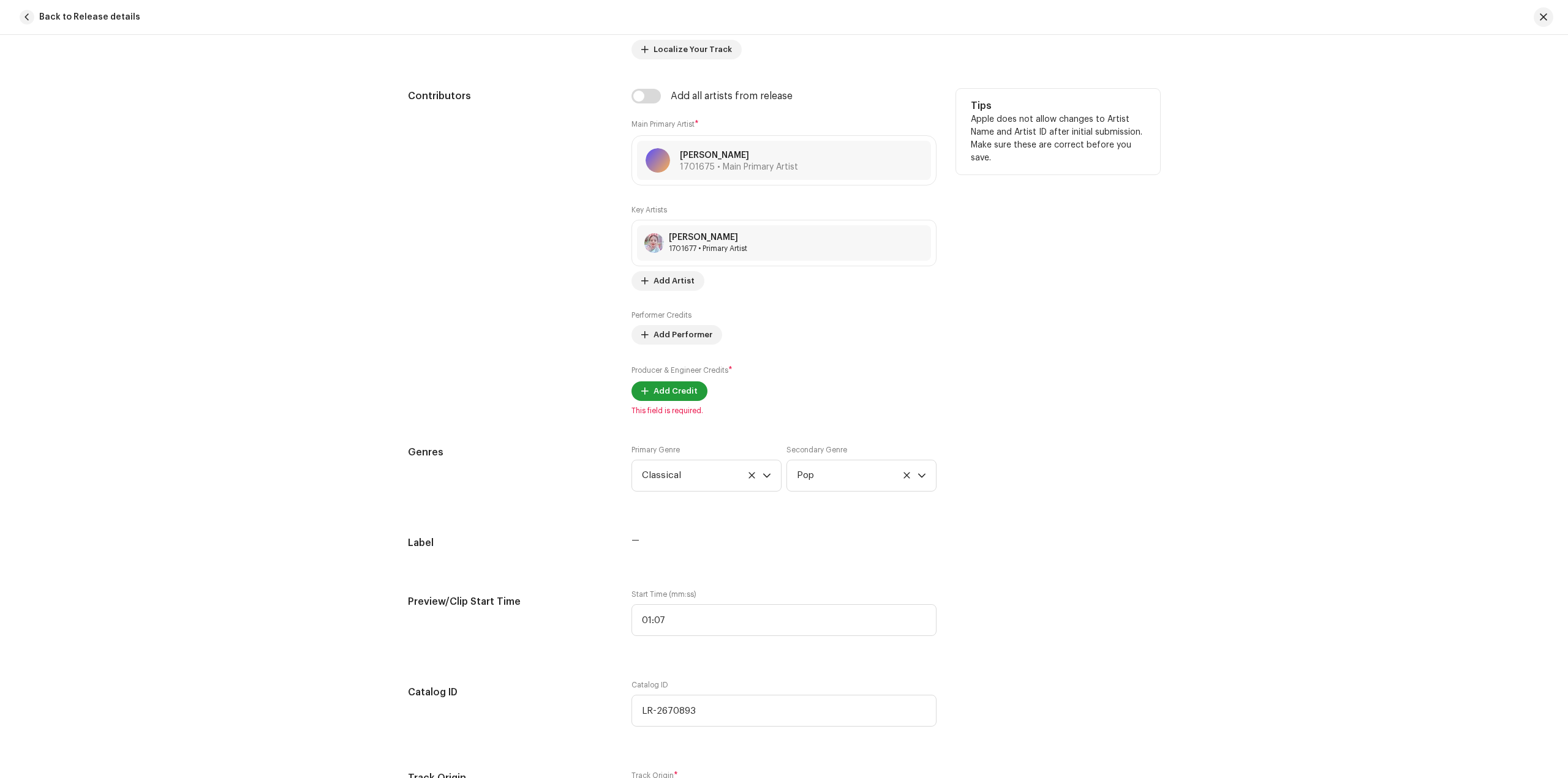
scroll to position [842, 0]
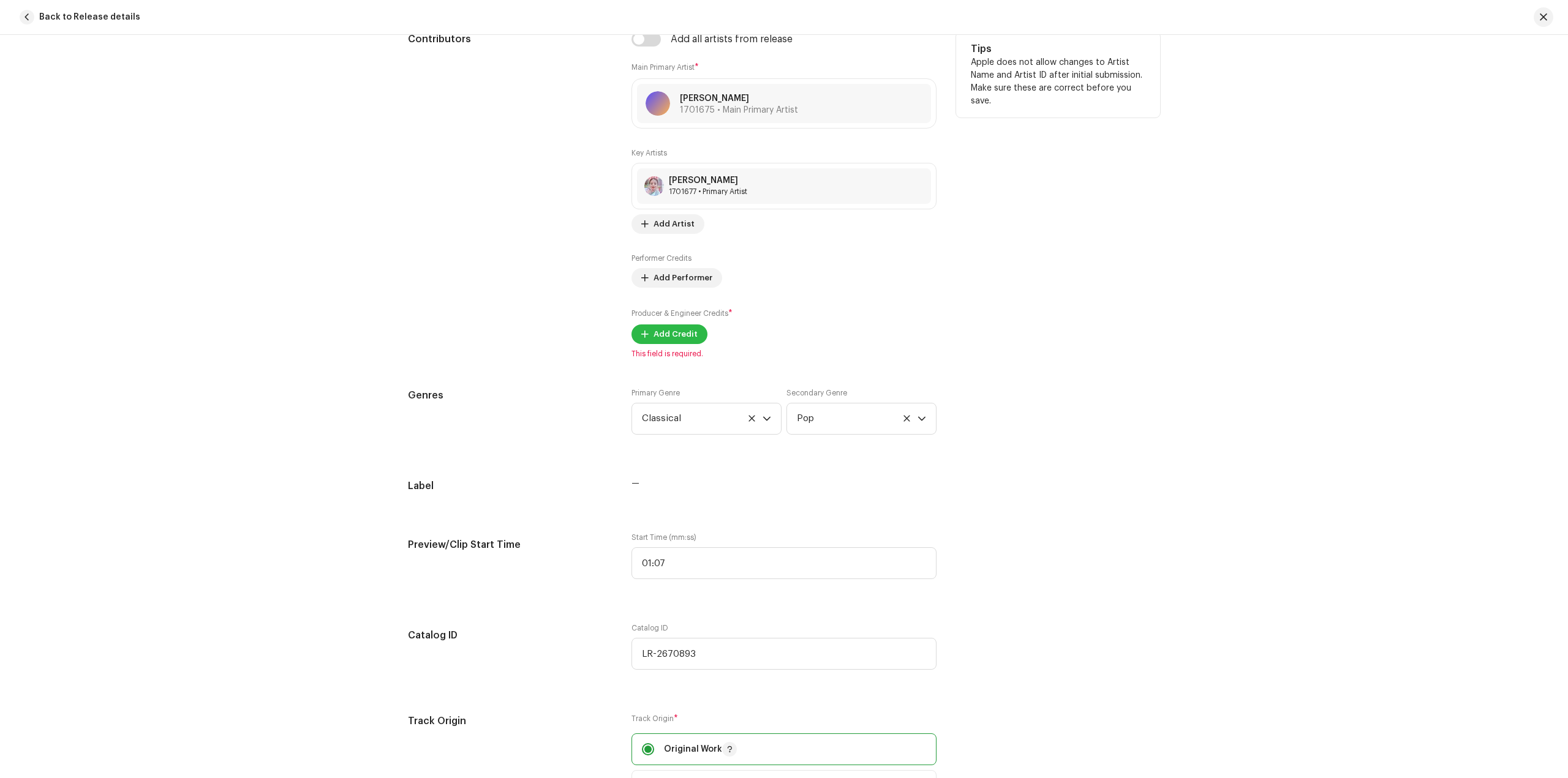
click at [674, 339] on span "Add Credit" at bounding box center [676, 334] width 44 height 25
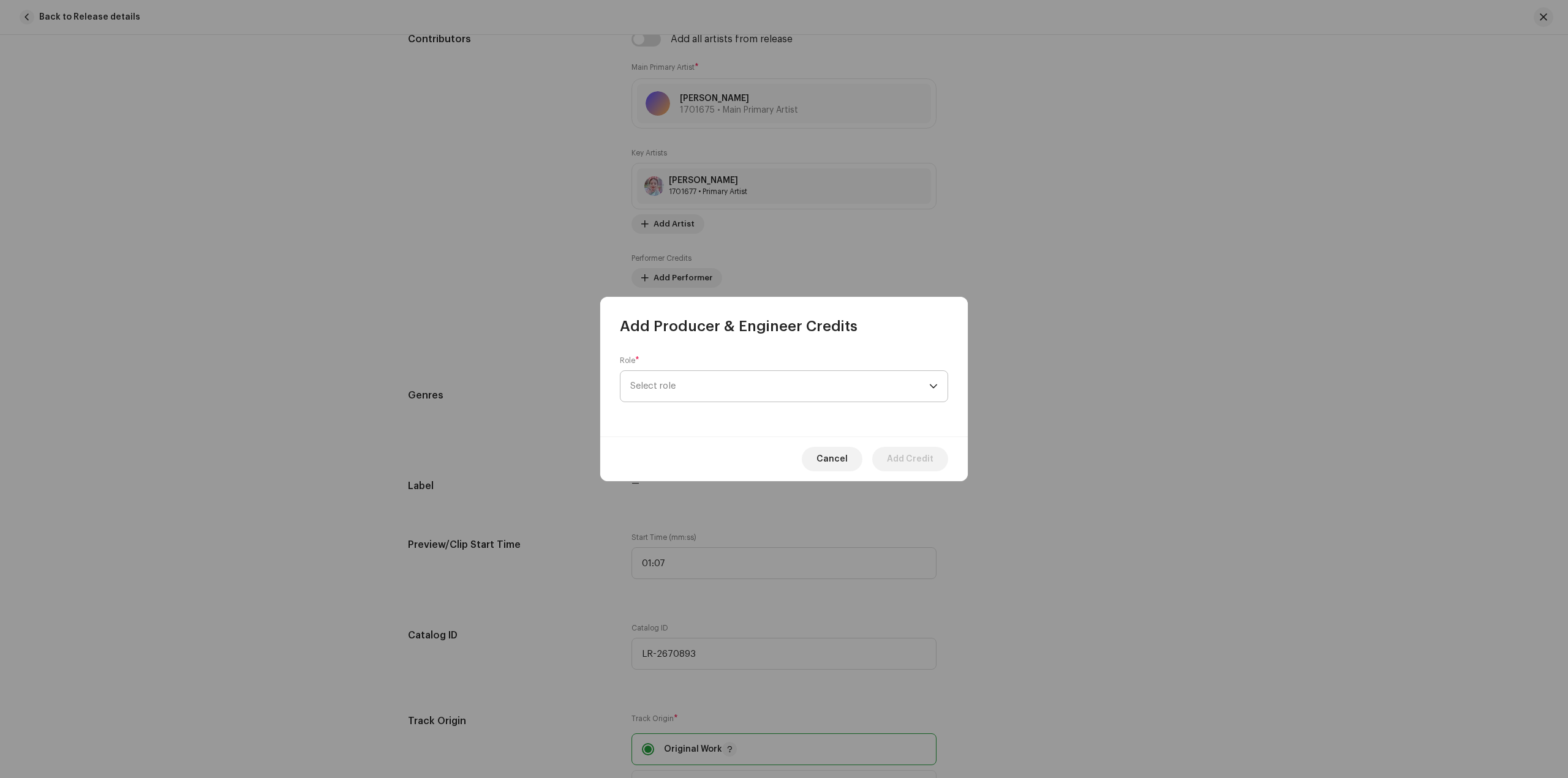
click at [719, 373] on span "Select role" at bounding box center [780, 386] width 299 height 31
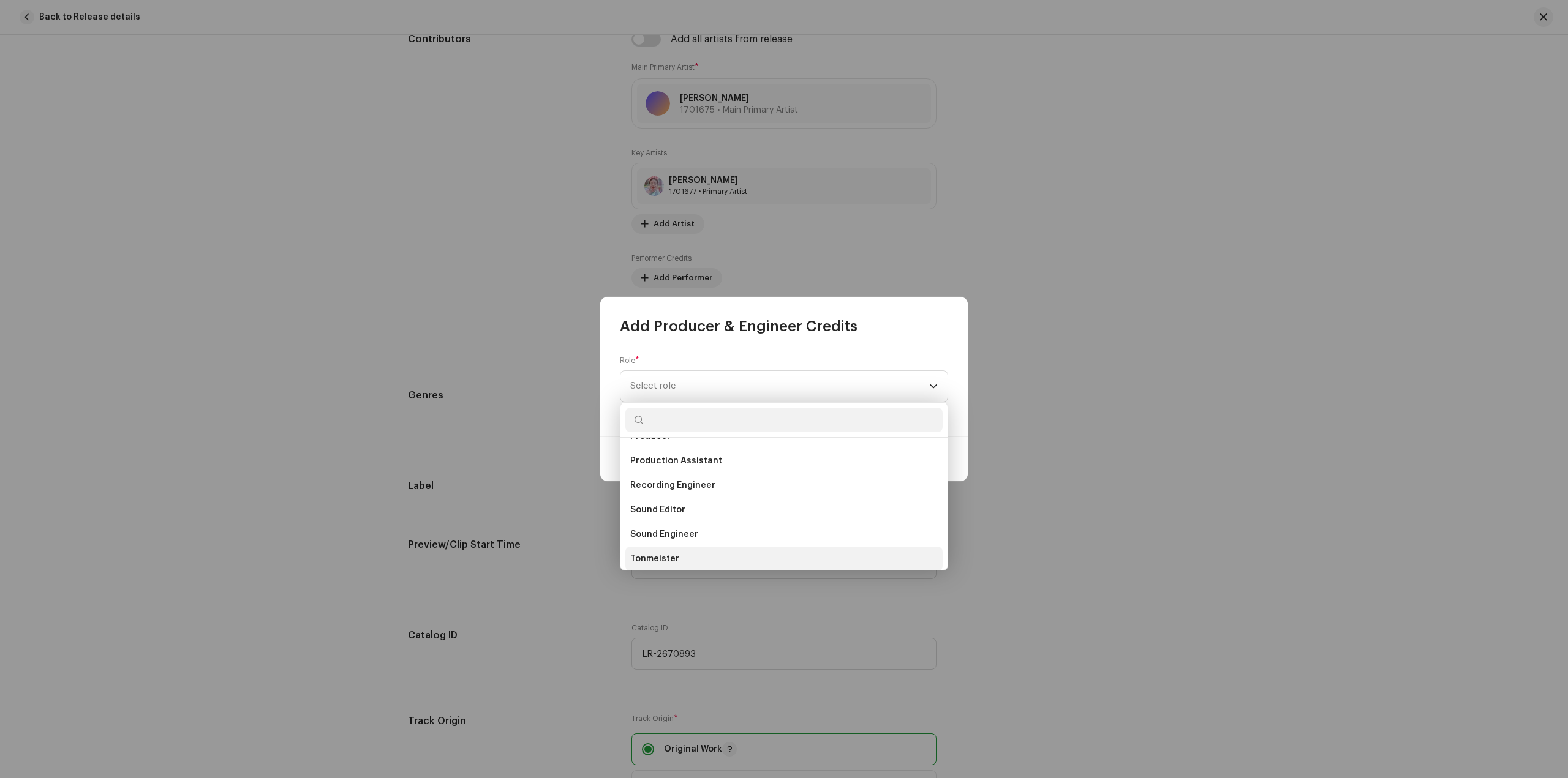
scroll to position [478, 0]
click at [691, 469] on li "Producer" at bounding box center [784, 467] width 317 height 25
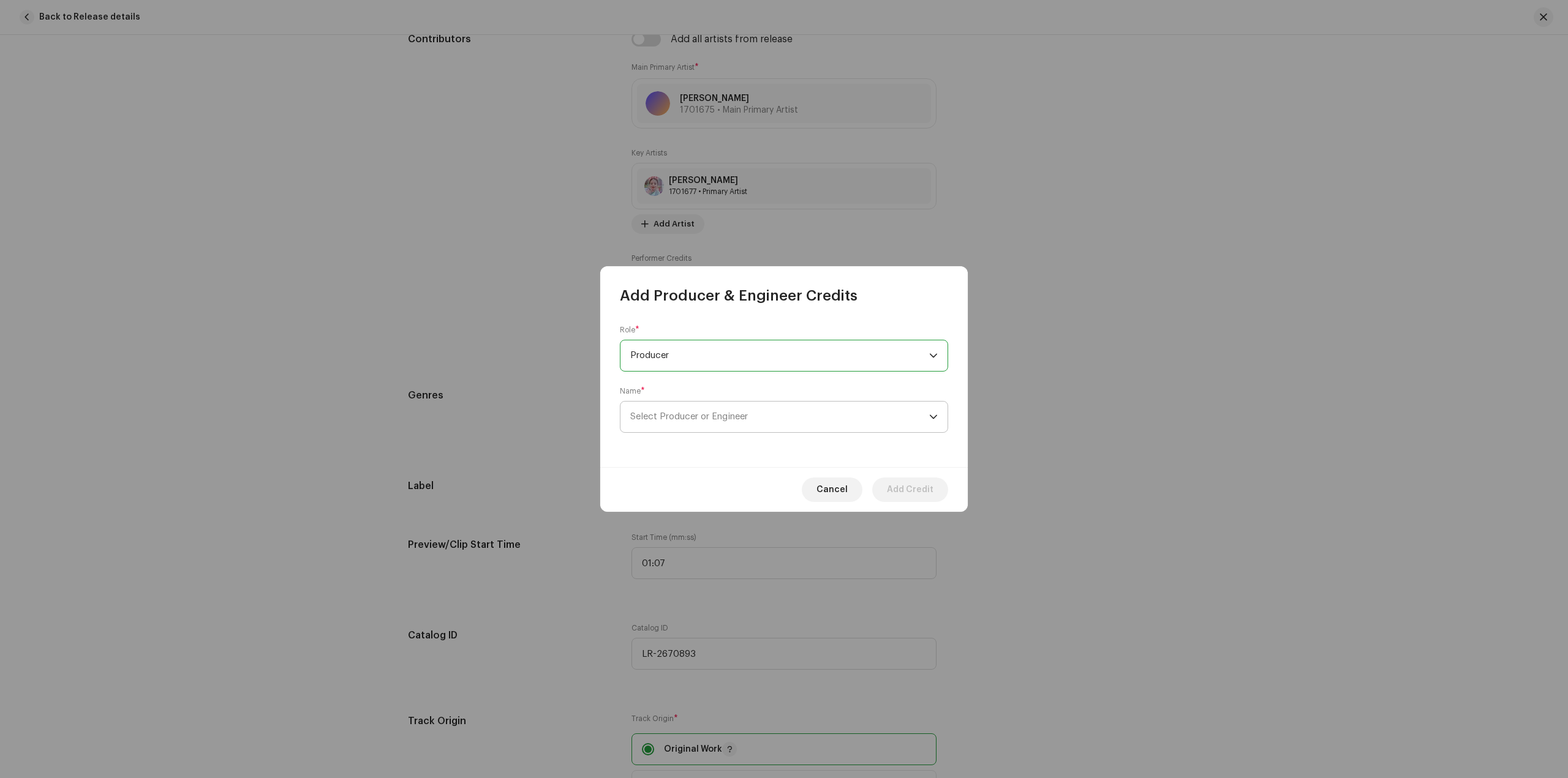
click at [696, 416] on span "Select Producer or Engineer" at bounding box center [689, 416] width 118 height 9
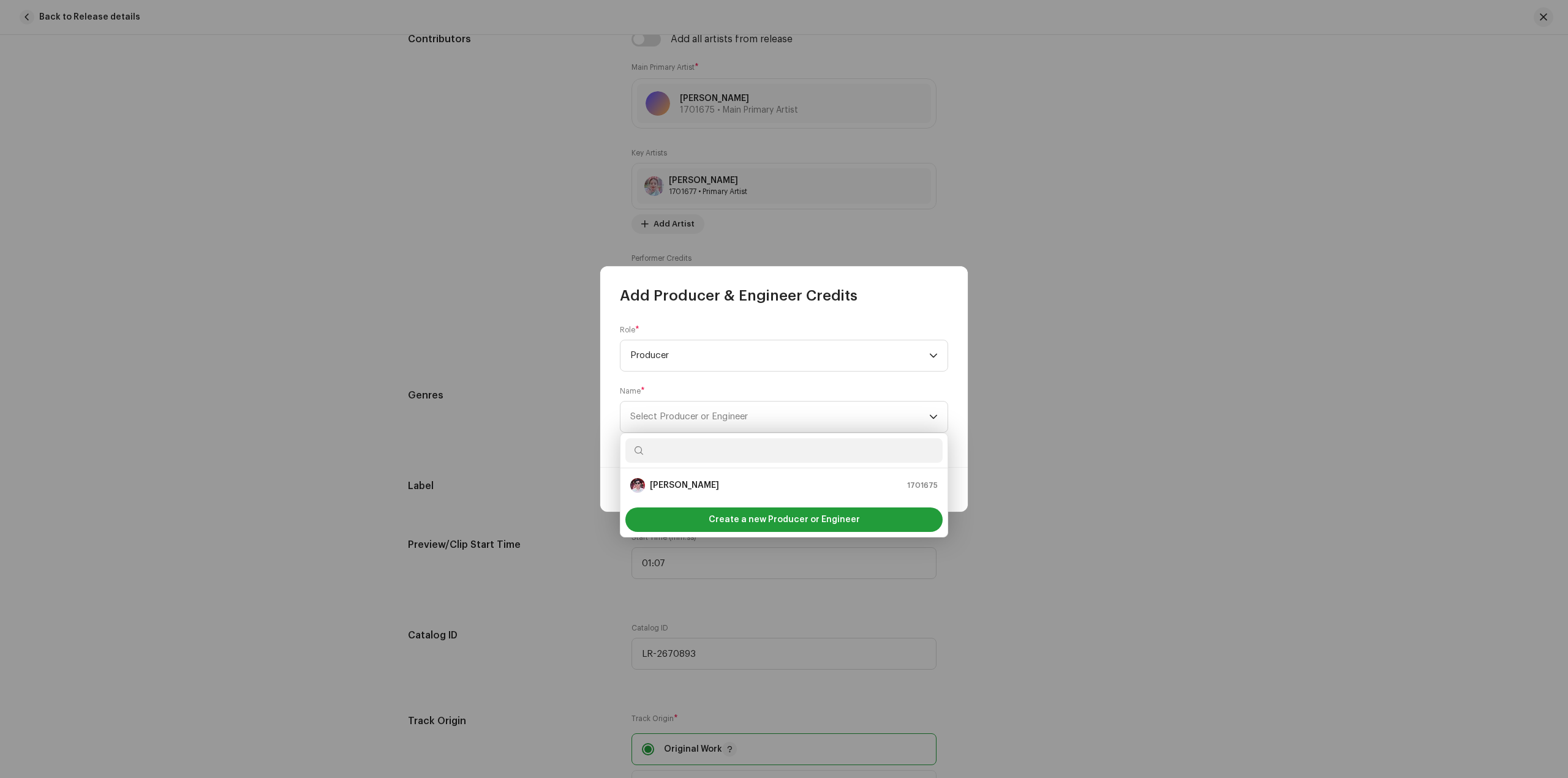
click at [727, 451] on input "text" at bounding box center [784, 451] width 317 height 25
type input "sandip"
click at [760, 481] on div "Sandip Sardar 1669993" at bounding box center [784, 485] width 308 height 14
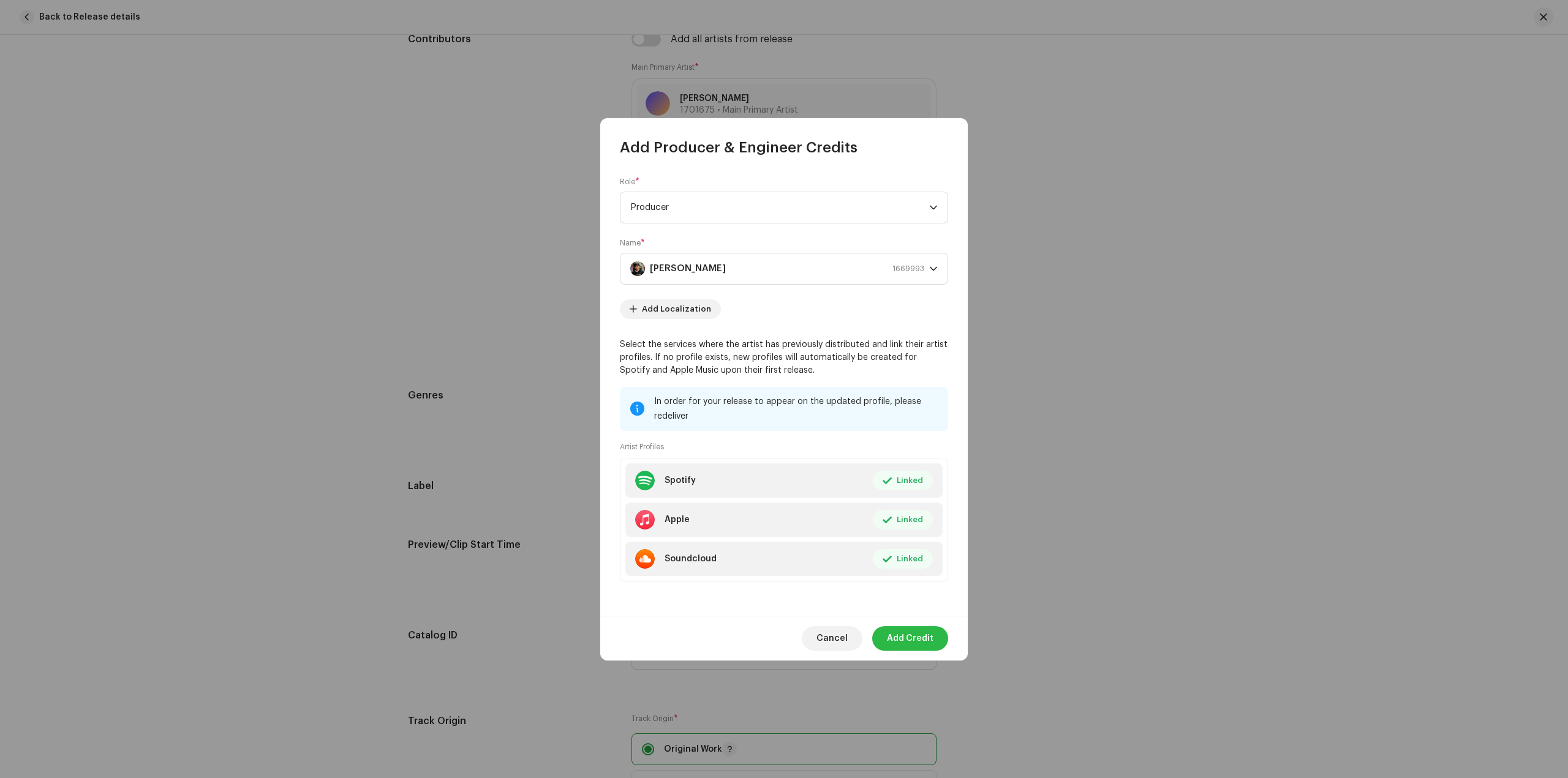
click at [907, 626] on span "Add Credit" at bounding box center [910, 639] width 46 height 25
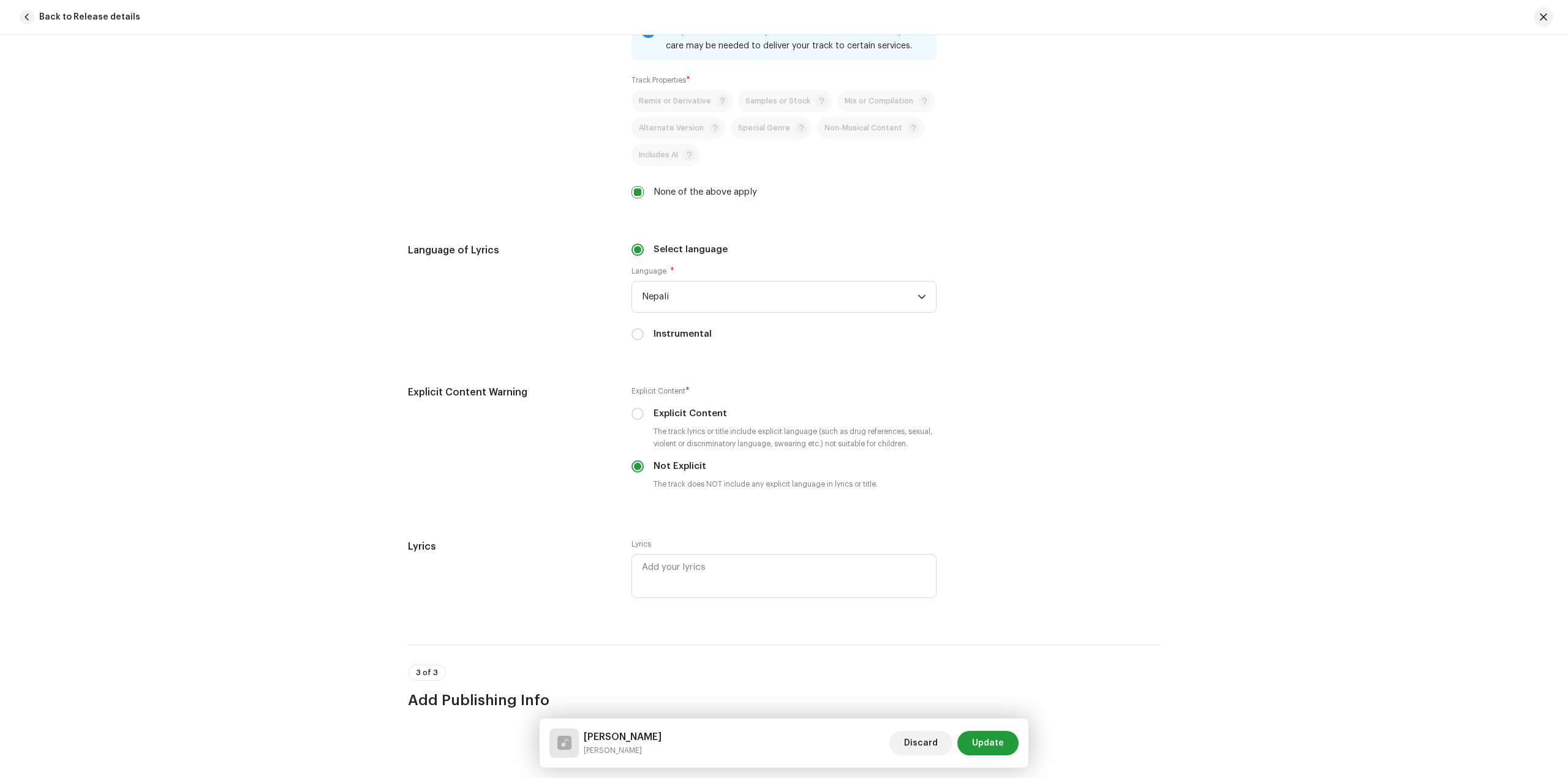
scroll to position [2004, 0]
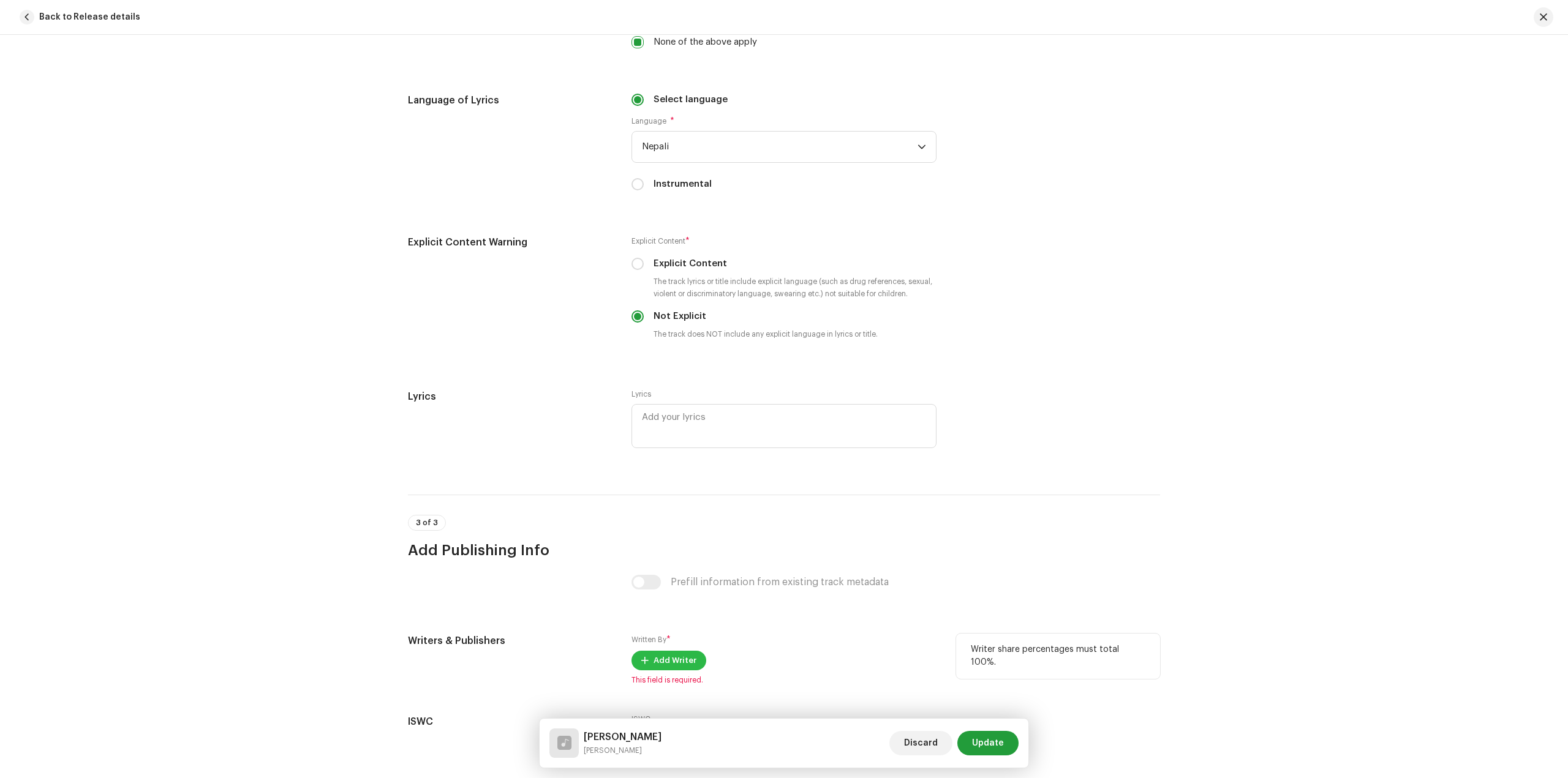
click at [659, 652] on span "Add Writer" at bounding box center [675, 660] width 43 height 25
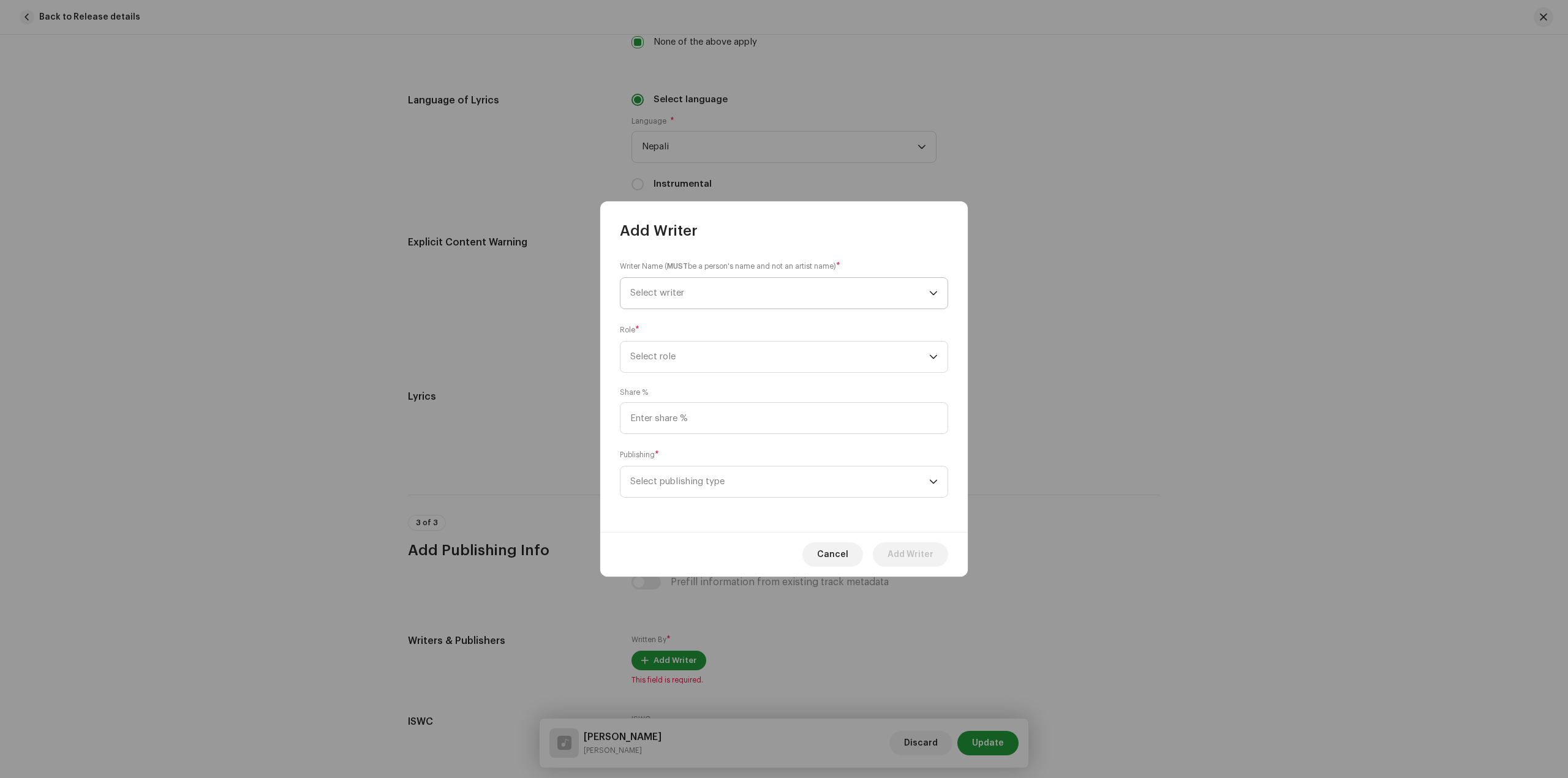
click at [783, 300] on span "Select writer" at bounding box center [780, 293] width 299 height 31
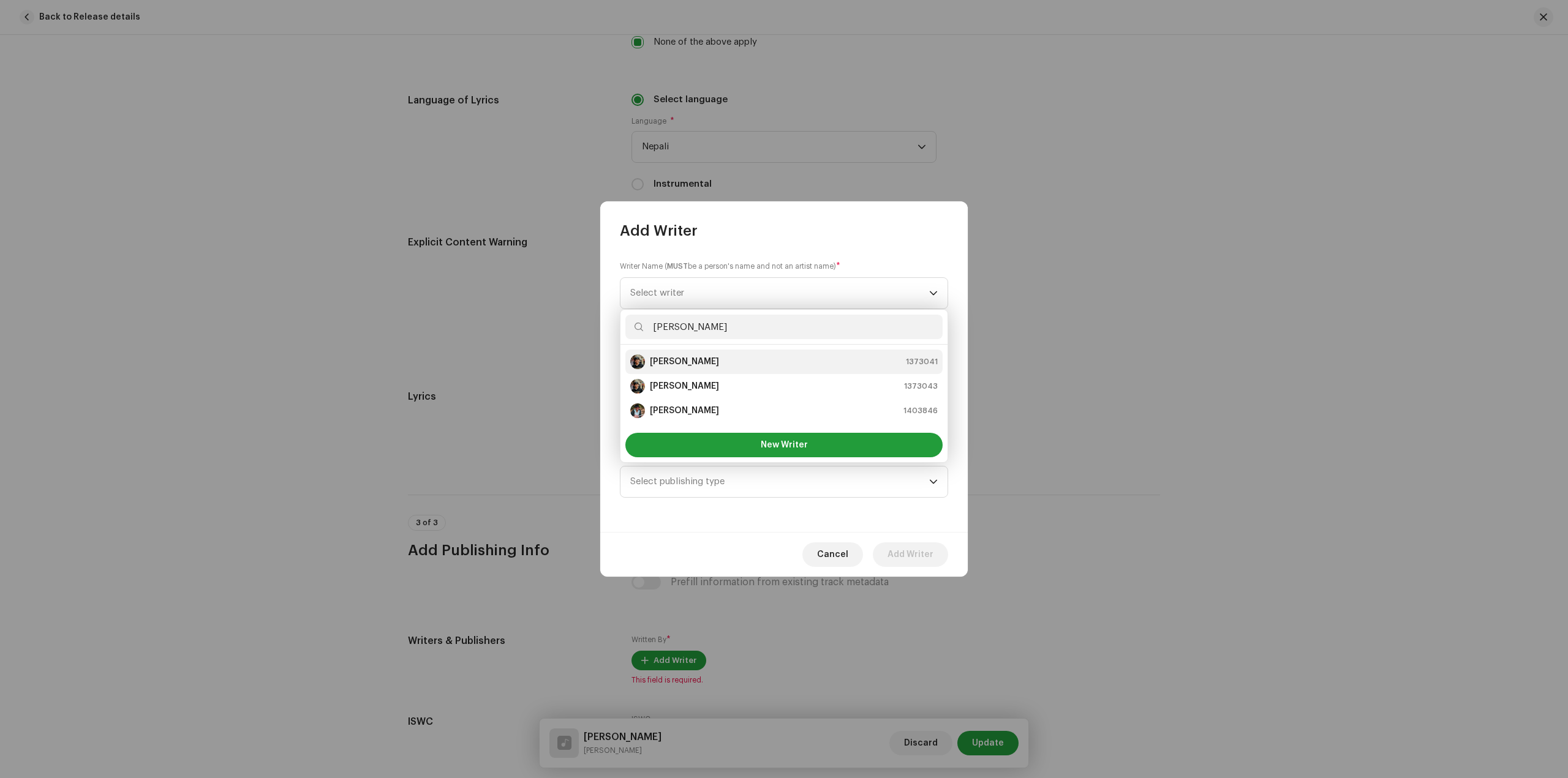
type input "sandip sardar"
click at [774, 367] on div "[PERSON_NAME] 1373041" at bounding box center [784, 362] width 308 height 14
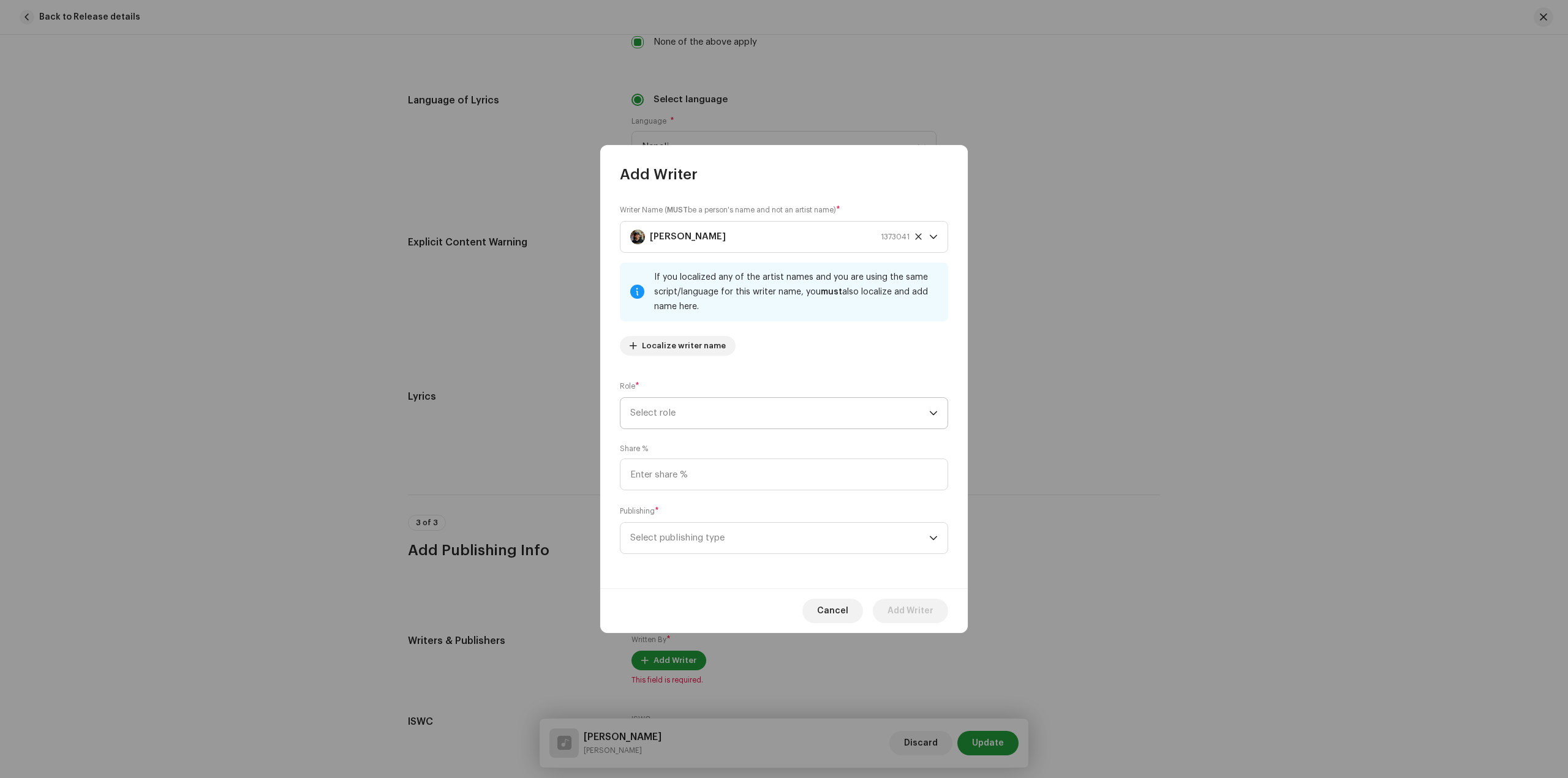
click at [801, 418] on span "Select role" at bounding box center [780, 413] width 299 height 31
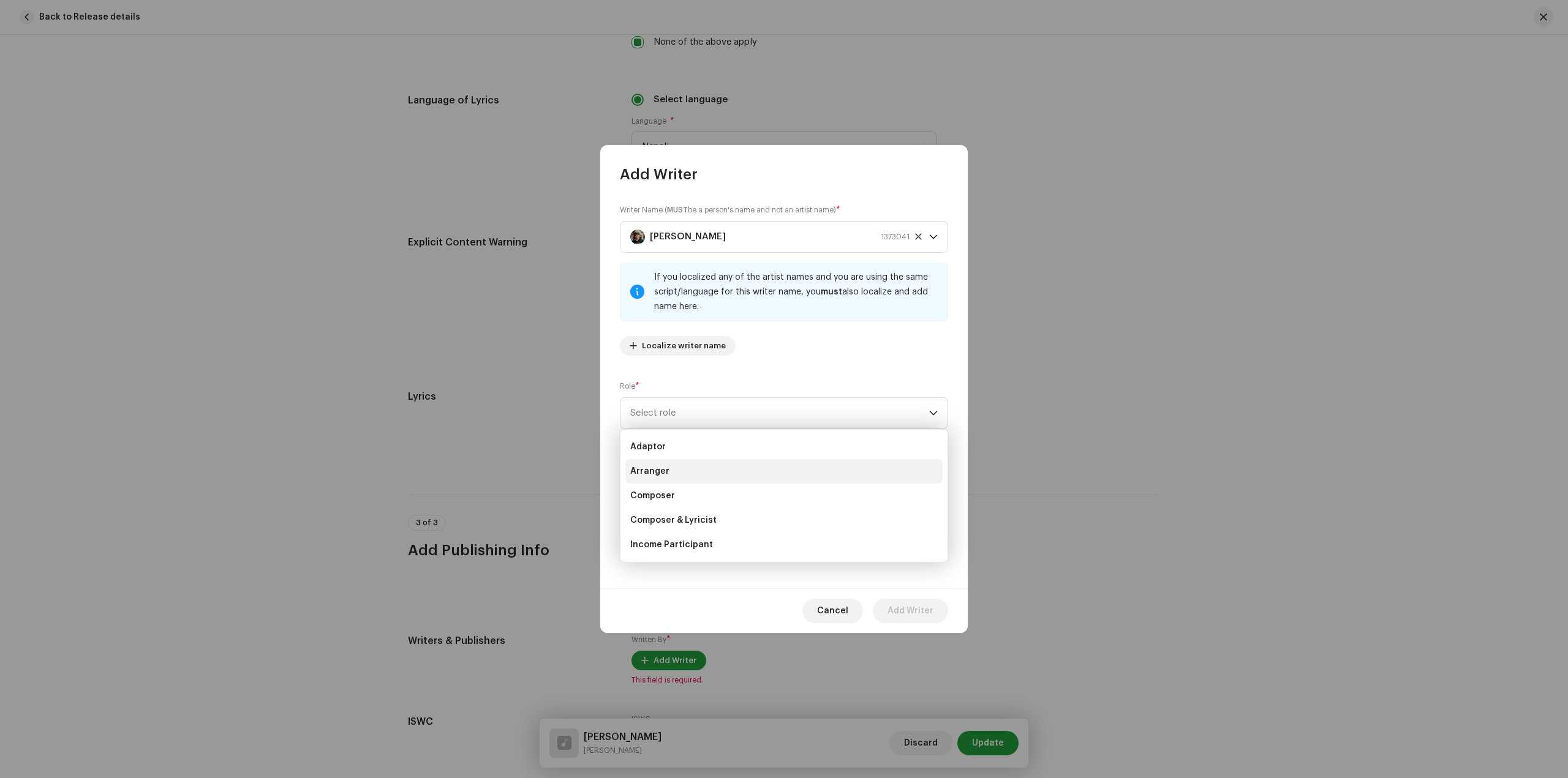
click at [736, 473] on li "Arranger" at bounding box center [784, 472] width 317 height 25
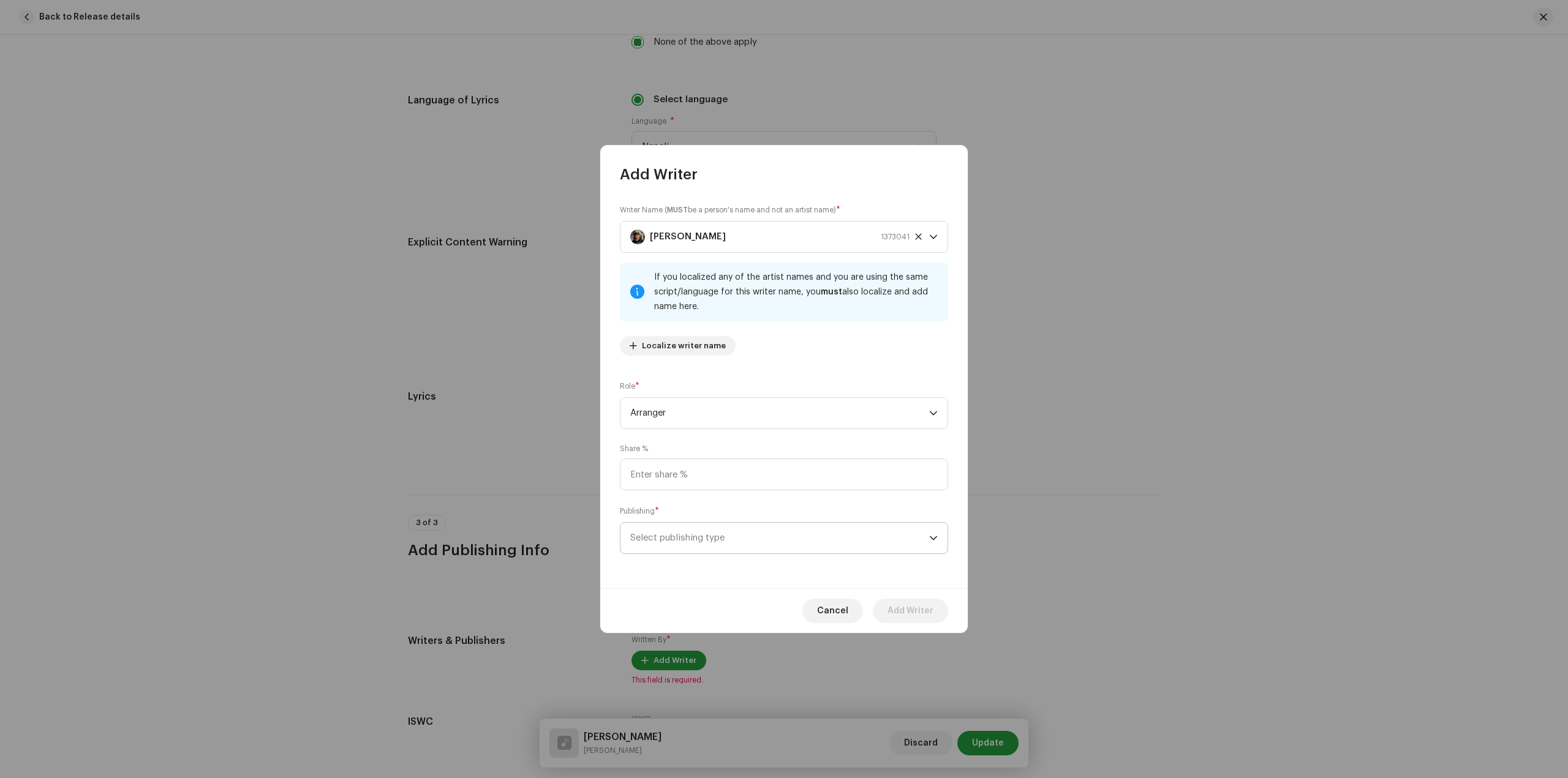
click at [822, 530] on span "Select publishing type" at bounding box center [780, 538] width 299 height 31
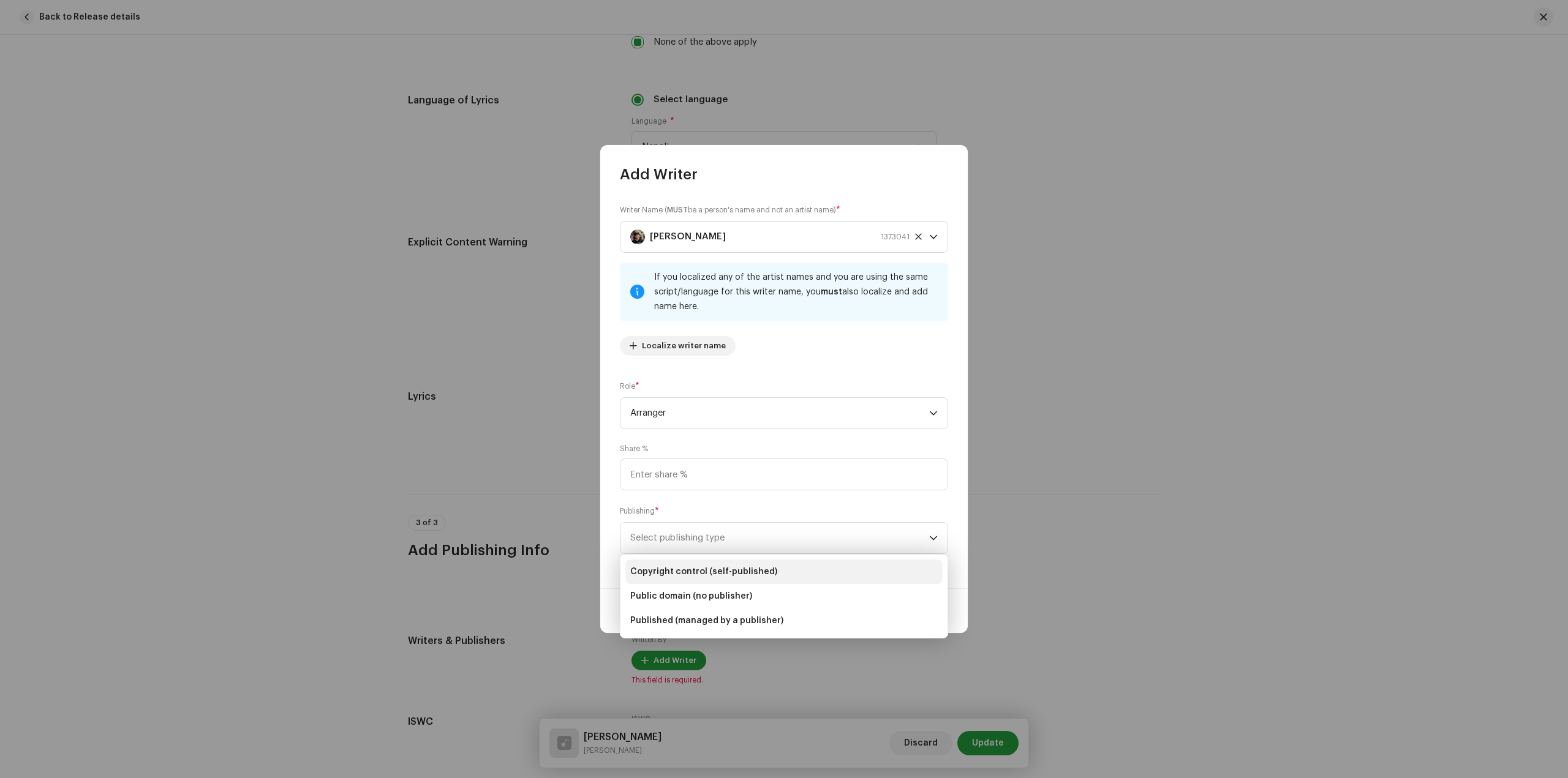
click at [797, 570] on li "Copyright control (self-published)" at bounding box center [784, 572] width 317 height 25
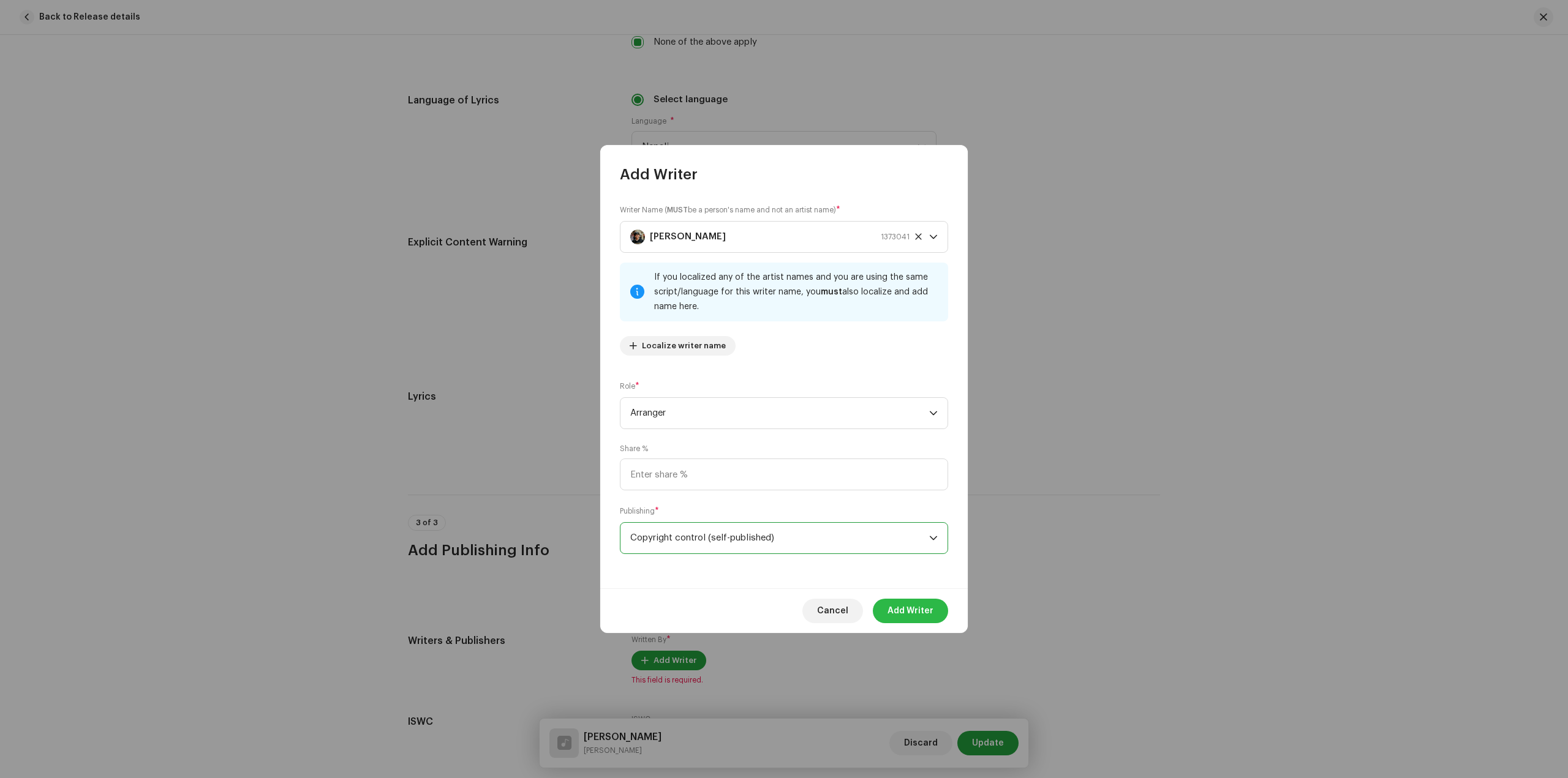
click at [896, 608] on span "Add Writer" at bounding box center [910, 611] width 46 height 25
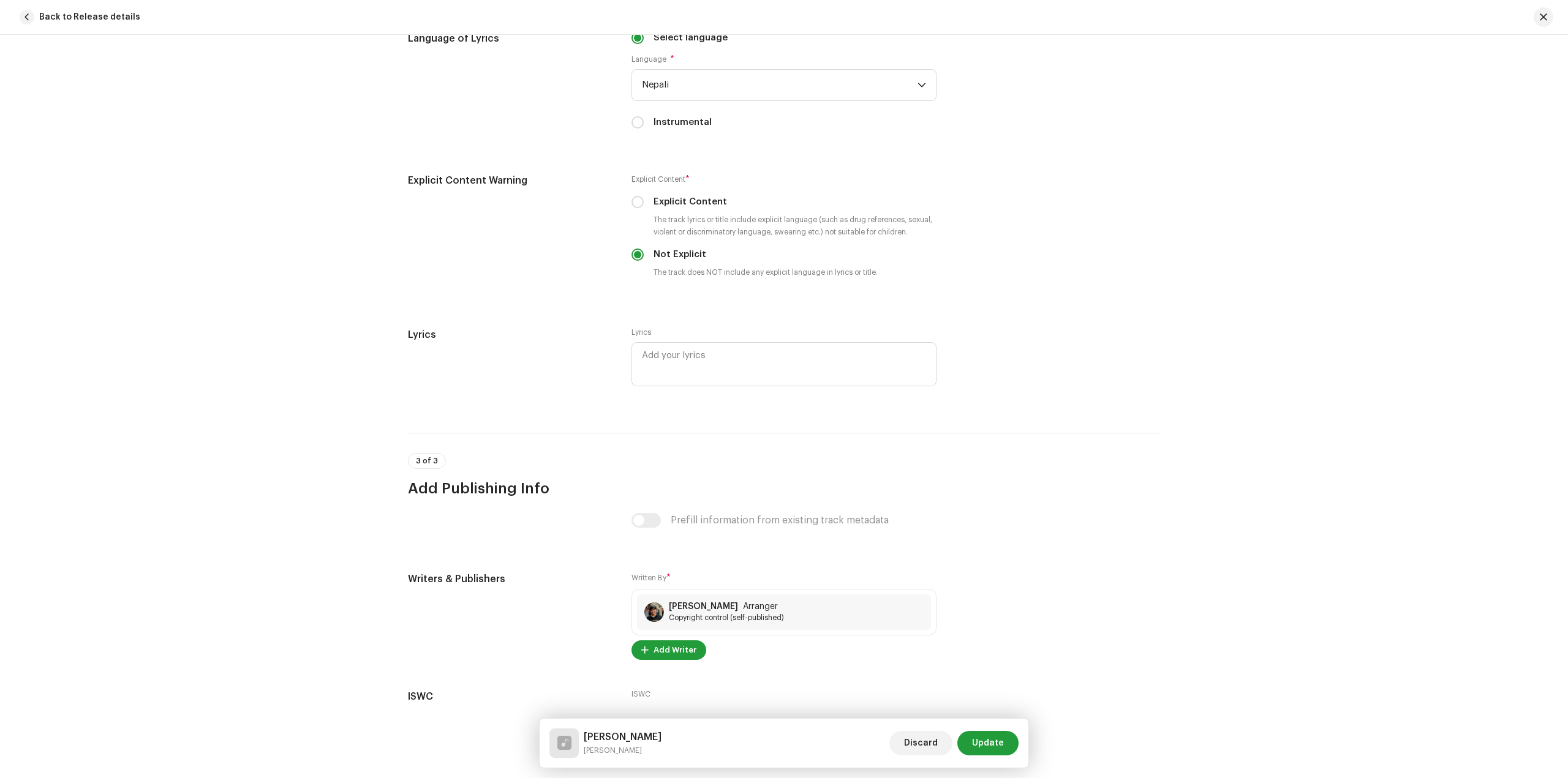
scroll to position [2149, 0]
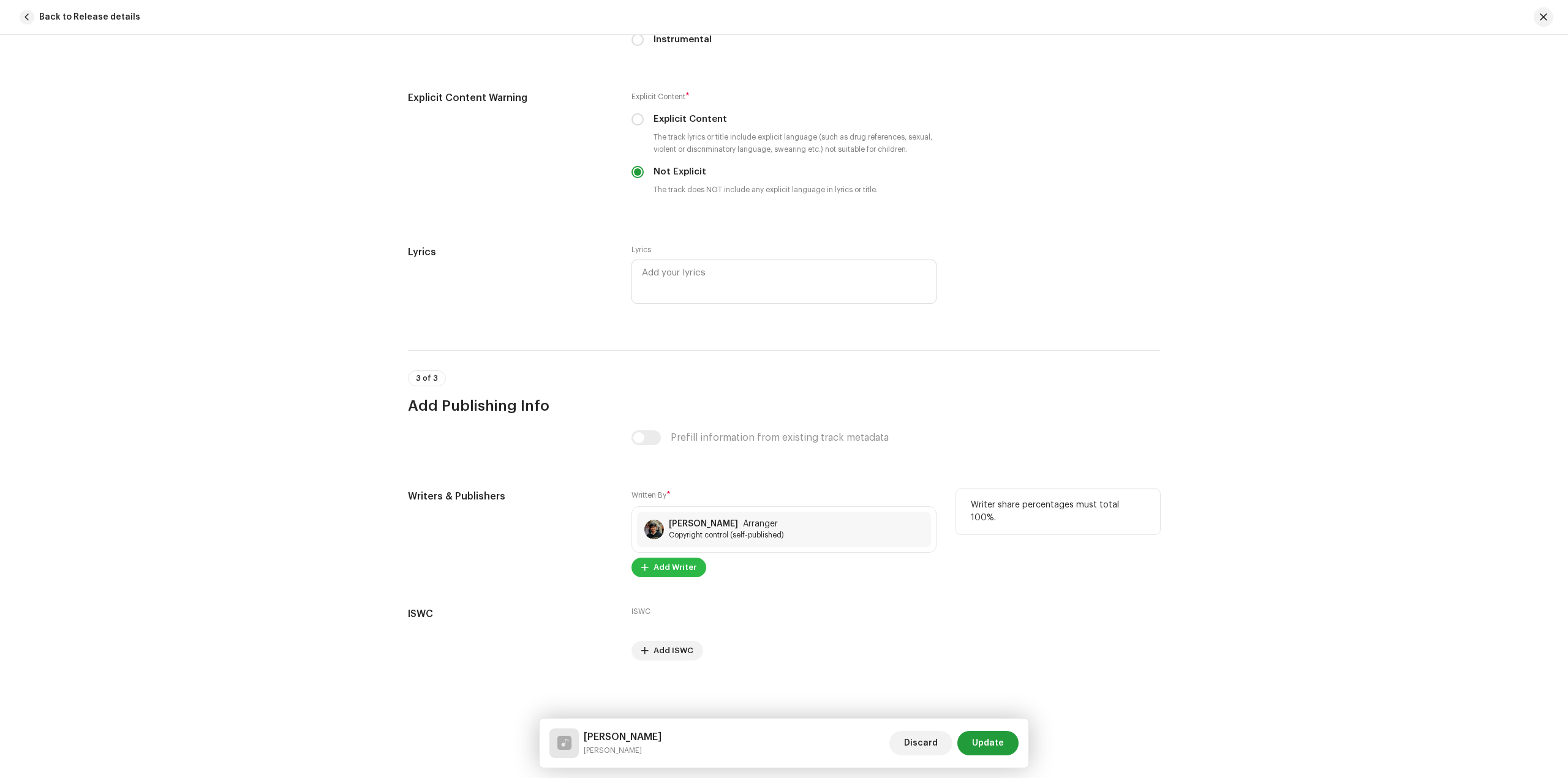
click at [676, 575] on span "Add Writer" at bounding box center [675, 567] width 43 height 25
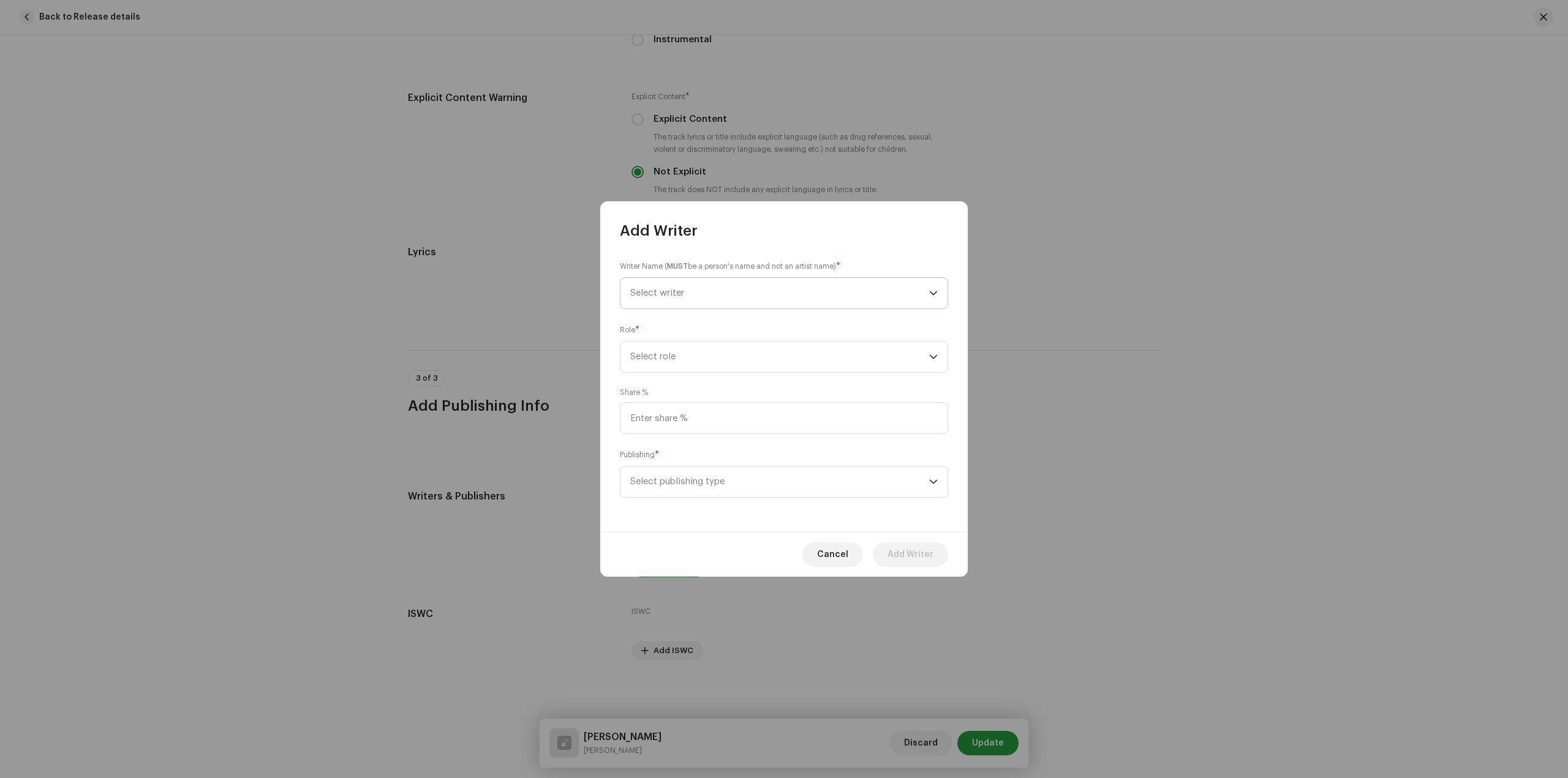
click at [739, 299] on span "Select writer" at bounding box center [780, 293] width 299 height 31
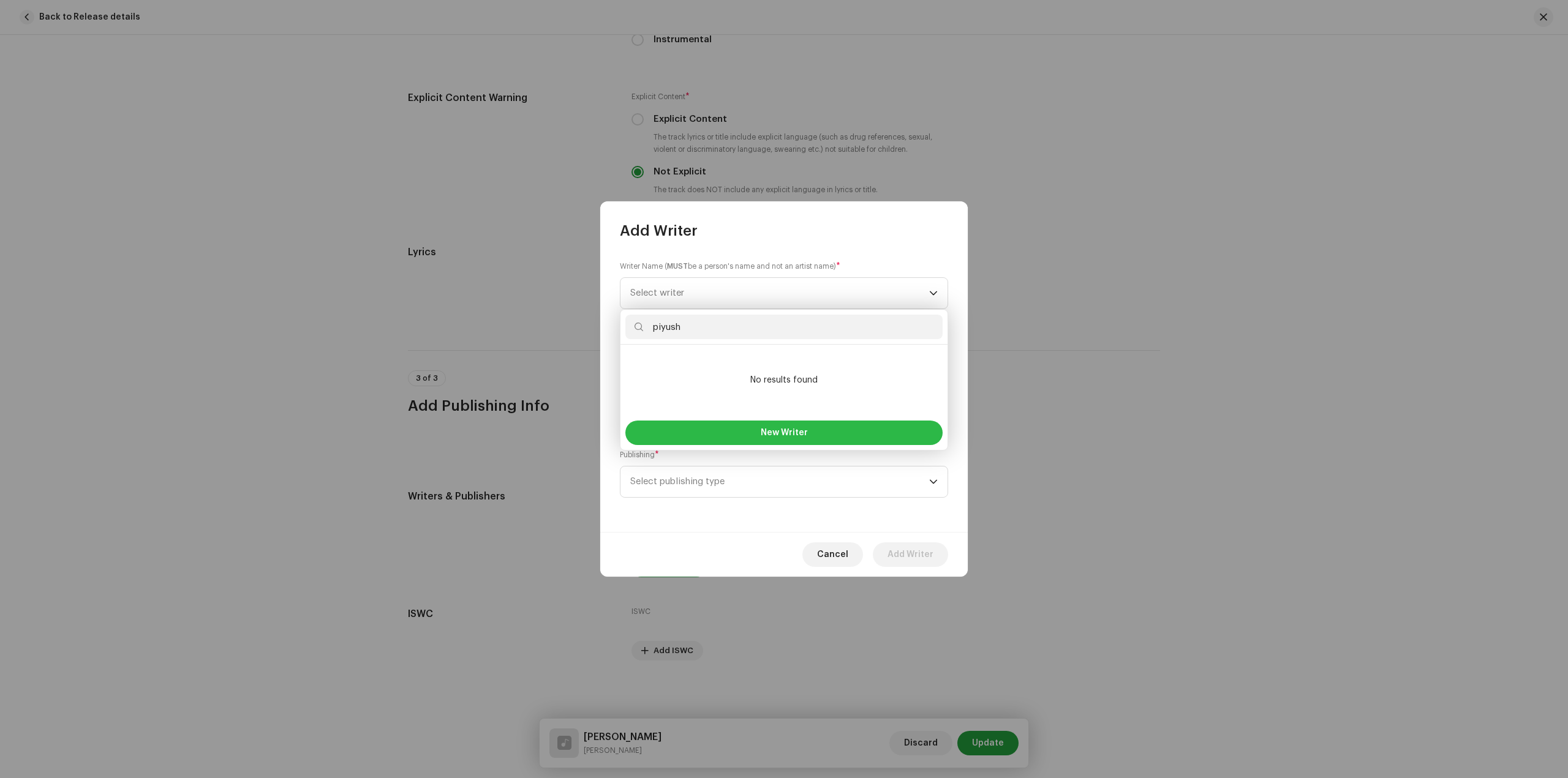
type input "piyush"
click at [795, 431] on span "New Writer" at bounding box center [784, 433] width 47 height 9
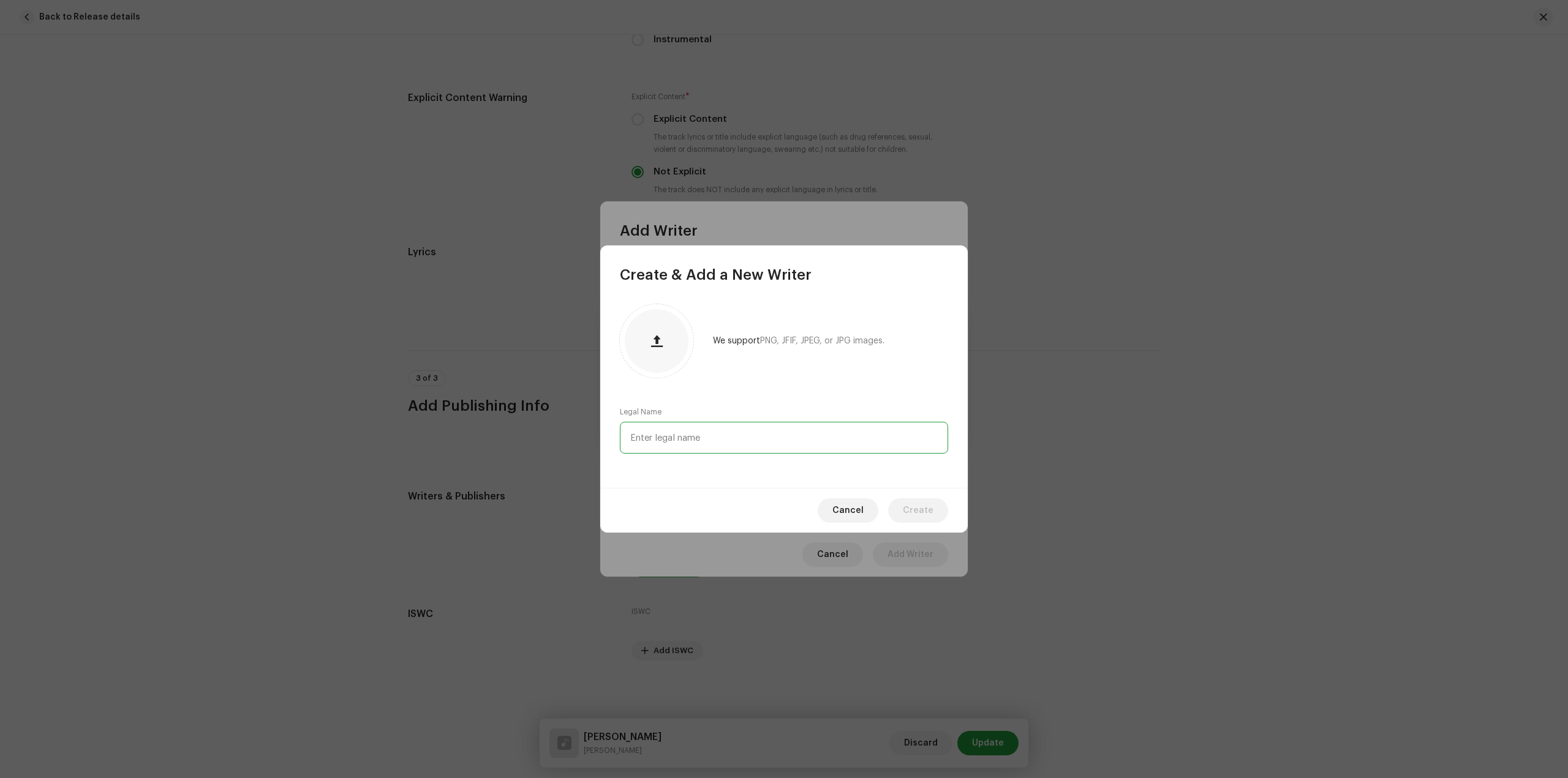
click at [700, 431] on input "text" at bounding box center [784, 438] width 328 height 32
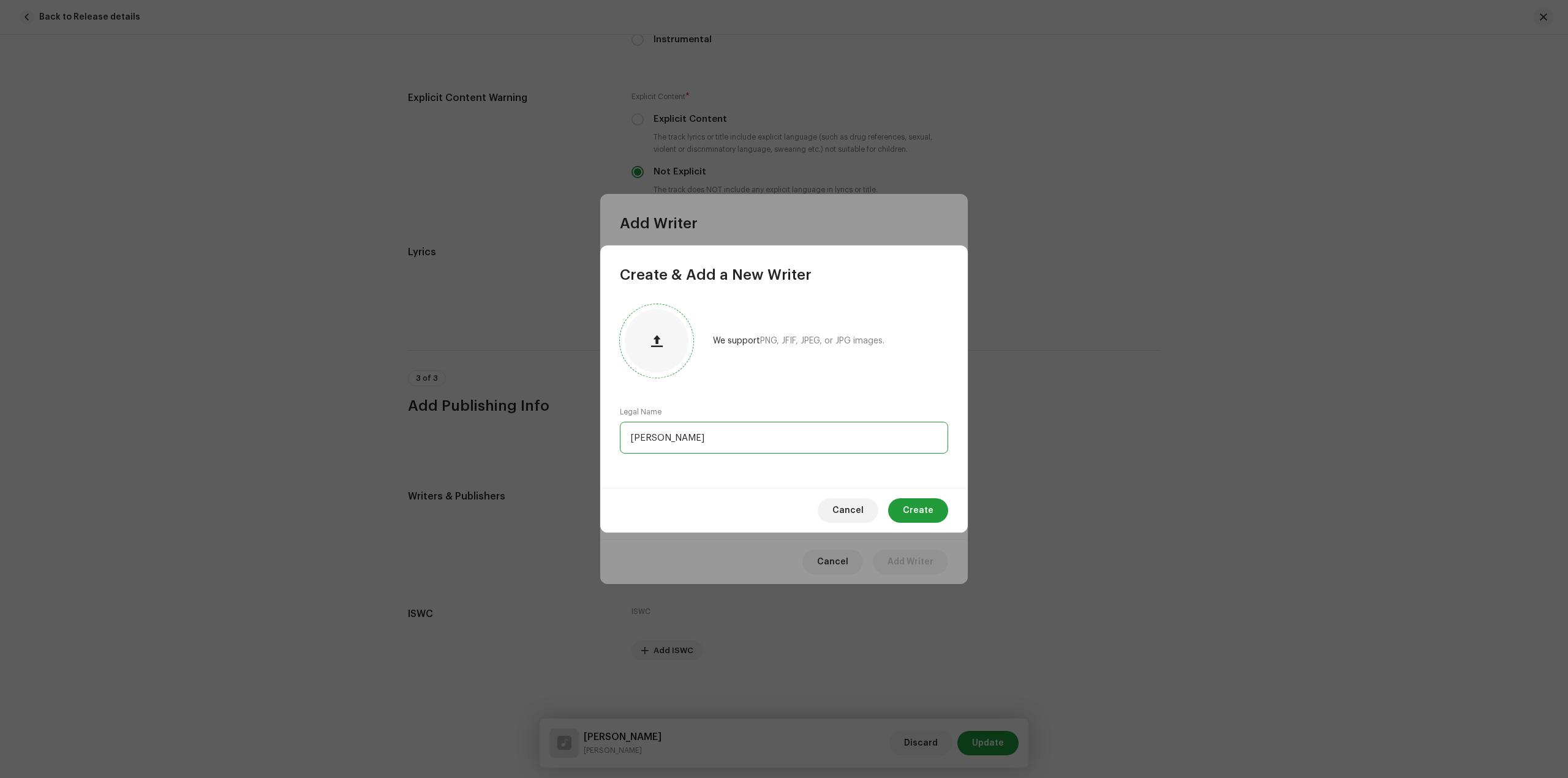
type input "Piyush Chaudhary"
click at [665, 343] on button "button" at bounding box center [656, 340] width 29 height 29
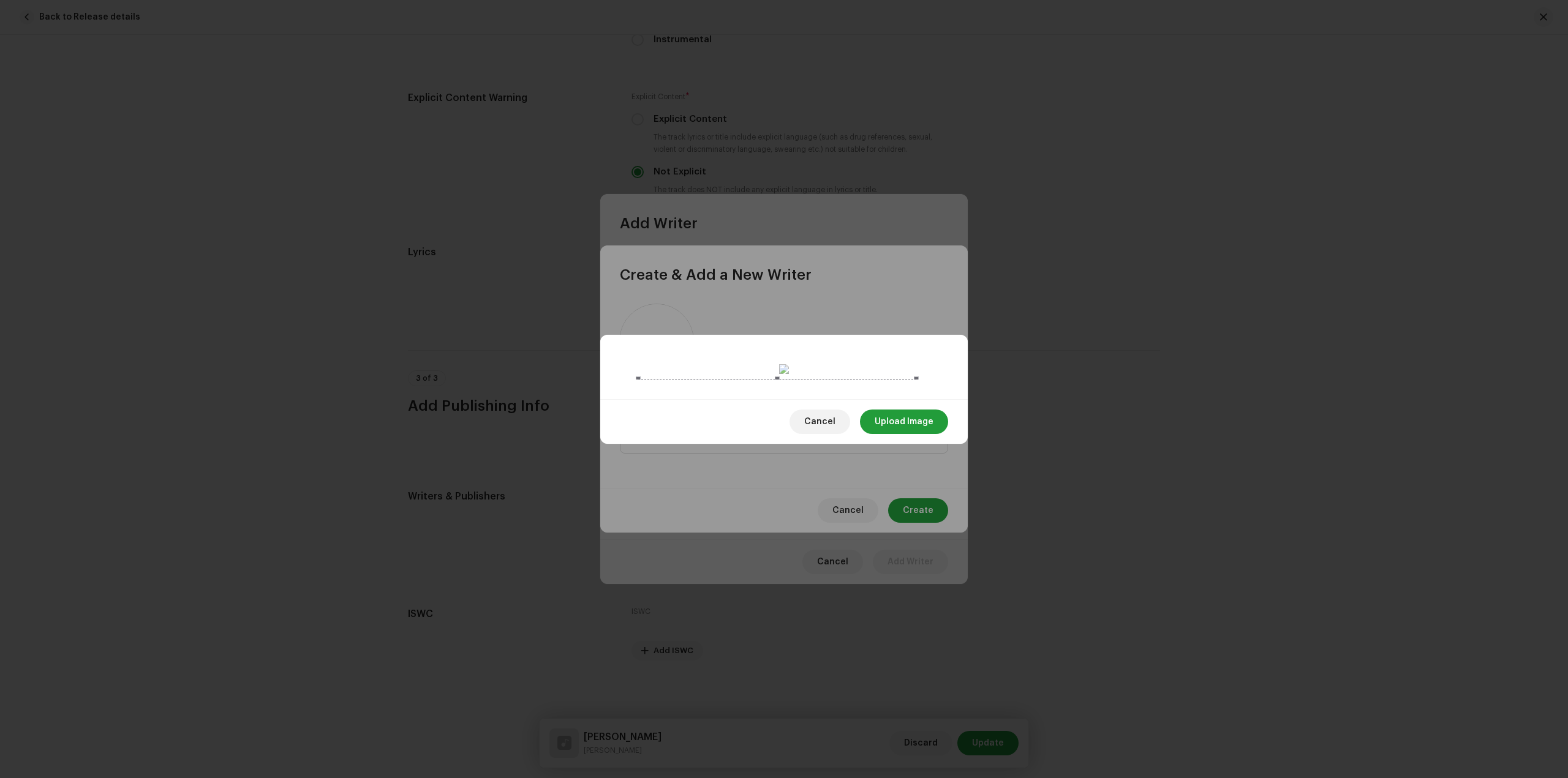
drag, startPoint x: 929, startPoint y: 516, endPoint x: 914, endPoint y: 504, distance: 19.2
click at [914, 649] on span at bounding box center [916, 656] width 14 height 14
click at [908, 434] on span "Upload Image" at bounding box center [904, 422] width 59 height 25
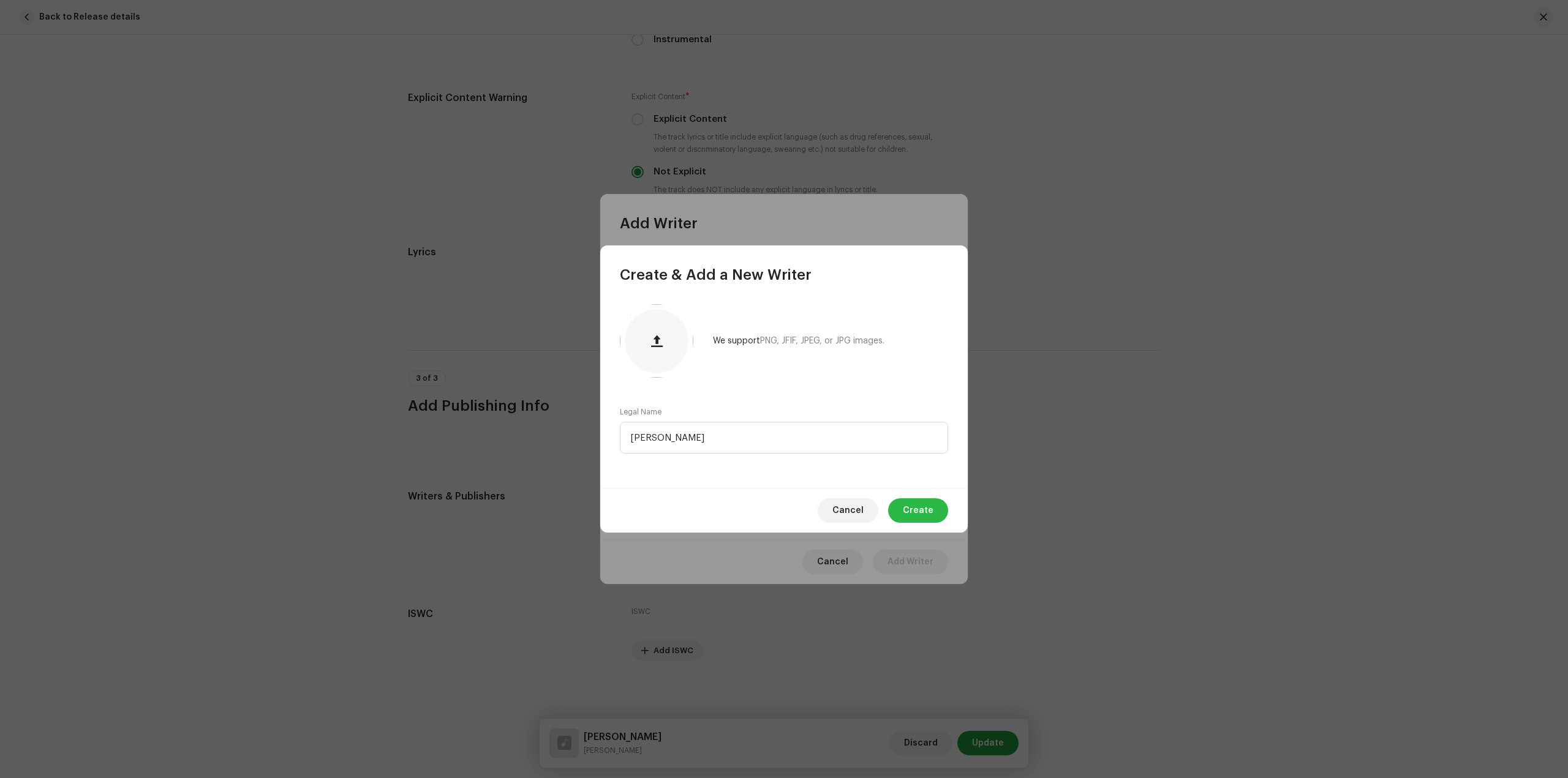
click at [916, 511] on span "Create" at bounding box center [918, 511] width 31 height 25
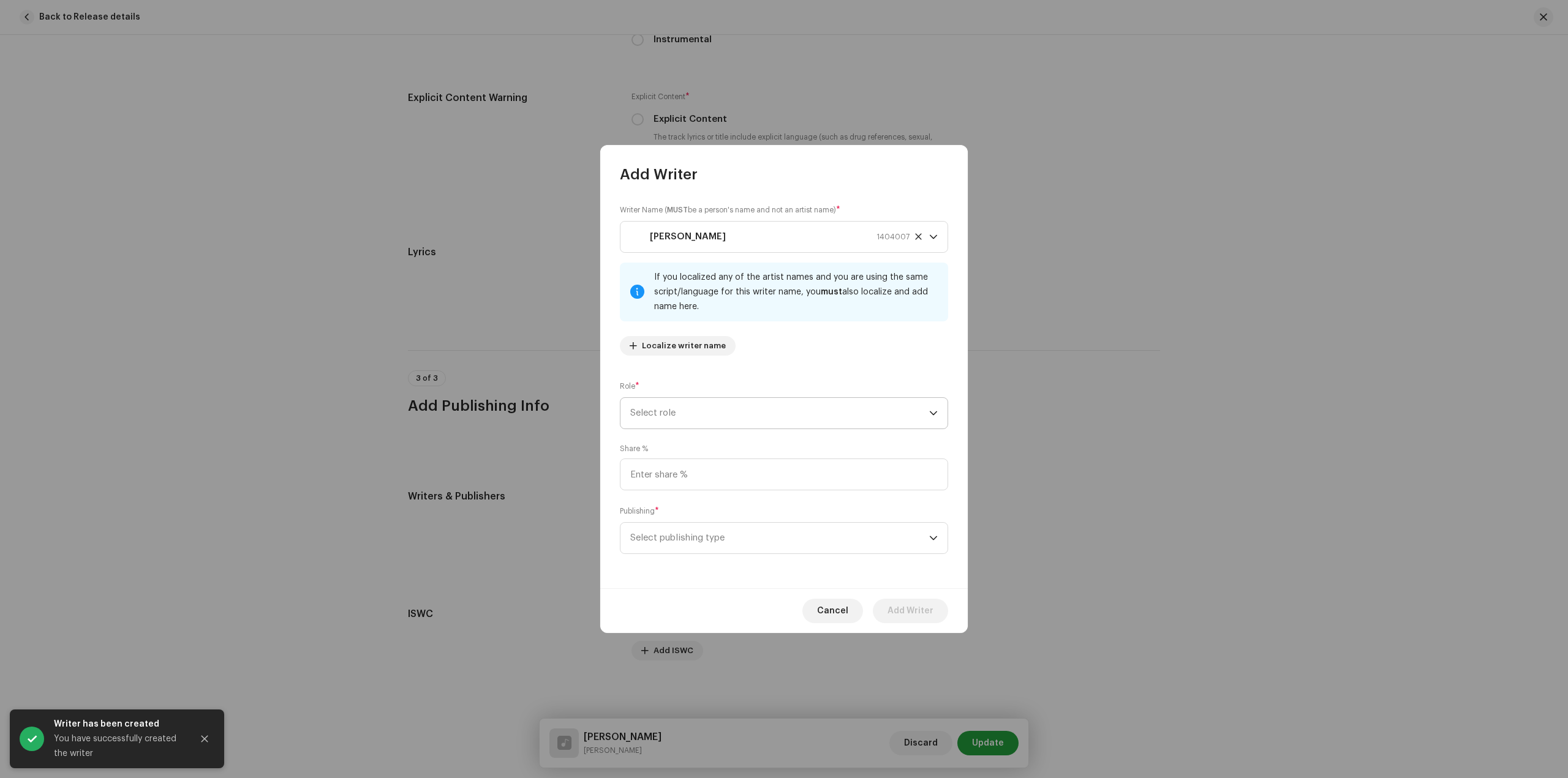
drag, startPoint x: 685, startPoint y: 360, endPoint x: 731, endPoint y: 400, distance: 61.0
click at [689, 363] on div "Writer Name ( MUST be a person's name and not an artist name) * Piyush Chaudhar…" at bounding box center [784, 284] width 328 height 161
click at [734, 407] on span "Select role" at bounding box center [780, 413] width 299 height 31
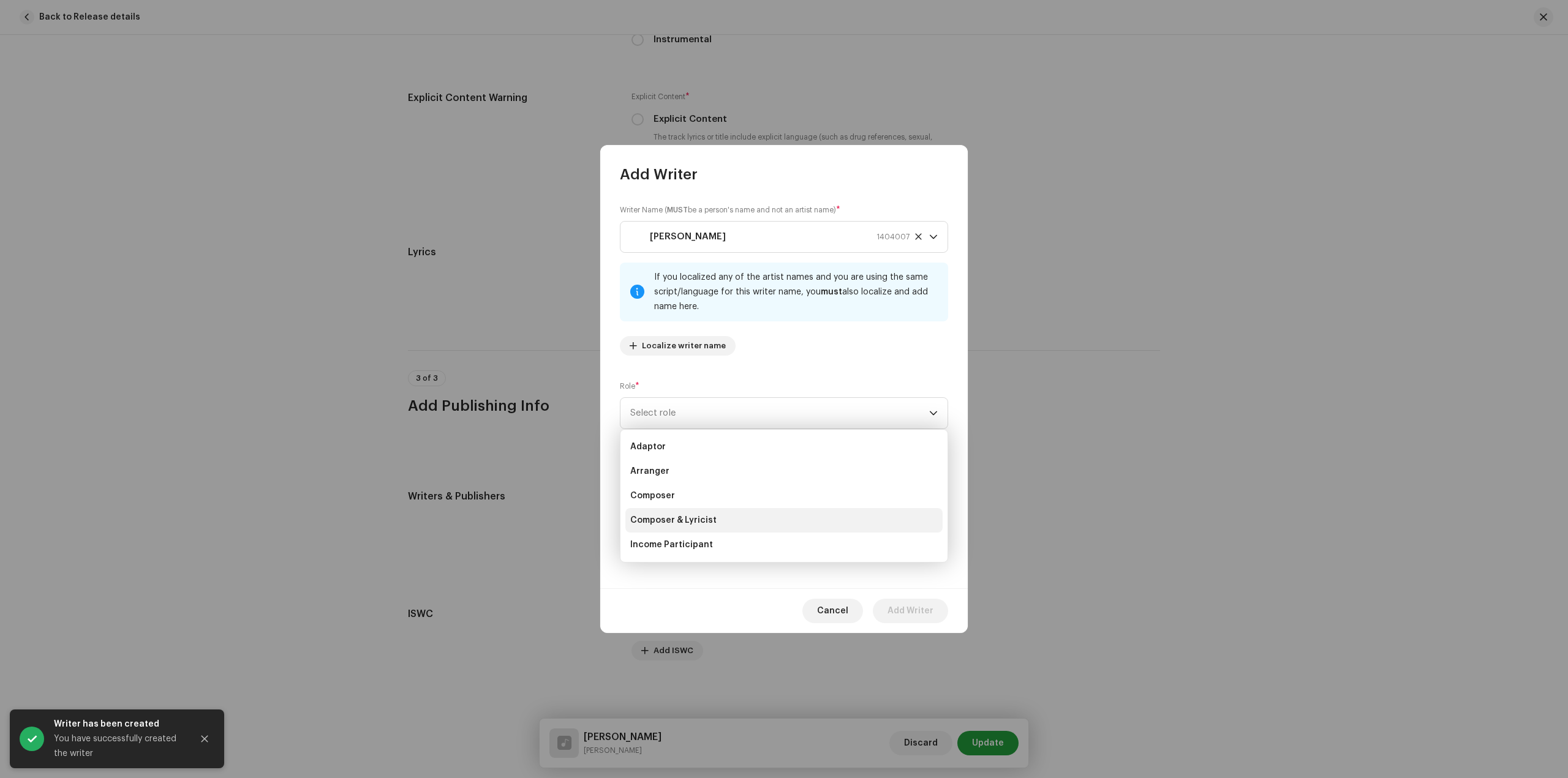
click at [716, 523] on li "Composer & Lyricist" at bounding box center [784, 520] width 317 height 25
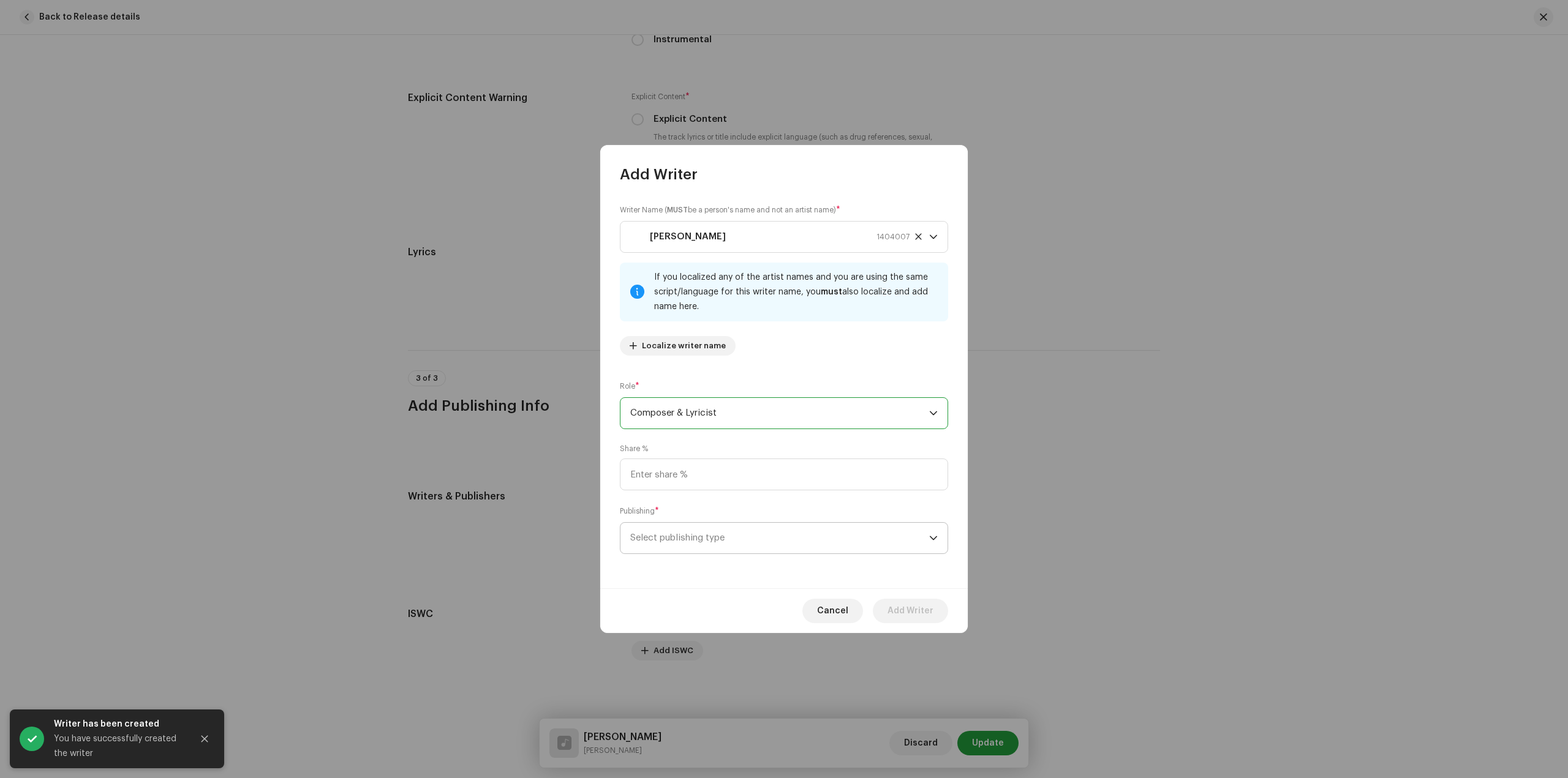
click at [833, 548] on span "Select publishing type" at bounding box center [780, 538] width 299 height 31
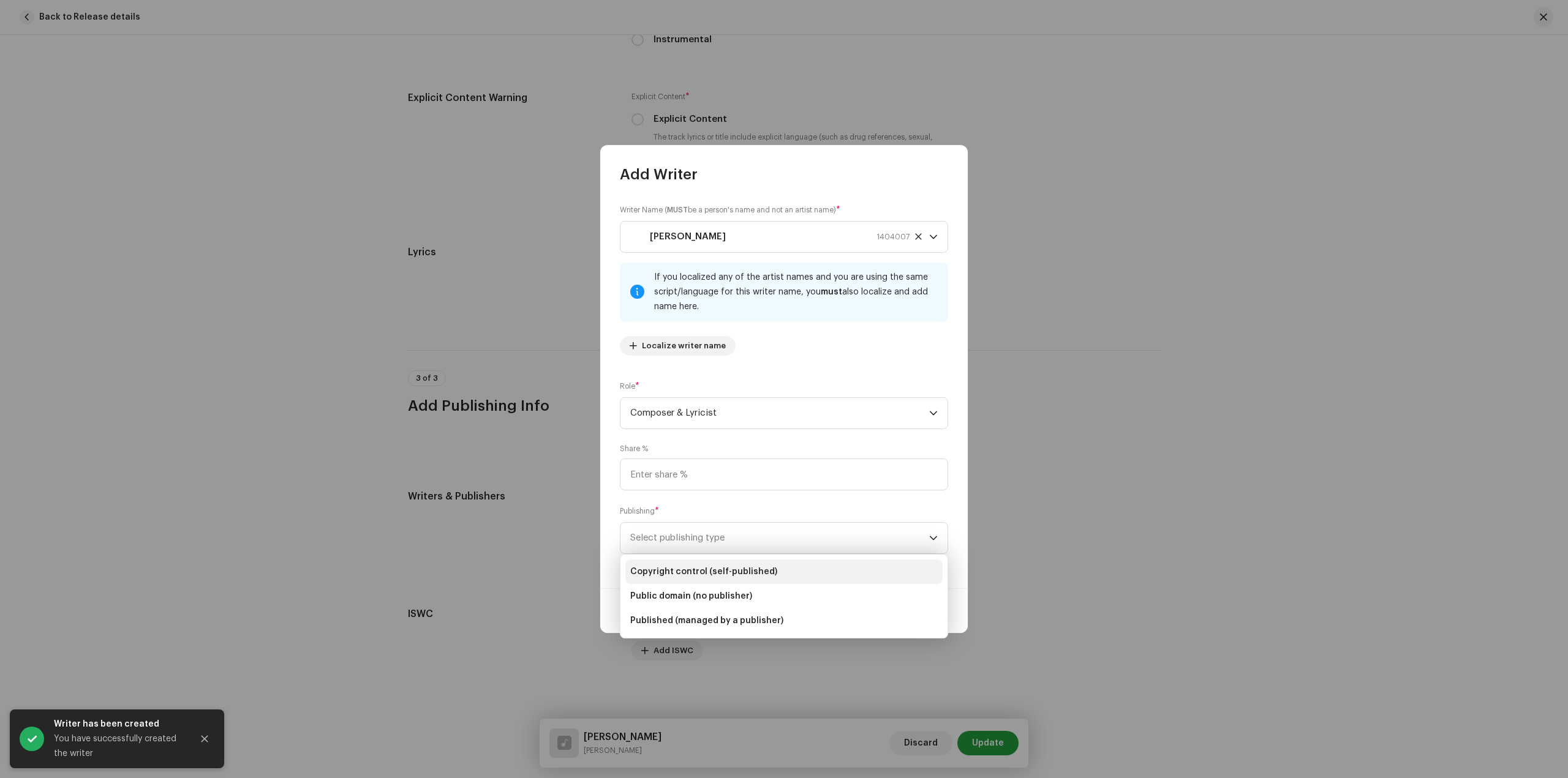
click at [795, 566] on li "Copyright control (self-published)" at bounding box center [784, 572] width 317 height 25
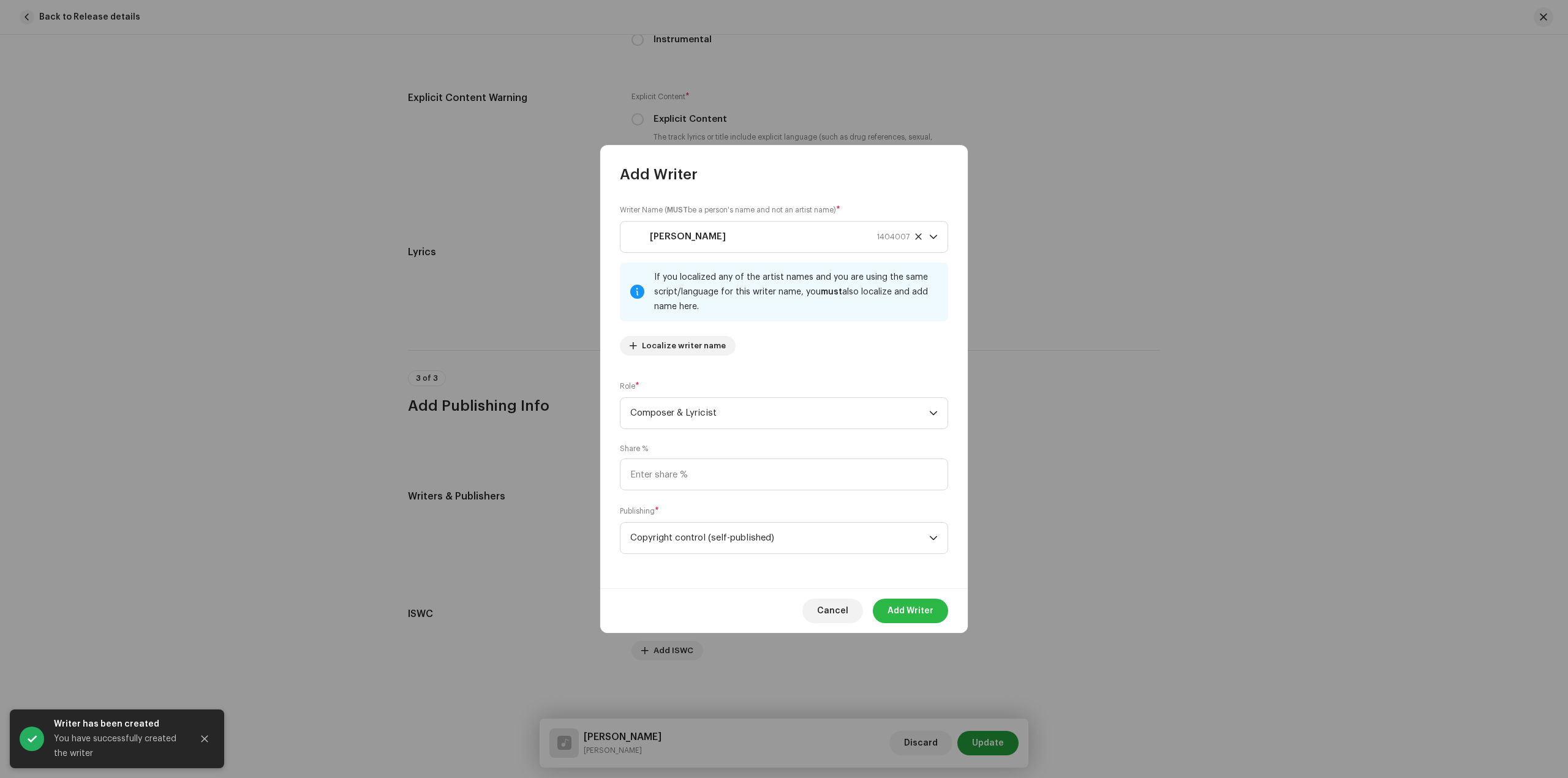
click at [929, 607] on span "Add Writer" at bounding box center [910, 611] width 46 height 25
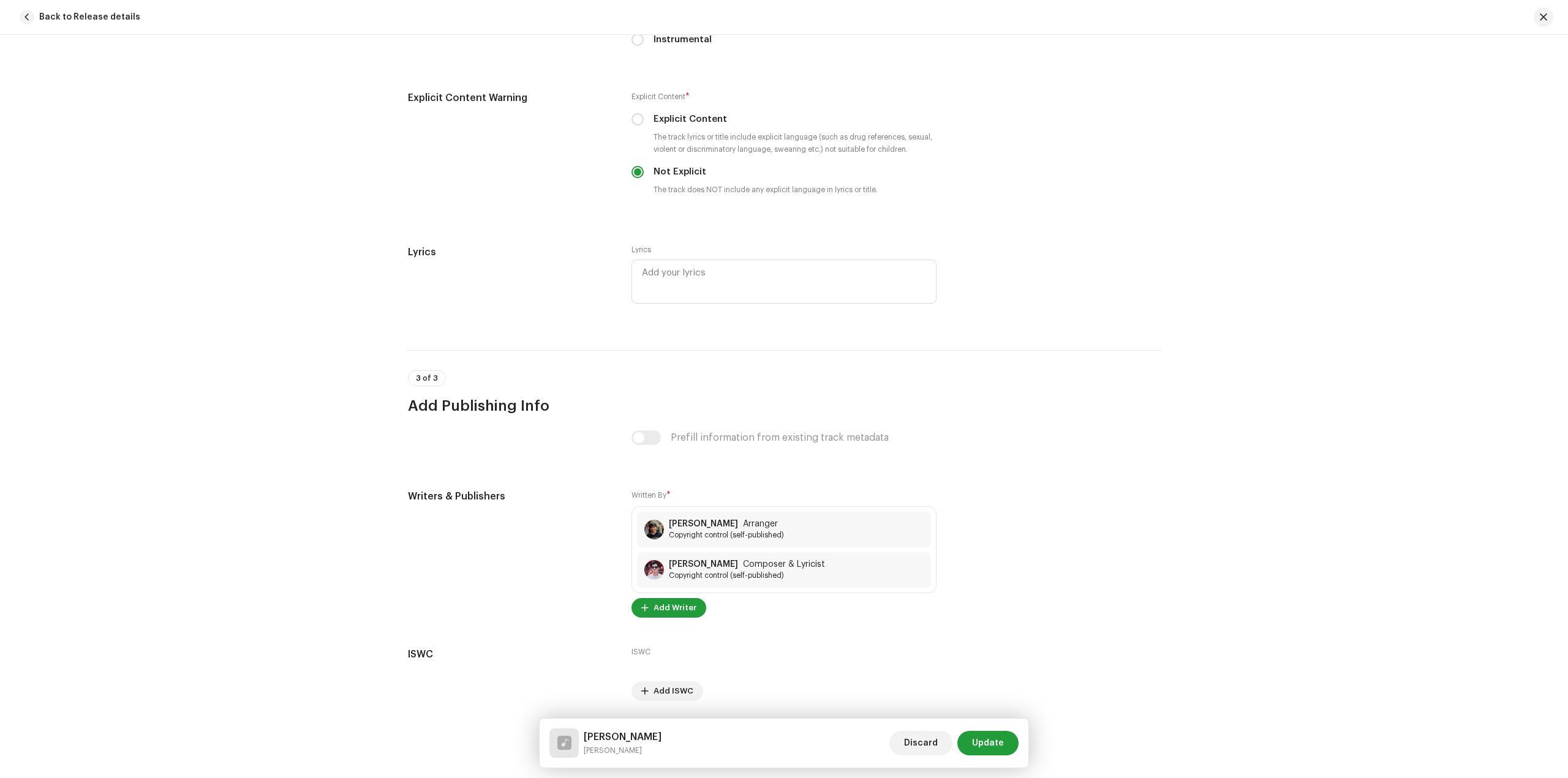
scroll to position [2190, 0]
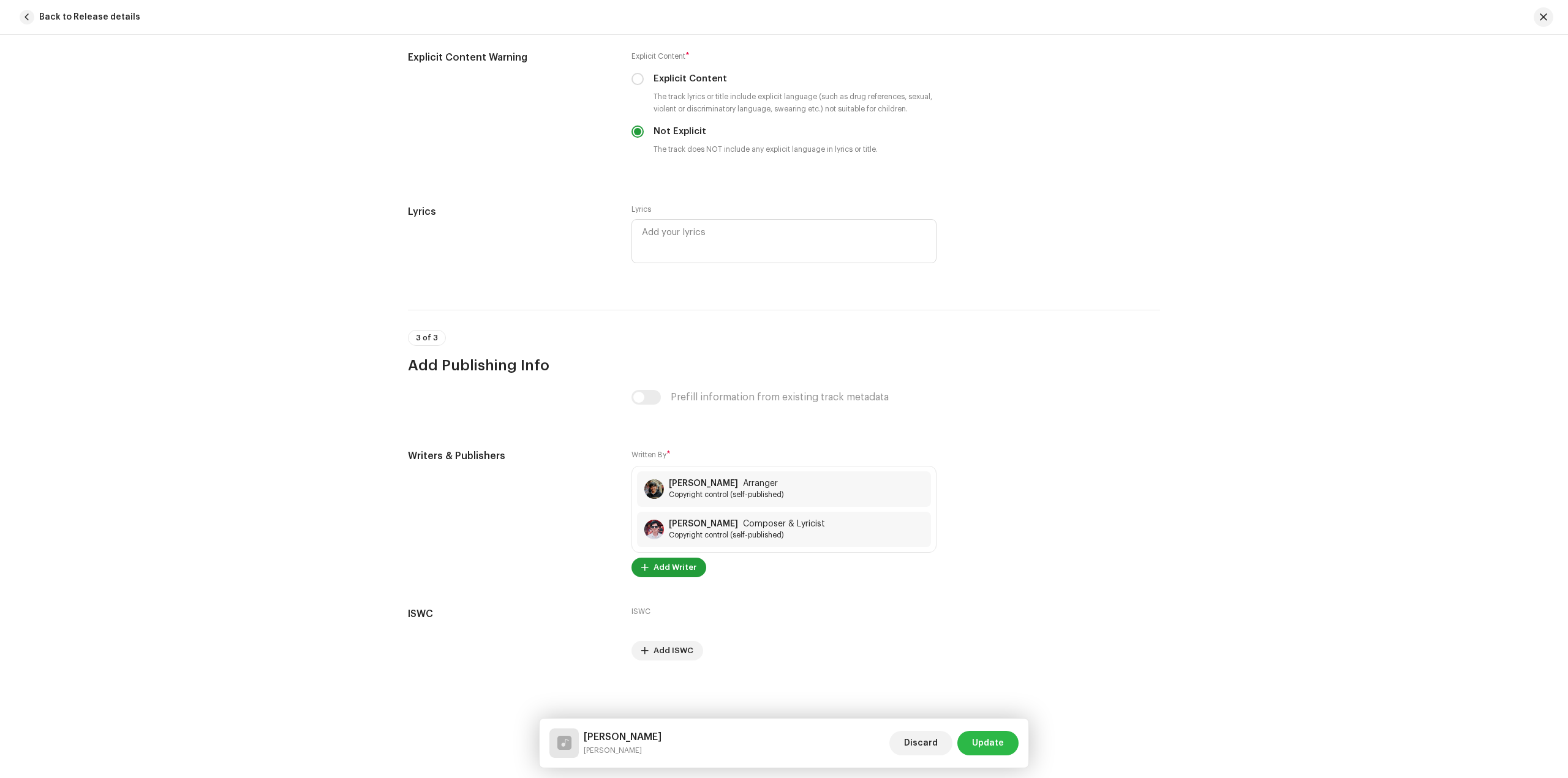
click at [991, 745] on span "Update" at bounding box center [987, 743] width 32 height 25
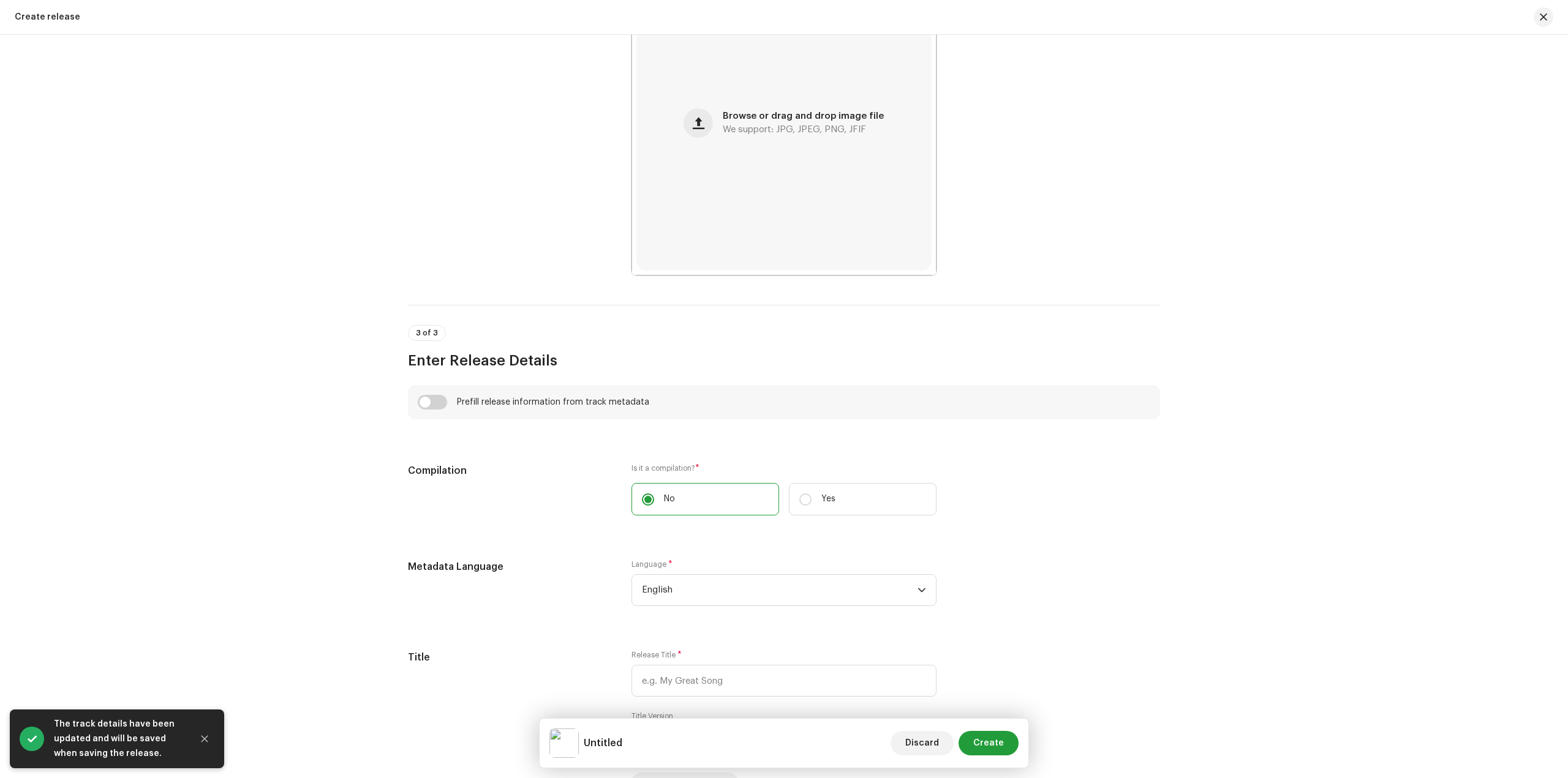
scroll to position [673, 0]
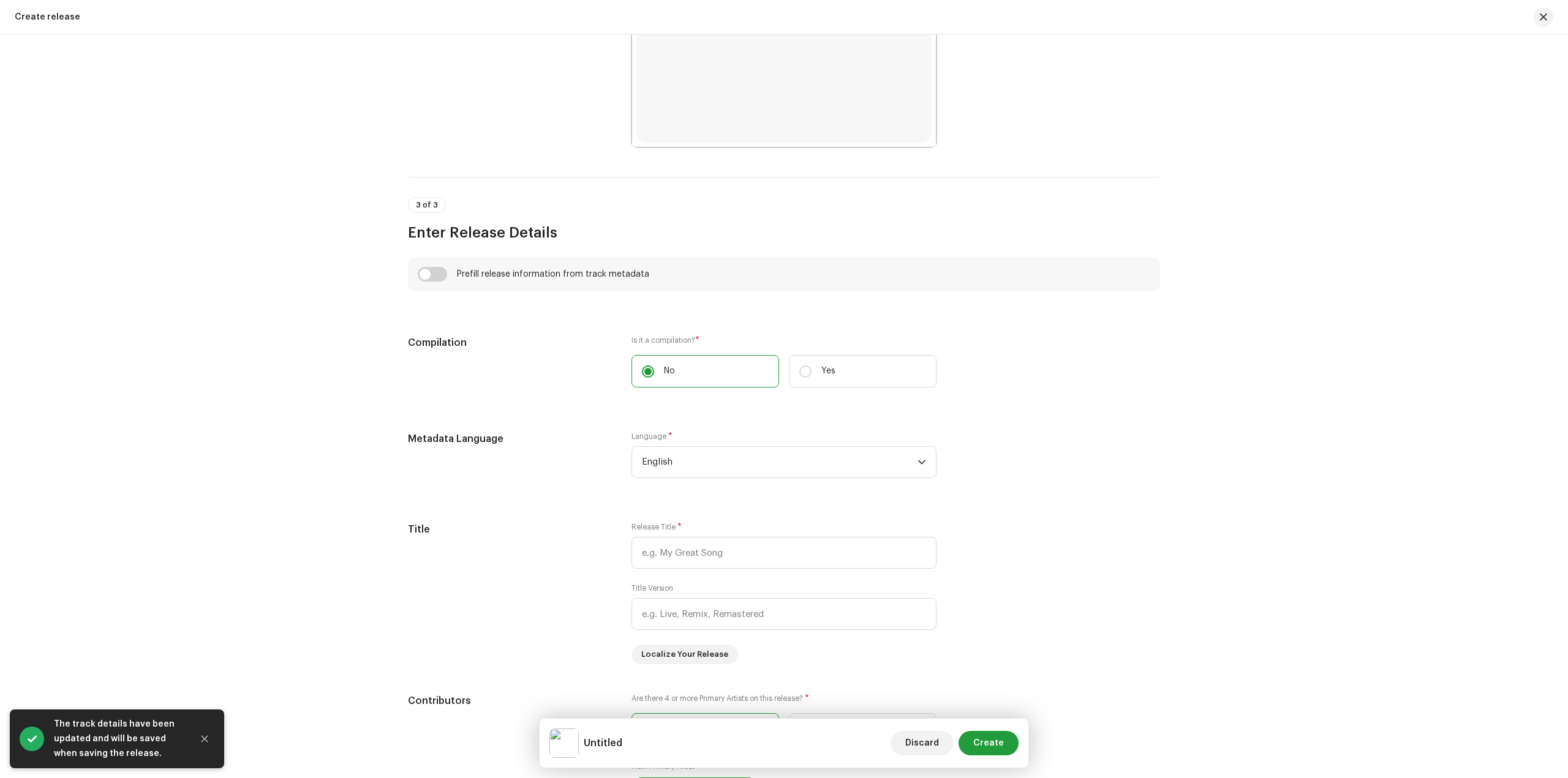
click at [431, 263] on div "Prefill release information from track metadata" at bounding box center [784, 274] width 752 height 34
click at [440, 274] on input "checkbox" at bounding box center [432, 273] width 29 height 14
checkbox input "true"
type input "ACHRA KHADKI"
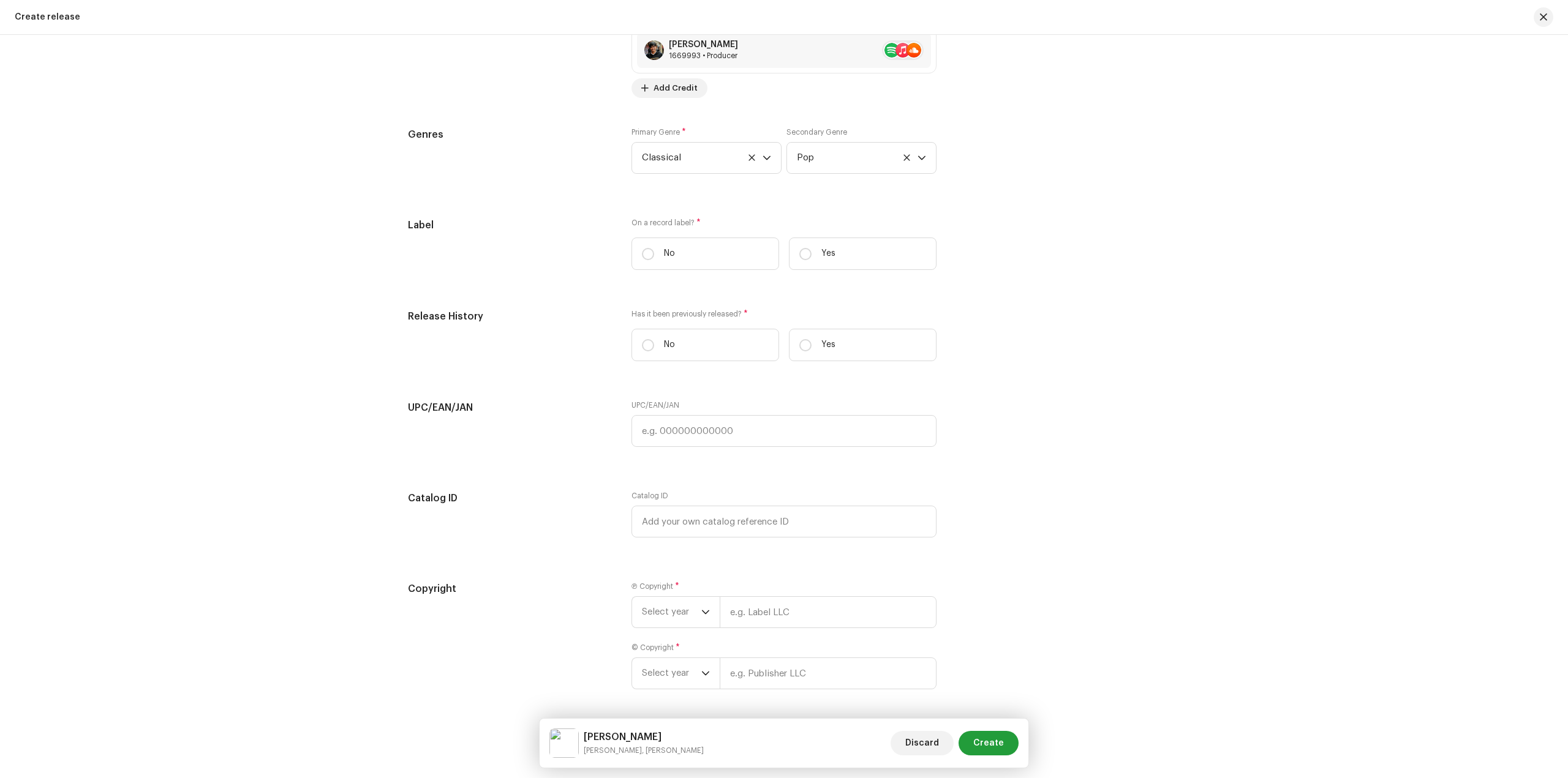
scroll to position [1653, 0]
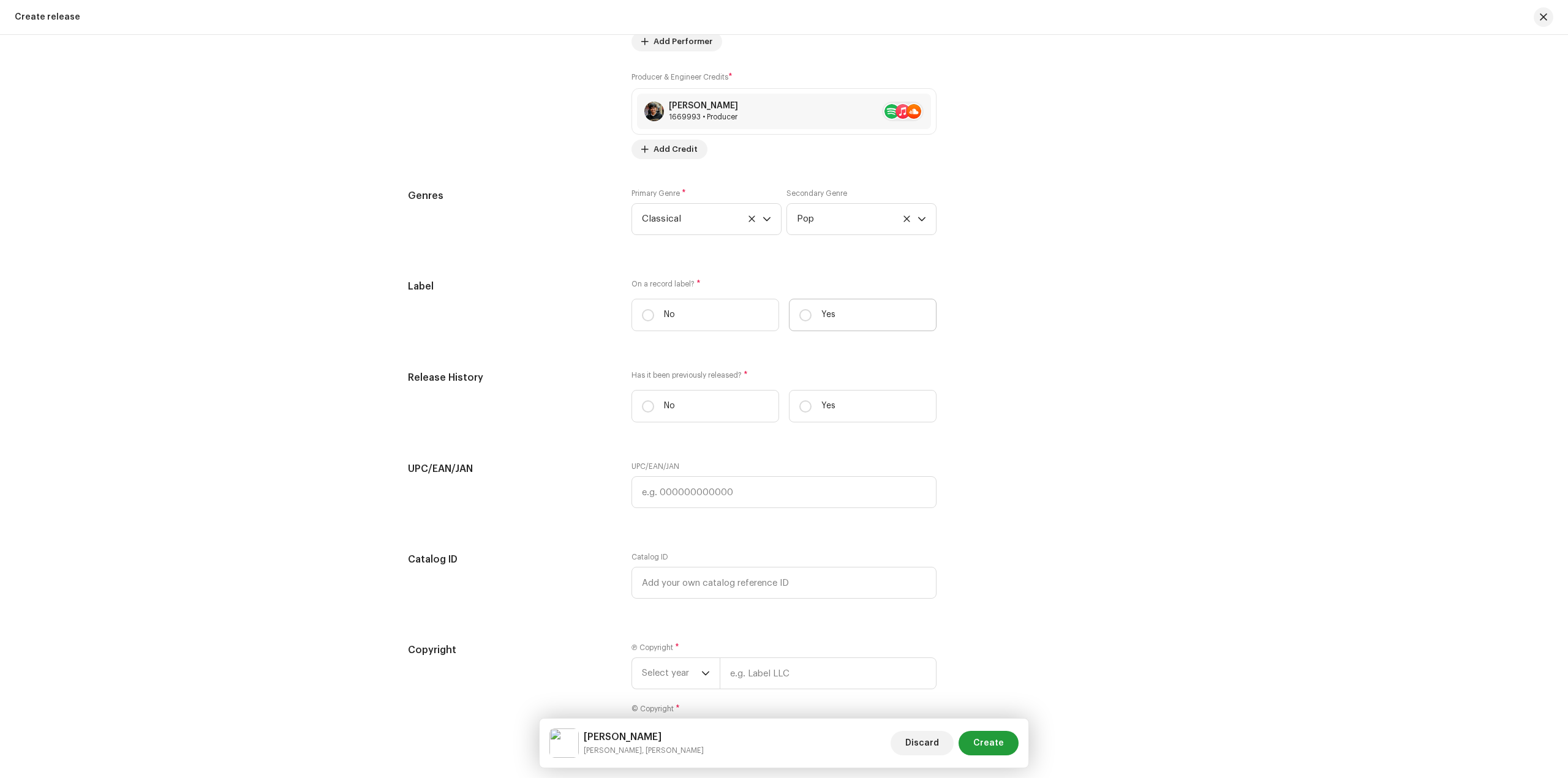
click at [840, 313] on label "Yes" at bounding box center [862, 314] width 148 height 32
click at [812, 313] on input "Yes" at bounding box center [806, 315] width 12 height 12
radio input "true"
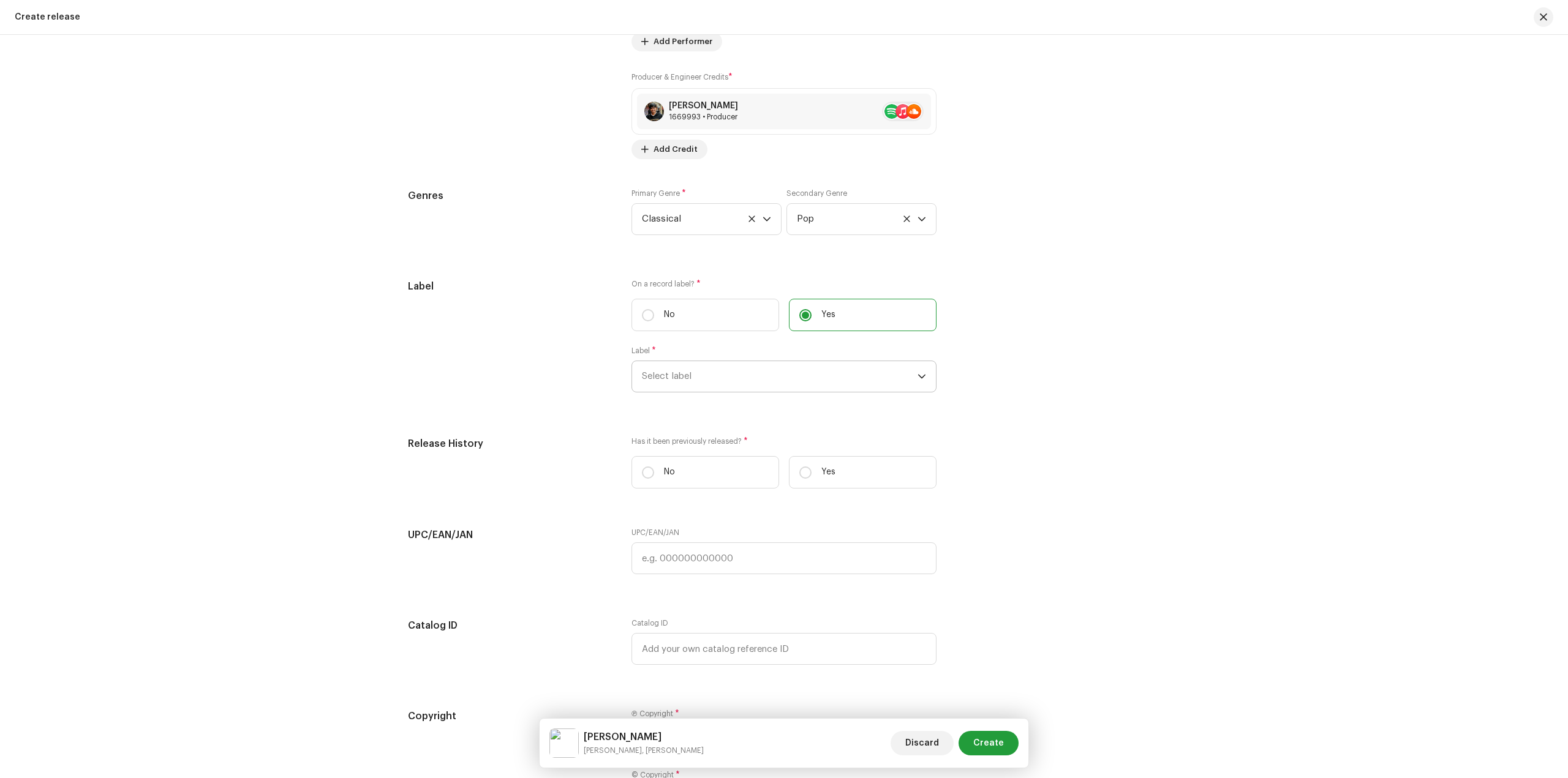
click at [742, 385] on span "Select label" at bounding box center [780, 376] width 276 height 31
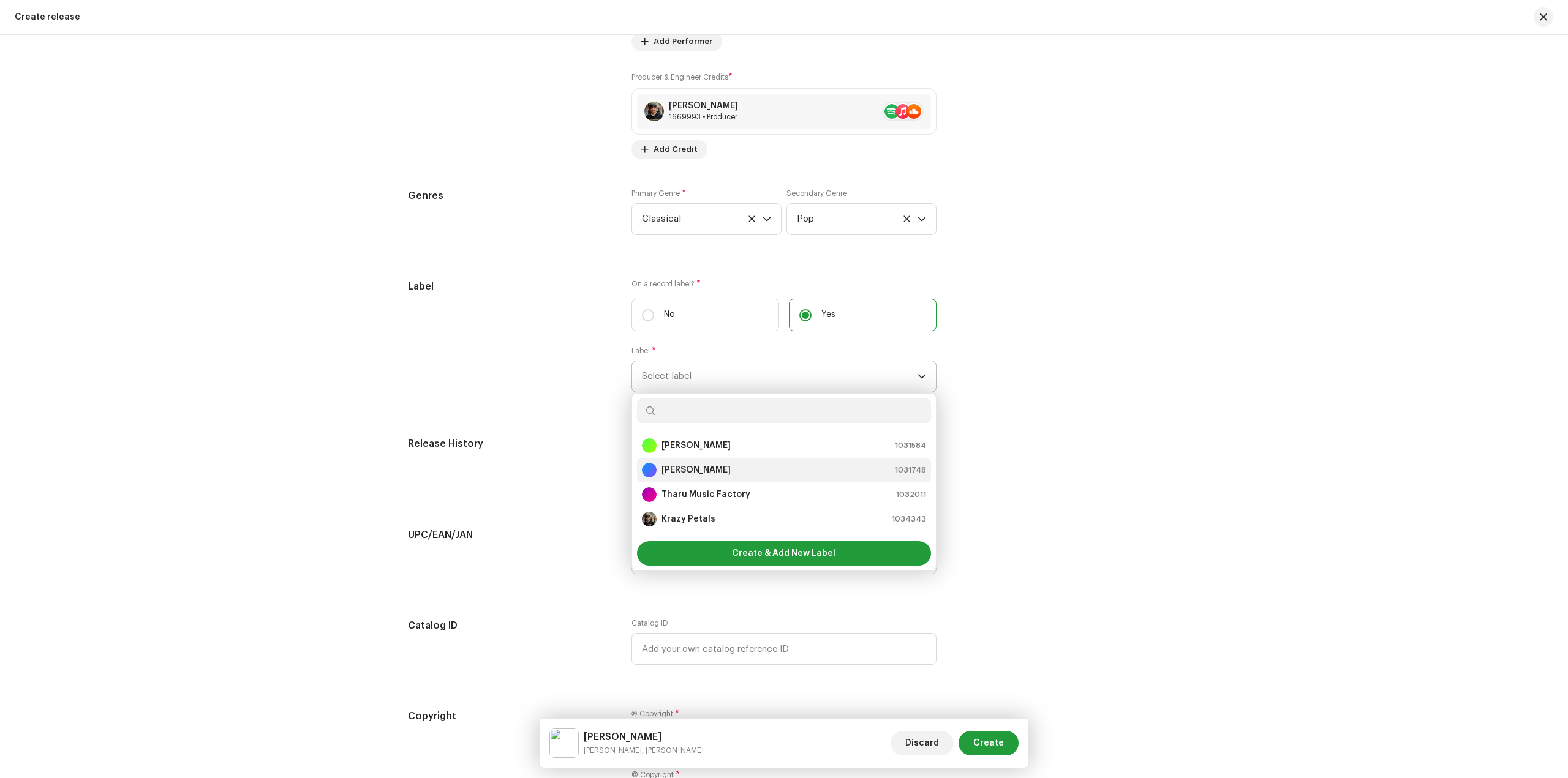
click at [739, 472] on div "[PERSON_NAME] 1031748" at bounding box center [784, 470] width 284 height 14
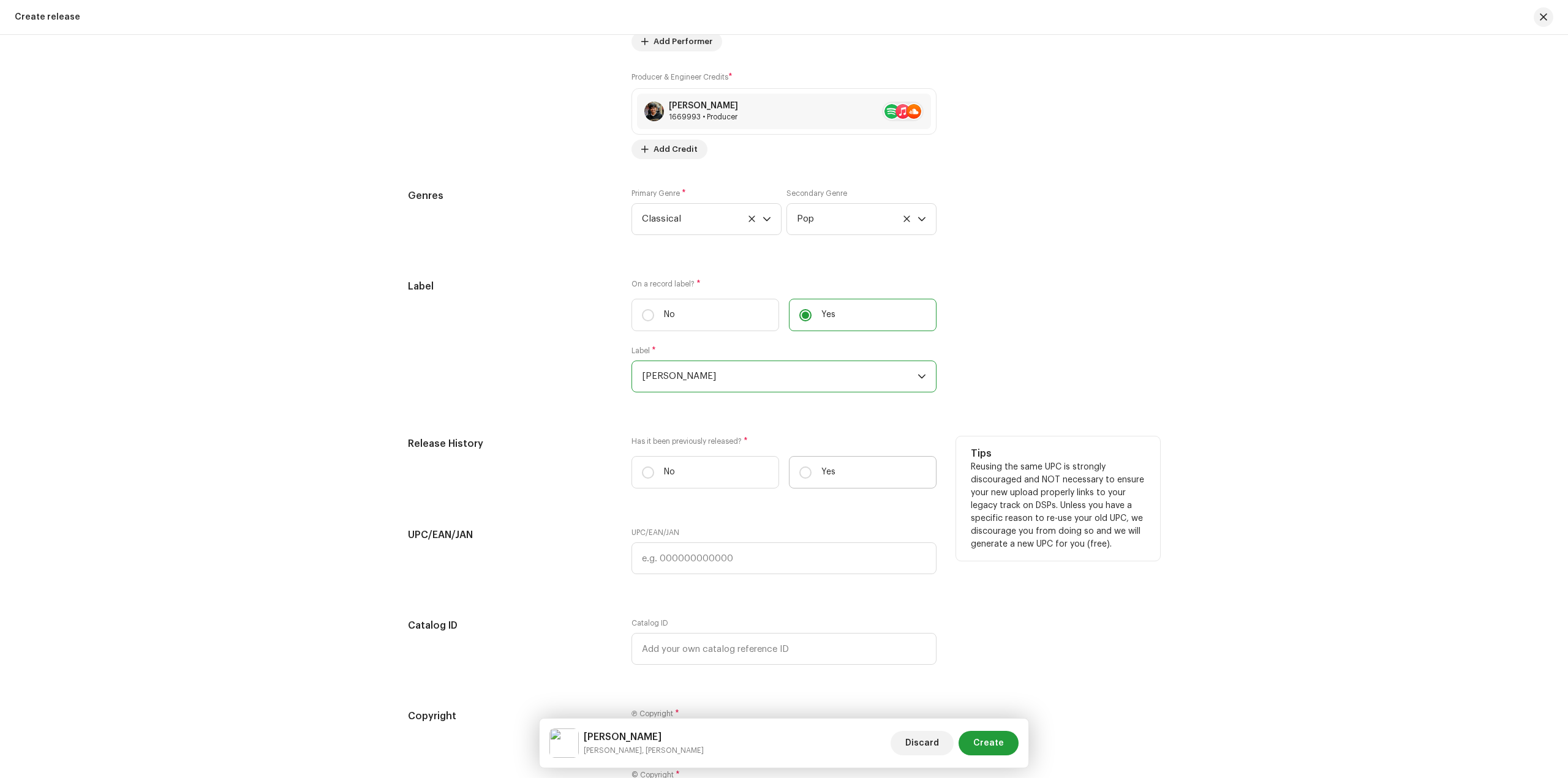
click at [832, 472] on label "Yes" at bounding box center [862, 472] width 148 height 32
click at [812, 472] on input "Yes" at bounding box center [806, 472] width 12 height 12
radio input "true"
click at [928, 539] on input "text" at bounding box center [784, 534] width 305 height 32
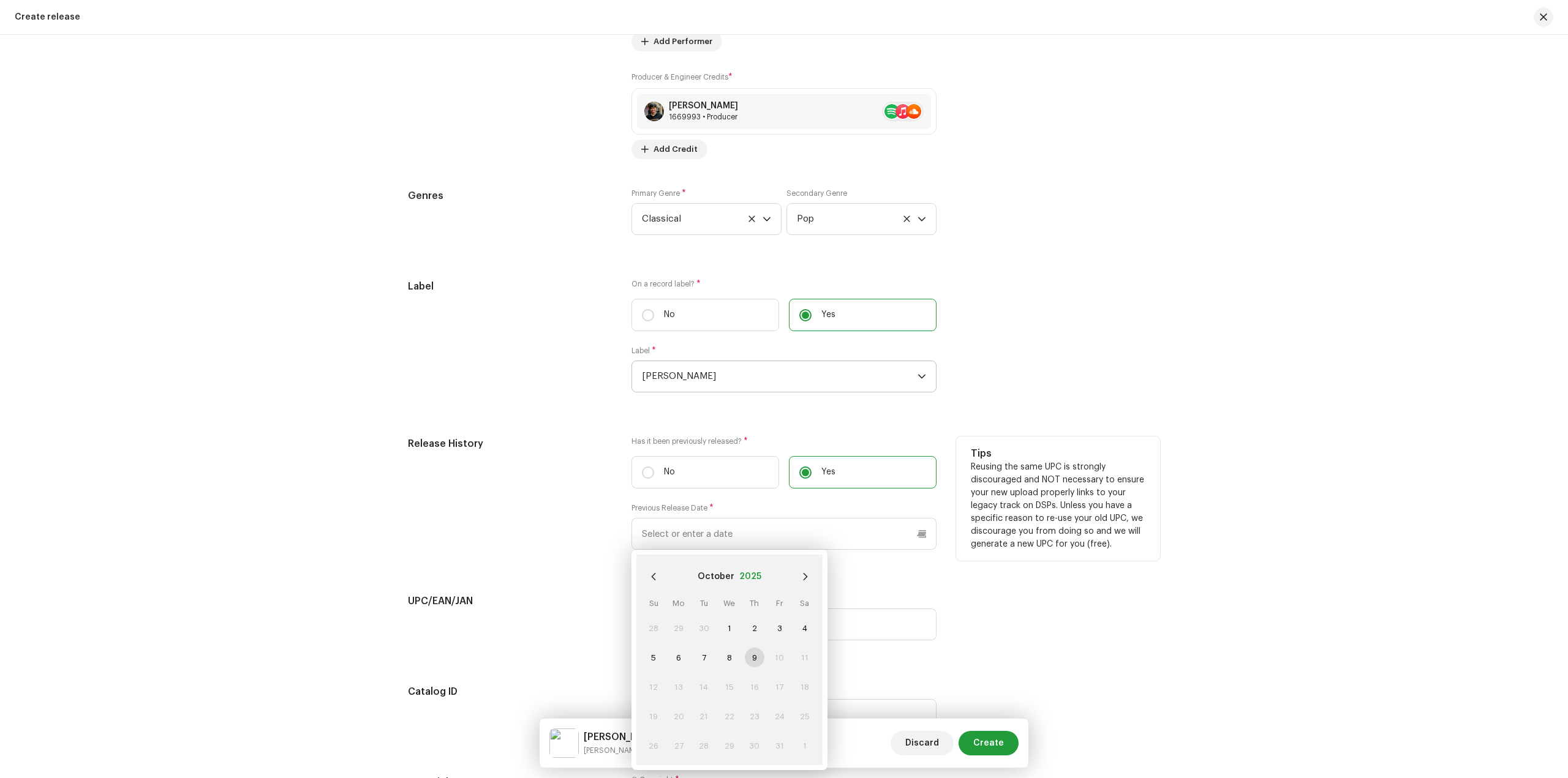
click at [751, 578] on button "2025" at bounding box center [750, 576] width 22 height 20
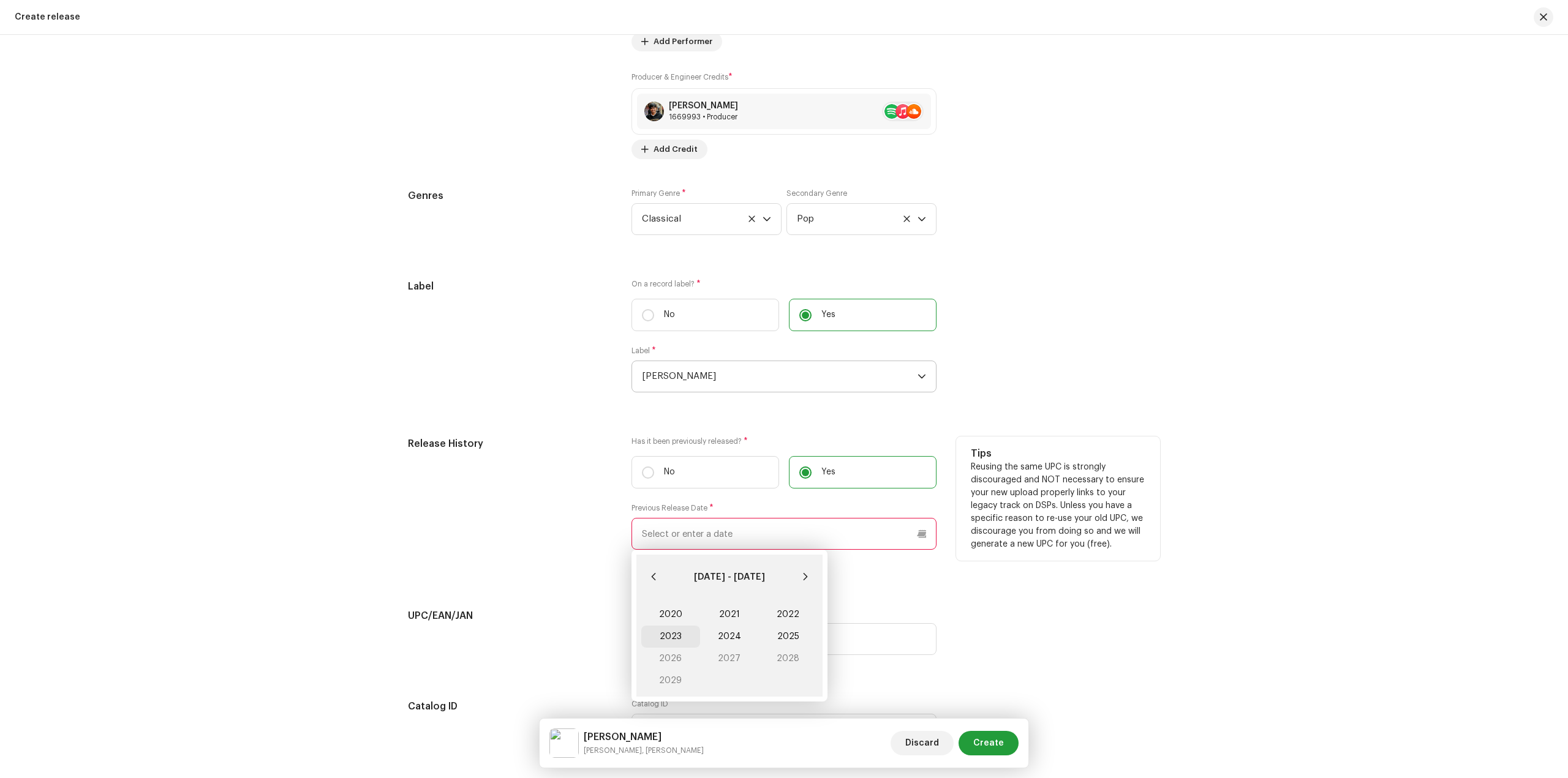
click at [676, 638] on span "2023" at bounding box center [671, 636] width 59 height 22
click at [665, 684] on span "Oct" at bounding box center [667, 686] width 52 height 20
click at [807, 633] on span "7" at bounding box center [804, 628] width 20 height 20
type input "10/07/2023"
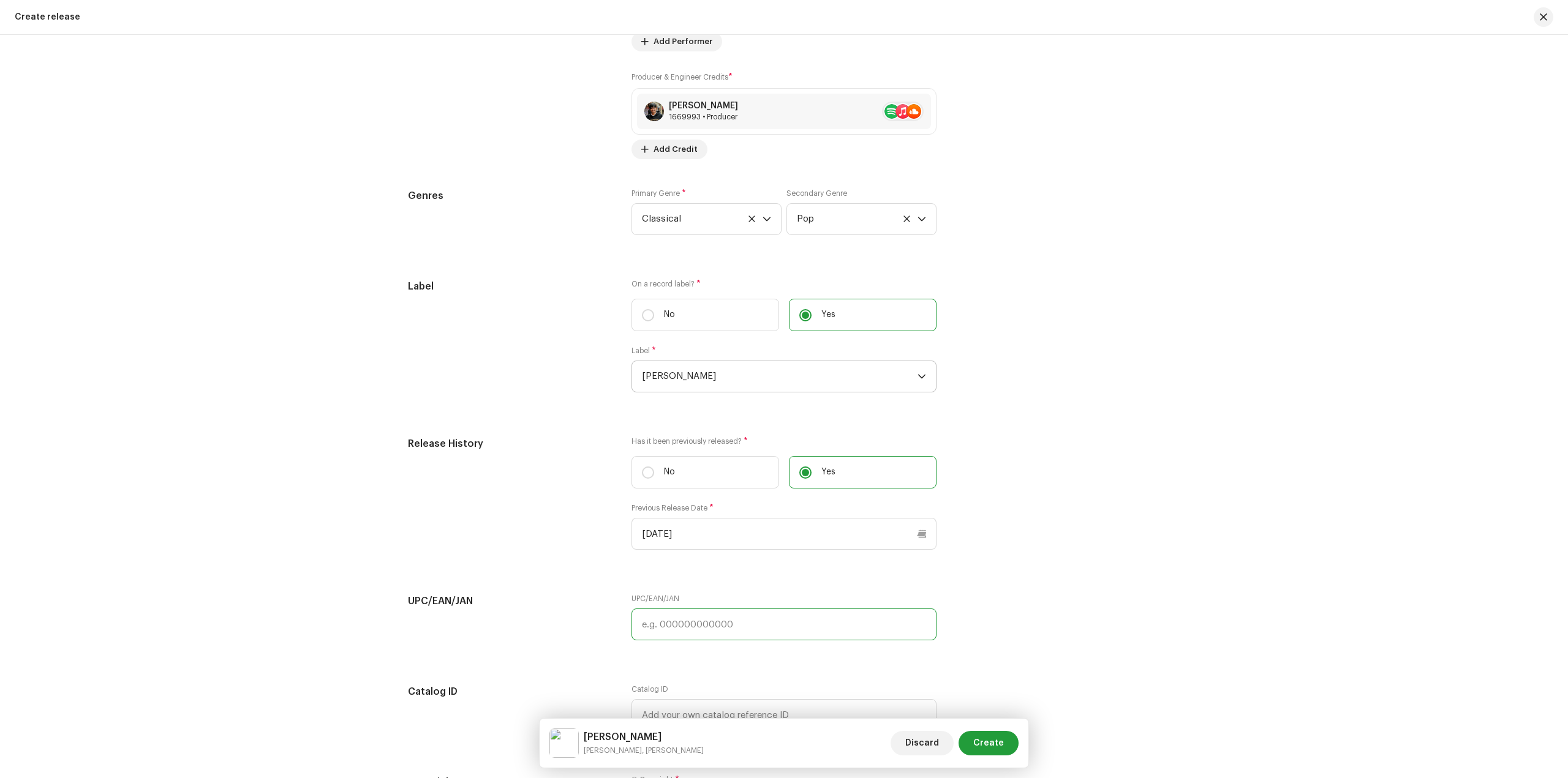
click at [798, 638] on input "text" at bounding box center [784, 624] width 305 height 32
click at [707, 623] on input "text" at bounding box center [784, 624] width 305 height 32
paste input "056870239460"
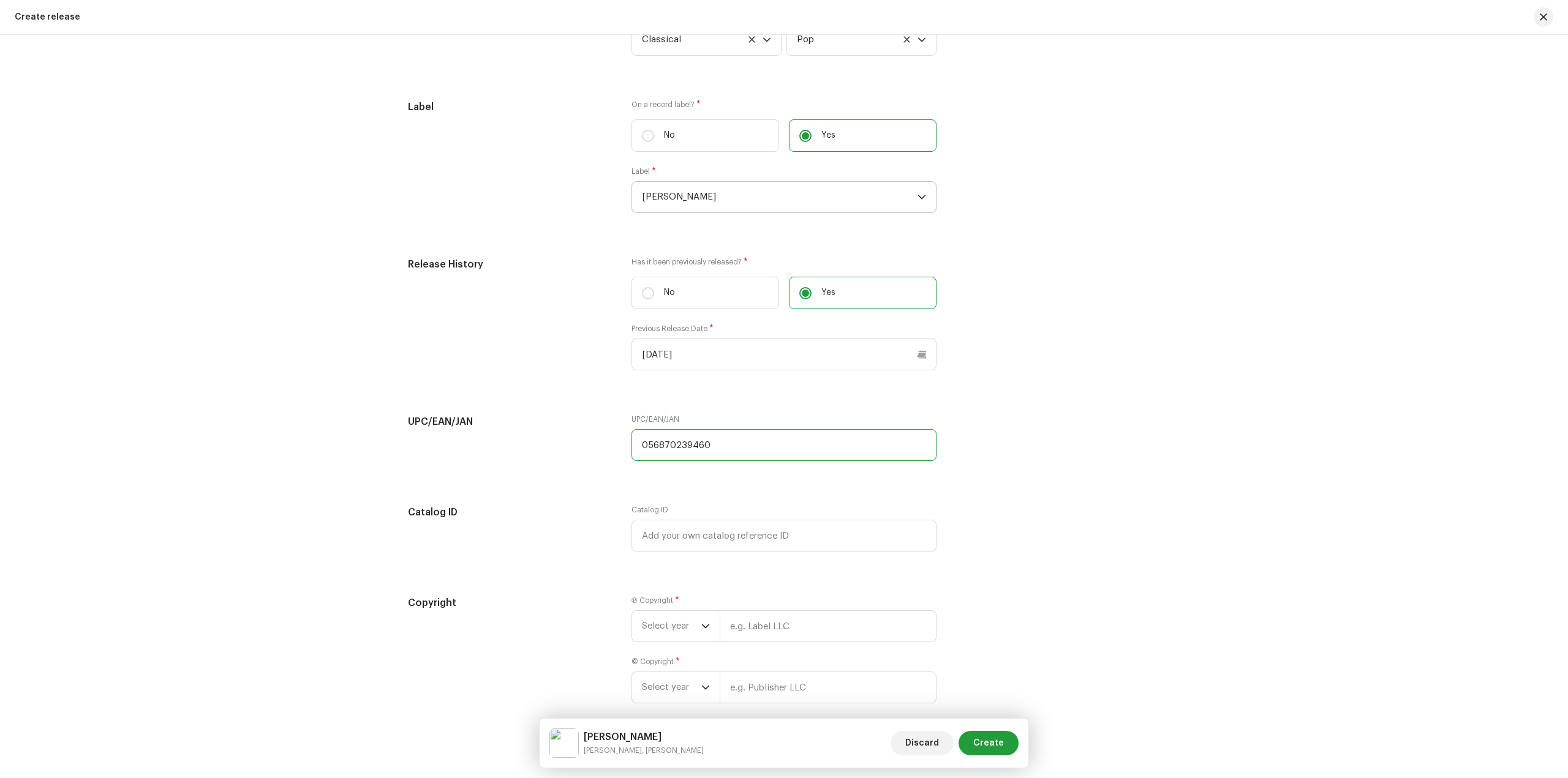
scroll to position [1837, 0]
type input "056870239460"
click at [689, 524] on input "text" at bounding box center [784, 531] width 305 height 32
click at [722, 528] on input "text" at bounding box center [784, 531] width 305 height 32
paste input "LR-2670893"
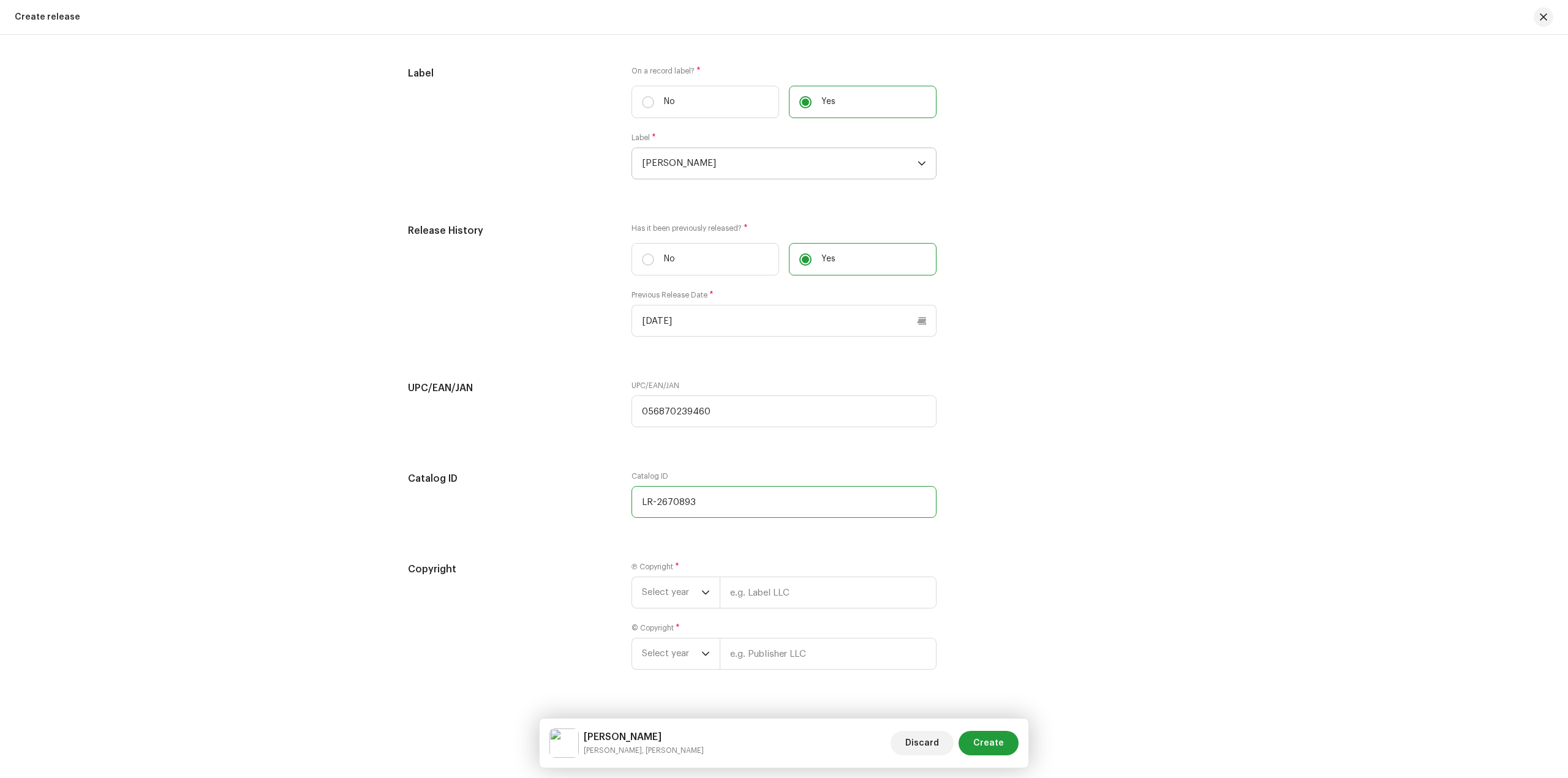
scroll to position [1890, 0]
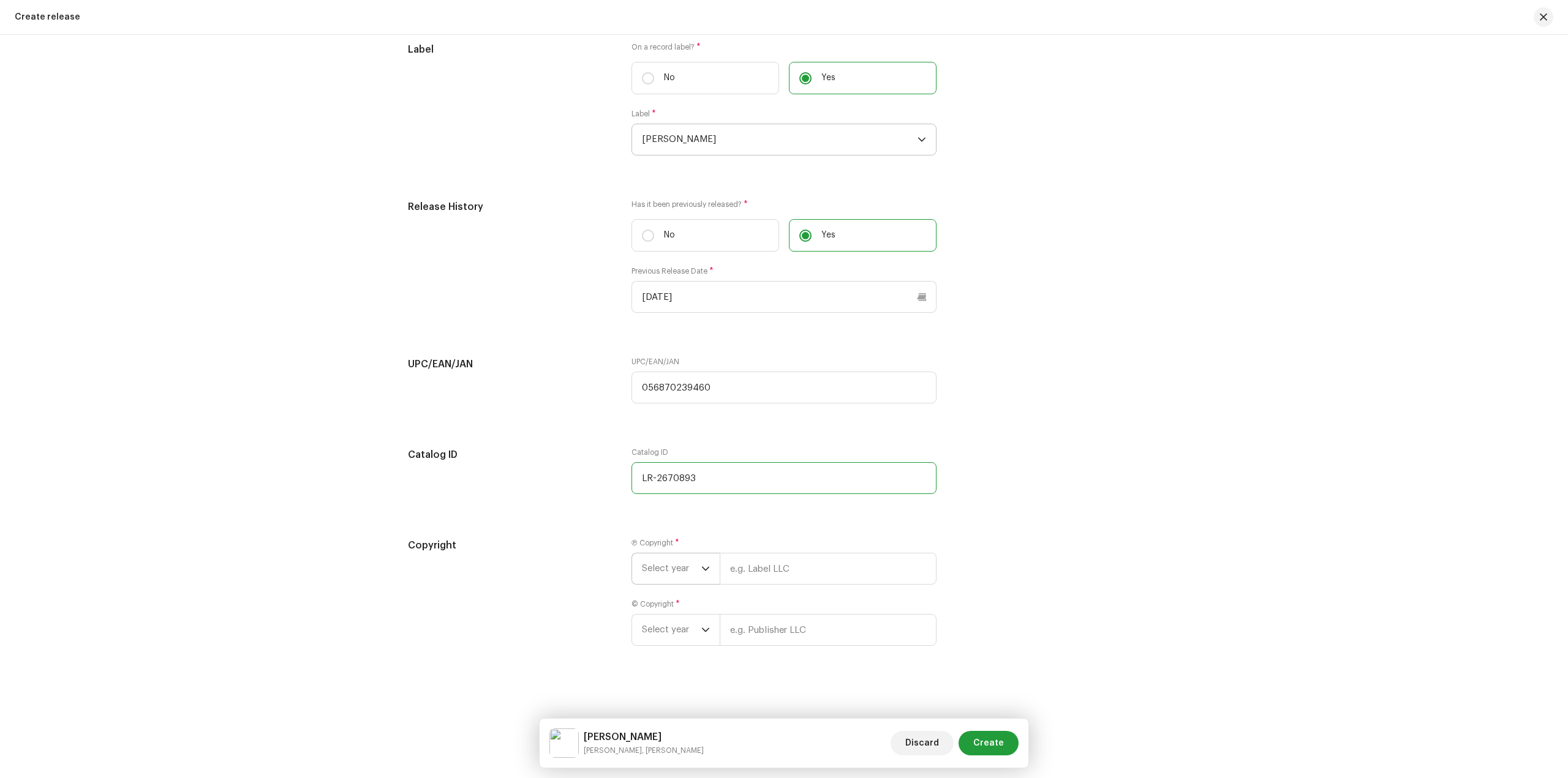
type input "LR-2670893"
click at [660, 561] on span "Select year" at bounding box center [672, 569] width 59 height 31
click at [665, 729] on li "2022" at bounding box center [680, 736] width 87 height 25
click at [763, 573] on input "text" at bounding box center [827, 569] width 217 height 32
type input "[PERSON_NAME]"
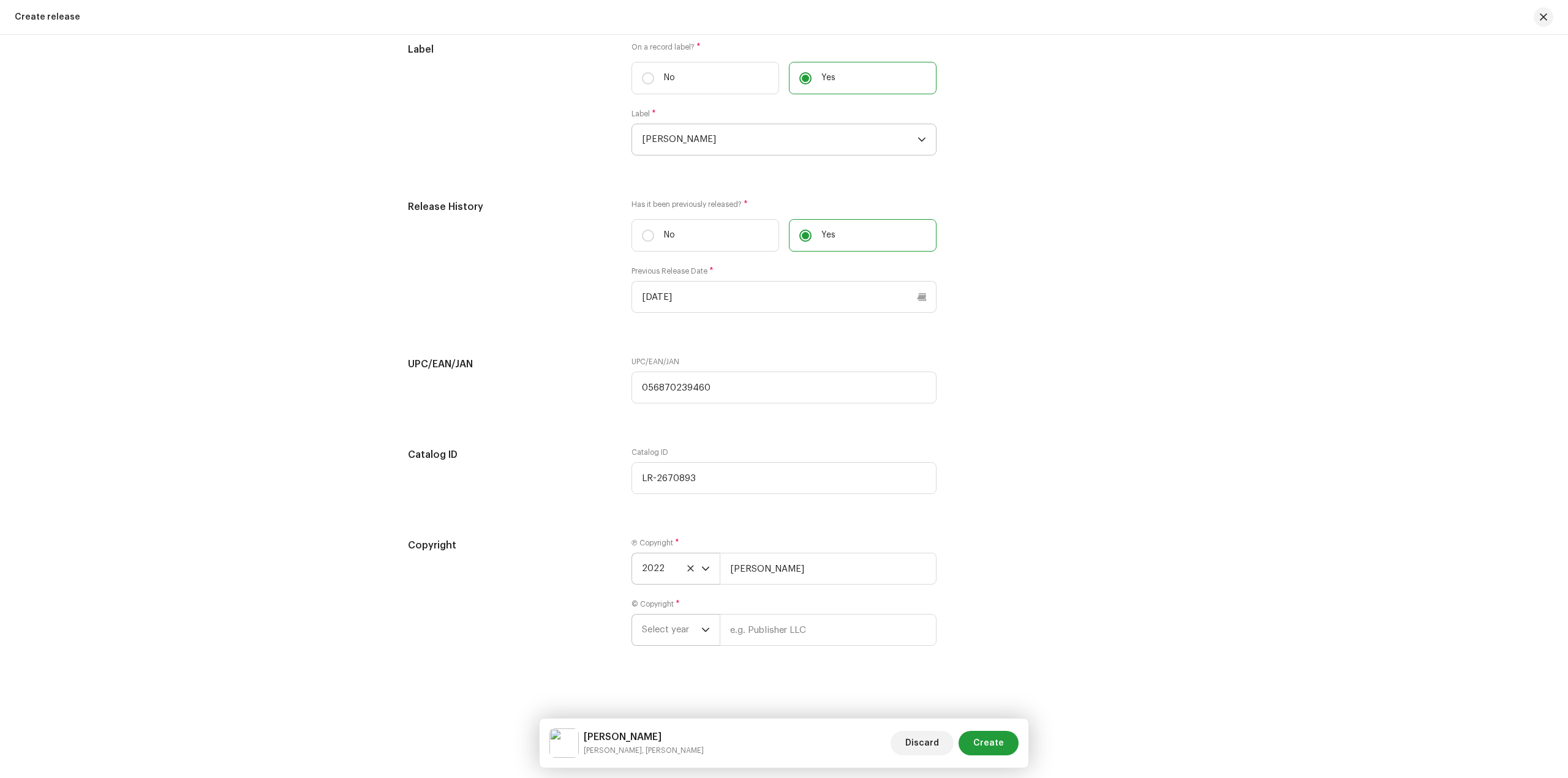
click at [667, 632] on span "Select year" at bounding box center [672, 630] width 59 height 31
click at [667, 578] on li "2022" at bounding box center [680, 576] width 87 height 25
click at [762, 632] on input "text" at bounding box center [827, 630] width 217 height 32
type input "[PERSON_NAME]"
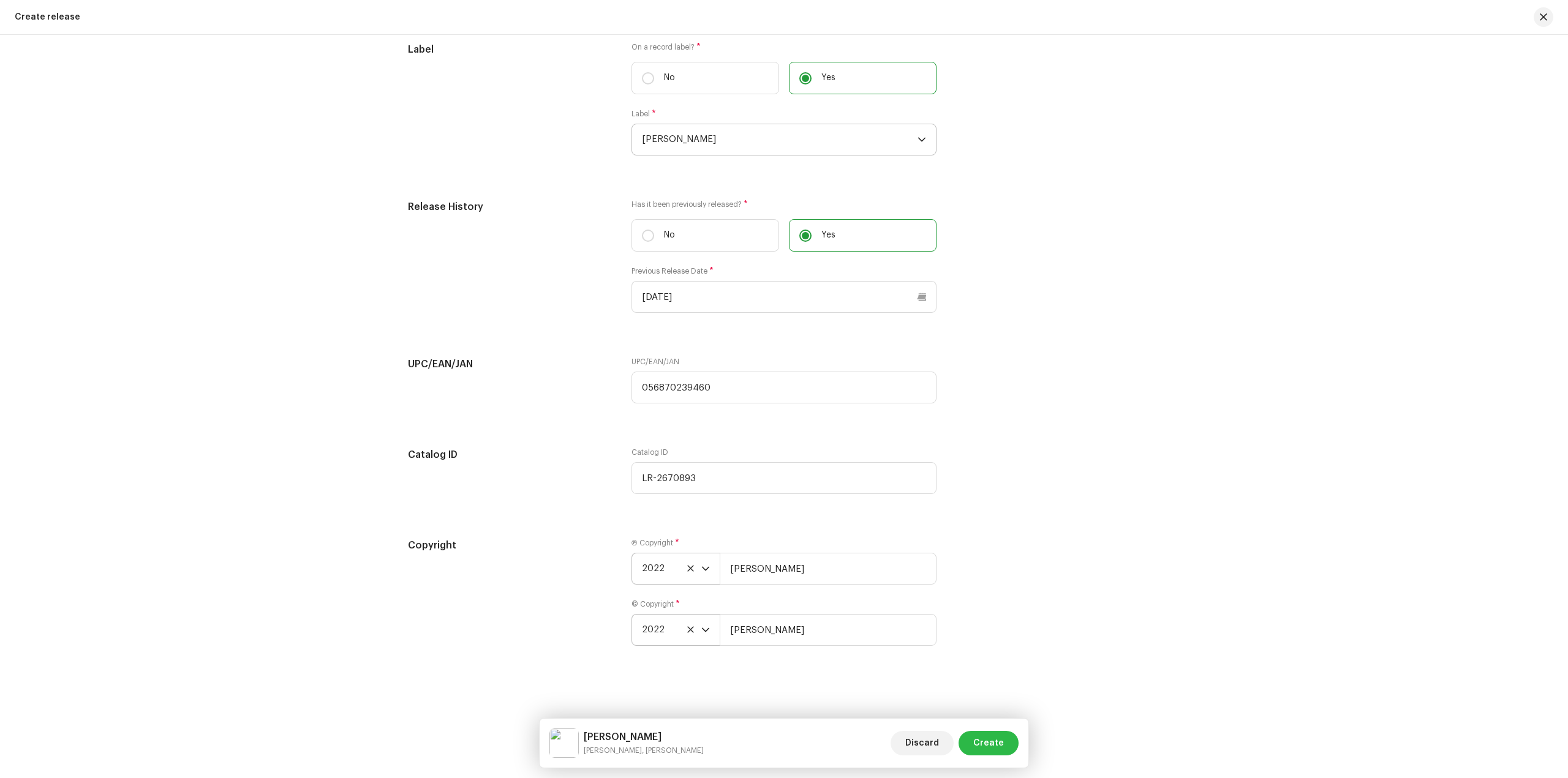
click at [990, 743] on span "Create" at bounding box center [988, 743] width 31 height 25
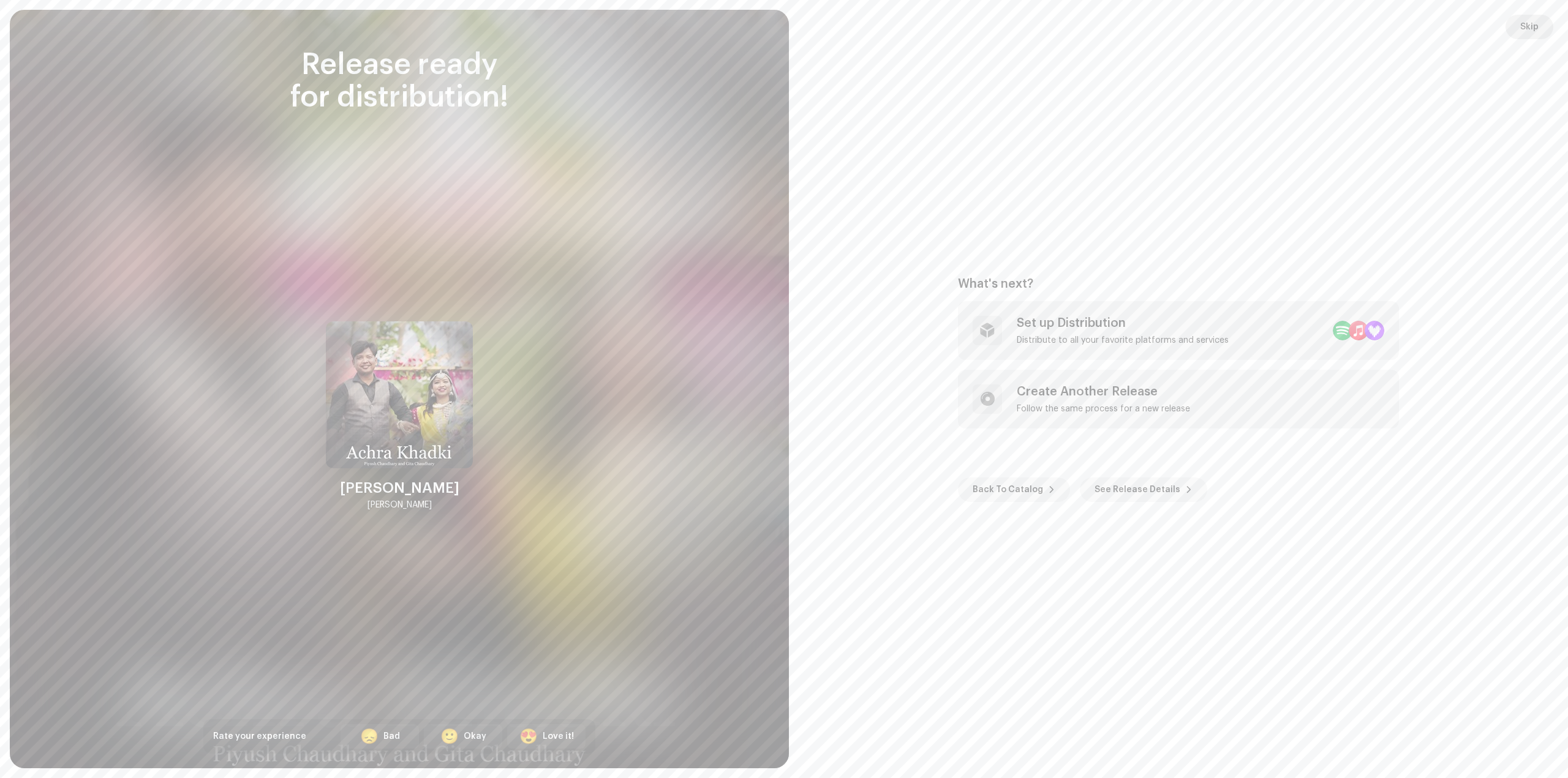
click at [1531, 31] on span "Skip" at bounding box center [1529, 27] width 18 height 25
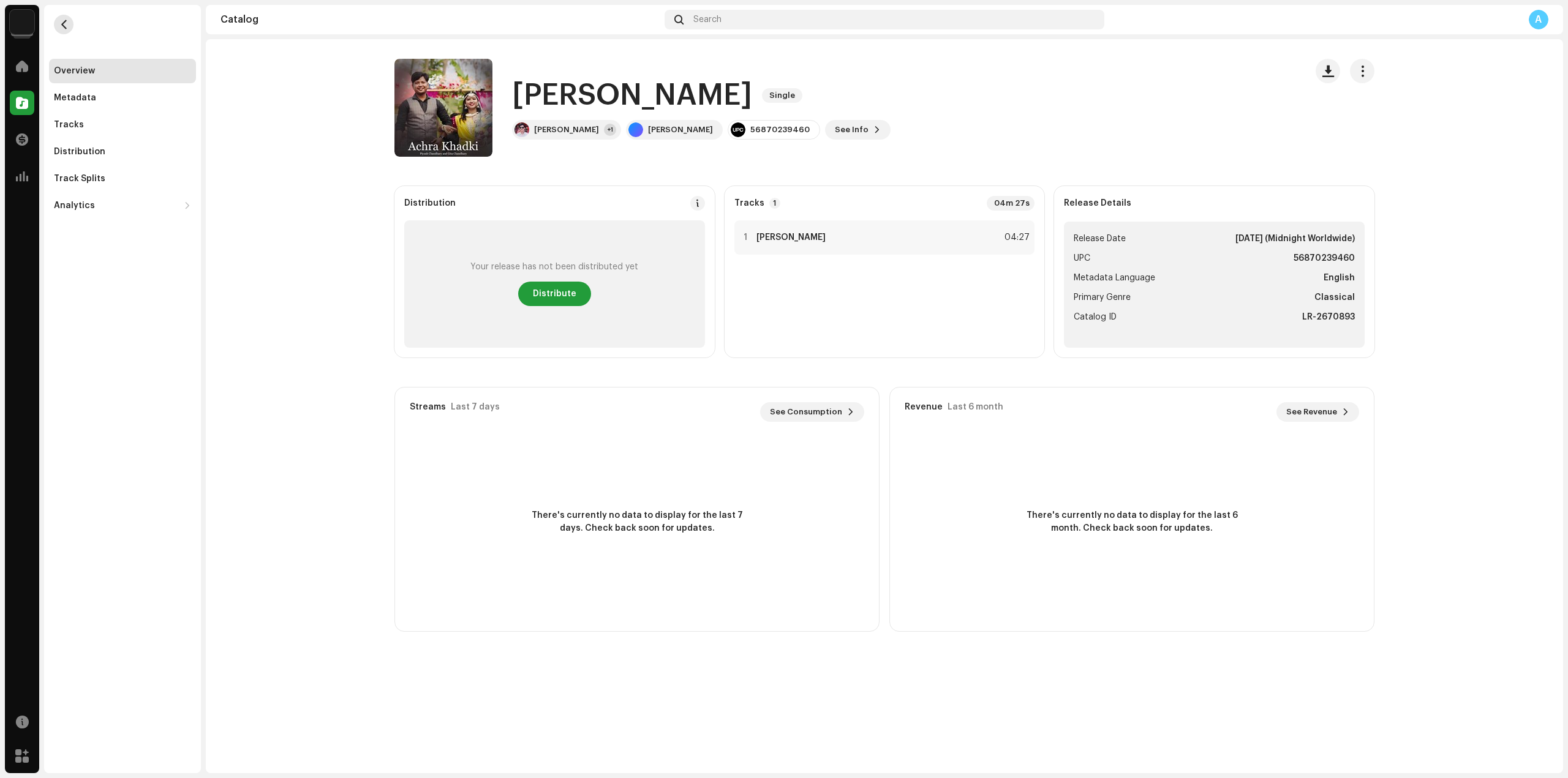
click at [57, 20] on button "button" at bounding box center [64, 24] width 20 height 20
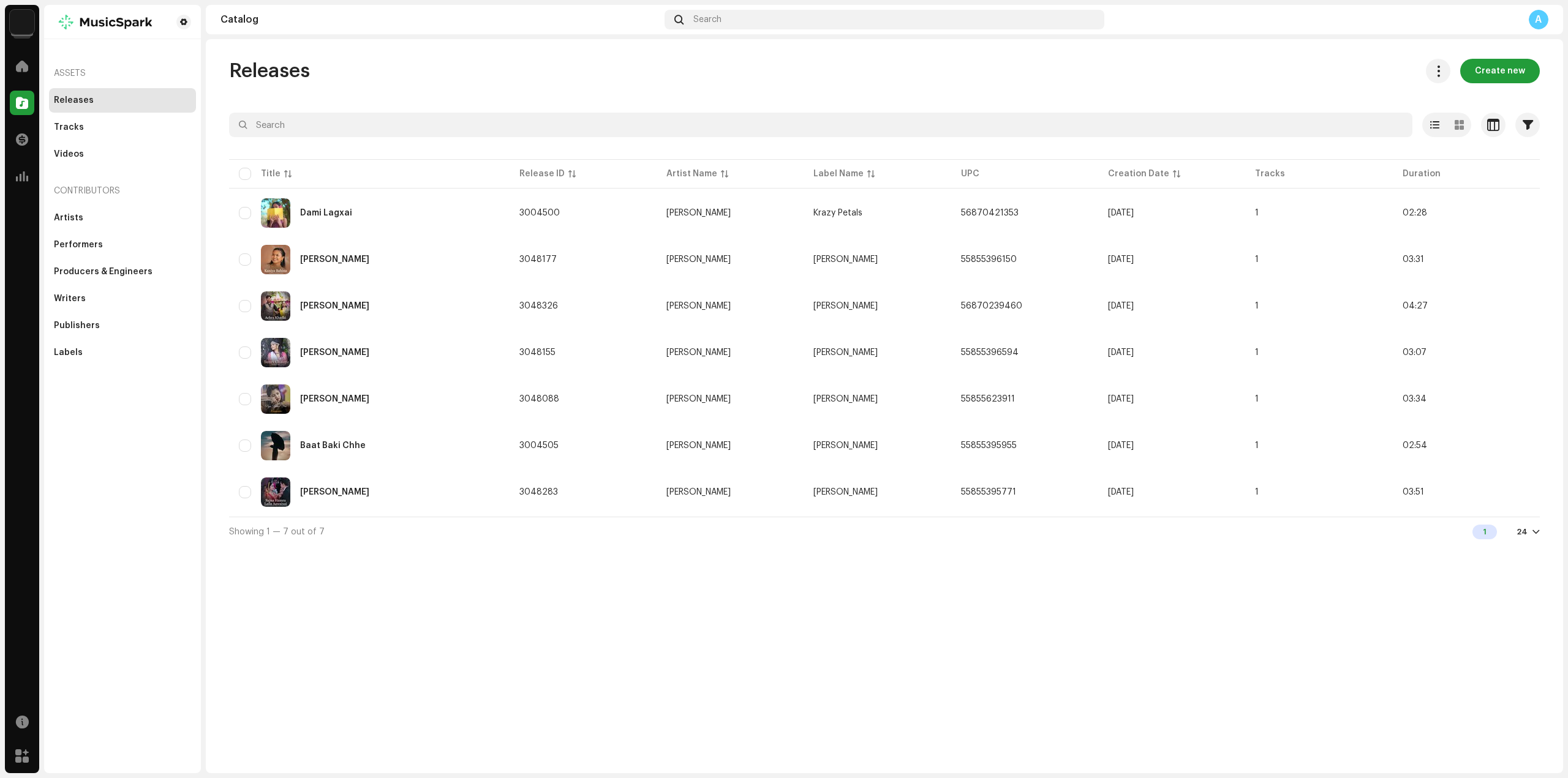
click at [534, 643] on div "Releases Create new Selected 0 Options Filters Distribution status Never Distri…" at bounding box center [884, 406] width 1357 height 734
click at [79, 123] on div "Tracks" at bounding box center [69, 127] width 30 height 10
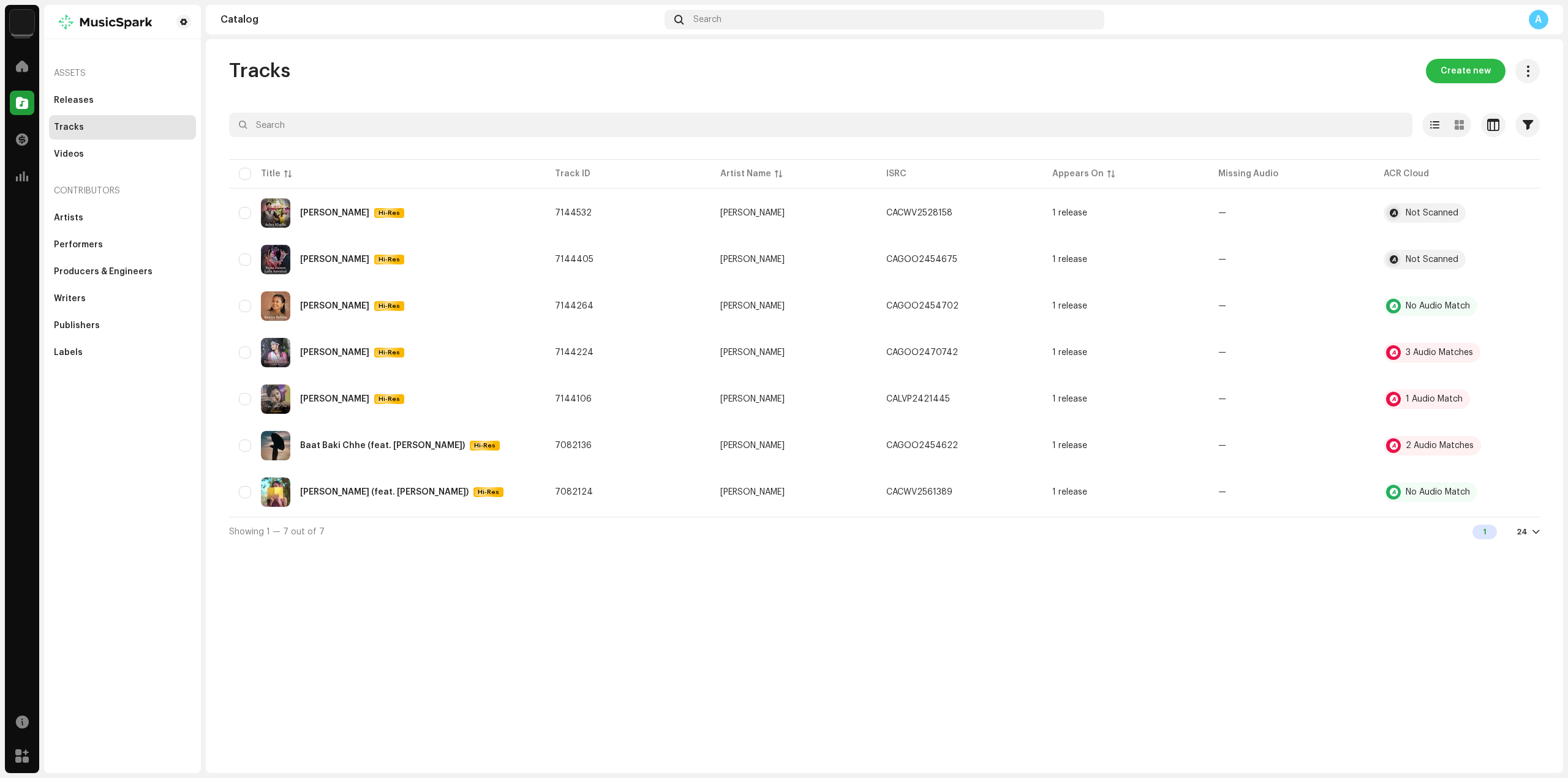
click at [1475, 68] on span "Create new" at bounding box center [1465, 71] width 50 height 25
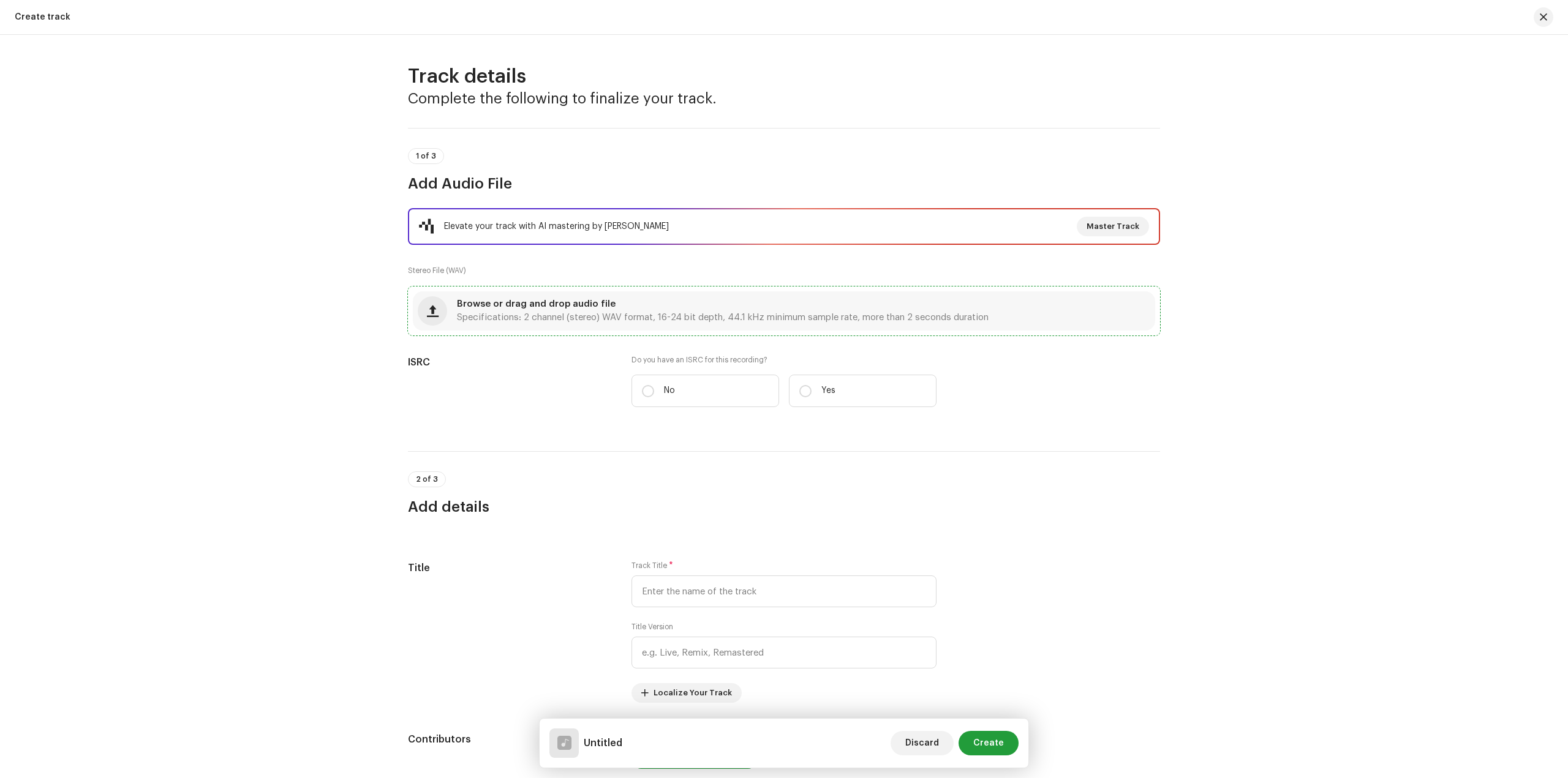
click at [670, 301] on div "Browse or drag and drop audio file Specifications: 2 channel (stereo) WAV forma…" at bounding box center [722, 311] width 531 height 22
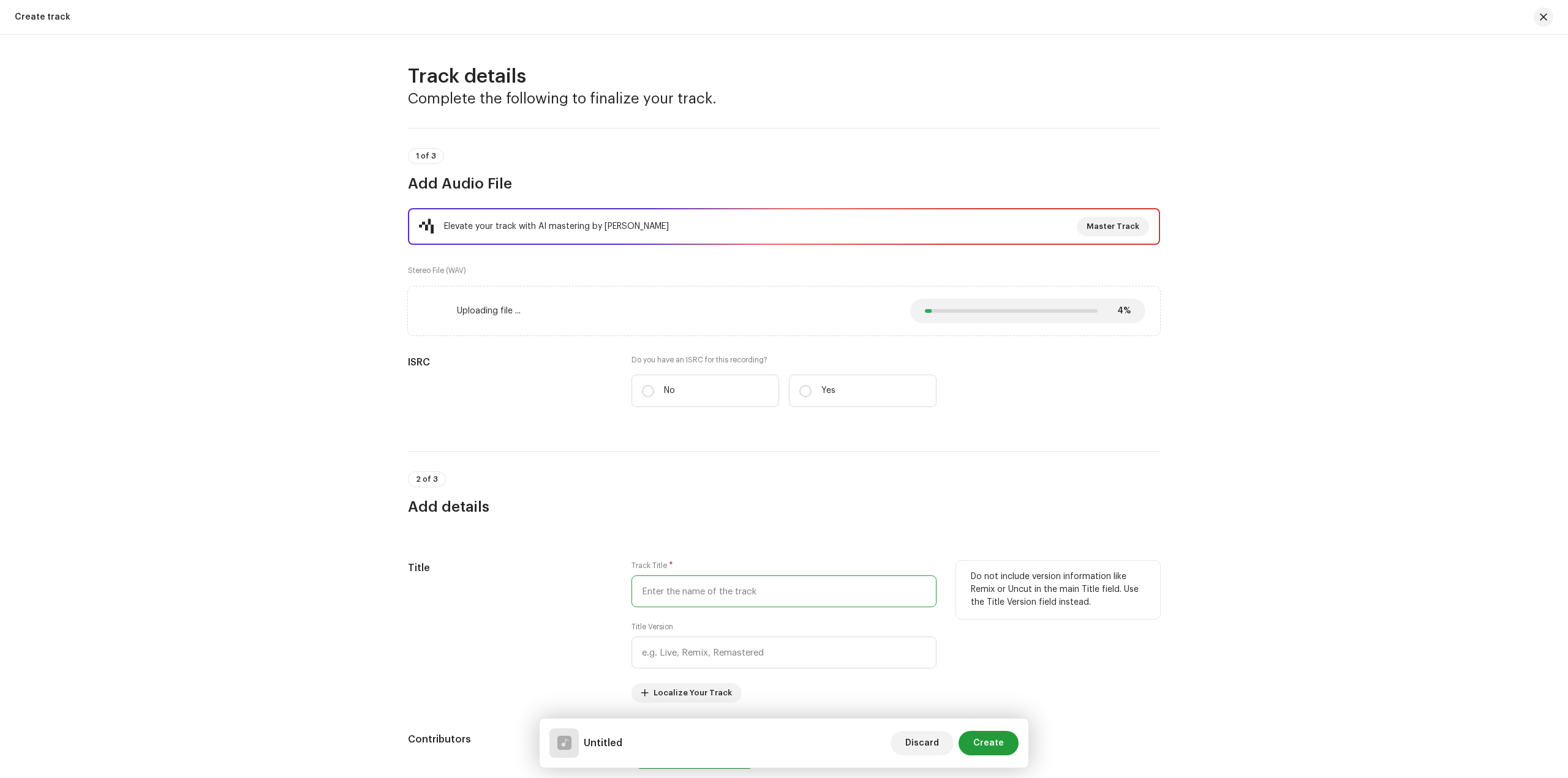
click at [708, 589] on input "text" at bounding box center [784, 591] width 305 height 32
type input "[PERSON_NAME] Maghi"
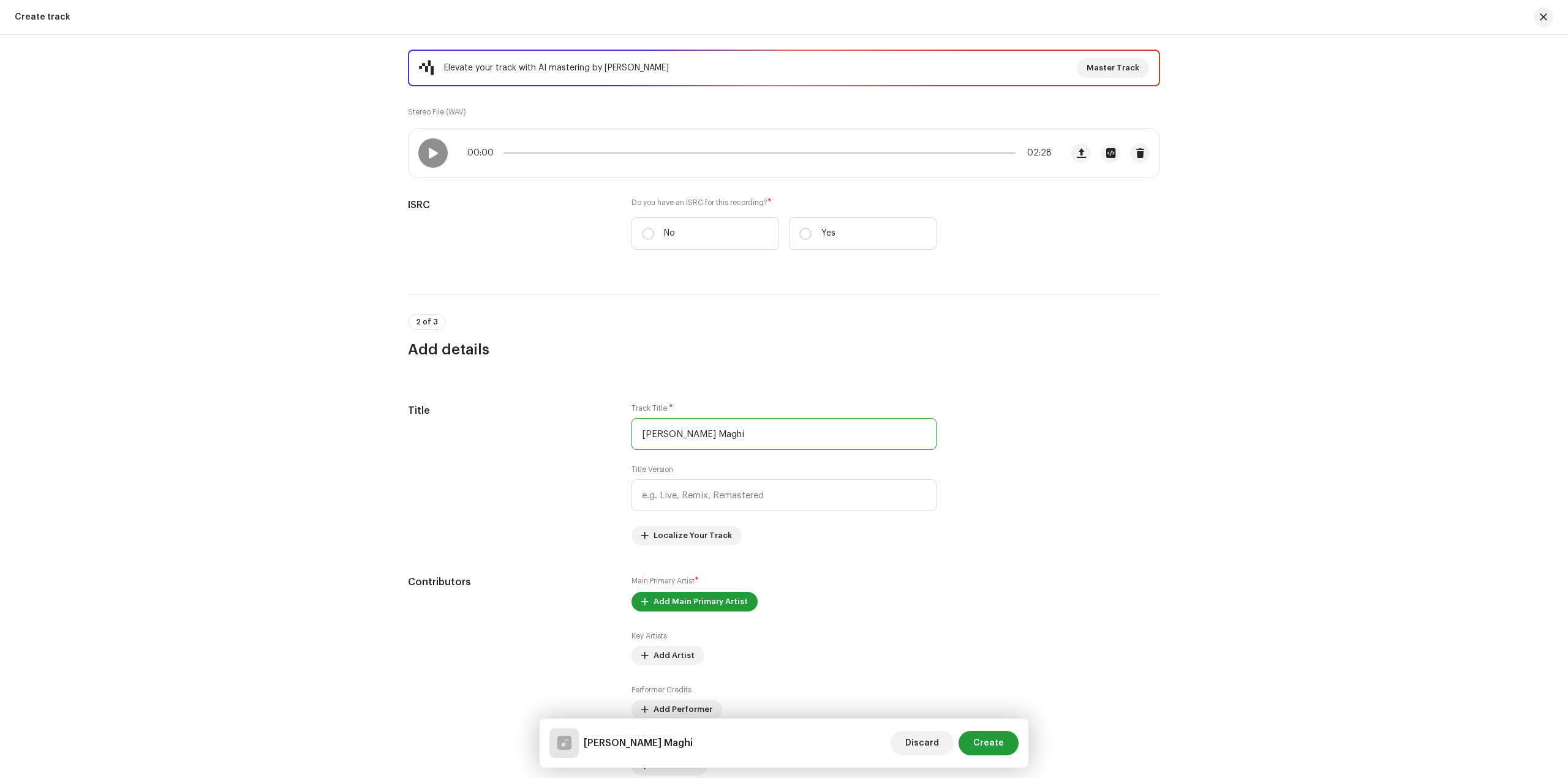
scroll to position [184, 0]
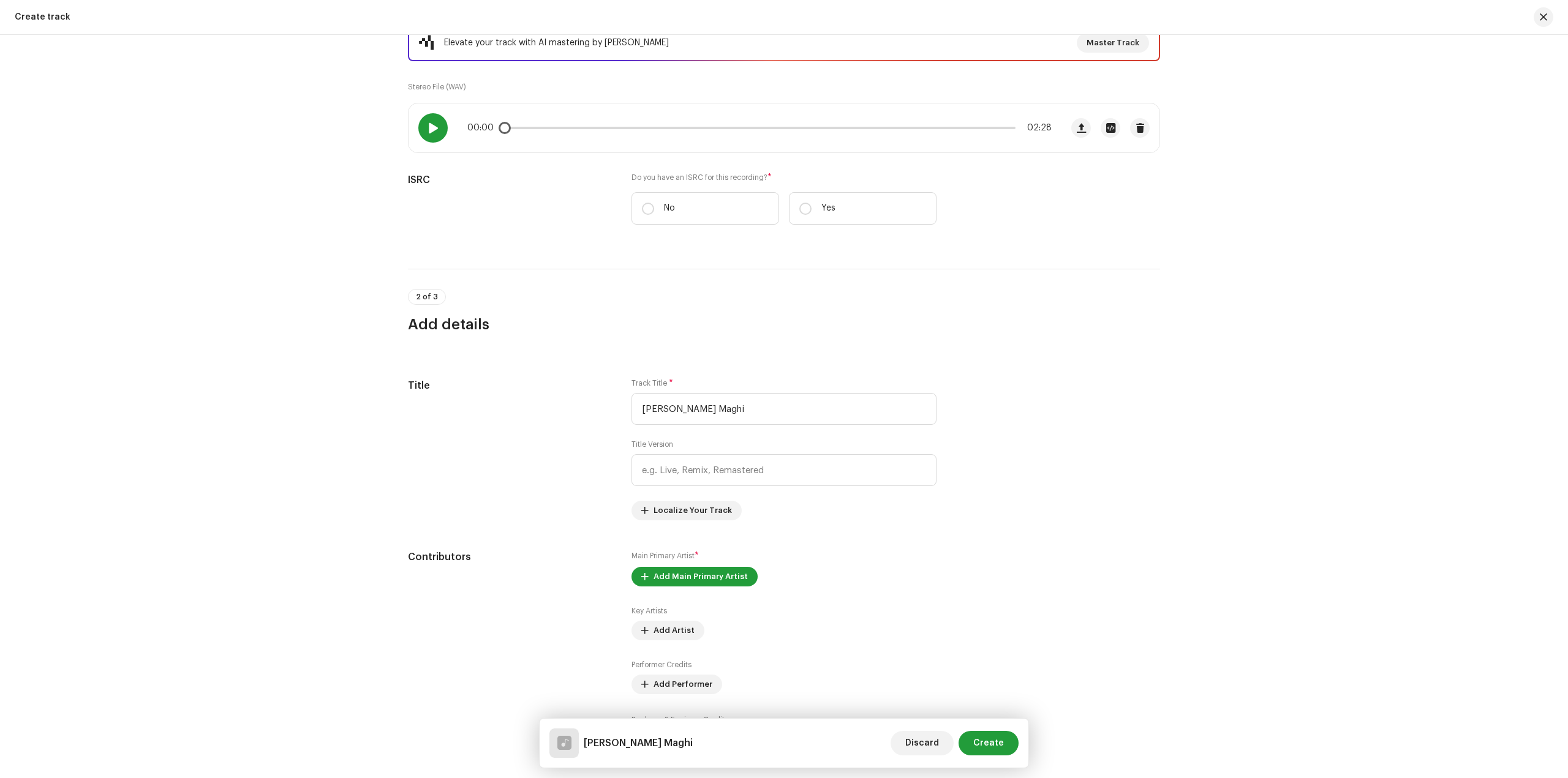
click at [438, 137] on div at bounding box center [433, 128] width 29 height 29
click at [607, 127] on p-slider at bounding box center [759, 128] width 512 height 3
click at [824, 209] on p "Yes" at bounding box center [828, 209] width 14 height 13
click at [812, 209] on input "Yes" at bounding box center [806, 209] width 12 height 12
radio input "true"
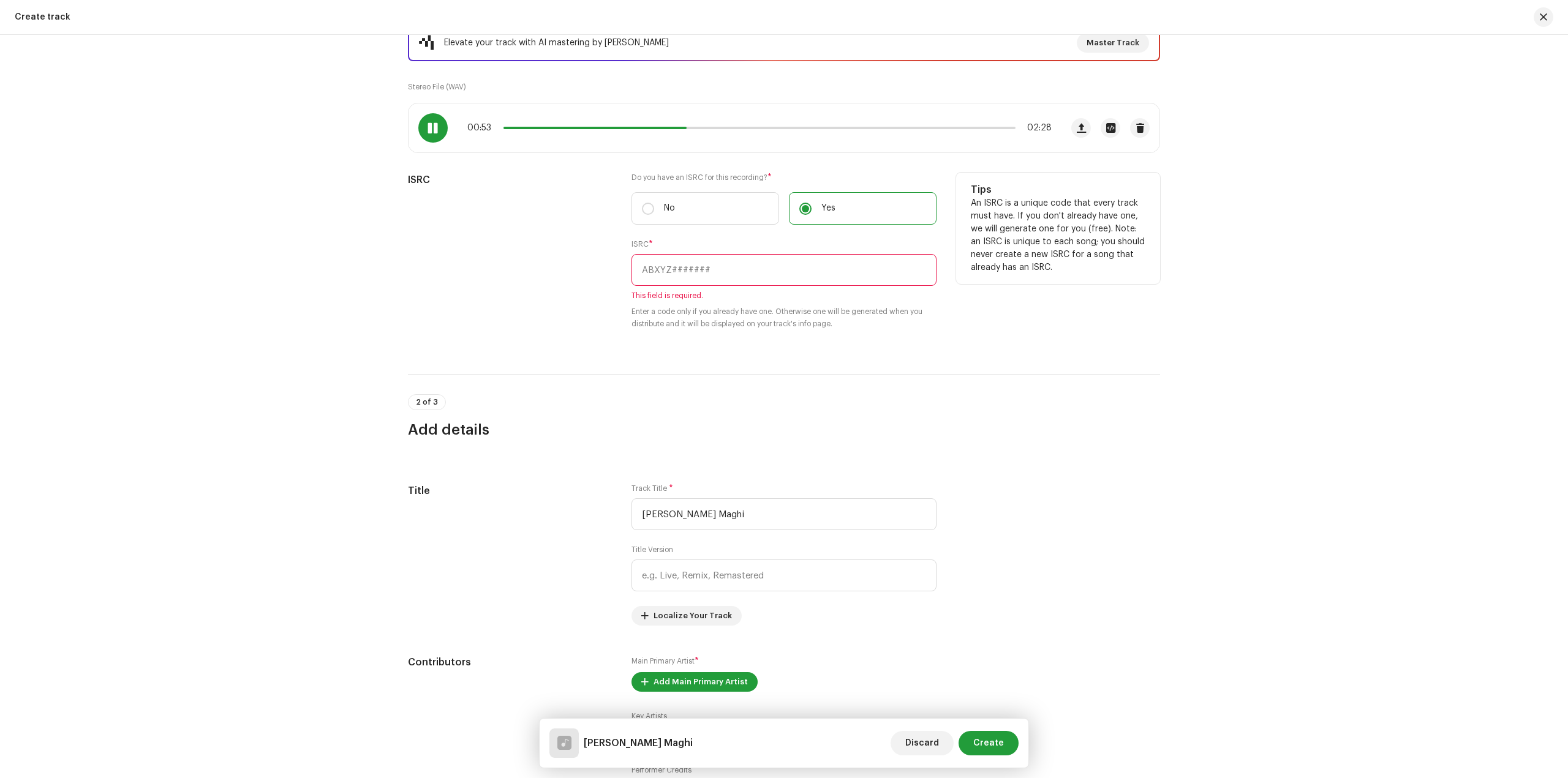
drag, startPoint x: 432, startPoint y: 131, endPoint x: 602, endPoint y: 222, distance: 192.8
click at [433, 131] on span at bounding box center [432, 128] width 10 height 10
click at [664, 269] on input "text" at bounding box center [784, 270] width 305 height 32
paste input "CALVP2421638"
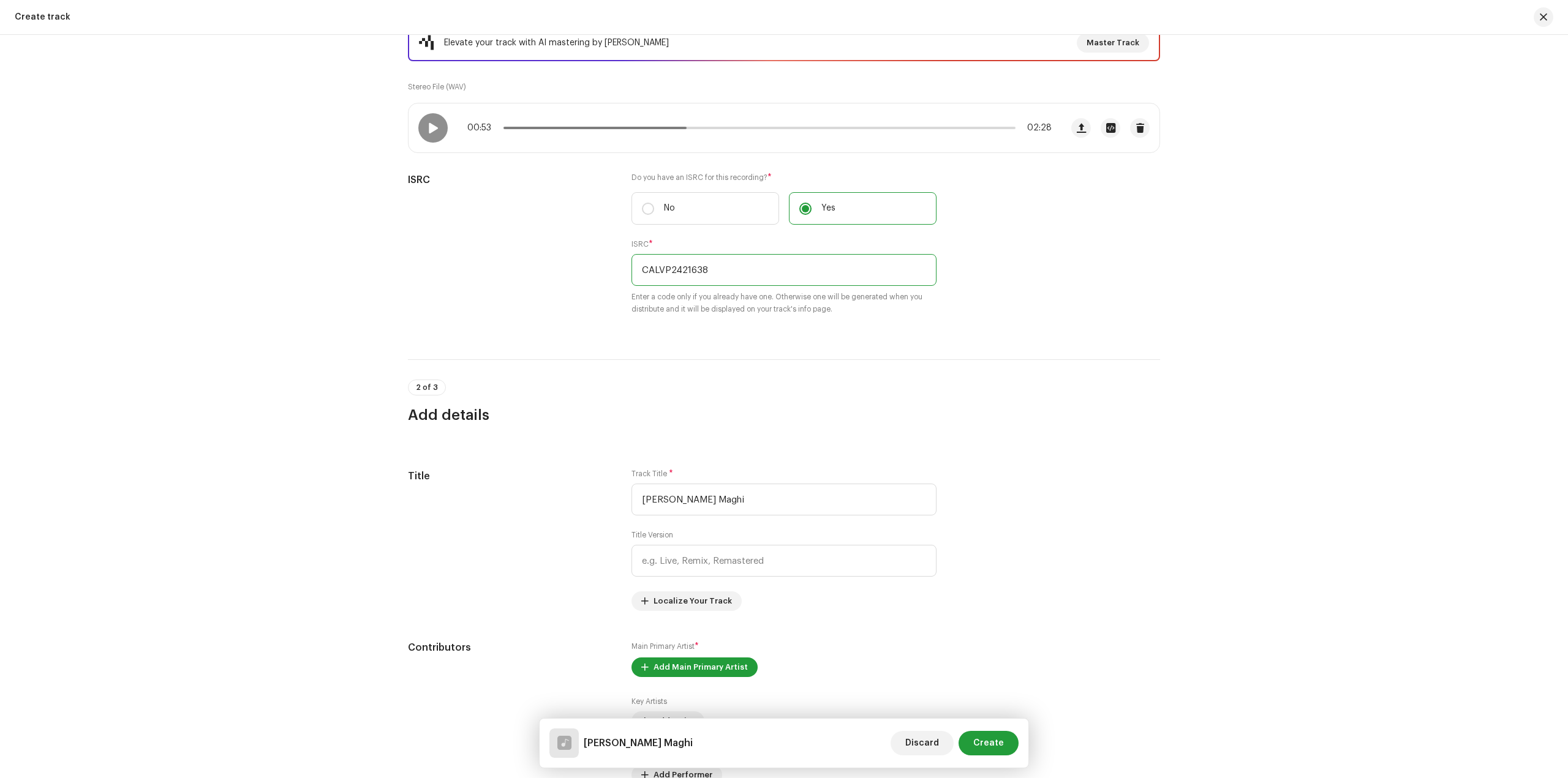
scroll to position [306, 0]
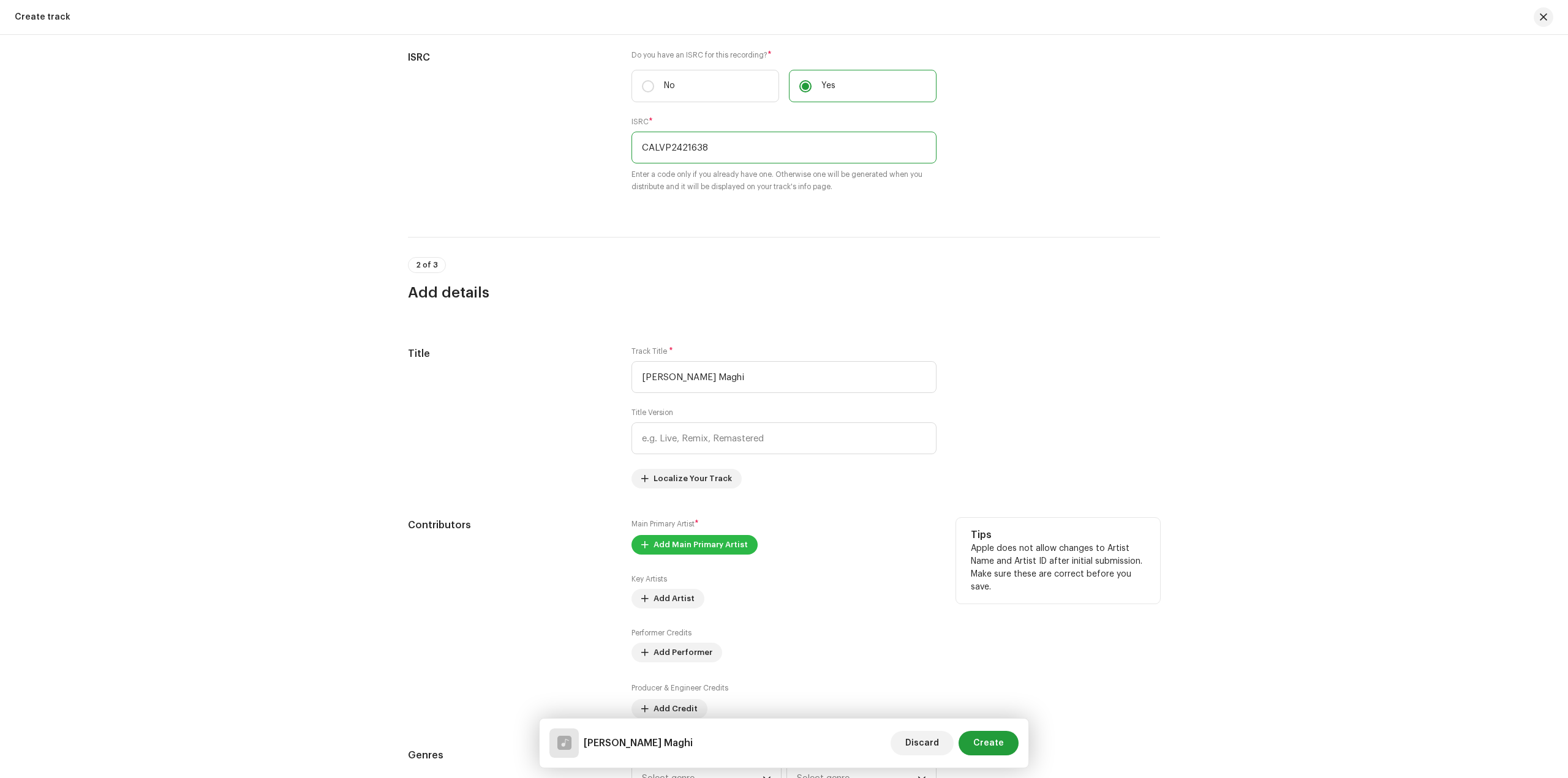
type input "CALVP2421638"
click at [691, 542] on span "Add Main Primary Artist" at bounding box center [701, 545] width 94 height 25
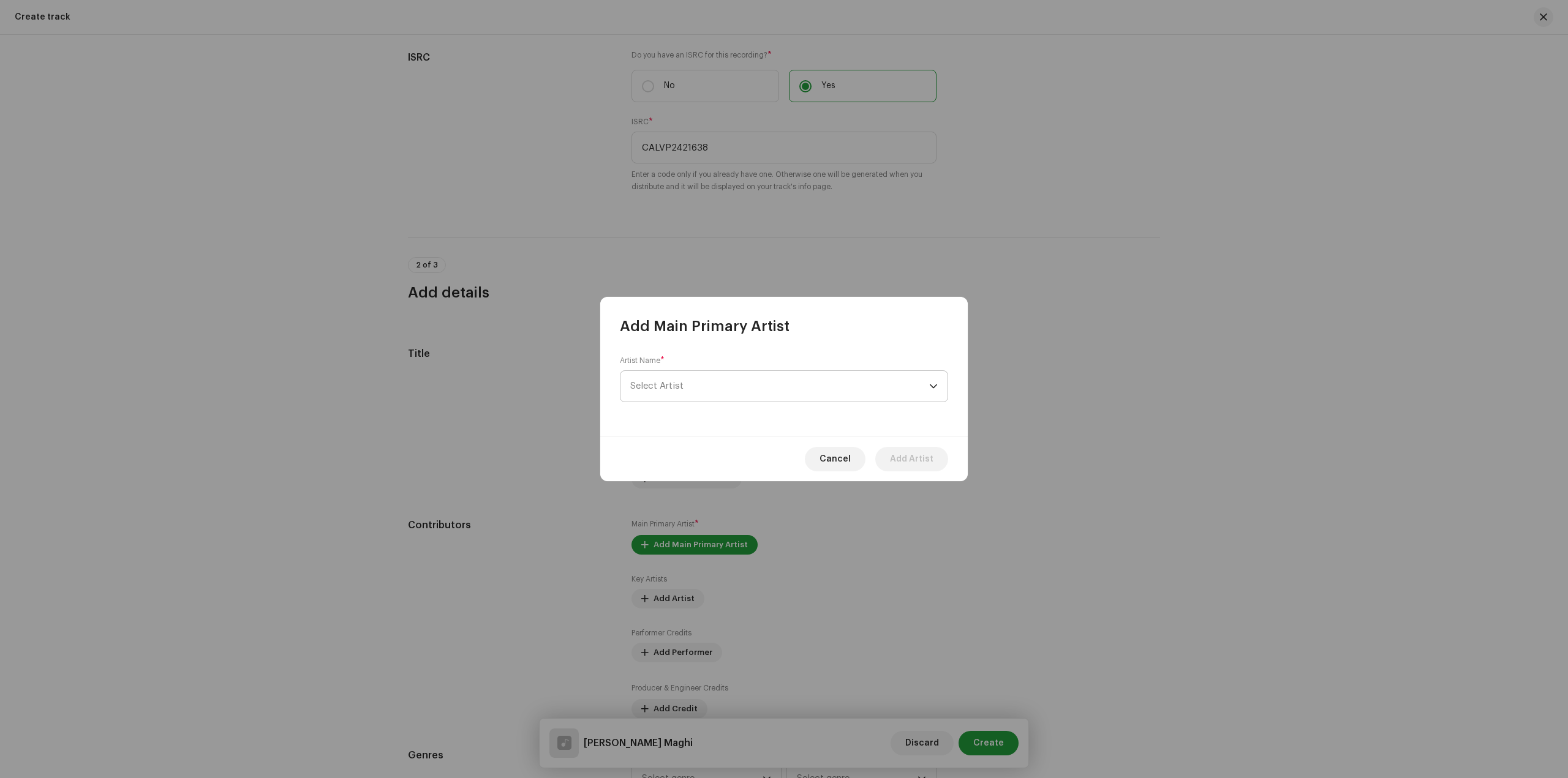
click at [753, 384] on span "Select Artist" at bounding box center [780, 386] width 299 height 31
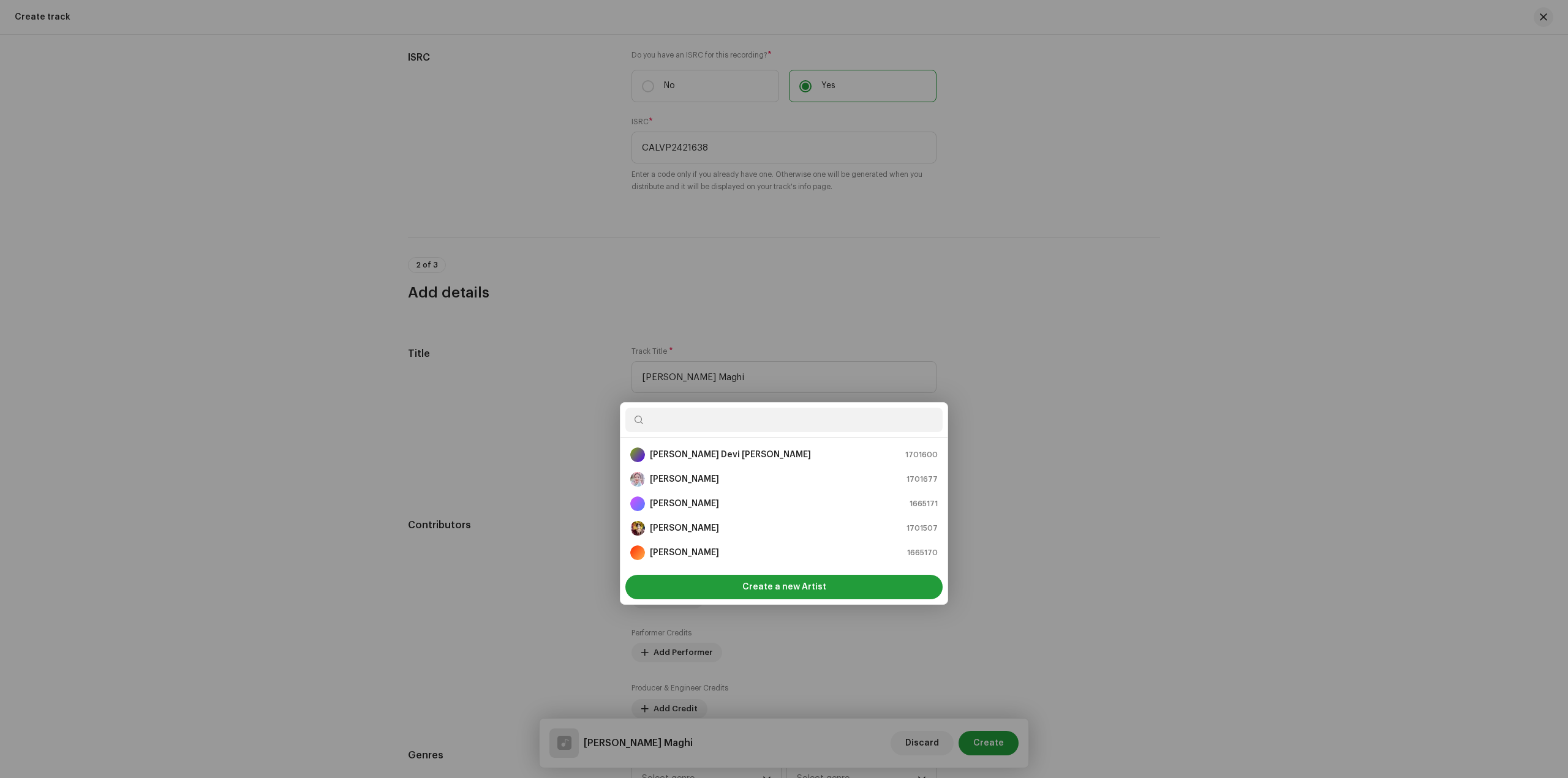
click at [544, 308] on div "Add Main Primary Artist Artist Name * Select Artist Cancel Add Artist" at bounding box center [784, 389] width 1568 height 778
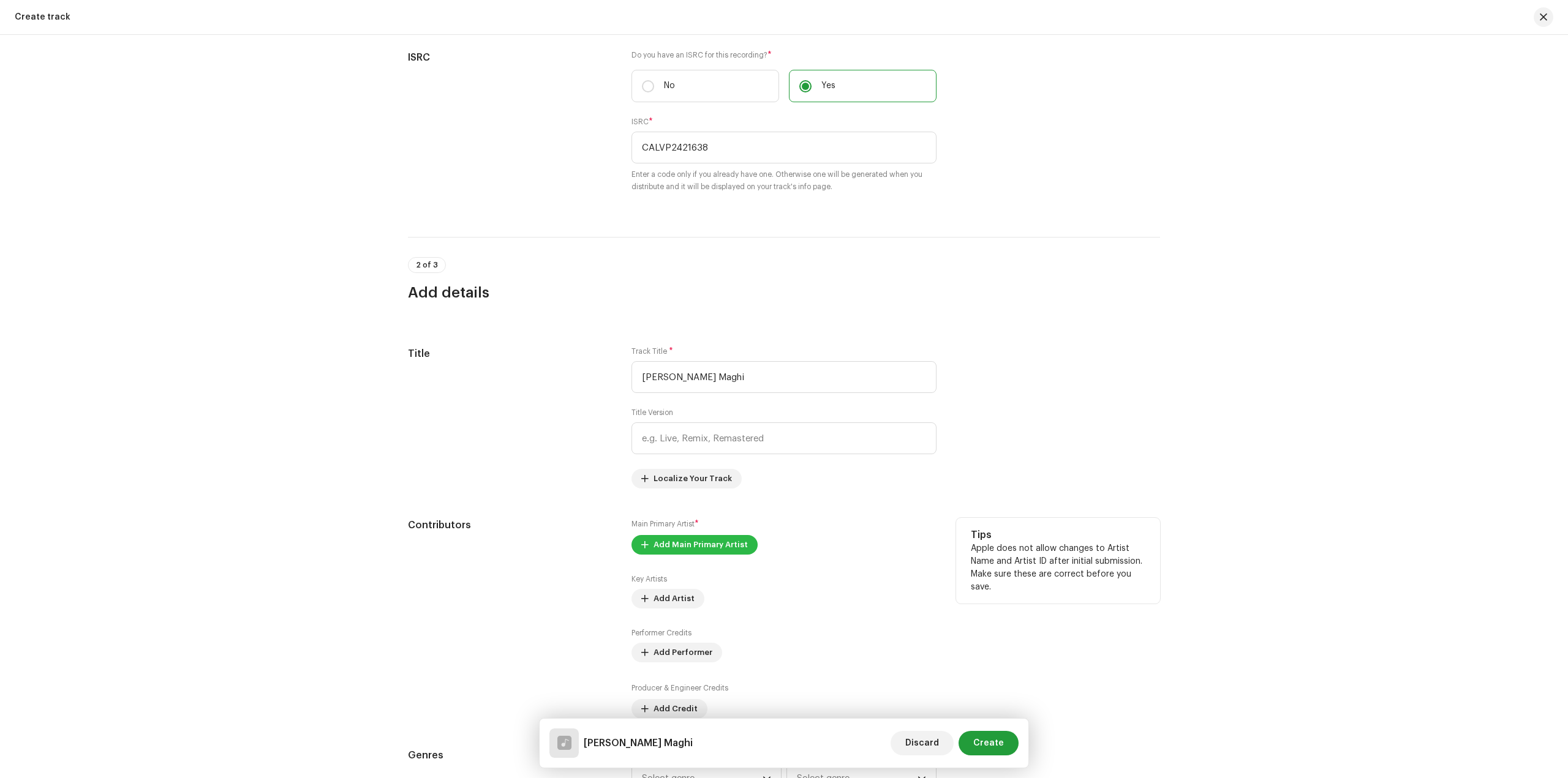
click at [710, 544] on span "Add Main Primary Artist" at bounding box center [701, 545] width 94 height 25
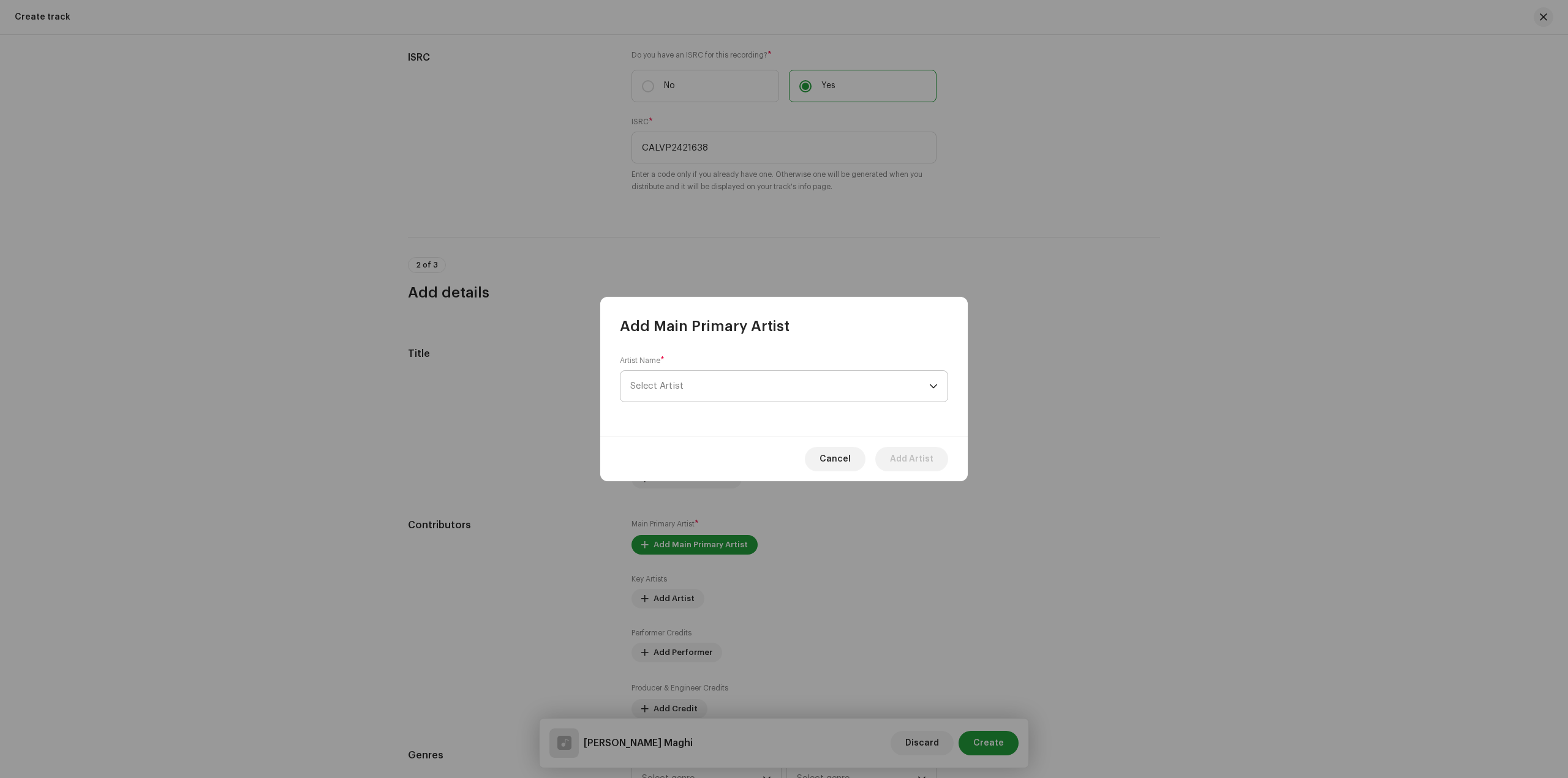
click at [730, 390] on span "Select Artist" at bounding box center [780, 386] width 299 height 31
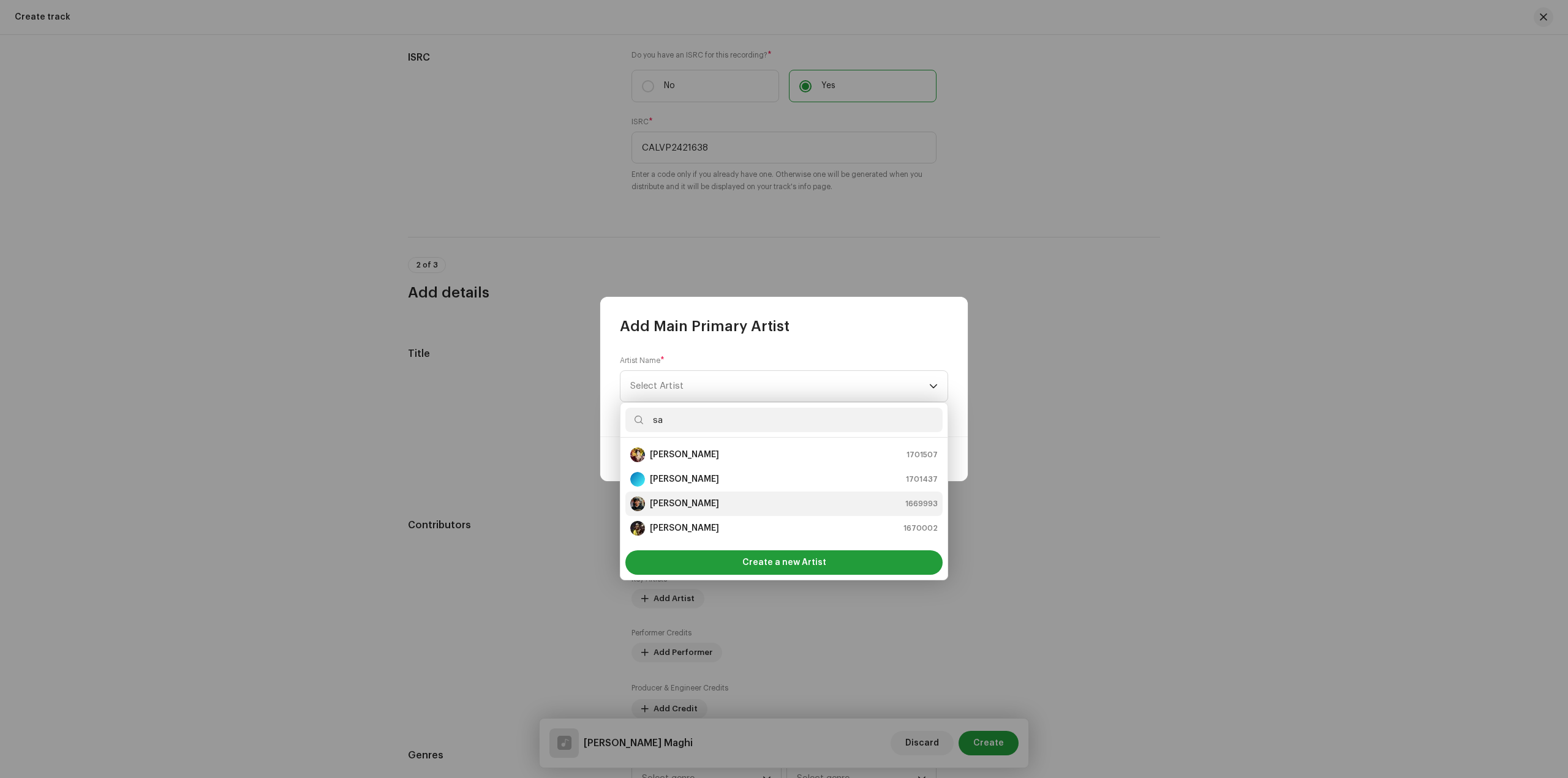
type input "sa"
click at [718, 500] on div "Sandip Sardar 1669993" at bounding box center [784, 503] width 308 height 14
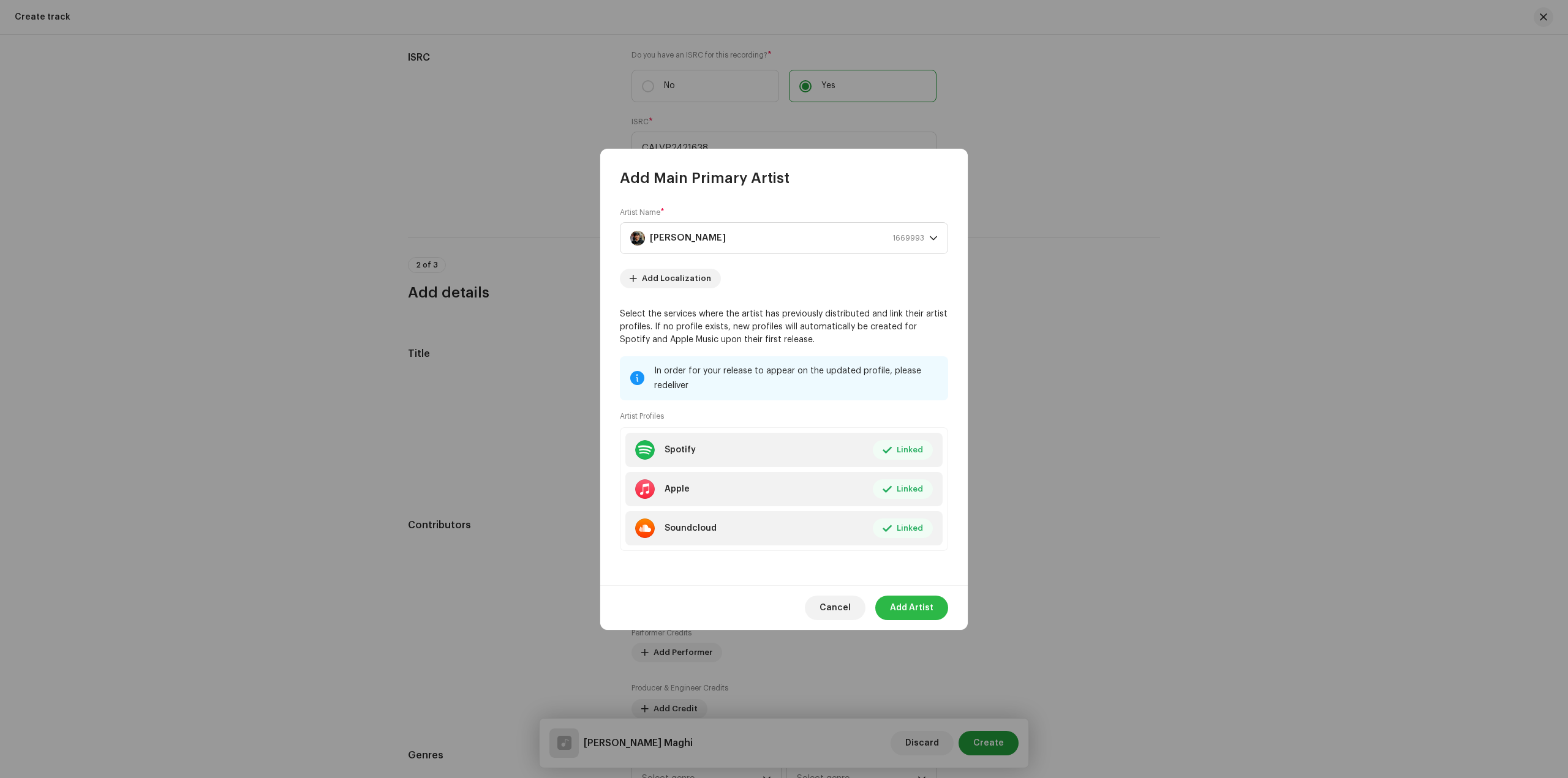
click at [914, 607] on span "Add Artist" at bounding box center [912, 608] width 44 height 25
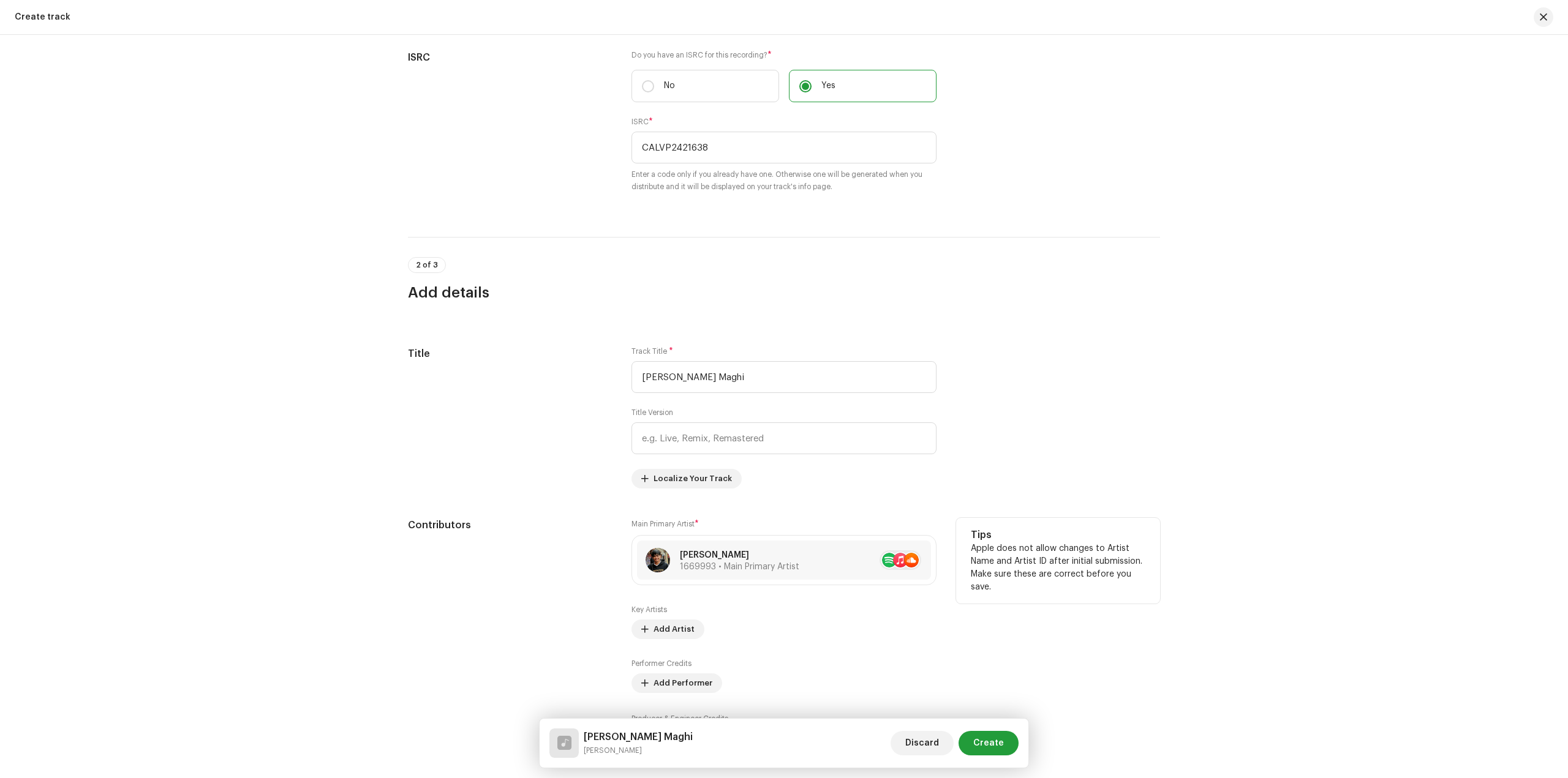
scroll to position [489, 0]
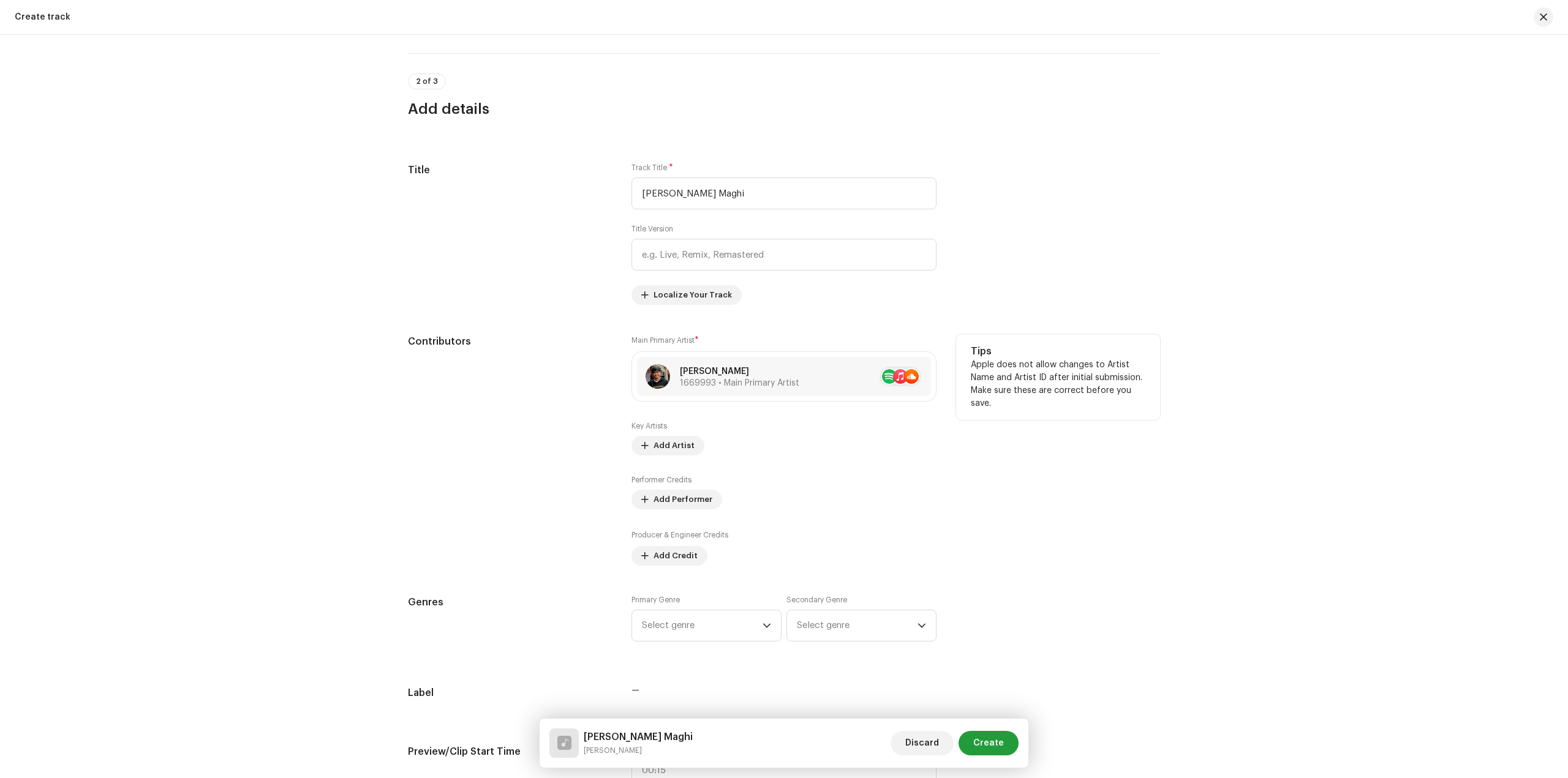
click at [672, 456] on div "Key Artists Add Artist Performer Credits Add Performer Producer & Engineer Cred…" at bounding box center [784, 493] width 305 height 144
click at [672, 452] on span "Add Artist" at bounding box center [674, 446] width 41 height 25
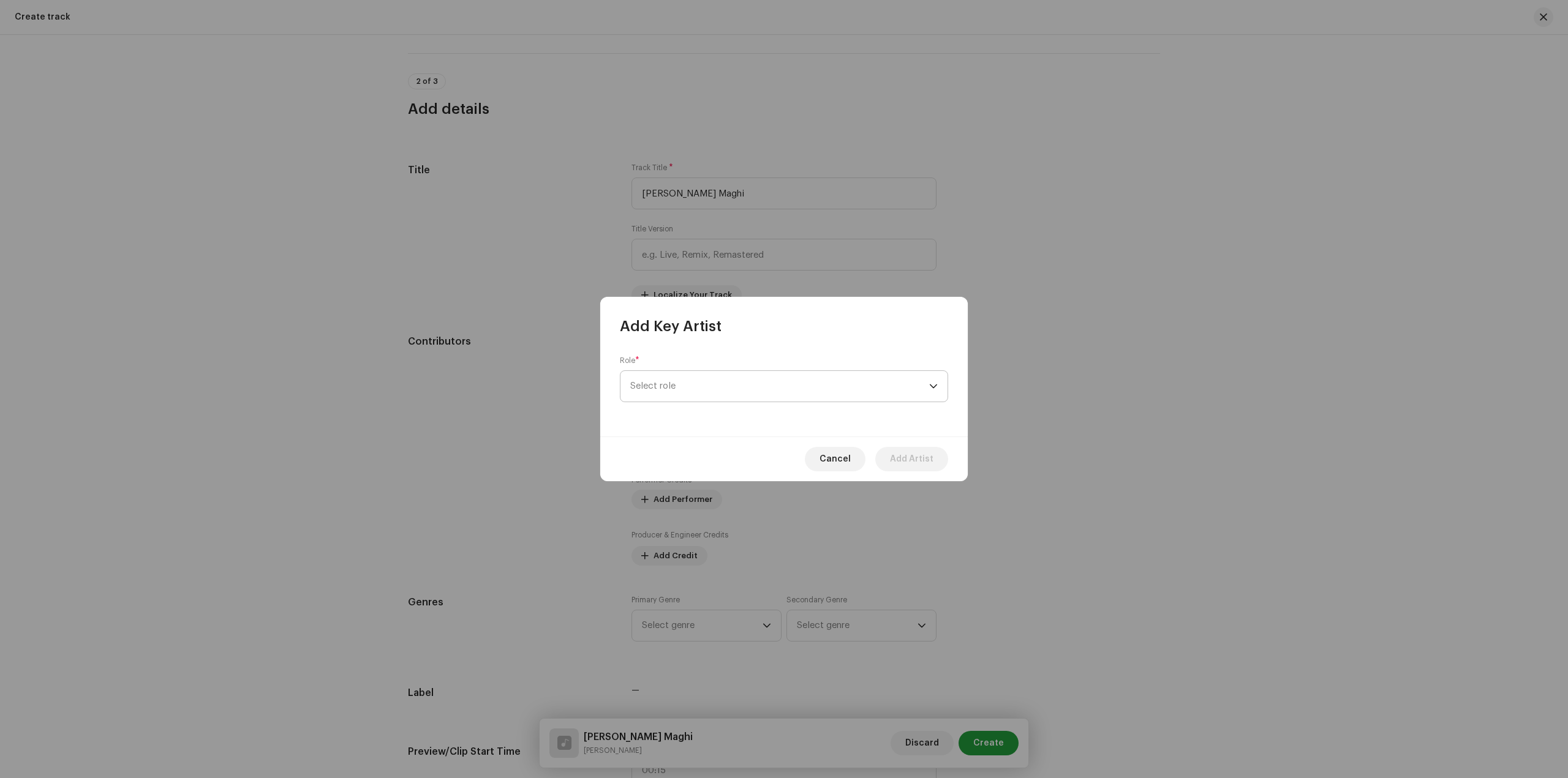
click at [744, 373] on span "Select role" at bounding box center [780, 386] width 299 height 31
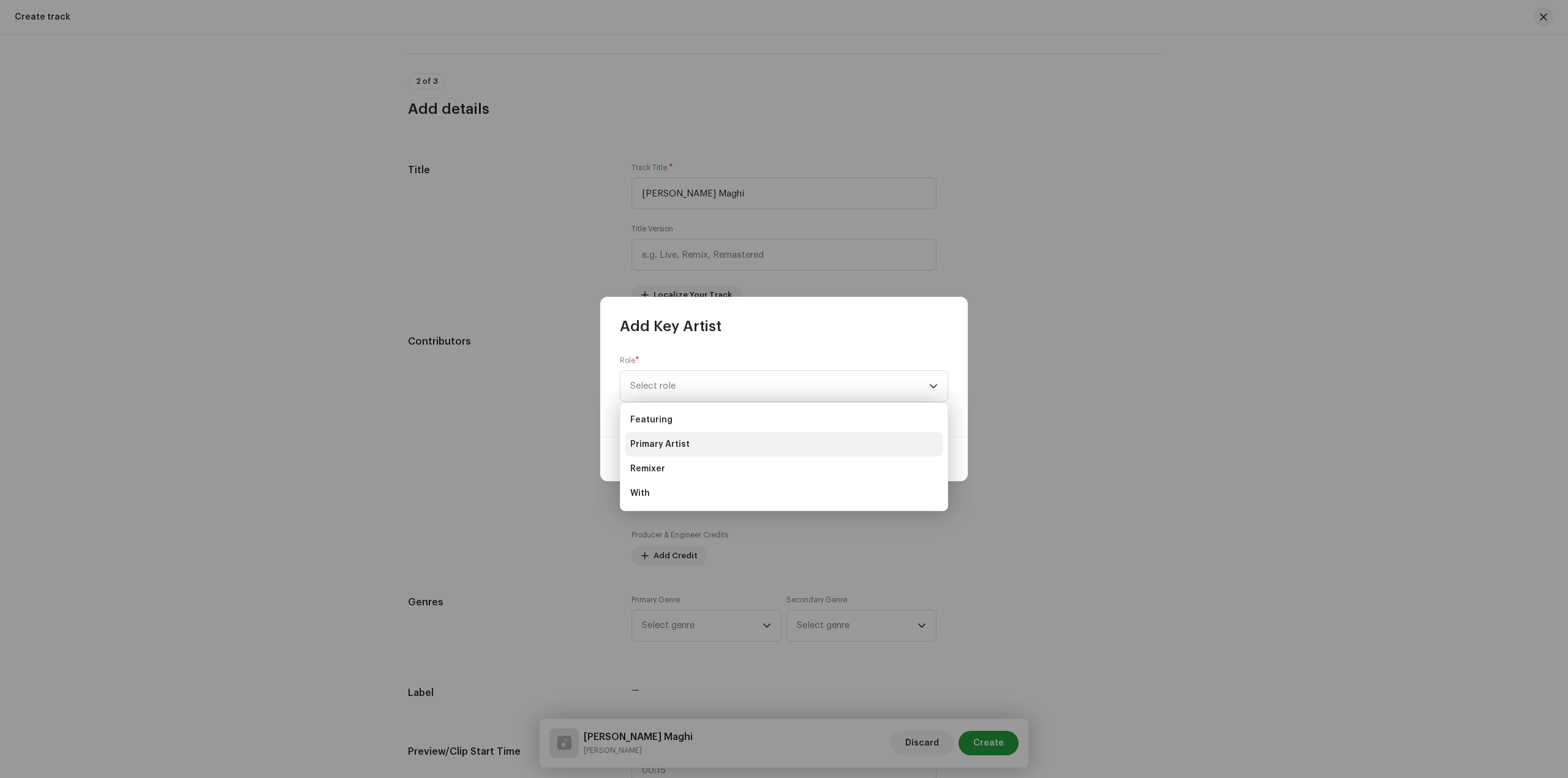
click at [757, 446] on li "Primary Artist" at bounding box center [784, 444] width 317 height 25
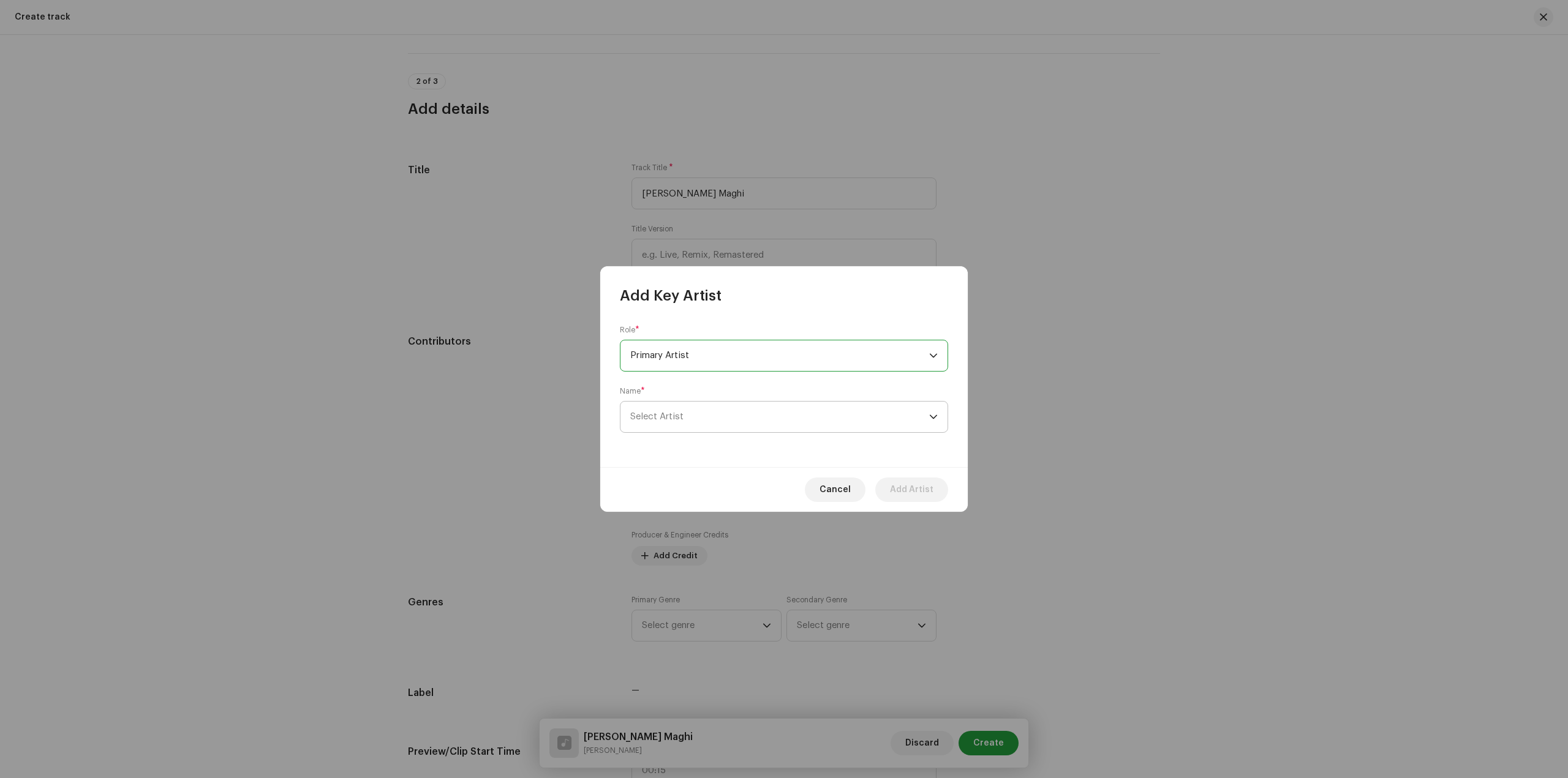
click at [762, 412] on span "Select Artist" at bounding box center [780, 416] width 299 height 31
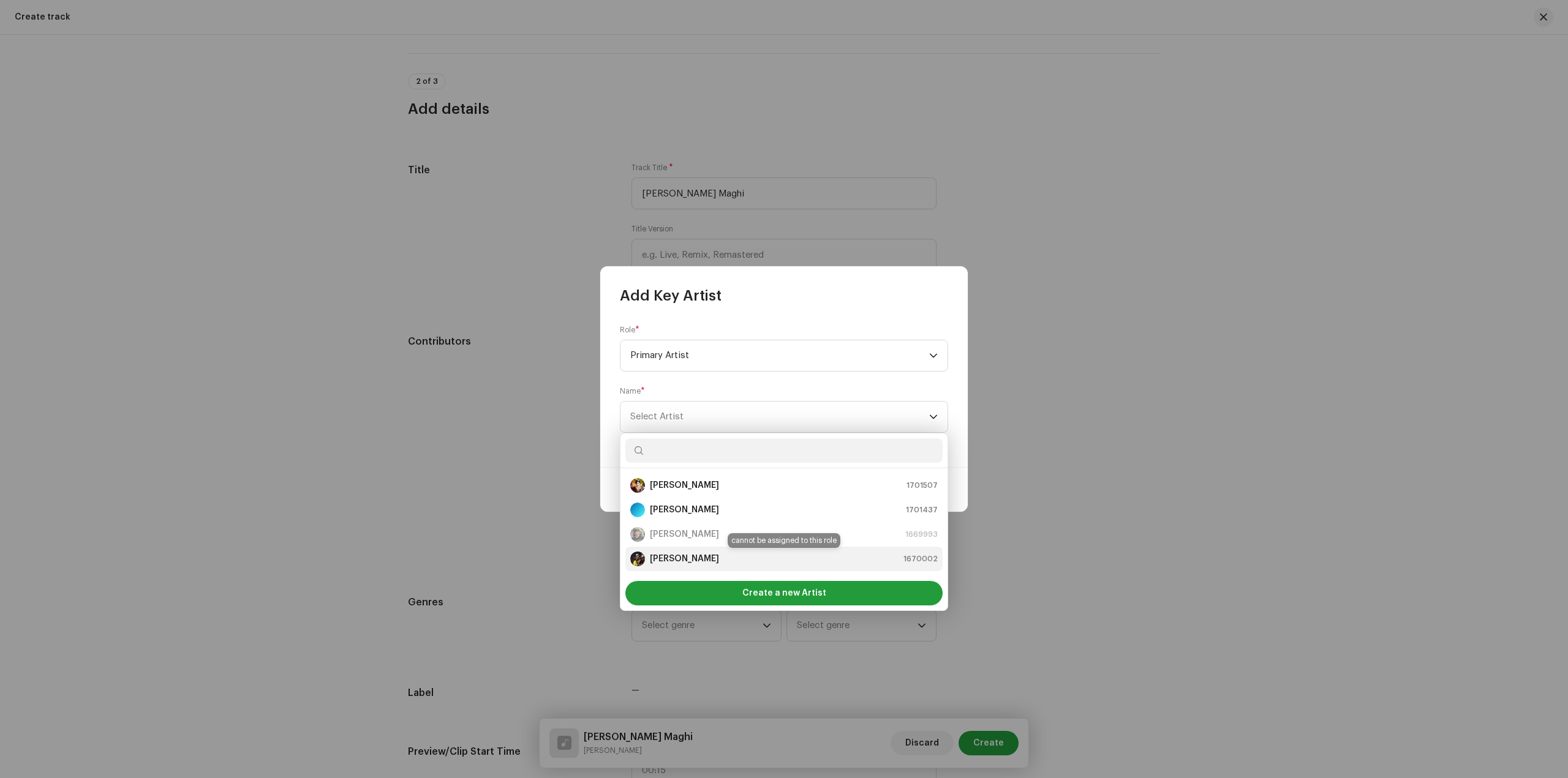
click at [717, 554] on div "Sumika Sardar 1670002" at bounding box center [784, 559] width 308 height 14
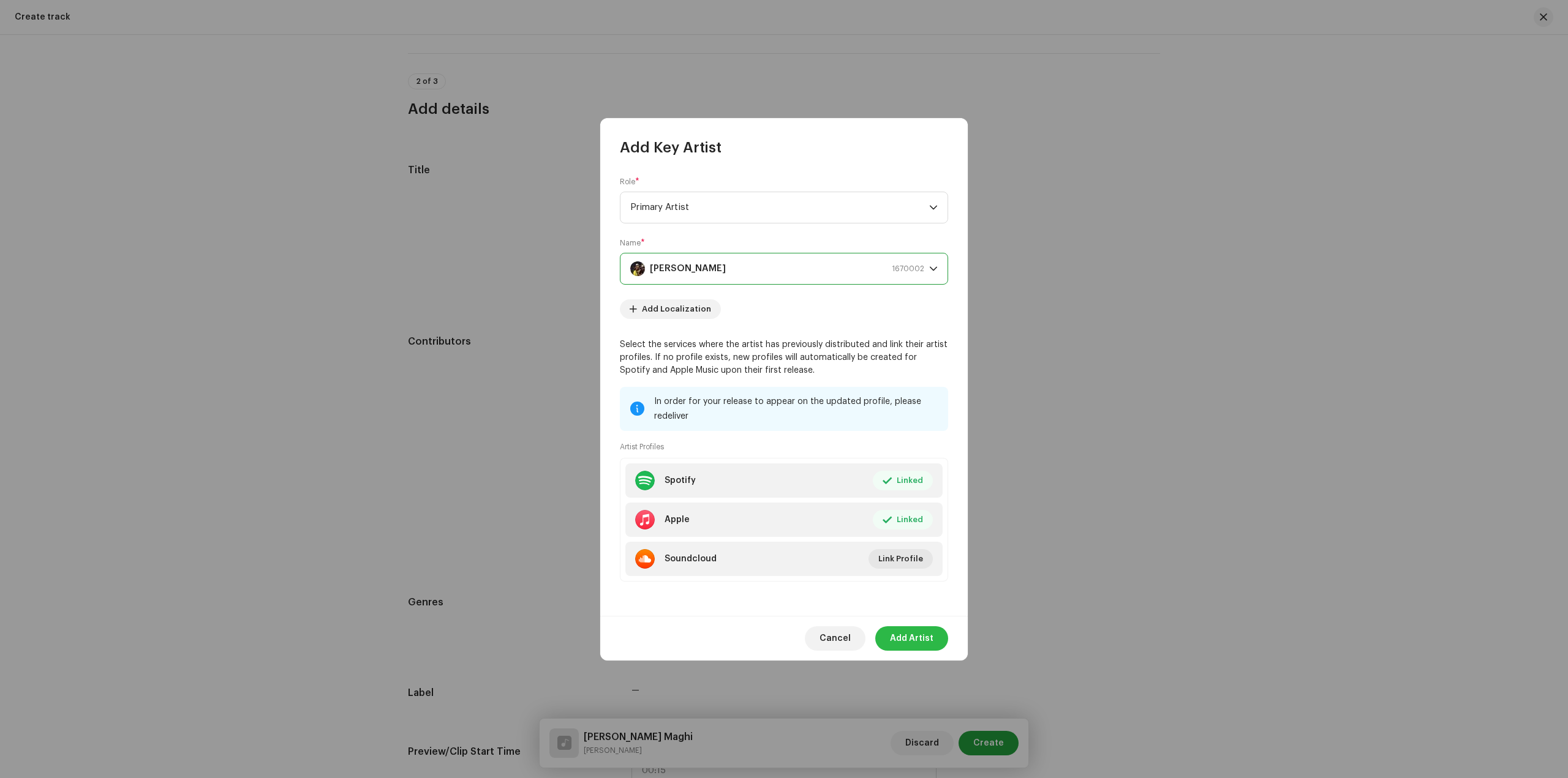
click at [919, 639] on span "Add Artist" at bounding box center [912, 639] width 44 height 25
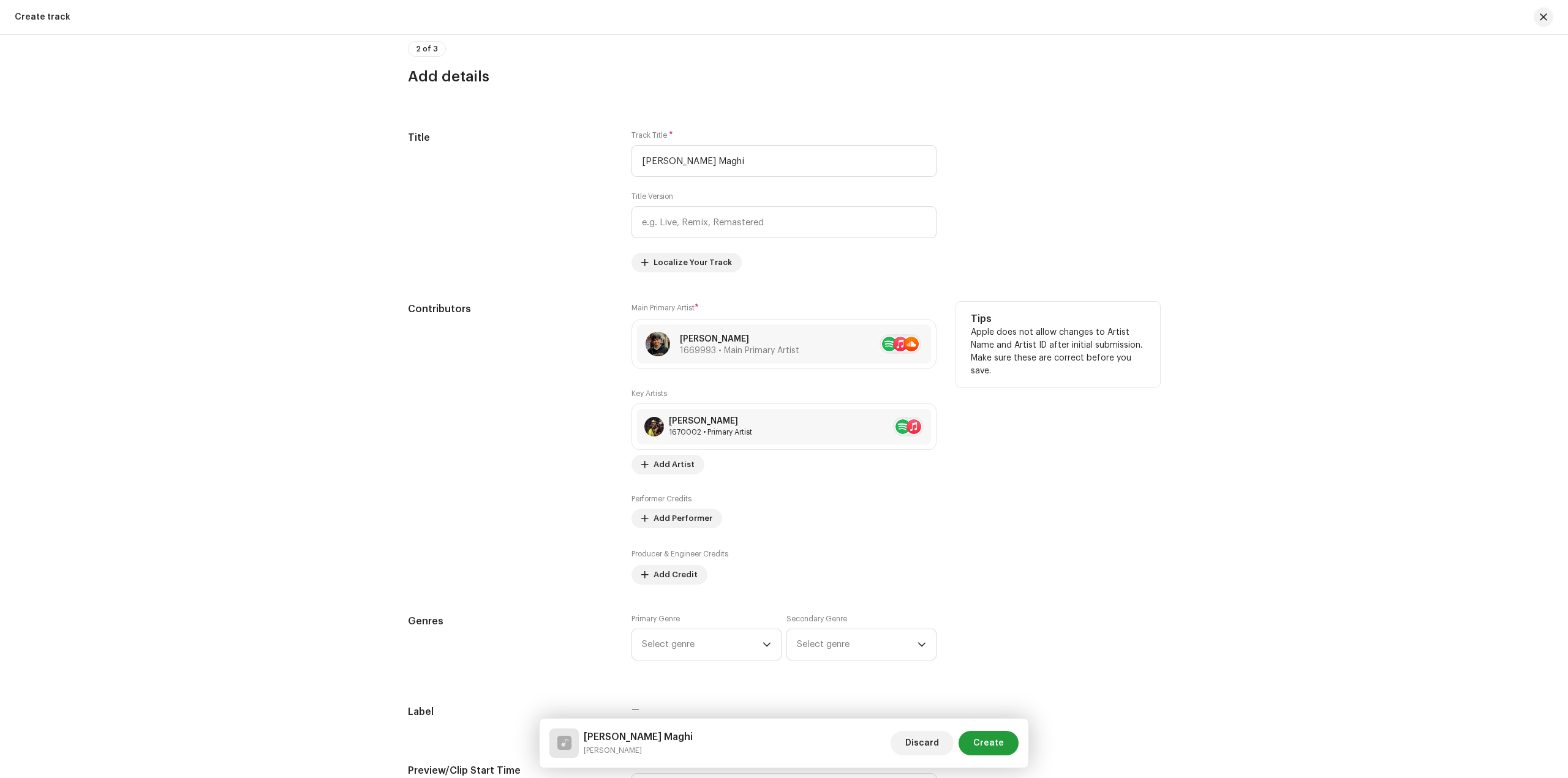
scroll to position [551, 0]
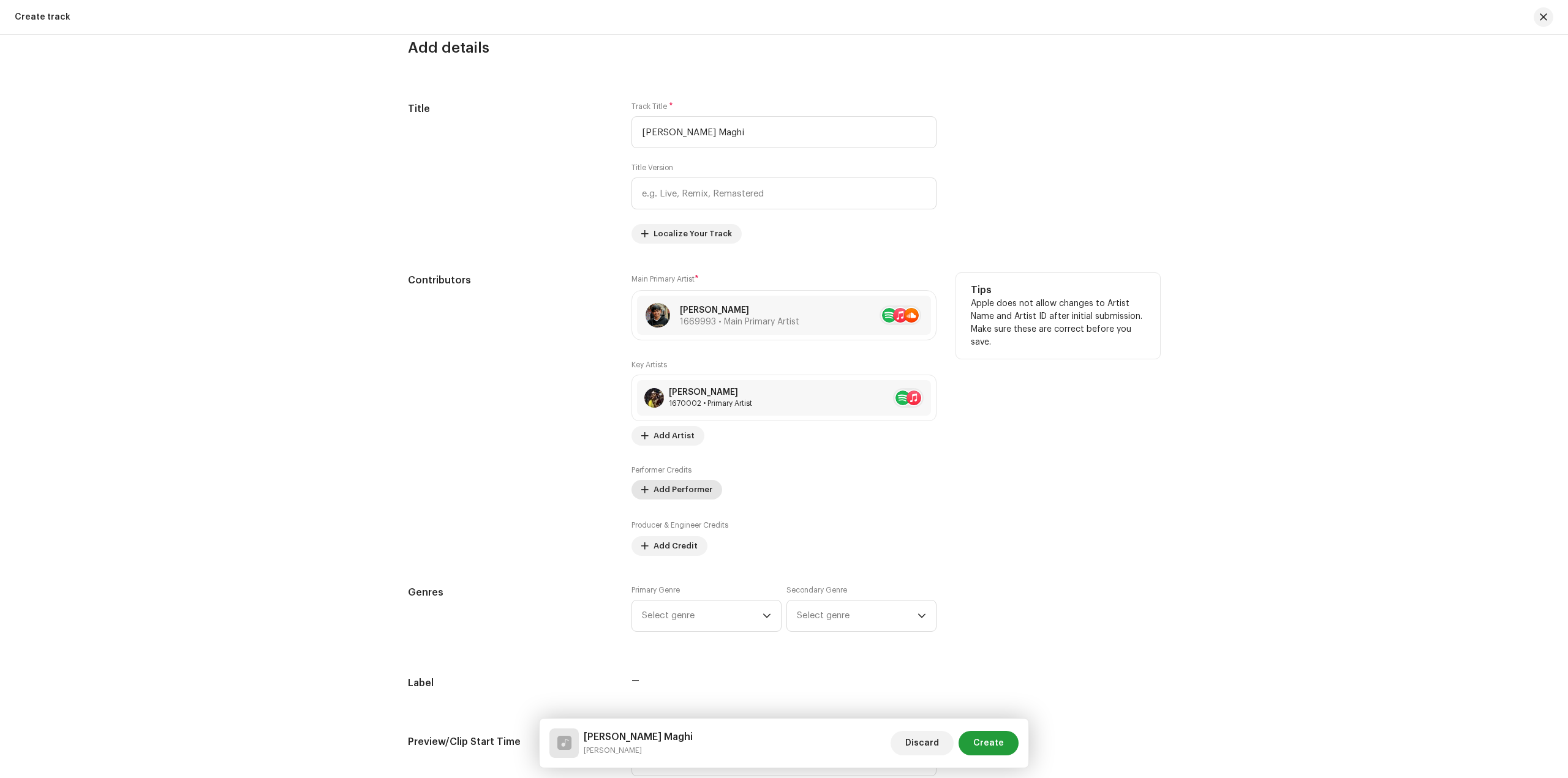
click at [683, 492] on span "Add Performer" at bounding box center [683, 490] width 59 height 25
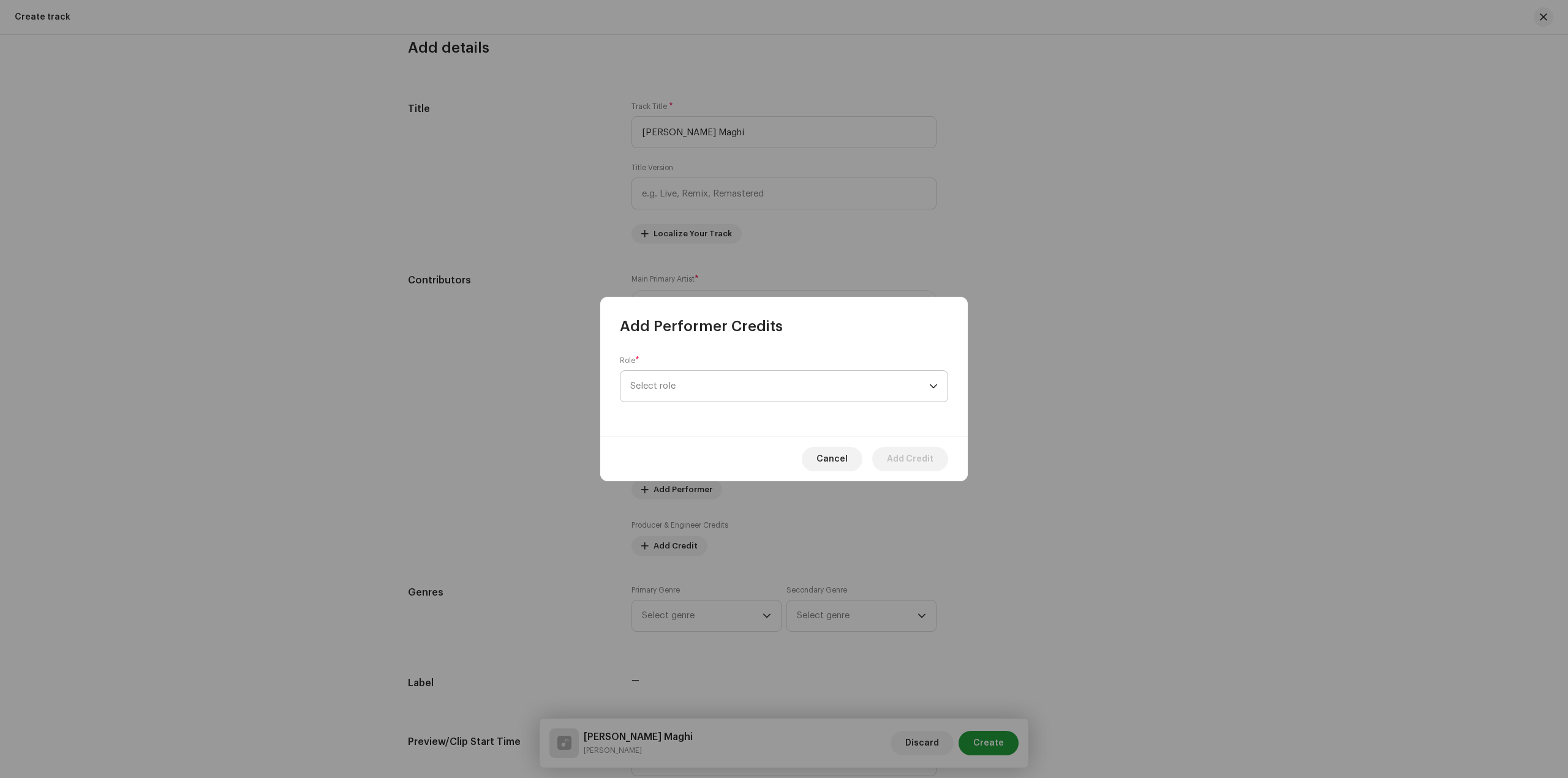
click at [780, 397] on span "Select role" at bounding box center [780, 386] width 299 height 31
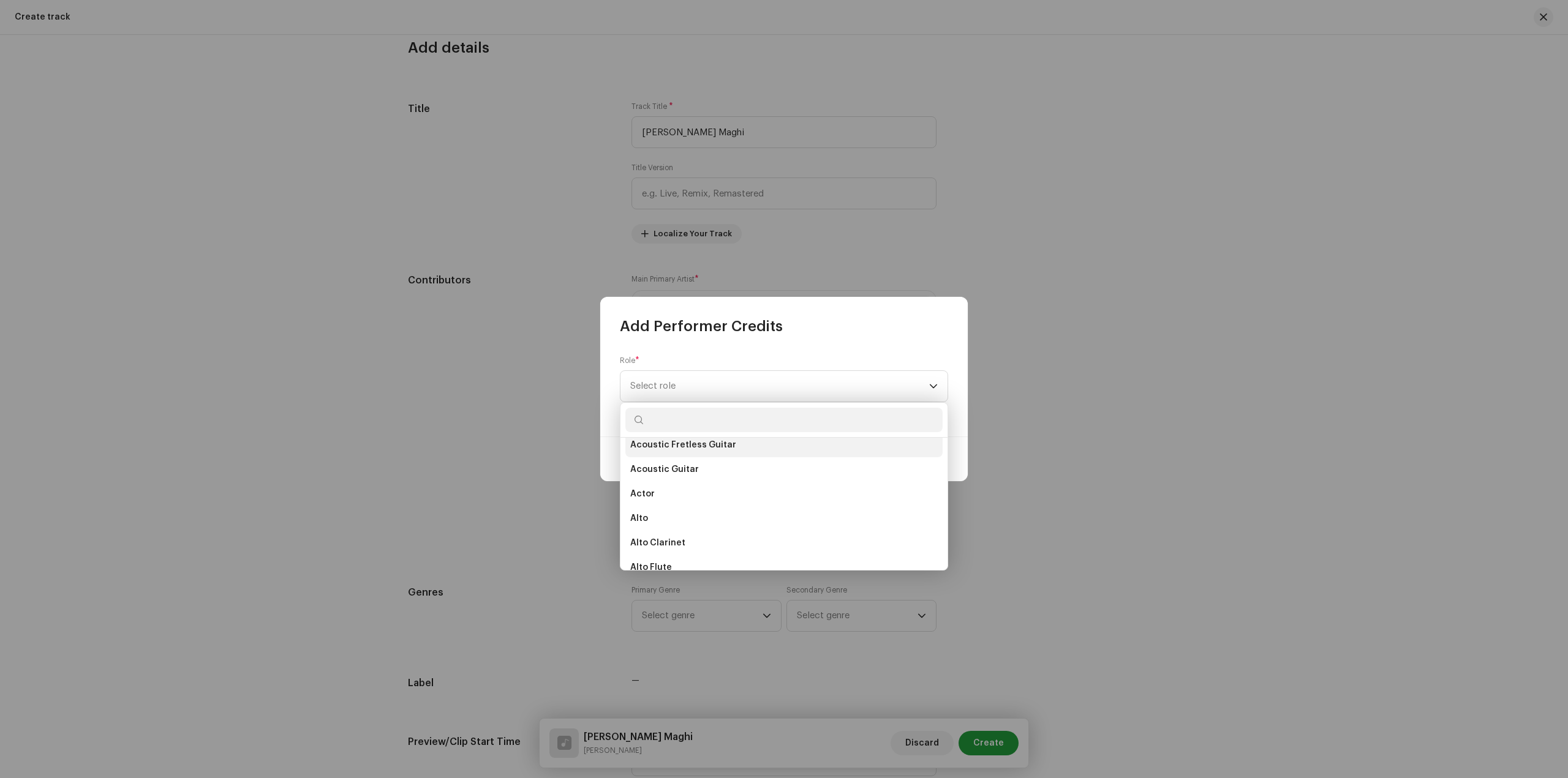
scroll to position [62, 0]
click at [721, 490] on li "Acoustic Guitar" at bounding box center [784, 492] width 317 height 25
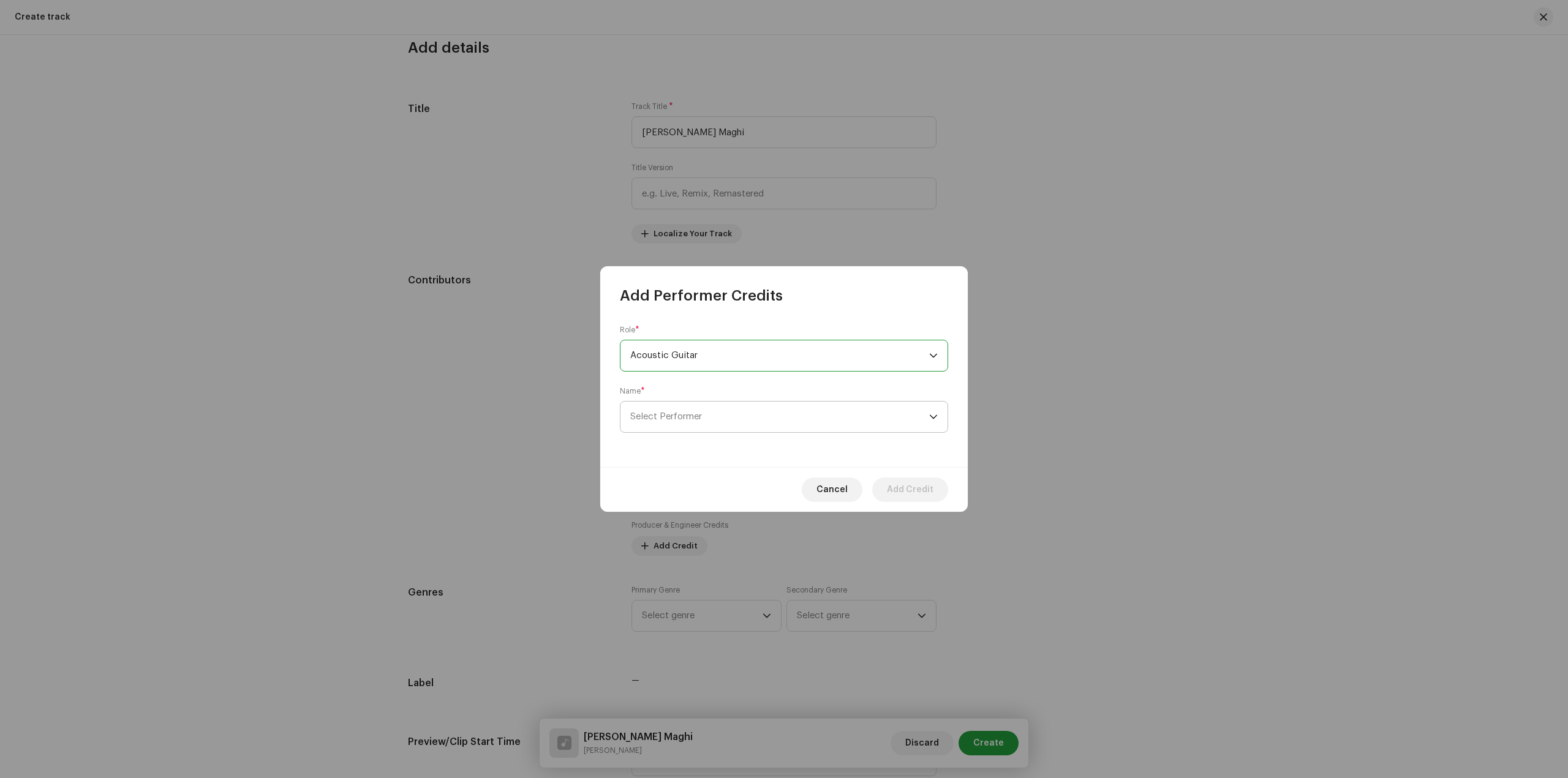
click at [740, 428] on span "Select Performer" at bounding box center [780, 416] width 299 height 31
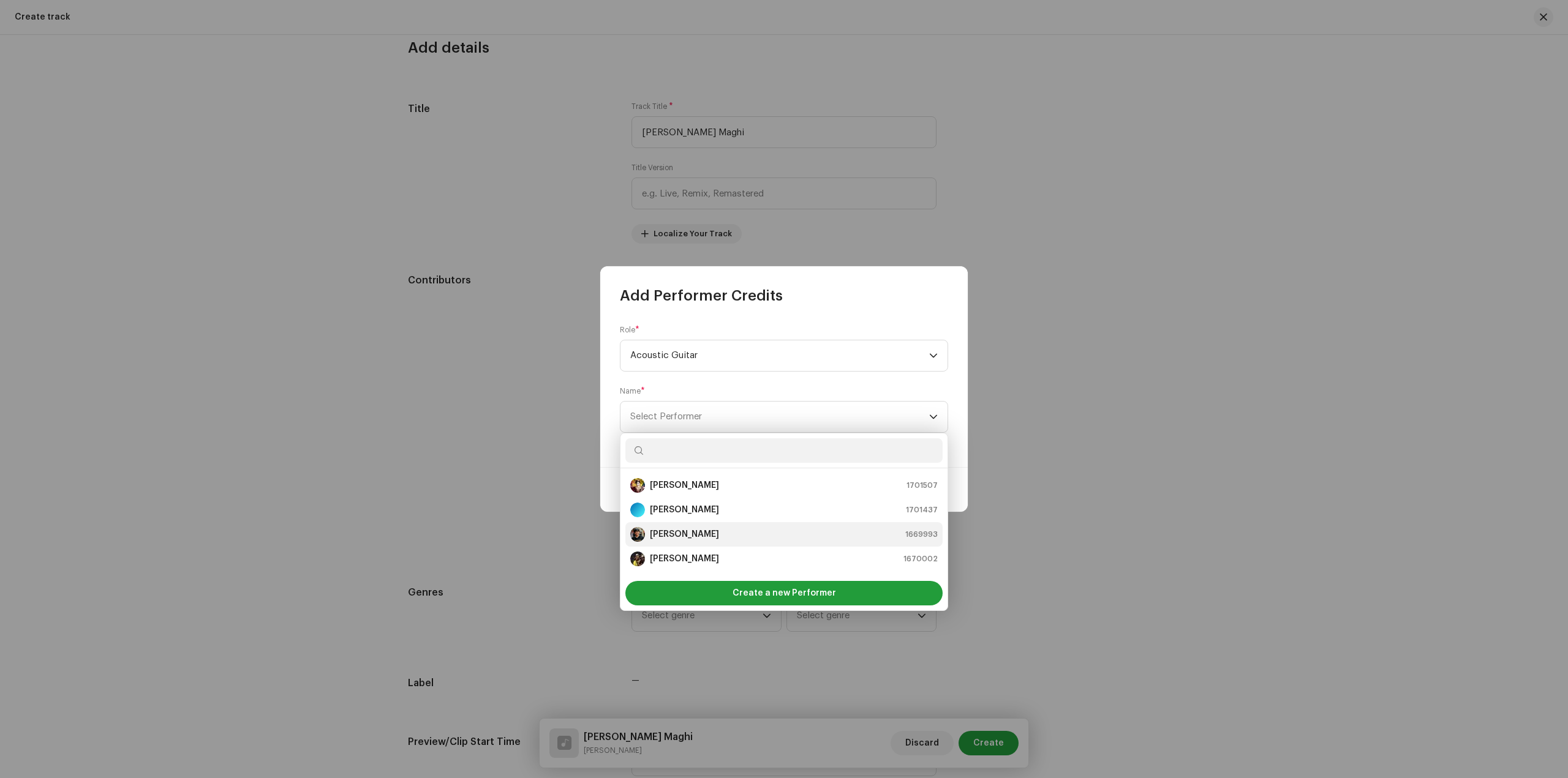
click at [725, 533] on div "Sandip Sardar 1669993" at bounding box center [784, 534] width 308 height 14
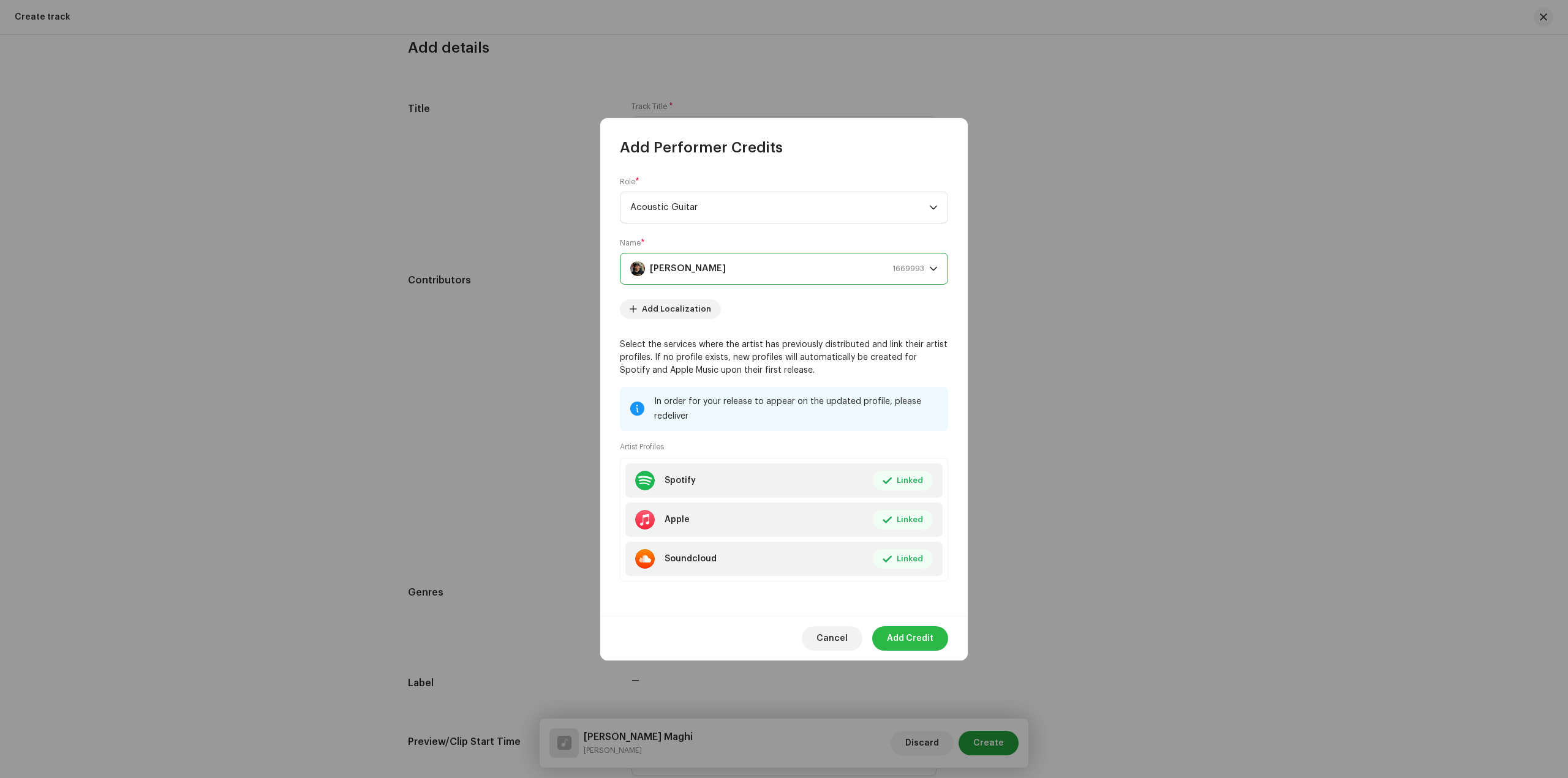
click at [914, 628] on span "Add Credit" at bounding box center [910, 639] width 46 height 25
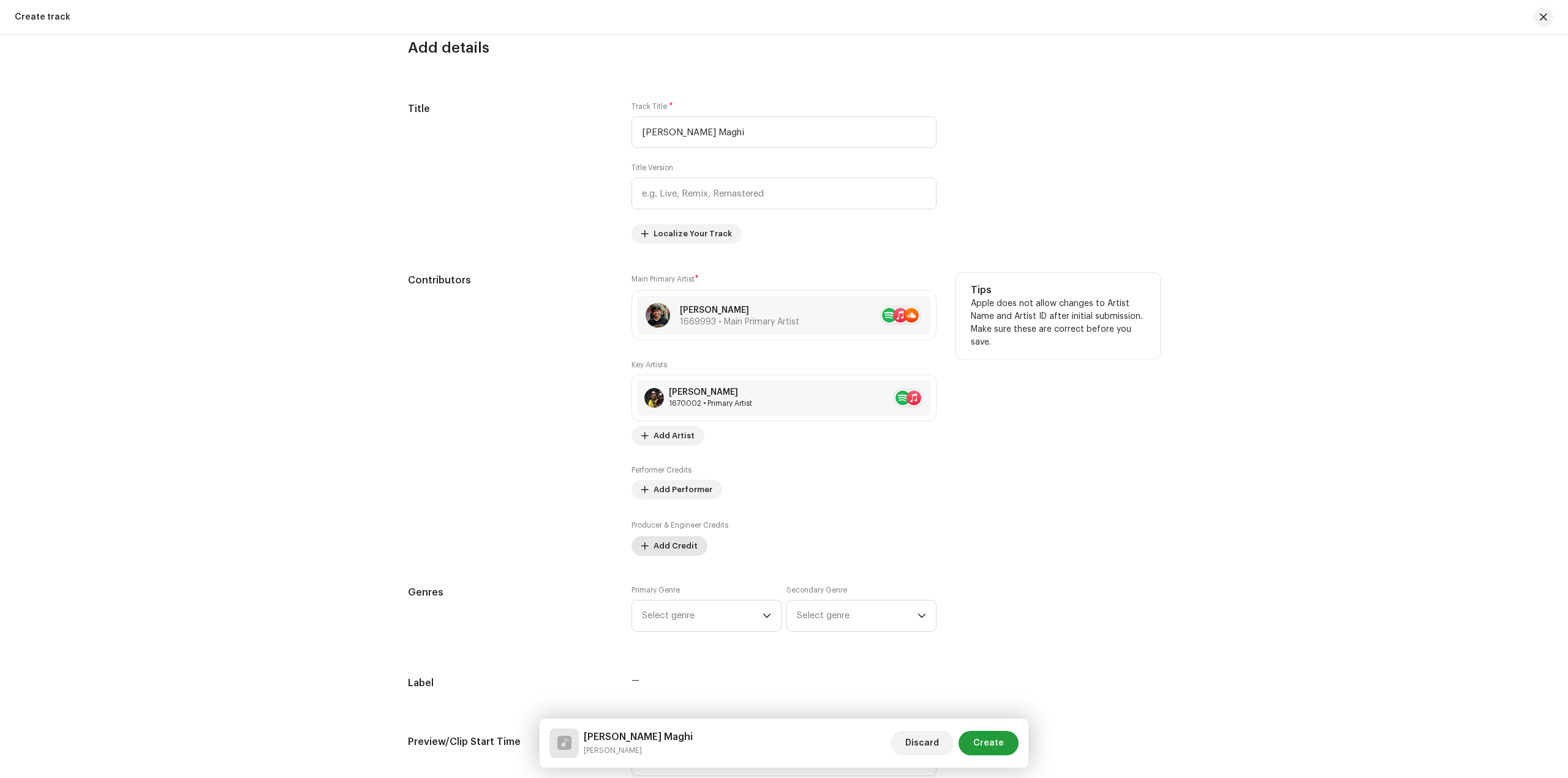
click at [663, 547] on span "Add Credit" at bounding box center [676, 546] width 44 height 25
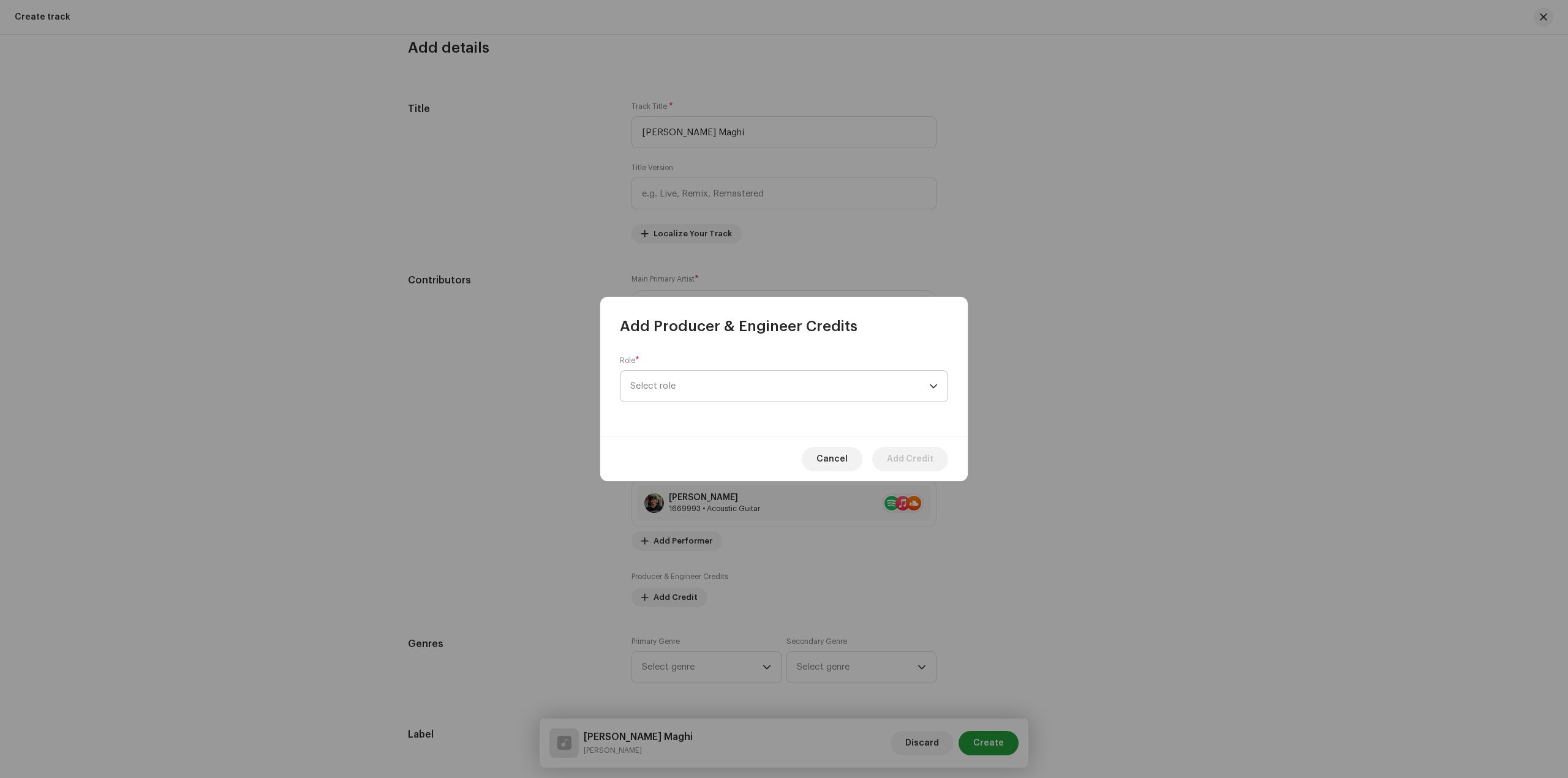
click at [771, 387] on span "Select role" at bounding box center [780, 386] width 299 height 31
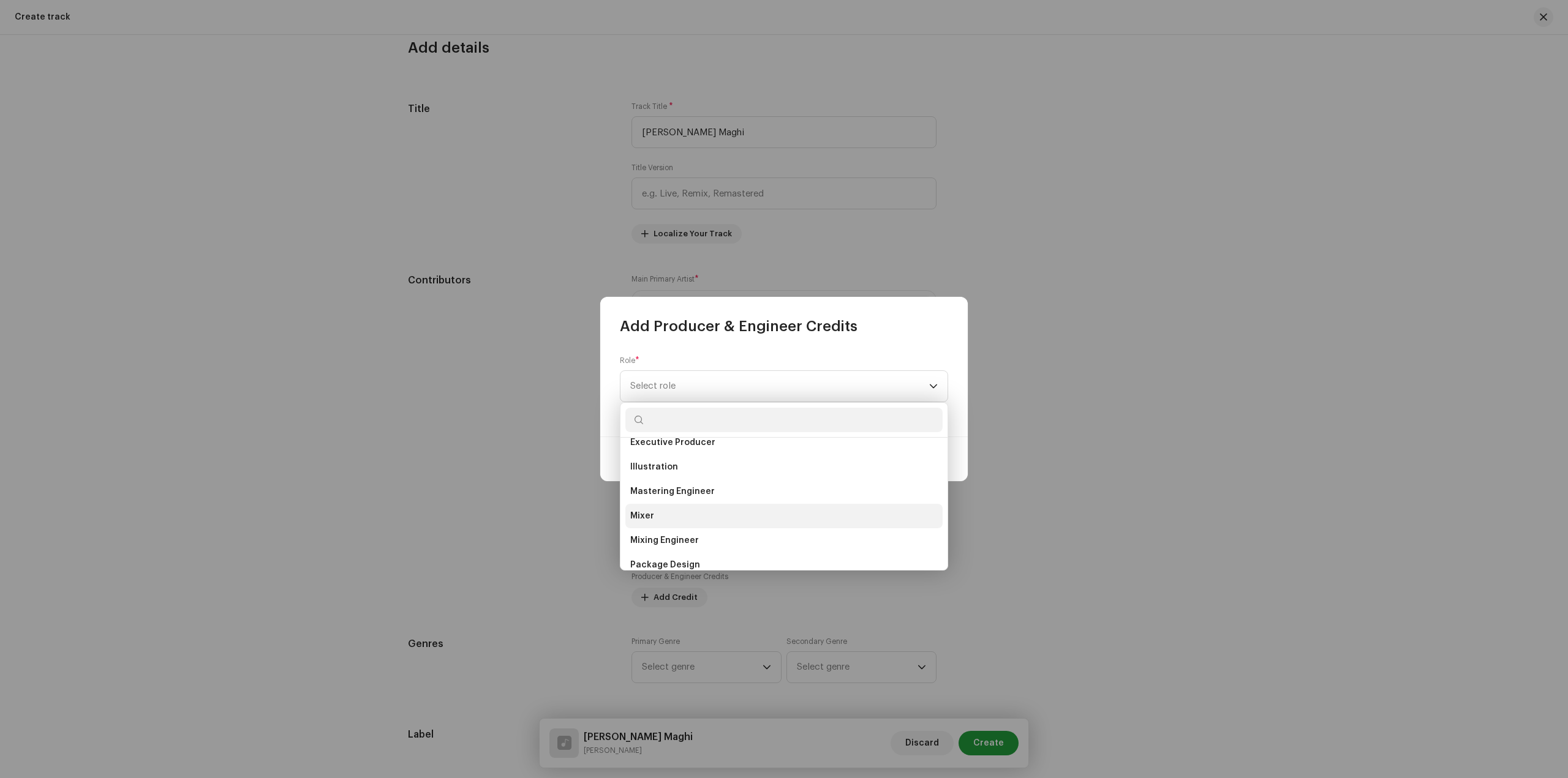
scroll to position [367, 0]
click at [704, 485] on li "Mixing Engineer" at bounding box center [784, 479] width 317 height 25
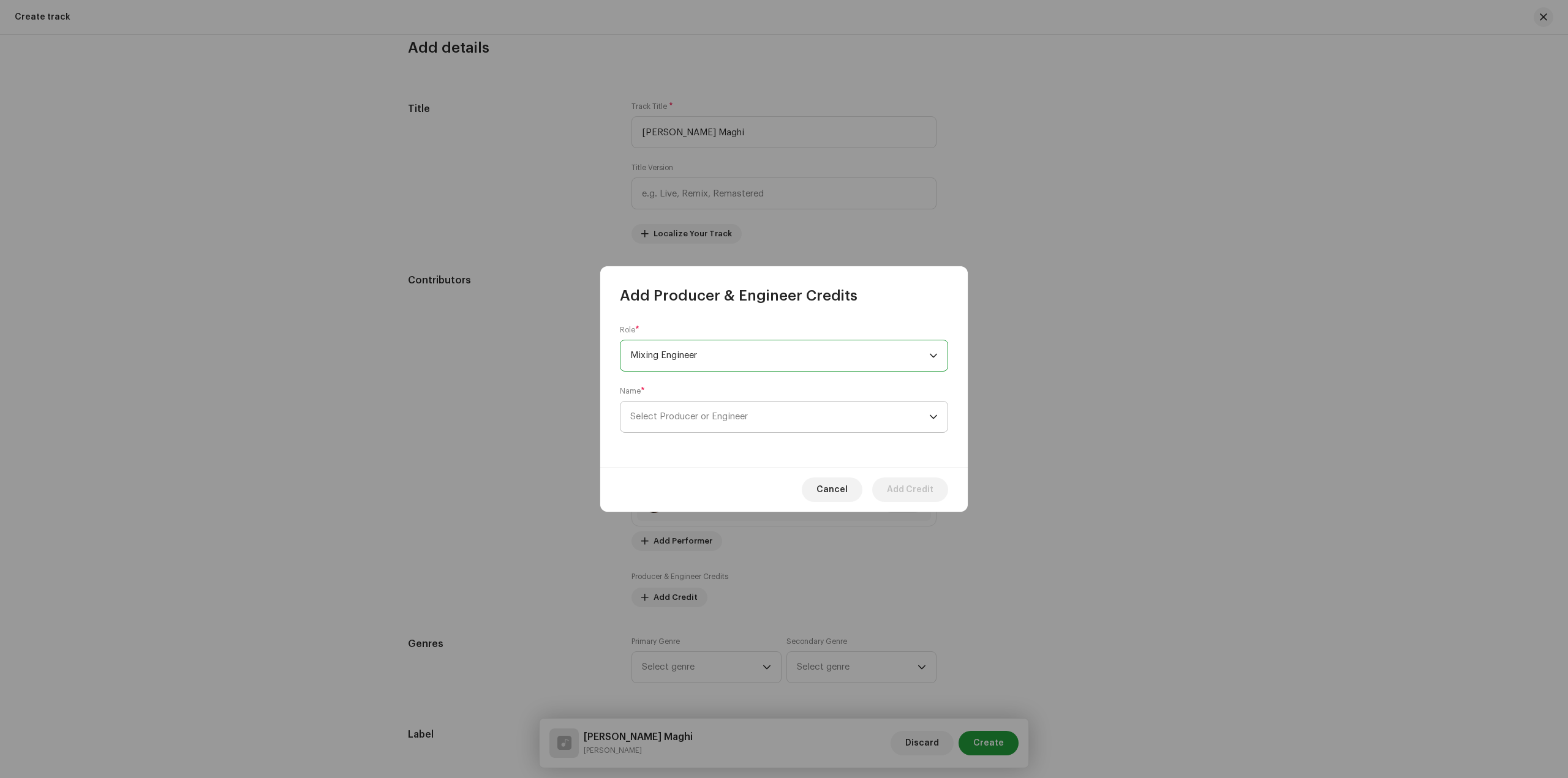
click at [713, 418] on span "Select Producer or Engineer" at bounding box center [689, 416] width 118 height 9
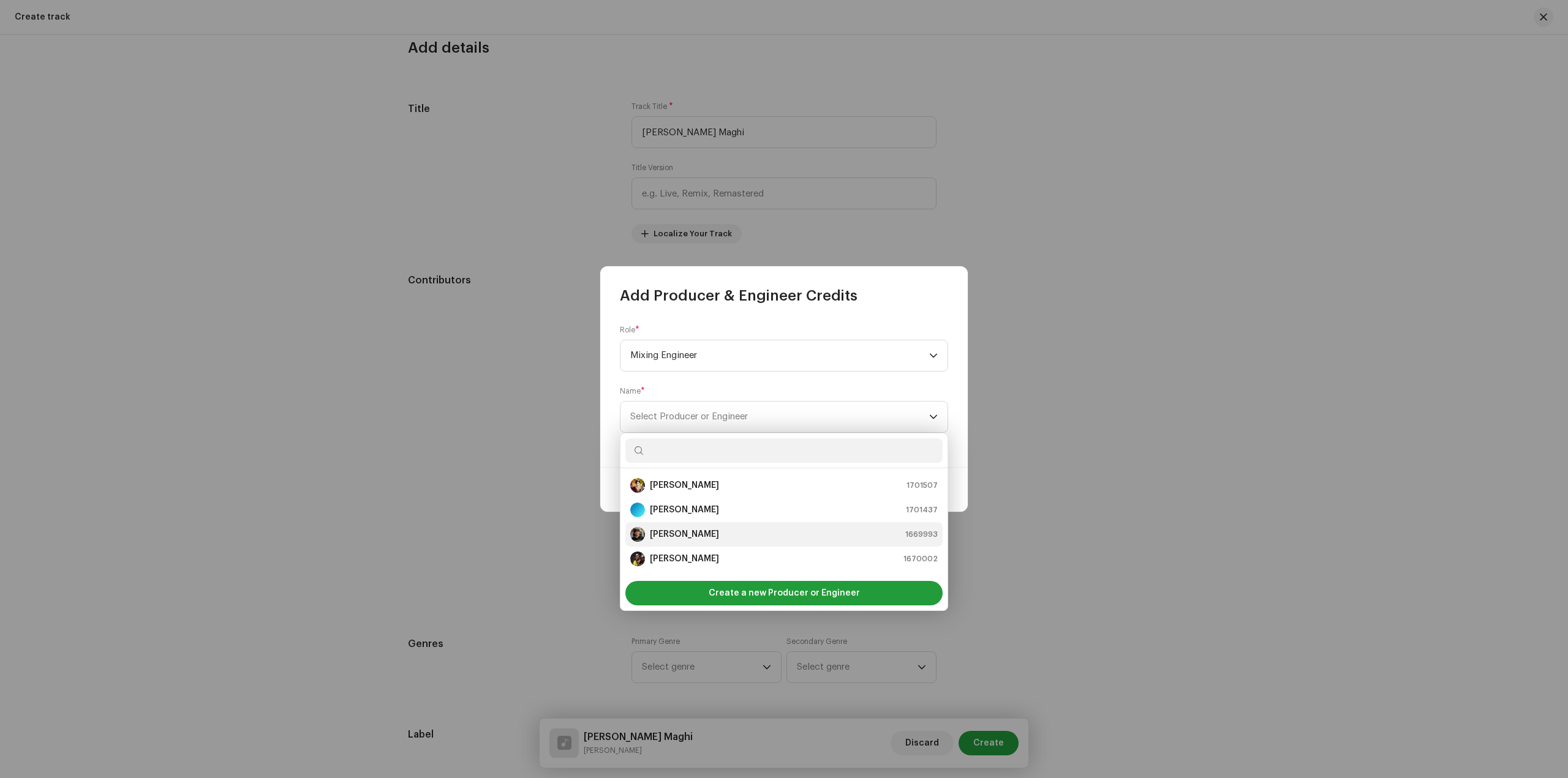
click at [723, 529] on div "Sandip Sardar 1669993" at bounding box center [784, 534] width 308 height 14
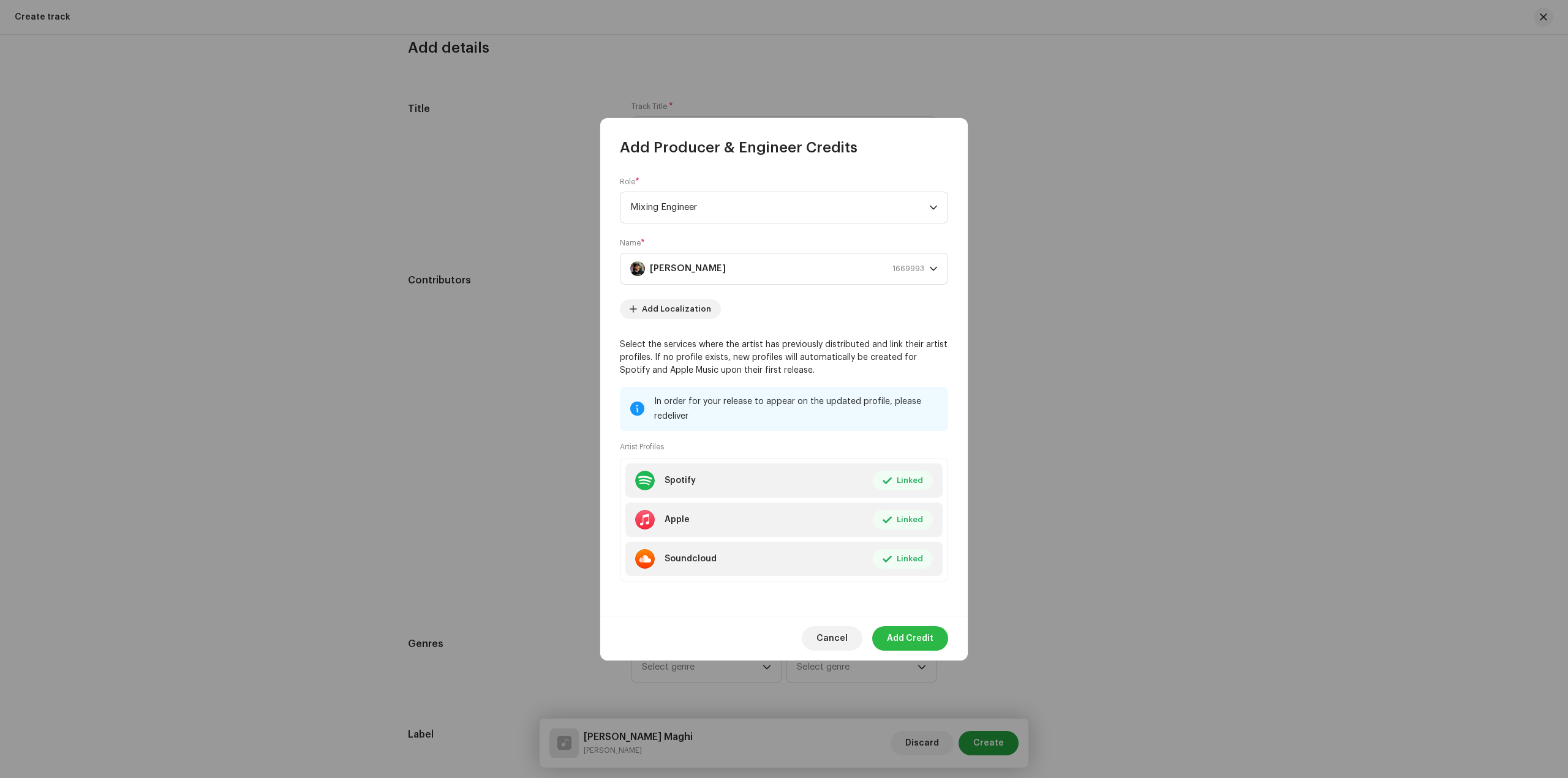
click at [915, 647] on span "Add Credit" at bounding box center [910, 639] width 46 height 25
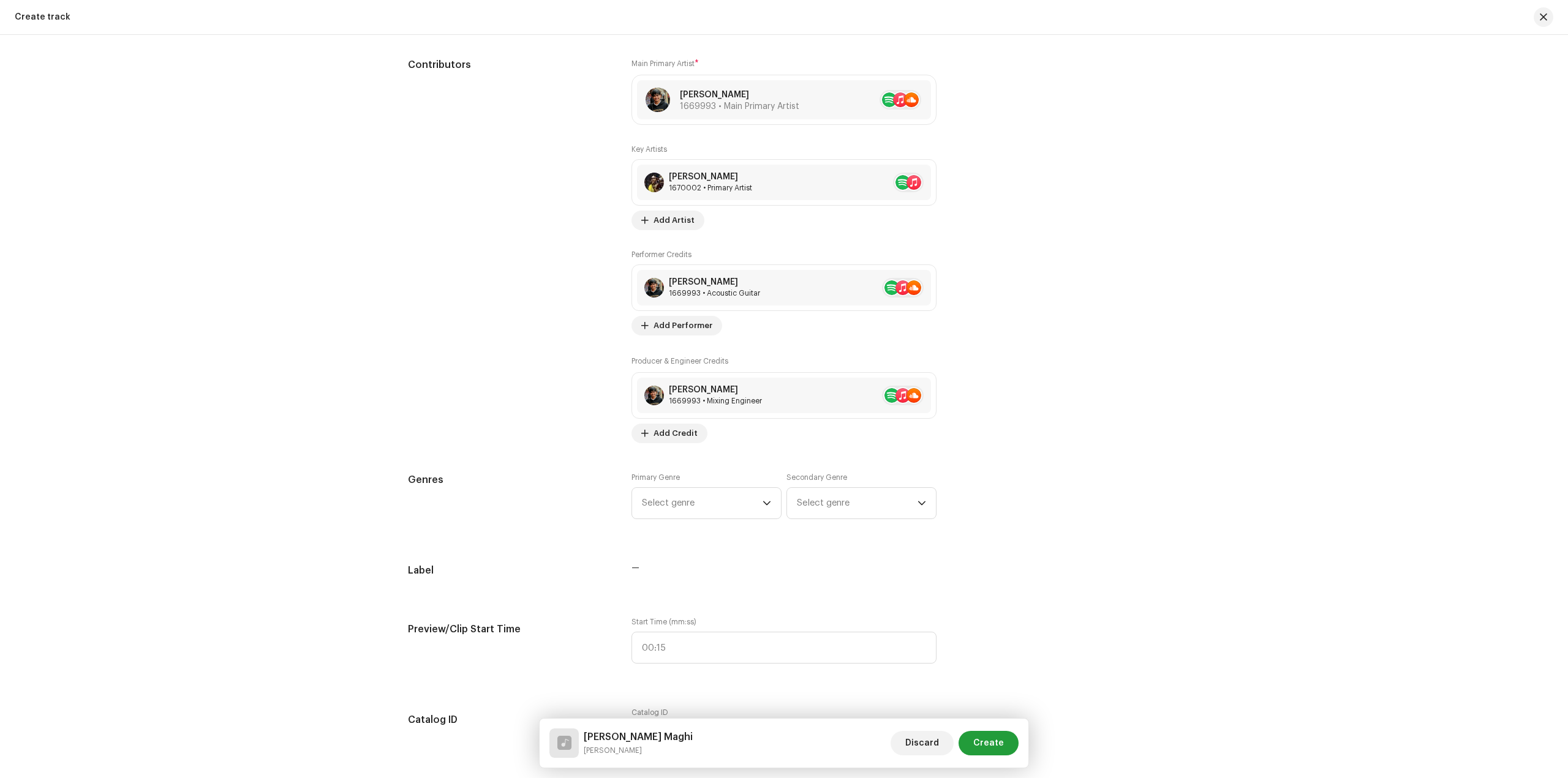
scroll to position [857, 0]
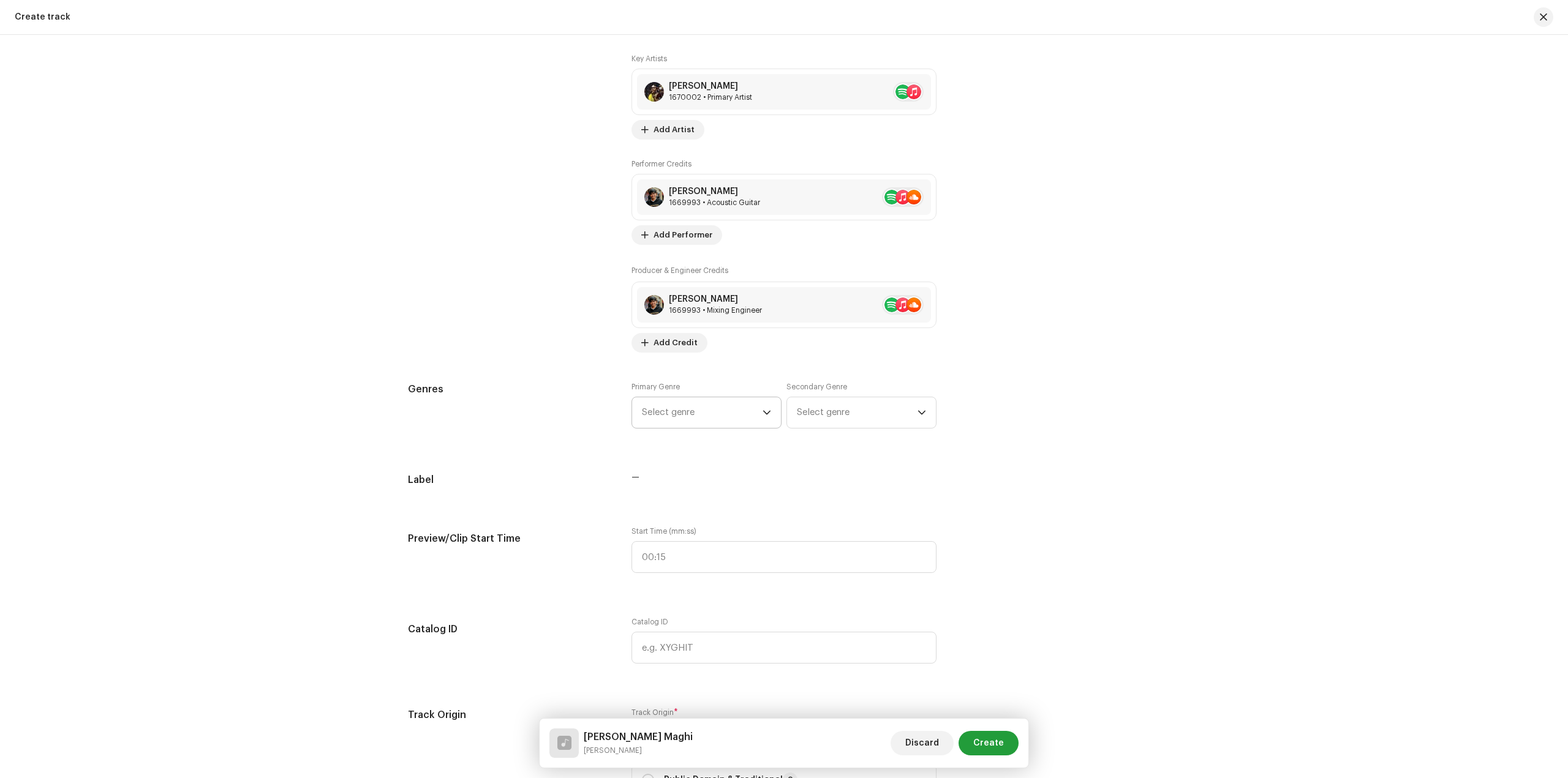
click at [707, 414] on span "Select genre" at bounding box center [702, 412] width 120 height 31
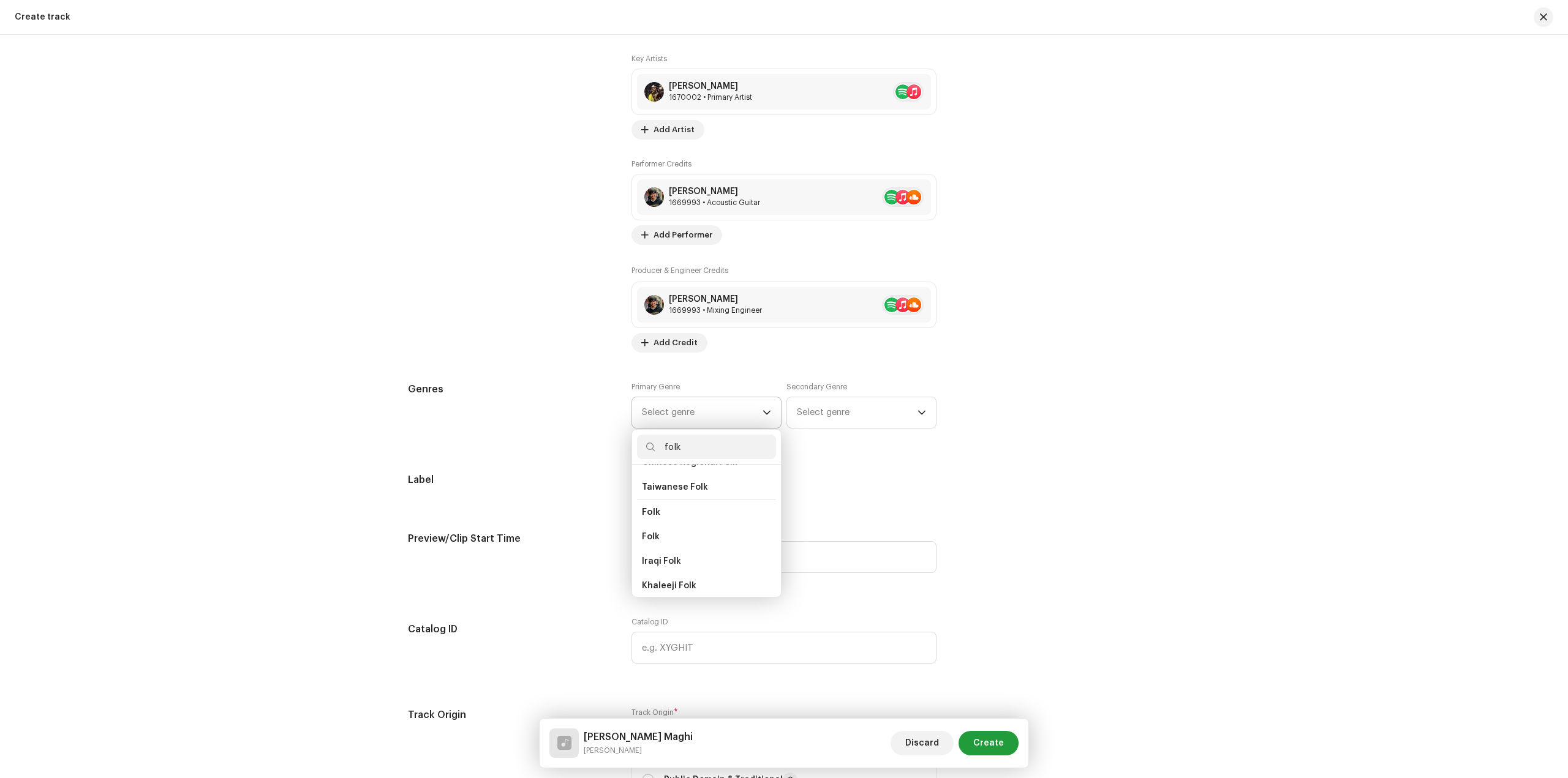
scroll to position [122, 0]
type input "folk"
click at [654, 507] on span "Folk" at bounding box center [651, 507] width 18 height 12
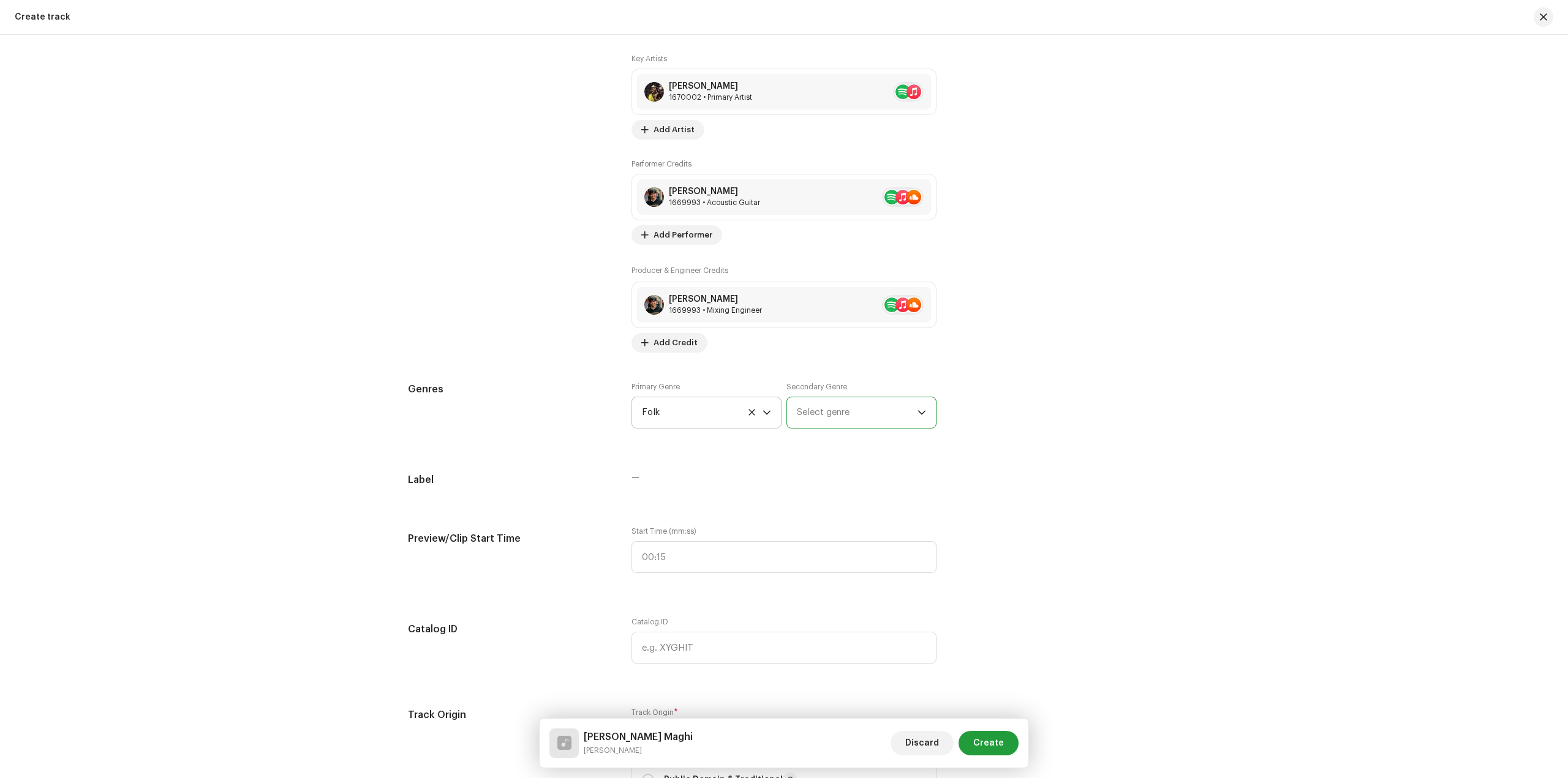
click at [859, 418] on span "Select genre" at bounding box center [857, 412] width 120 height 31
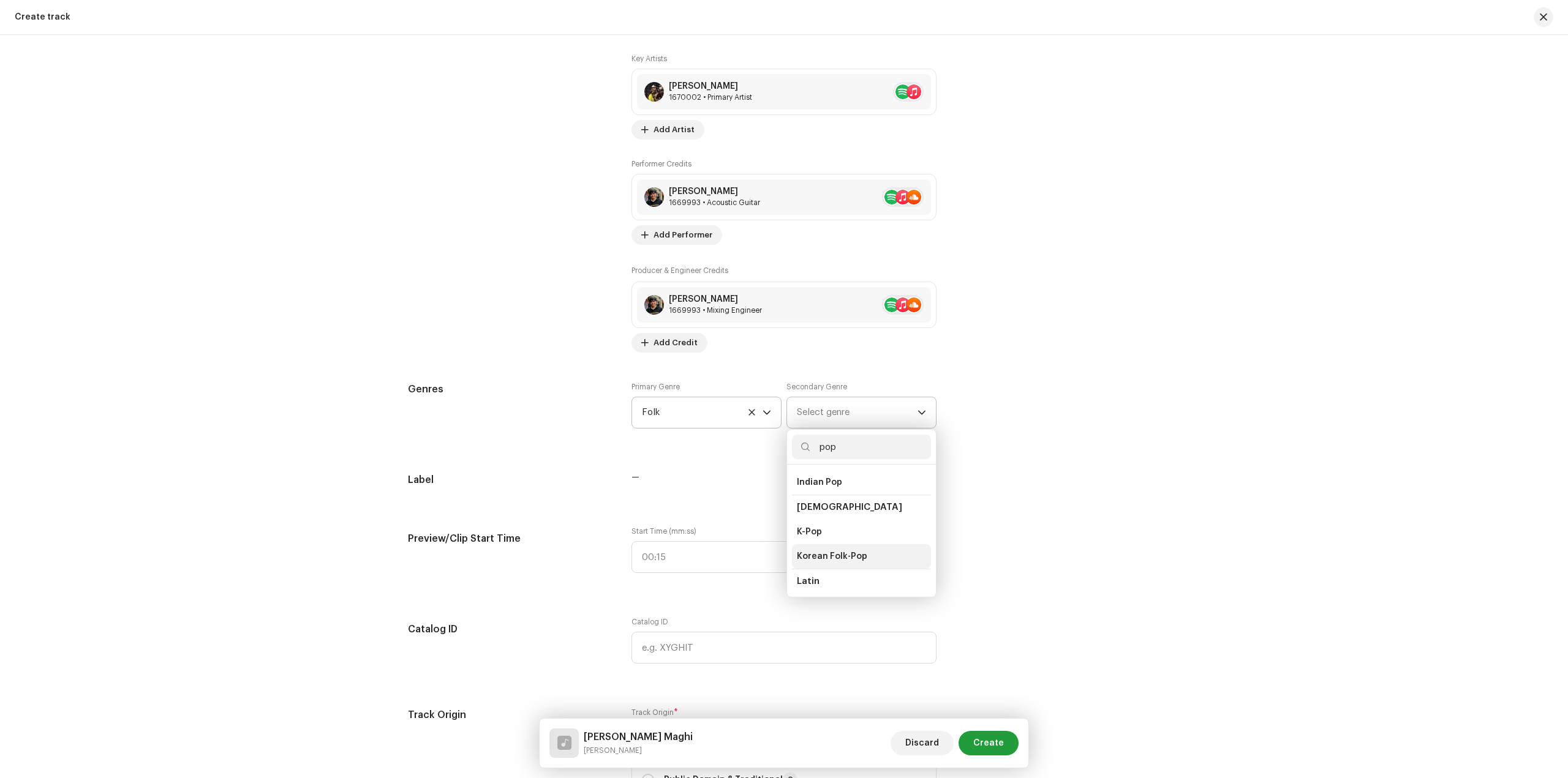
scroll to position [367, 0]
type input "pop"
click at [814, 582] on li "Pop" at bounding box center [861, 595] width 139 height 25
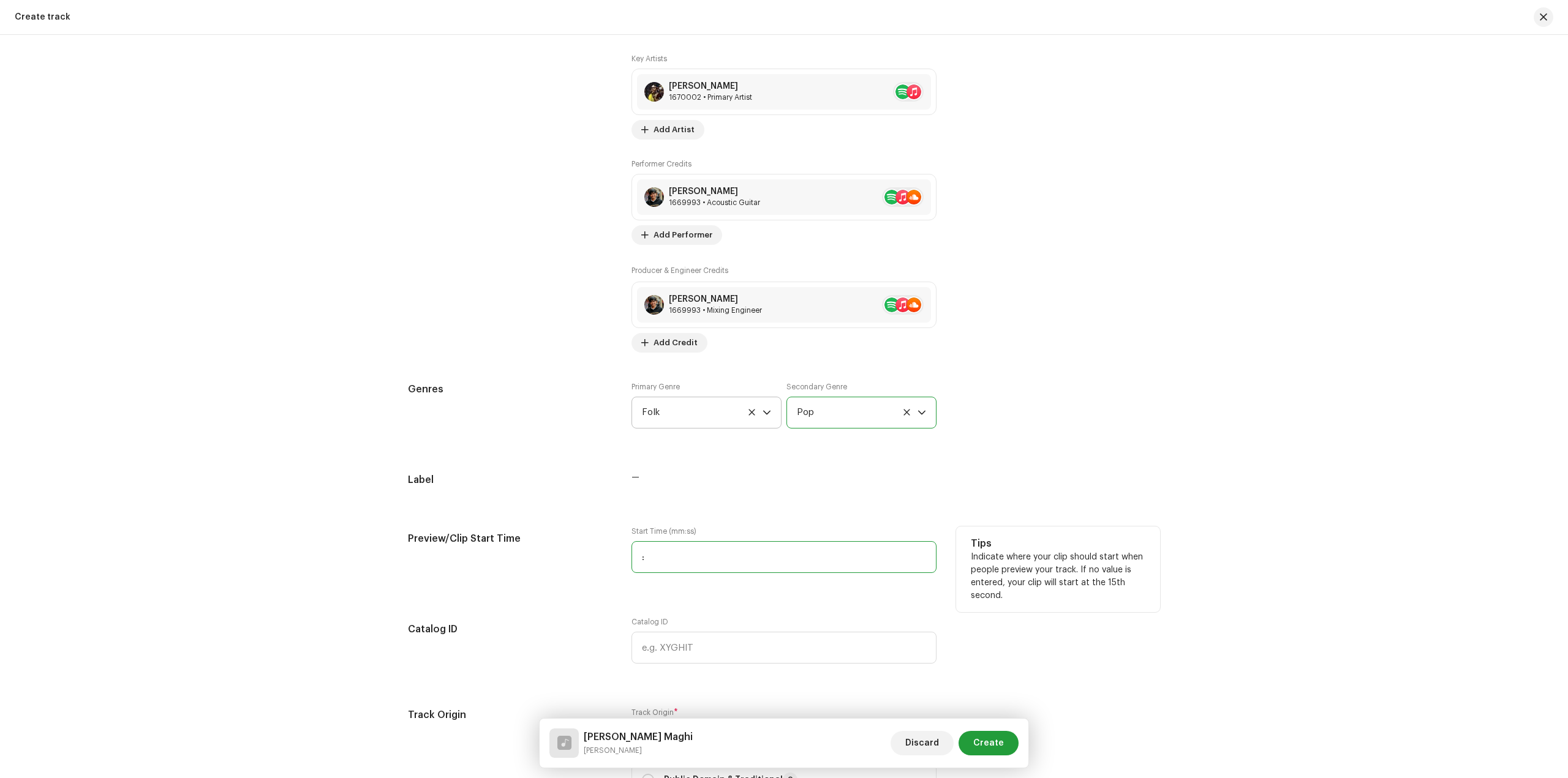
click at [702, 559] on input ":" at bounding box center [784, 557] width 305 height 32
type input "00:36"
click at [697, 652] on input "text" at bounding box center [784, 647] width 305 height 32
paste input "LR-2509701"
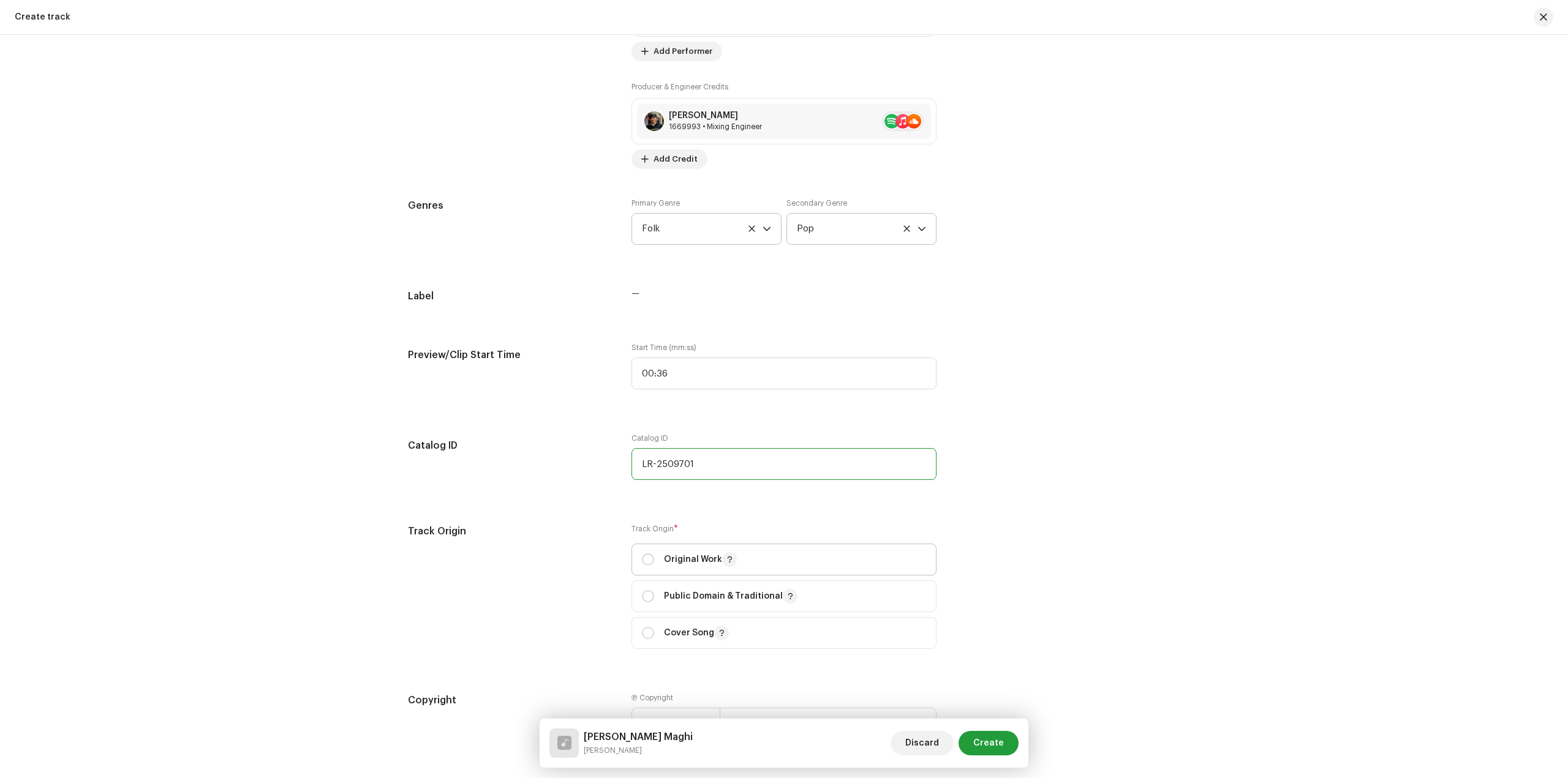
type input "LR-2509701"
click at [659, 563] on div "Original Work" at bounding box center [689, 559] width 95 height 14
radio input "true"
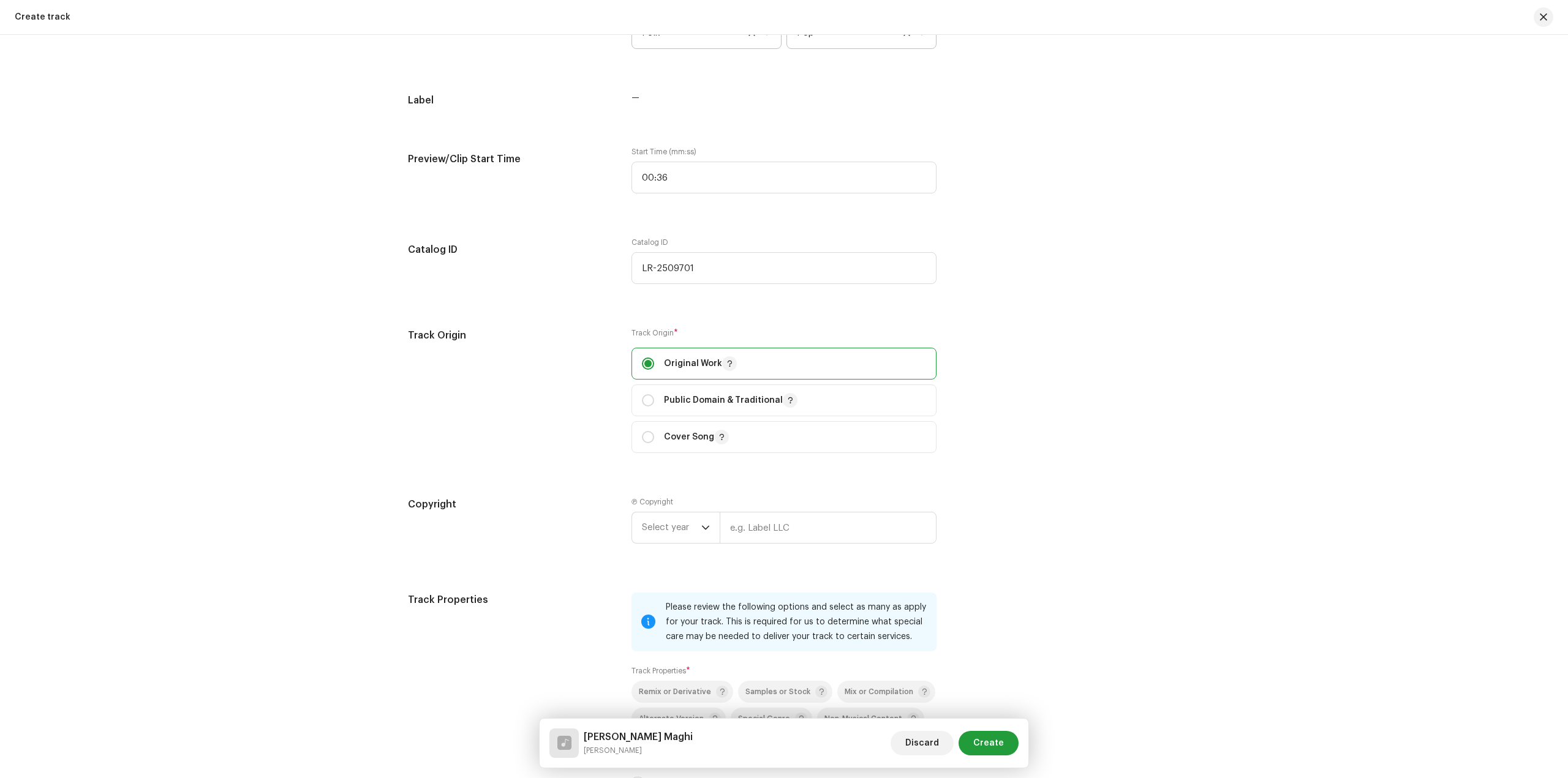
scroll to position [1286, 0]
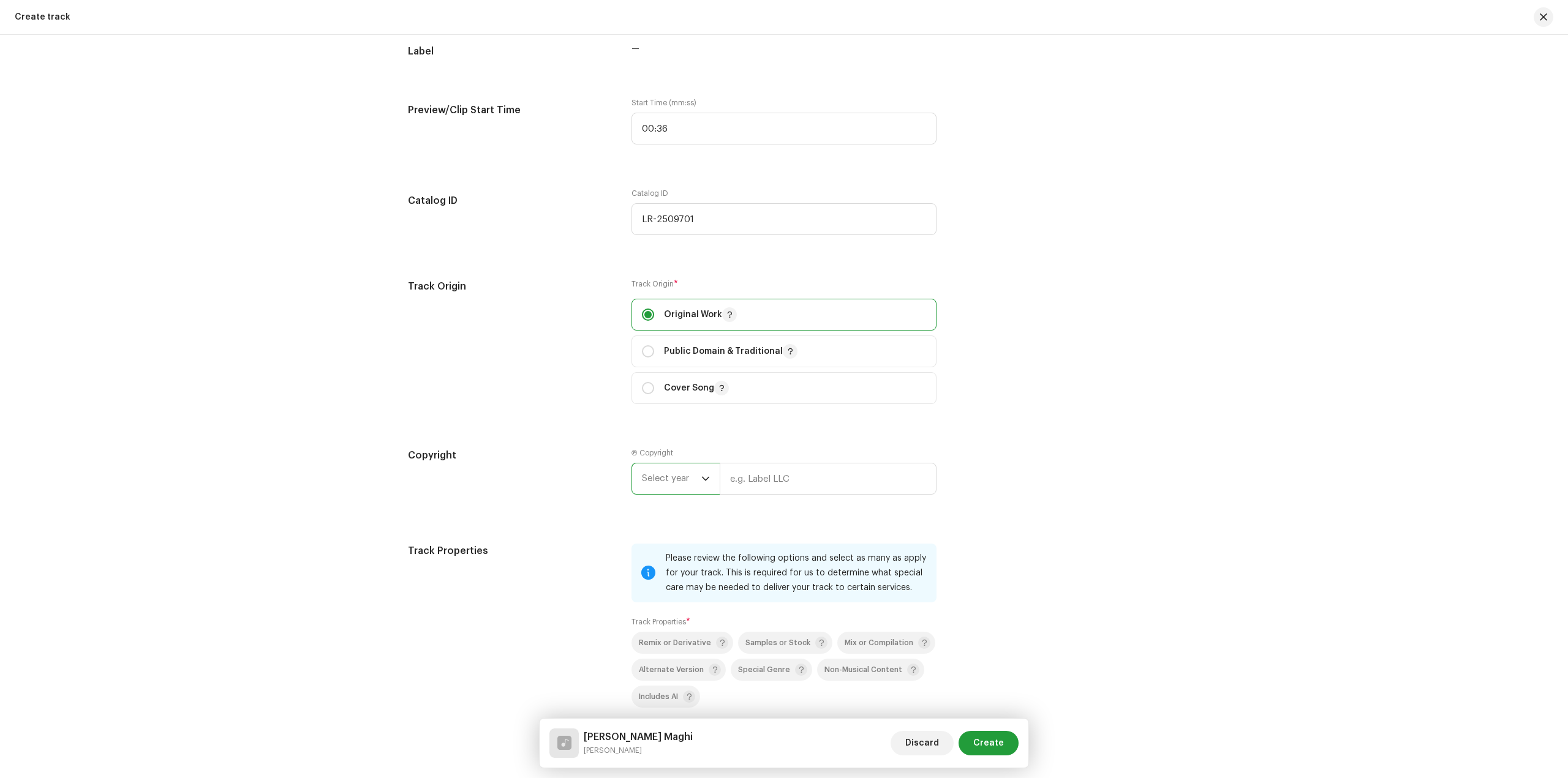
click at [679, 479] on span "Select year" at bounding box center [672, 479] width 59 height 31
click at [674, 612] on li "2023" at bounding box center [680, 621] width 87 height 25
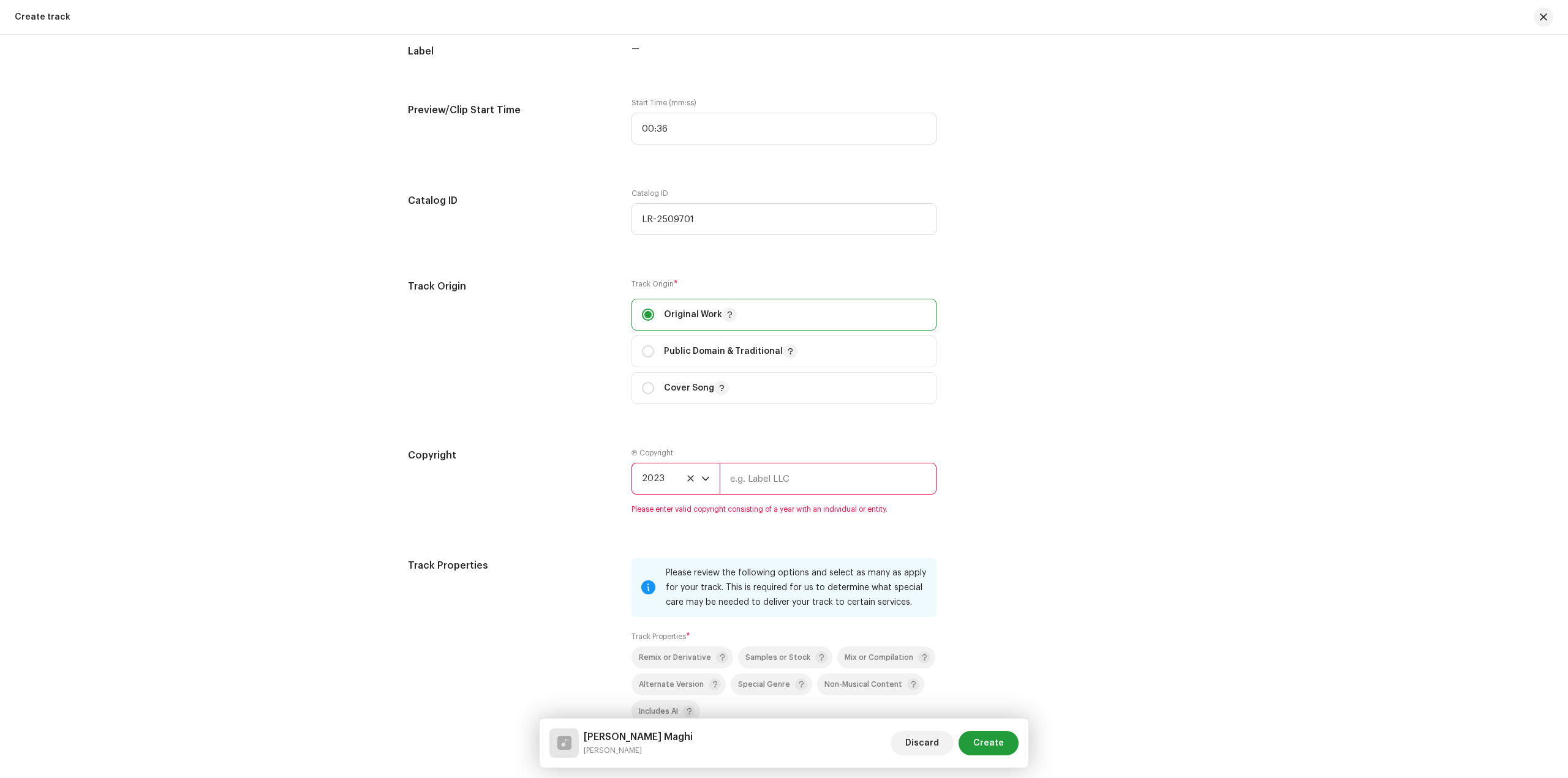
click at [771, 471] on input "text" at bounding box center [827, 479] width 217 height 32
type input "[PERSON_NAME]"
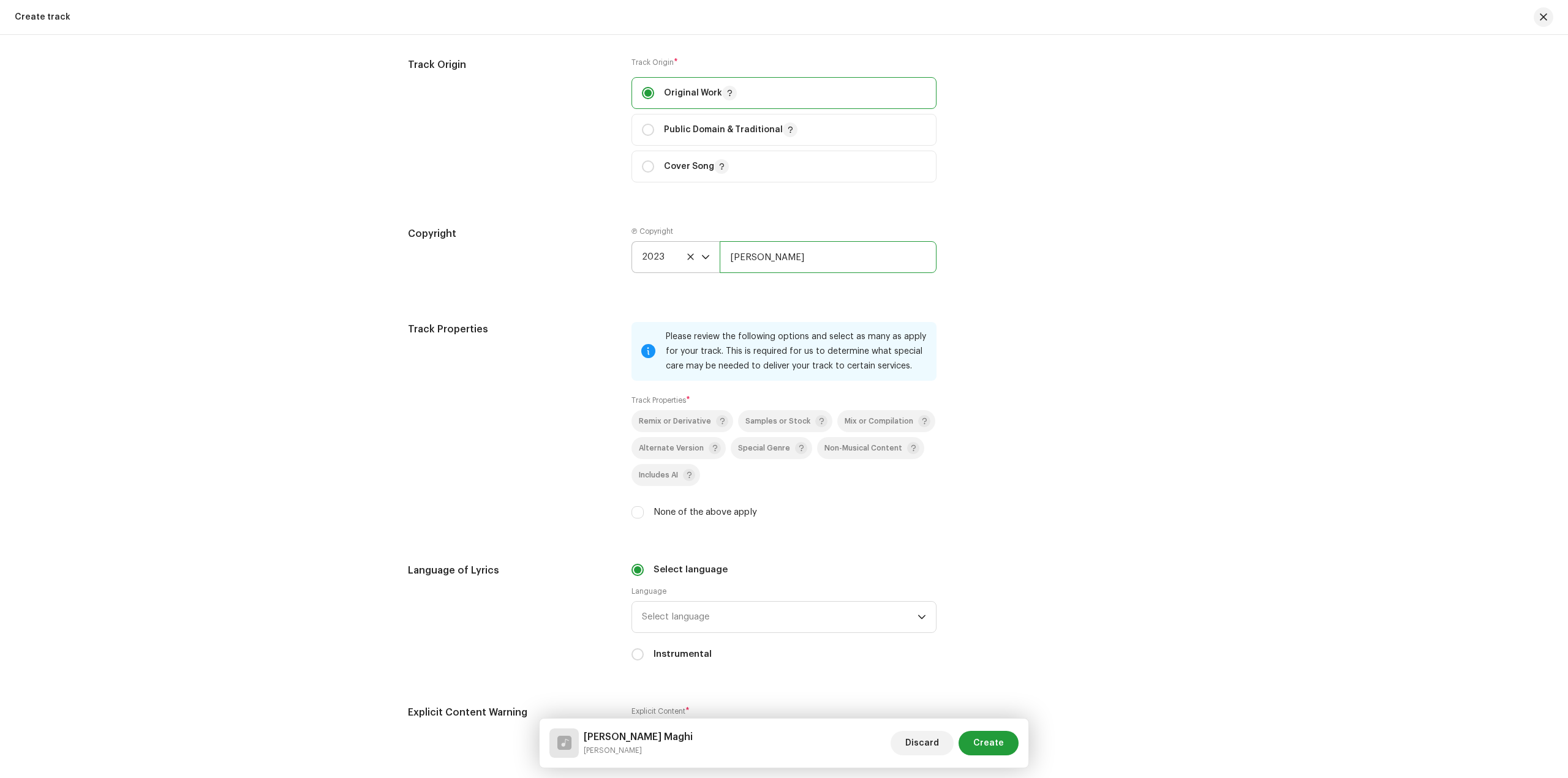
scroll to position [1531, 0]
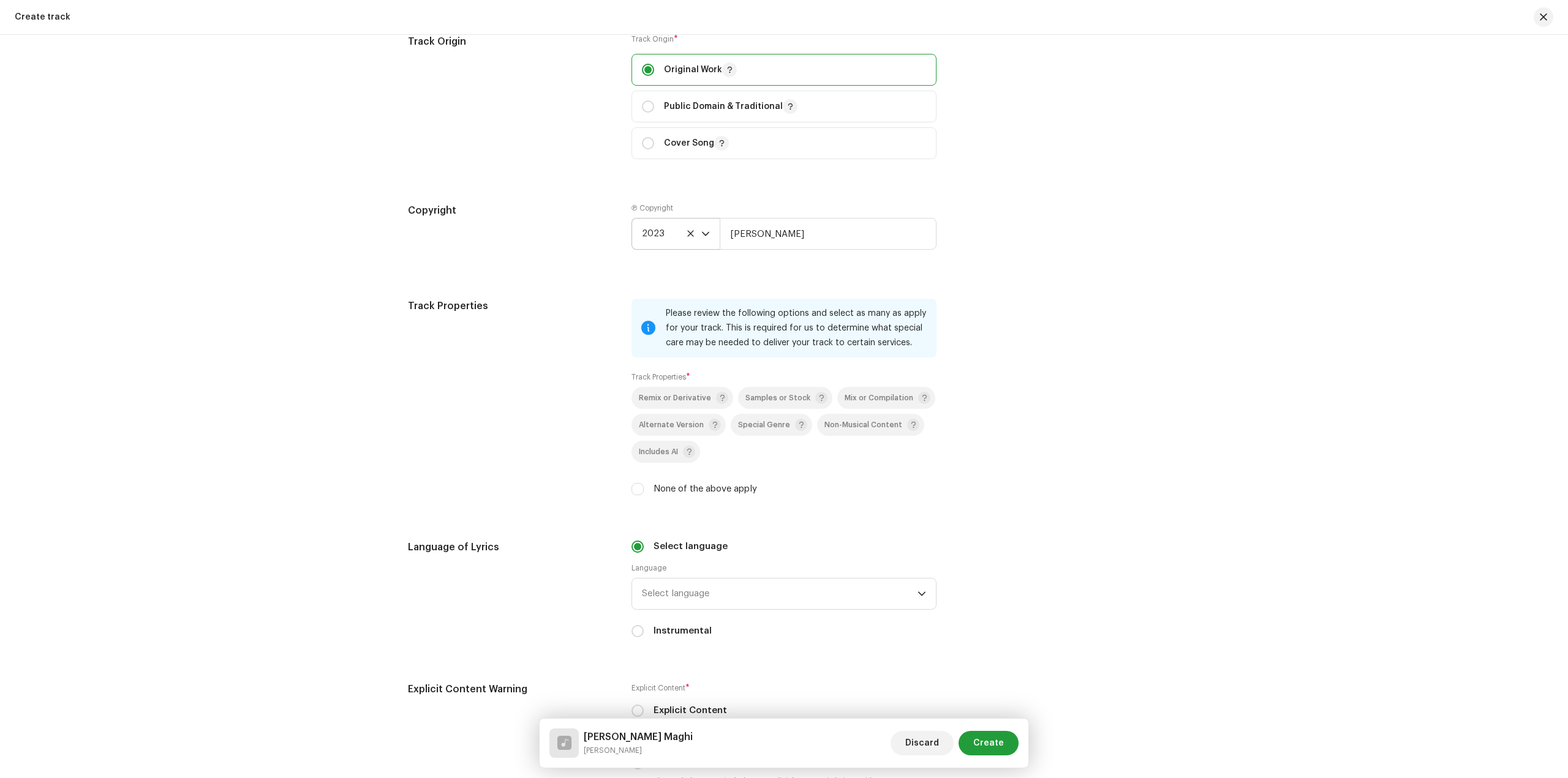
click at [673, 492] on label "None of the above apply" at bounding box center [705, 489] width 103 height 14
click at [643, 492] on input "None of the above apply" at bounding box center [637, 489] width 12 height 12
checkbox input "true"
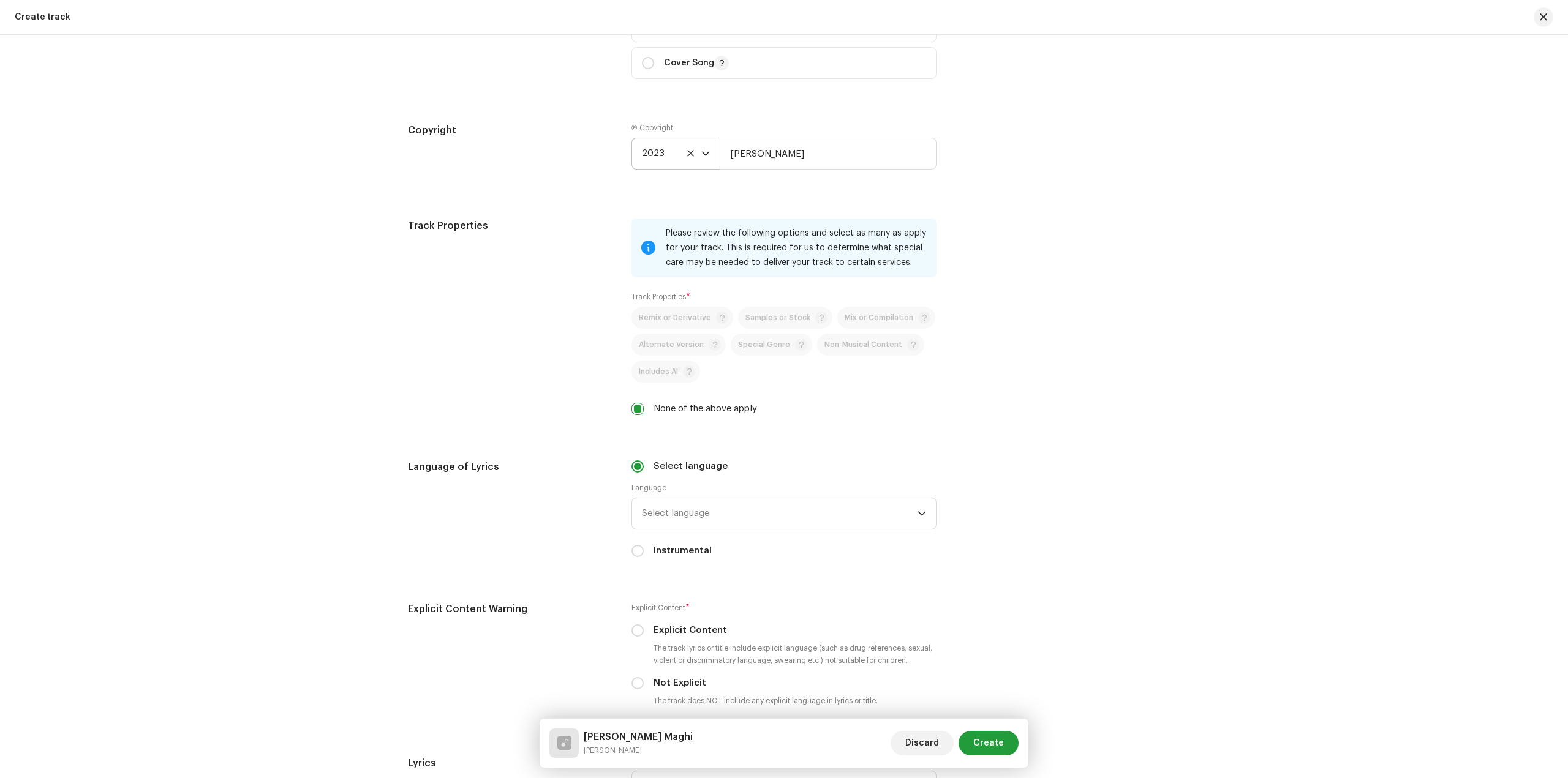
scroll to position [1715, 0]
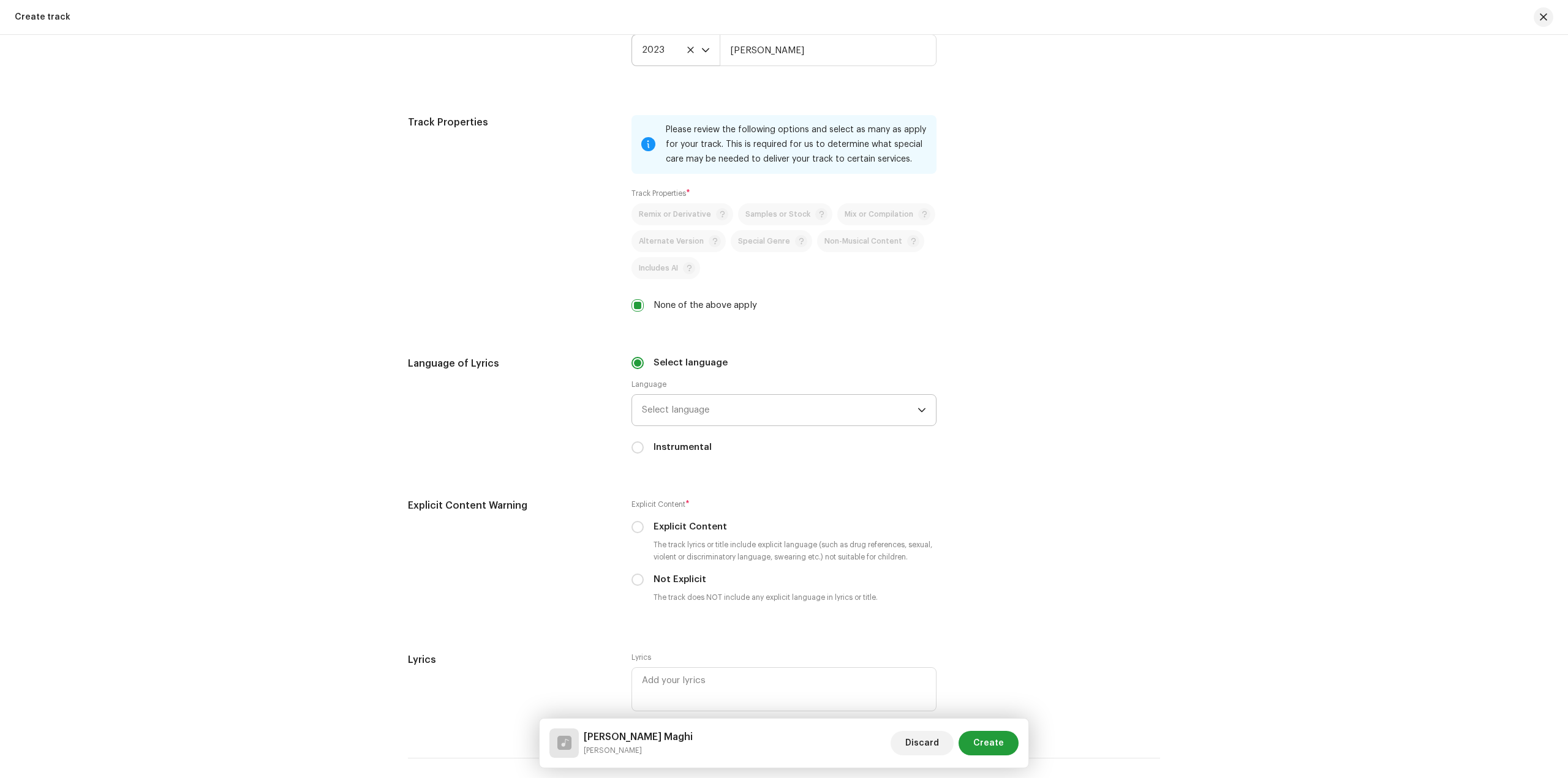
click at [749, 407] on span "Select language" at bounding box center [780, 410] width 276 height 31
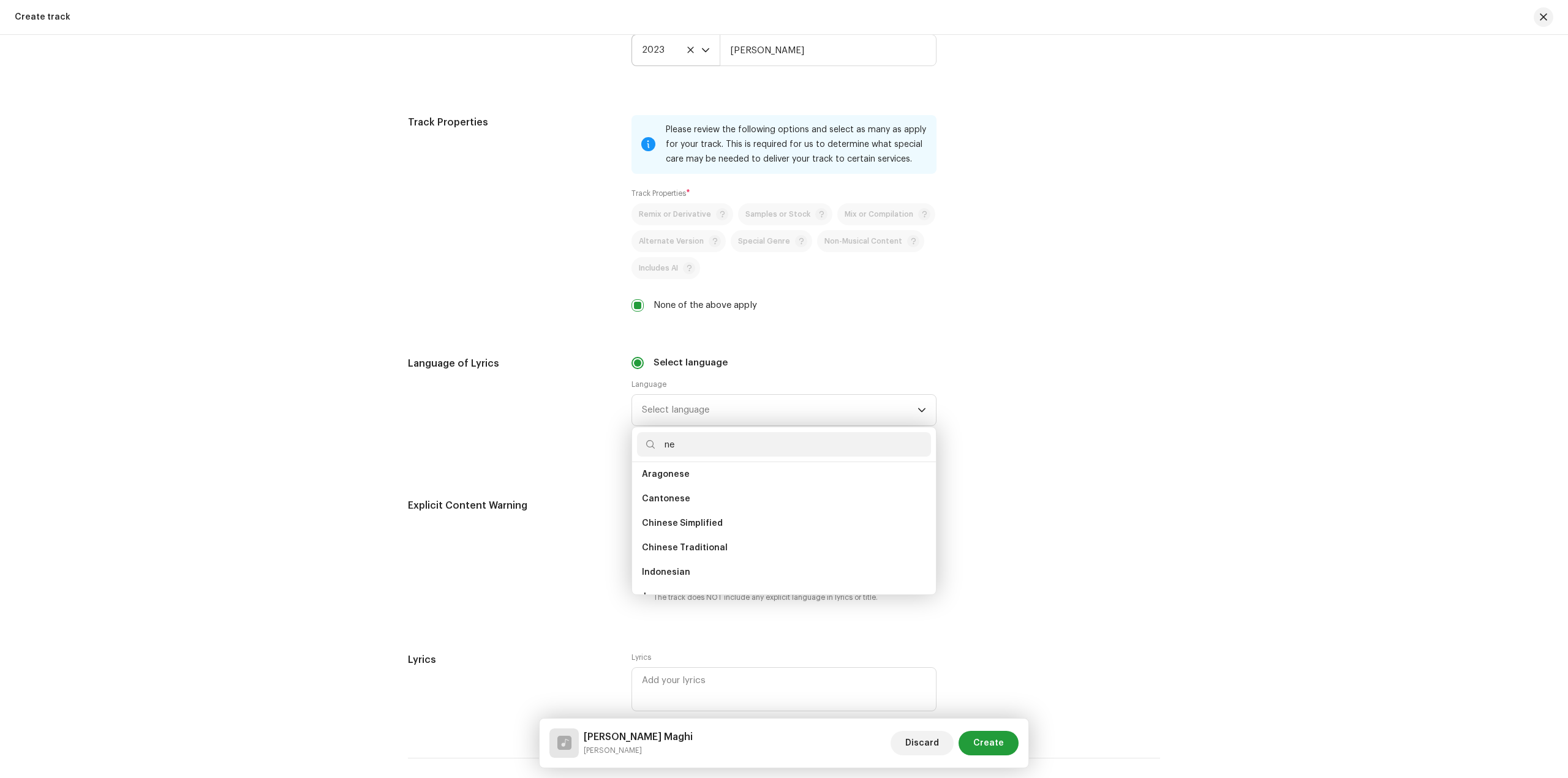
scroll to position [0, 0]
type input "nep"
drag, startPoint x: 738, startPoint y: 474, endPoint x: 739, endPoint y: 488, distance: 14.0
click at [738, 475] on li "Nepali" at bounding box center [784, 479] width 294 height 25
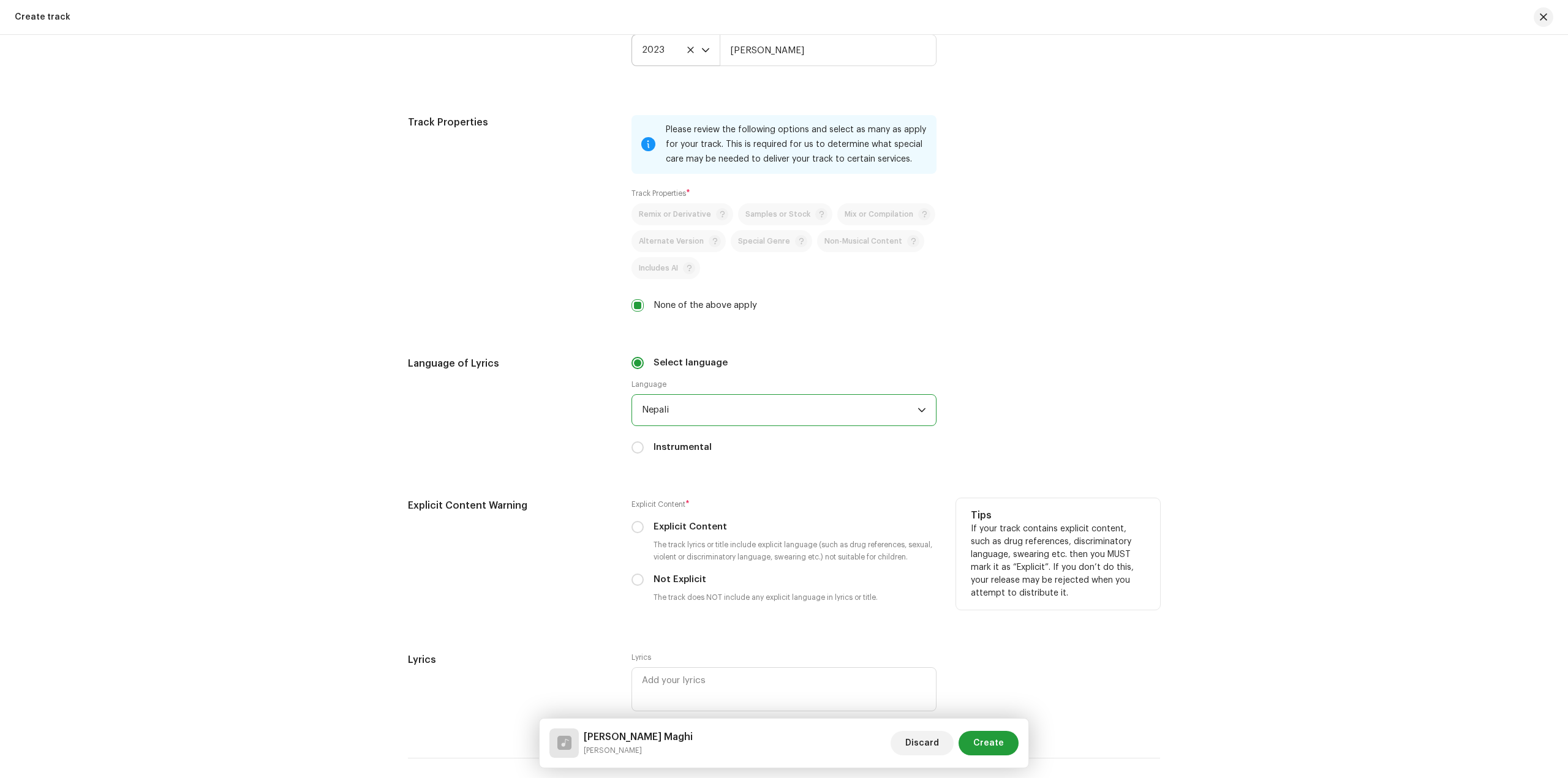
click at [695, 582] on label "Not Explicit" at bounding box center [680, 580] width 53 height 14
click at [643, 582] on input "Not Explicit" at bounding box center [637, 580] width 12 height 12
radio input "true"
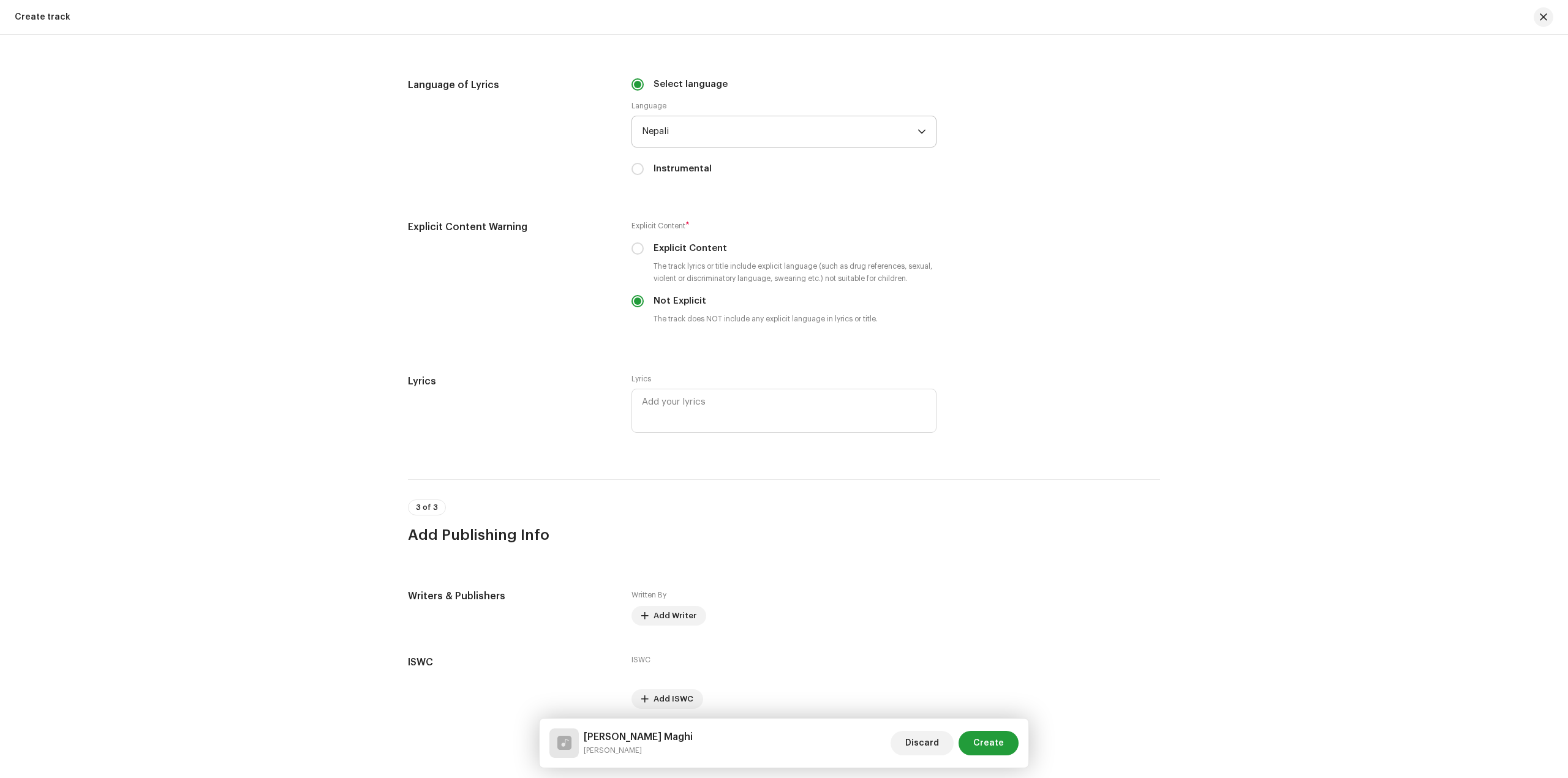
scroll to position [2041, 0]
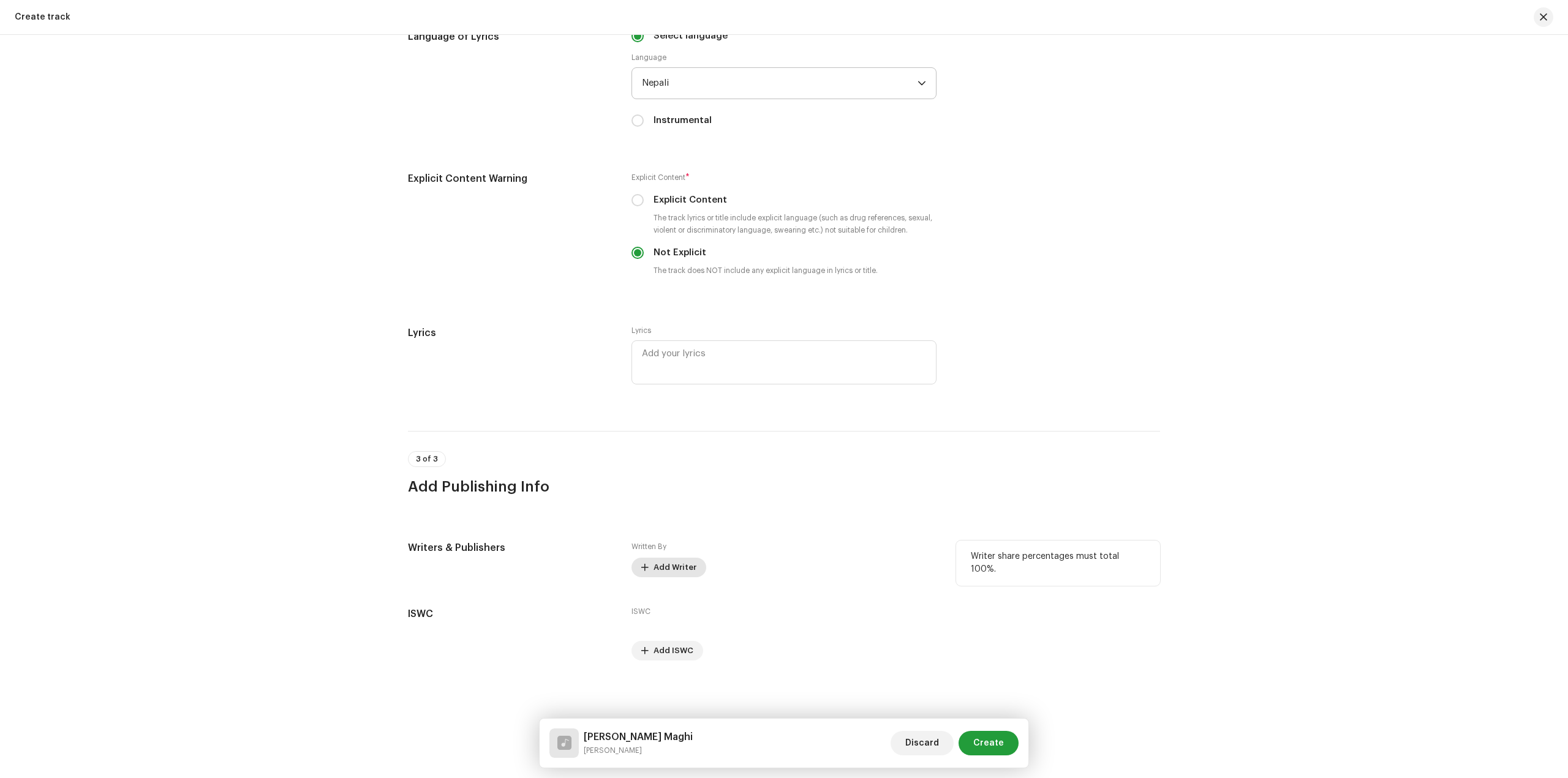
click at [657, 576] on span "Add Writer" at bounding box center [675, 567] width 43 height 25
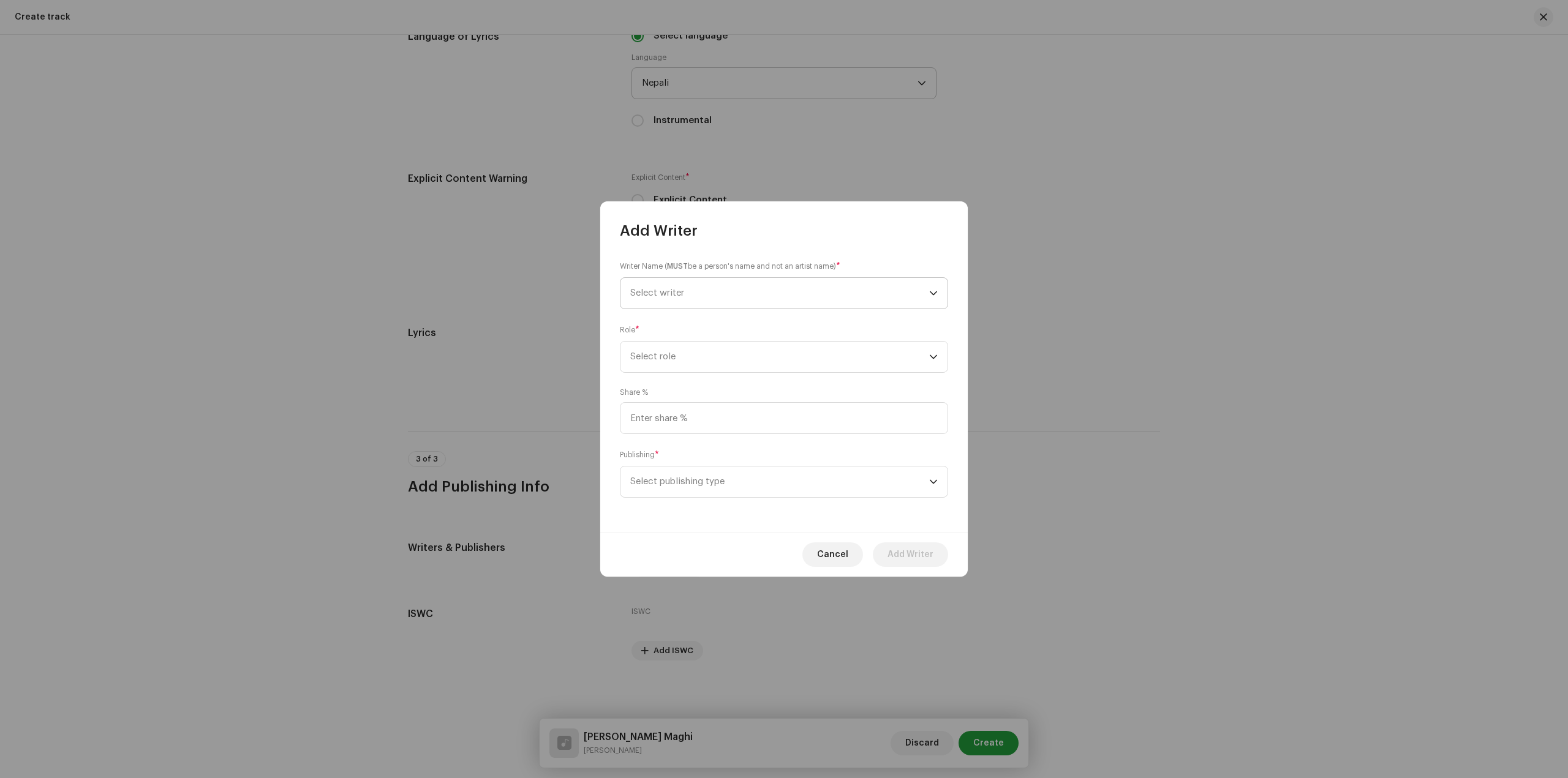
click at [746, 302] on span "Select writer" at bounding box center [780, 293] width 299 height 31
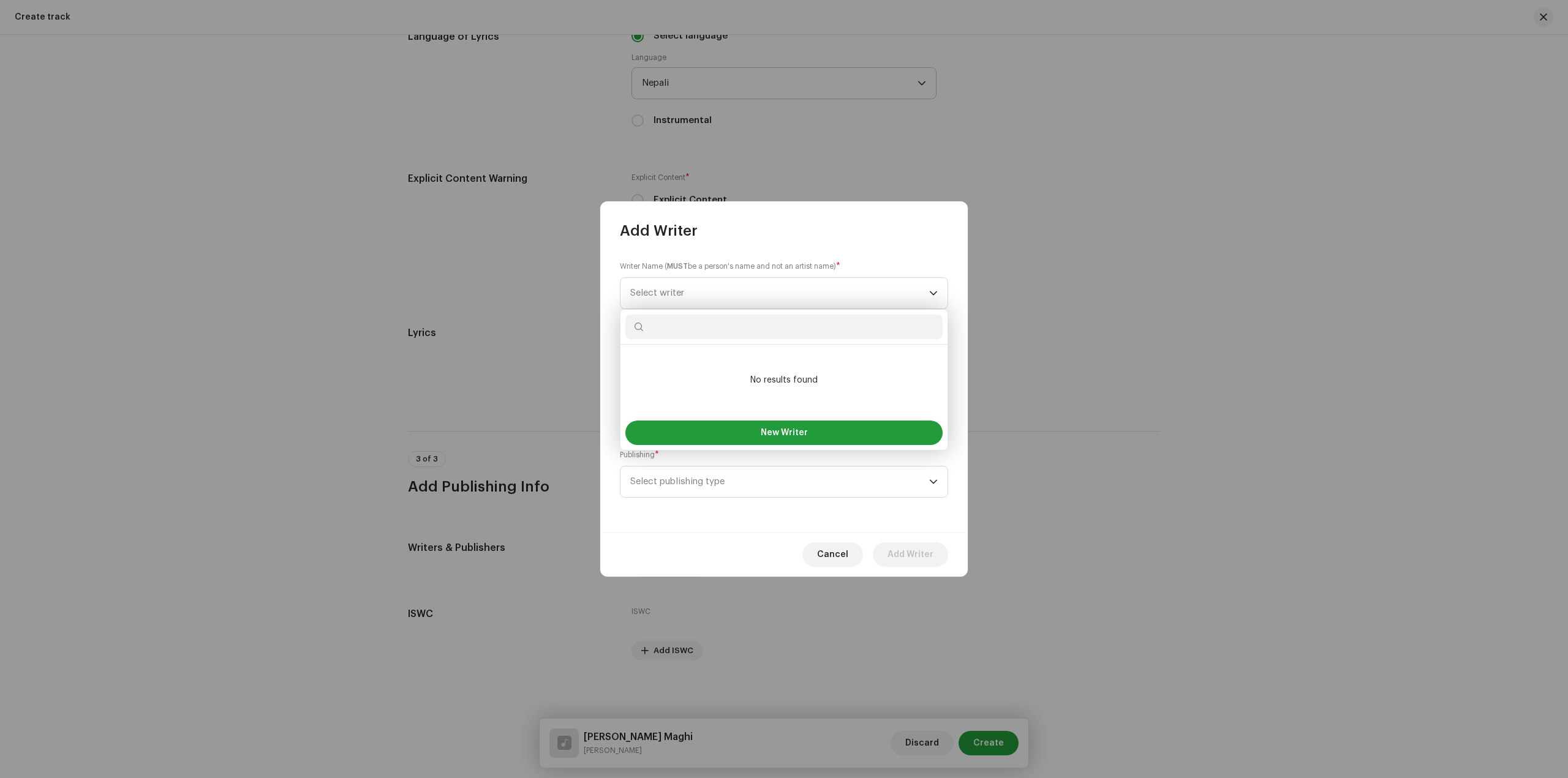
type input "r"
type input "krishala"
click at [780, 429] on span "New Writer" at bounding box center [784, 433] width 47 height 9
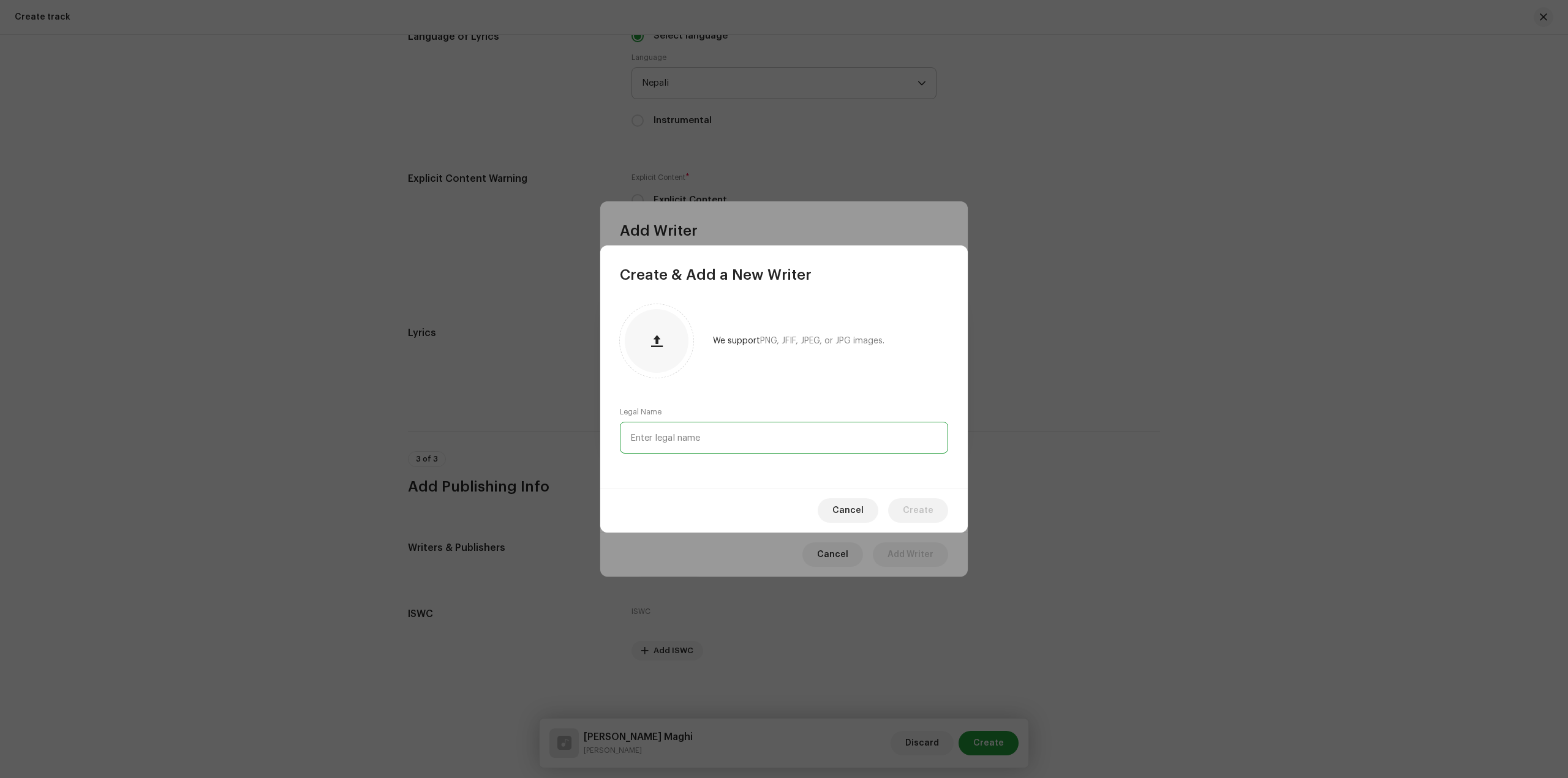
click at [693, 431] on input "text" at bounding box center [784, 438] width 328 height 32
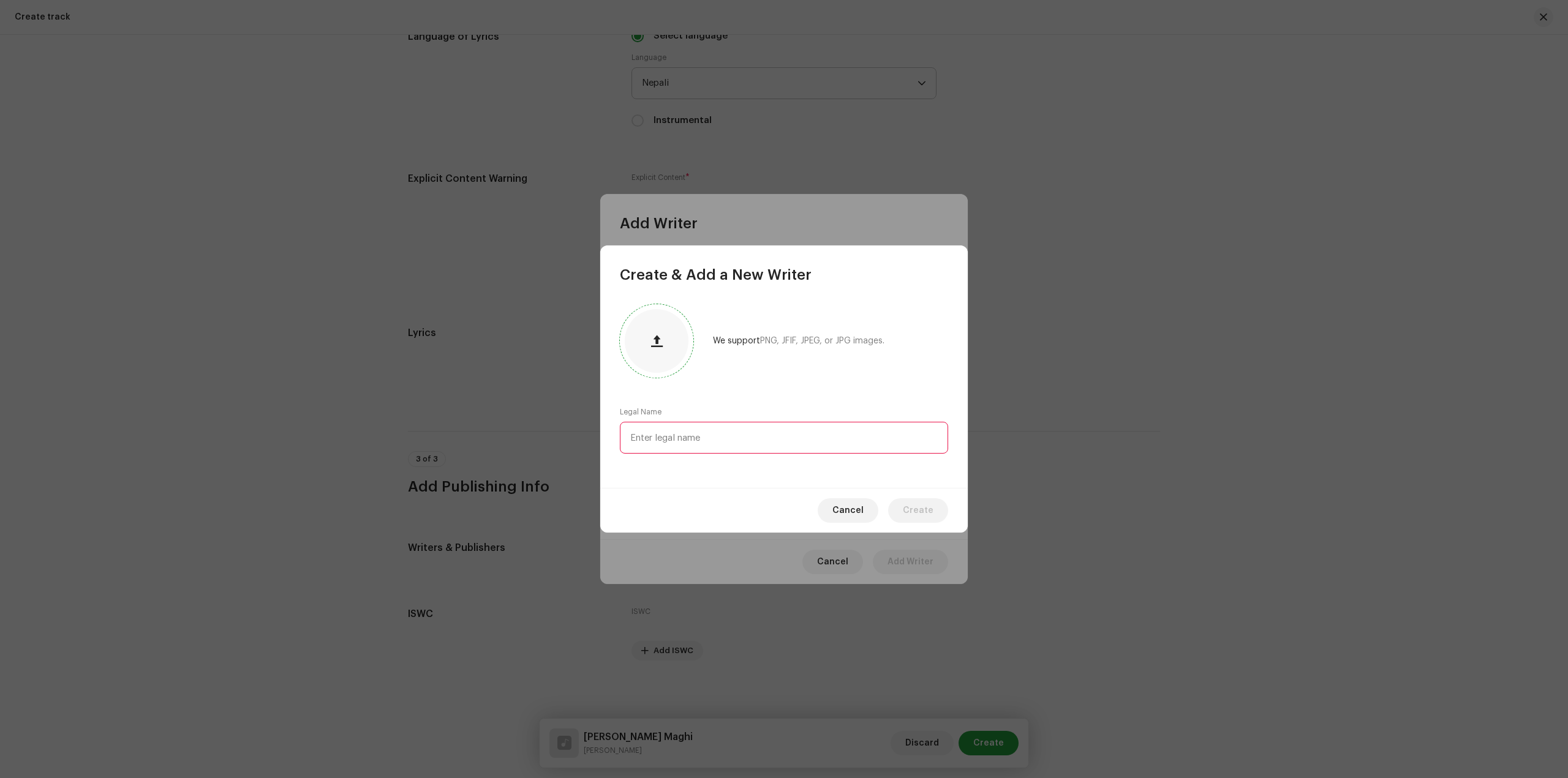
click at [640, 348] on div at bounding box center [656, 340] width 64 height 64
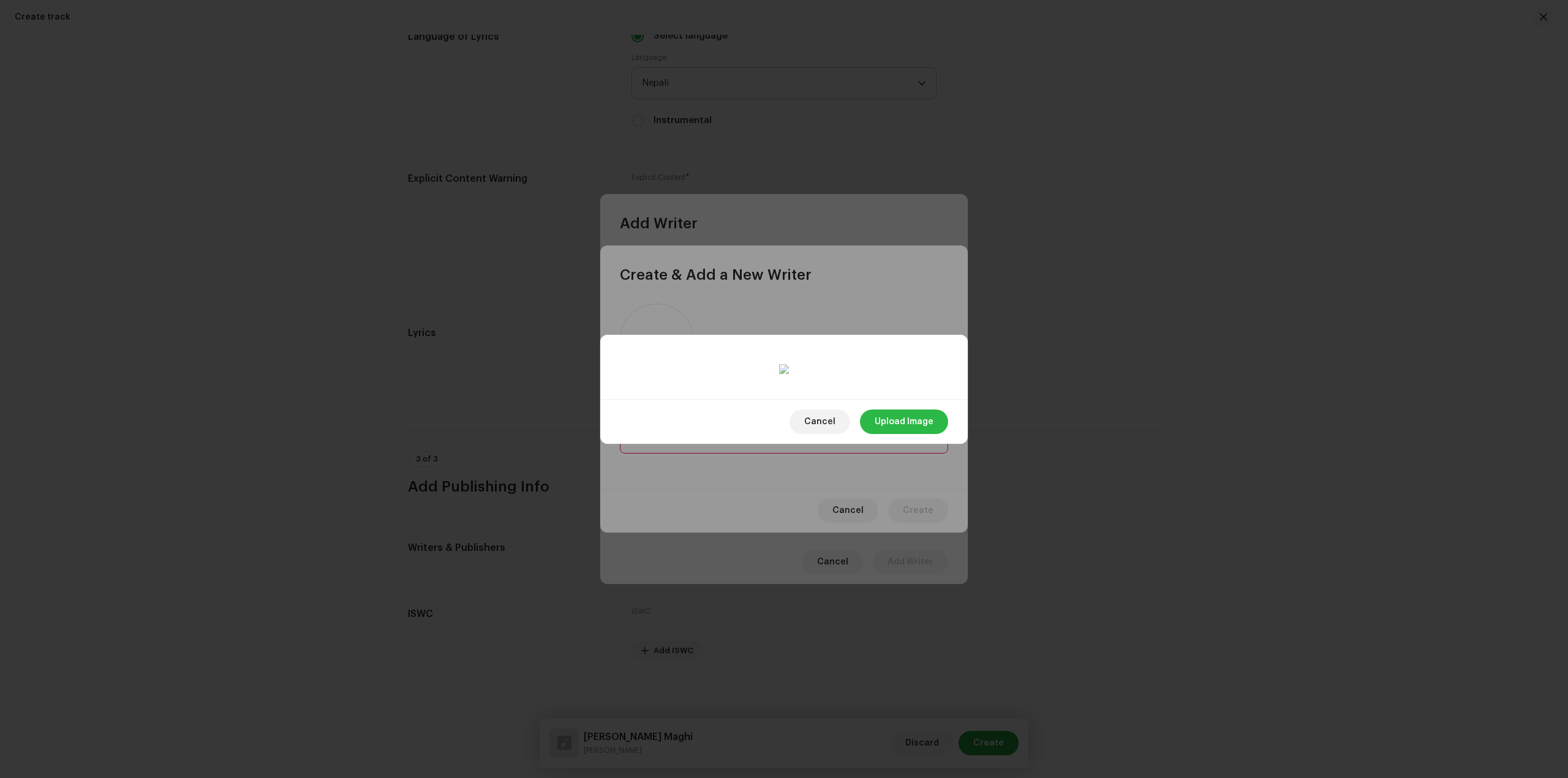
click at [929, 434] on span "Upload Image" at bounding box center [904, 422] width 59 height 25
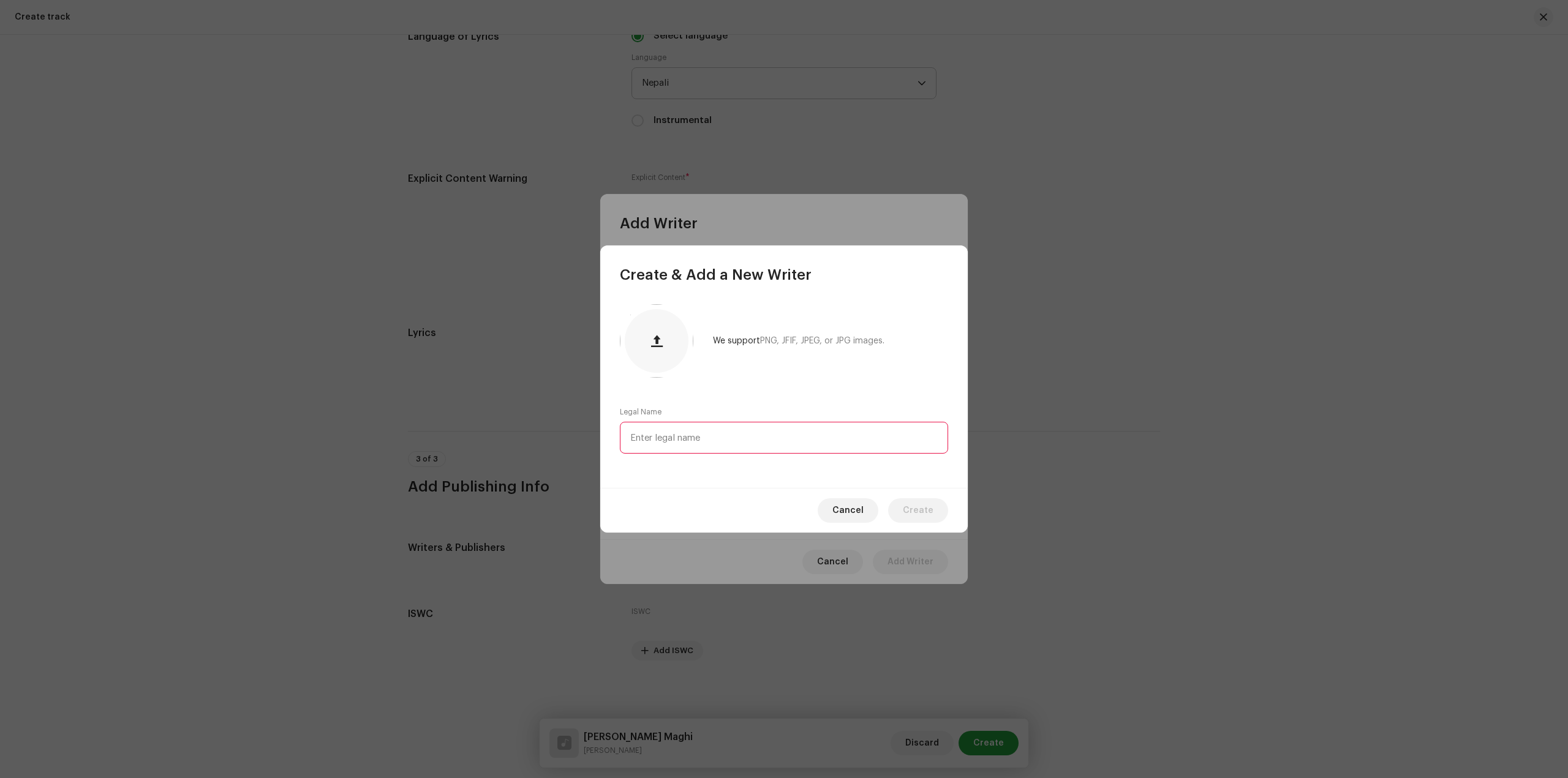
click at [750, 438] on input "text" at bounding box center [784, 438] width 328 height 32
type input "Krishala Chaudhary"
click at [916, 508] on span "Create" at bounding box center [918, 511] width 31 height 25
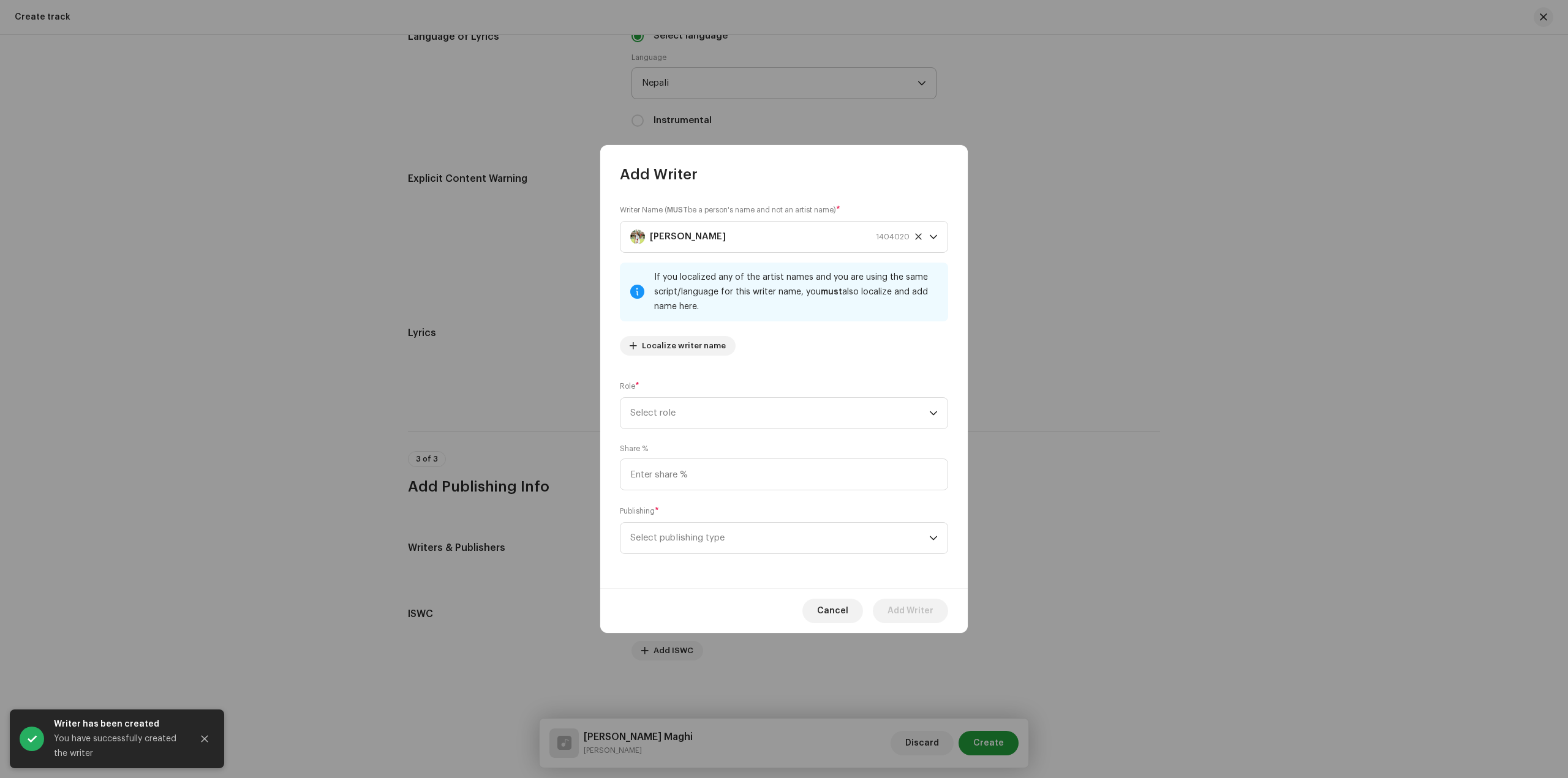
click at [765, 372] on div "Writer Name ( MUST be a person's name and not an artist name) * Krishala Chaudh…" at bounding box center [784, 386] width 367 height 404
click at [769, 406] on span "Select role" at bounding box center [780, 413] width 299 height 31
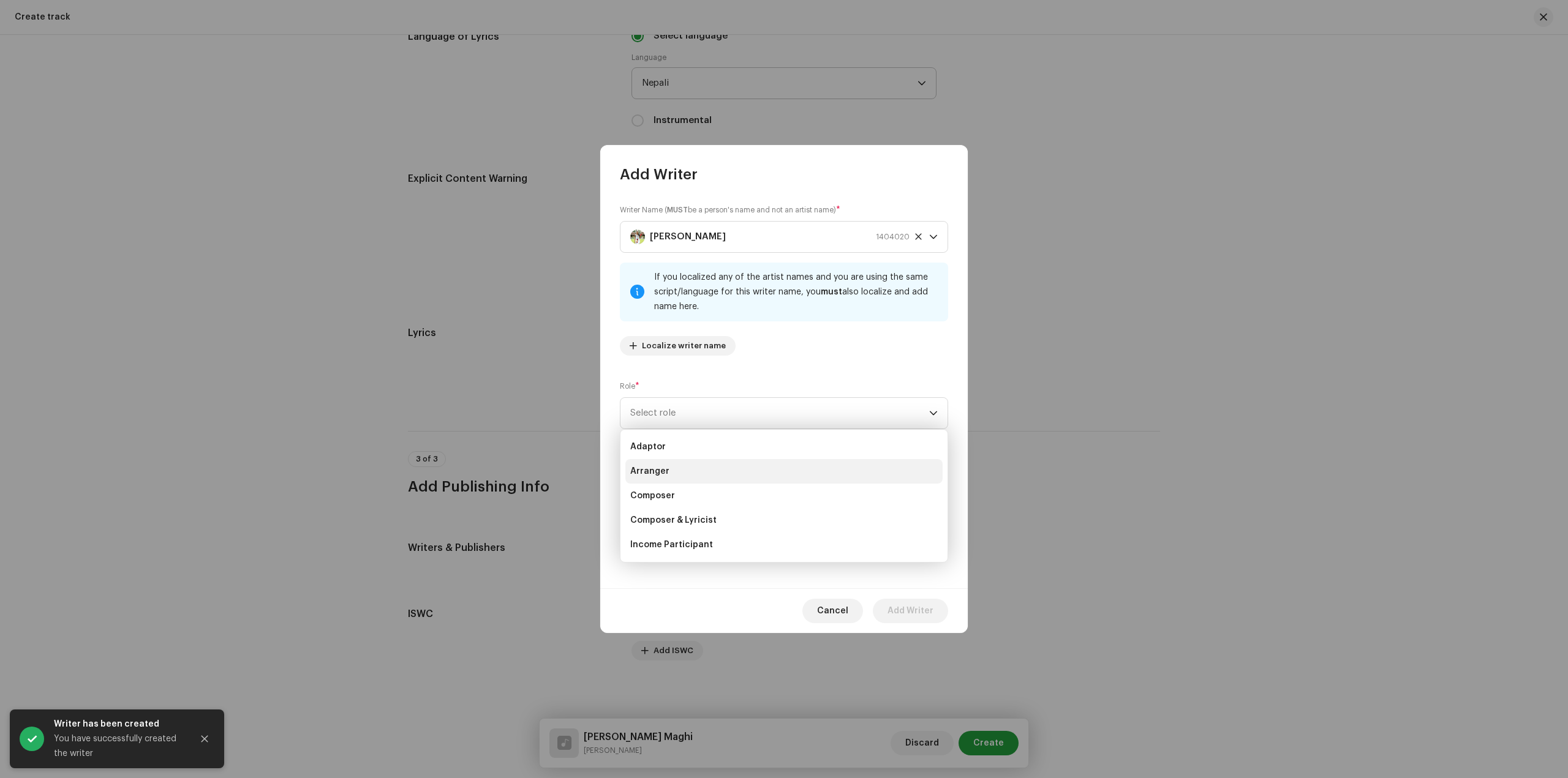
scroll to position [62, 0]
click at [704, 507] on li "Lyricist" at bounding box center [784, 508] width 317 height 25
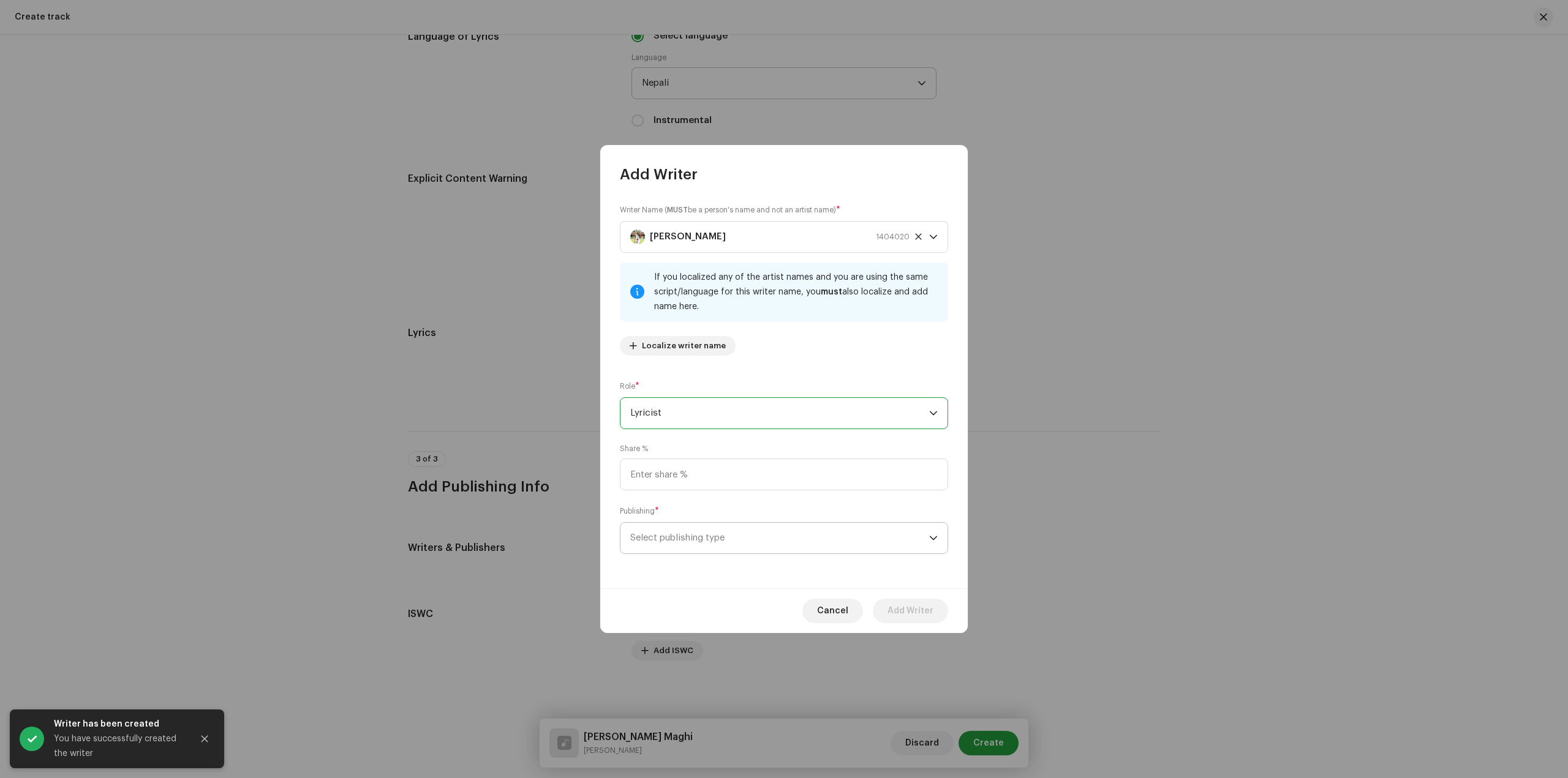
click at [778, 541] on span "Select publishing type" at bounding box center [780, 538] width 299 height 31
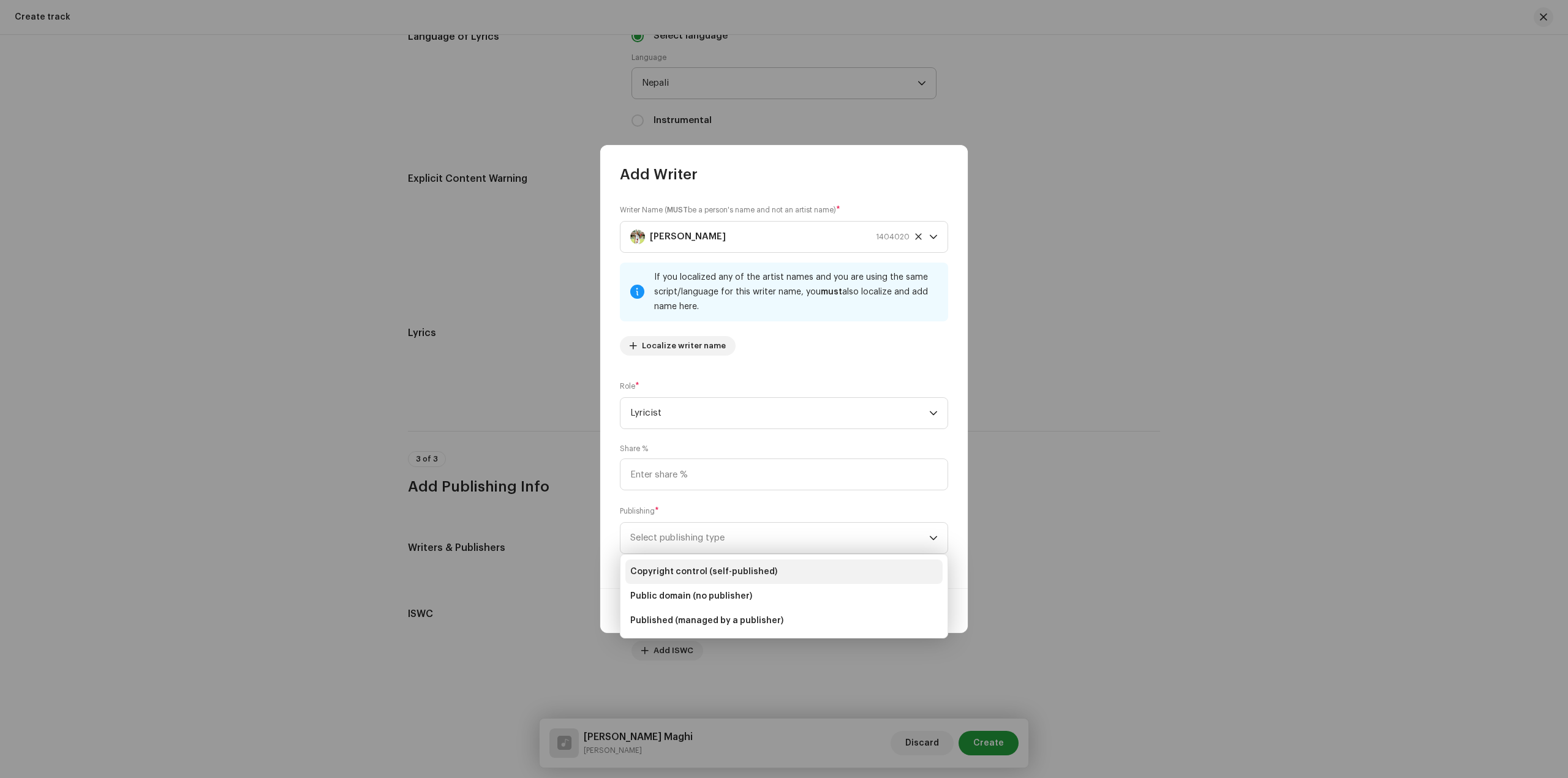
click at [765, 569] on span "Copyright control (self-published)" at bounding box center [704, 572] width 147 height 12
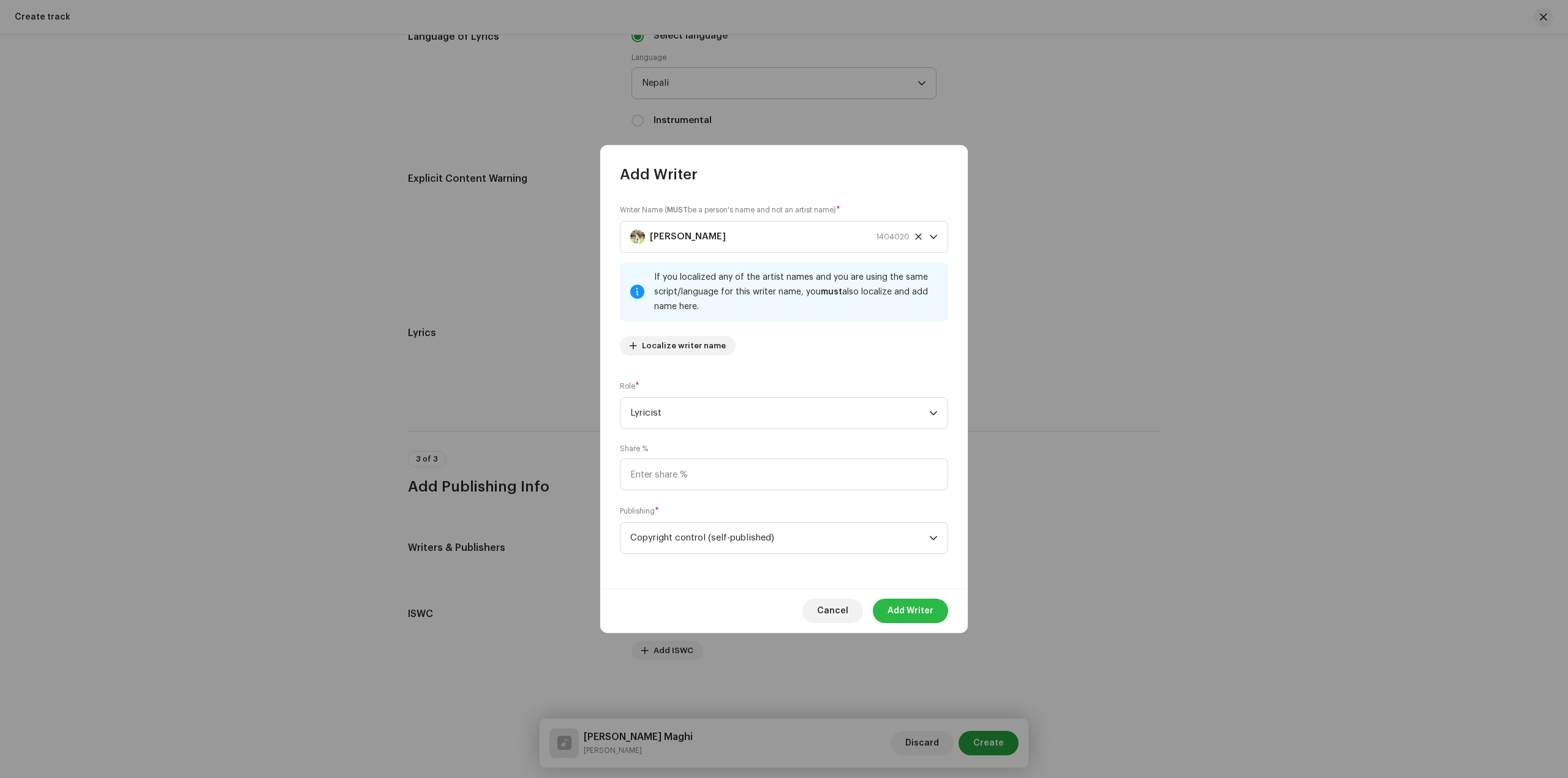
click at [922, 606] on span "Add Writer" at bounding box center [910, 611] width 46 height 25
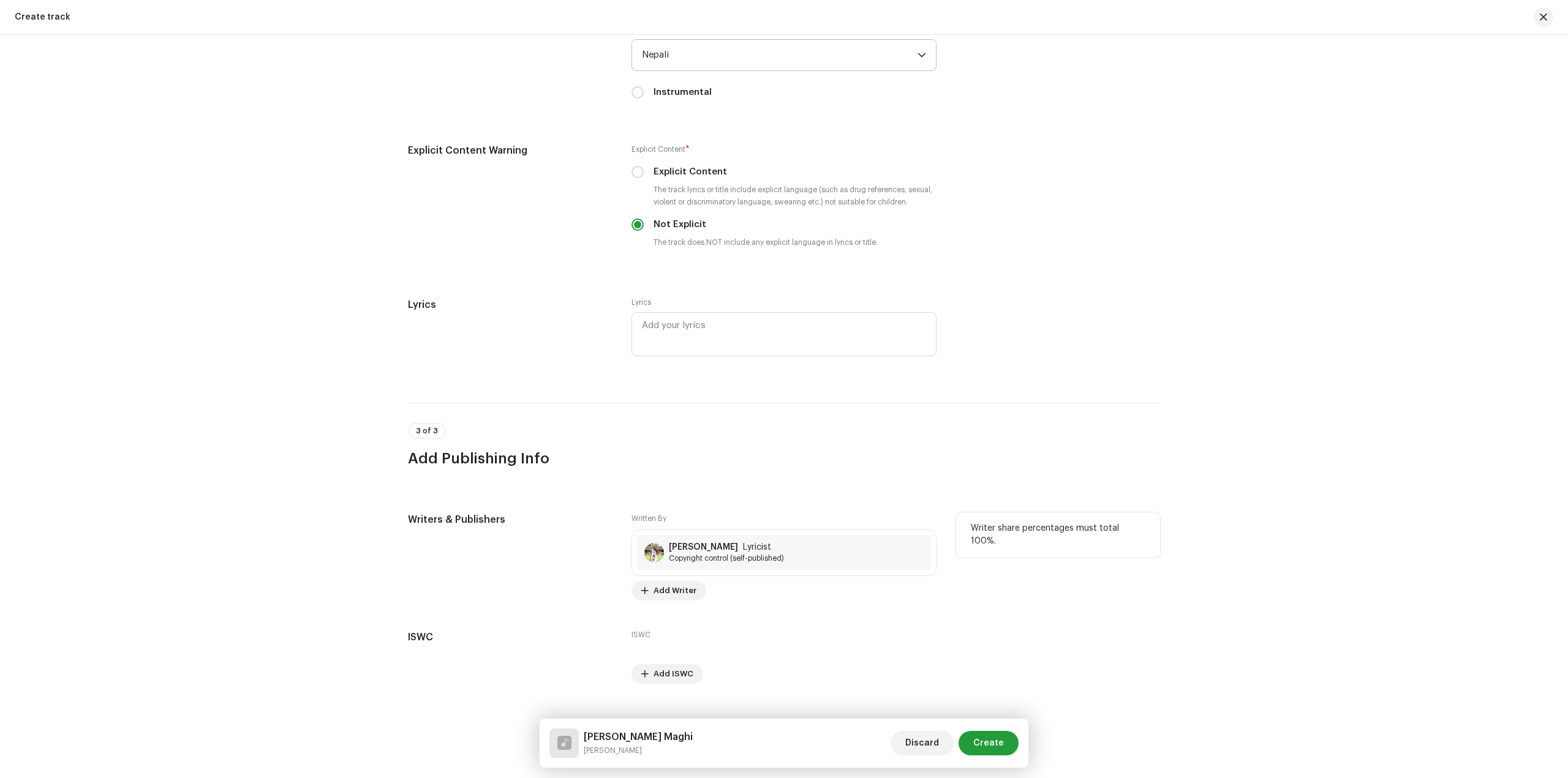
scroll to position [2093, 0]
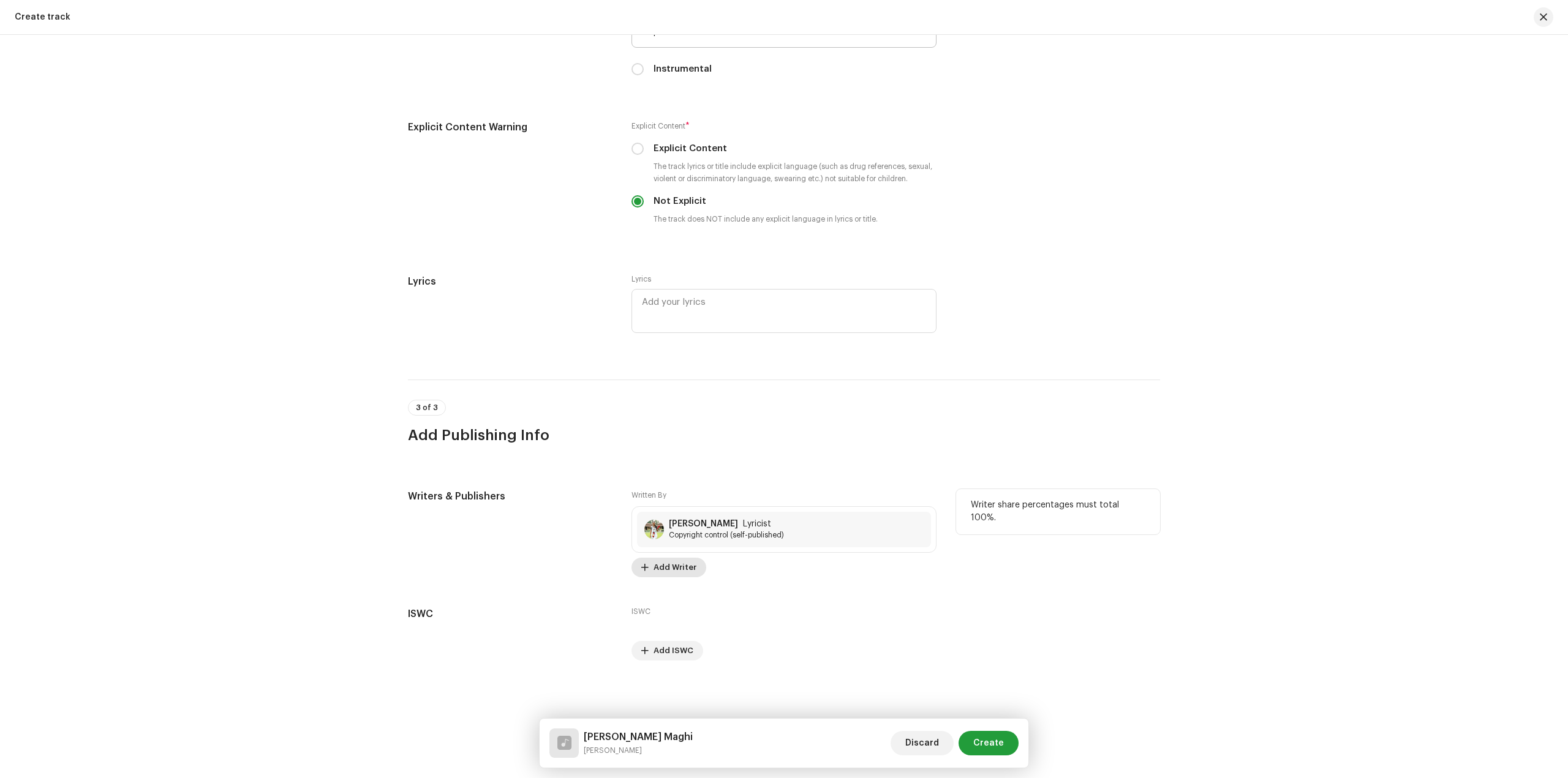
click at [677, 572] on span "Add Writer" at bounding box center [675, 567] width 43 height 25
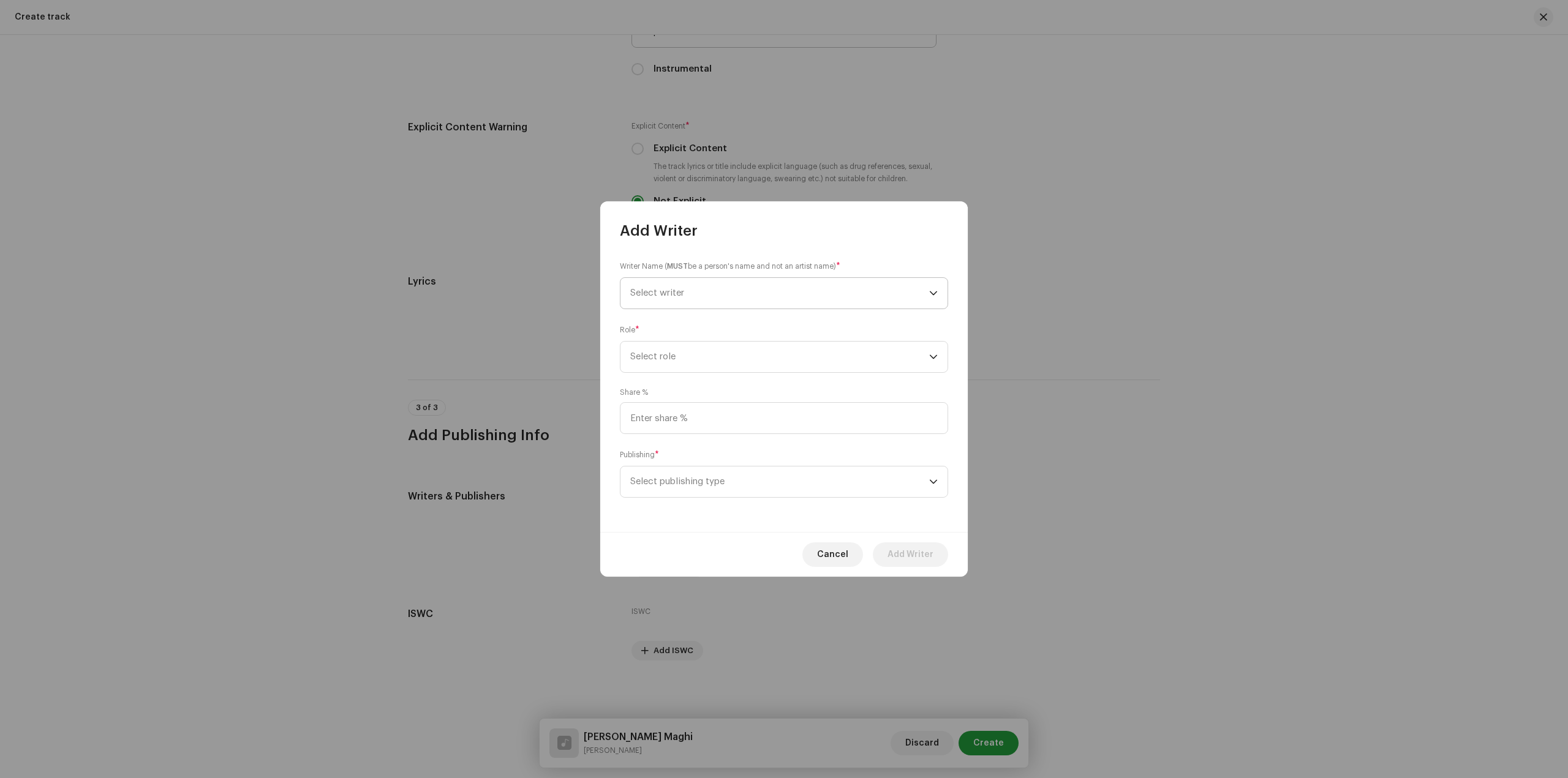
click at [744, 285] on span "Select writer" at bounding box center [780, 293] width 299 height 31
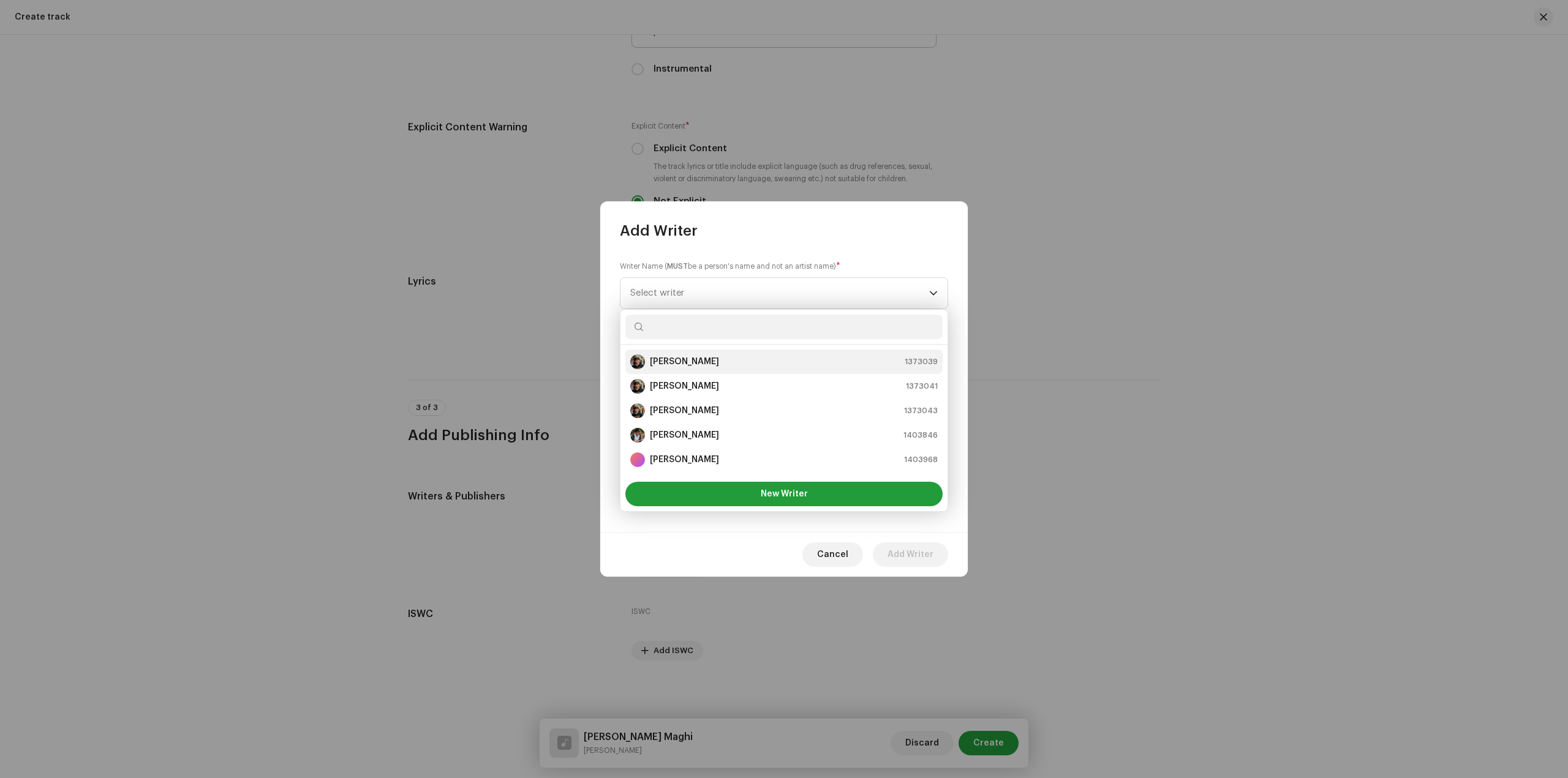
click at [738, 367] on div "Sandeep Sardar 1373039" at bounding box center [784, 362] width 308 height 14
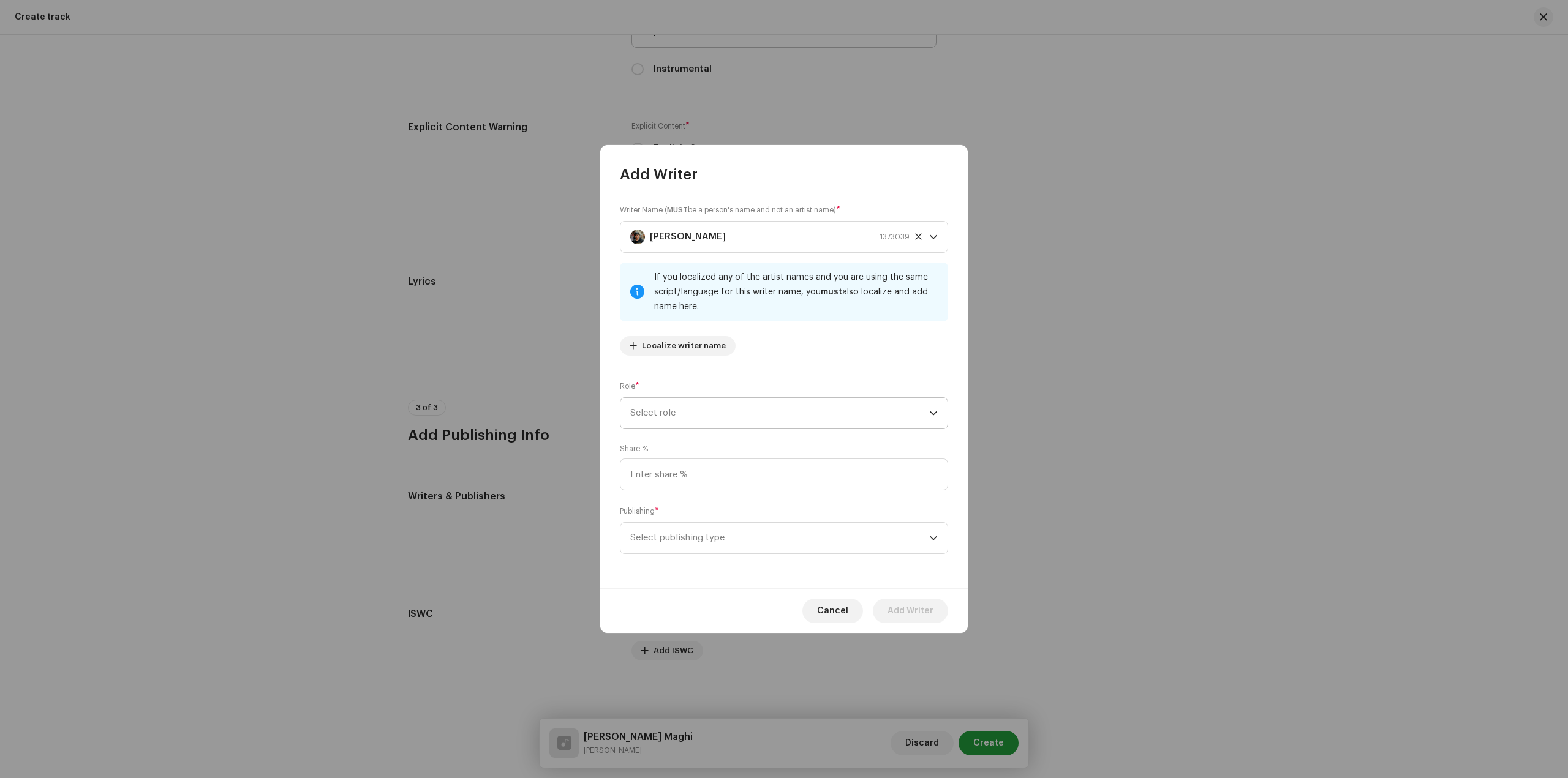
click at [759, 412] on span "Select role" at bounding box center [780, 413] width 299 height 31
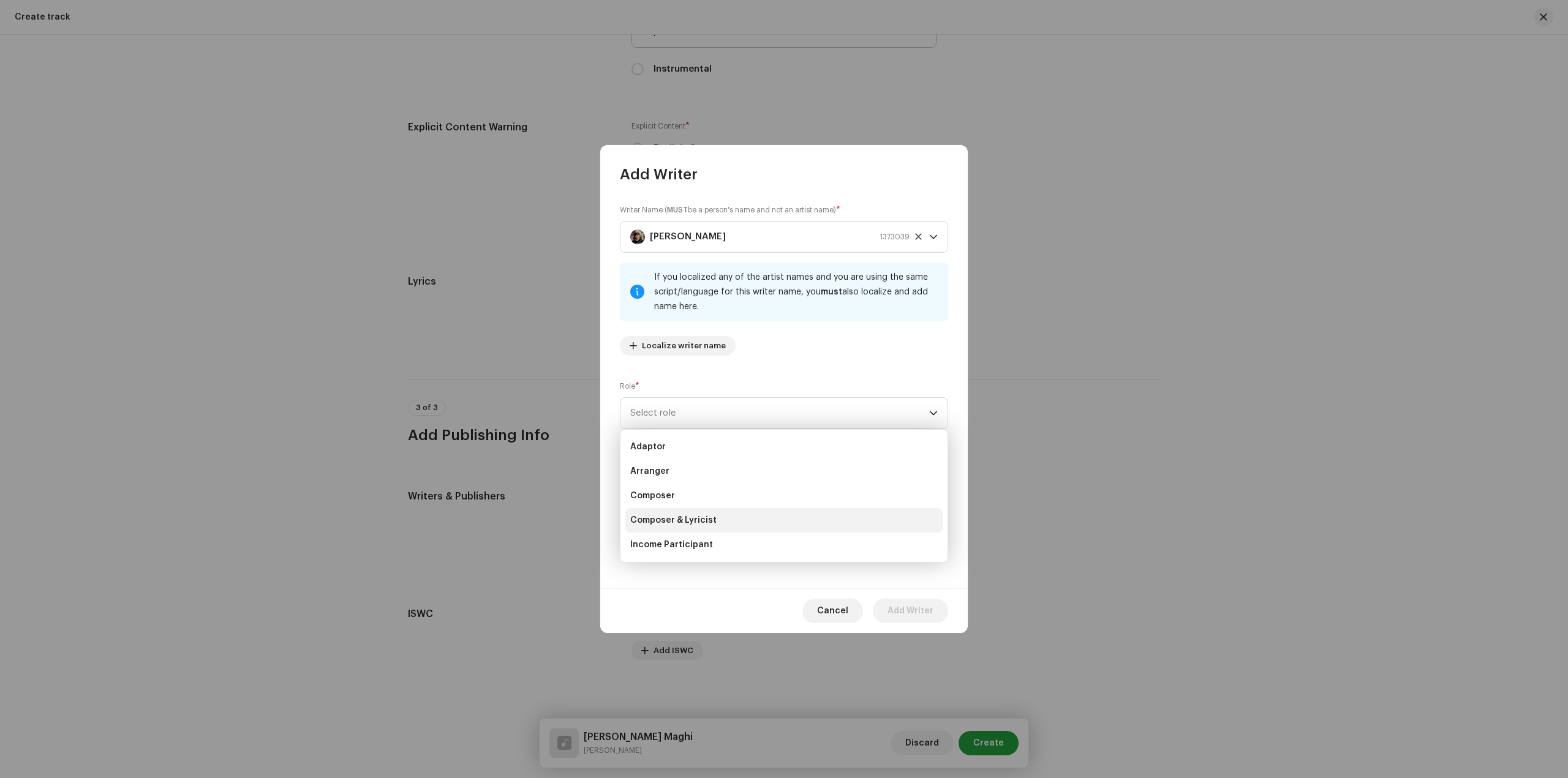
click at [735, 522] on li "Composer & Lyricist" at bounding box center [784, 520] width 317 height 25
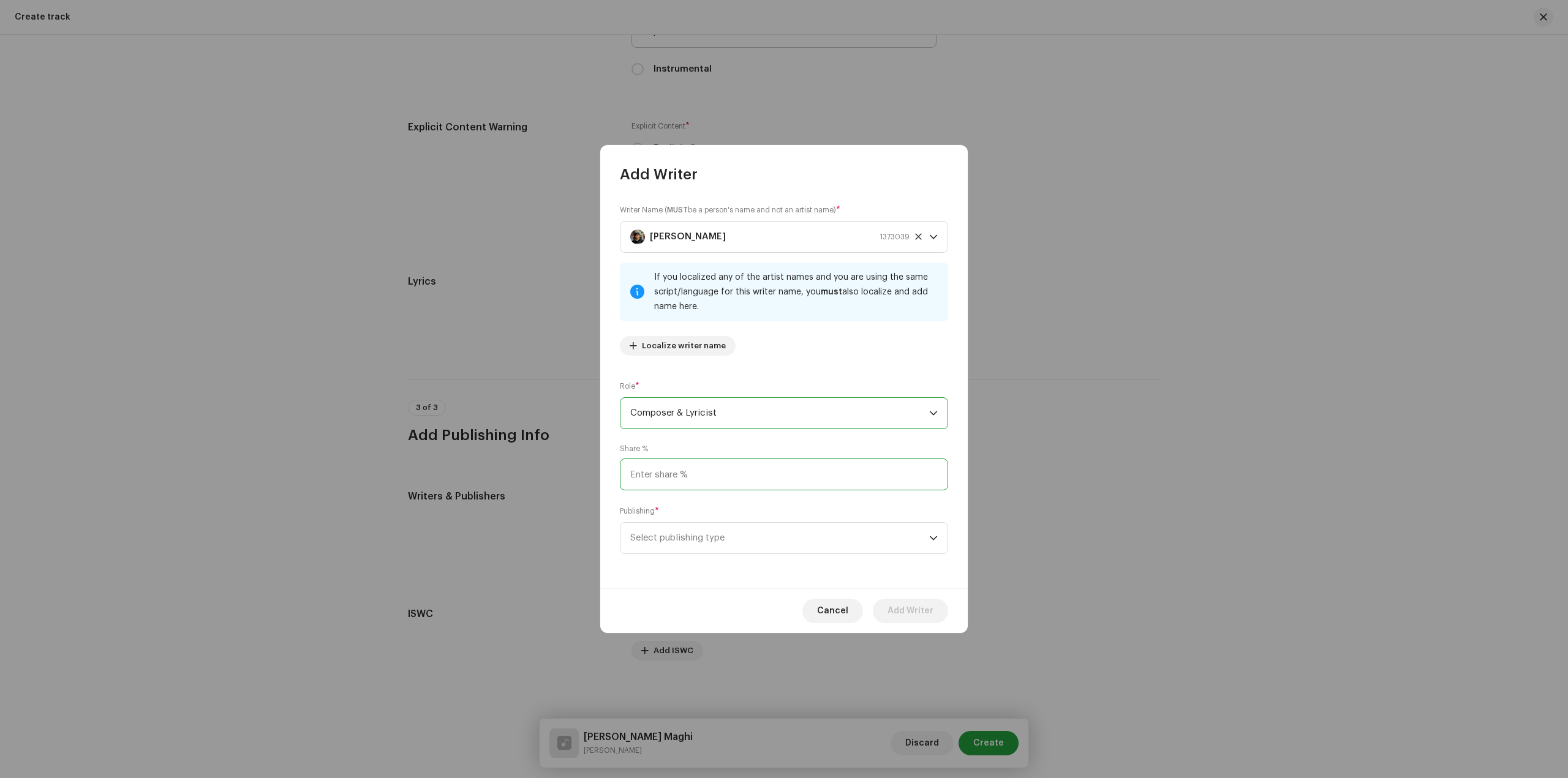
click at [742, 465] on input at bounding box center [784, 474] width 328 height 32
click at [754, 541] on span "Select publishing type" at bounding box center [780, 538] width 299 height 31
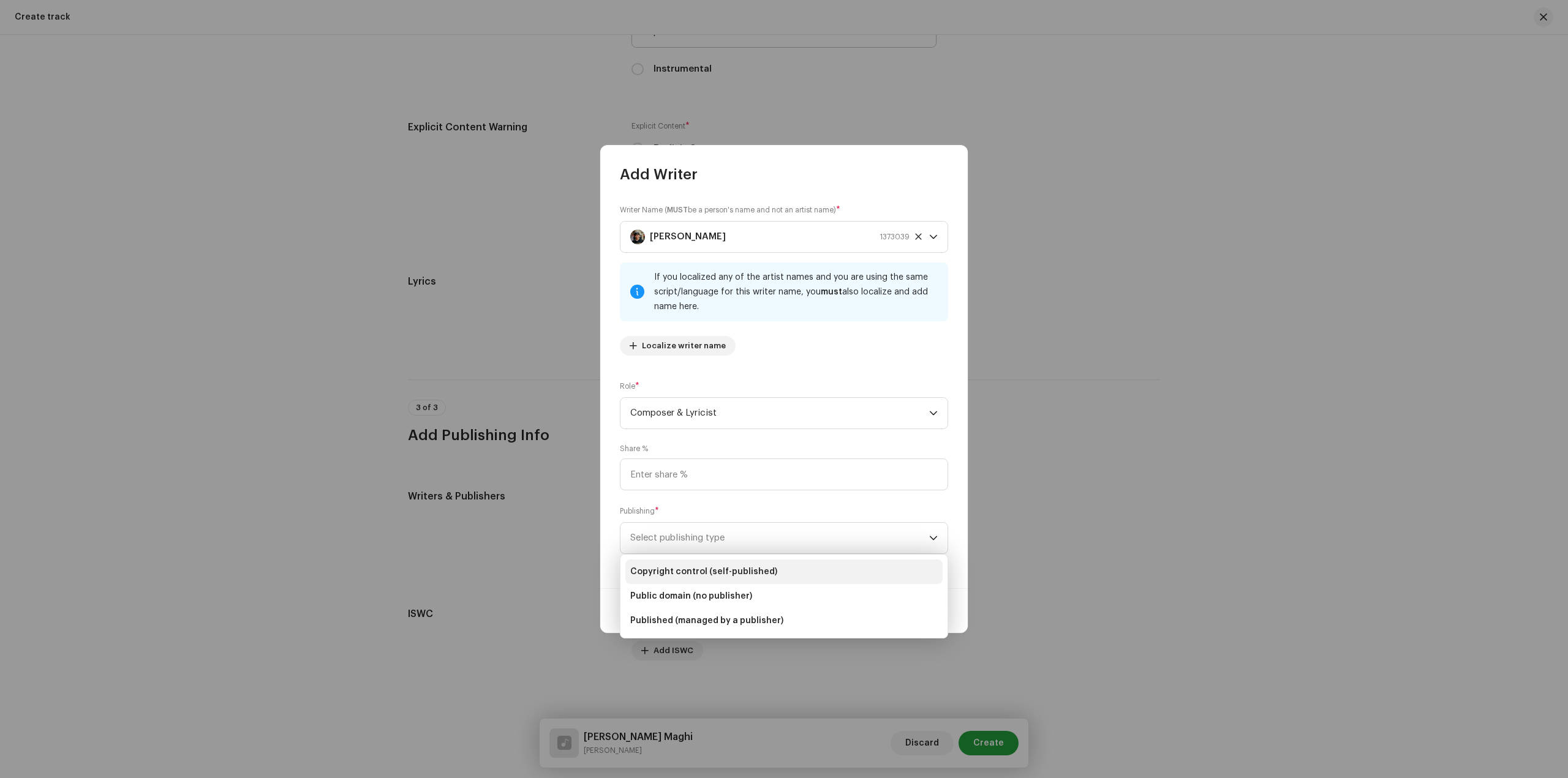
click at [739, 572] on span "Copyright control (self-published)" at bounding box center [704, 572] width 147 height 12
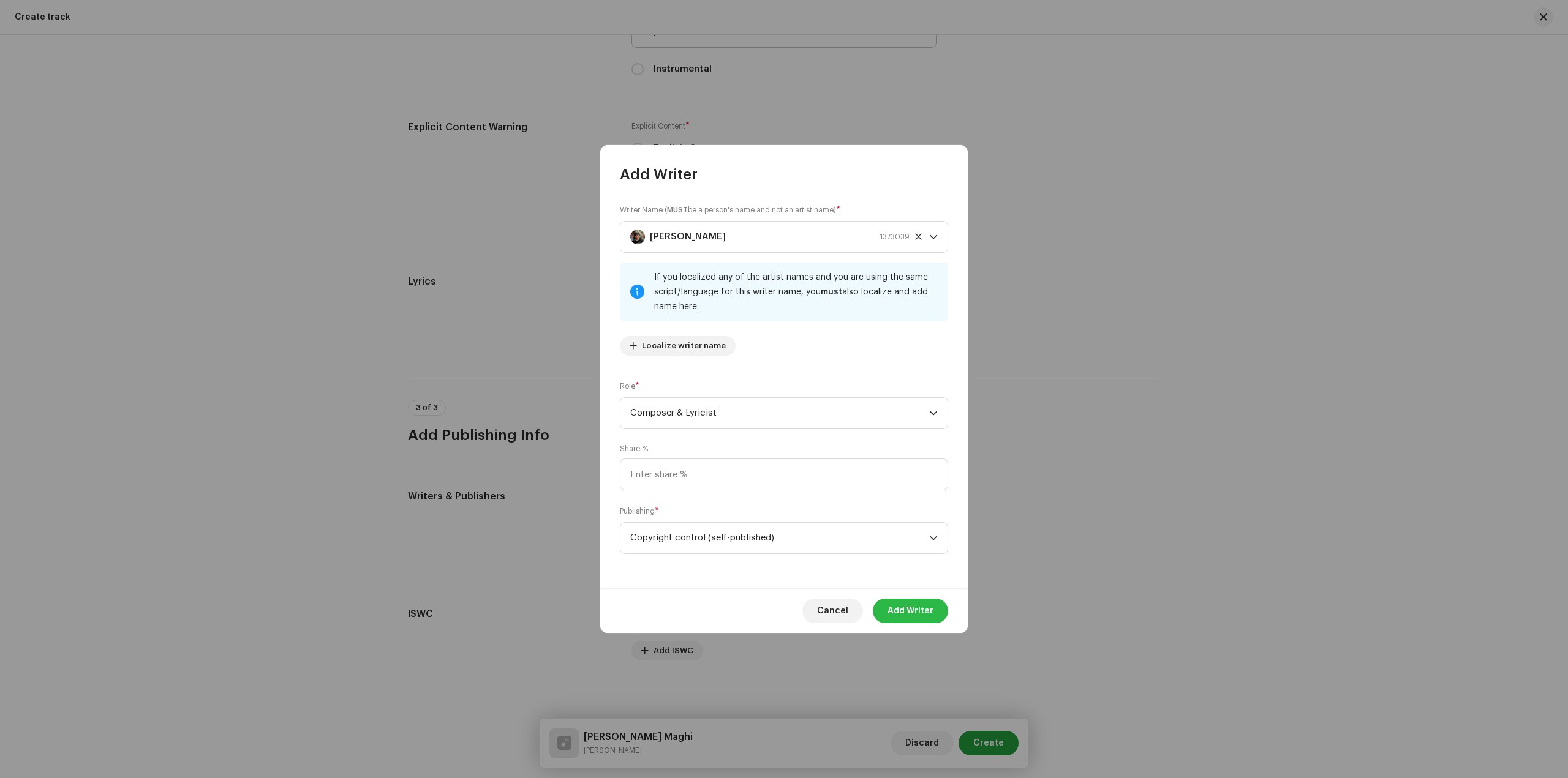
click at [929, 608] on span "Add Writer" at bounding box center [910, 611] width 46 height 25
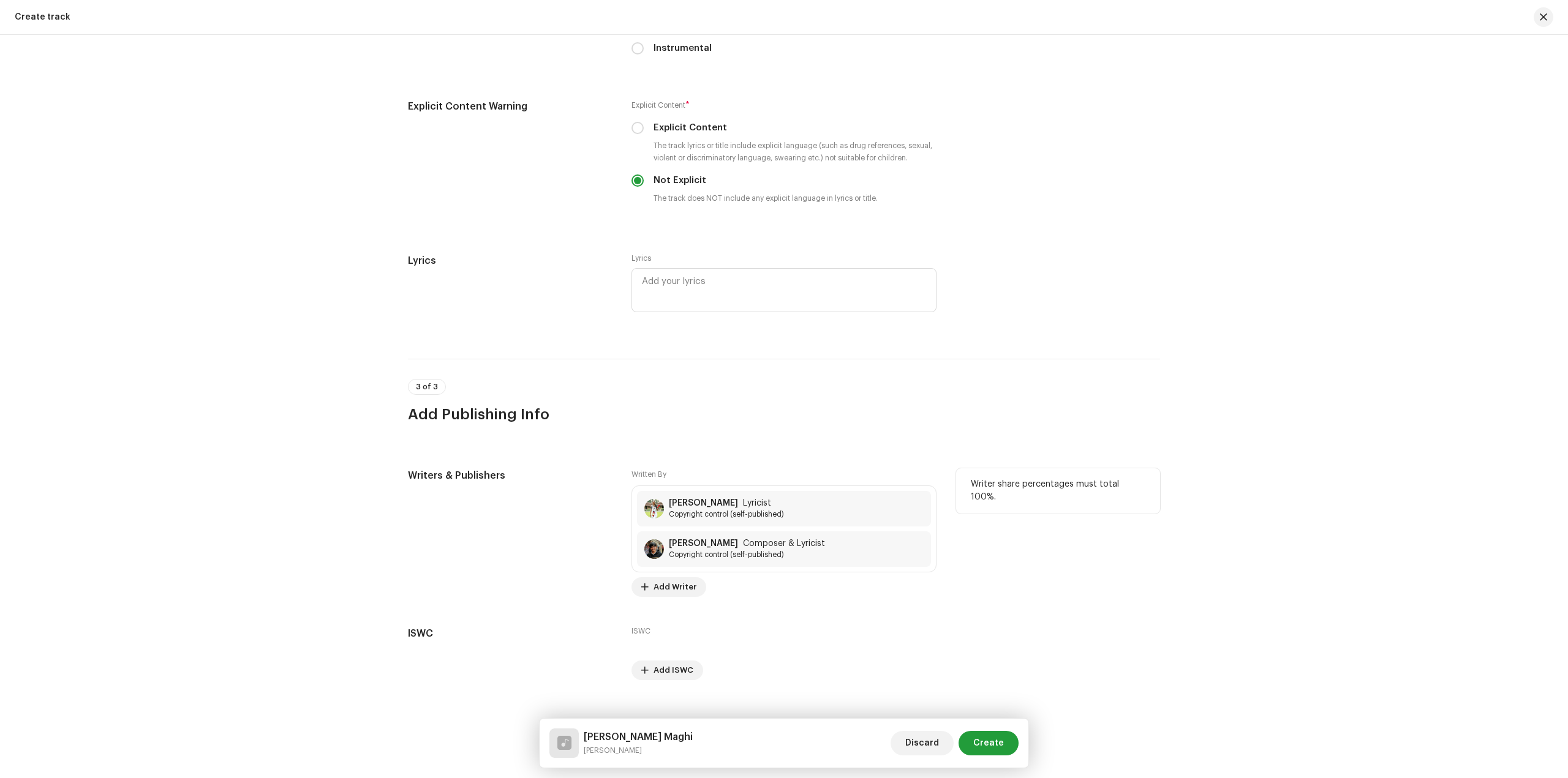
scroll to position [2133, 0]
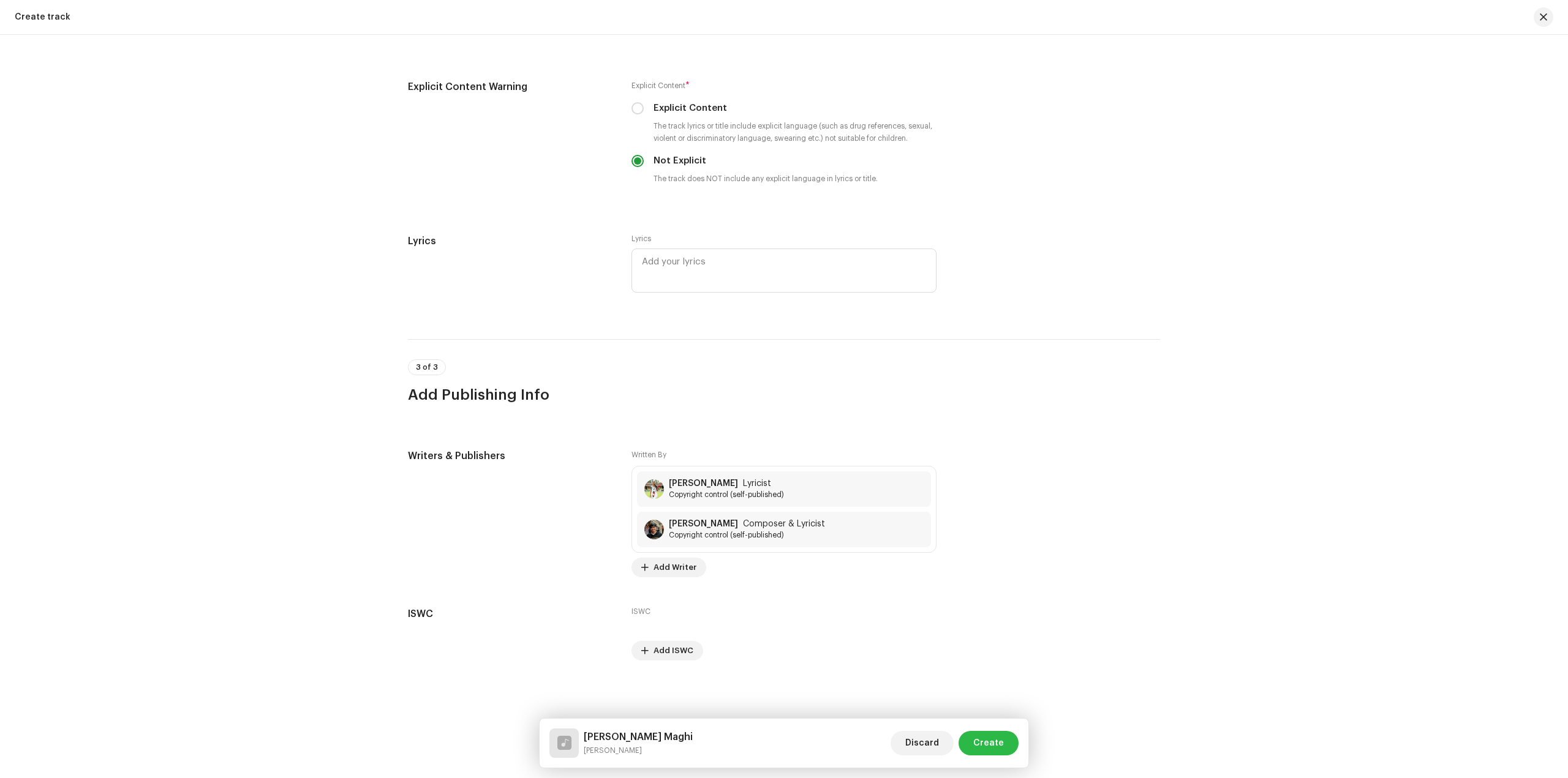
click at [996, 742] on span "Create" at bounding box center [988, 743] width 31 height 25
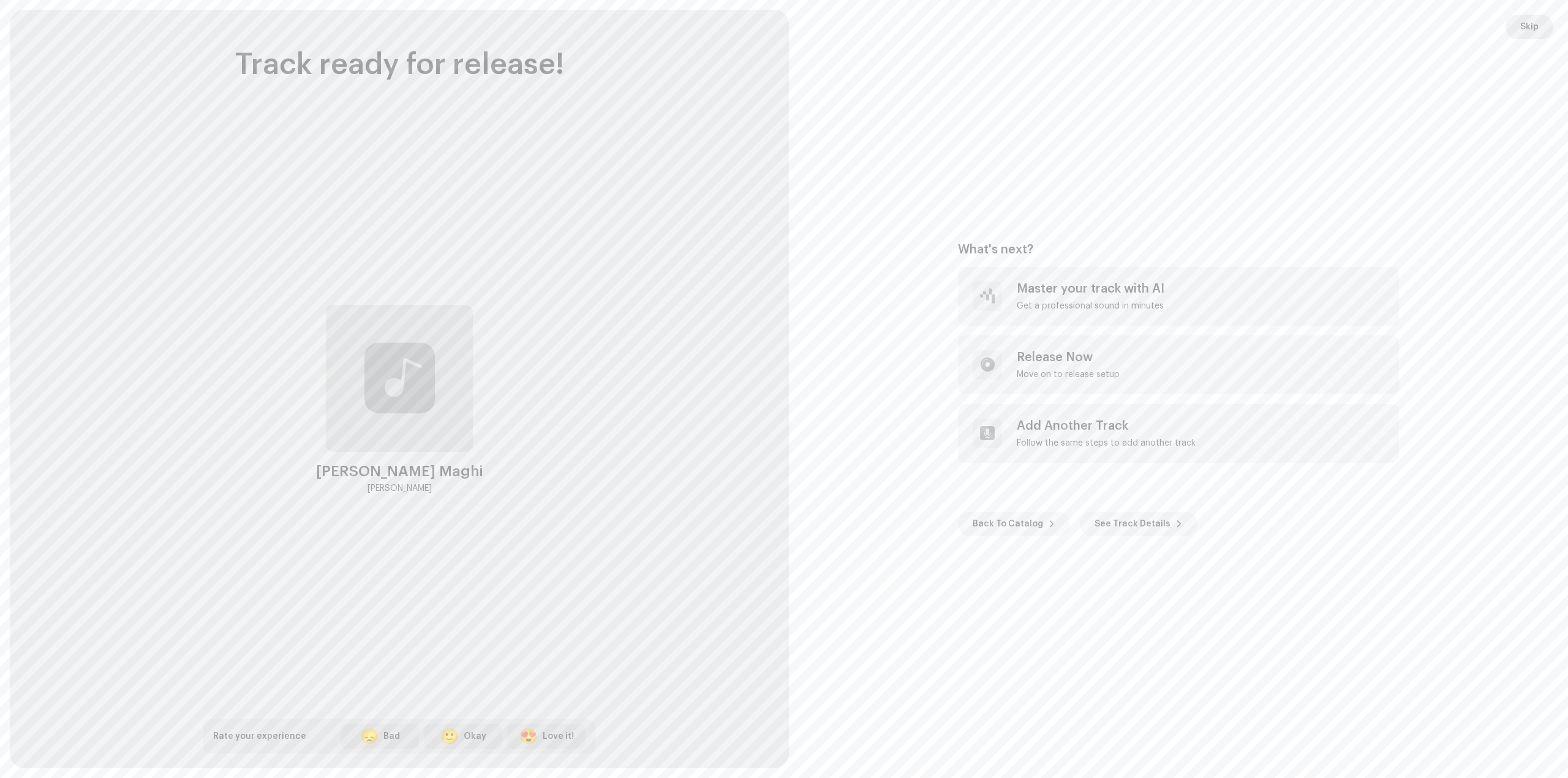
click at [1529, 22] on span "Skip" at bounding box center [1529, 27] width 18 height 25
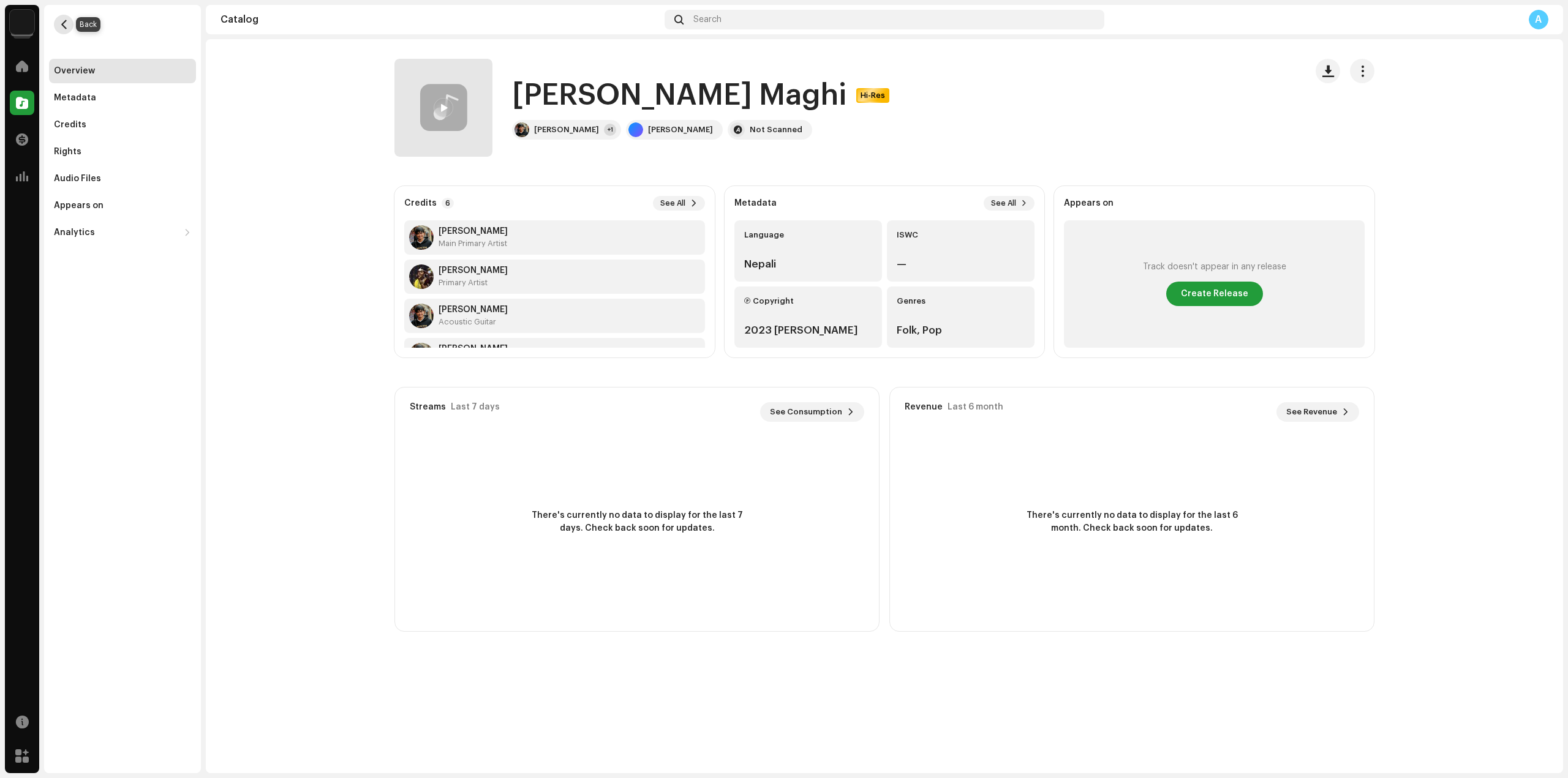
click at [59, 20] on span "button" at bounding box center [64, 25] width 9 height 10
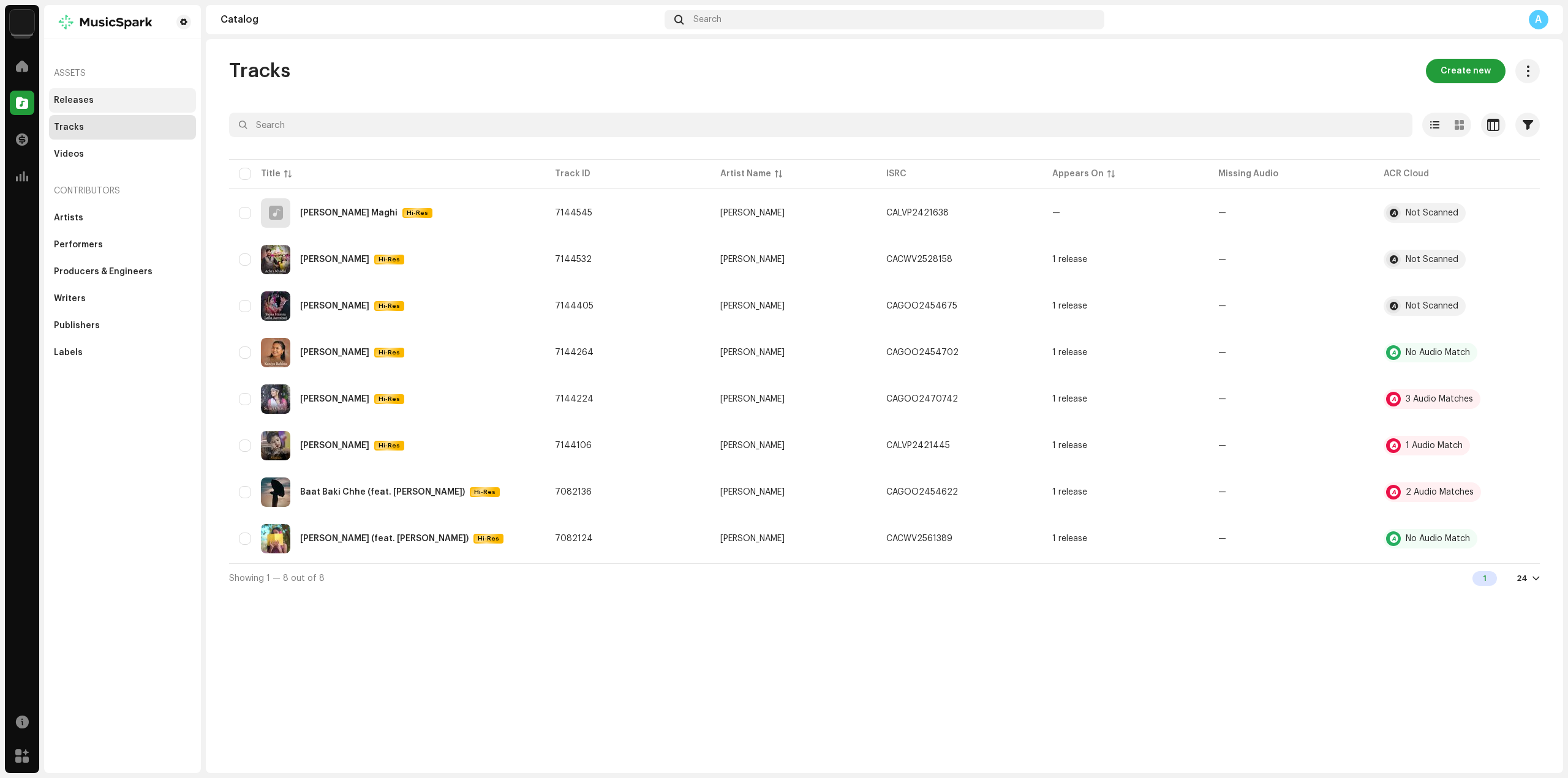
click at [68, 103] on div "Releases" at bounding box center [74, 100] width 40 height 10
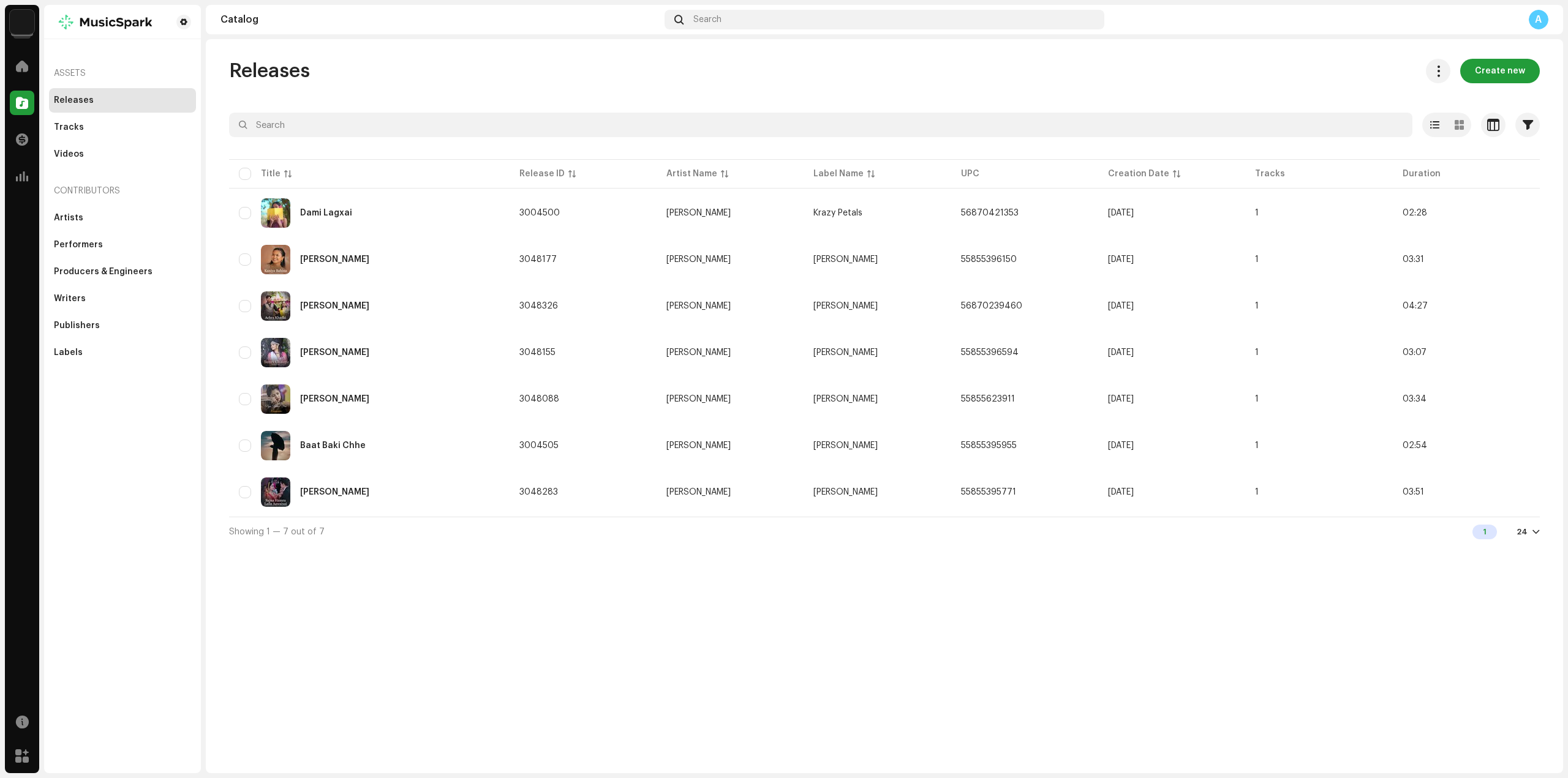
click at [1493, 83] on div "Releases Create new Selected 0 Options Filters Distribution status Never Distri…" at bounding box center [884, 302] width 1350 height 487
click at [1495, 77] on span "Create new" at bounding box center [1500, 71] width 50 height 25
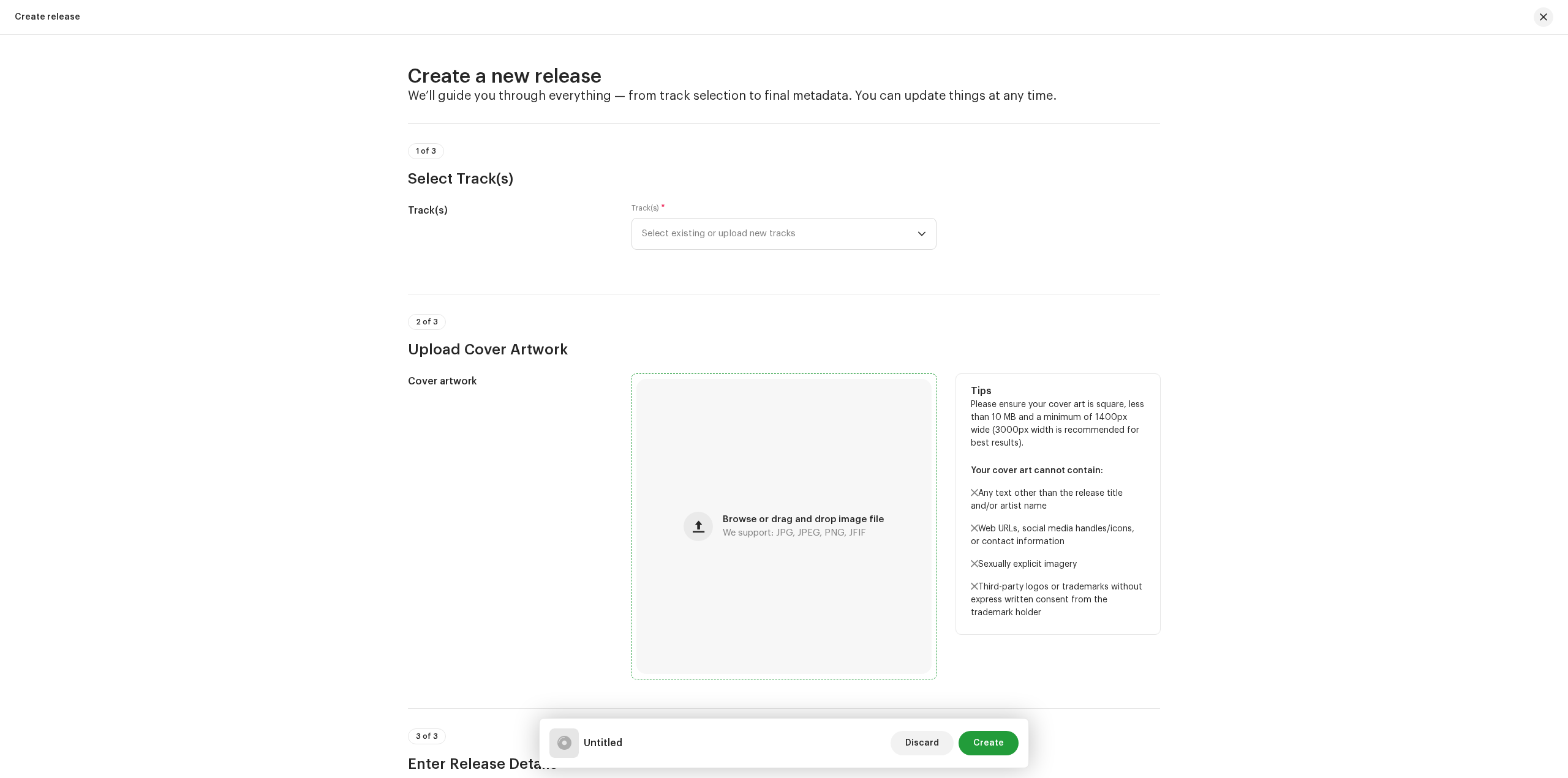
click at [736, 502] on div "Browse or drag and drop image file We support: JPG, JPEG, PNG, JFIF" at bounding box center [784, 526] width 295 height 295
click at [768, 497] on div "Browse or drag and drop image file We support: JPG, JPEG, PNG, JFIF" at bounding box center [784, 526] width 295 height 295
click at [792, 566] on div "Browse or drag and drop image file We support: JPG, JPEG, PNG, JFIF" at bounding box center [784, 526] width 295 height 295
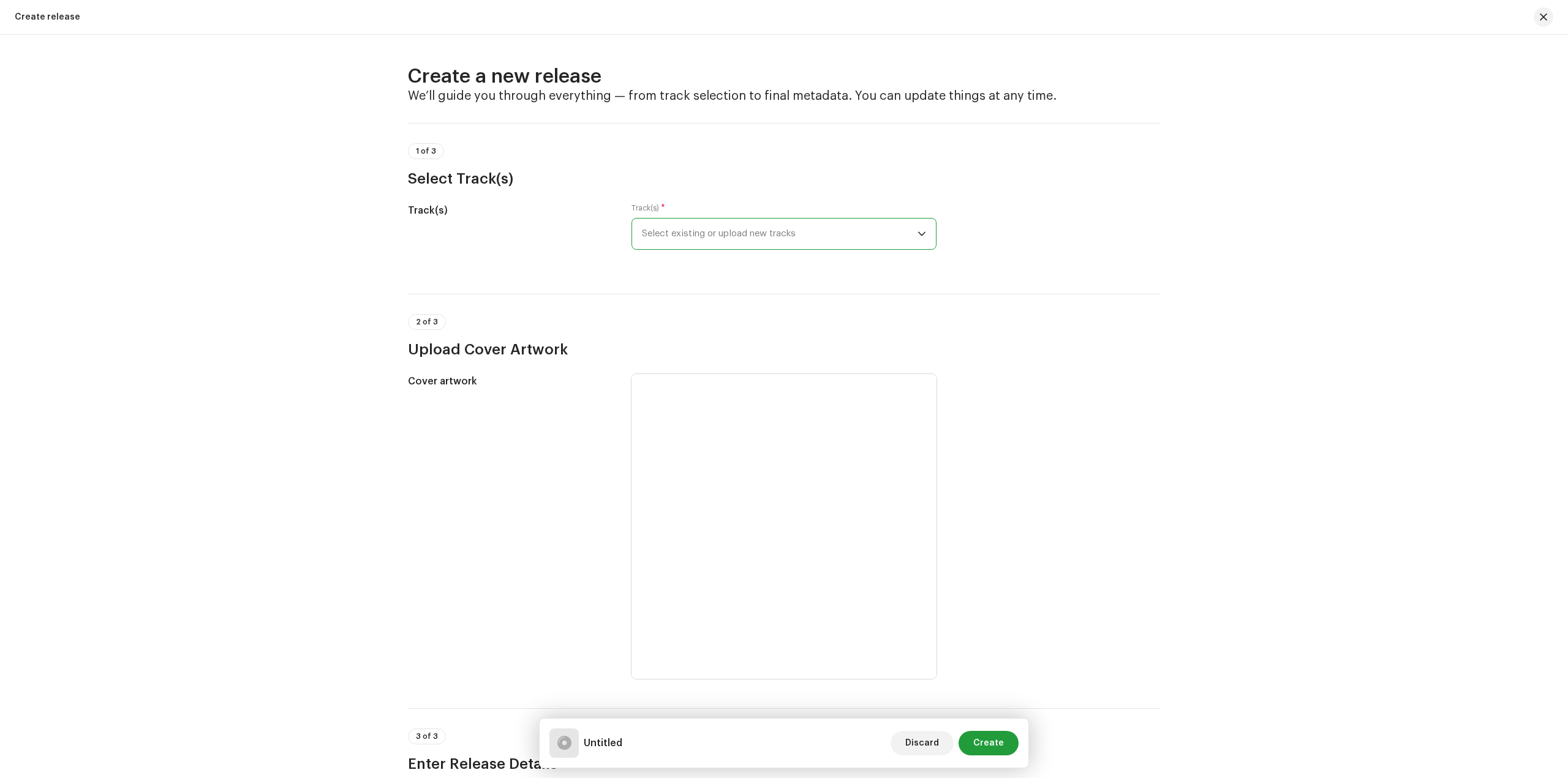
click at [683, 222] on span "Select existing or upload new tracks" at bounding box center [780, 234] width 276 height 31
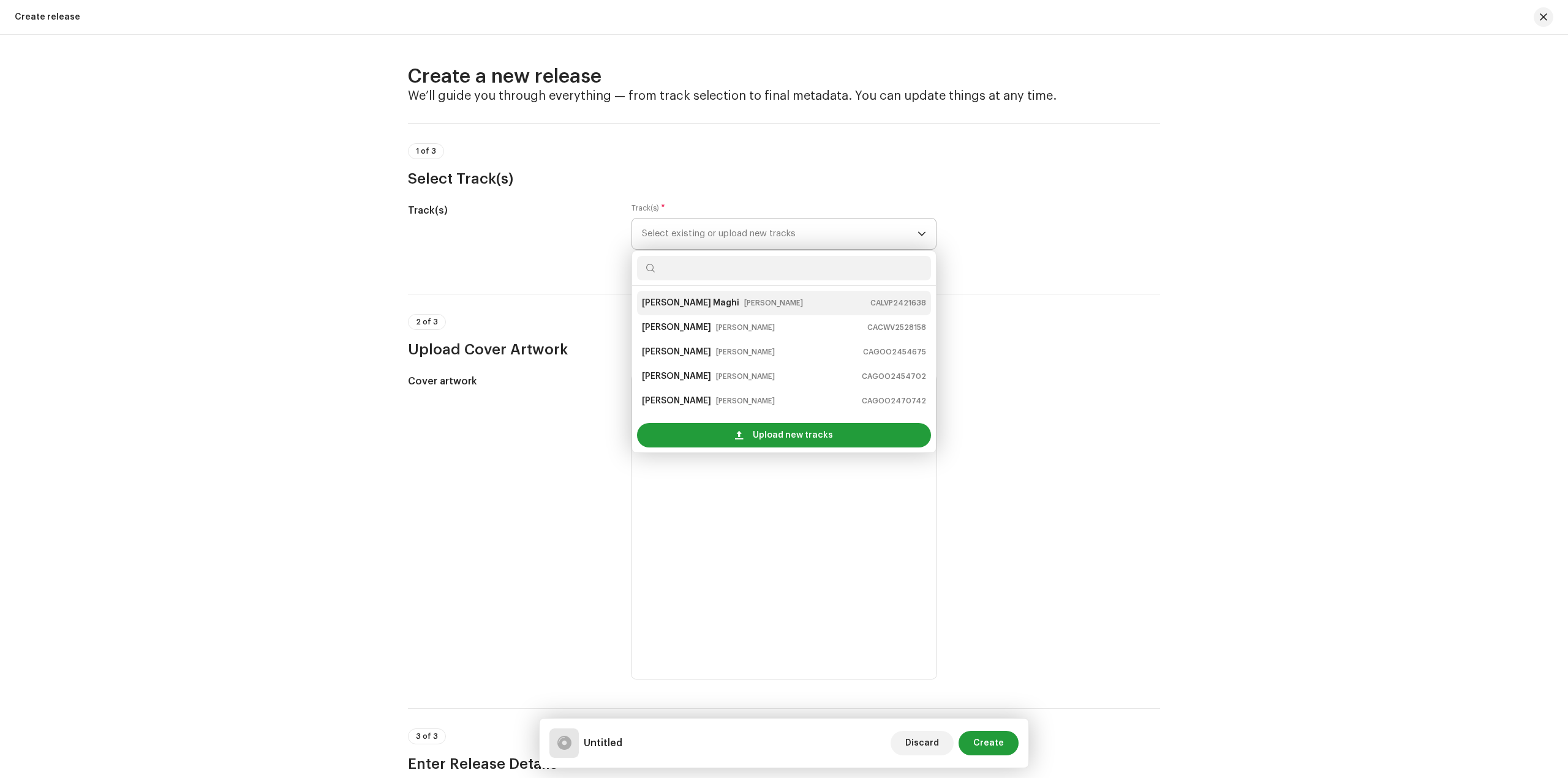
click at [744, 301] on small "[PERSON_NAME]" at bounding box center [773, 303] width 59 height 12
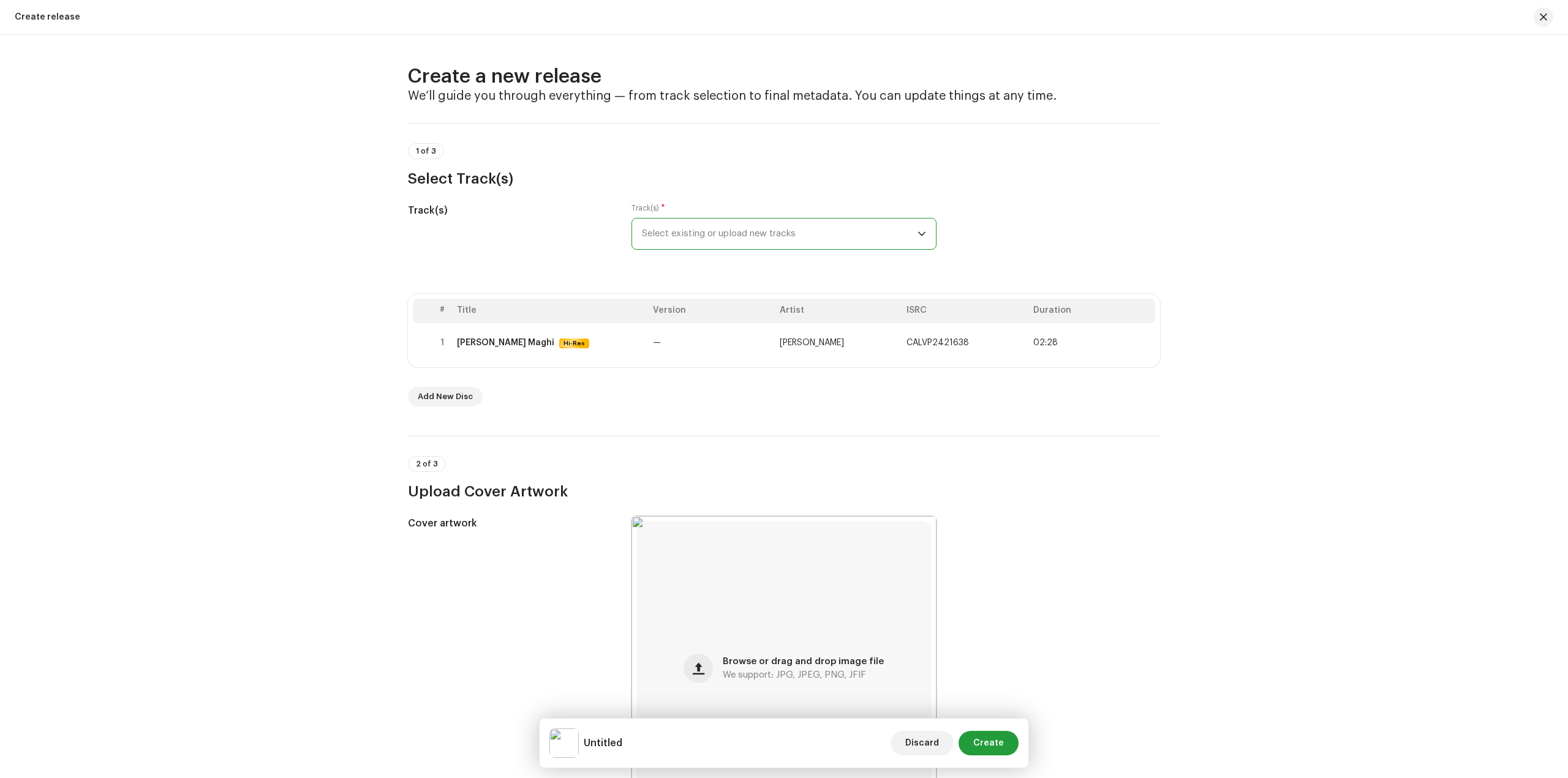
click at [687, 243] on span "Select existing or upload new tracks" at bounding box center [780, 234] width 276 height 31
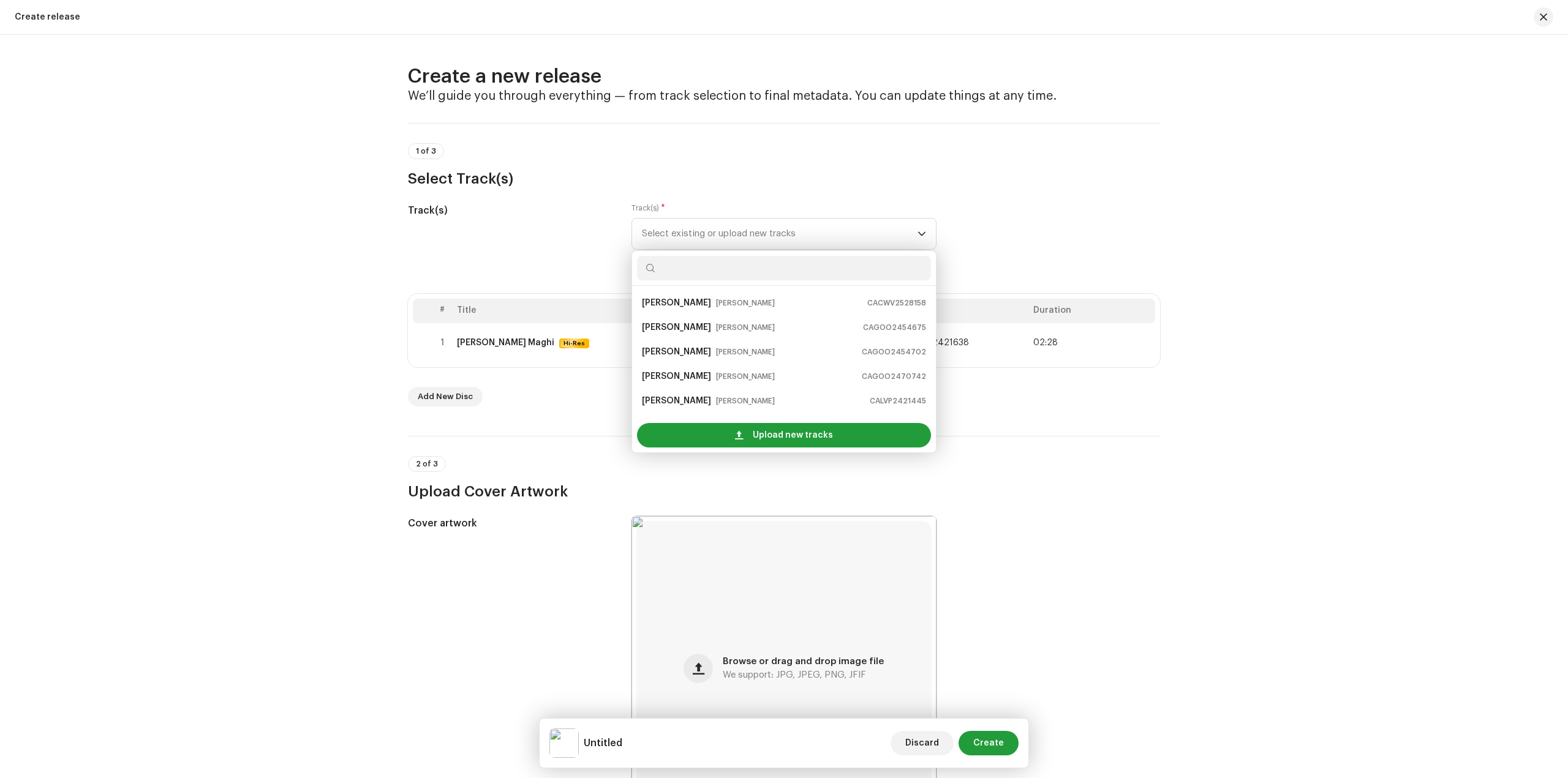
click at [384, 256] on div "Create a new release We’ll guide you through everything — from track selection …" at bounding box center [784, 406] width 1568 height 743
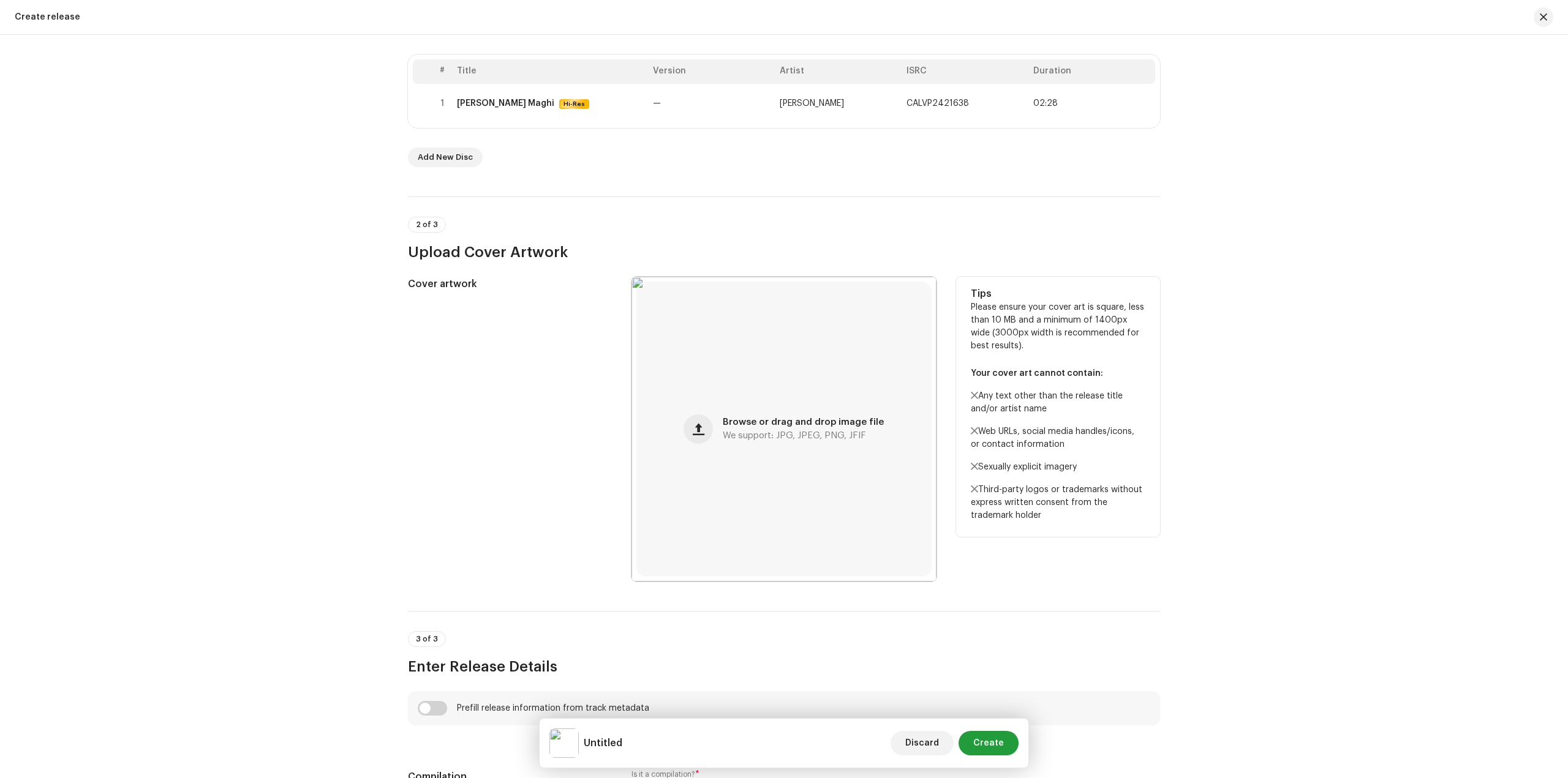
scroll to position [367, 0]
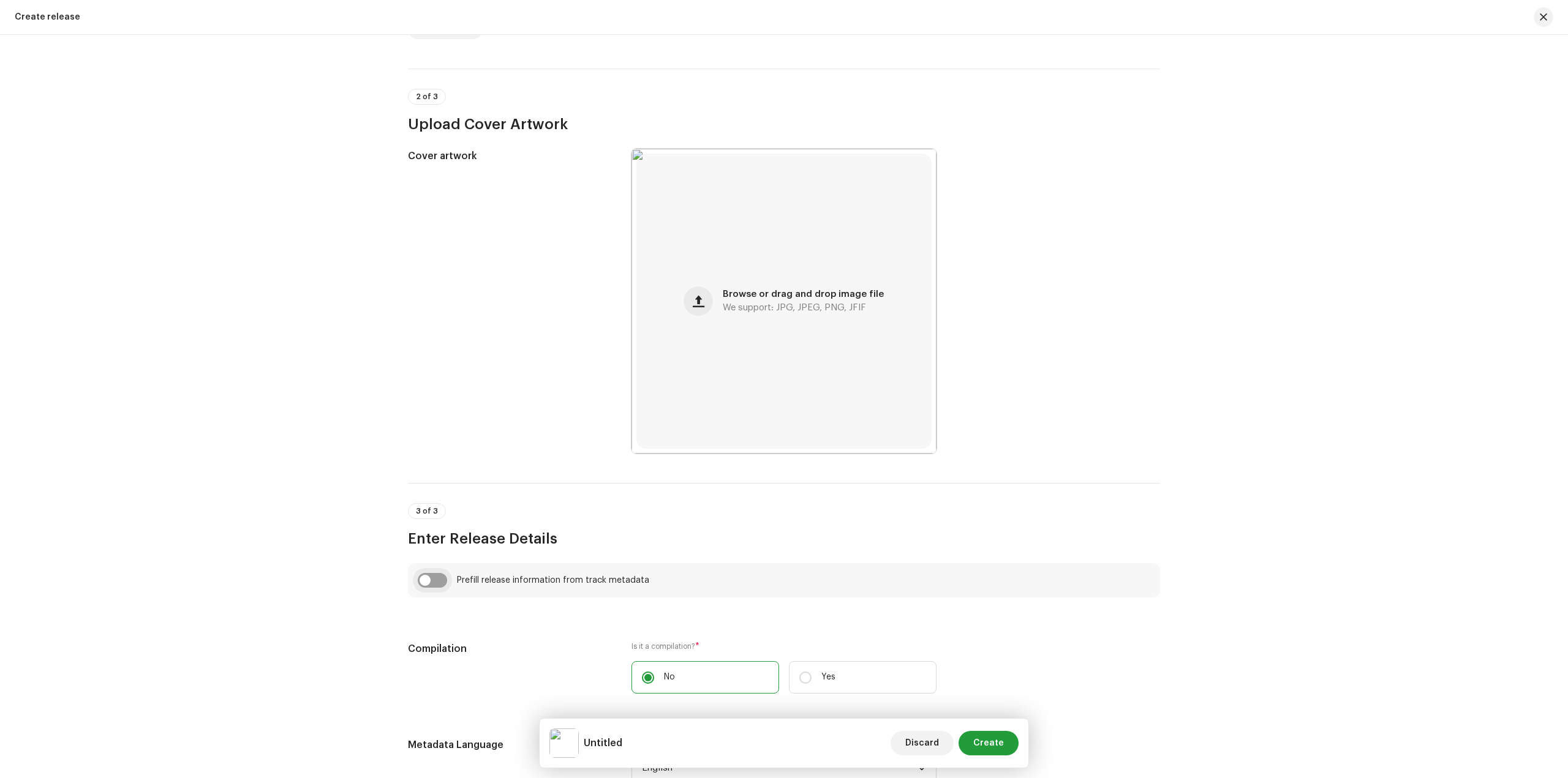
click at [435, 575] on input "checkbox" at bounding box center [432, 580] width 29 height 14
checkbox input "true"
type input "[PERSON_NAME] Maghi"
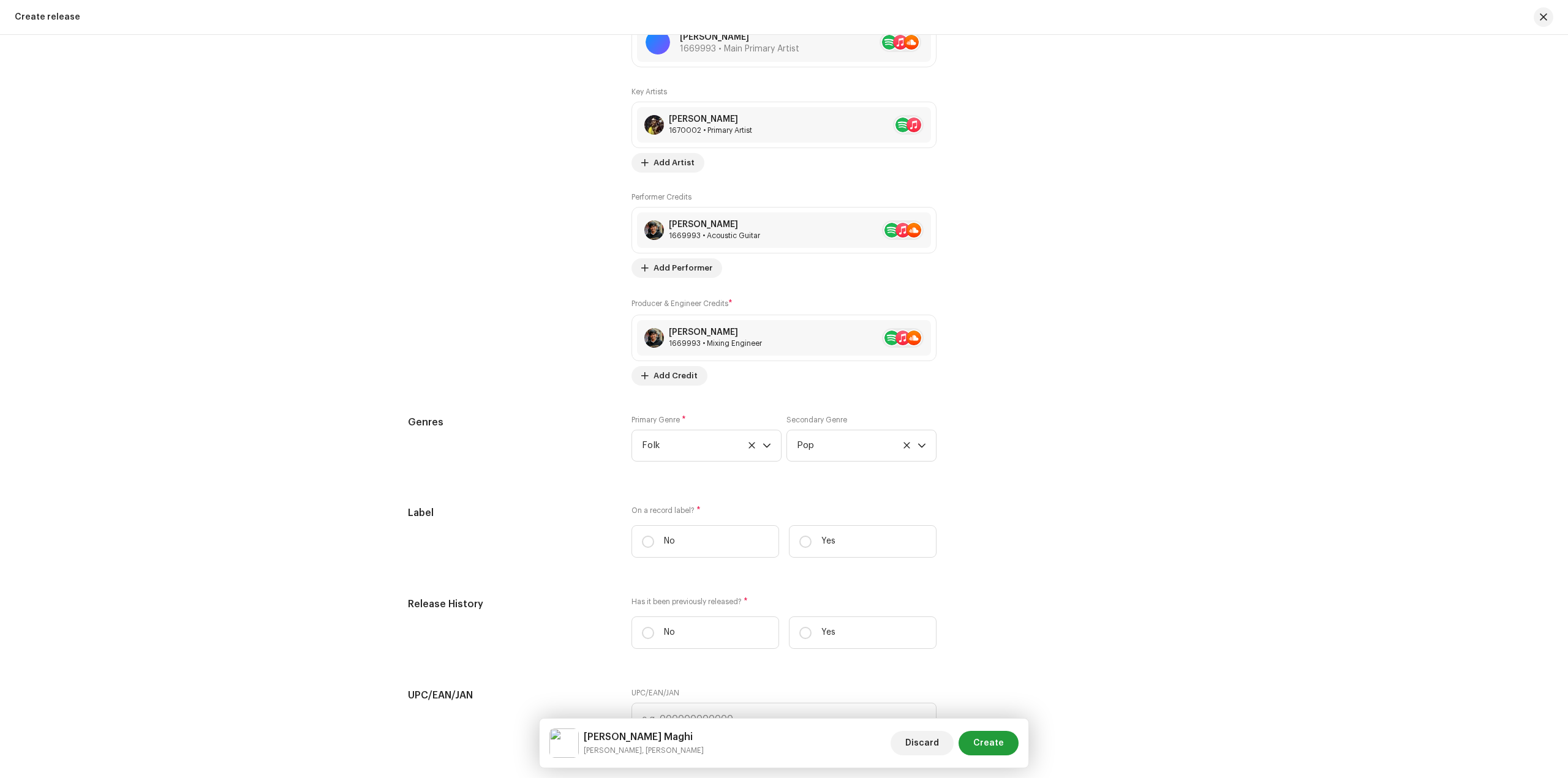
scroll to position [1592, 0]
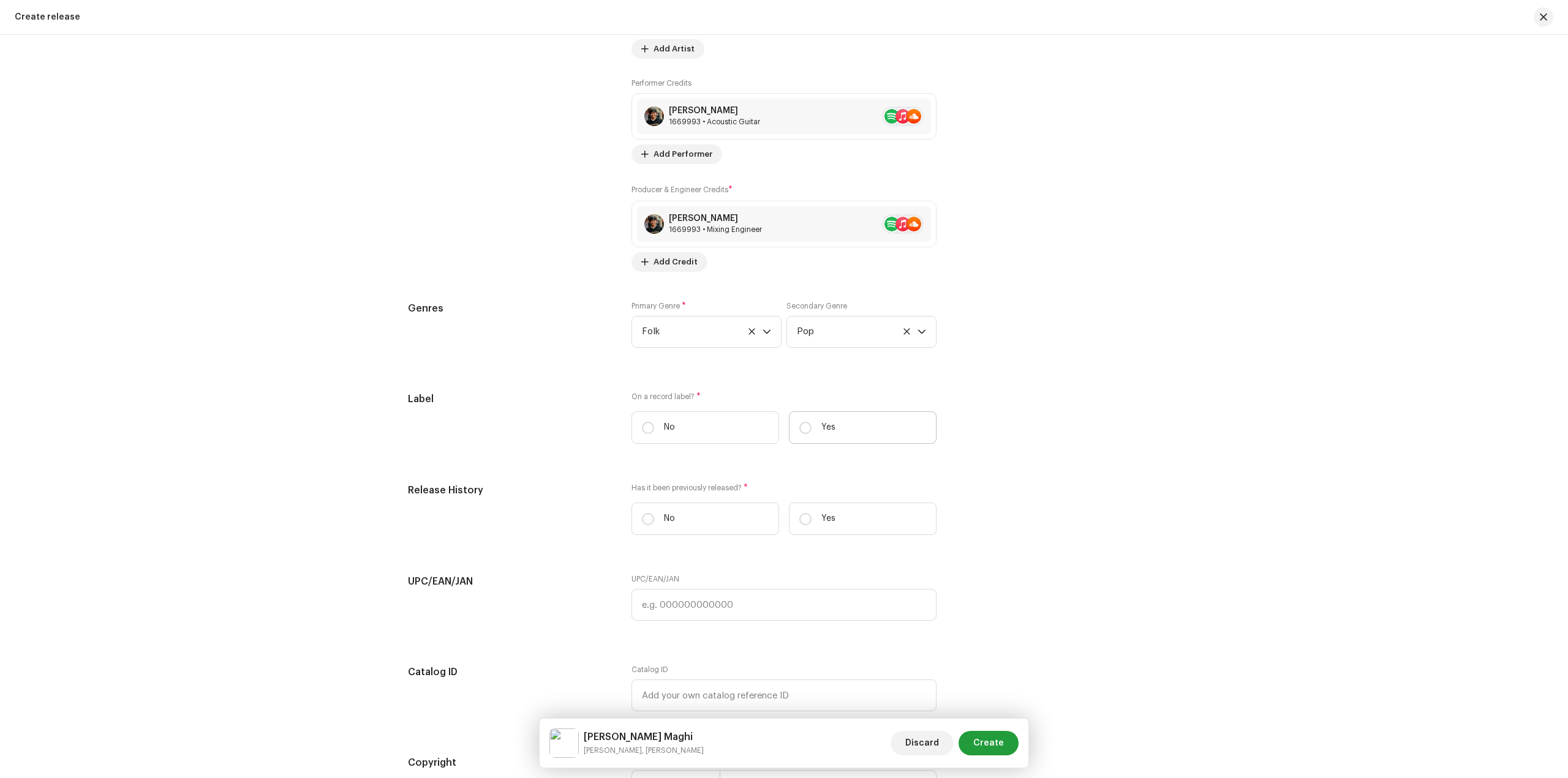
click at [844, 438] on label "Yes" at bounding box center [862, 427] width 148 height 32
click at [812, 434] on input "Yes" at bounding box center [806, 428] width 12 height 12
radio input "true"
click at [721, 494] on span "Select label" at bounding box center [780, 489] width 276 height 31
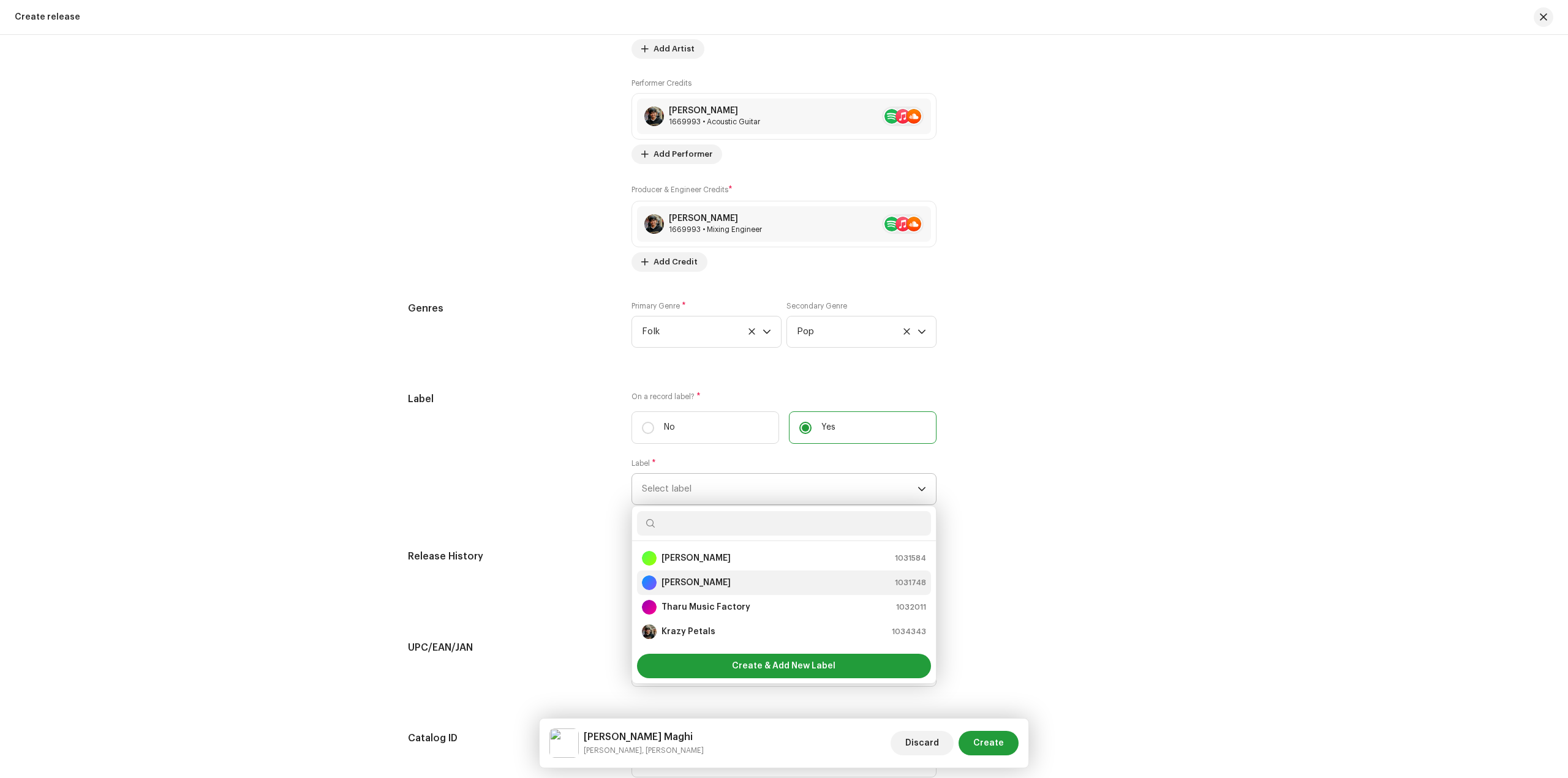
click at [718, 576] on div "[PERSON_NAME] 1031748" at bounding box center [784, 582] width 284 height 14
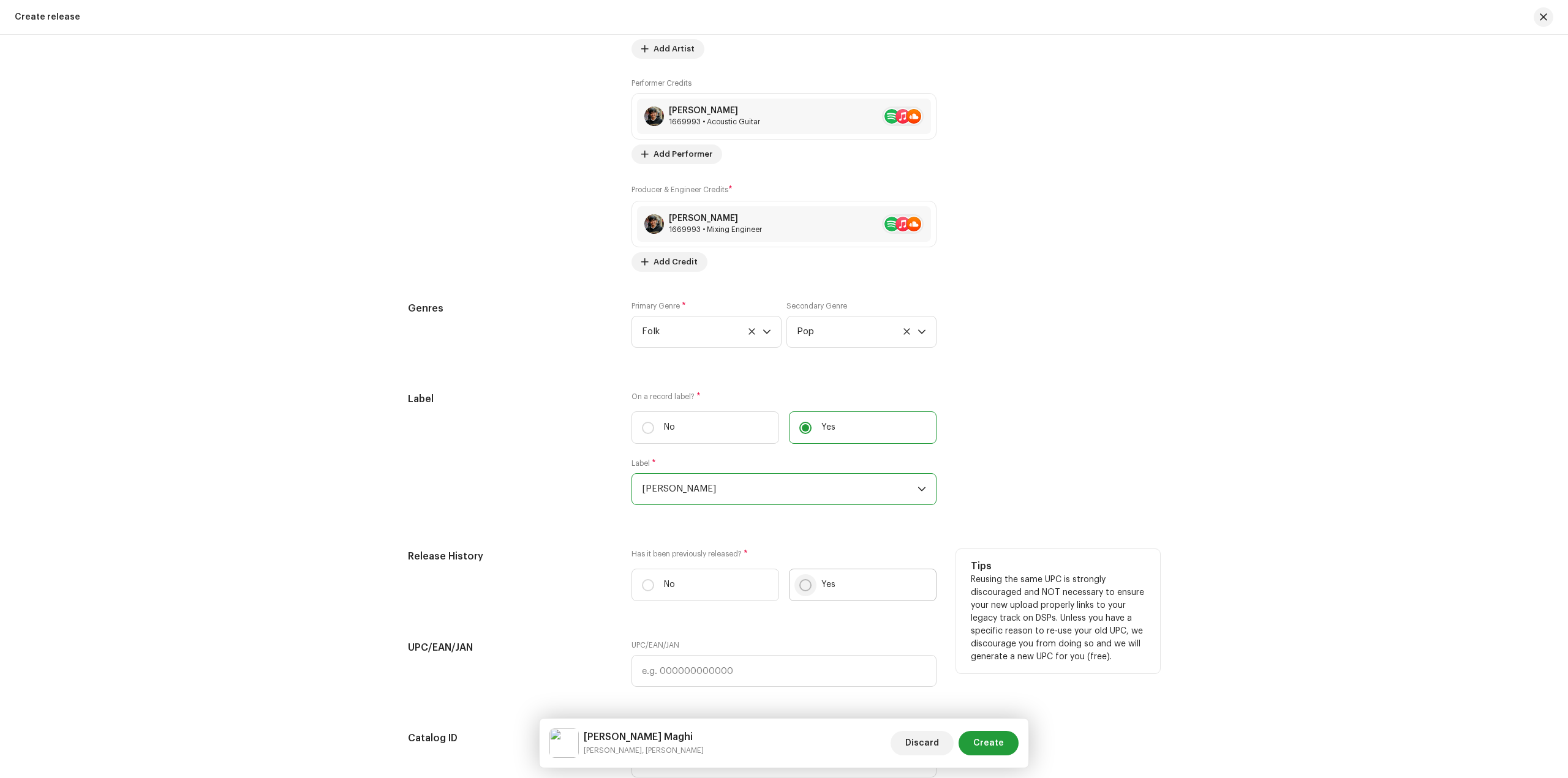
click at [804, 581] on input "Yes" at bounding box center [806, 585] width 12 height 12
radio input "true"
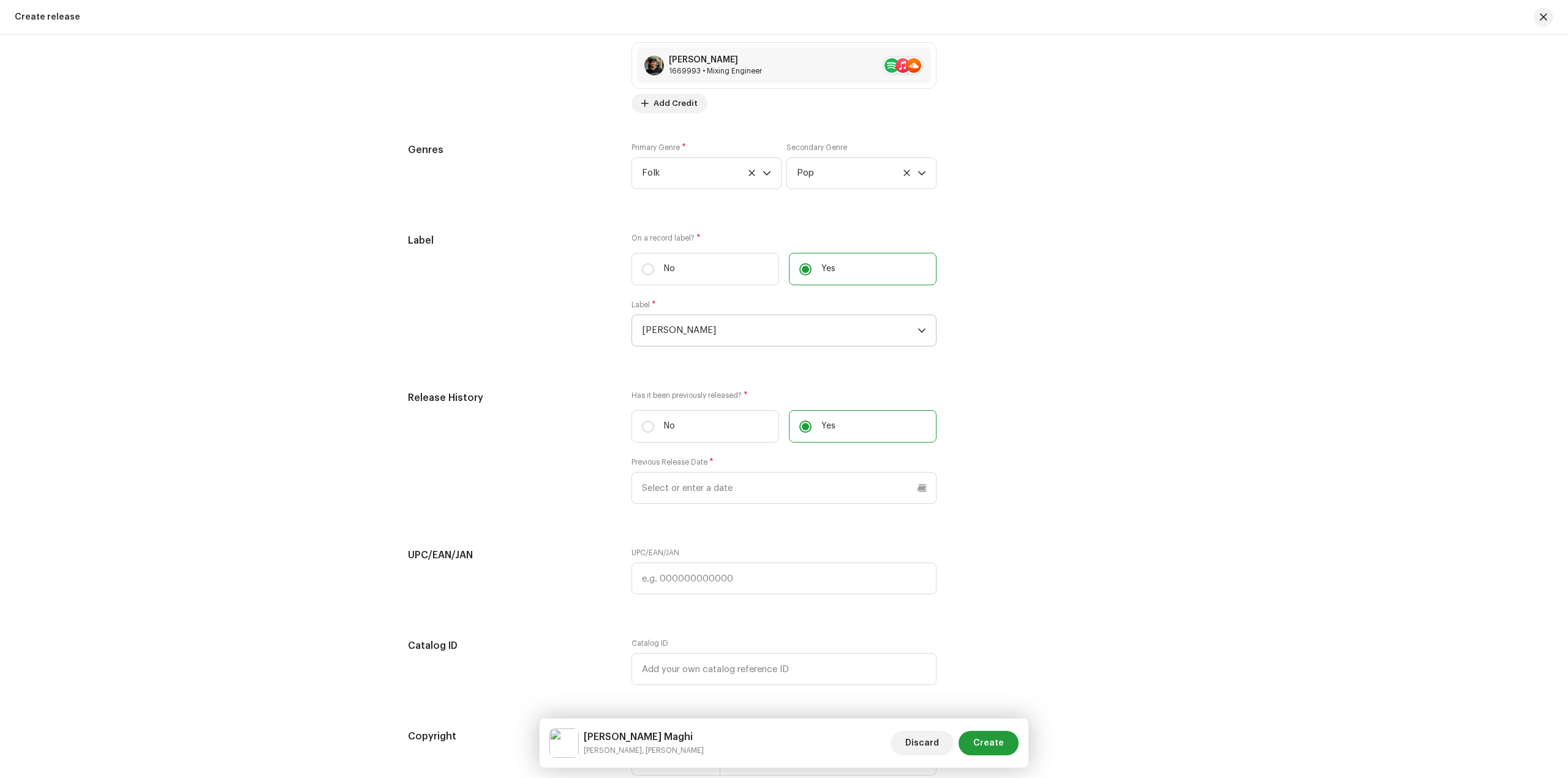
scroll to position [1775, 0]
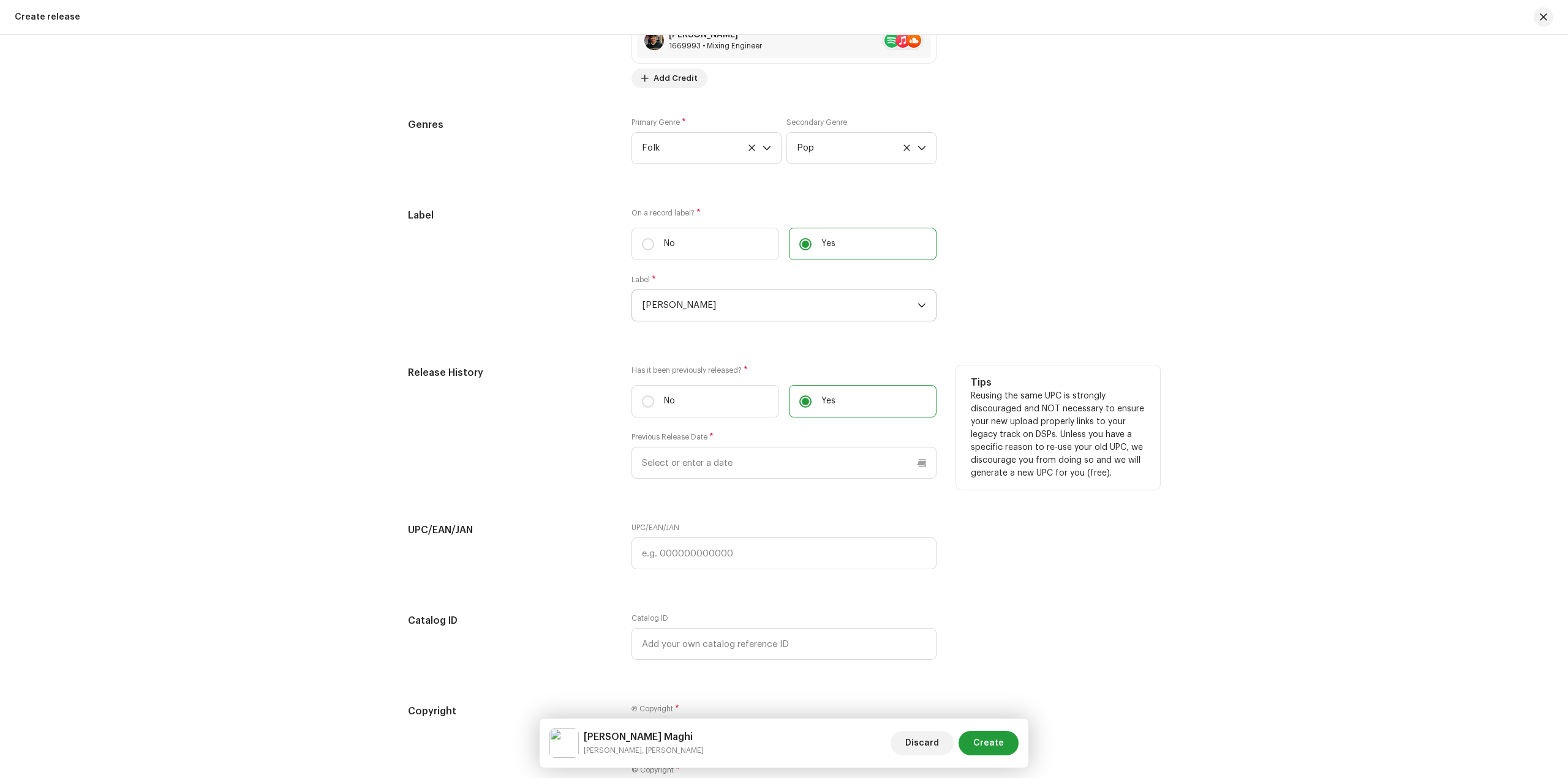
click at [766, 446] on div "Previous Release Date *" at bounding box center [784, 455] width 305 height 46
click at [758, 461] on input "text" at bounding box center [784, 463] width 305 height 32
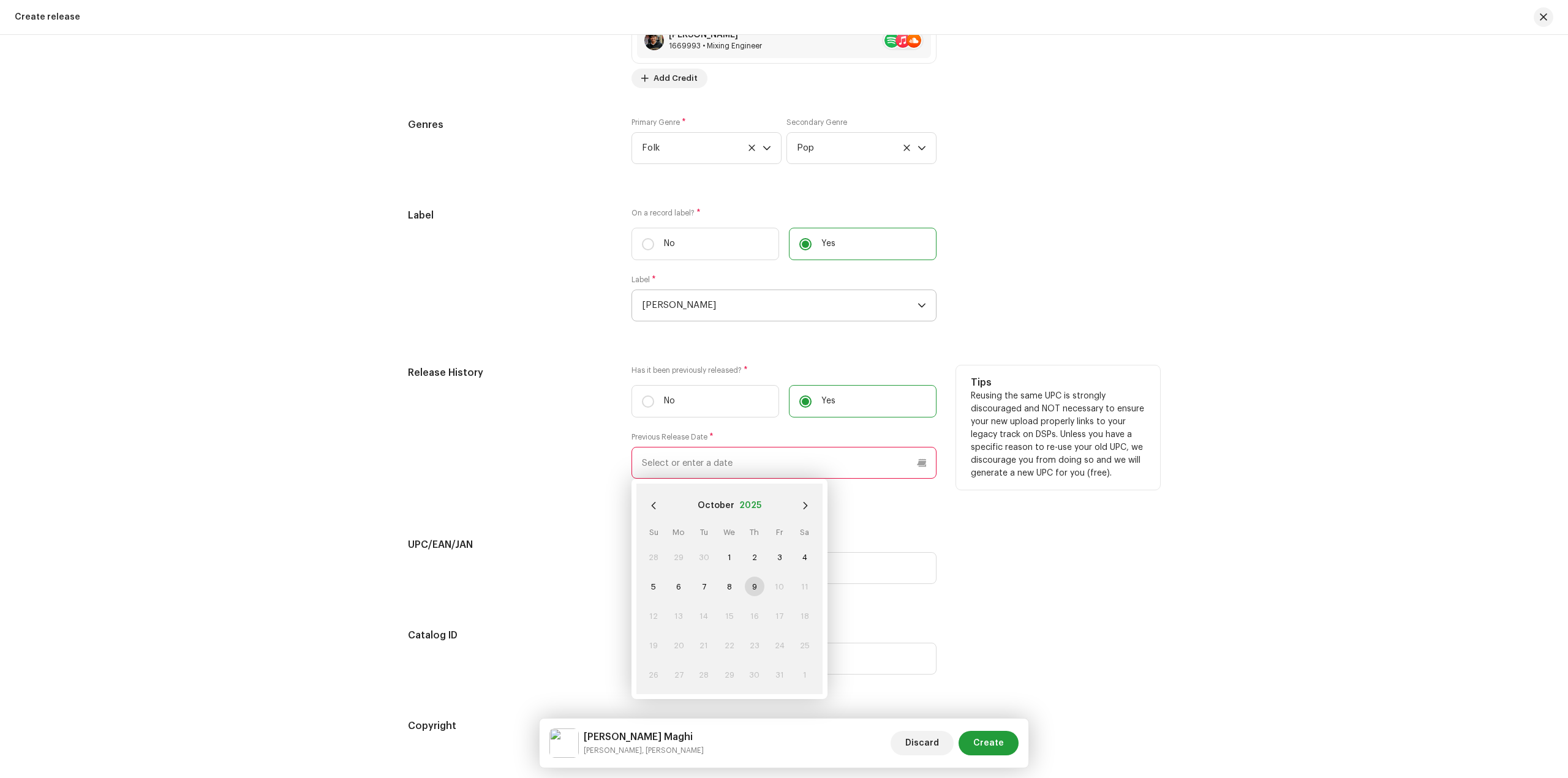
click at [747, 500] on button "2025" at bounding box center [750, 505] width 22 height 20
click at [678, 567] on span "2023" at bounding box center [671, 565] width 59 height 22
click at [674, 544] on span "Jan" at bounding box center [667, 542] width 52 height 20
click at [797, 585] on span "14" at bounding box center [804, 587] width 20 height 20
type input "[DATE]"
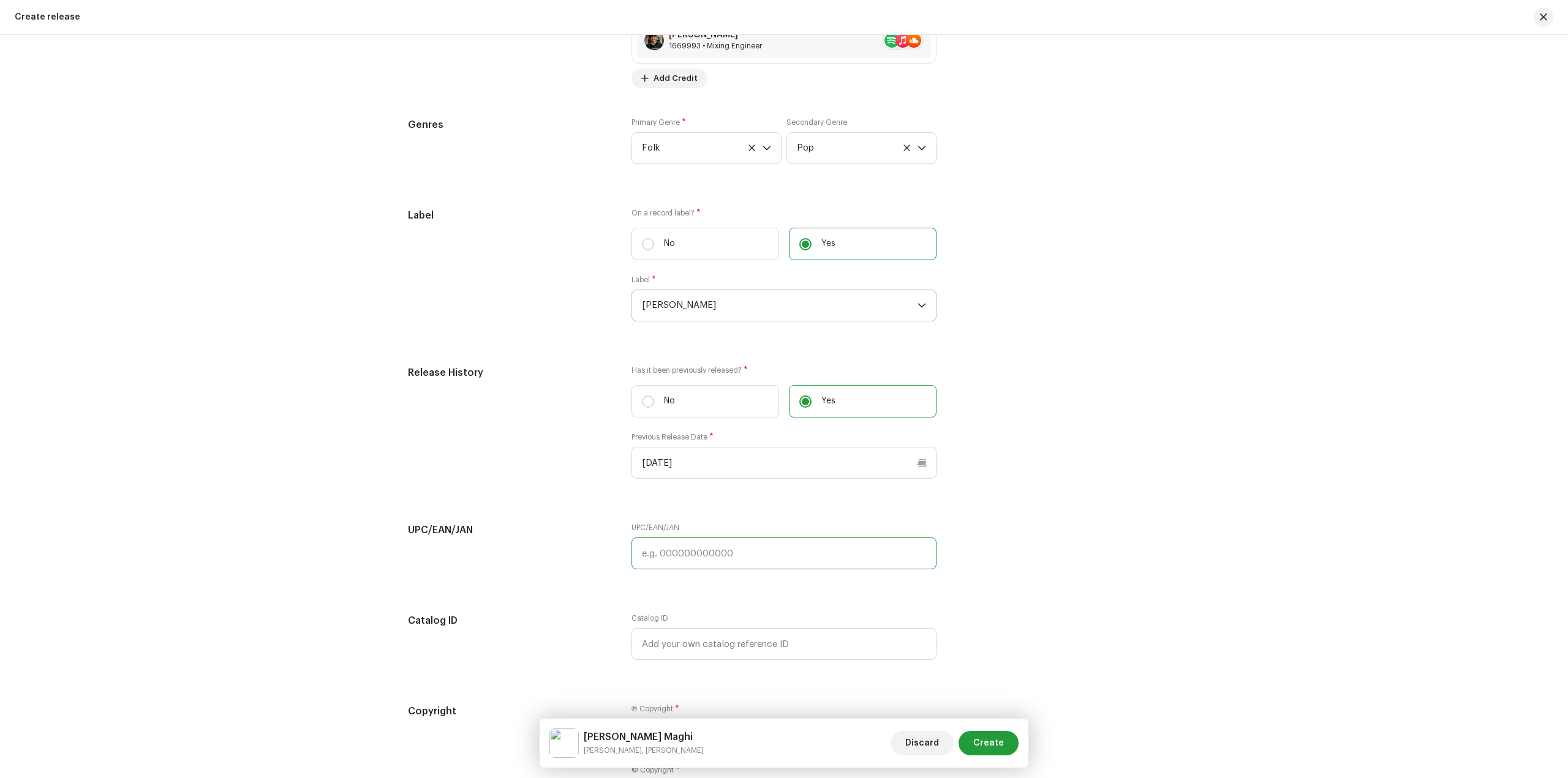
click at [721, 553] on input "text" at bounding box center [784, 553] width 305 height 32
click at [688, 542] on input "text" at bounding box center [784, 553] width 305 height 32
paste input "055855624871"
drag, startPoint x: 648, startPoint y: 556, endPoint x: 607, endPoint y: 561, distance: 41.3
click at [606, 562] on div "UPC/EAN/JAN UPC/EAN/JAN 055855624871" at bounding box center [784, 554] width 752 height 62
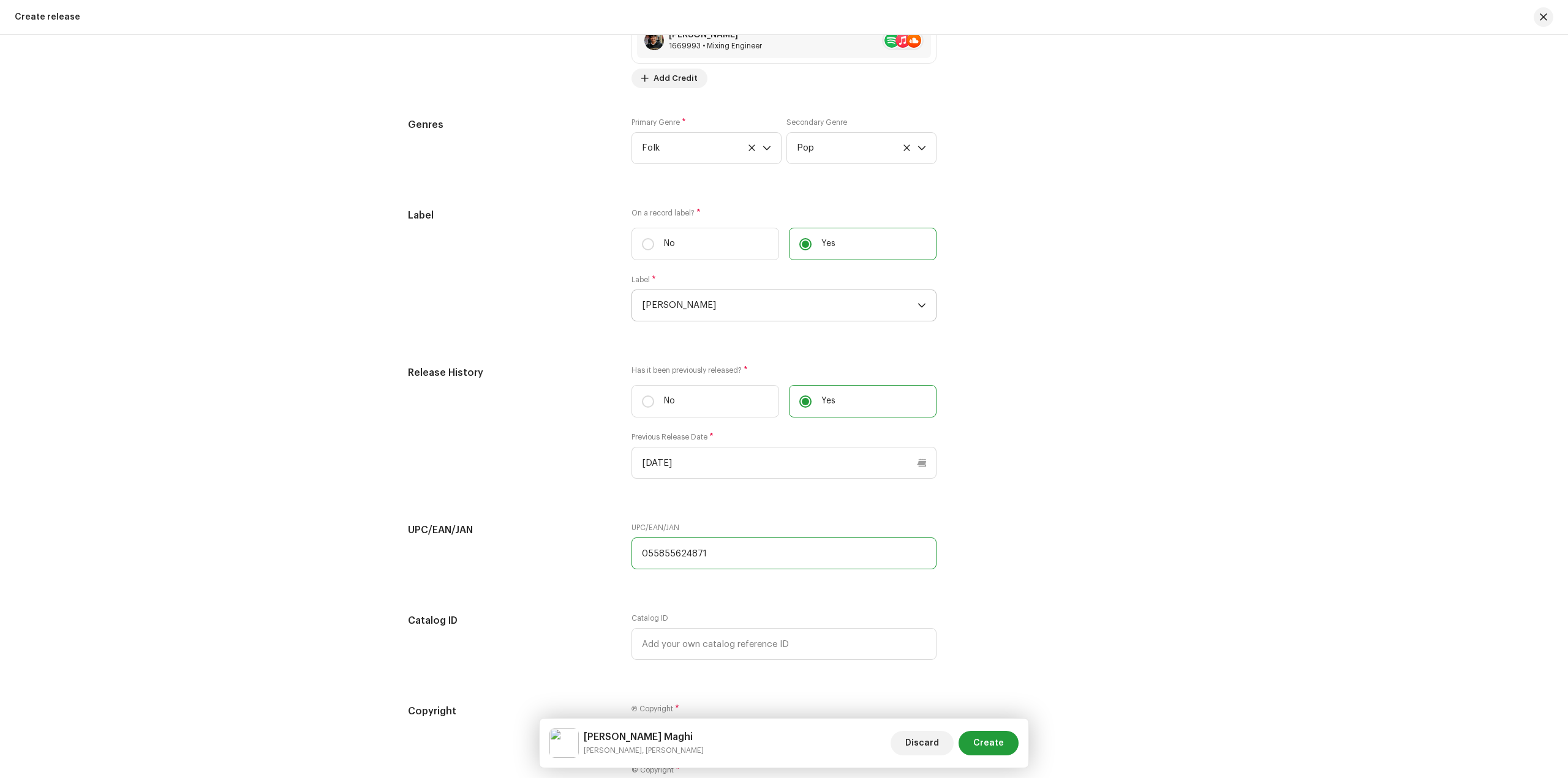
type input "055855624871"
click at [695, 638] on input "text" at bounding box center [784, 644] width 305 height 32
paste input "LR-2509701"
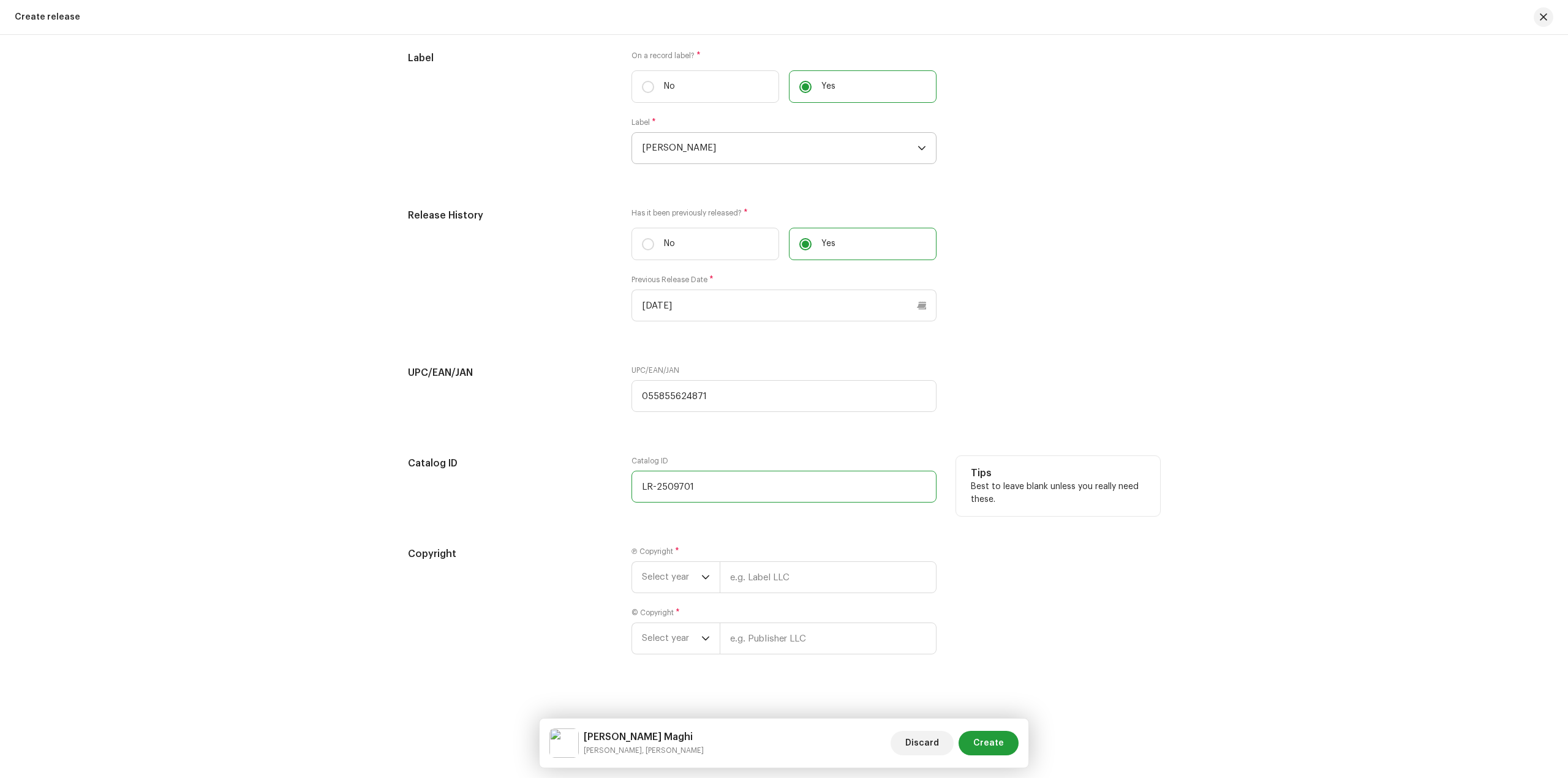
scroll to position [1942, 0]
drag, startPoint x: 658, startPoint y: 479, endPoint x: 602, endPoint y: 483, distance: 56.1
click at [602, 483] on div "Catalog ID Catalog ID LR-2509701 Tips Best to leave blank unless you really nee…" at bounding box center [784, 479] width 752 height 62
type input "LR-2509701"
click at [660, 565] on span "Select year" at bounding box center [672, 569] width 59 height 31
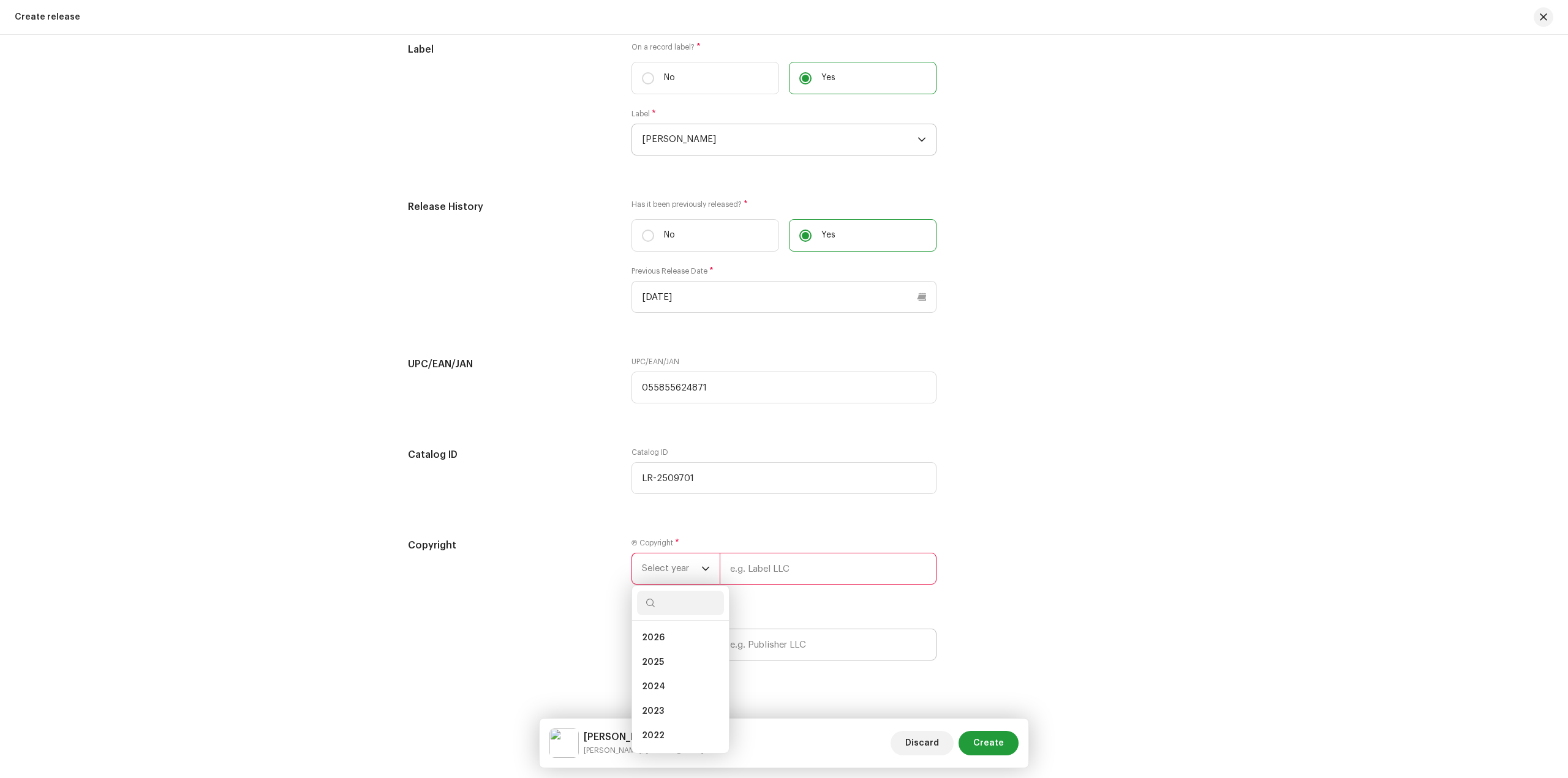
drag, startPoint x: 661, startPoint y: 706, endPoint x: 739, endPoint y: 634, distance: 106.2
click at [661, 706] on li "2023" at bounding box center [680, 712] width 87 height 25
click at [778, 572] on input "text" at bounding box center [827, 569] width 217 height 32
type input "[PERSON_NAME]"
click at [685, 636] on span "Select year" at bounding box center [672, 630] width 59 height 31
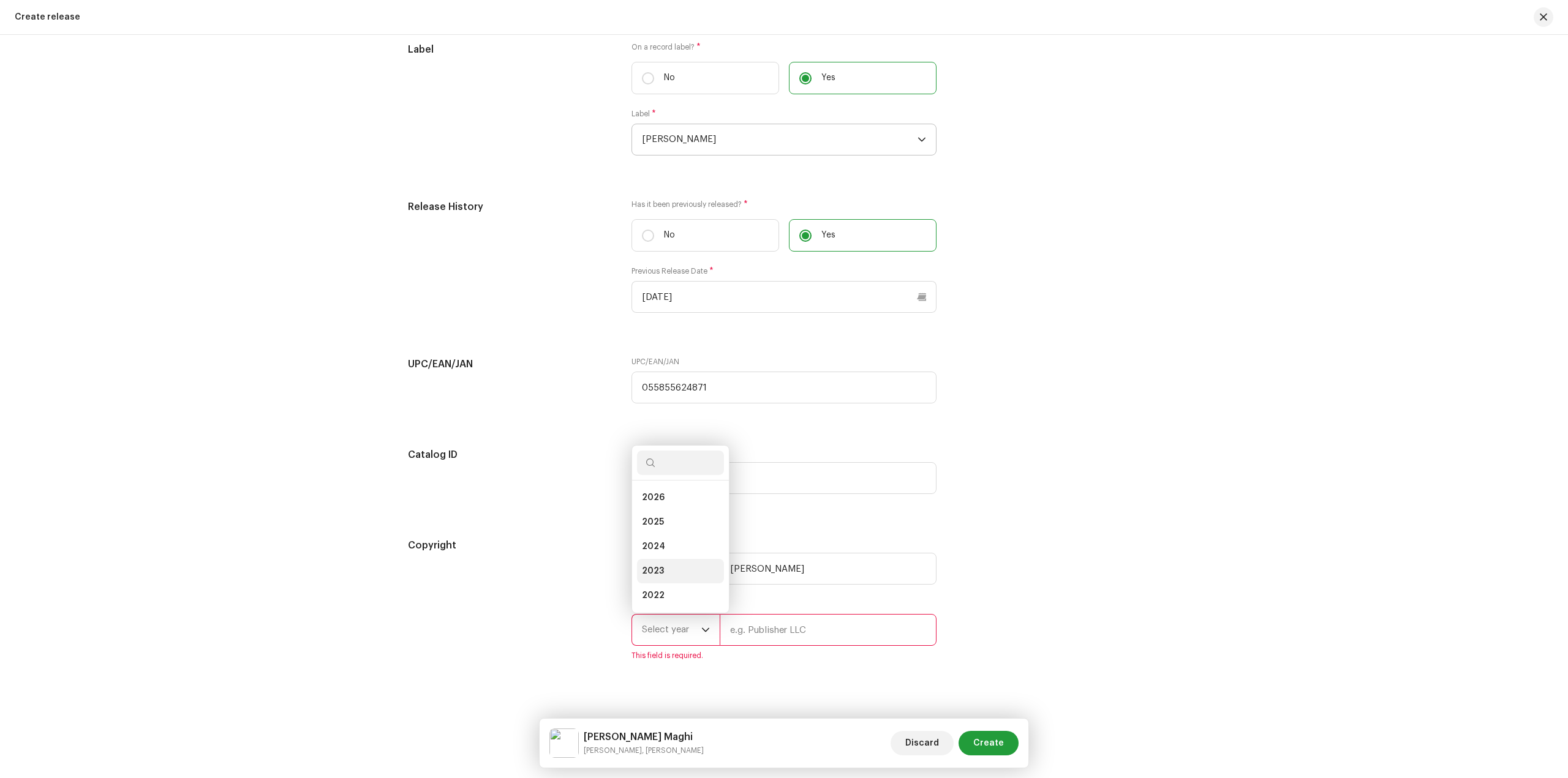
click at [679, 569] on li "2023" at bounding box center [680, 572] width 87 height 25
click at [763, 630] on input "text" at bounding box center [827, 630] width 217 height 32
type input "[PERSON_NAME]"
click at [984, 744] on span "Create" at bounding box center [988, 743] width 31 height 25
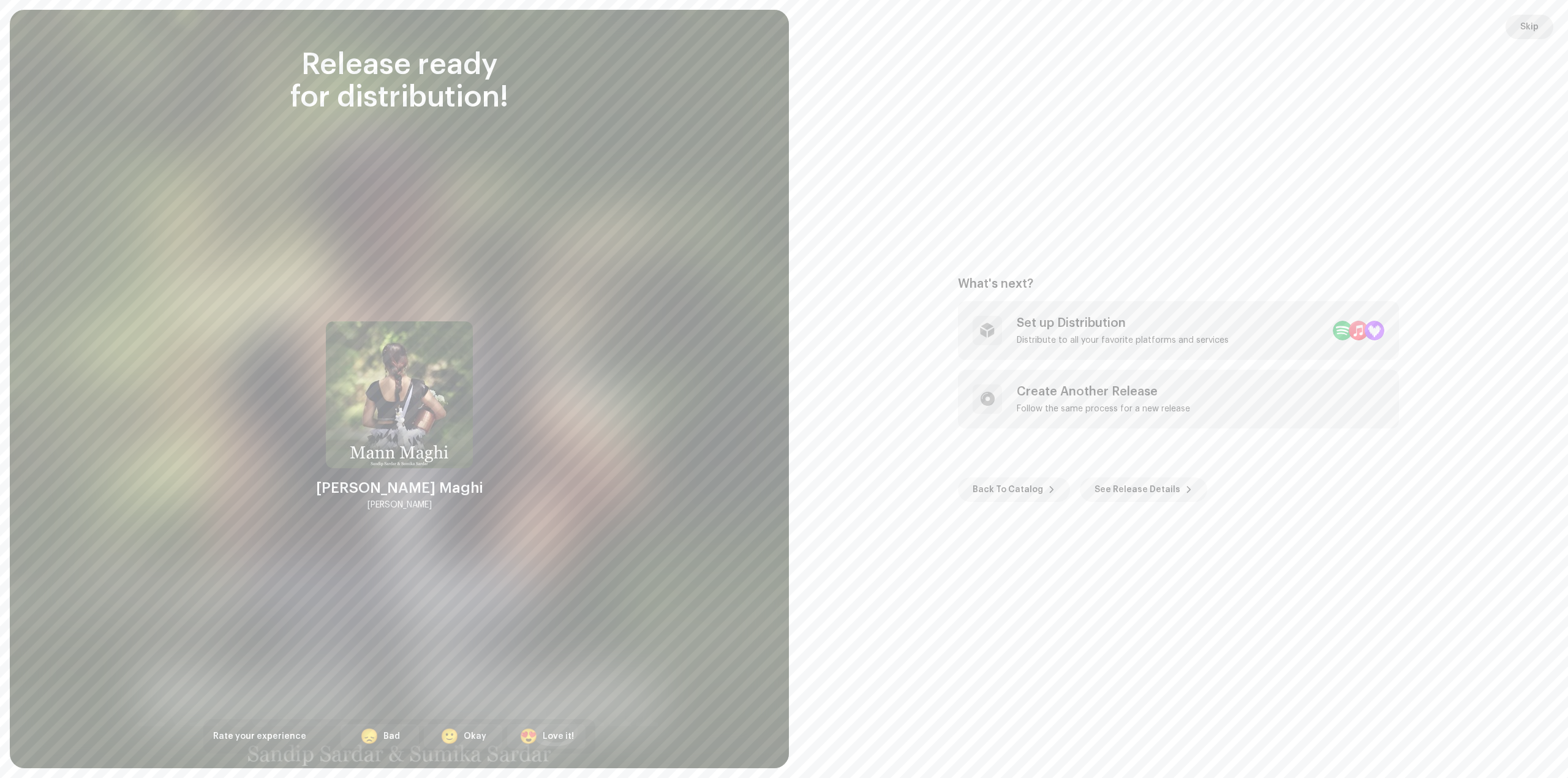
click at [1524, 26] on span "Skip" at bounding box center [1529, 27] width 18 height 25
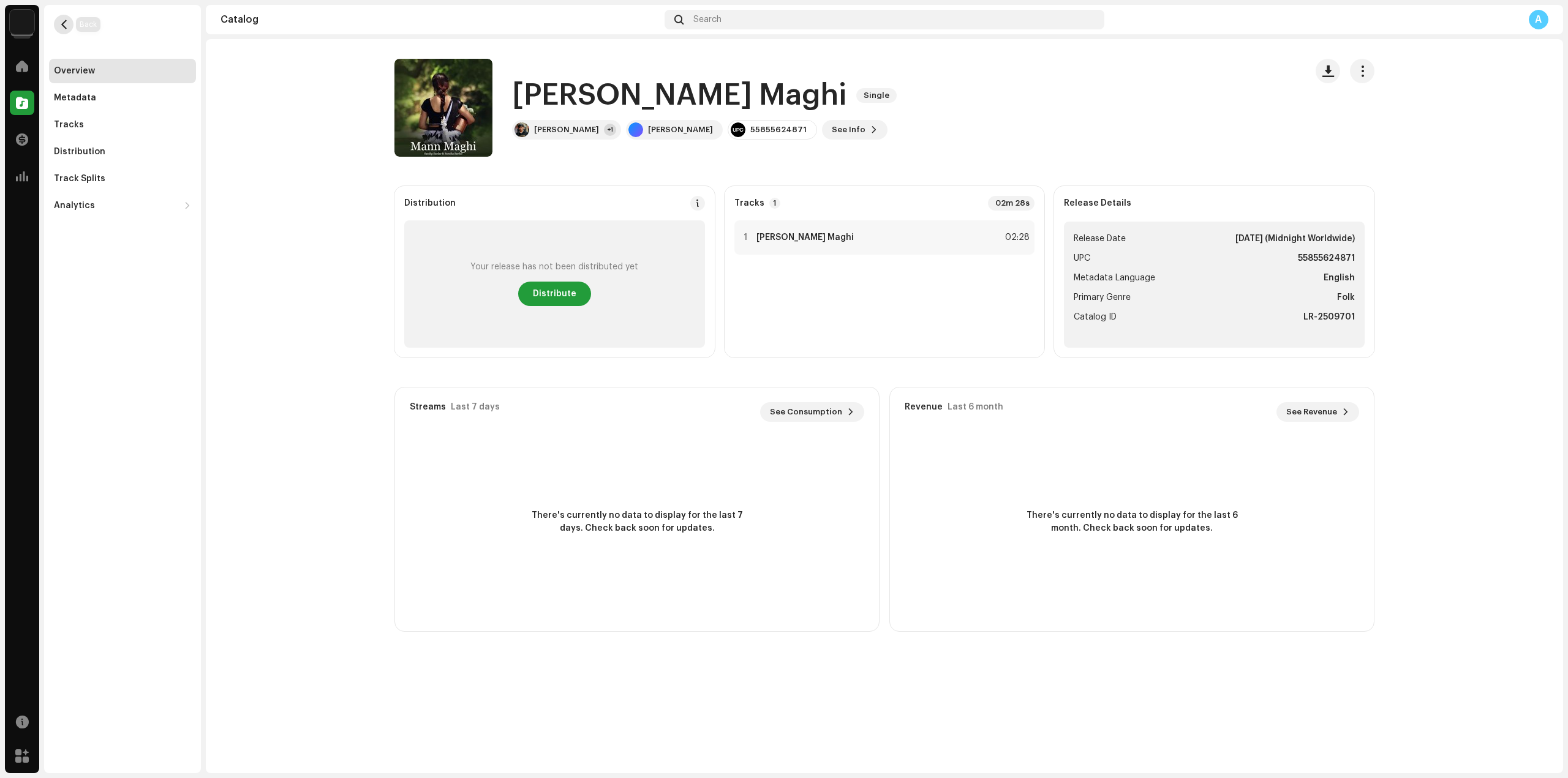
click at [65, 27] on span "button" at bounding box center [64, 25] width 9 height 10
